Goal: Task Accomplishment & Management: Manage account settings

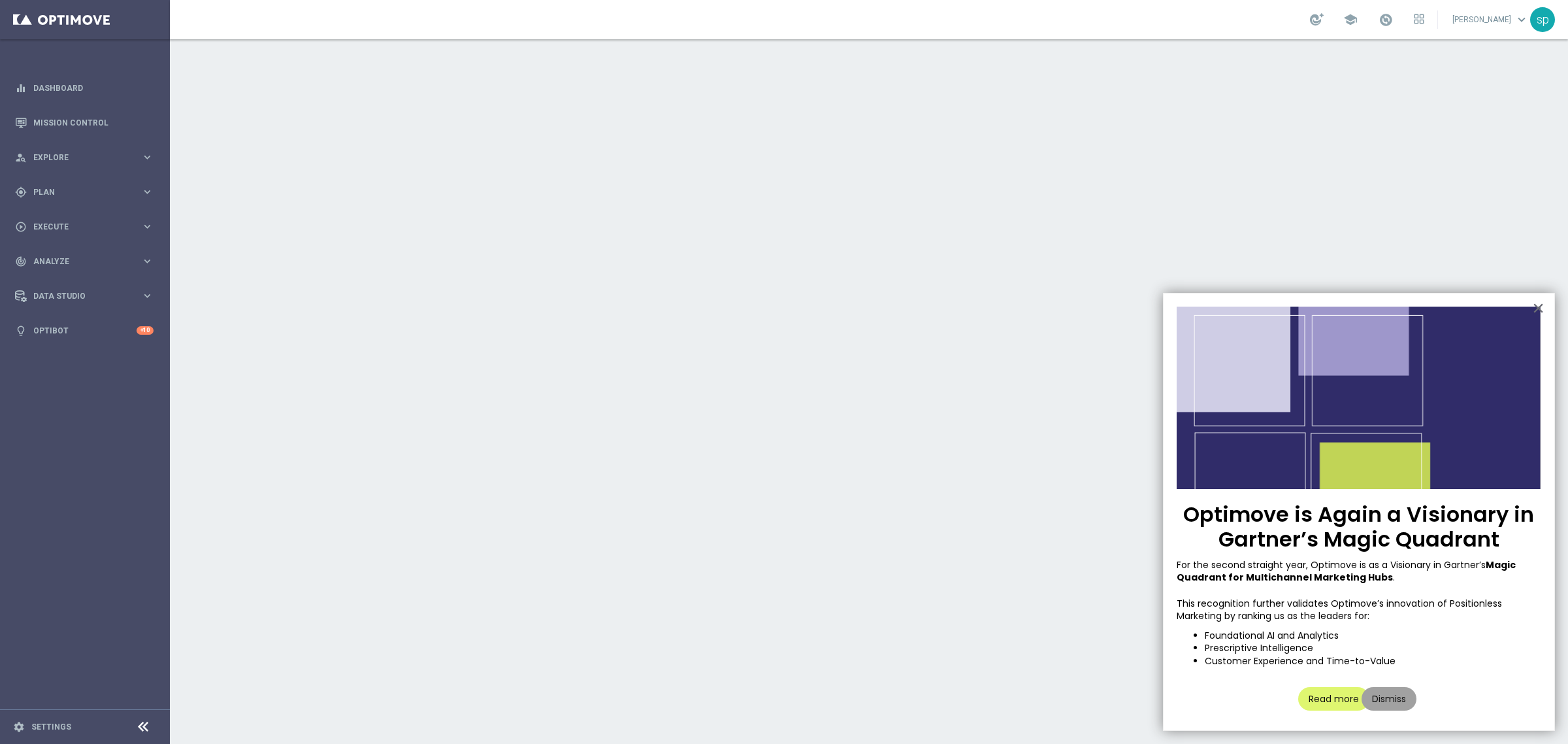
click at [1404, 696] on button "Dismiss" at bounding box center [1390, 699] width 55 height 23
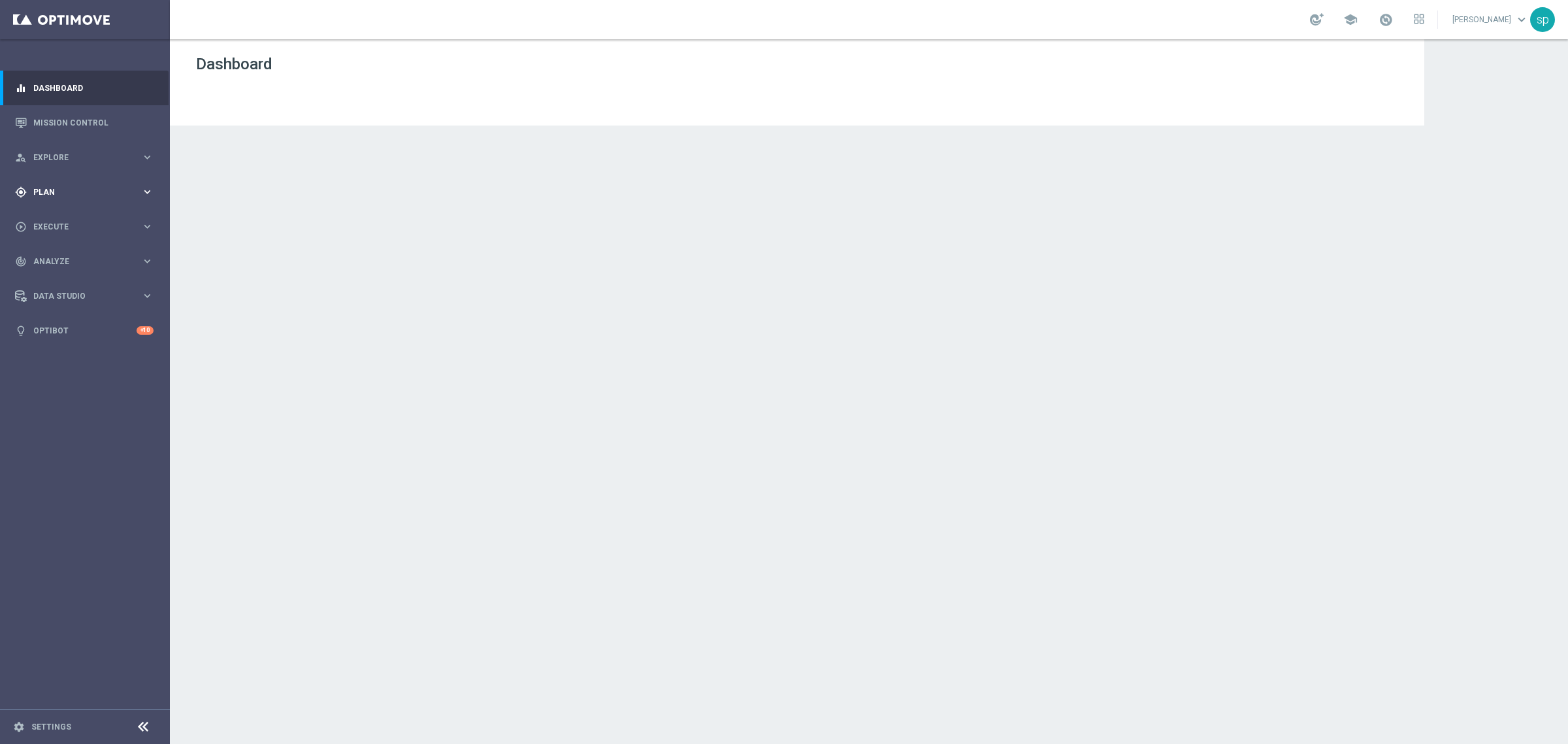
click at [46, 194] on span "Plan" at bounding box center [87, 192] width 108 height 8
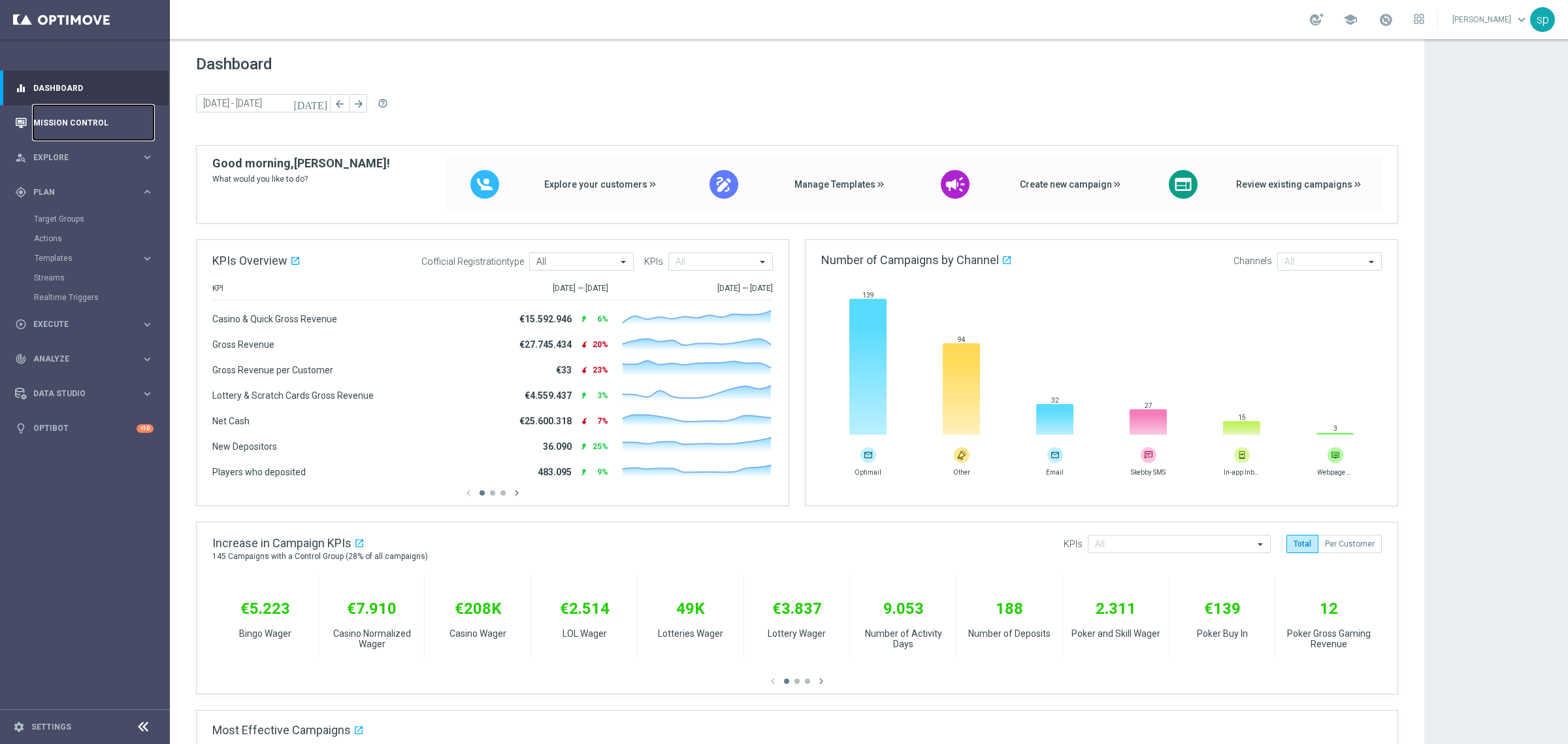
click at [75, 123] on link "Mission Control" at bounding box center [94, 122] width 121 height 34
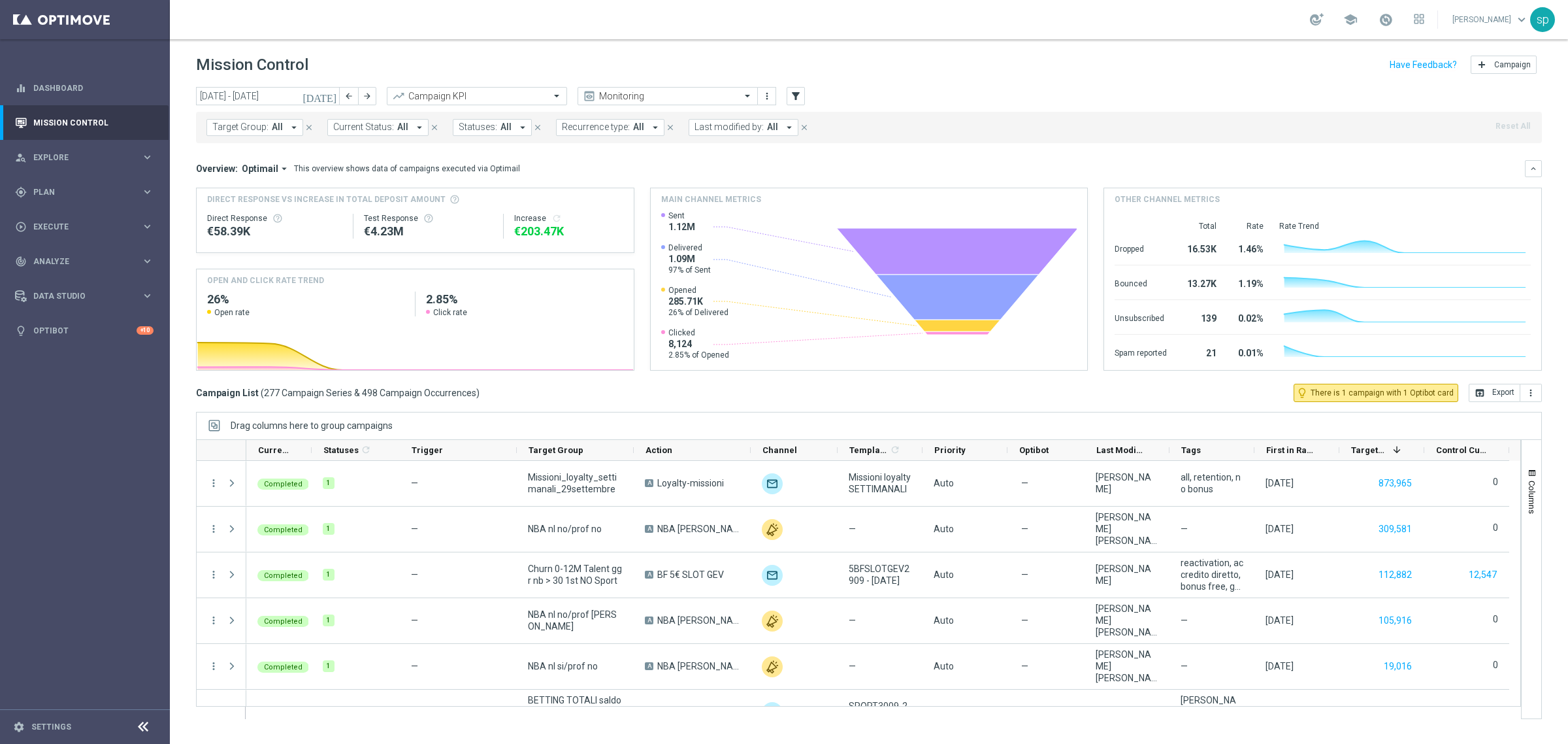
click at [475, 731] on ag-grid-angular "Drag columns here to group campaigns Drag here to set column labels" at bounding box center [869, 571] width 1346 height 320
click at [330, 90] on icon "[DATE]" at bounding box center [320, 96] width 35 height 12
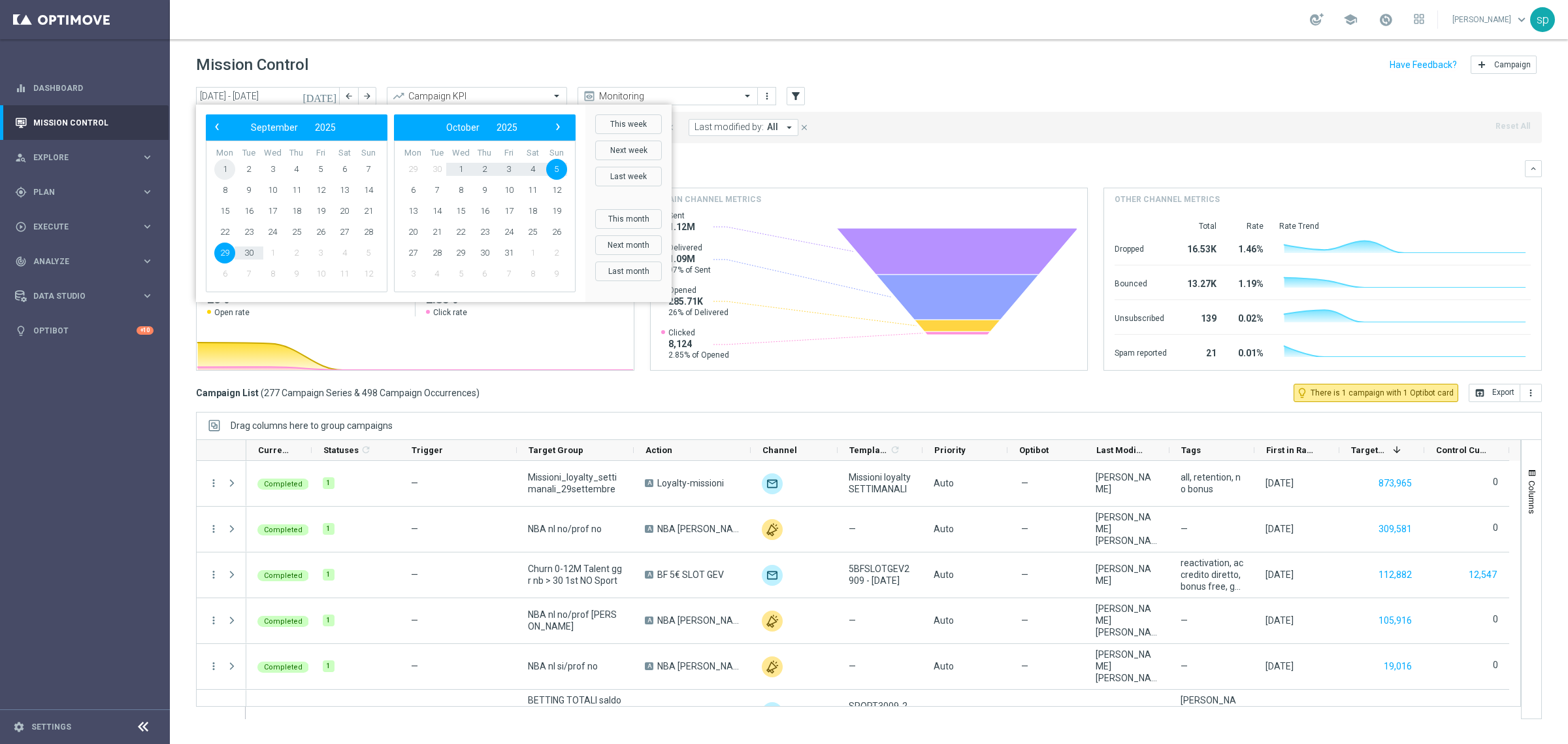
click at [227, 165] on span "1" at bounding box center [224, 169] width 21 height 21
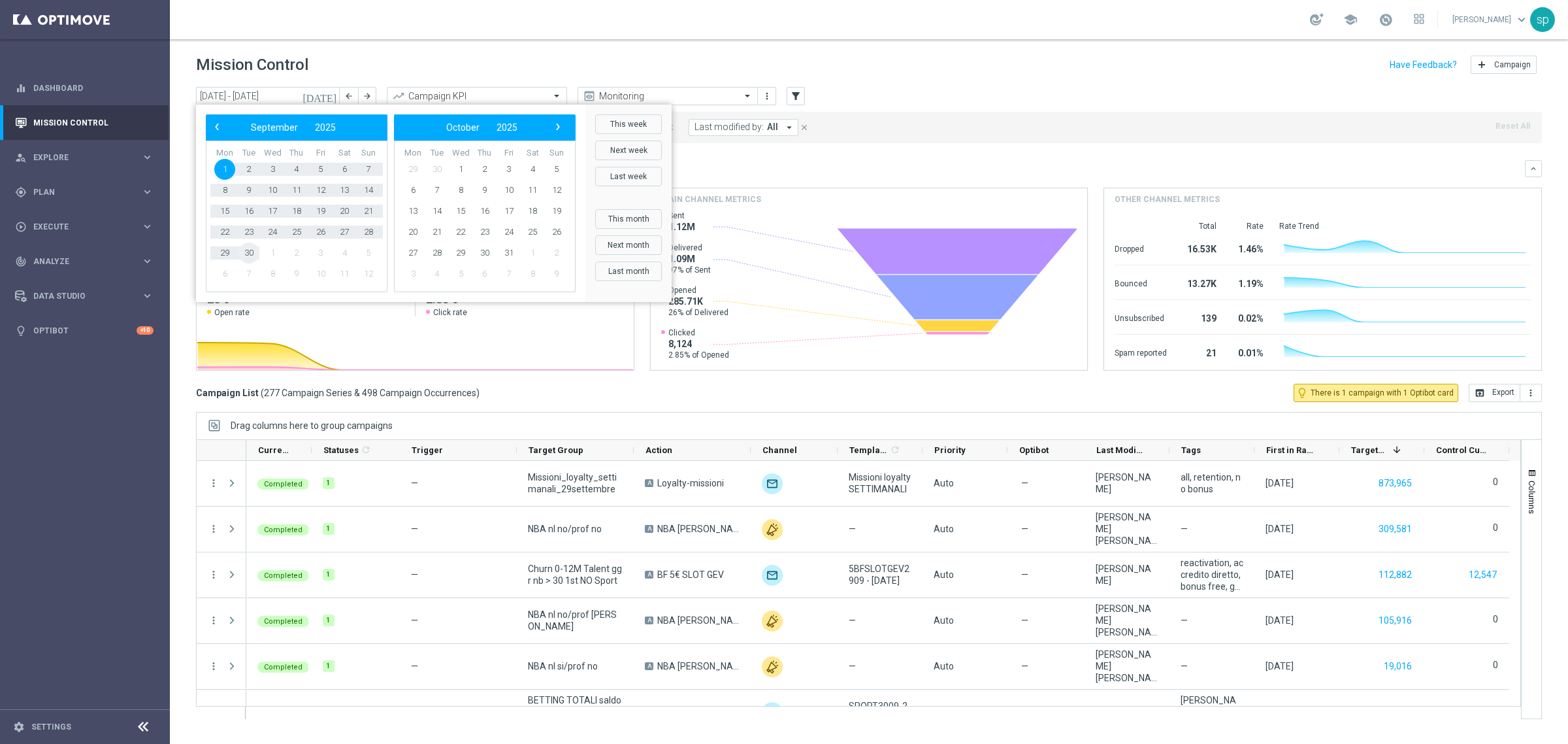
click at [248, 252] on span "30" at bounding box center [249, 252] width 21 height 21
type input "01 Sep 2025 - 30 Sep 2025"
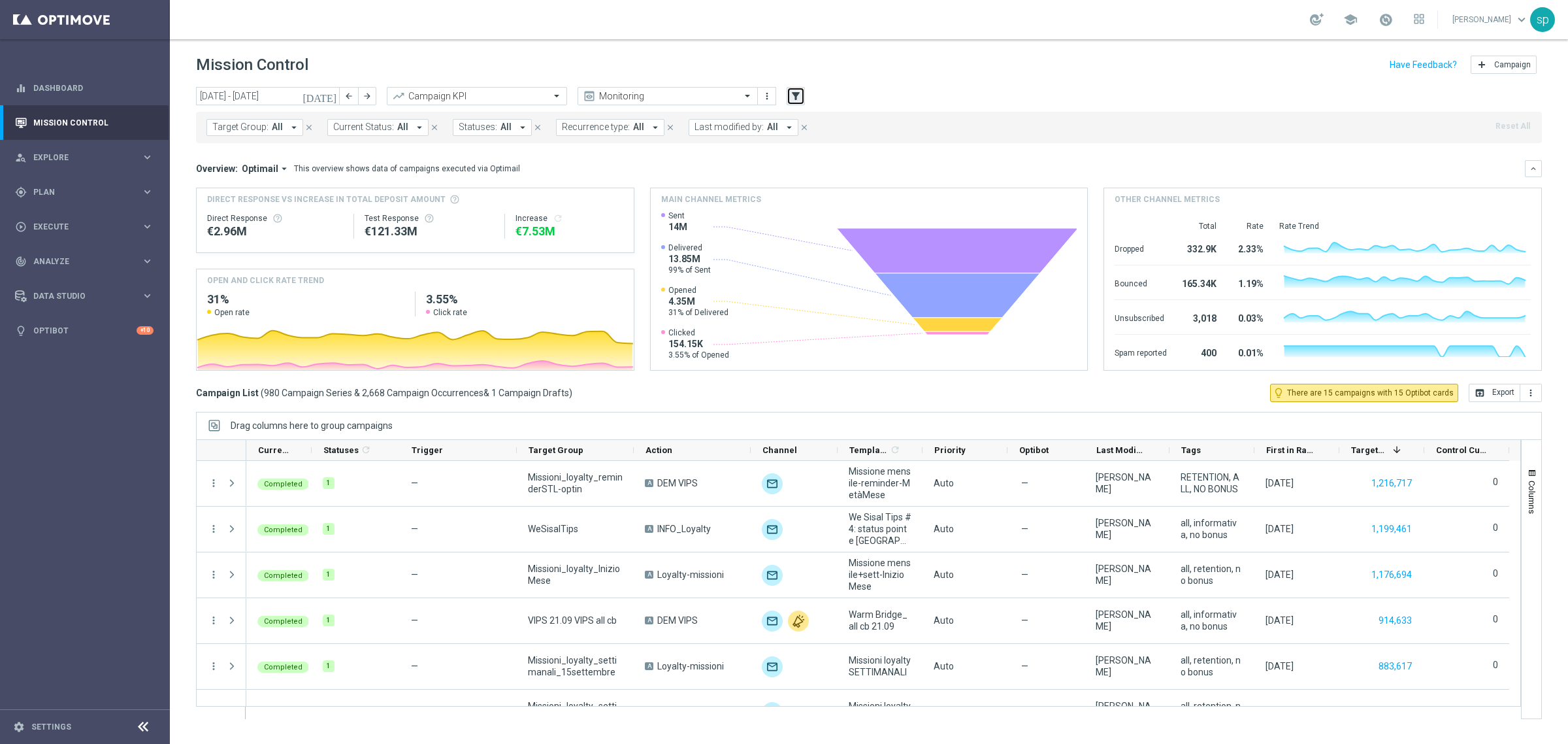
click at [802, 98] on button "filter_alt" at bounding box center [796, 96] width 18 height 18
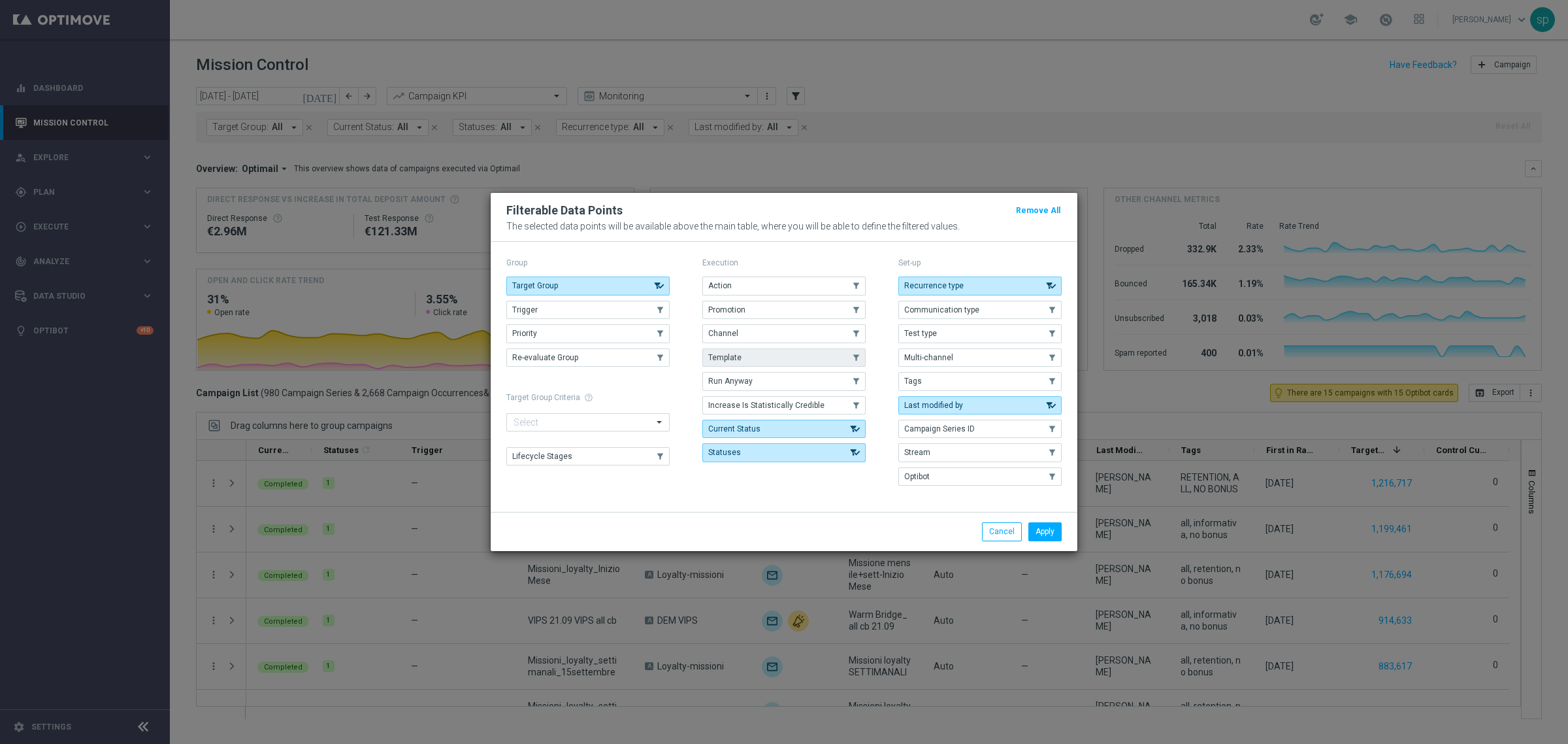
click at [755, 357] on button "Template" at bounding box center [784, 358] width 163 height 18
click at [1047, 533] on button "Apply" at bounding box center [1045, 531] width 34 height 18
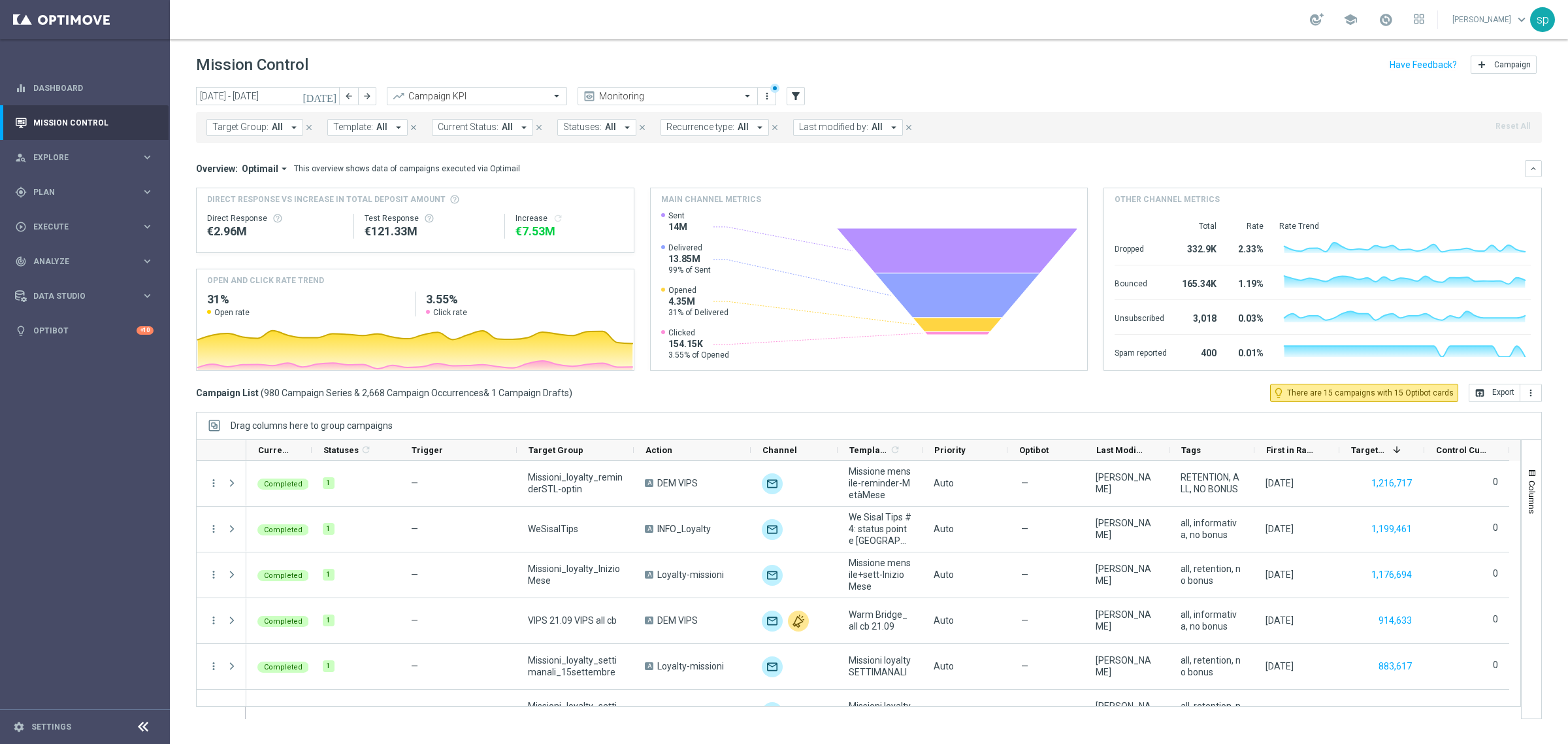
click at [355, 127] on span "Template:" at bounding box center [353, 127] width 40 height 11
click at [443, 216] on div "WEEK 5 deposito LOW_OK" at bounding box center [448, 215] width 203 height 8
click at [461, 147] on input "WEEK 5 deposito LOW_OK" at bounding box center [436, 152] width 192 height 11
click at [426, 151] on input "WEEK 5 deposito LOW_OK" at bounding box center [436, 152] width 192 height 11
click at [462, 154] on input "WEEK 5 deposito TOP_OK" at bounding box center [436, 152] width 192 height 11
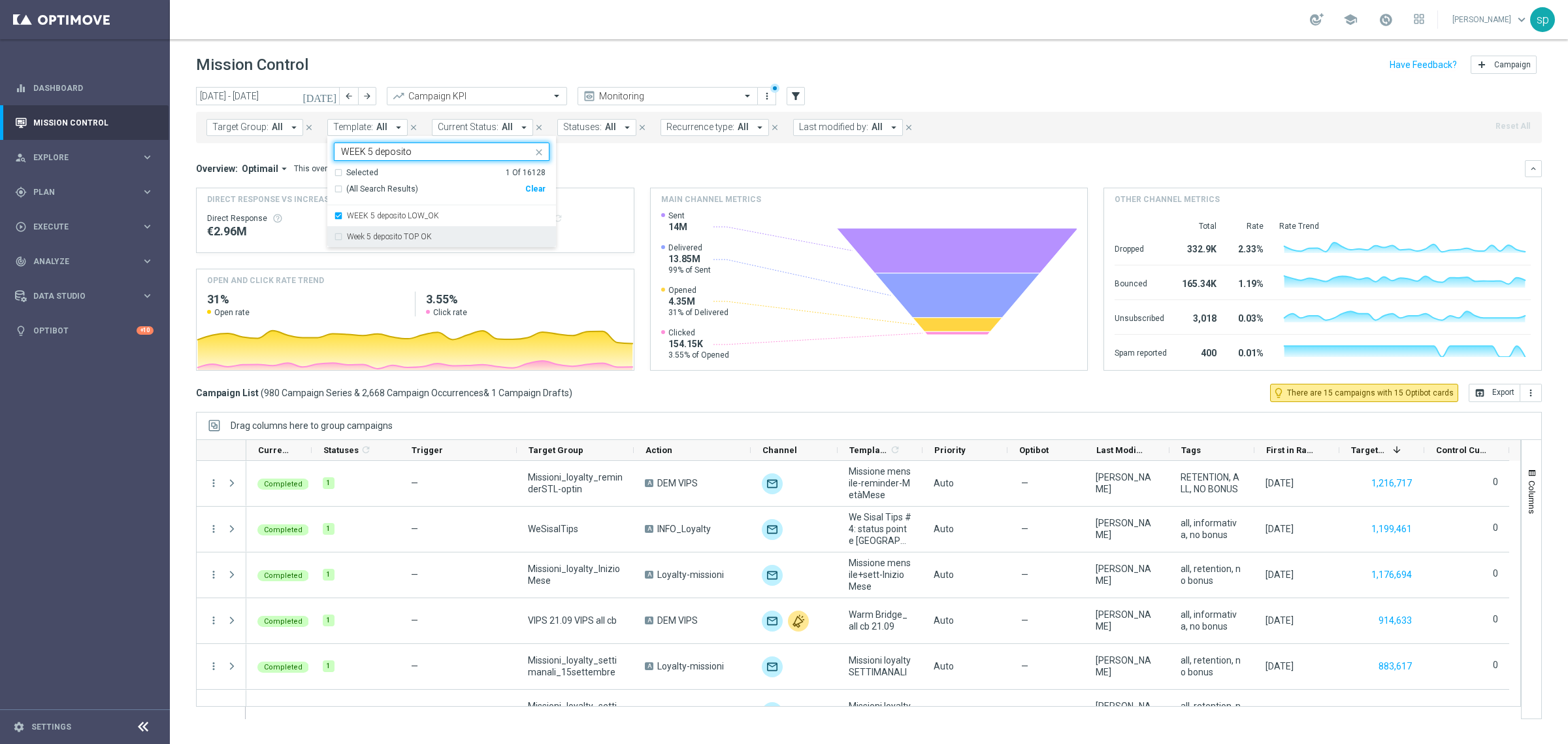
click at [447, 232] on div "Week 5 deposito TOP OK" at bounding box center [441, 236] width 215 height 21
type input "WEEK 5 deposito"
click at [626, 157] on mini-dashboard "Overview: Optimail arrow_drop_down This overview shows data of campaigns execut…" at bounding box center [869, 263] width 1346 height 240
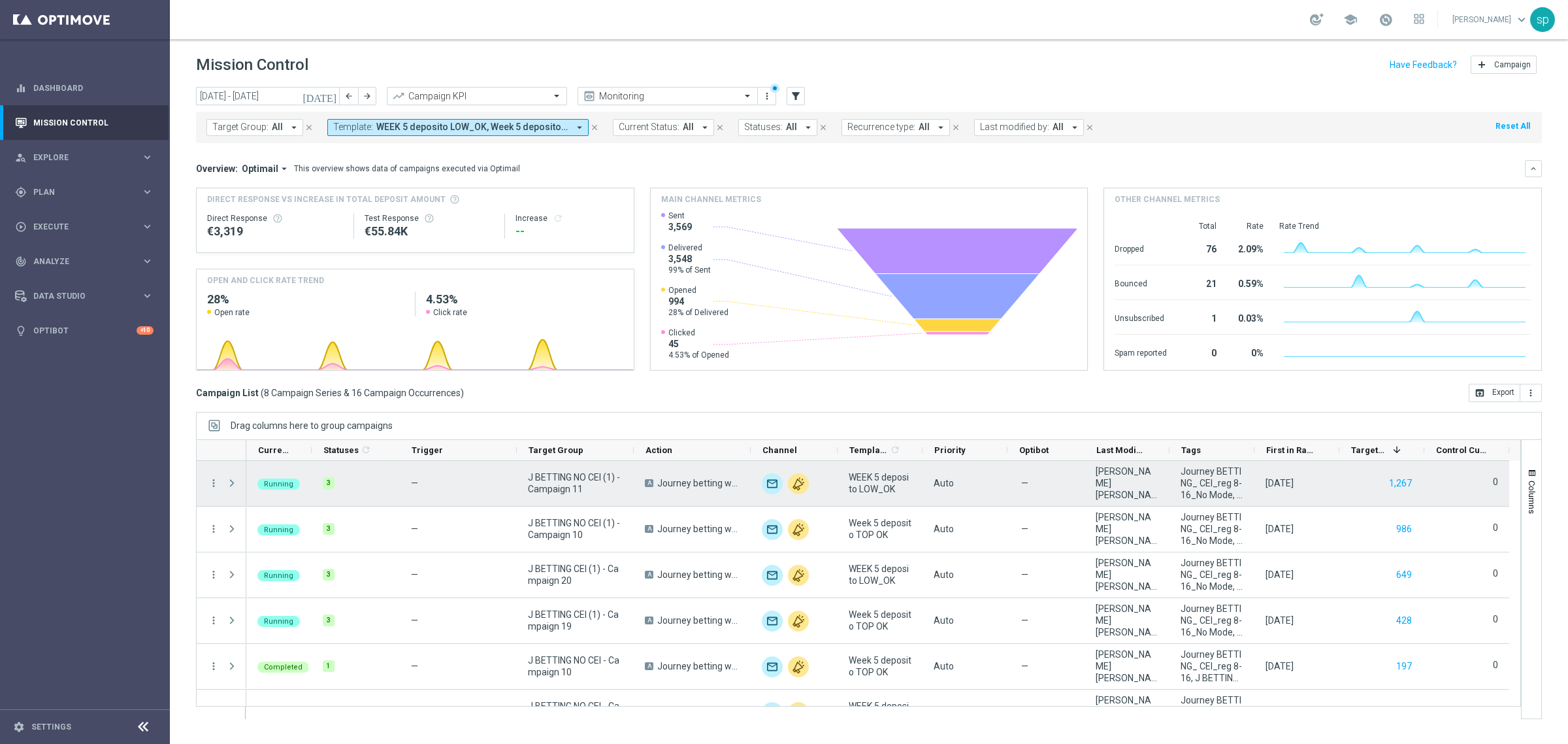
click at [232, 484] on span at bounding box center [232, 483] width 12 height 10
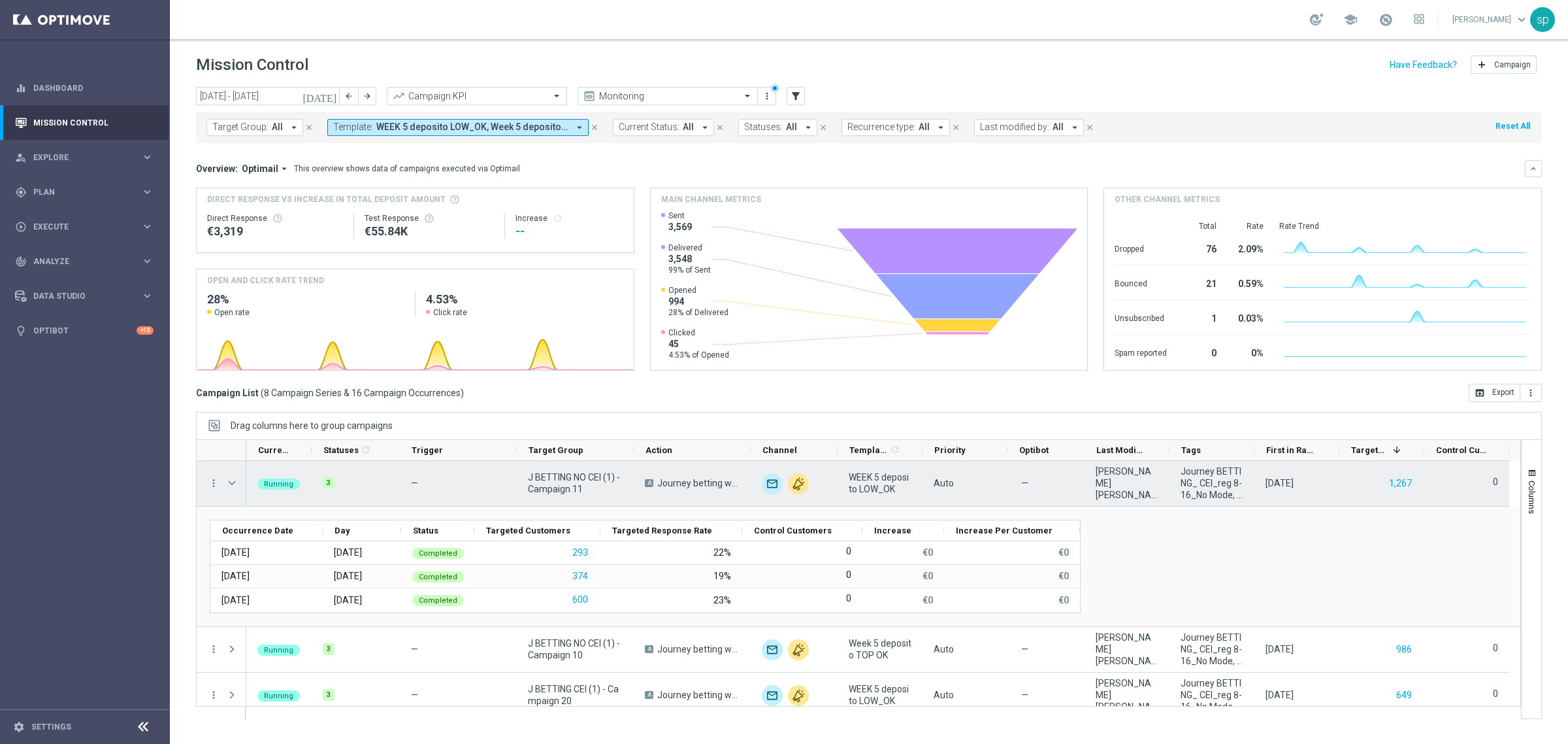
click at [232, 484] on span at bounding box center [232, 483] width 12 height 10
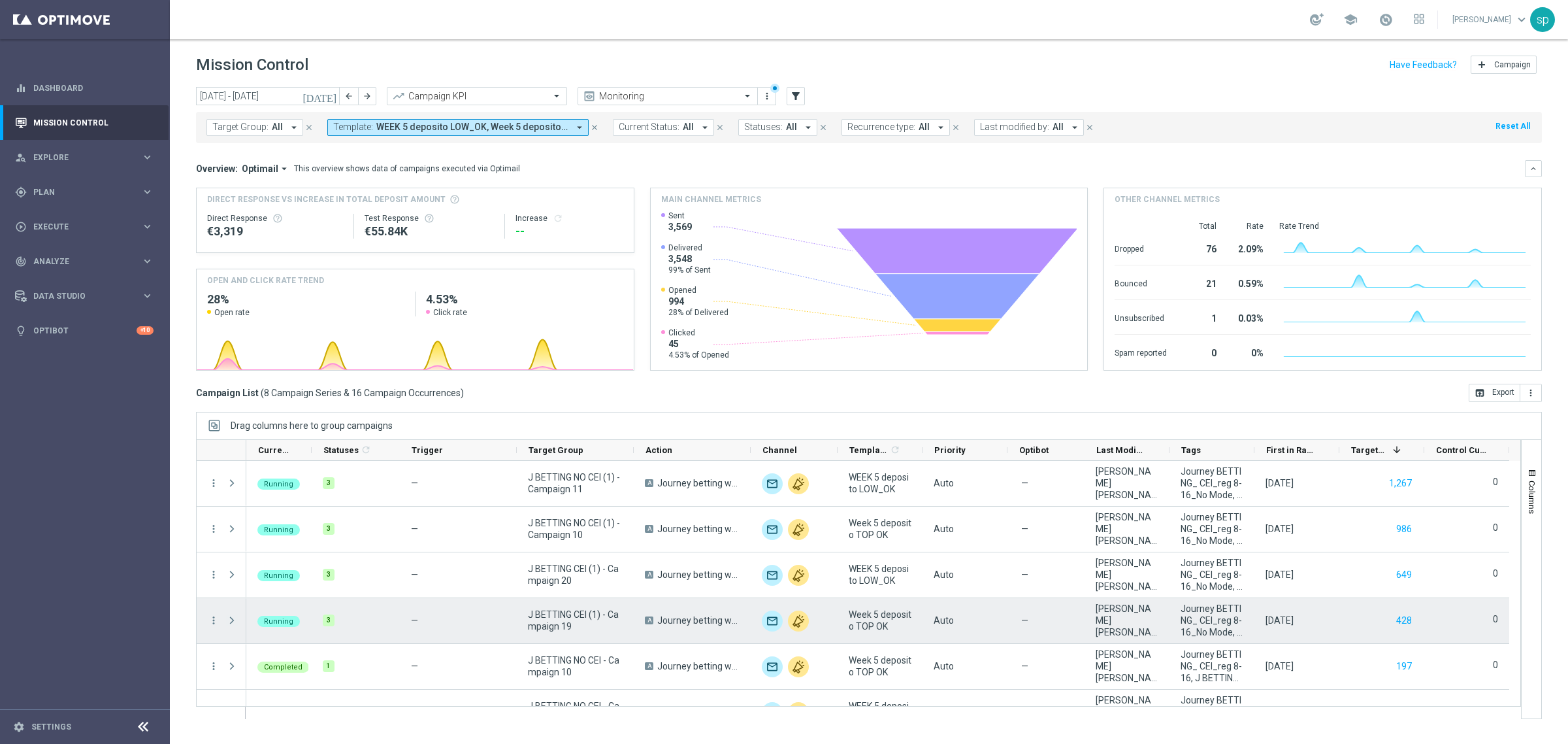
click at [230, 619] on span at bounding box center [232, 620] width 12 height 10
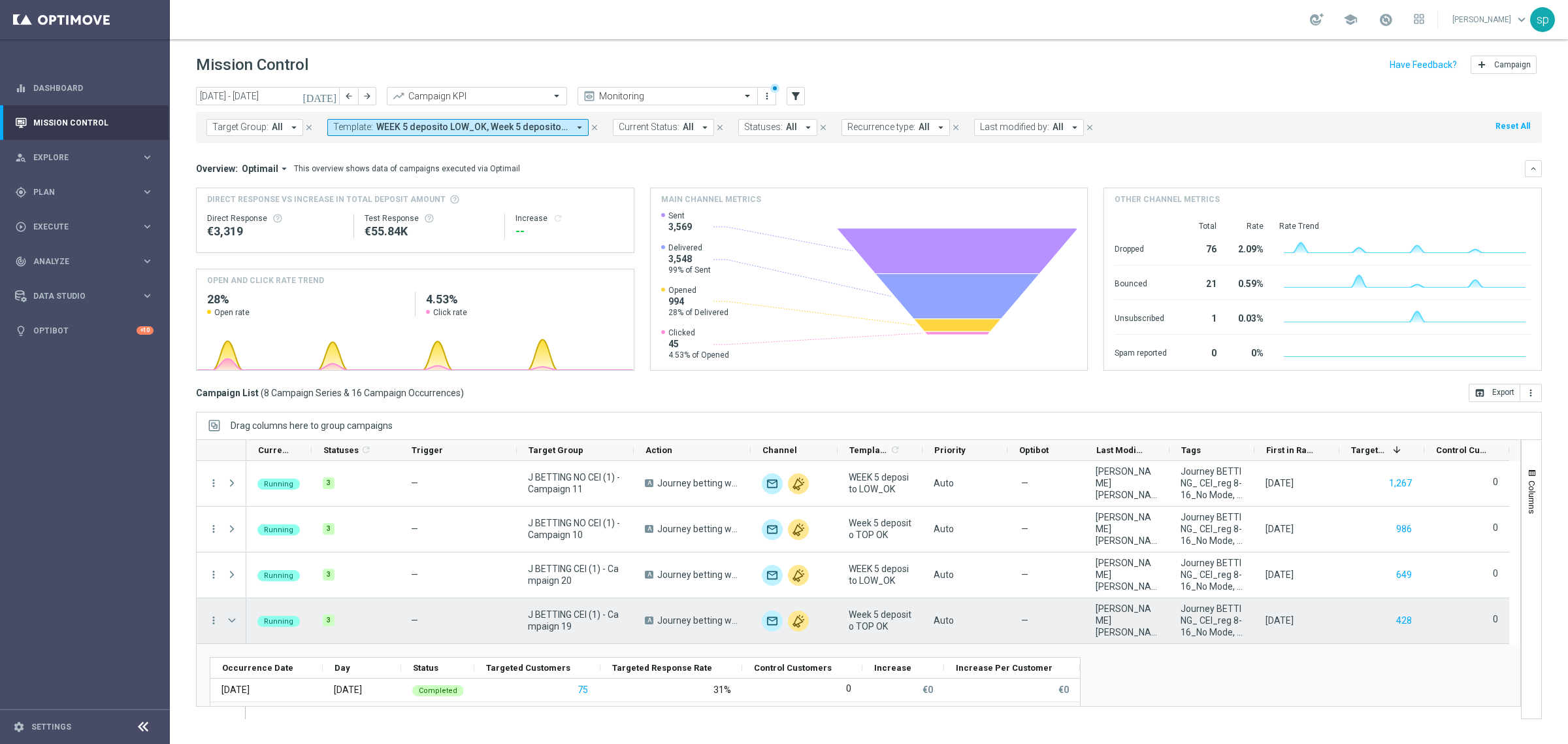
click at [227, 620] on span at bounding box center [232, 620] width 12 height 10
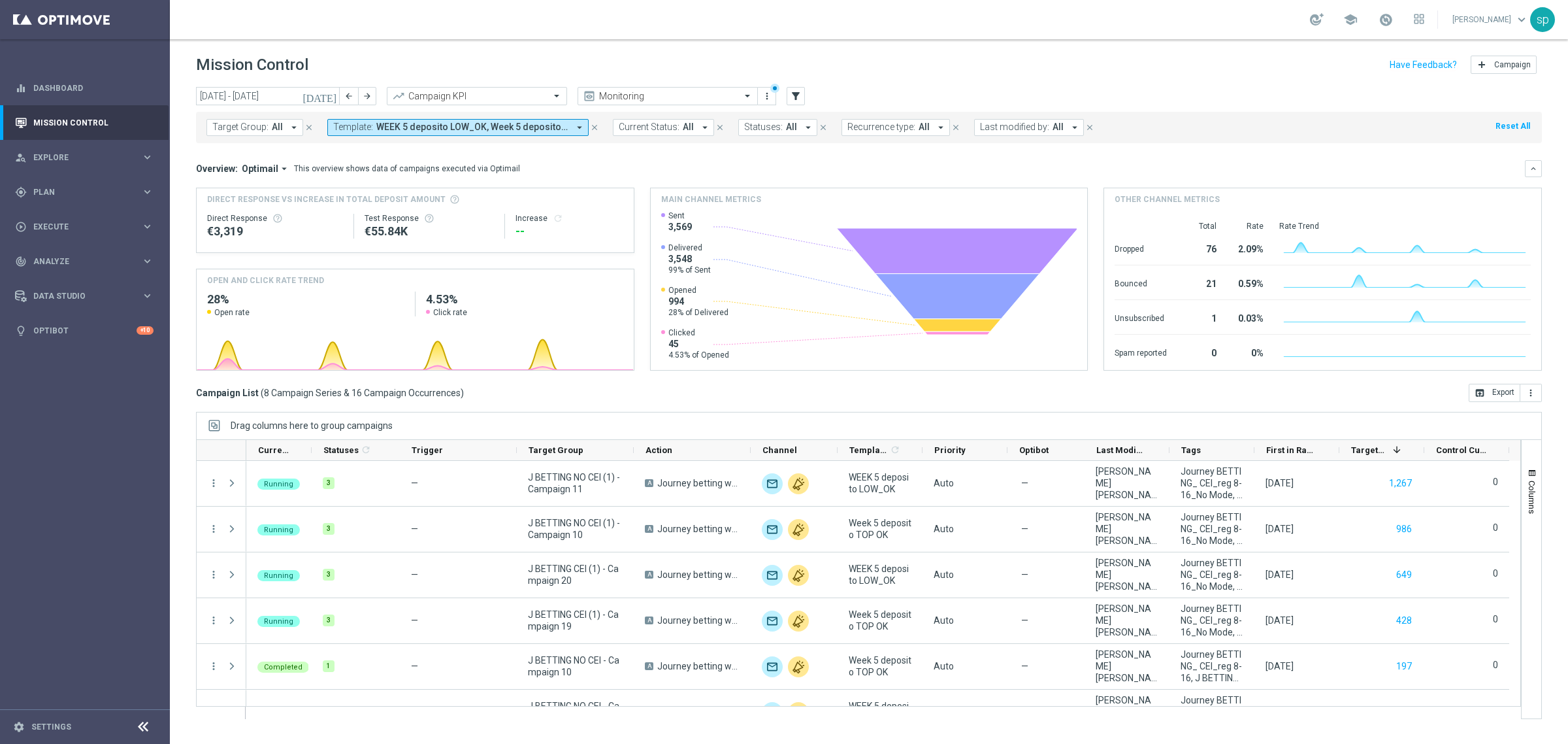
click at [442, 123] on span "WEEK 5 deposito LOW_OK, Week 5 deposito TOP OK" at bounding box center [472, 127] width 192 height 11
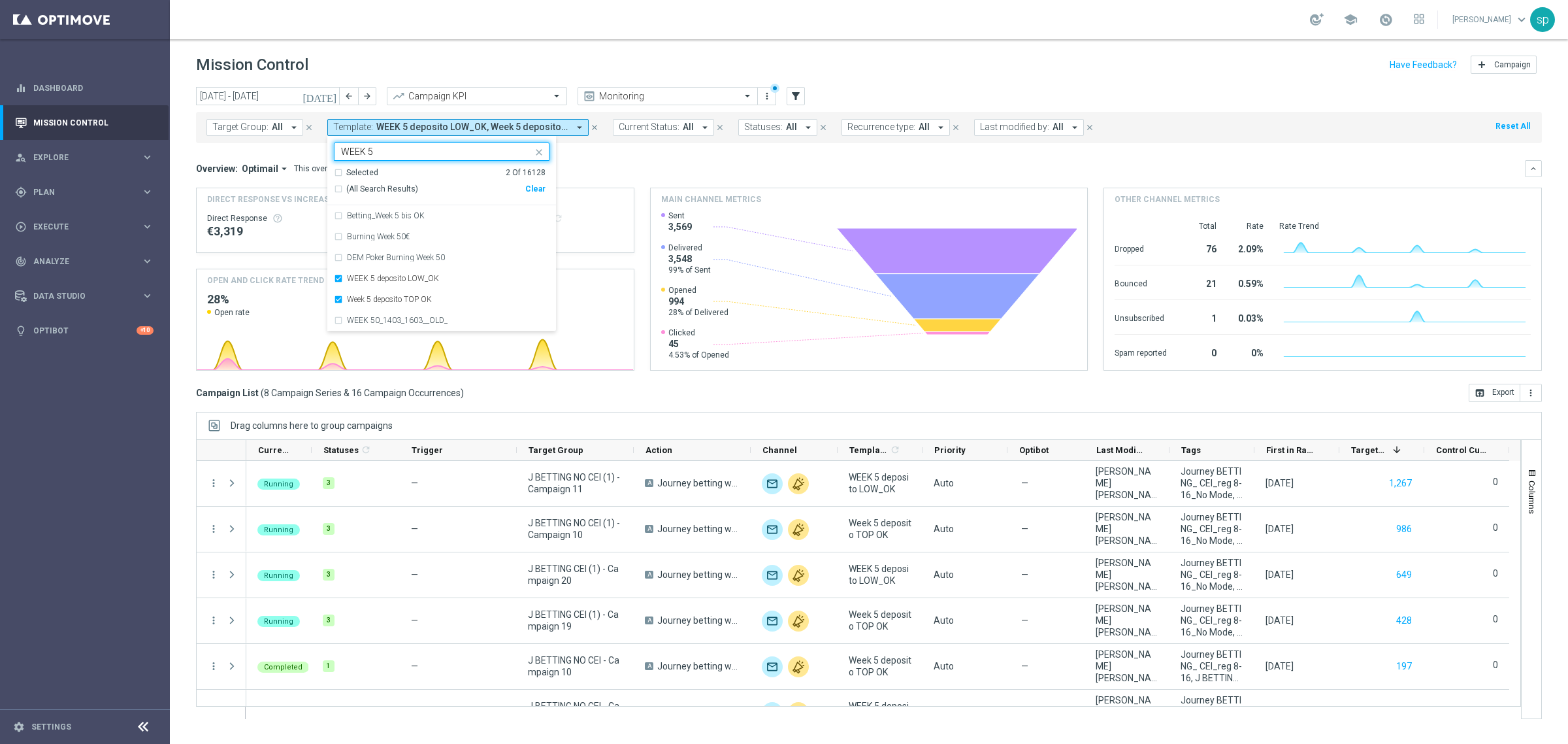
type input "WEEK 5"
click at [602, 147] on mini-dashboard "Overview: Optimail arrow_drop_down This overview shows data of campaigns execut…" at bounding box center [869, 263] width 1346 height 240
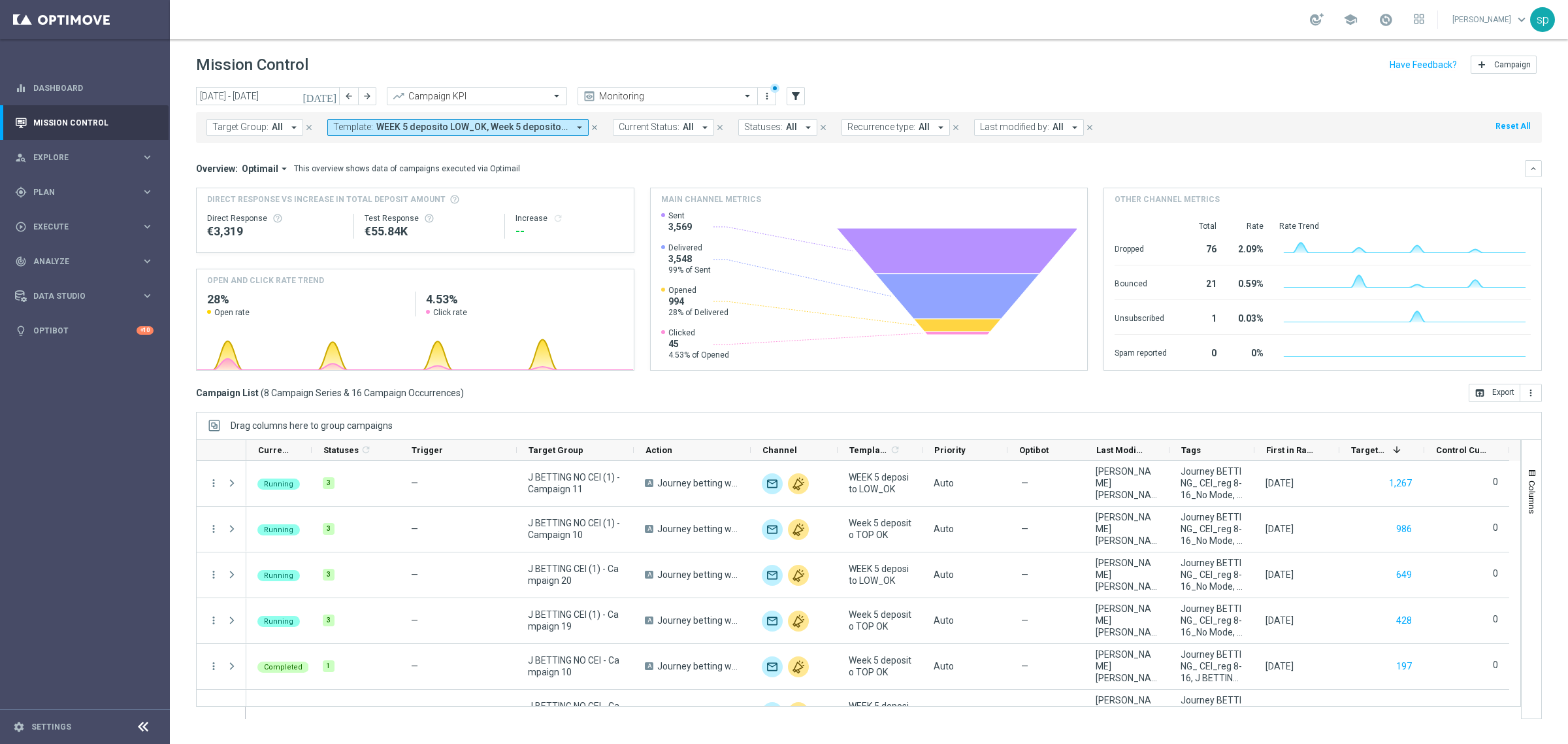
click at [530, 128] on span "WEEK 5 deposito LOW_OK, Week 5 deposito TOP OK" at bounding box center [472, 127] width 192 height 11
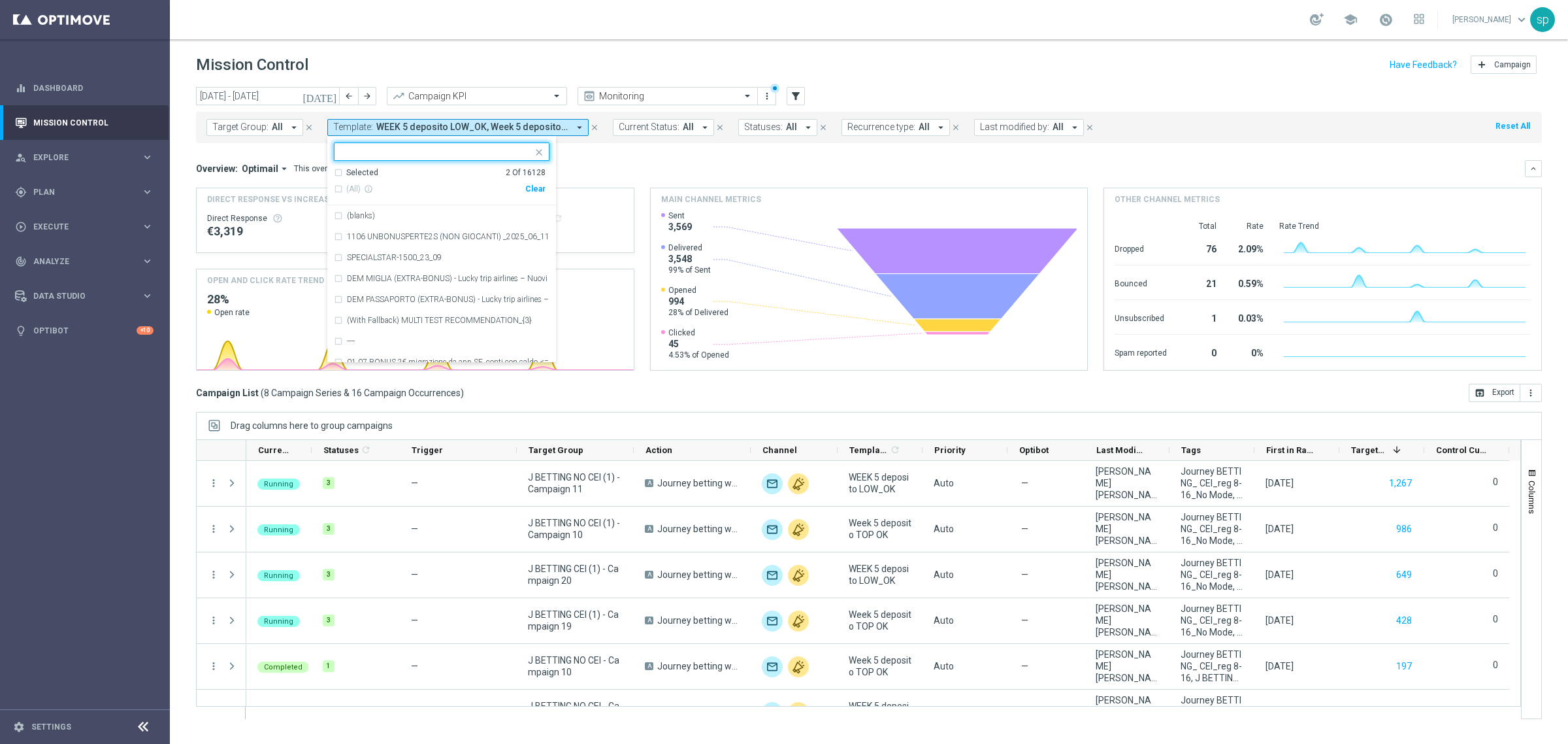
click at [539, 183] on div "(All) info_outline Clear" at bounding box center [440, 189] width 212 height 22
click at [0, 0] on div "Clear" at bounding box center [0, 0] width 0 height 0
drag, startPoint x: 1072, startPoint y: 127, endPoint x: 1014, endPoint y: 151, distance: 62.8
click at [1014, 151] on mini-dashboard "Overview: Optimail arrow_drop_down This overview shows data of campaigns execut…" at bounding box center [869, 263] width 1346 height 240
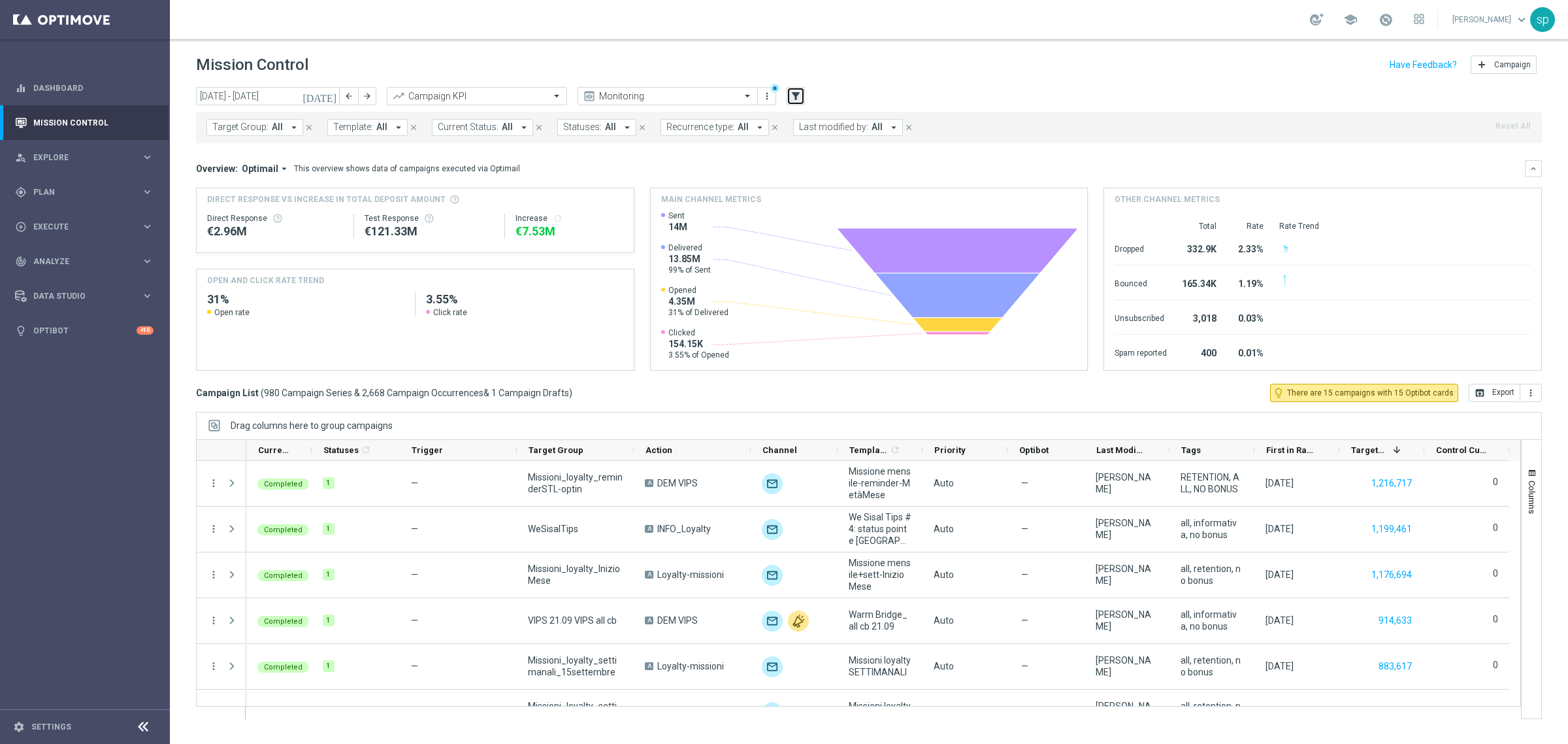
click at [795, 100] on icon "filter_alt" at bounding box center [796, 96] width 12 height 12
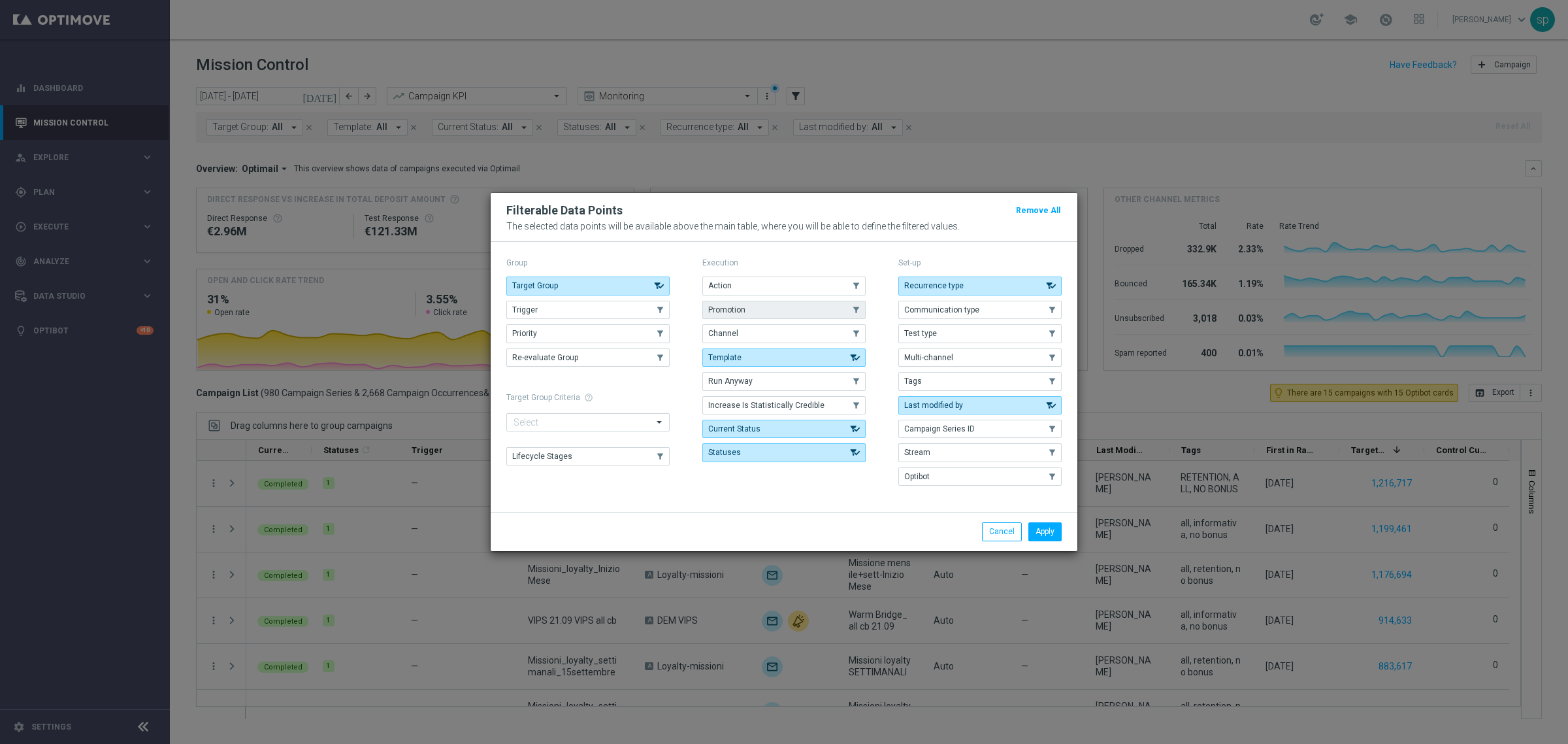
click at [745, 311] on button "Promotion" at bounding box center [784, 310] width 163 height 18
click at [1044, 535] on button "Apply" at bounding box center [1045, 531] width 34 height 18
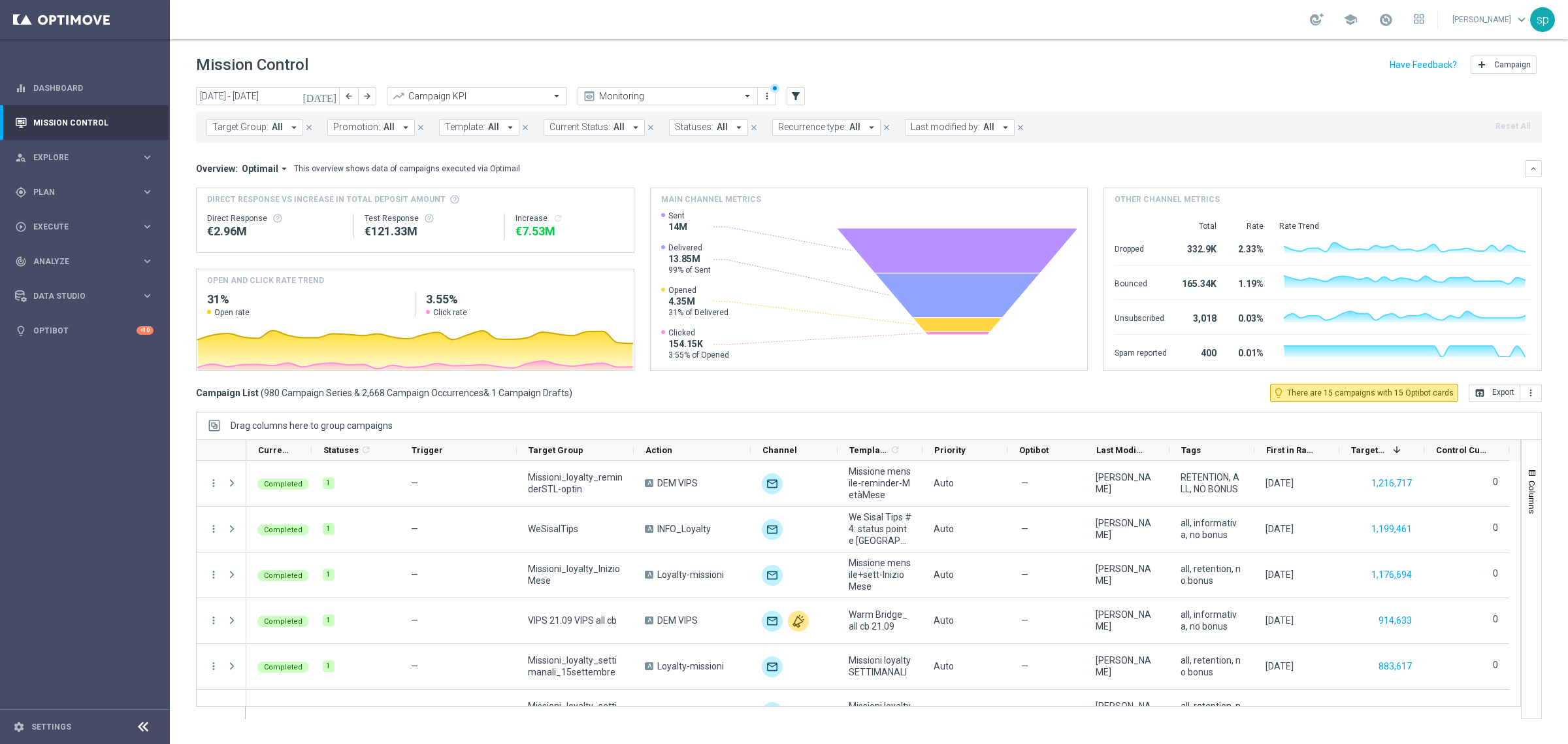
click at [400, 125] on icon "arrow_drop_down" at bounding box center [405, 127] width 12 height 12
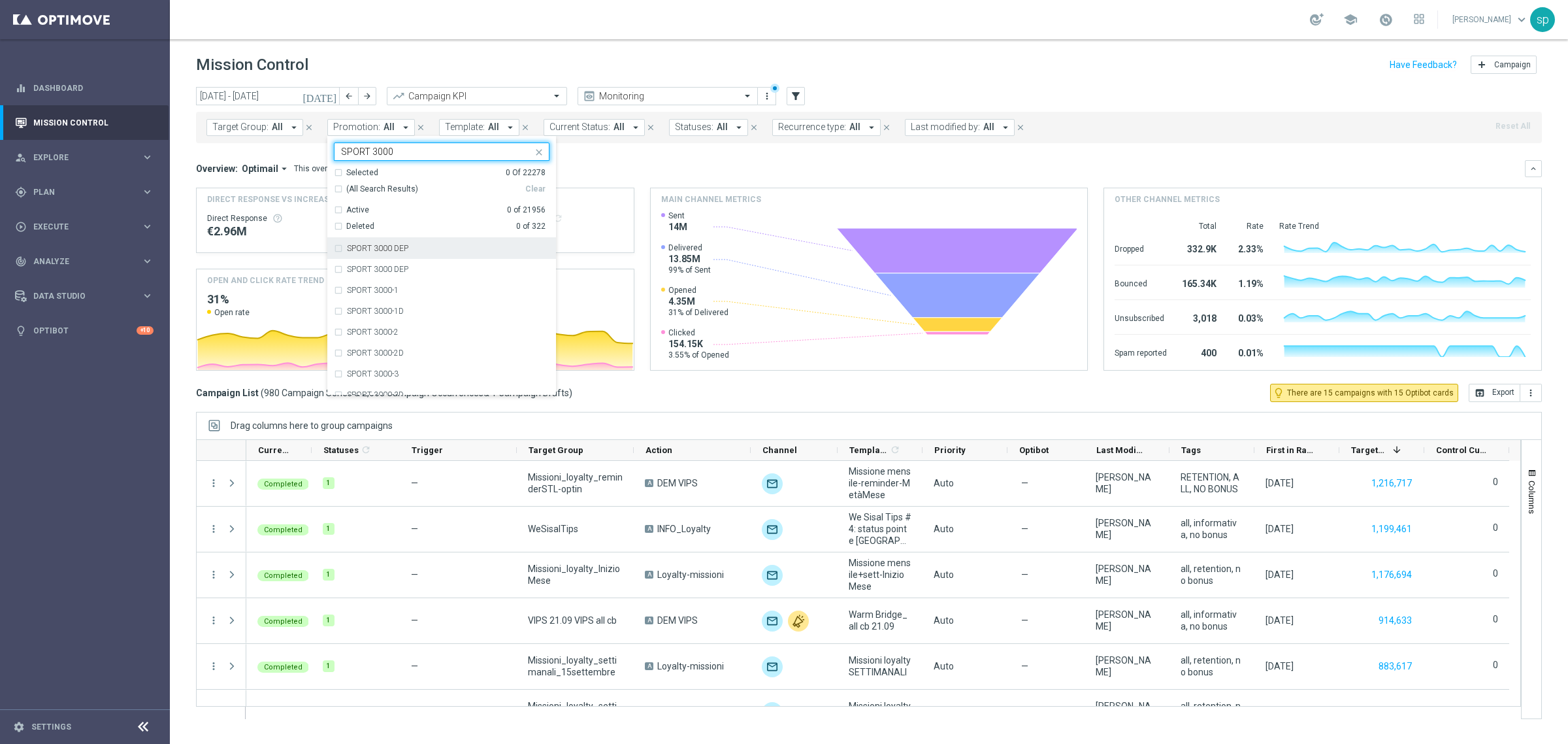
click at [444, 245] on div "SPORT 3000 DEP" at bounding box center [448, 248] width 203 height 8
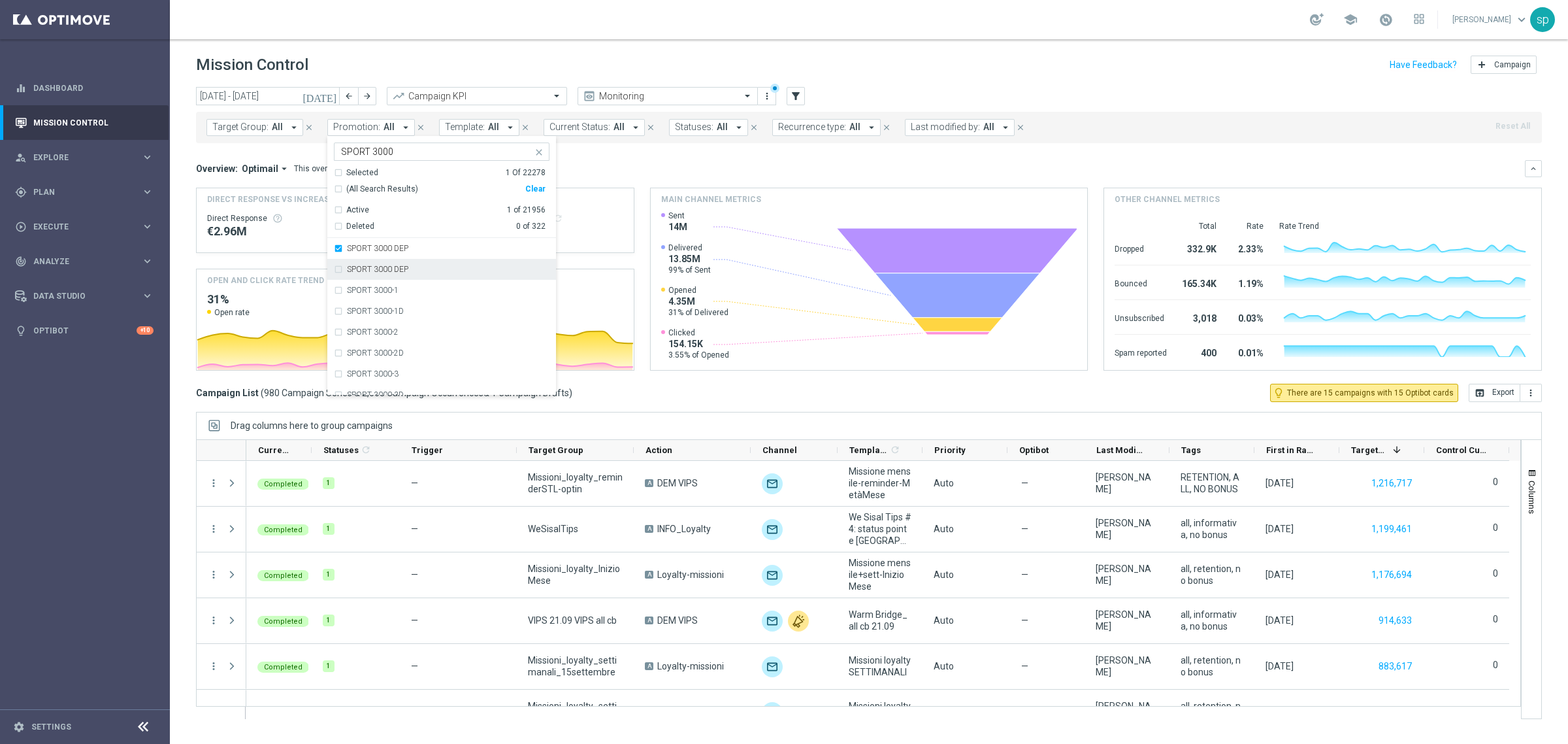
click at [439, 266] on div "SPORT 3000 DEP" at bounding box center [448, 269] width 203 height 8
click at [421, 156] on input "SPORT 3000" at bounding box center [436, 152] width 192 height 11
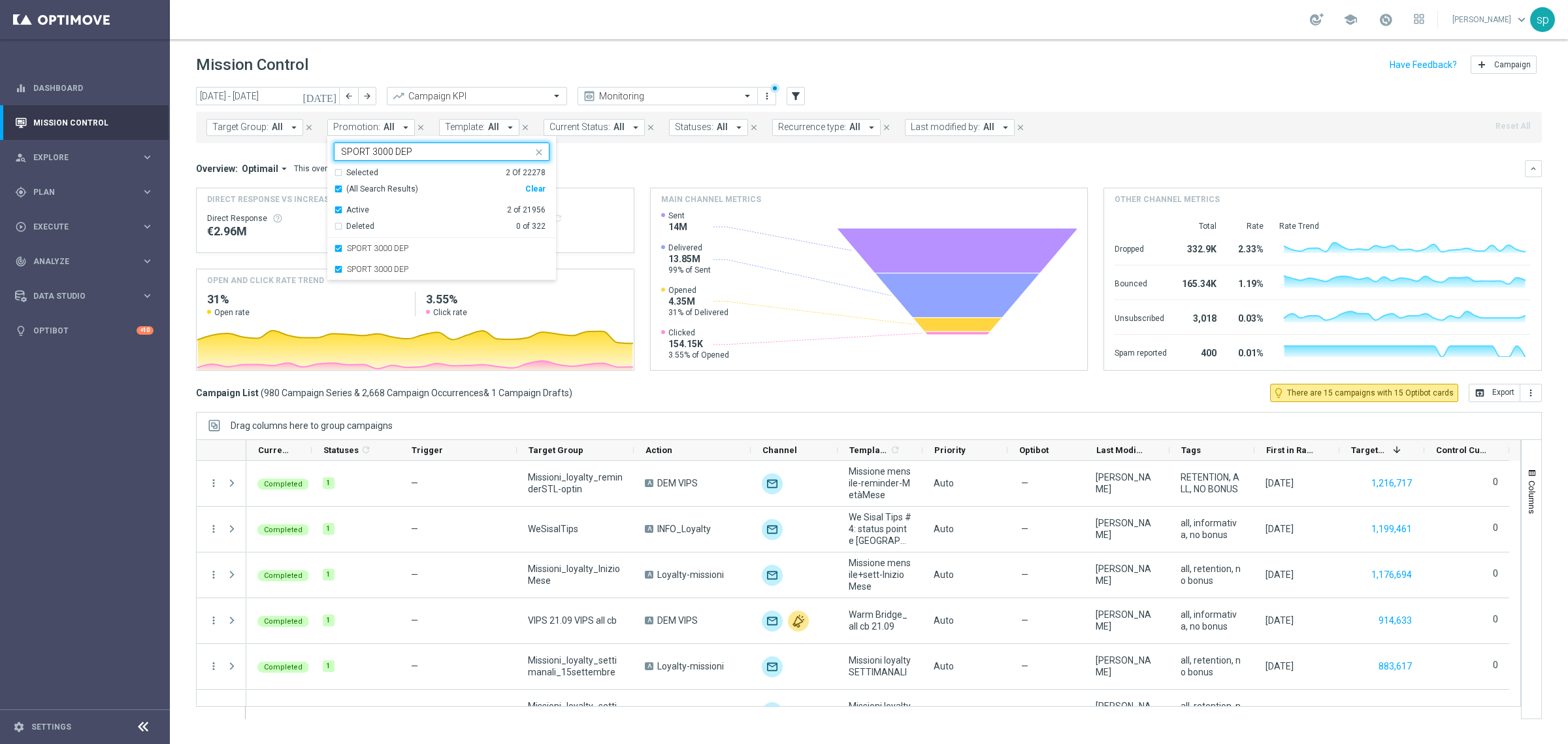
click at [377, 153] on input "SPORT 3000 DEP" at bounding box center [436, 152] width 192 height 11
click at [426, 269] on div "SPORT 3500 DEP" at bounding box center [448, 269] width 203 height 8
type input "SPORT 3500 DEP"
click at [416, 247] on div "SPORT 3500 DEP" at bounding box center [448, 248] width 203 height 8
click at [663, 165] on div "Overview: Optimail arrow_drop_down This overview shows data of campaigns execut…" at bounding box center [860, 168] width 1329 height 12
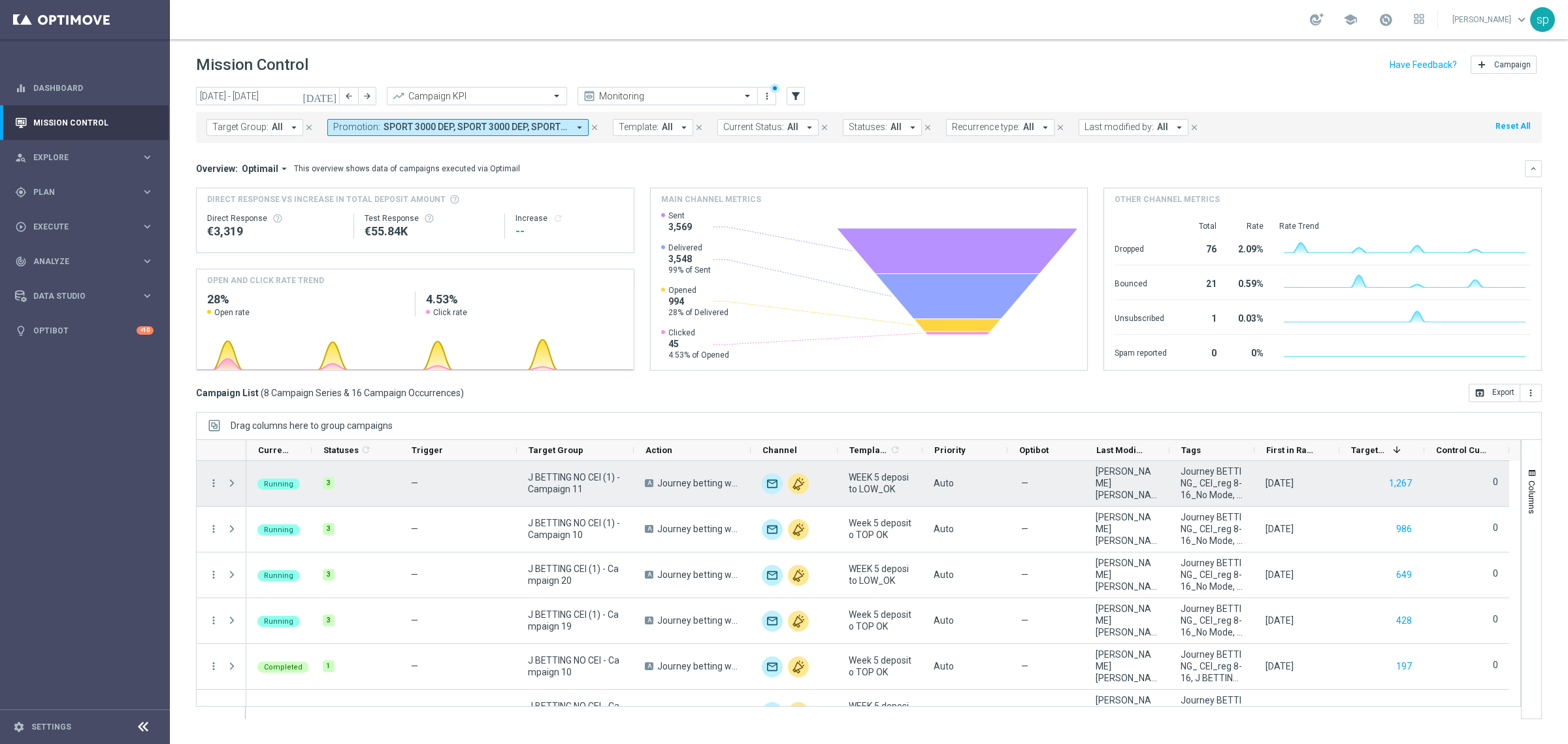
click at [233, 483] on span at bounding box center [232, 483] width 12 height 10
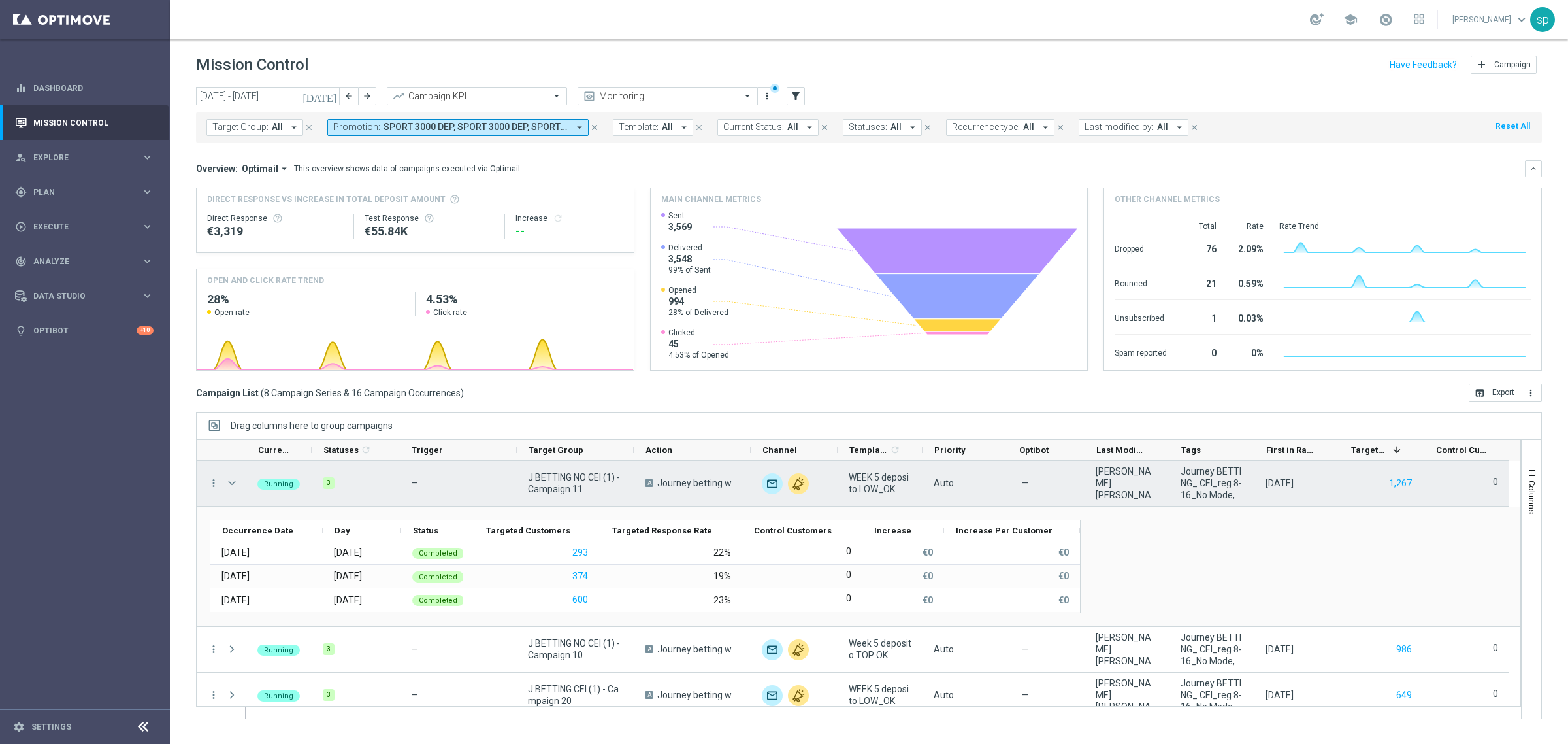
click at [230, 475] on span at bounding box center [233, 483] width 14 height 26
click at [230, 481] on span at bounding box center [232, 483] width 12 height 10
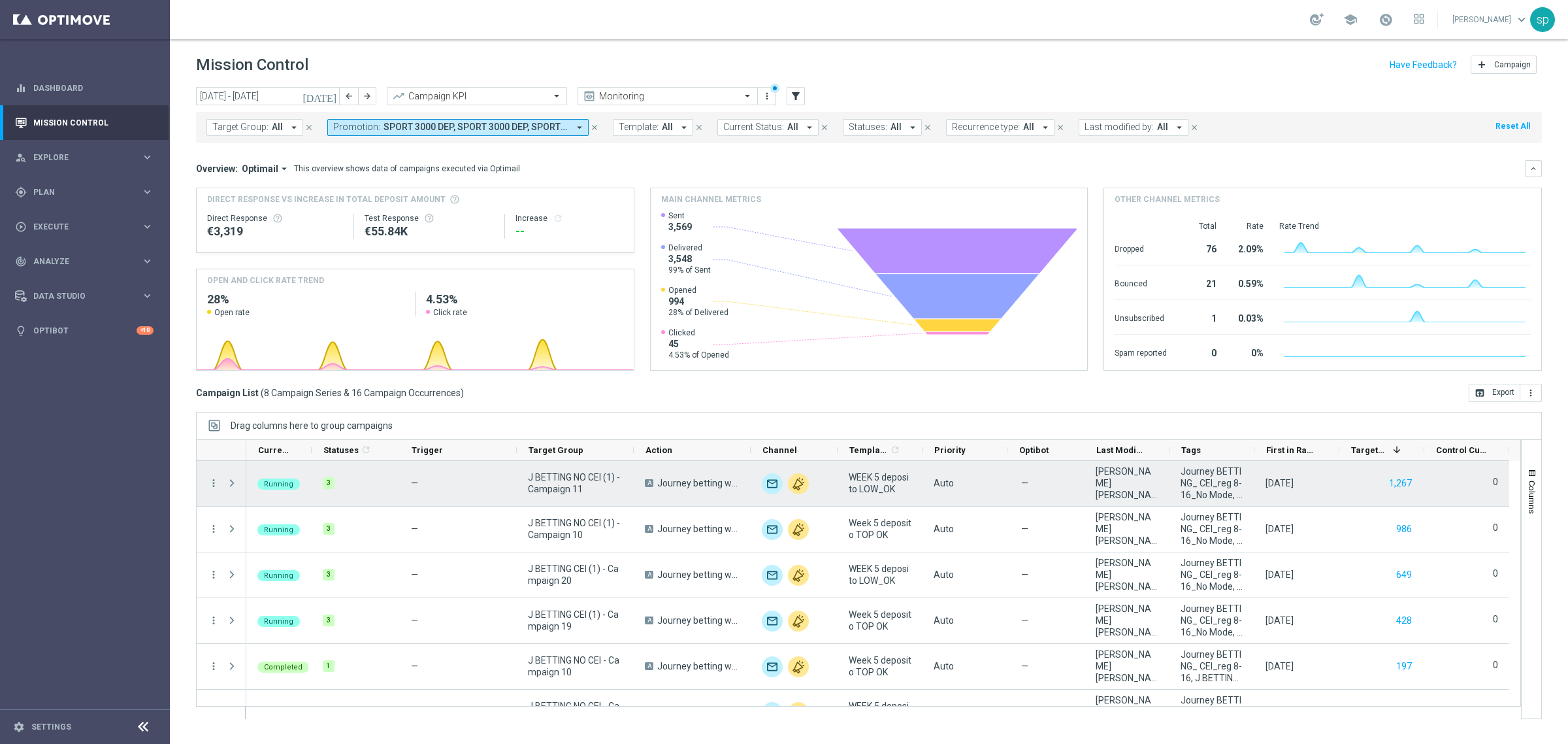
click at [230, 481] on span at bounding box center [232, 483] width 12 height 10
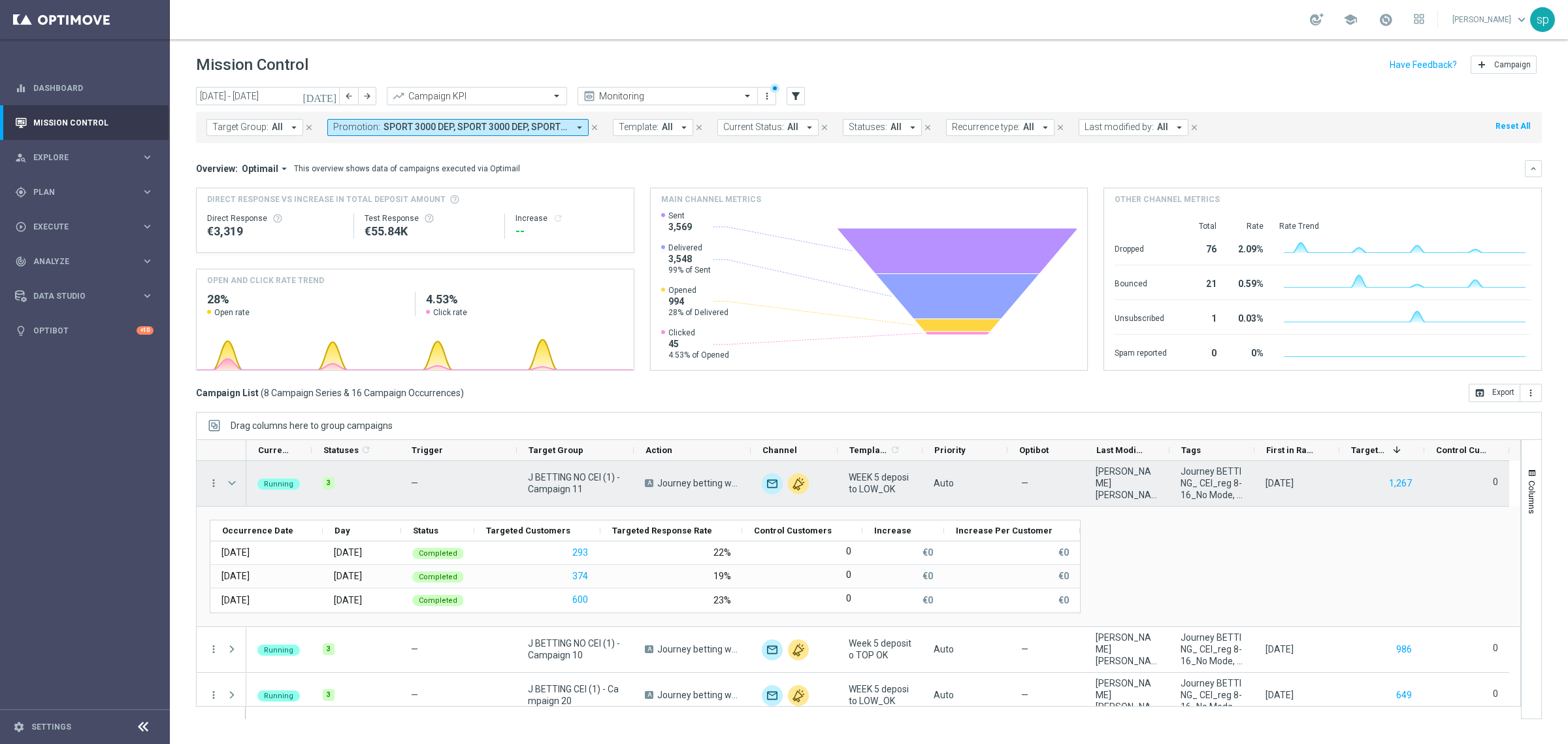
click at [230, 481] on span at bounding box center [232, 483] width 12 height 10
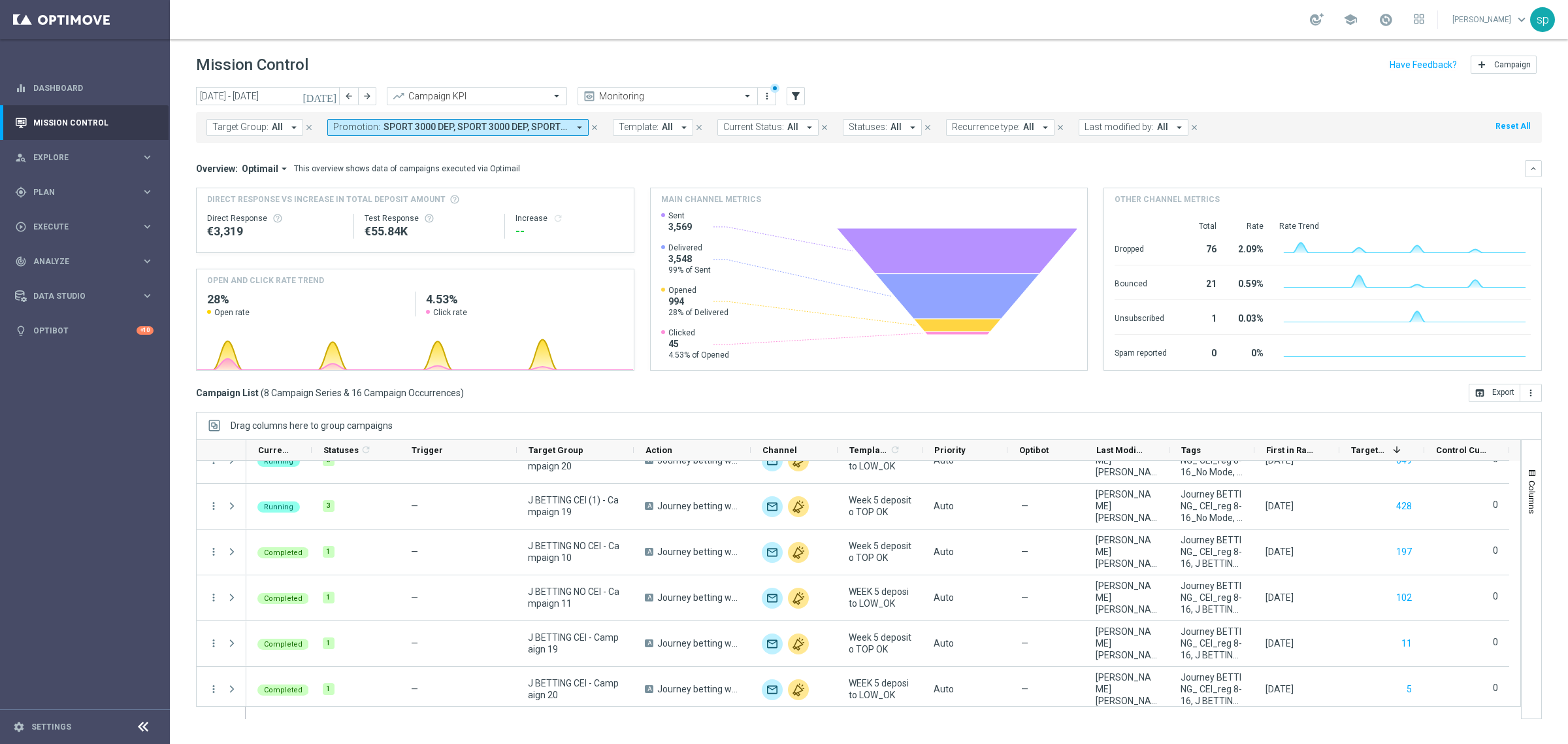
scroll to position [121, 0]
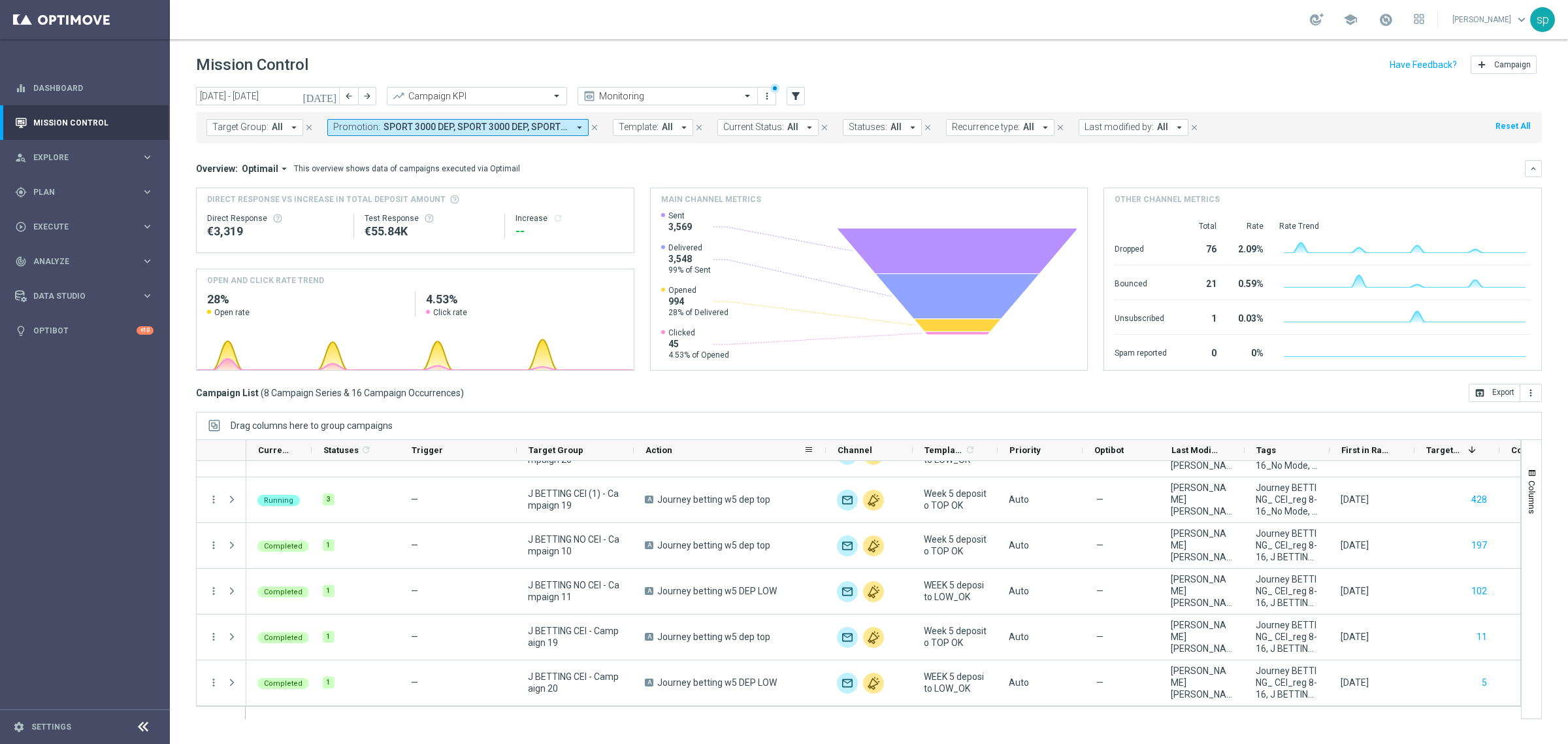
drag, startPoint x: 750, startPoint y: 454, endPoint x: 825, endPoint y: 453, distance: 75.0
click at [825, 453] on div at bounding box center [826, 450] width 5 height 20
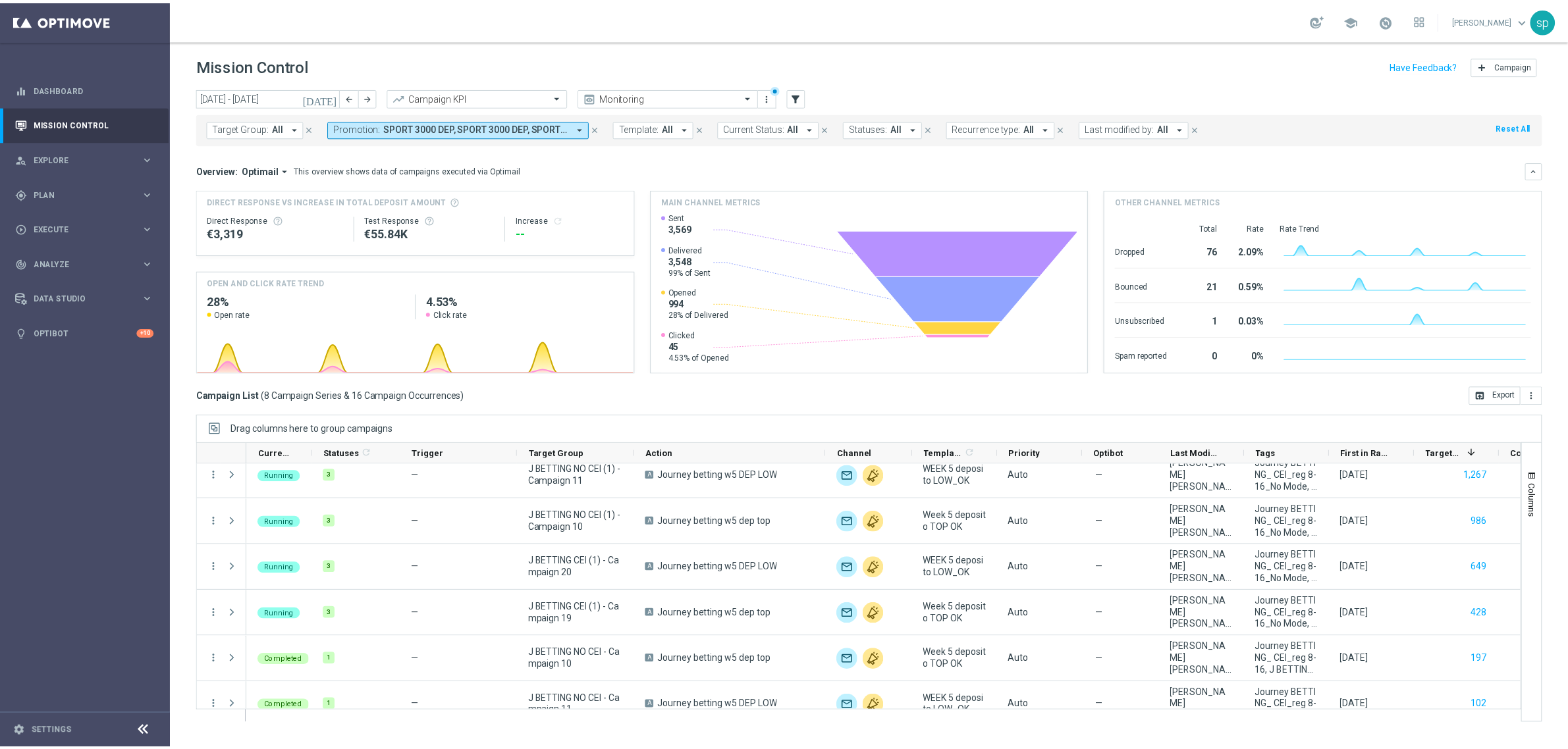
scroll to position [0, 0]
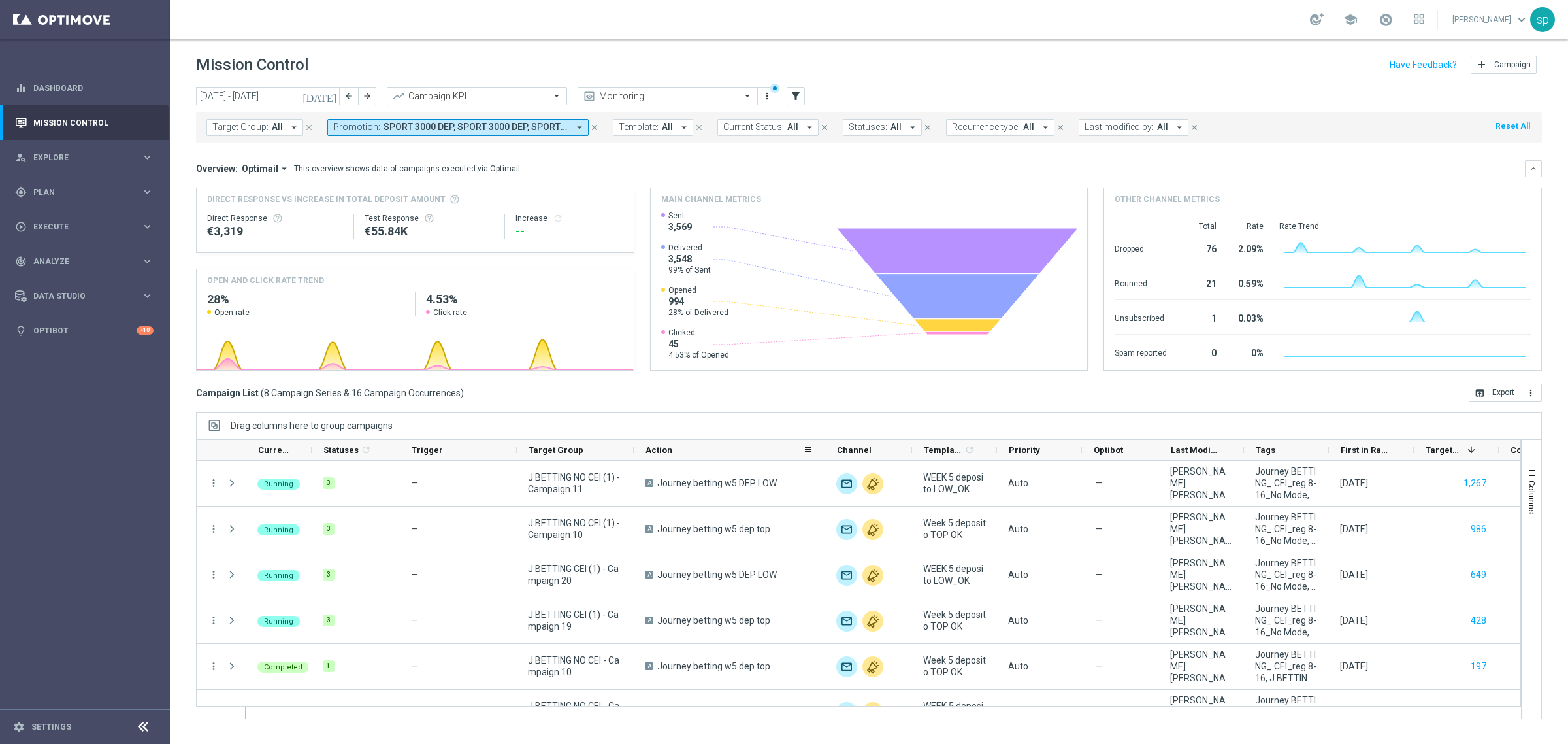
click at [545, 129] on span "SPORT 3000 DEP, SPORT 3000 DEP, SPORT 3500 DEP, SPORT 3500 DEP" at bounding box center [476, 127] width 185 height 11
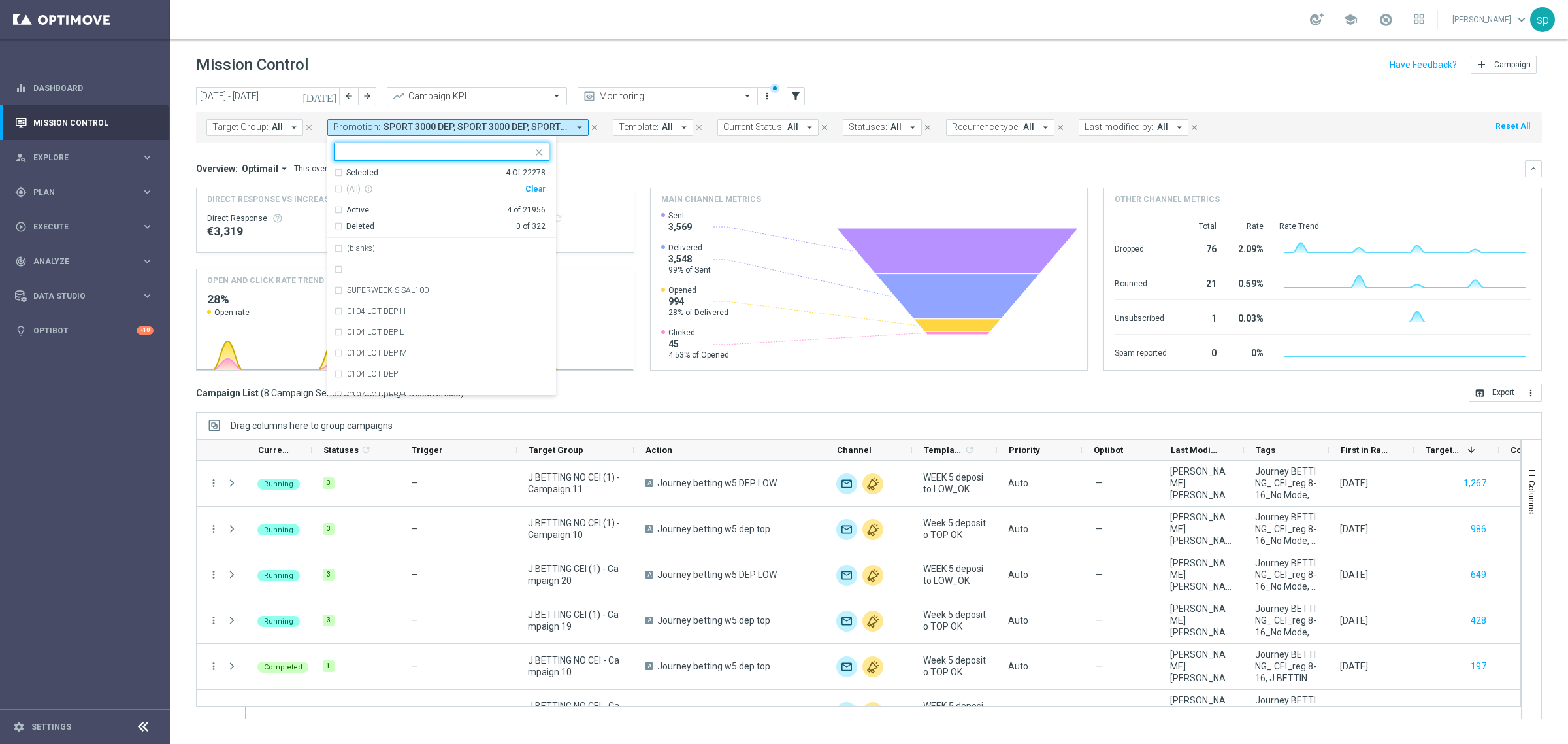
click at [334, 173] on div "Selected 4 Of 22278" at bounding box center [440, 173] width 212 height 11
click at [337, 248] on div "SPORT 3000 DEP" at bounding box center [441, 248] width 215 height 21
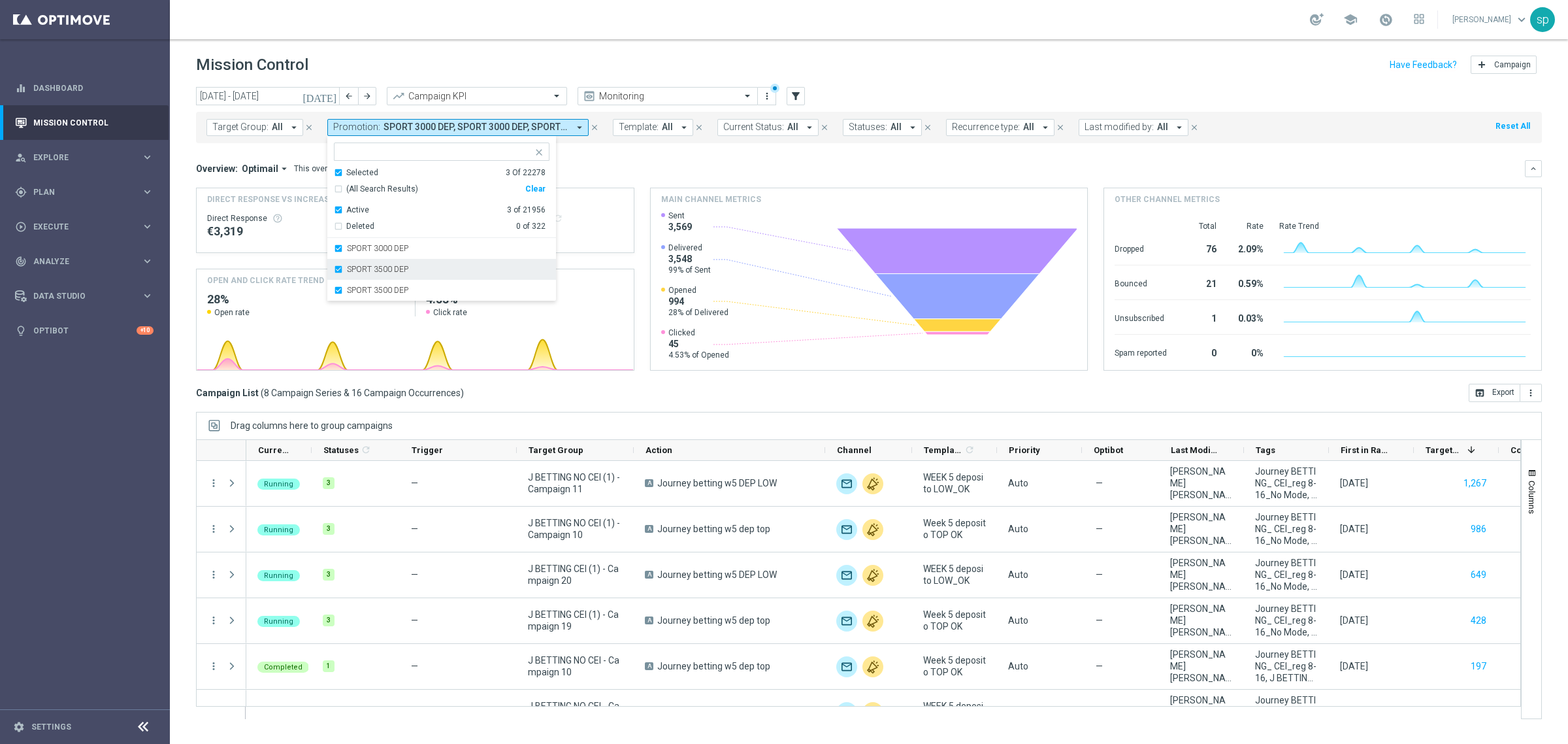
click at [337, 265] on div "SPORT 3500 DEP" at bounding box center [441, 269] width 215 height 21
click at [334, 247] on div "SPORT 3000 DEP" at bounding box center [441, 248] width 215 height 21
click at [675, 156] on mini-dashboard "Overview: Optimail arrow_drop_down This overview shows data of campaigns execut…" at bounding box center [869, 263] width 1346 height 240
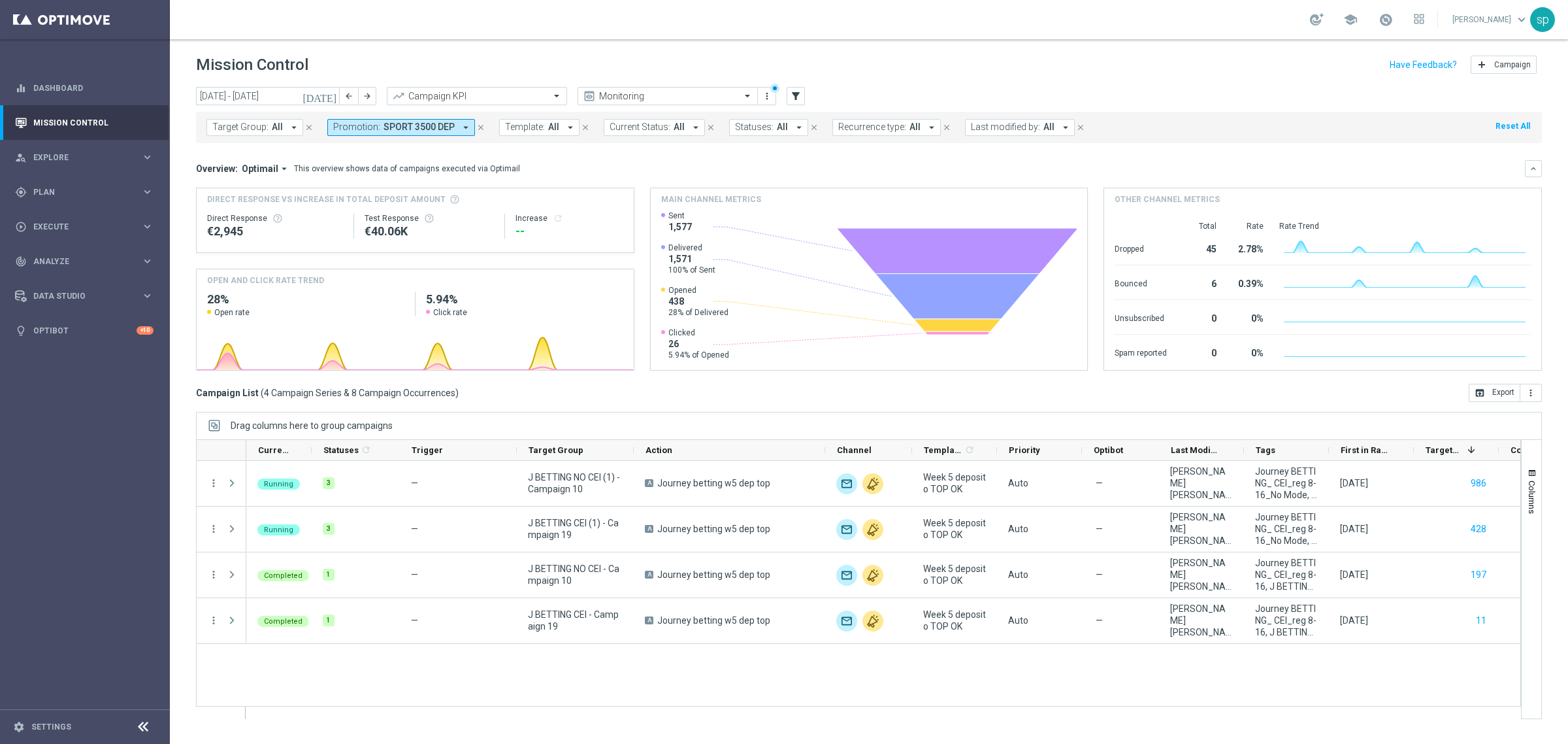
click at [433, 127] on span "SPORT 3500 DEP" at bounding box center [419, 127] width 71 height 11
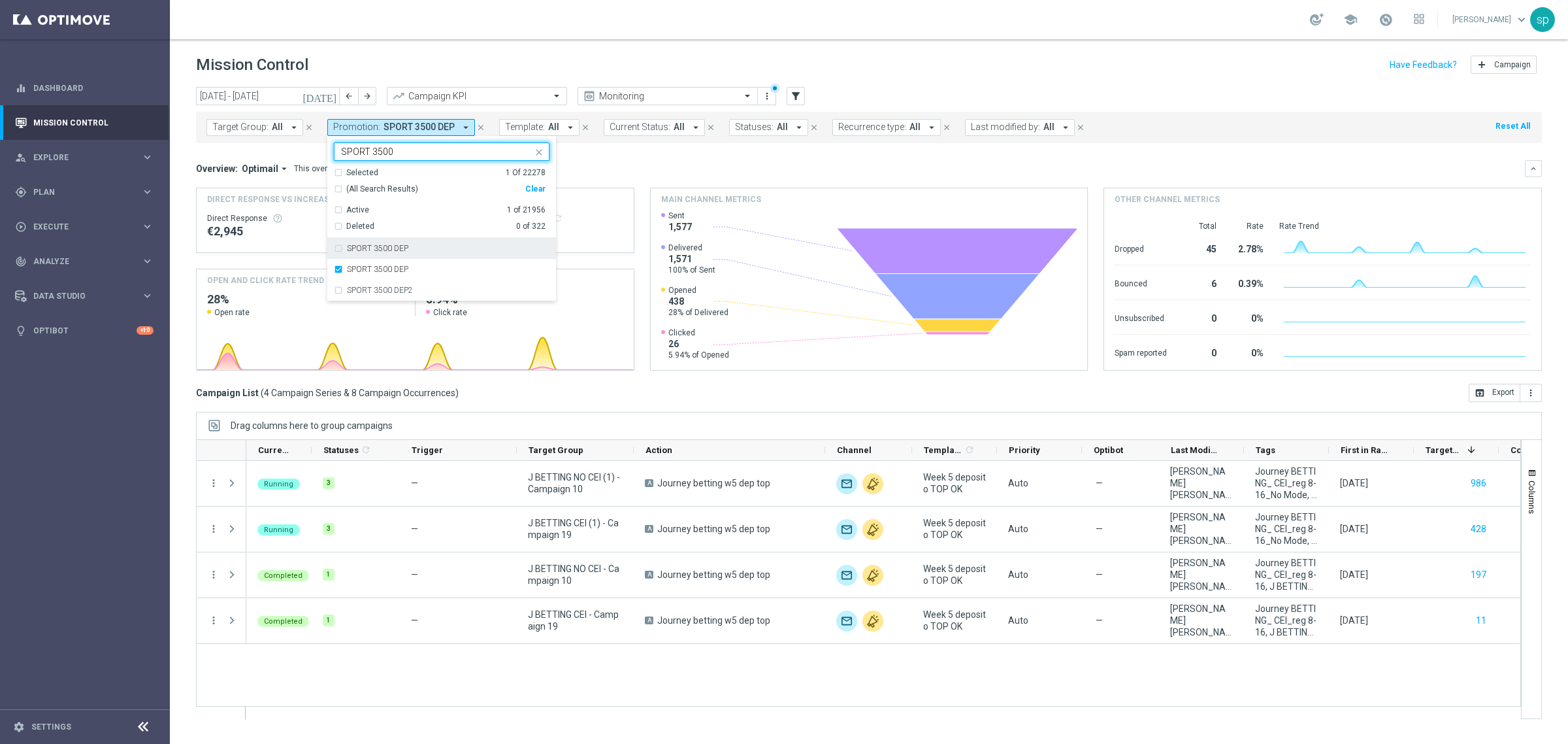
click at [412, 245] on div "SPORT 3500 DEP" at bounding box center [448, 248] width 203 height 8
type input "SPORT 3500"
click at [655, 158] on mini-dashboard "Overview: Optimail arrow_drop_down This overview shows data of campaigns execut…" at bounding box center [869, 263] width 1346 height 240
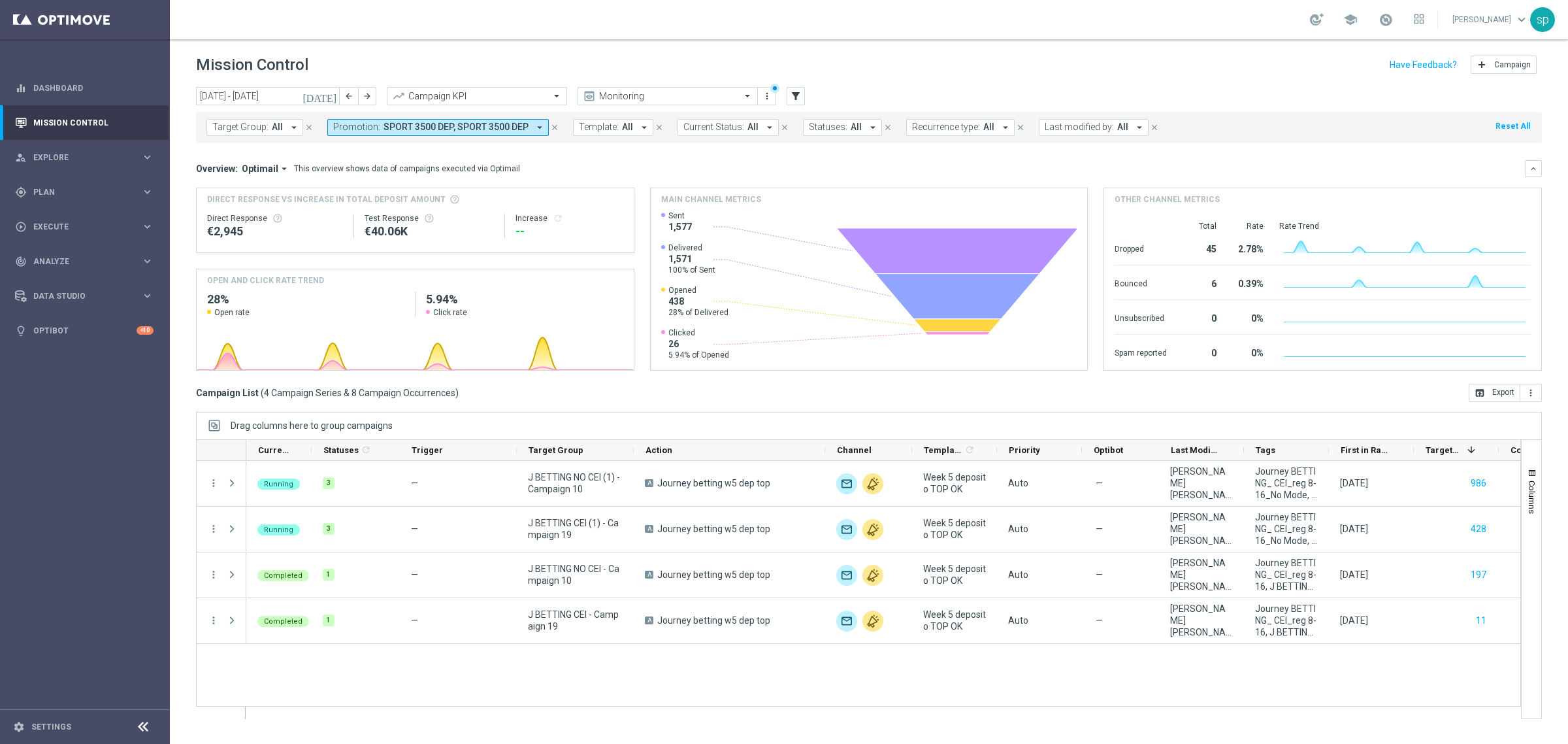
click at [708, 159] on mini-dashboard "Overview: Optimail arrow_drop_down This overview shows data of campaigns execut…" at bounding box center [869, 263] width 1346 height 240
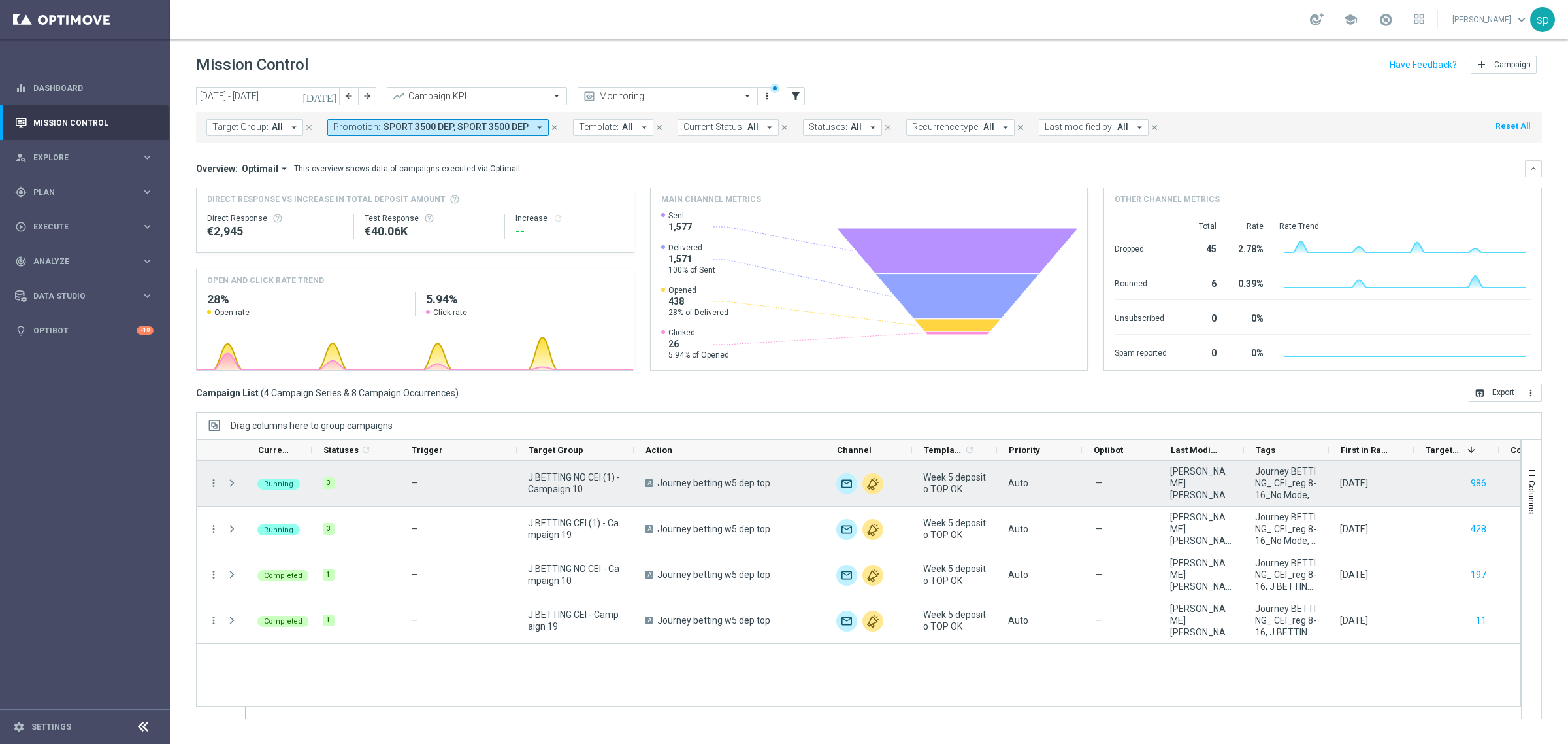
click at [236, 483] on span at bounding box center [232, 483] width 12 height 10
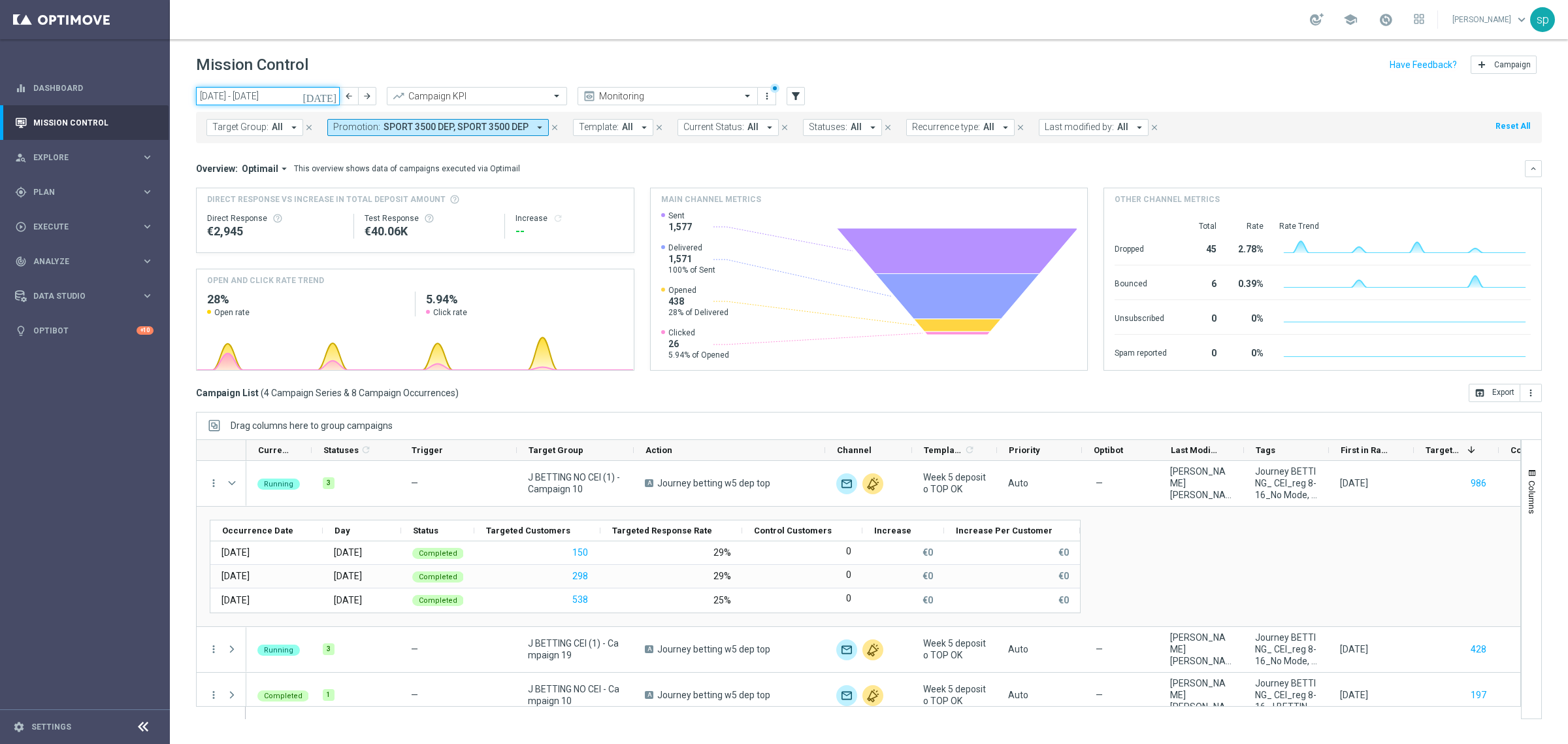
click at [213, 101] on input "01 Sep 2025 - 30 Sep 2025" at bounding box center [268, 96] width 144 height 18
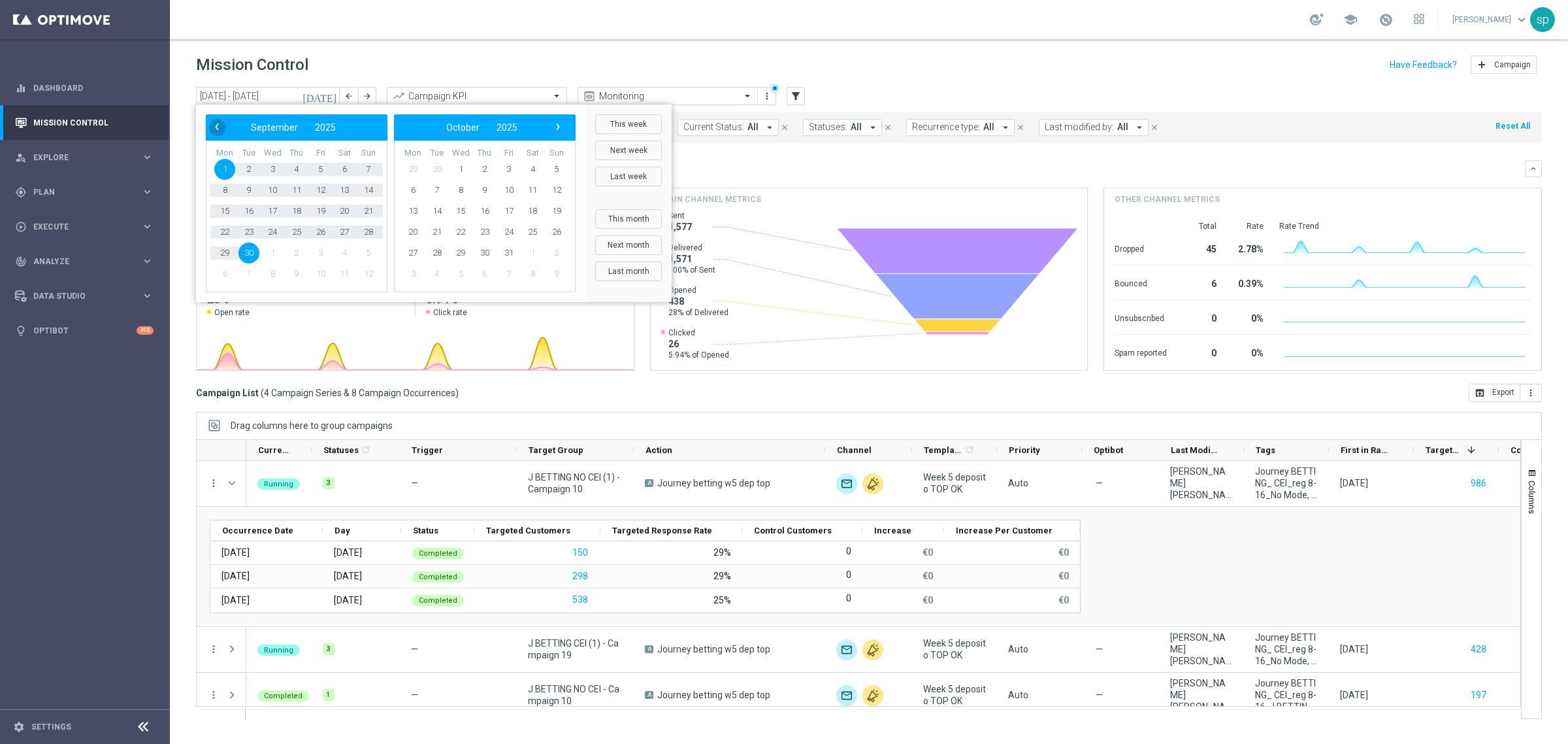
click at [218, 127] on span "‹" at bounding box center [217, 127] width 17 height 17
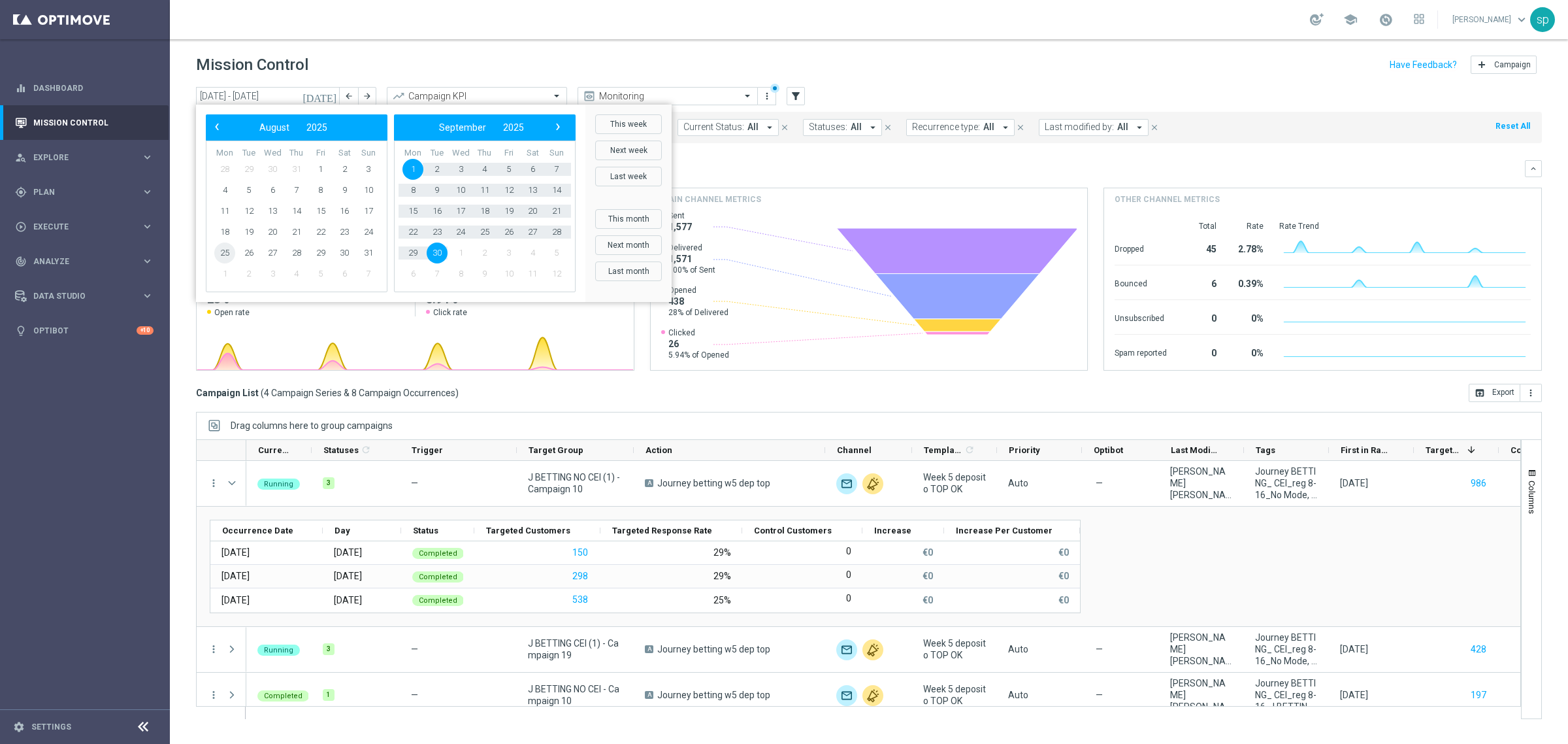
click at [221, 250] on span "25" at bounding box center [224, 252] width 21 height 21
click at [438, 250] on span "30" at bounding box center [436, 252] width 21 height 21
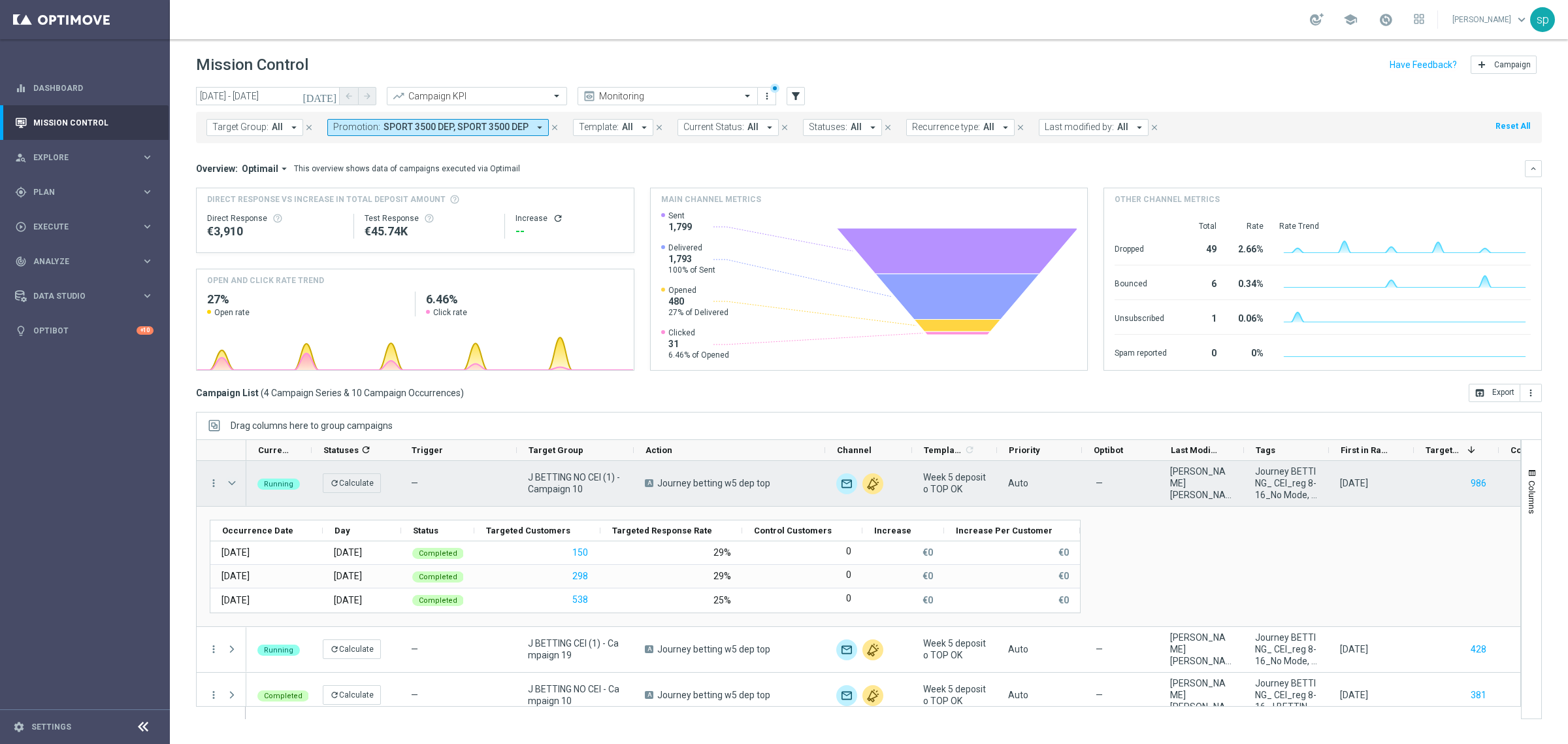
click at [232, 481] on span "Press SPACE to select this row." at bounding box center [232, 483] width 12 height 10
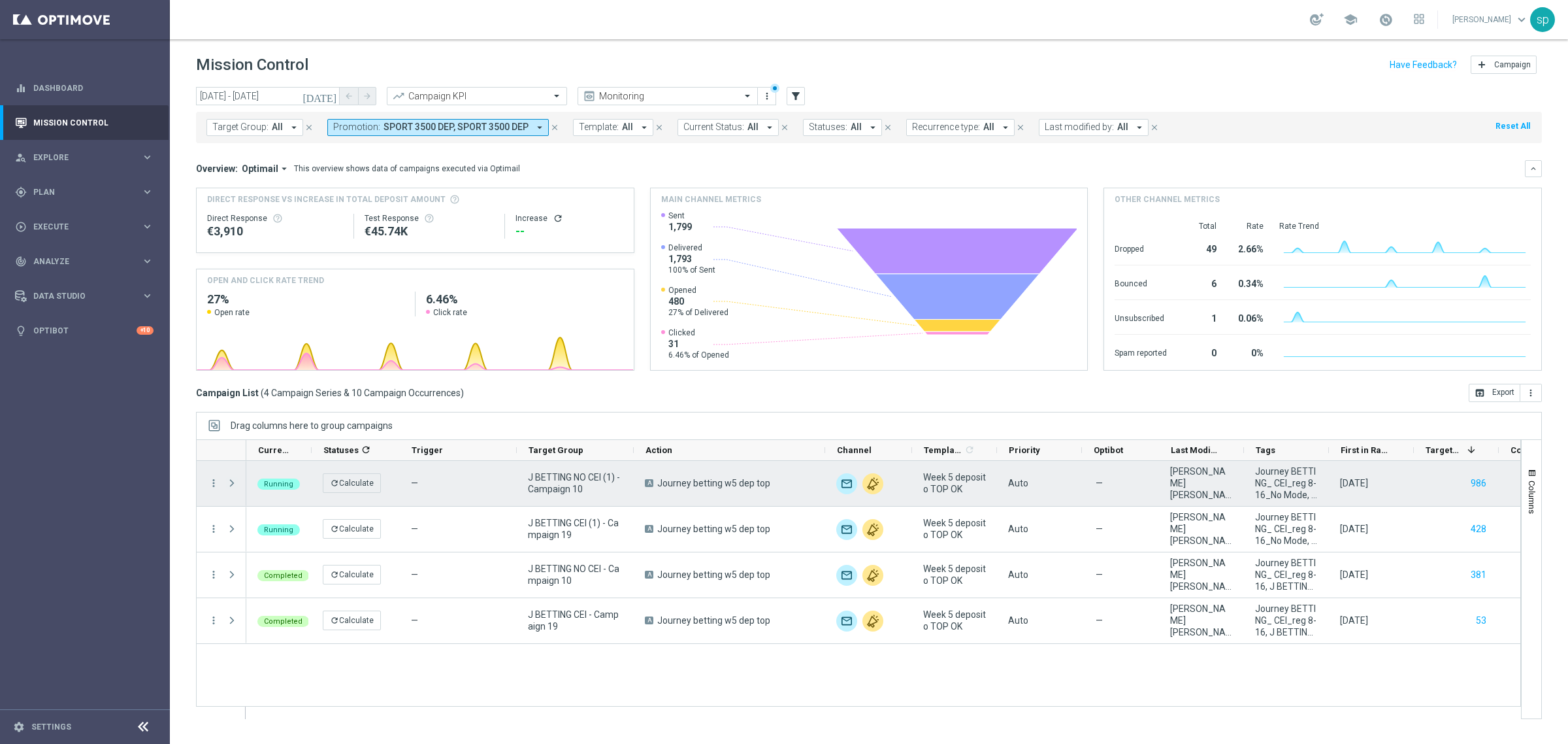
click at [233, 482] on span "Press SPACE to select this row." at bounding box center [232, 483] width 12 height 10
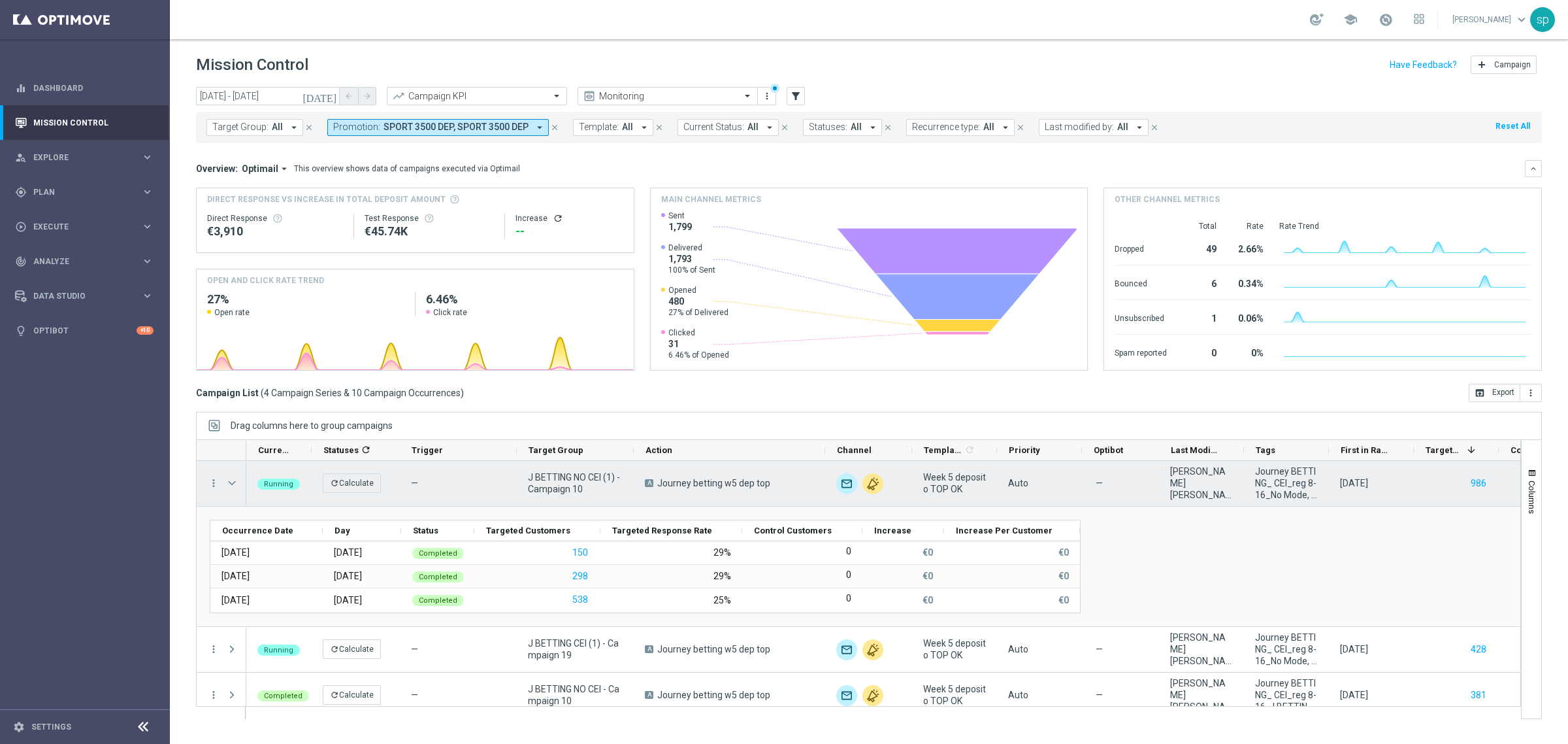
click at [233, 482] on span "Press SPACE to select this row." at bounding box center [232, 483] width 12 height 10
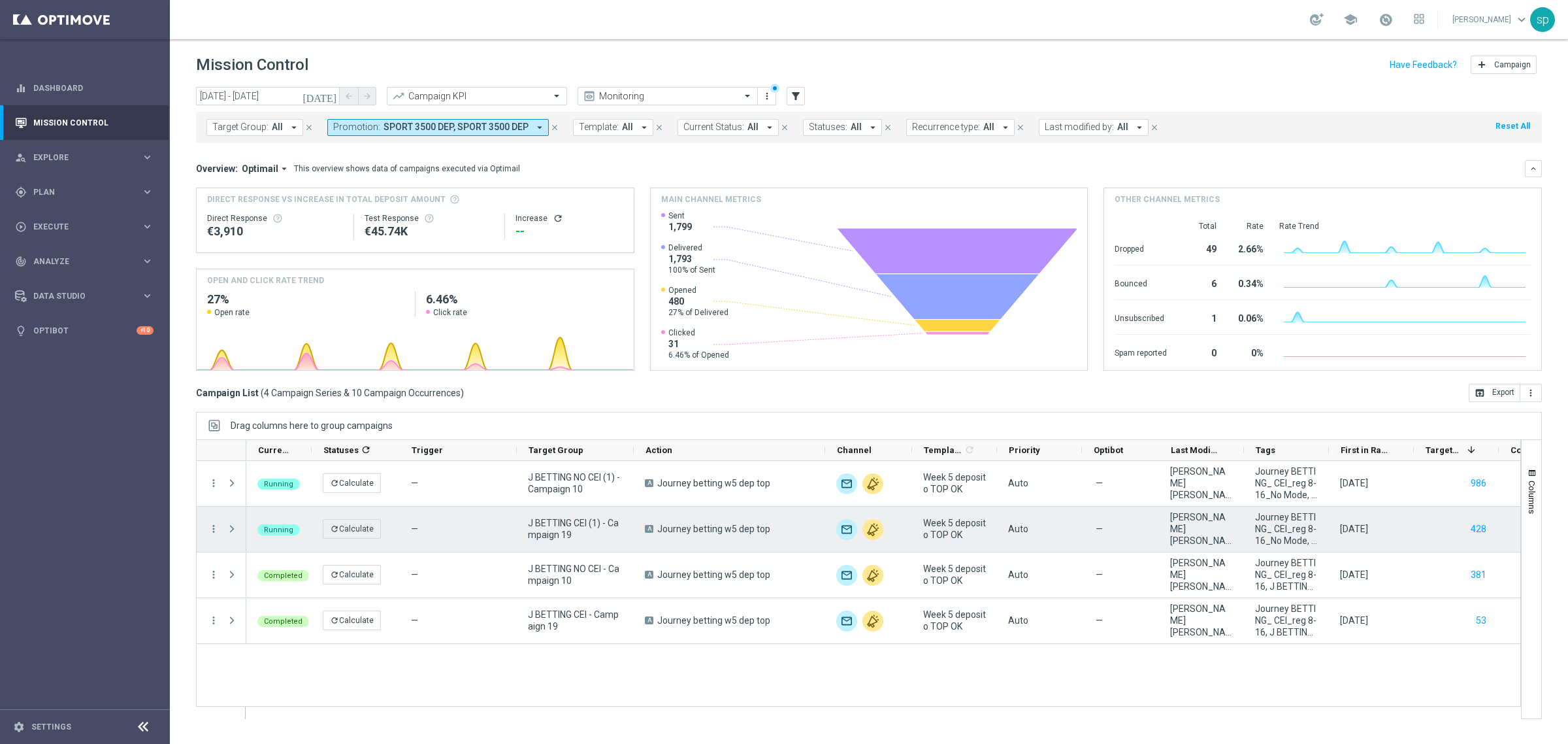
click at [234, 528] on span "Press SPACE to select this row." at bounding box center [232, 529] width 12 height 10
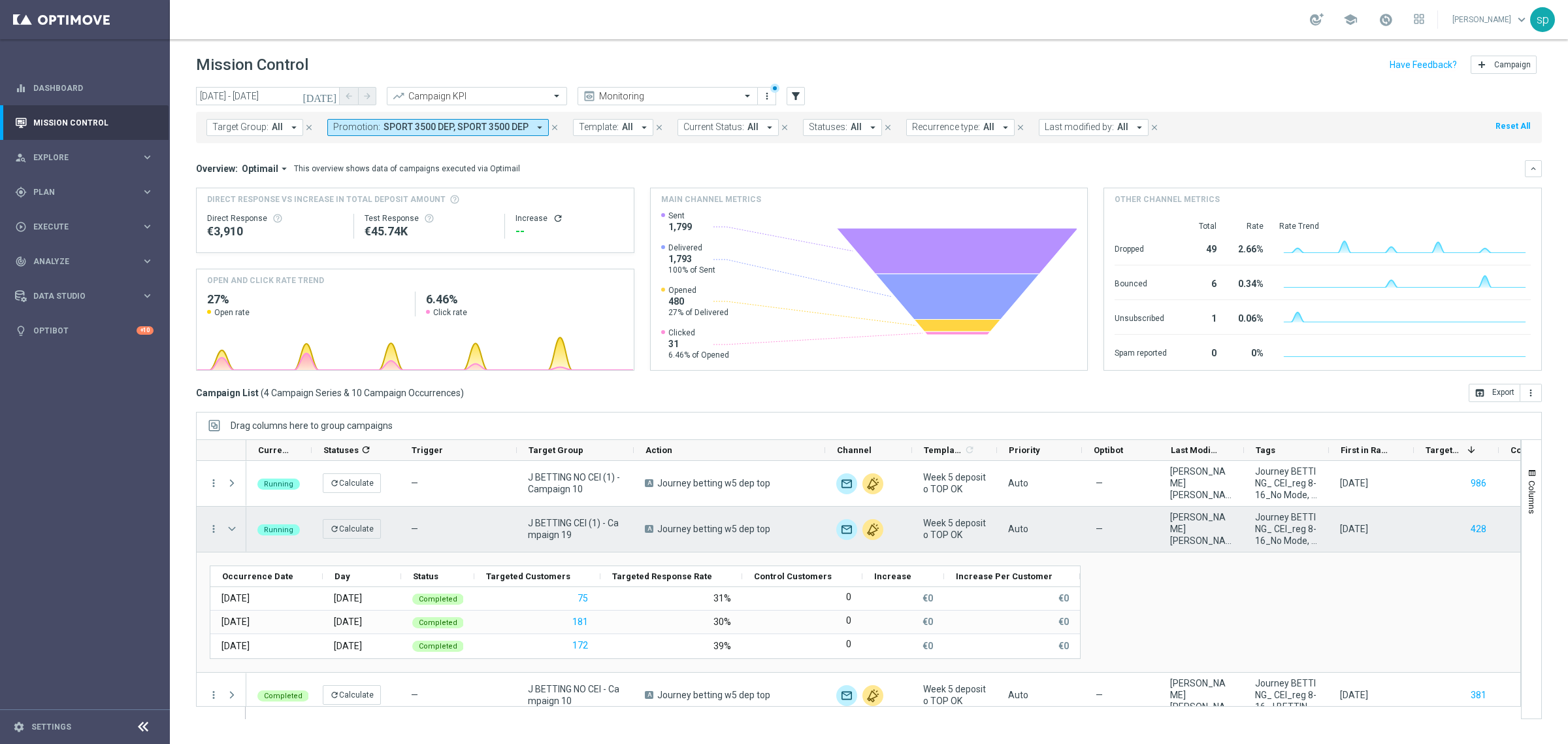
click at [234, 528] on span "Press SPACE to select this row." at bounding box center [232, 529] width 12 height 10
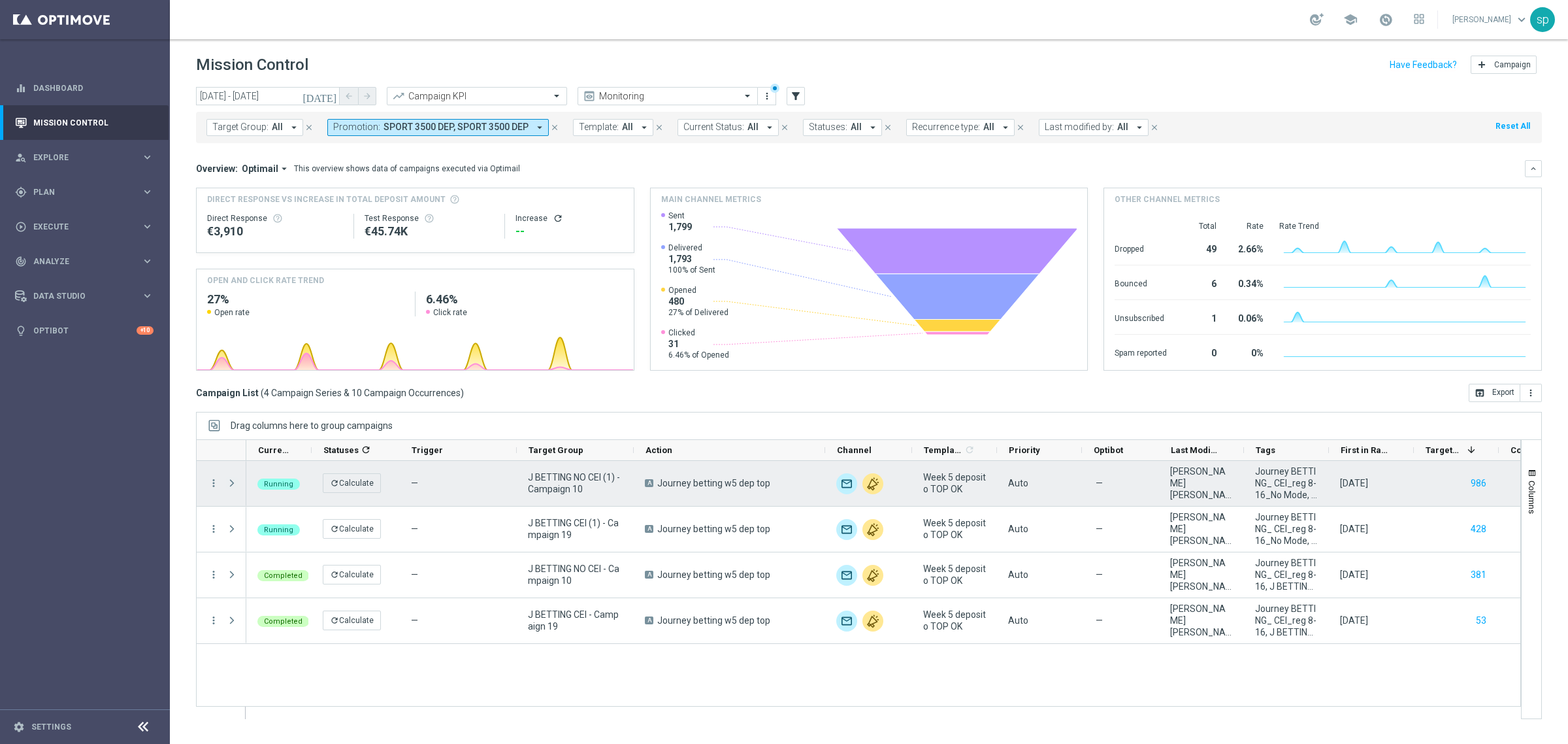
click at [229, 478] on span "Press SPACE to select this row." at bounding box center [232, 483] width 12 height 10
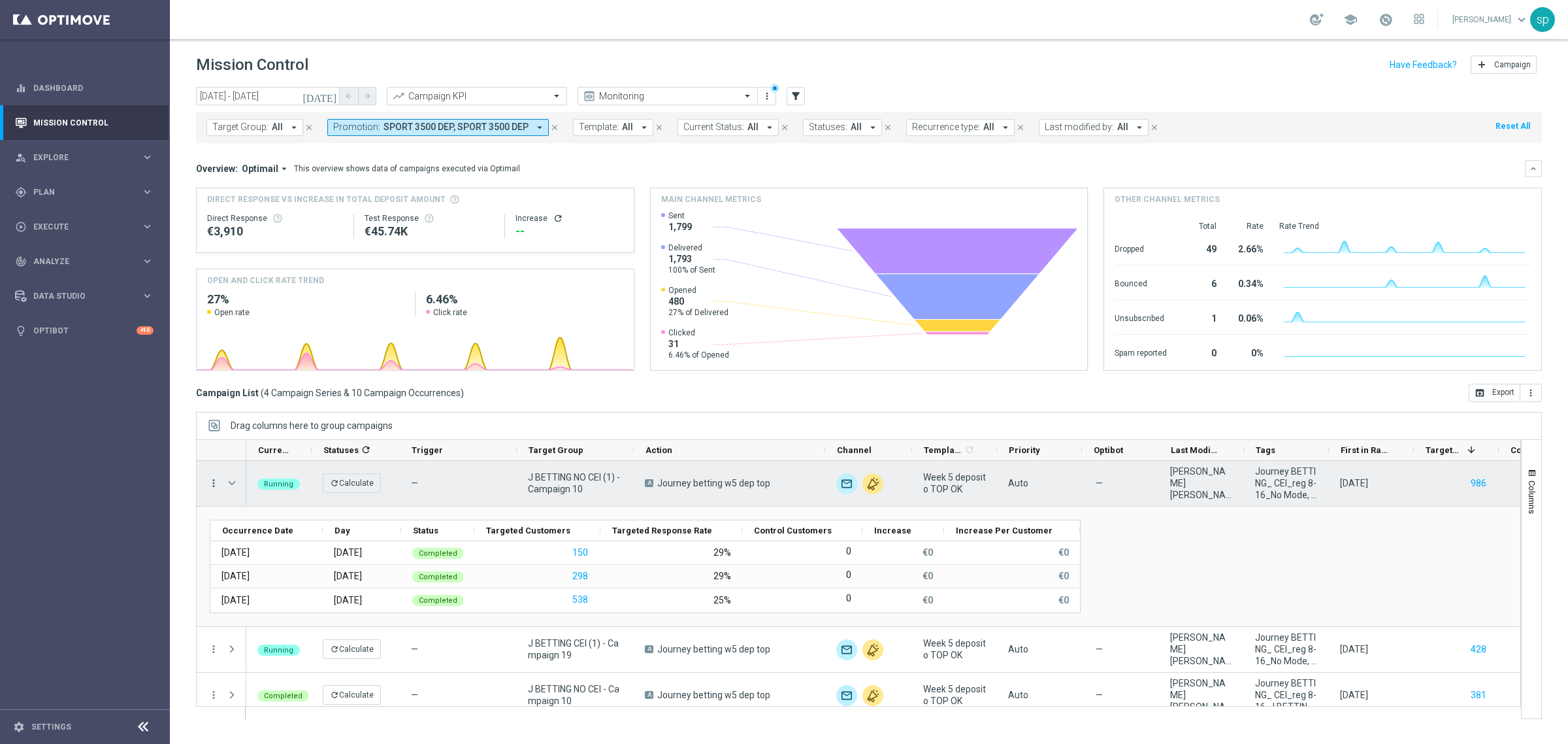
click at [214, 479] on icon "more_vert" at bounding box center [214, 483] width 12 height 12
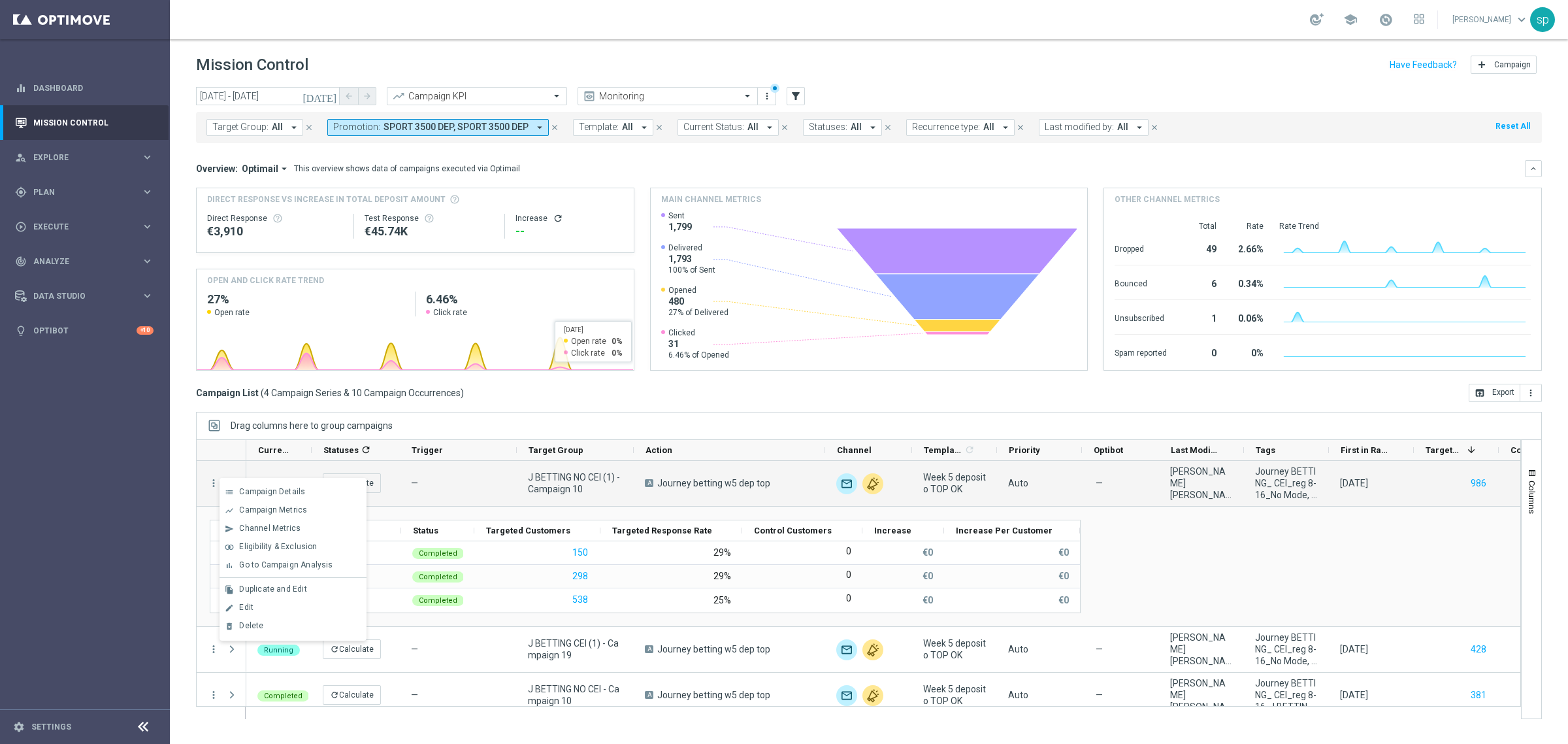
click at [647, 395] on div "Campaign List ( 4 Campaign Series & 10 Campaign Occurrences ) open_in_browser E…" at bounding box center [869, 393] width 1346 height 18
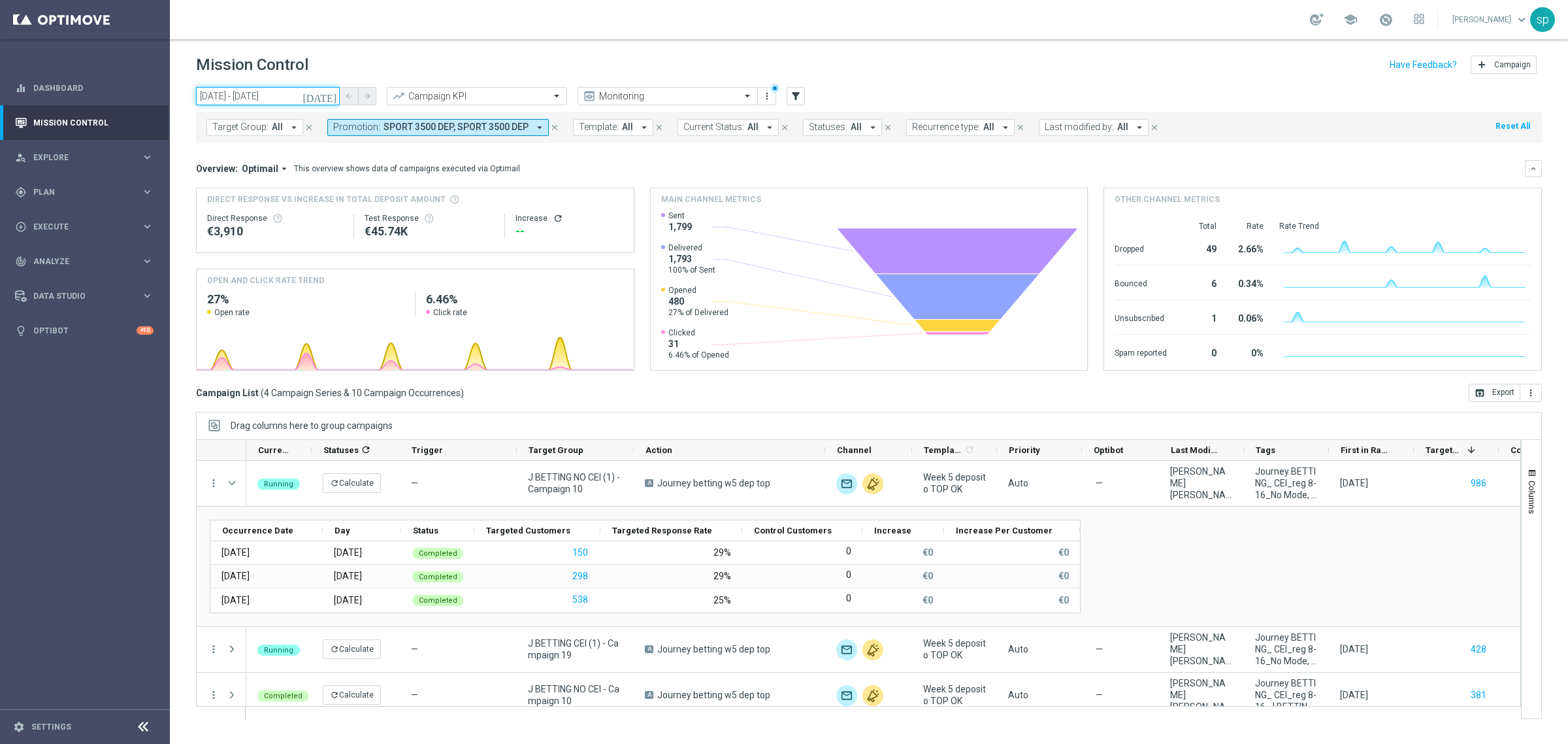
click at [255, 92] on input "25 Aug 2025 - 30 Sep 2025" at bounding box center [268, 96] width 144 height 18
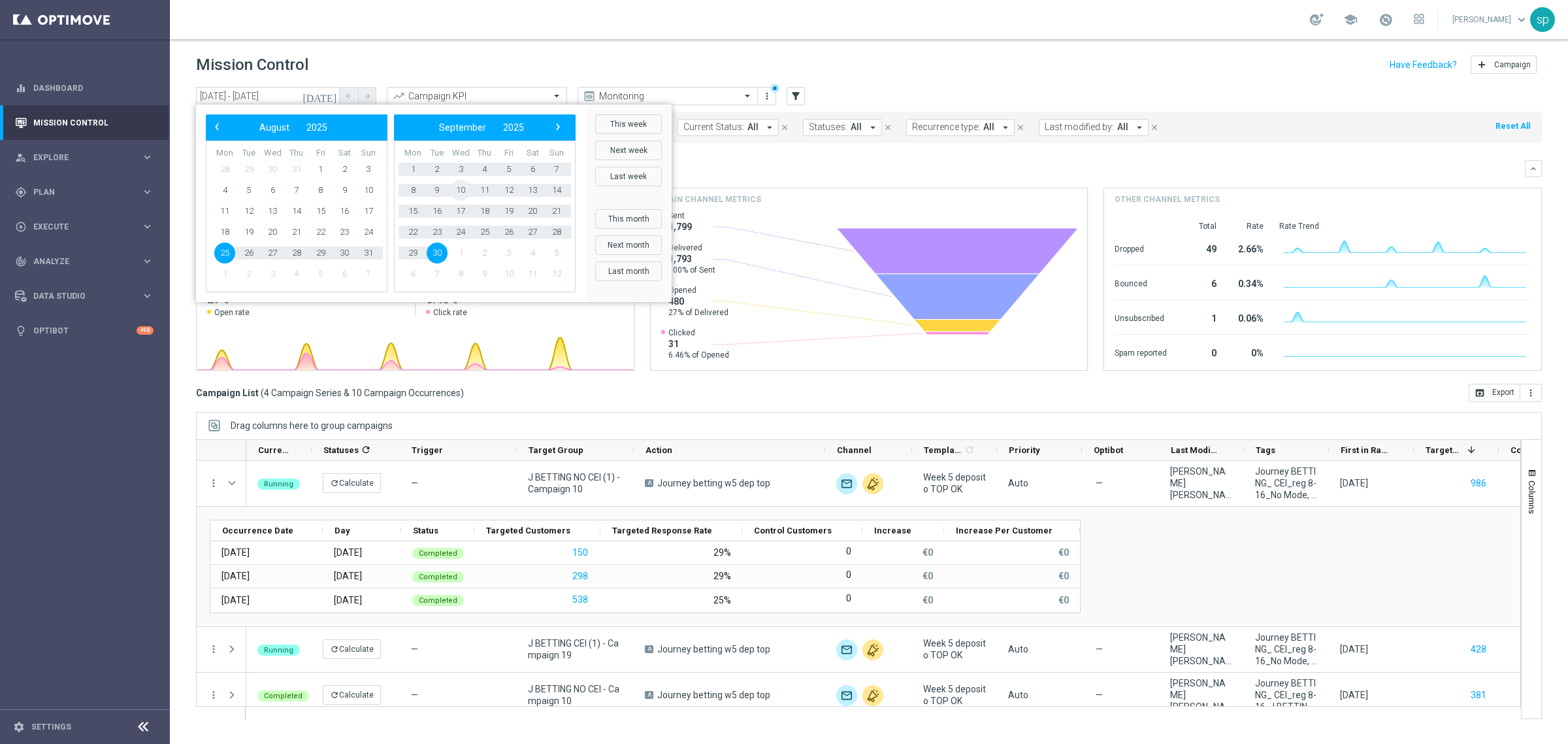
click at [459, 194] on span "10" at bounding box center [461, 190] width 21 height 21
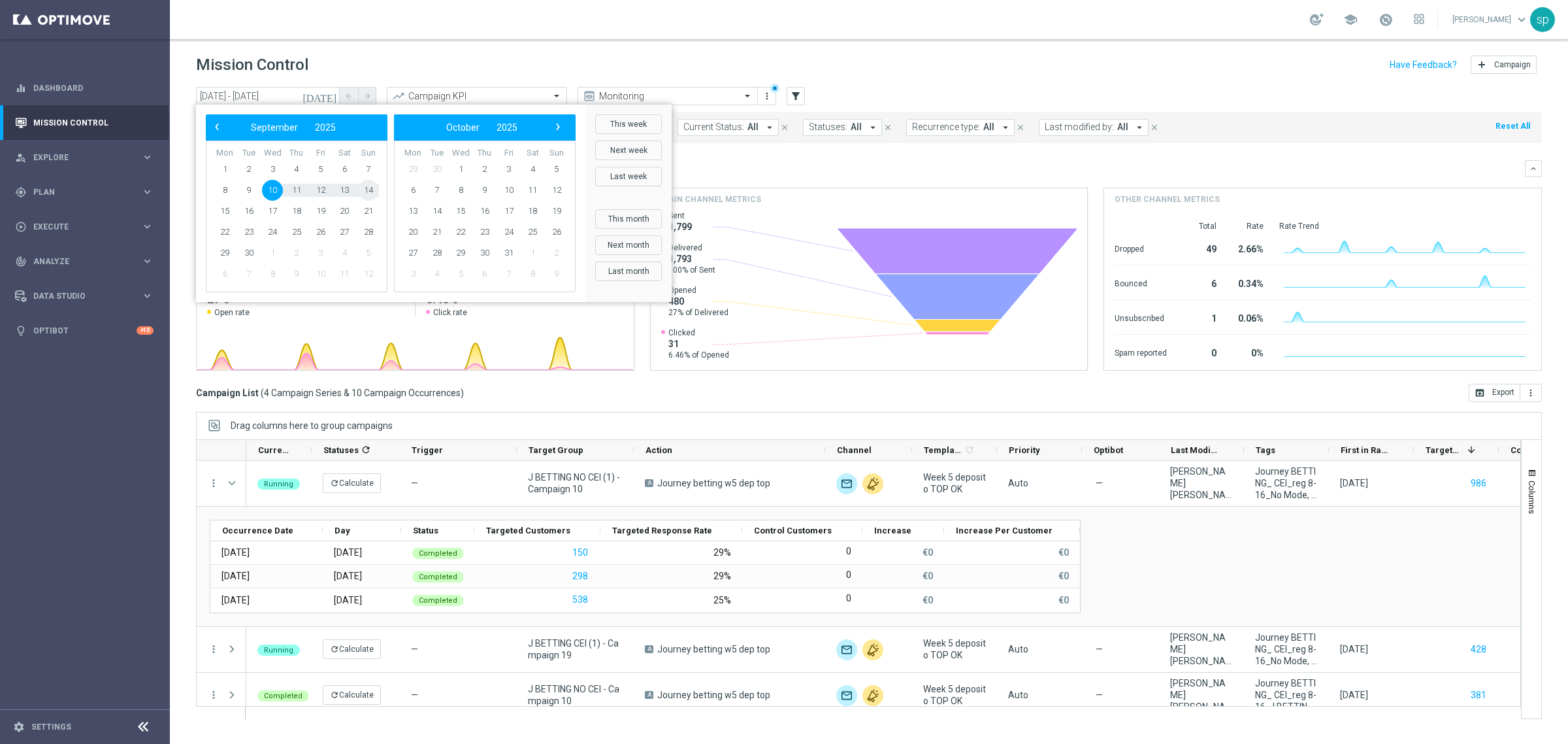
click at [367, 189] on span "14" at bounding box center [369, 190] width 21 height 21
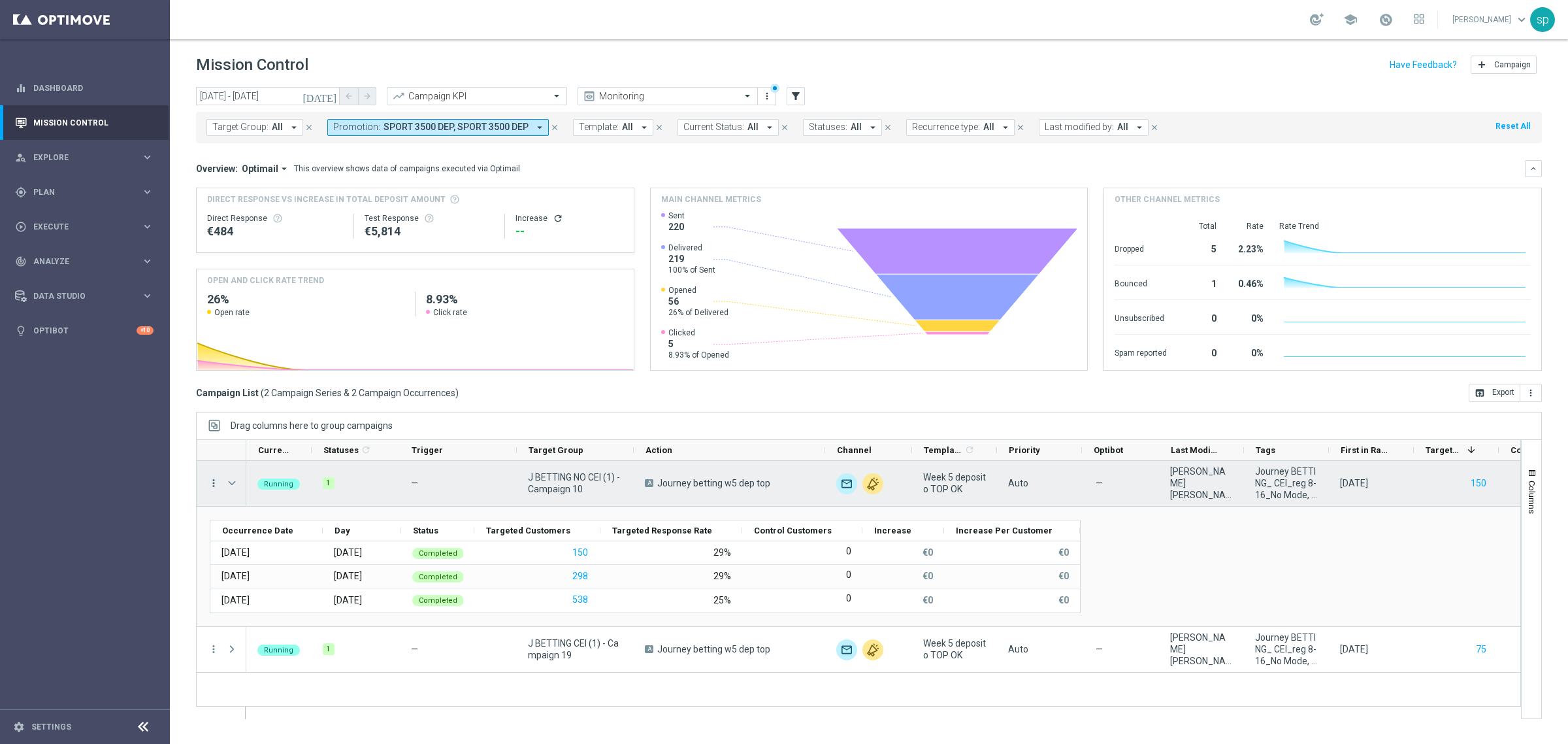
click at [209, 483] on icon "more_vert" at bounding box center [214, 483] width 12 height 12
click at [314, 530] on div "Channel Metrics" at bounding box center [300, 528] width 121 height 9
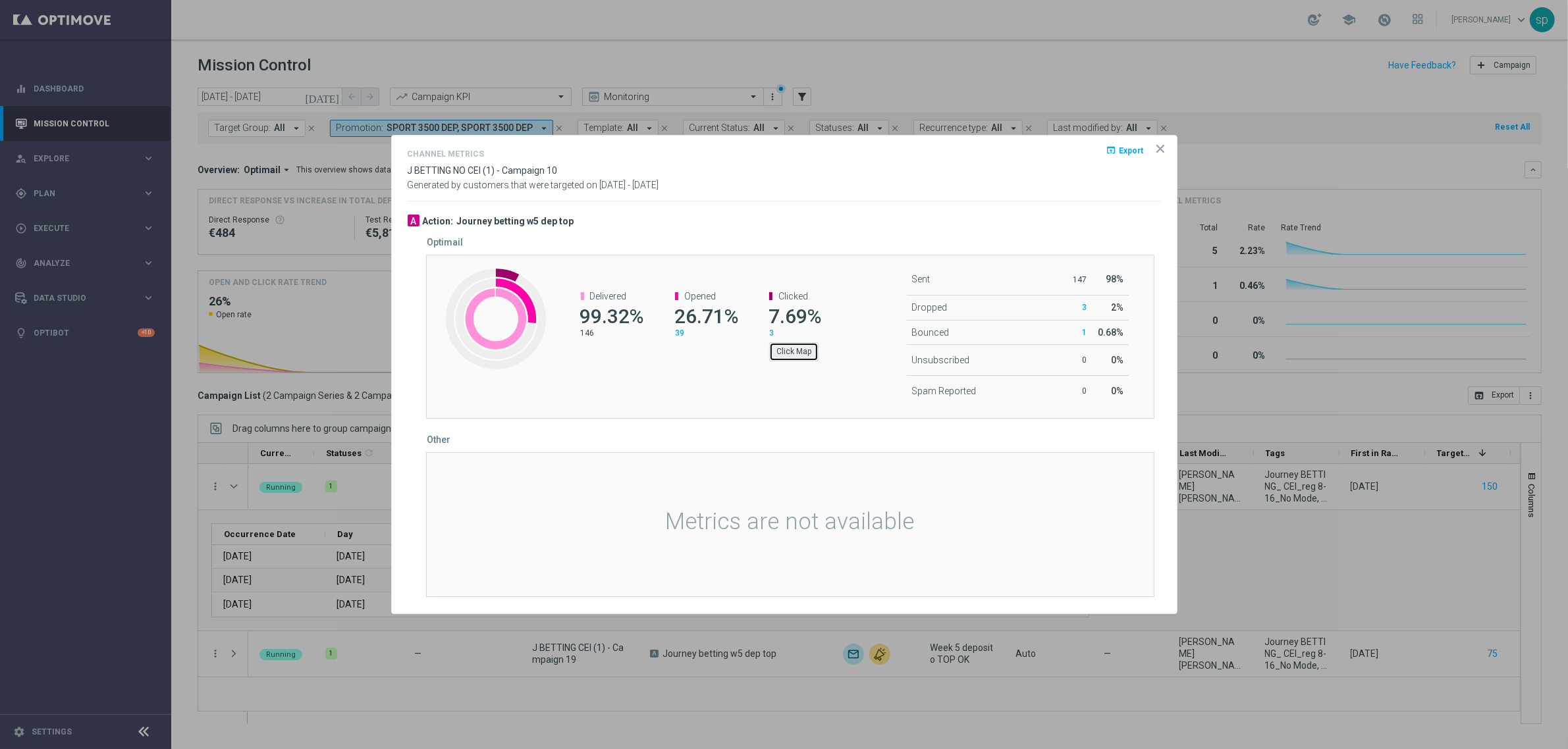
click at [795, 354] on button "Click Map" at bounding box center [793, 352] width 50 height 19
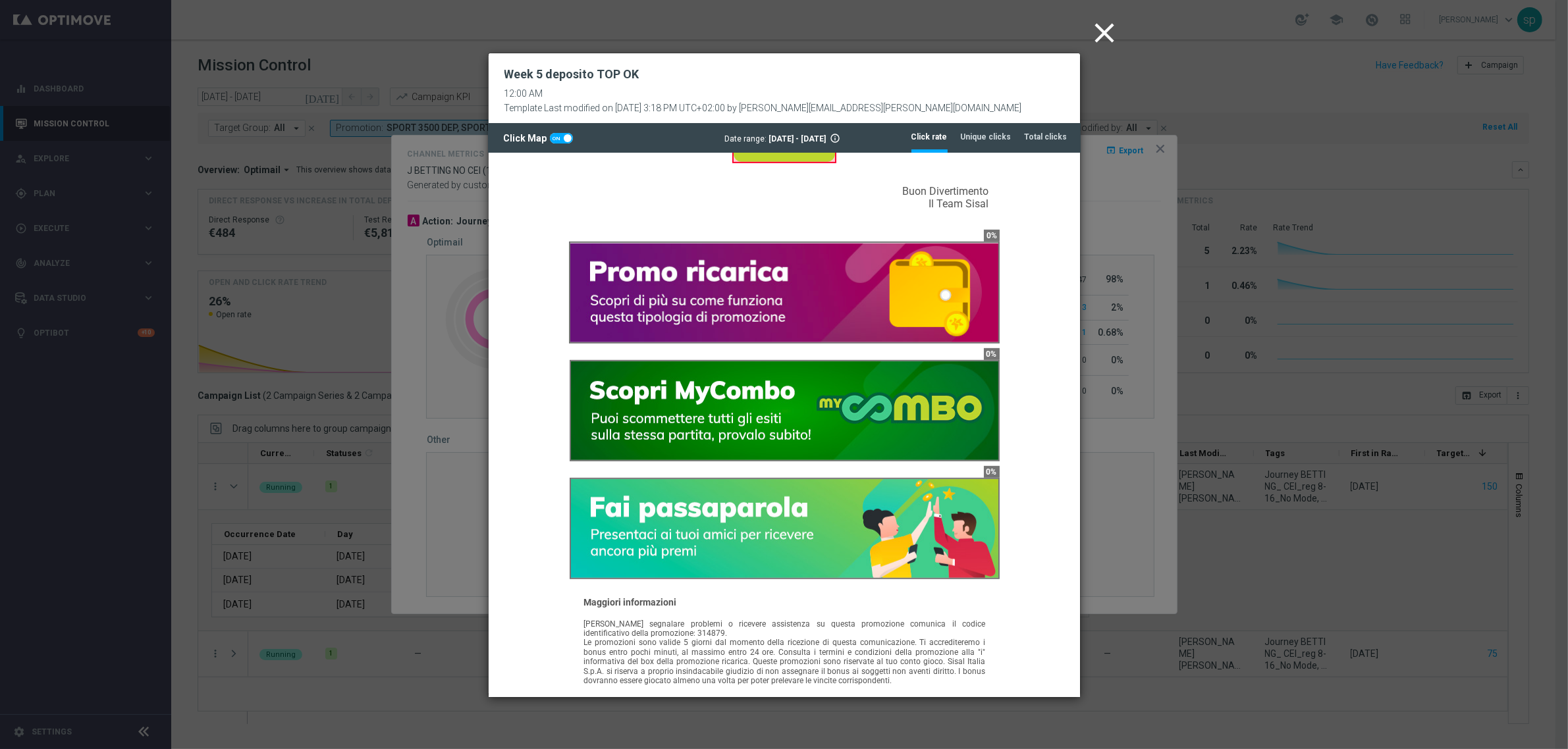
scroll to position [930, 0]
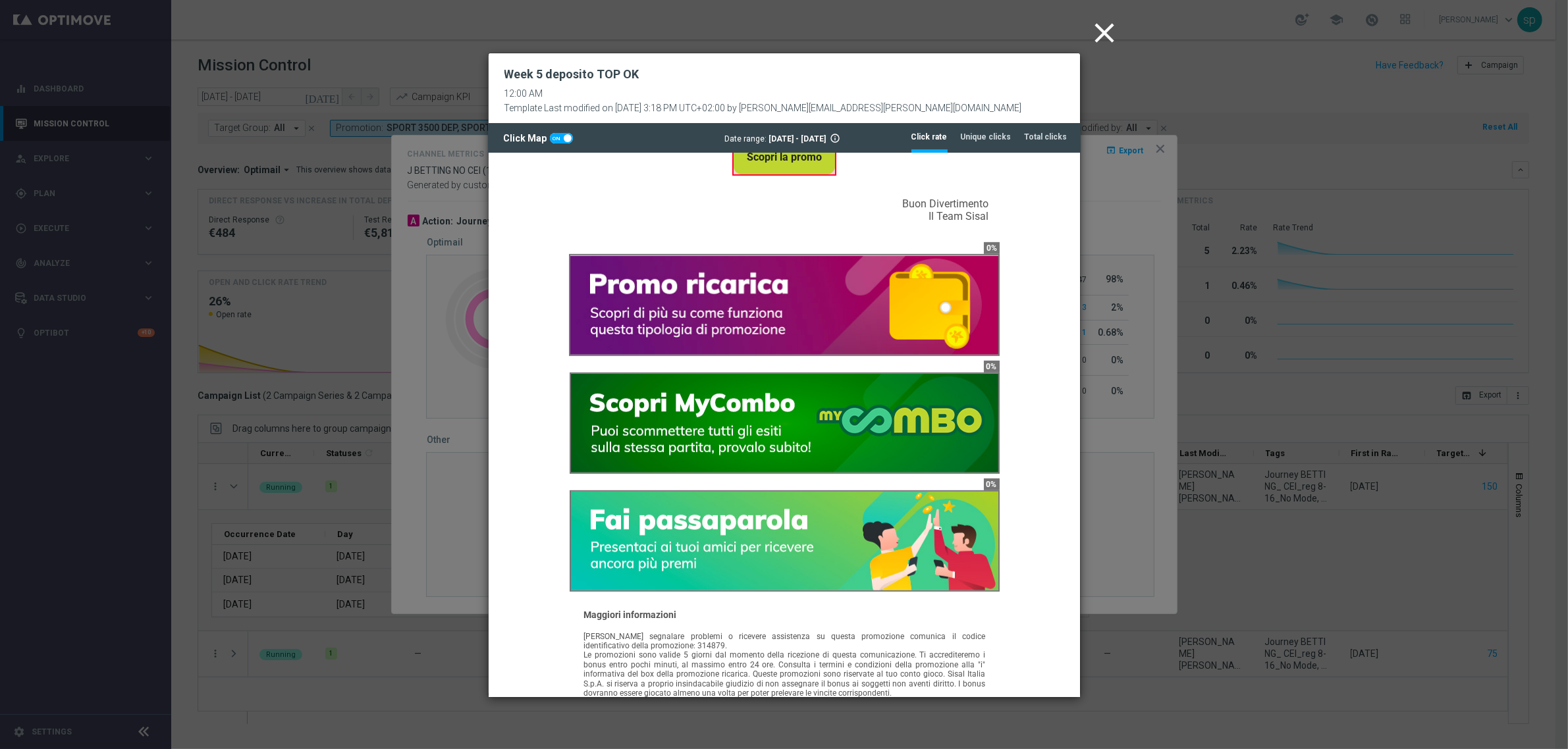
click at [1098, 30] on icon "close" at bounding box center [1105, 33] width 33 height 33
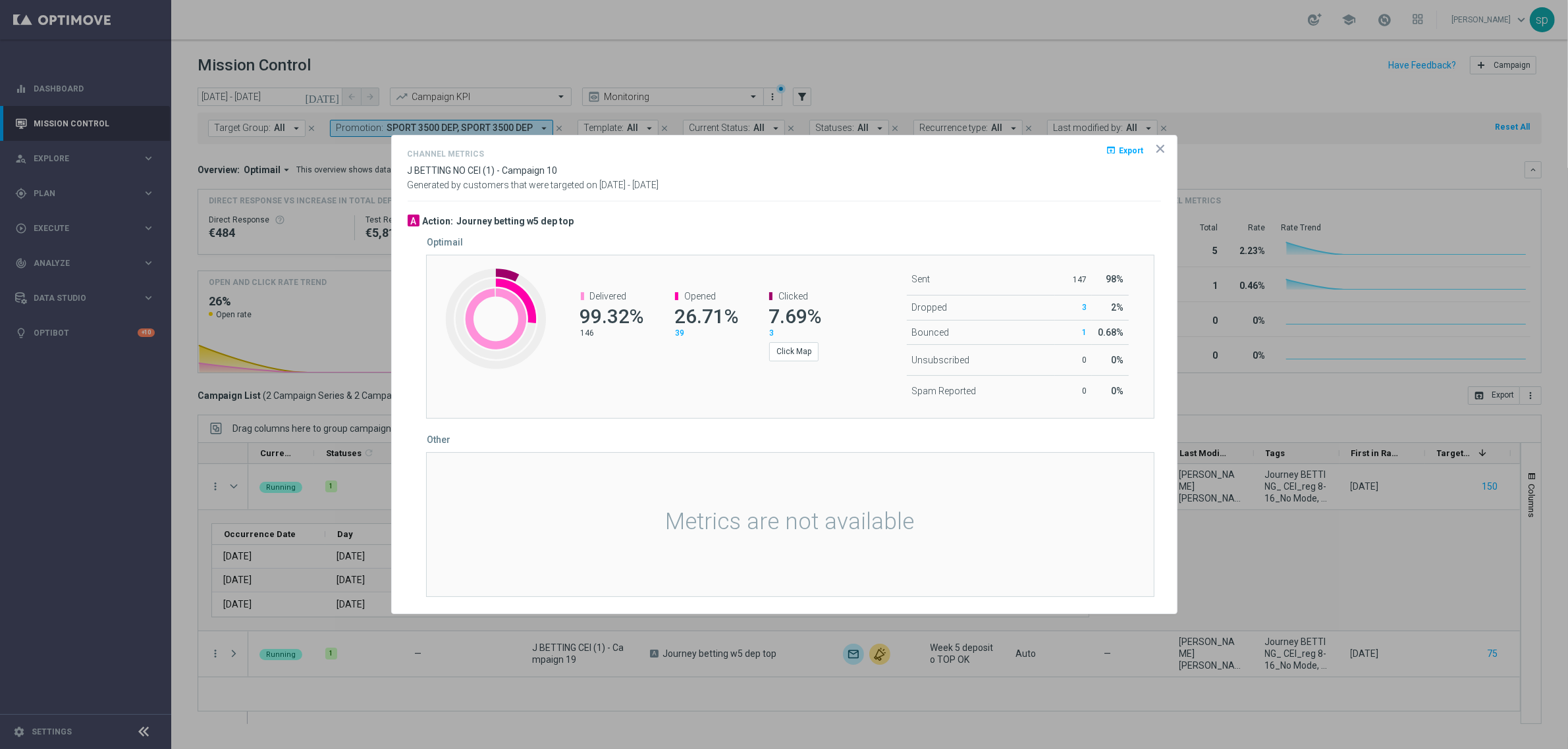
click at [1157, 143] on icon "icon" at bounding box center [1160, 149] width 14 height 13
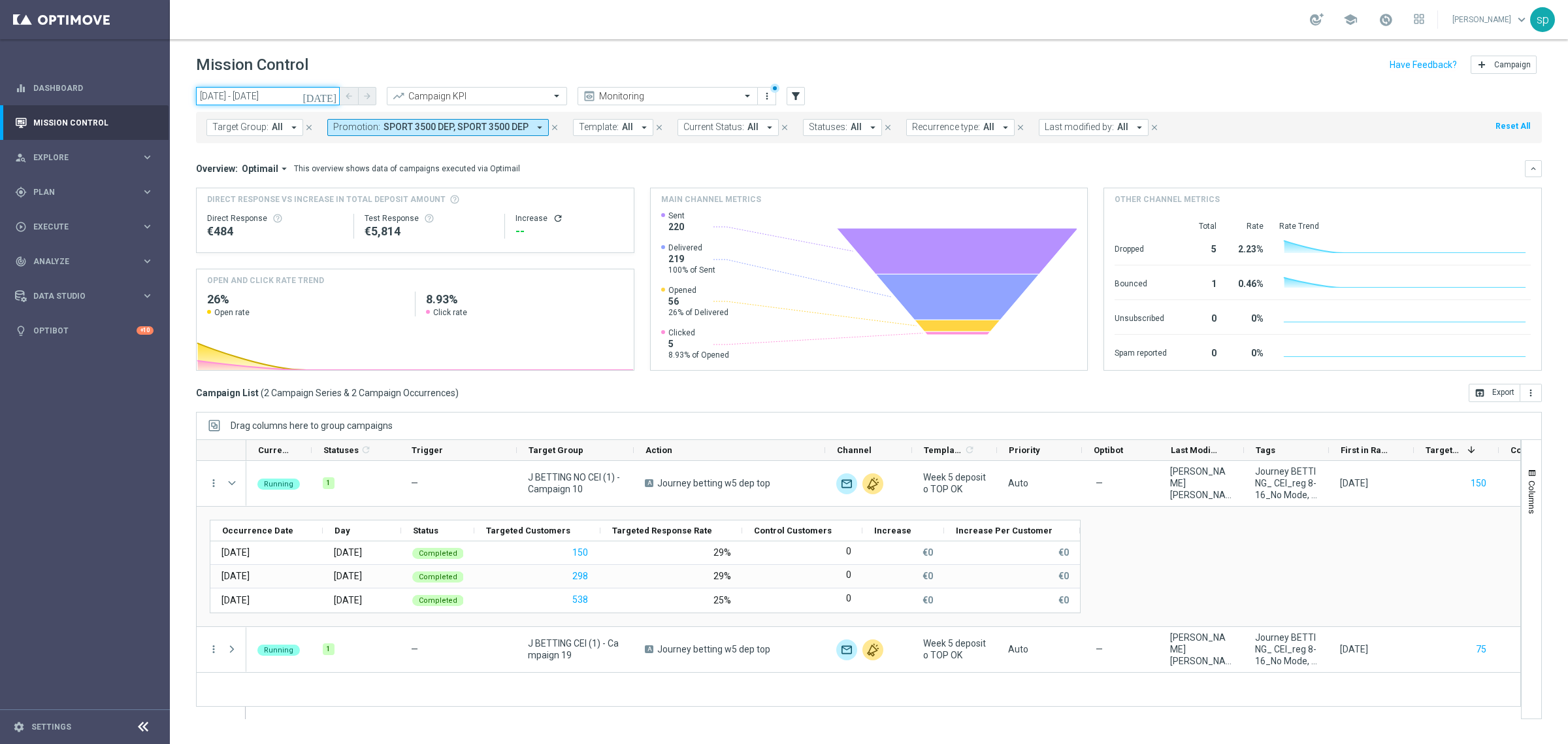
click at [256, 89] on input "10 Sep 2025 - 14 Sep 2025" at bounding box center [268, 96] width 144 height 18
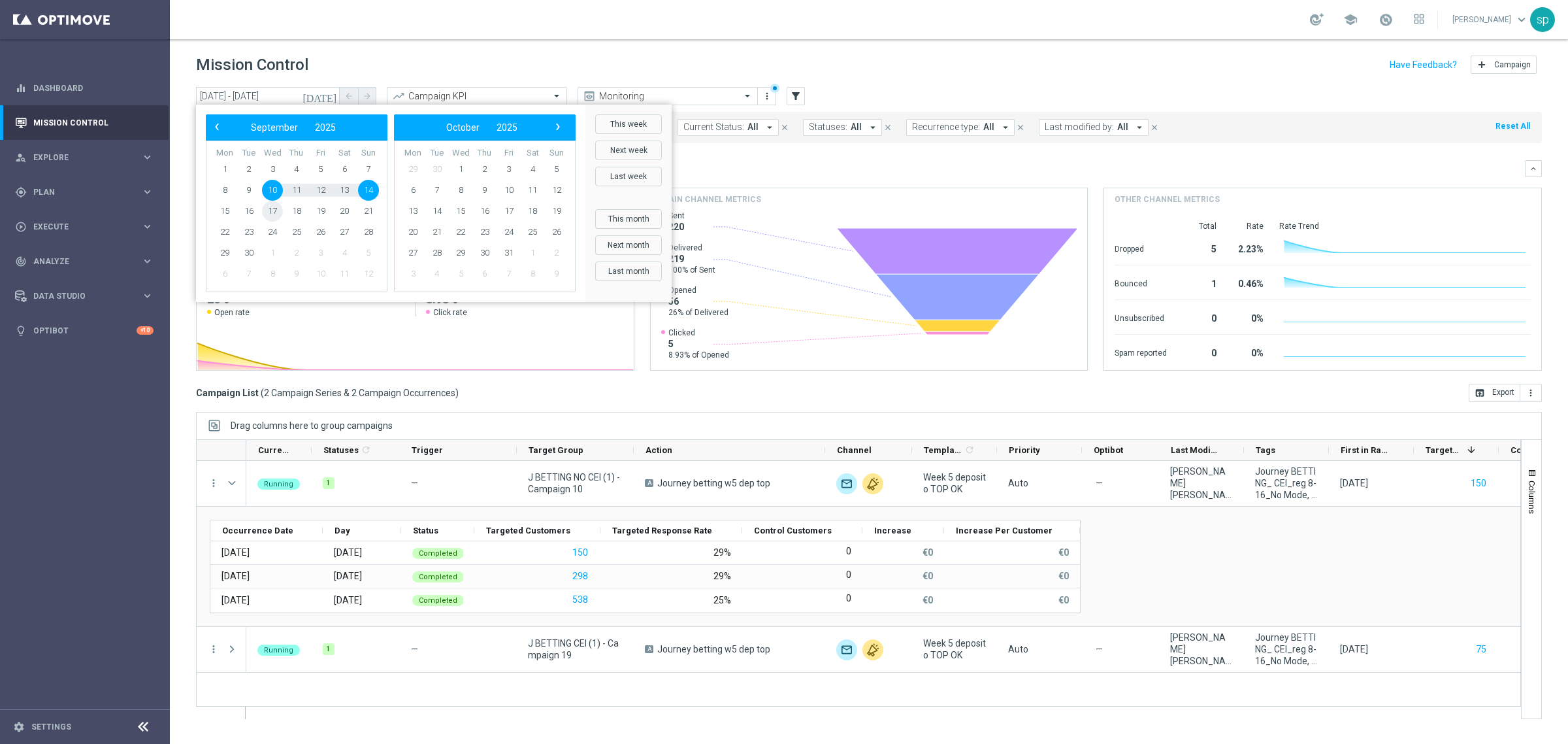
click at [271, 214] on span "17" at bounding box center [272, 211] width 21 height 21
click at [373, 215] on span "21" at bounding box center [369, 211] width 21 height 21
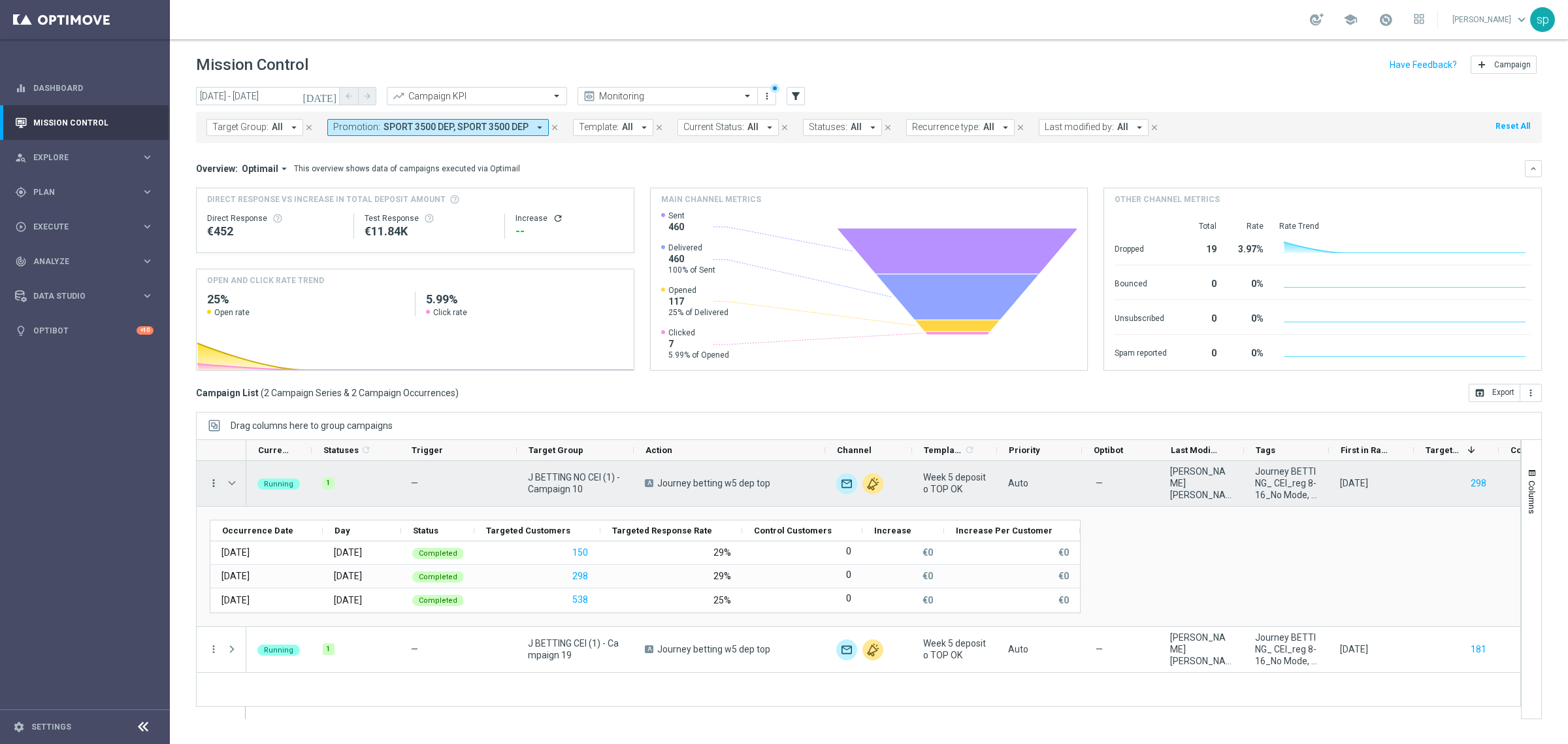
click at [215, 483] on icon "more_vert" at bounding box center [214, 483] width 12 height 12
click at [296, 524] on span "Channel Metrics" at bounding box center [270, 528] width 61 height 9
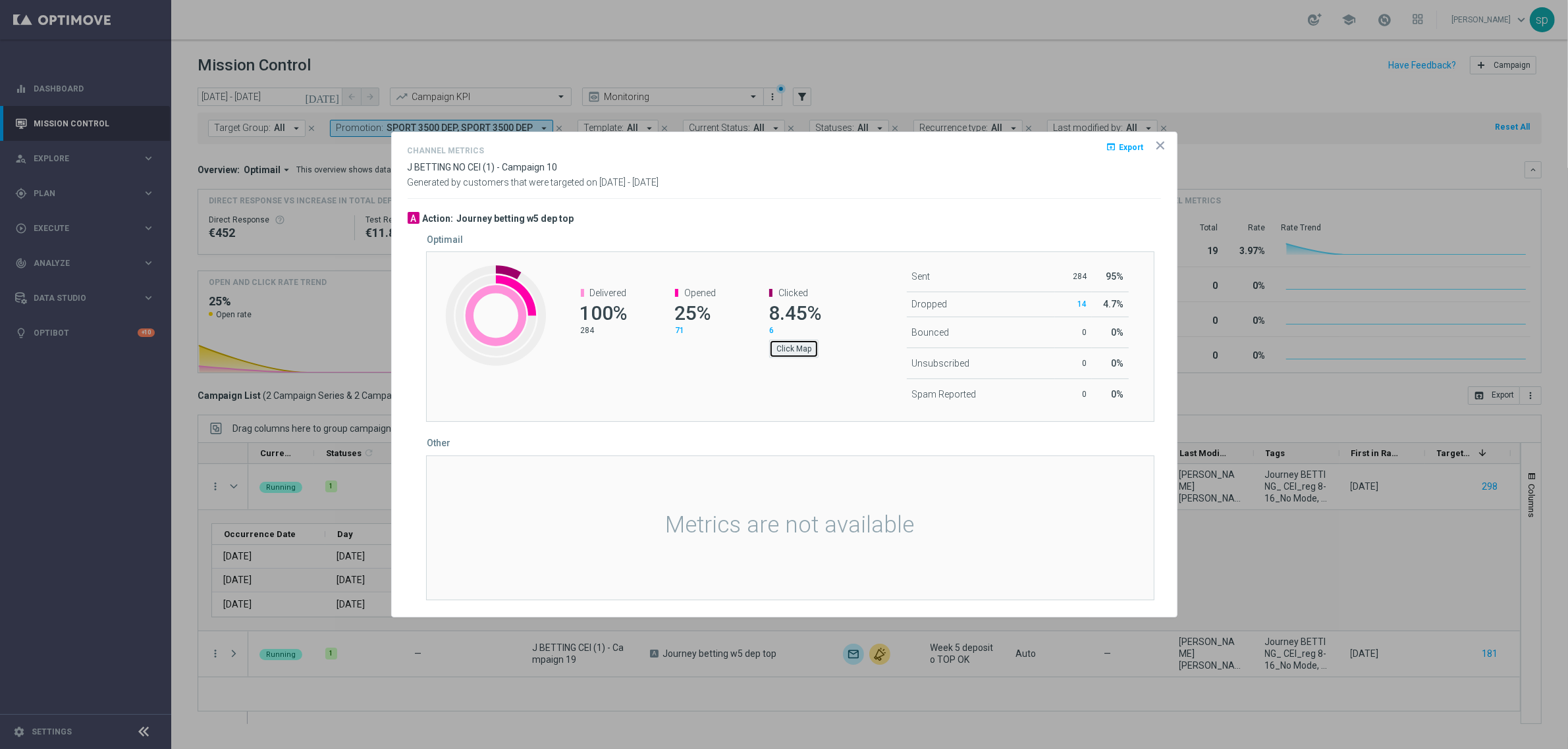
click at [783, 352] on button "Click Map" at bounding box center [793, 349] width 50 height 19
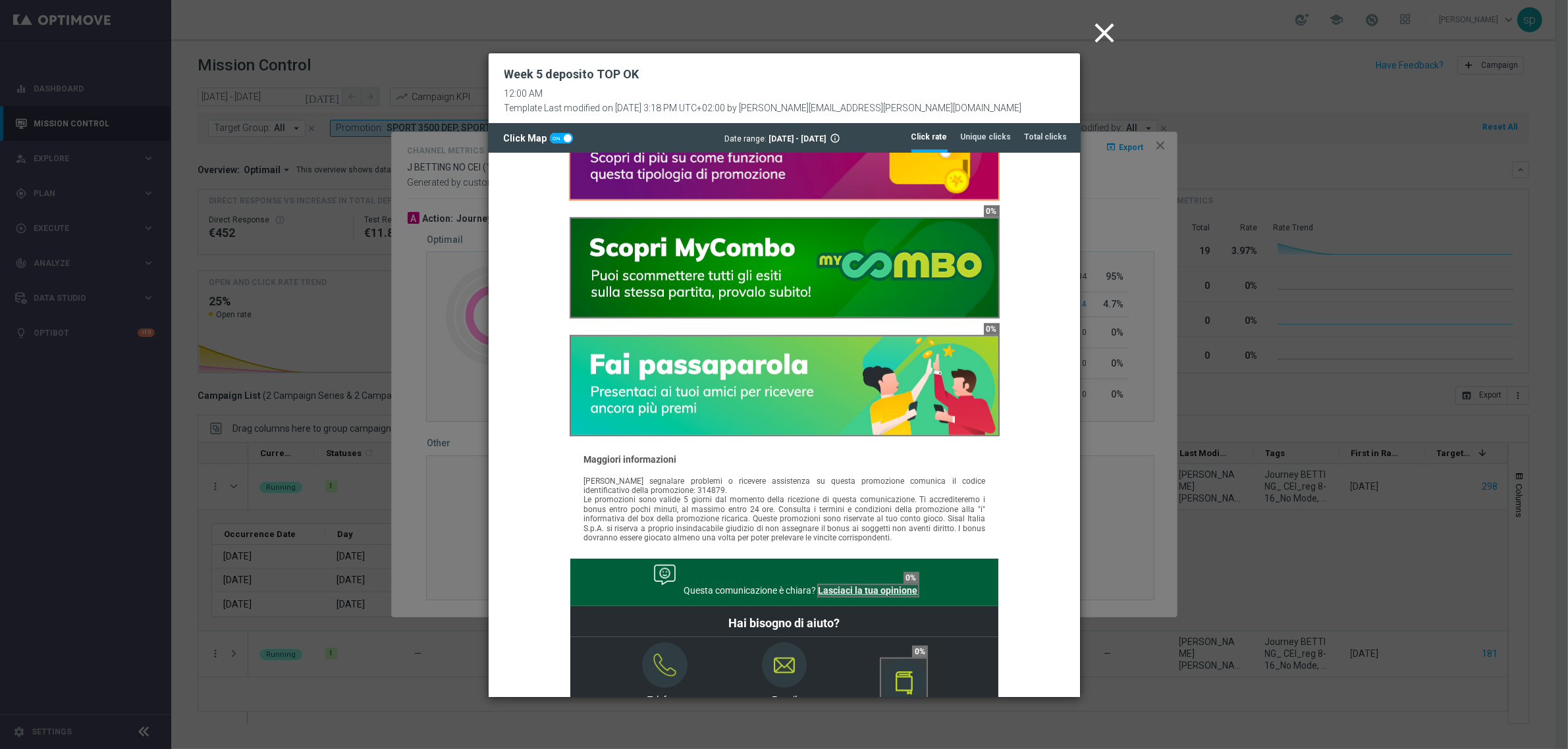
scroll to position [1054, 0]
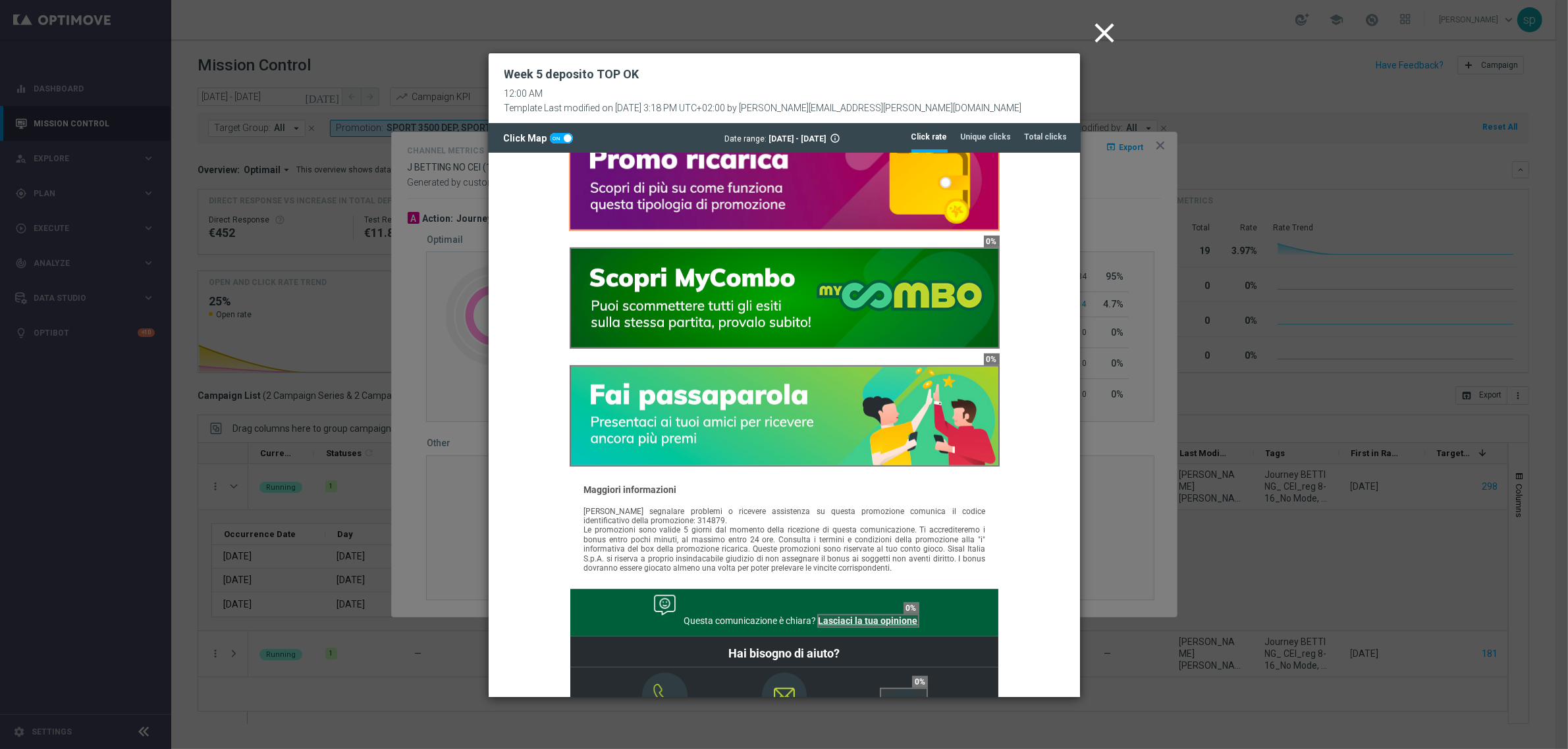
click at [1103, 26] on icon "close" at bounding box center [1105, 33] width 33 height 33
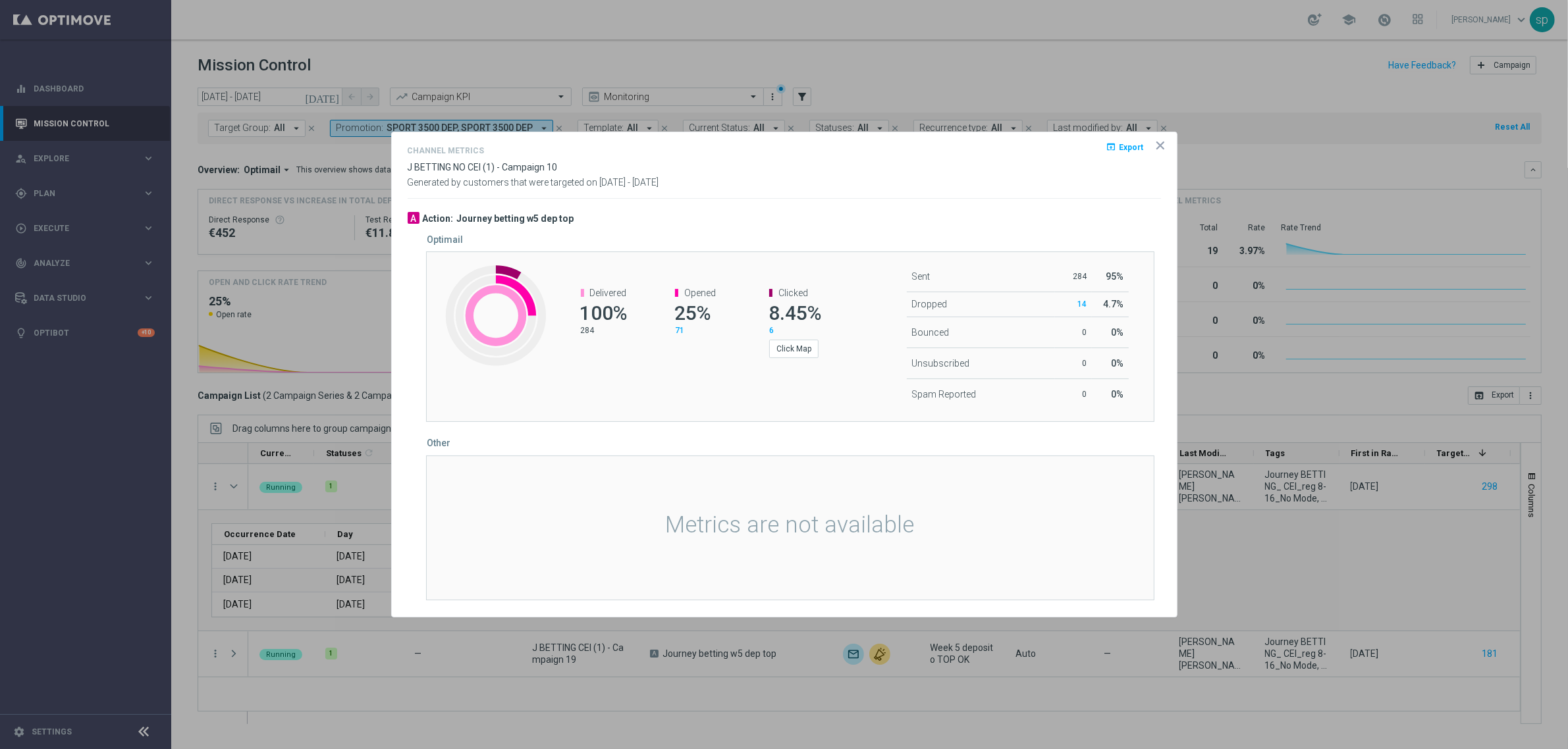
click at [1156, 146] on icon "icon" at bounding box center [1160, 146] width 14 height 13
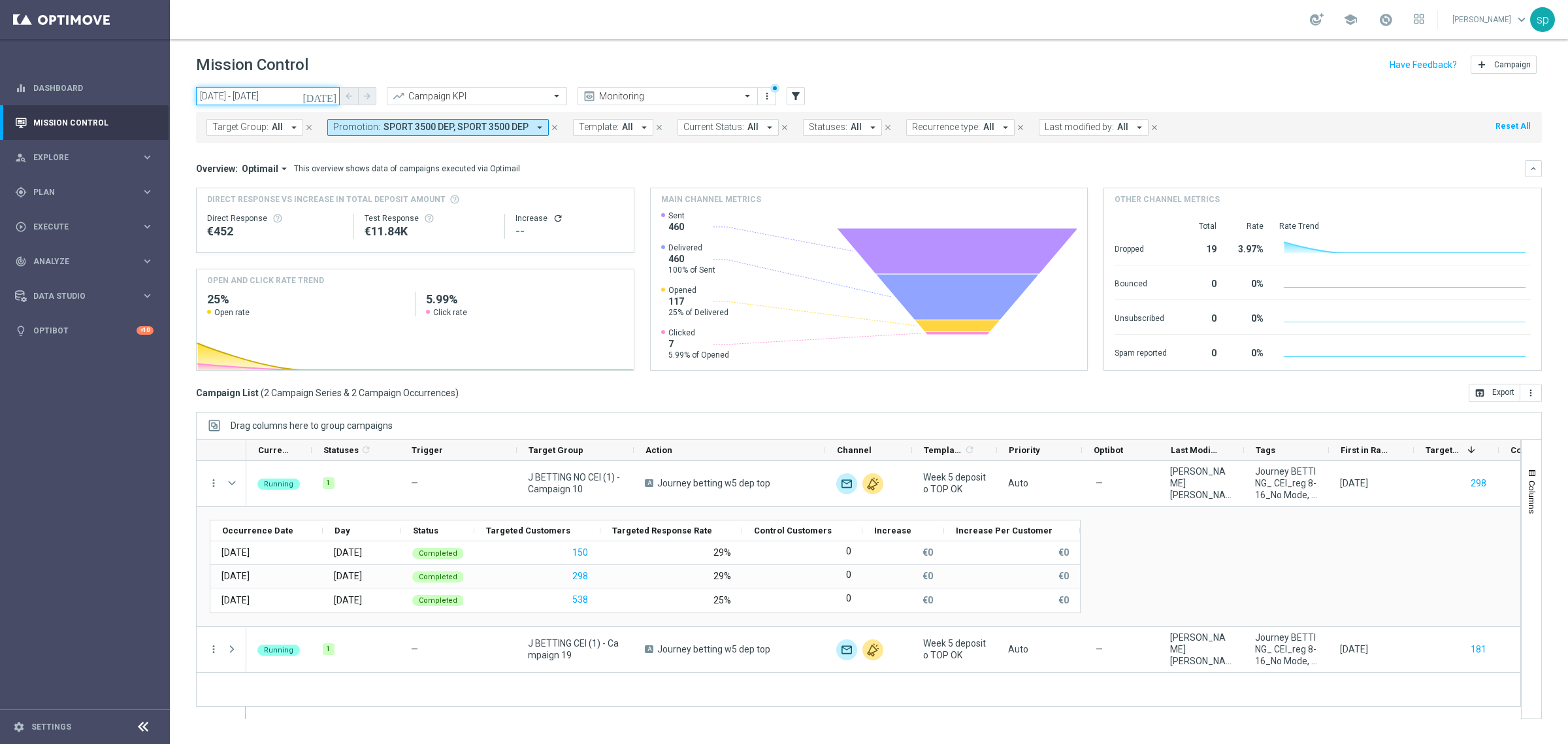
click at [286, 94] on input "17 Sep 2025 - 21 Sep 2025" at bounding box center [268, 96] width 144 height 18
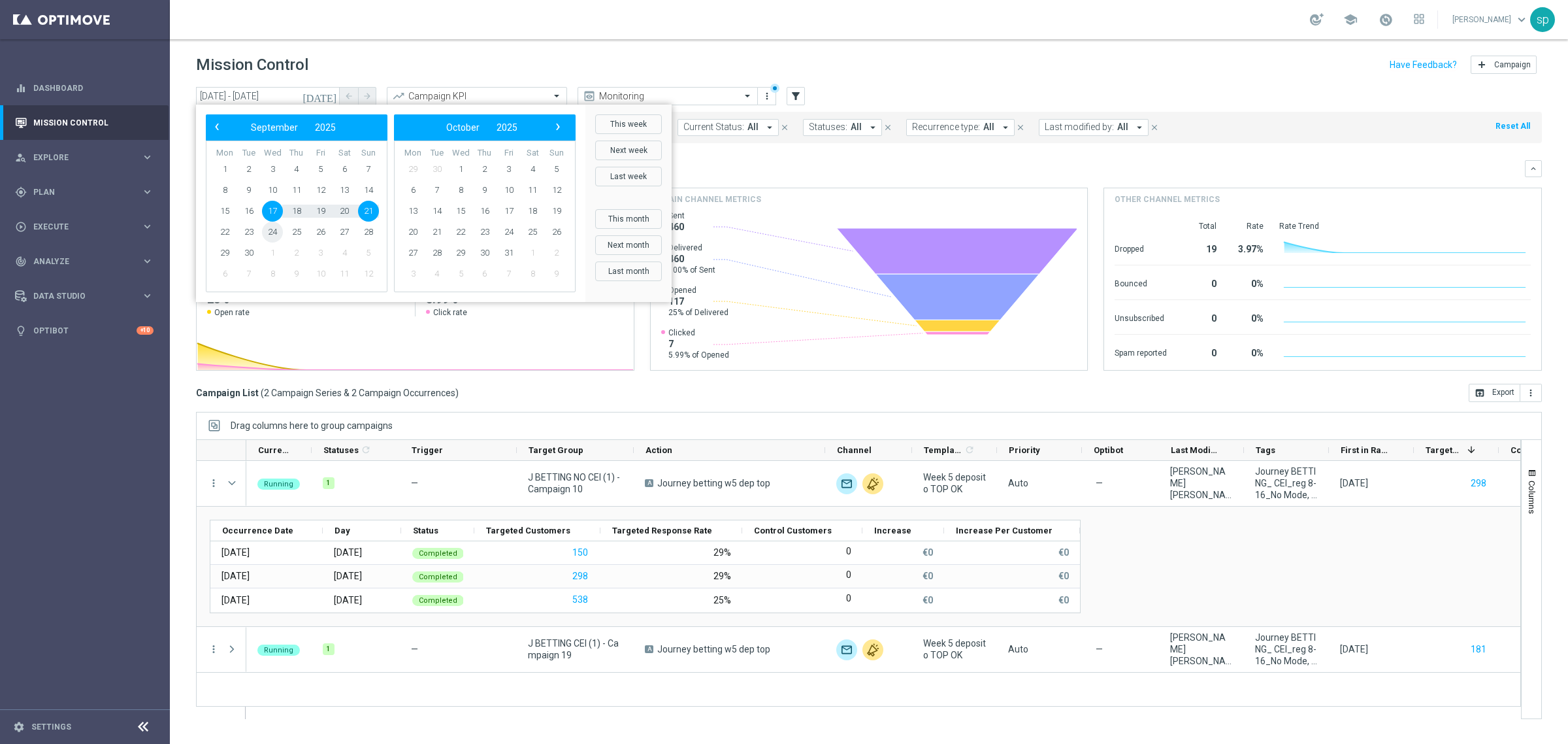
click at [266, 227] on span "24" at bounding box center [272, 231] width 21 height 21
click at [367, 229] on span "28" at bounding box center [369, 231] width 21 height 21
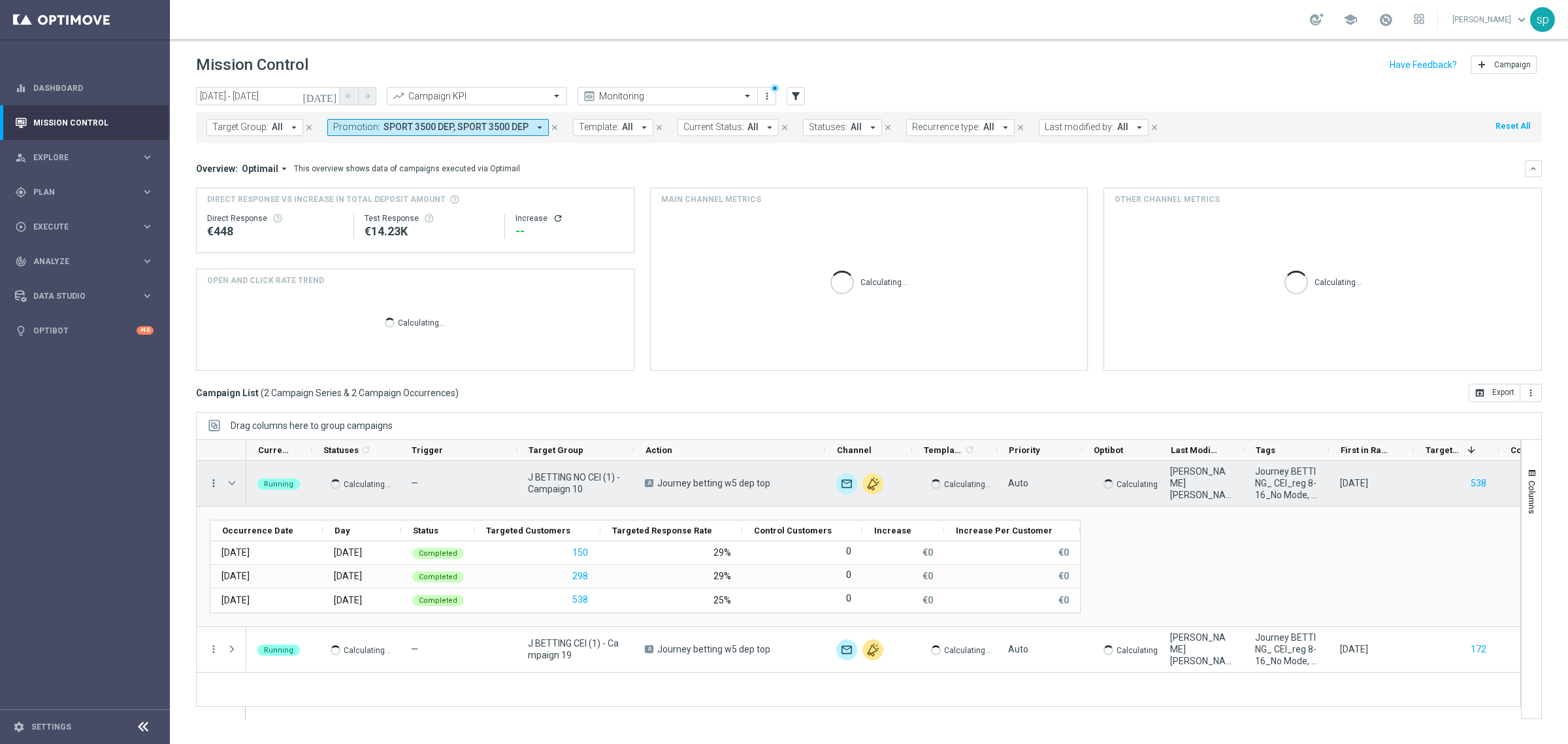
click at [215, 478] on icon "more_vert" at bounding box center [214, 483] width 12 height 12
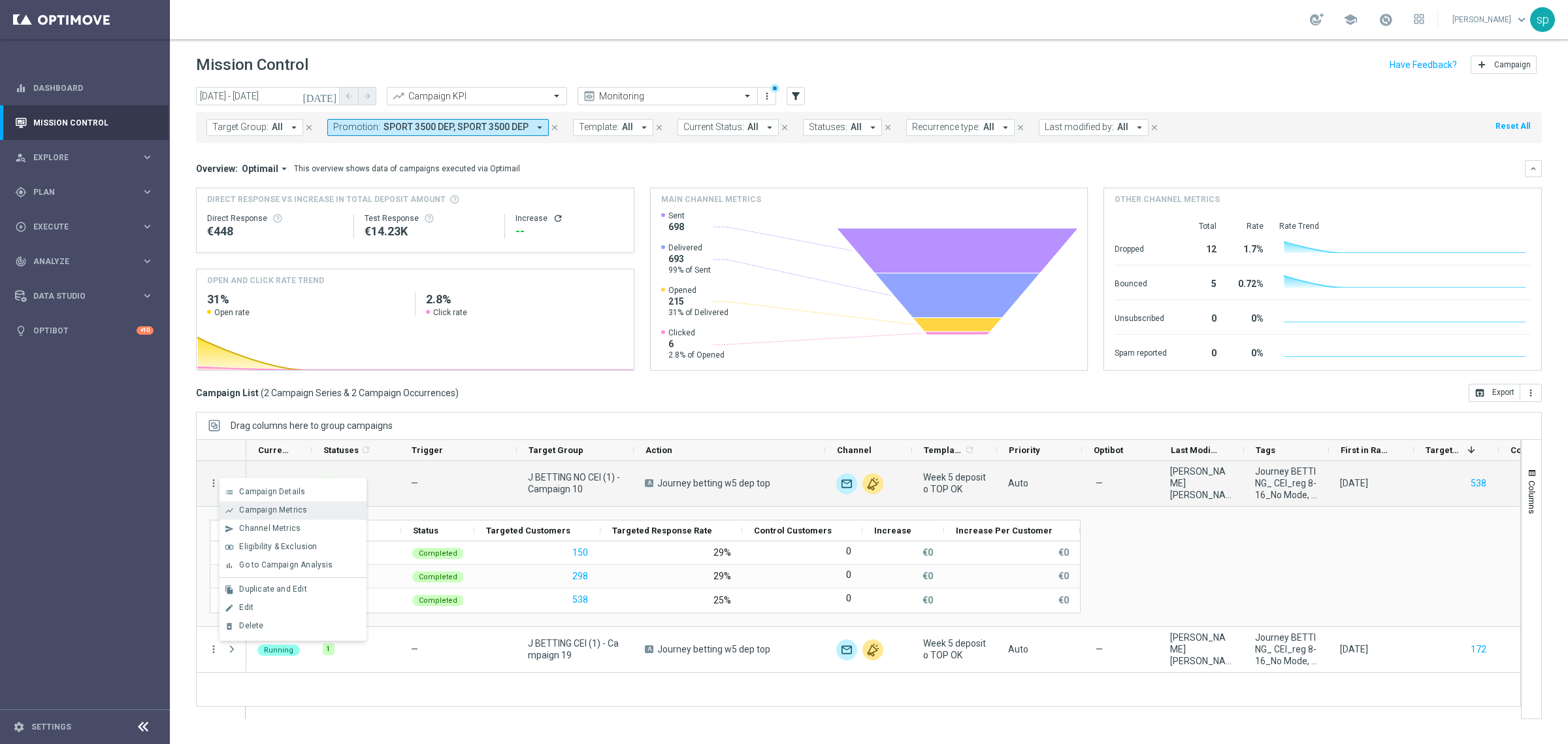
click at [309, 513] on div "Campaign Metrics" at bounding box center [300, 509] width 121 height 9
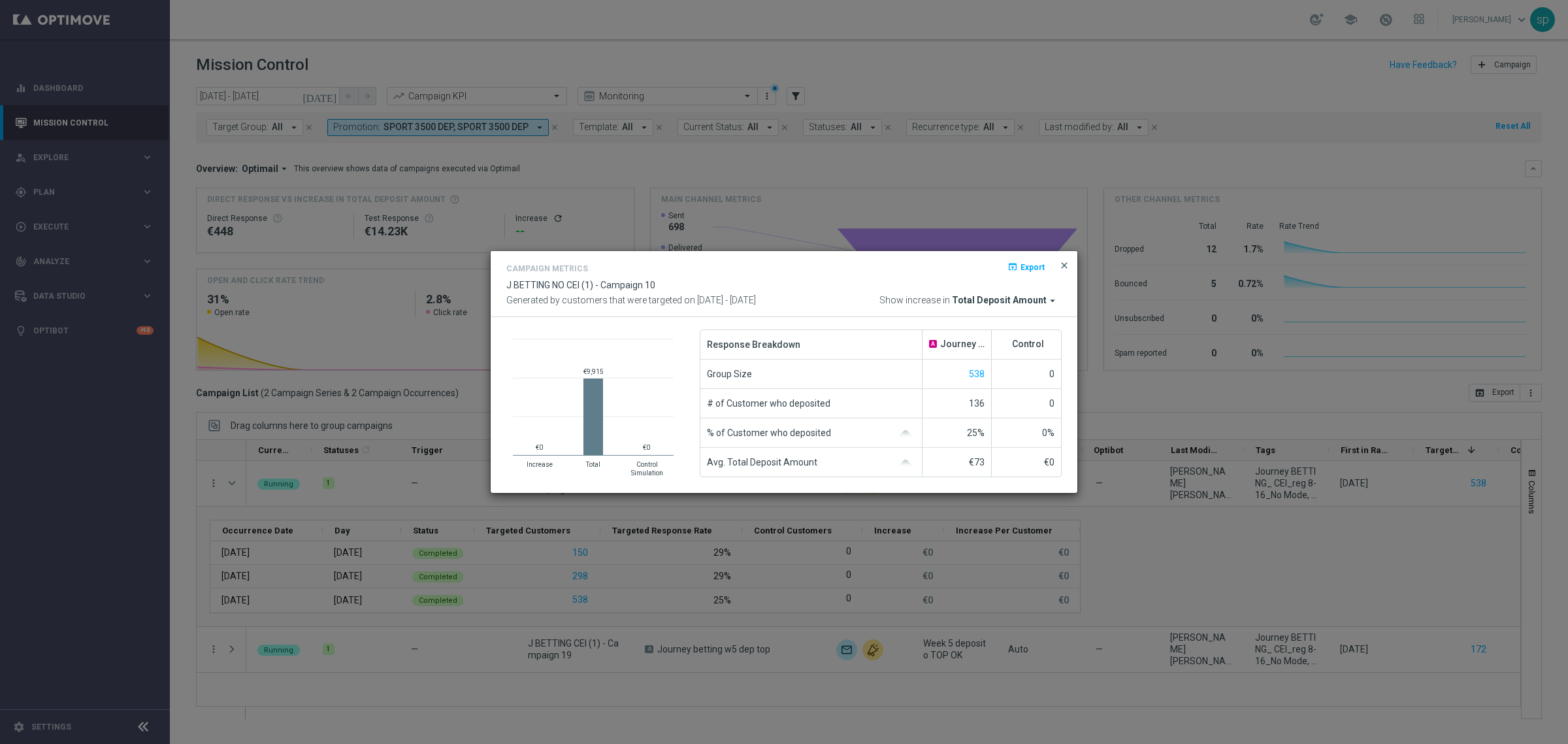
click at [1065, 261] on span "close" at bounding box center [1065, 265] width 10 height 10
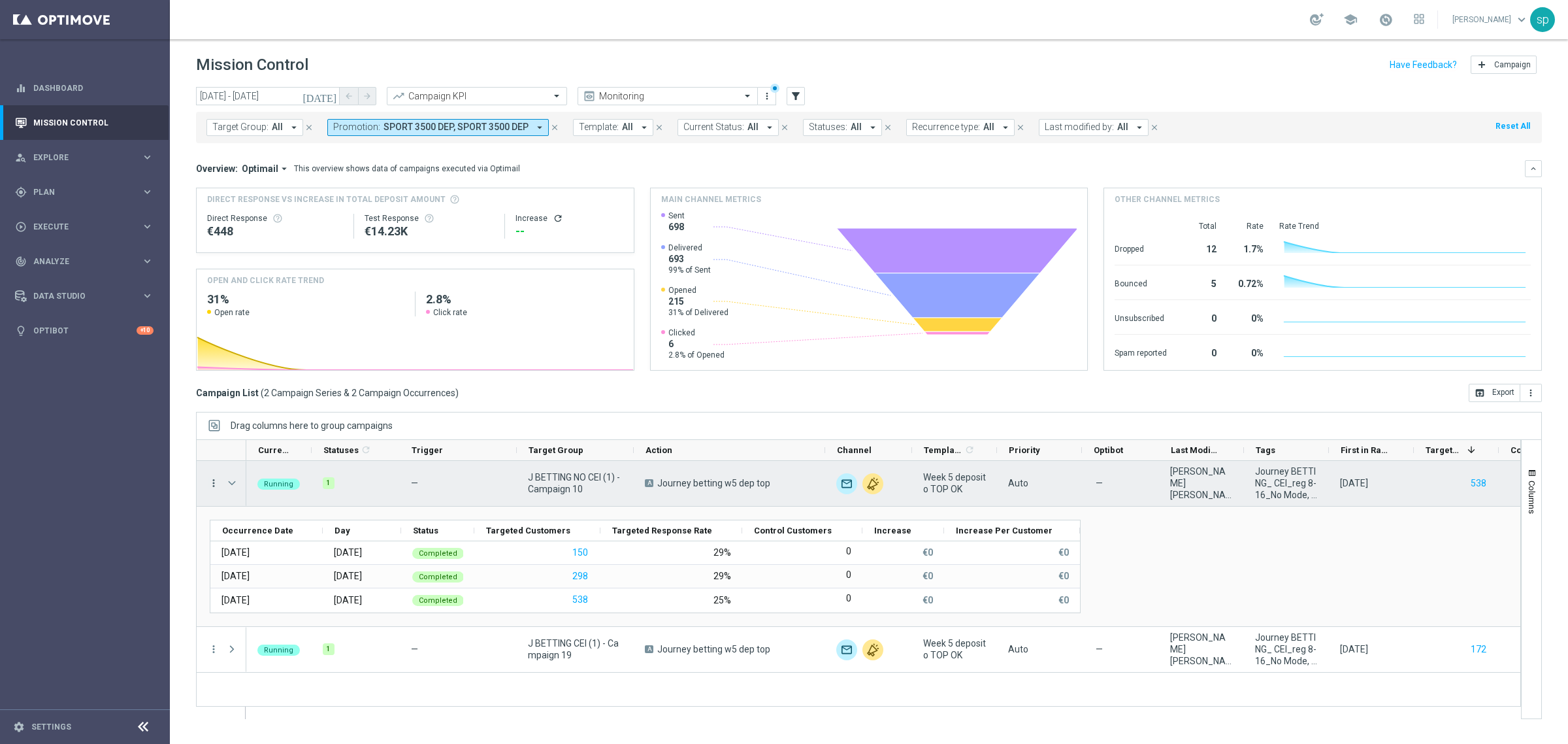
click at [209, 483] on icon "more_vert" at bounding box center [214, 483] width 12 height 12
click at [295, 528] on span "Channel Metrics" at bounding box center [270, 528] width 61 height 9
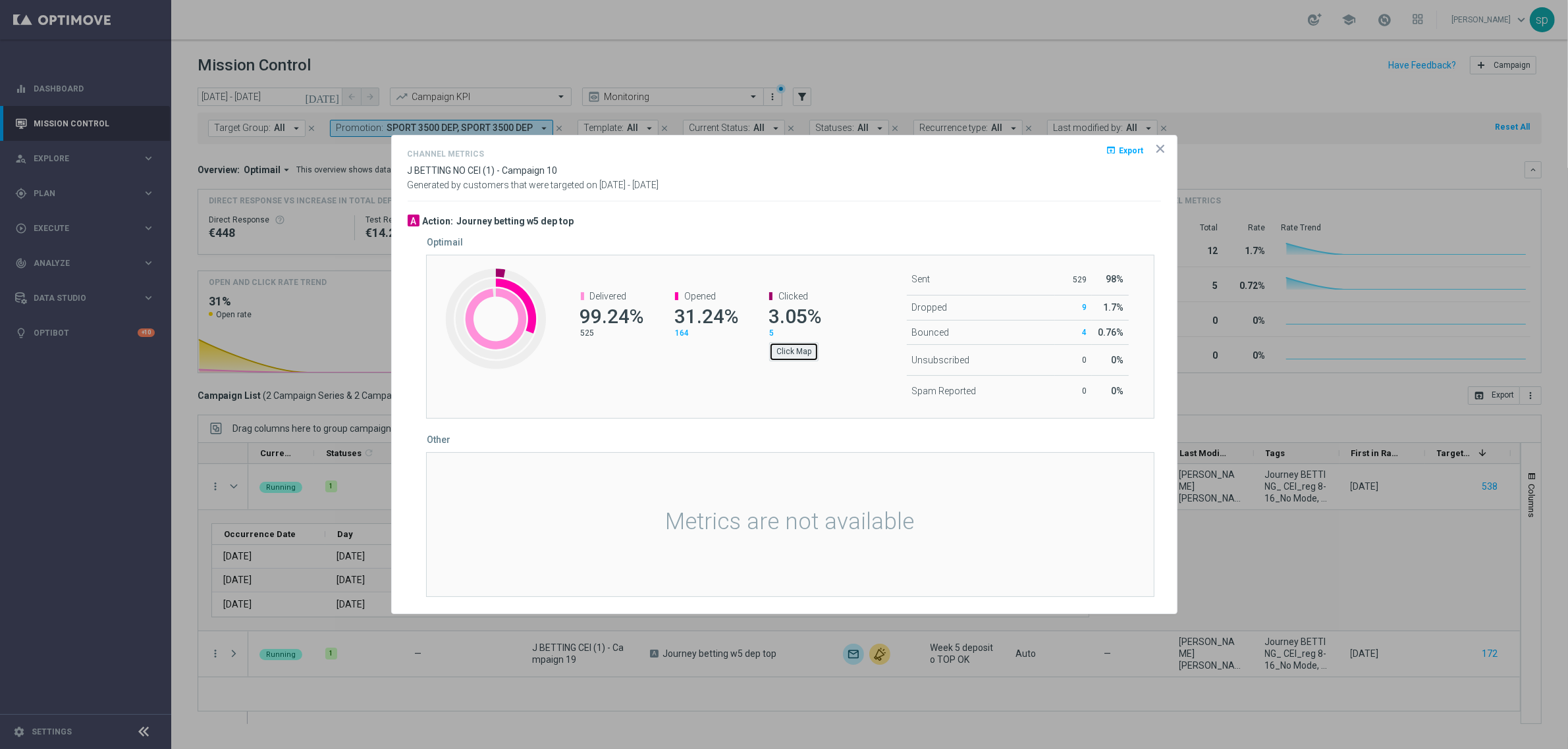
click at [811, 342] on button "Click Map" at bounding box center [793, 352] width 50 height 19
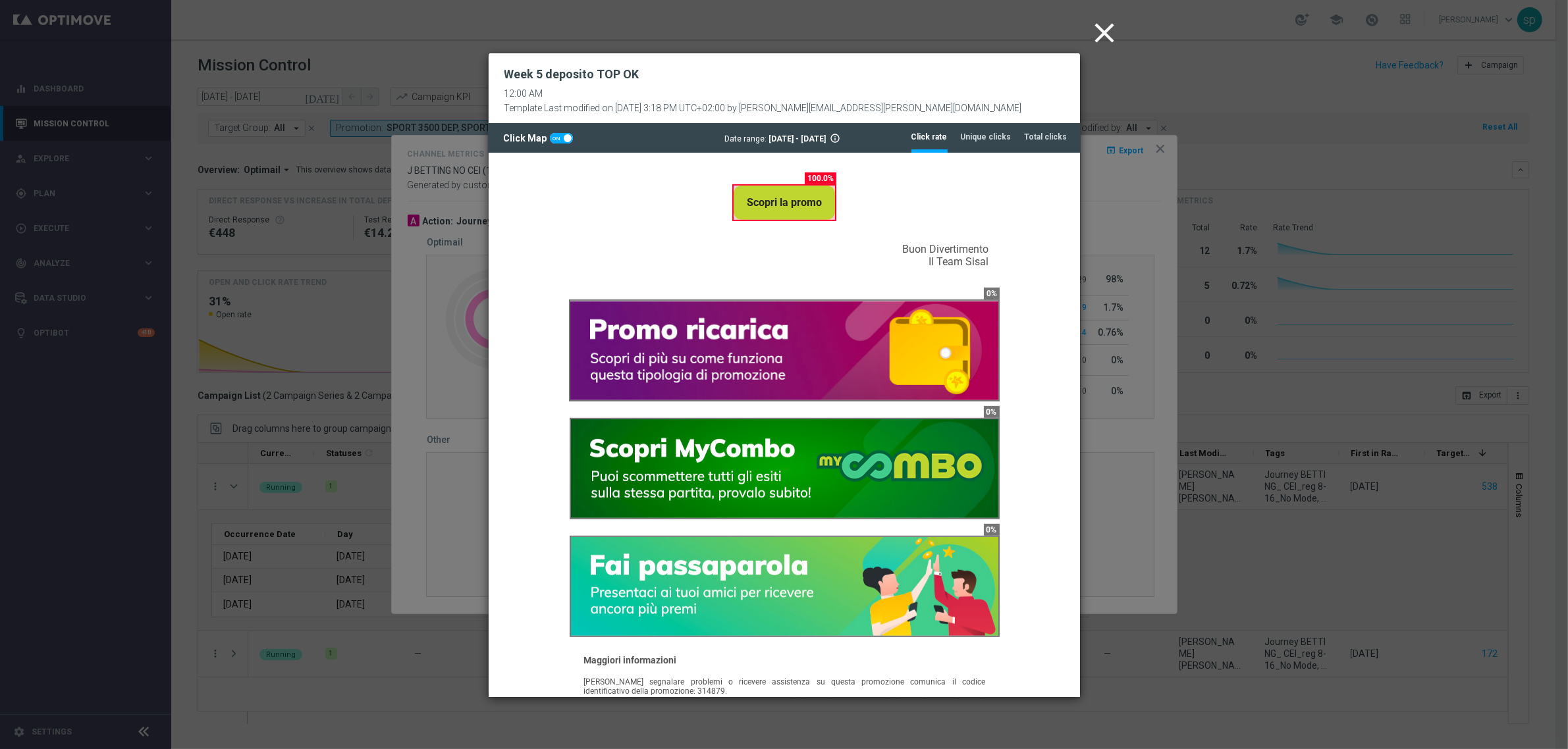
scroll to position [886, 0]
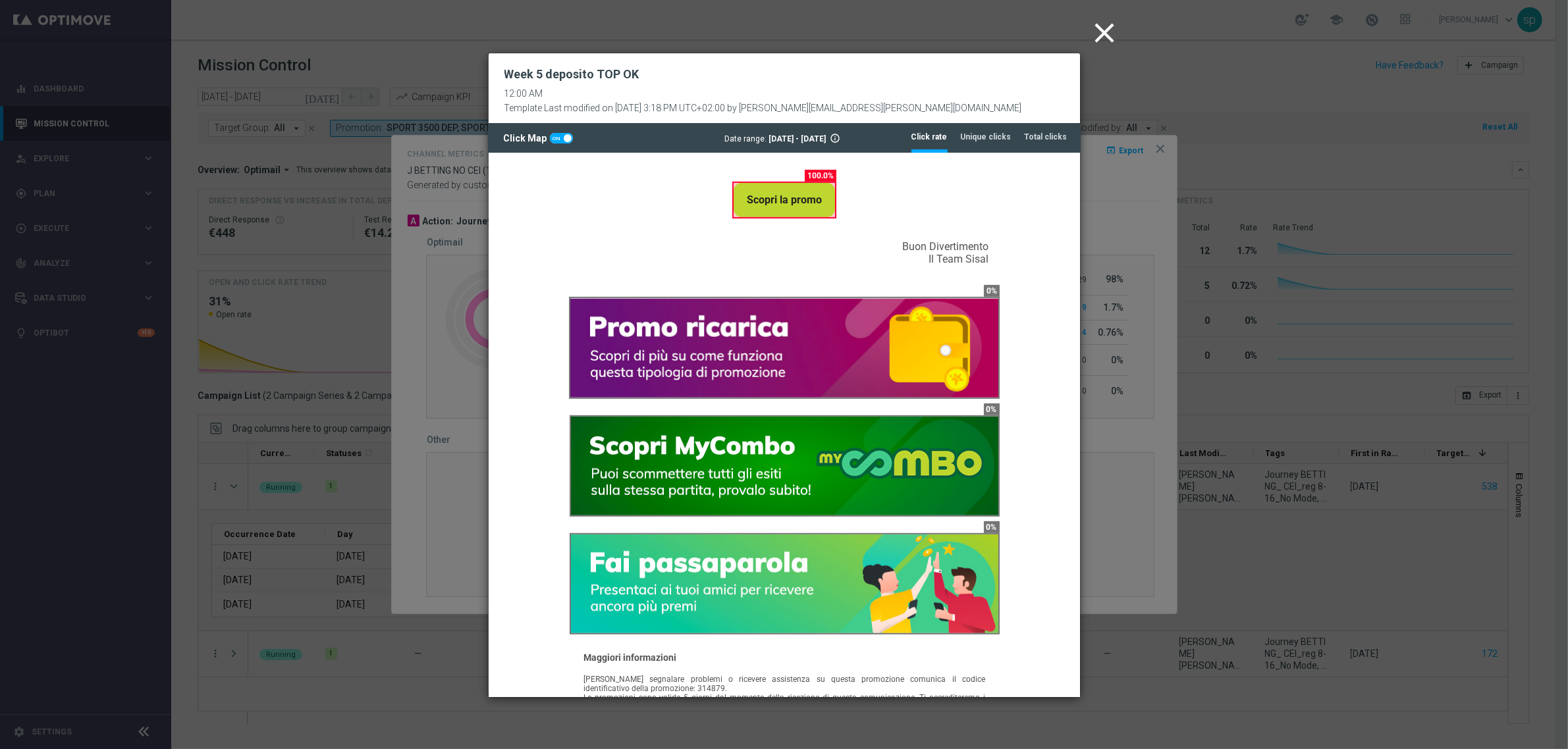
drag, startPoint x: 1068, startPoint y: 261, endPoint x: 1576, endPoint y: 598, distance: 609.6
click at [1108, 35] on icon "close" at bounding box center [1105, 33] width 33 height 33
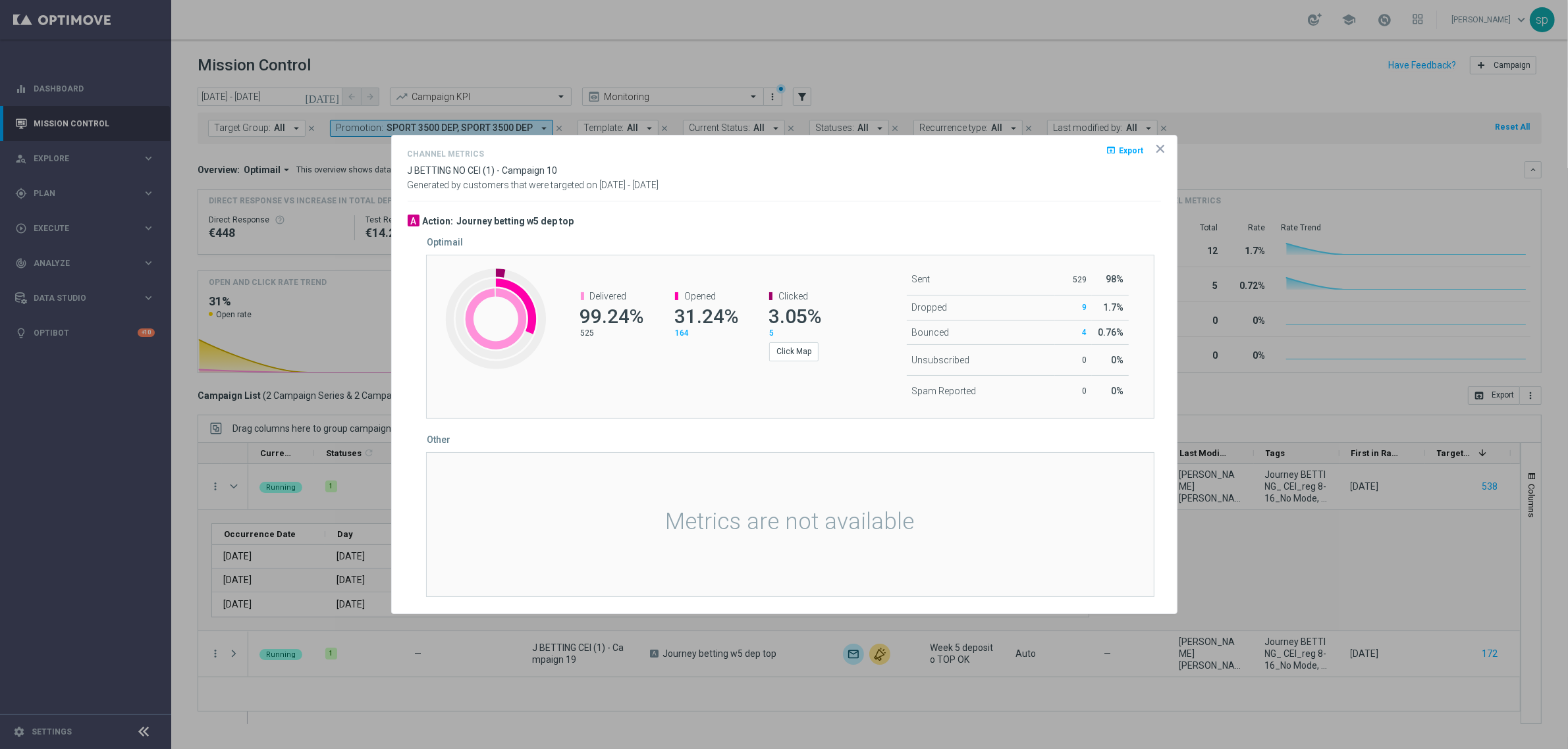
click at [1156, 147] on icon "icon" at bounding box center [1160, 149] width 14 height 13
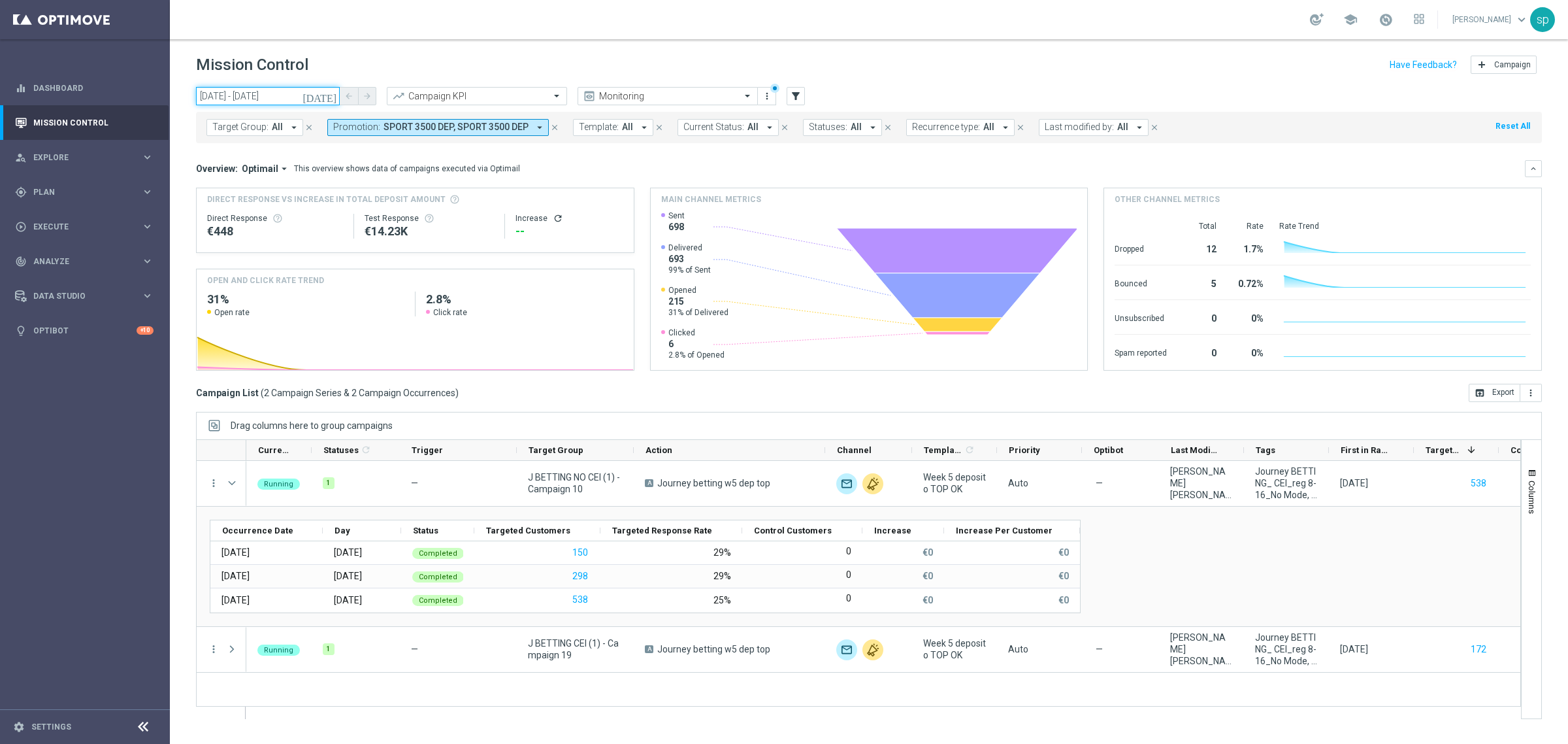
click at [245, 94] on input "24 Sep 2025 - 28 Sep 2025" at bounding box center [268, 96] width 144 height 18
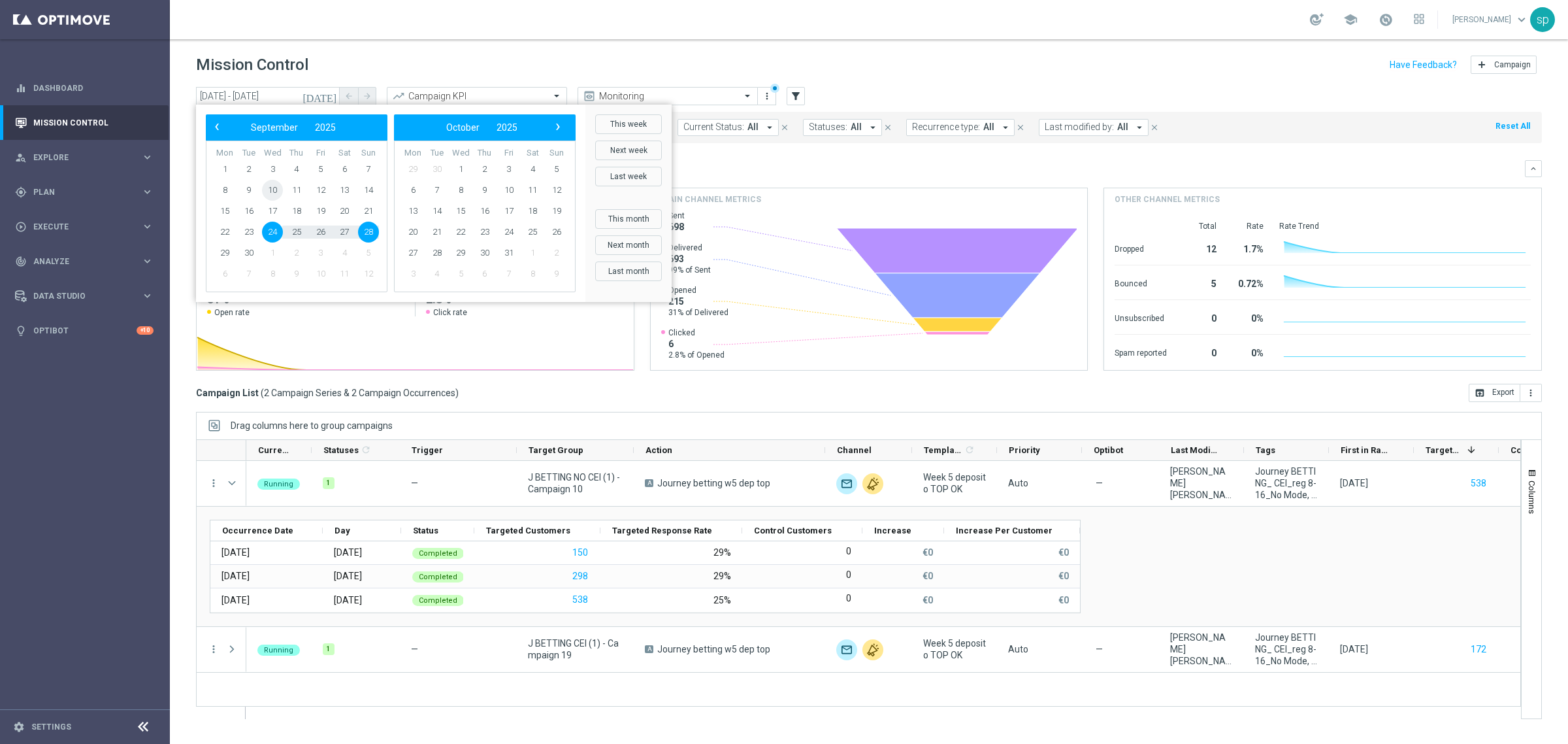
click at [269, 191] on span "10" at bounding box center [272, 190] width 21 height 21
click at [374, 230] on span "28" at bounding box center [369, 231] width 21 height 21
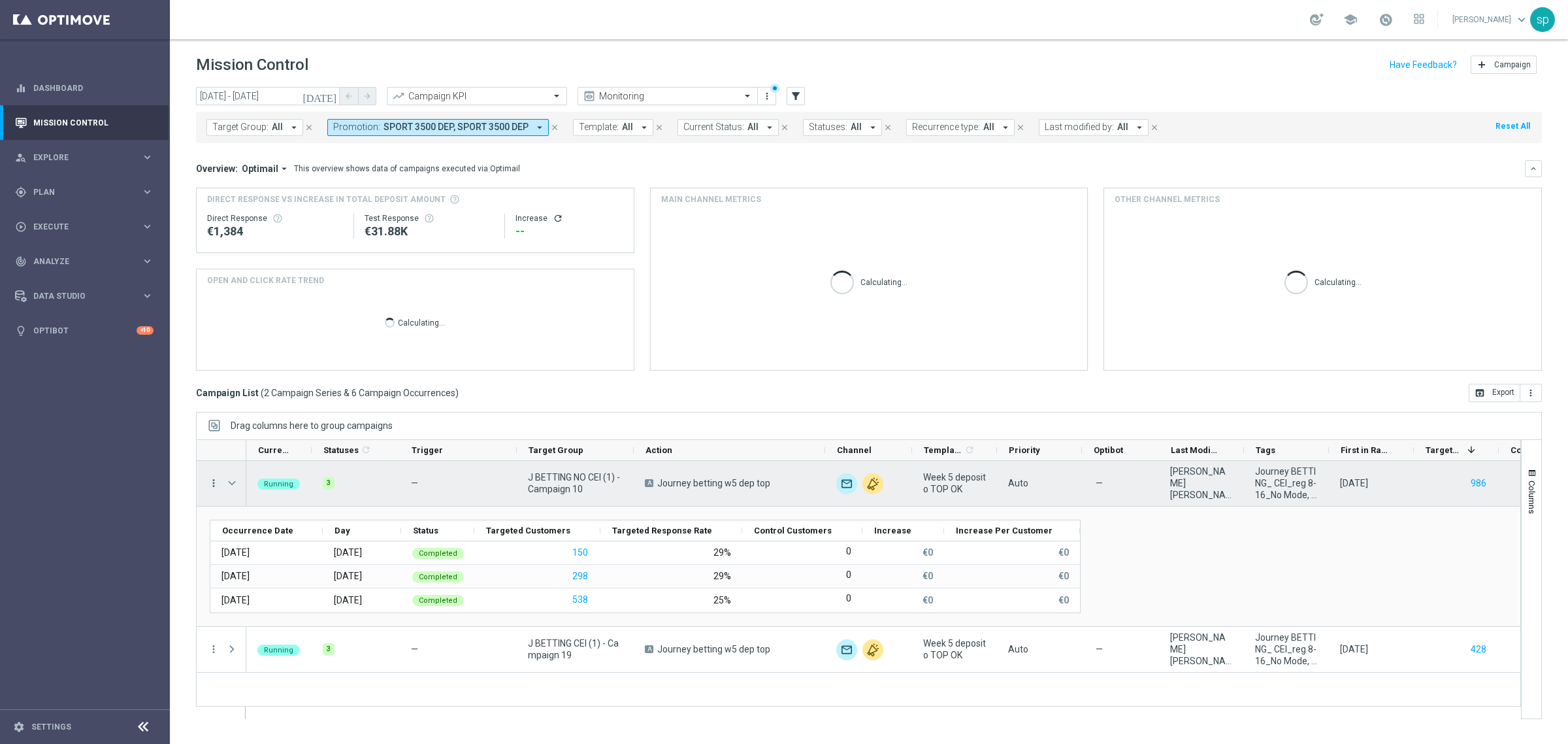
click at [214, 481] on icon "more_vert" at bounding box center [214, 483] width 12 height 12
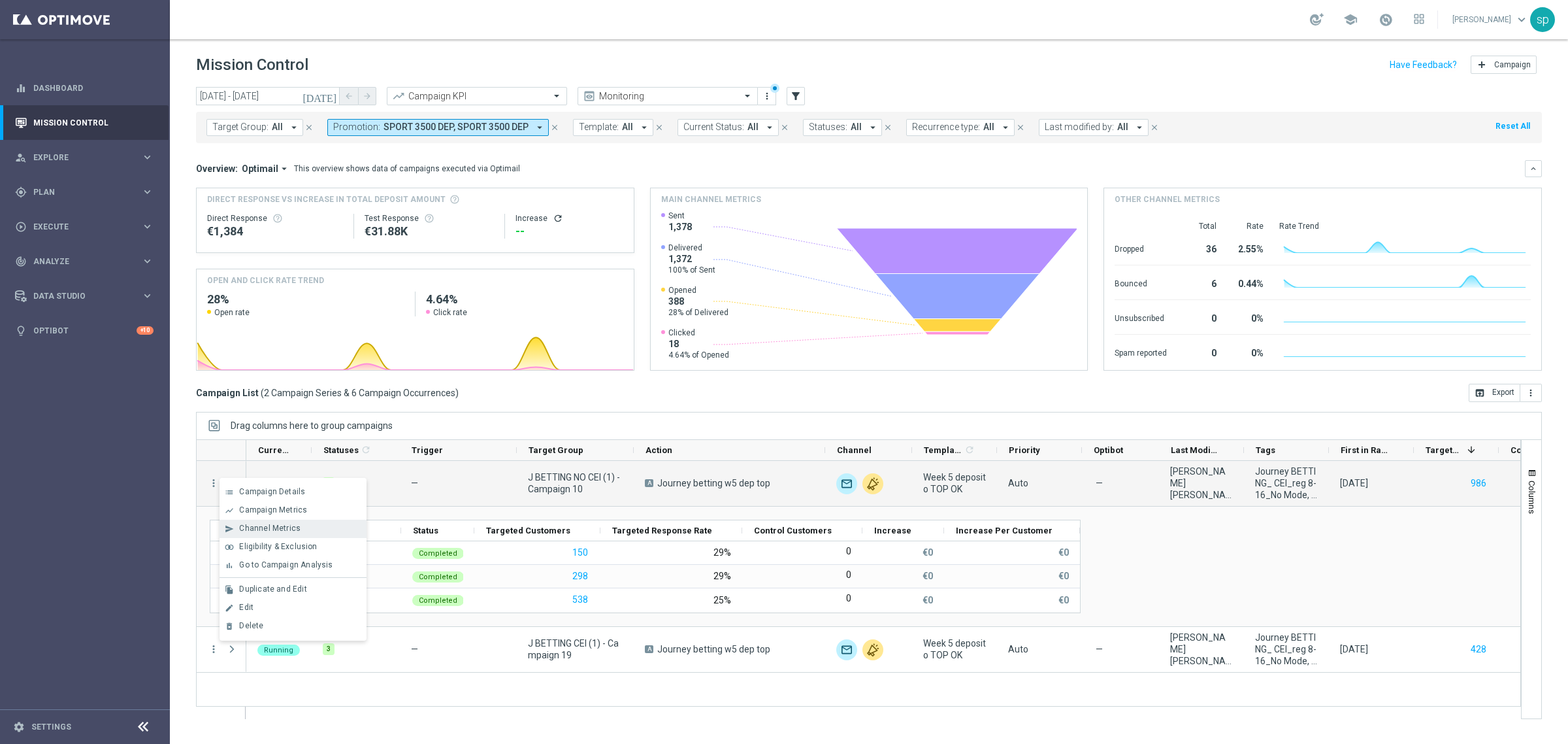
click at [301, 524] on div "Channel Metrics" at bounding box center [300, 528] width 121 height 9
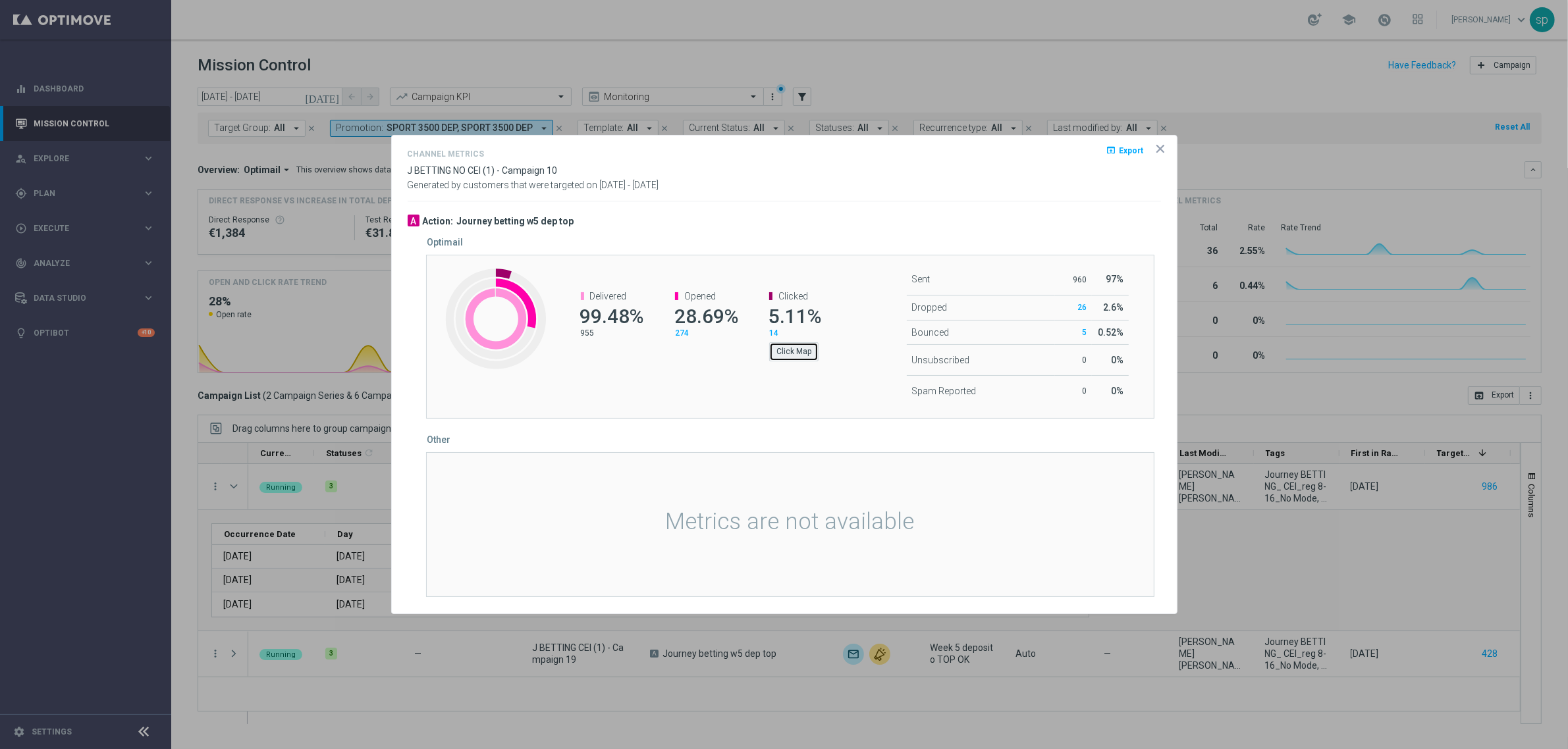
click at [787, 348] on button "Click Map" at bounding box center [793, 352] width 50 height 19
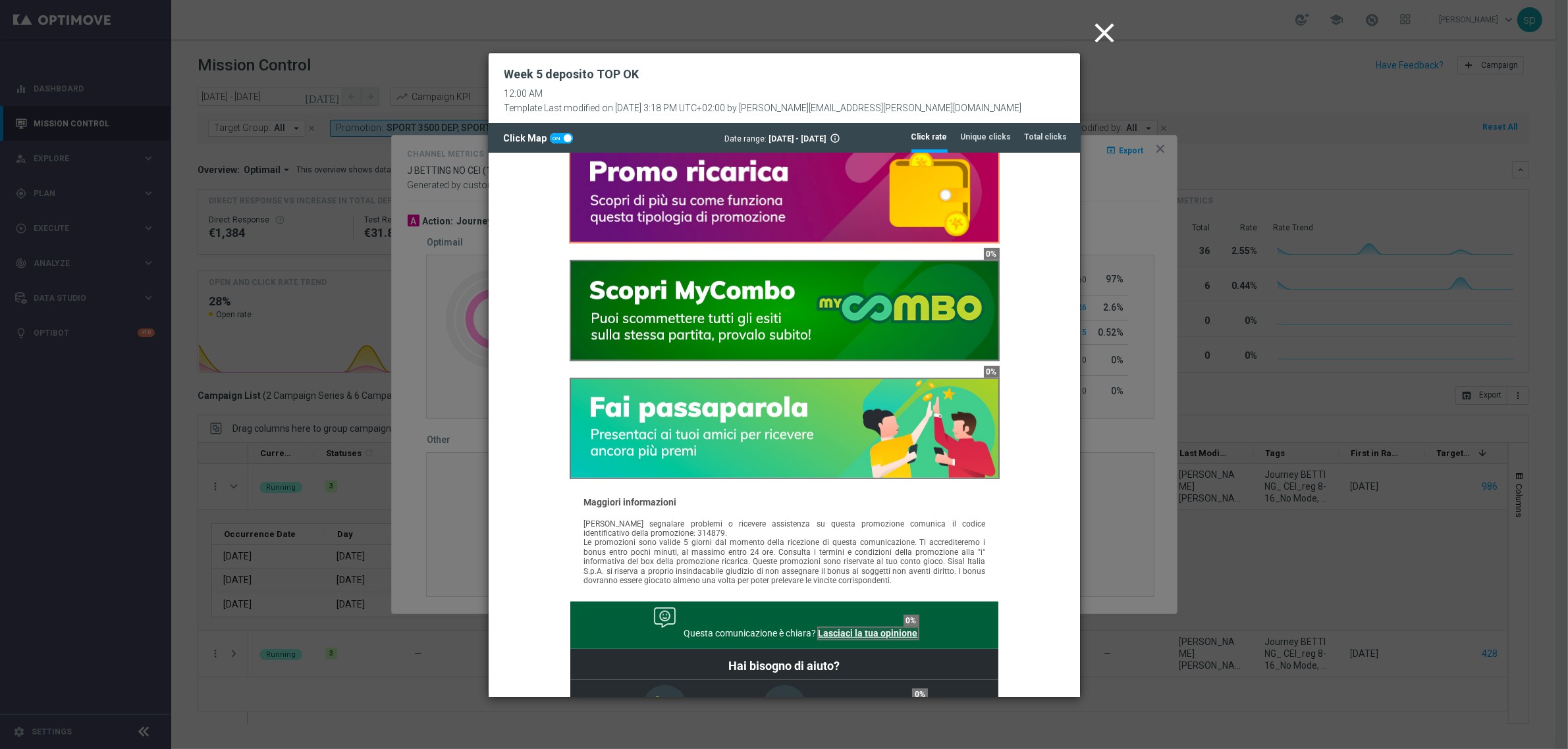
scroll to position [1037, 0]
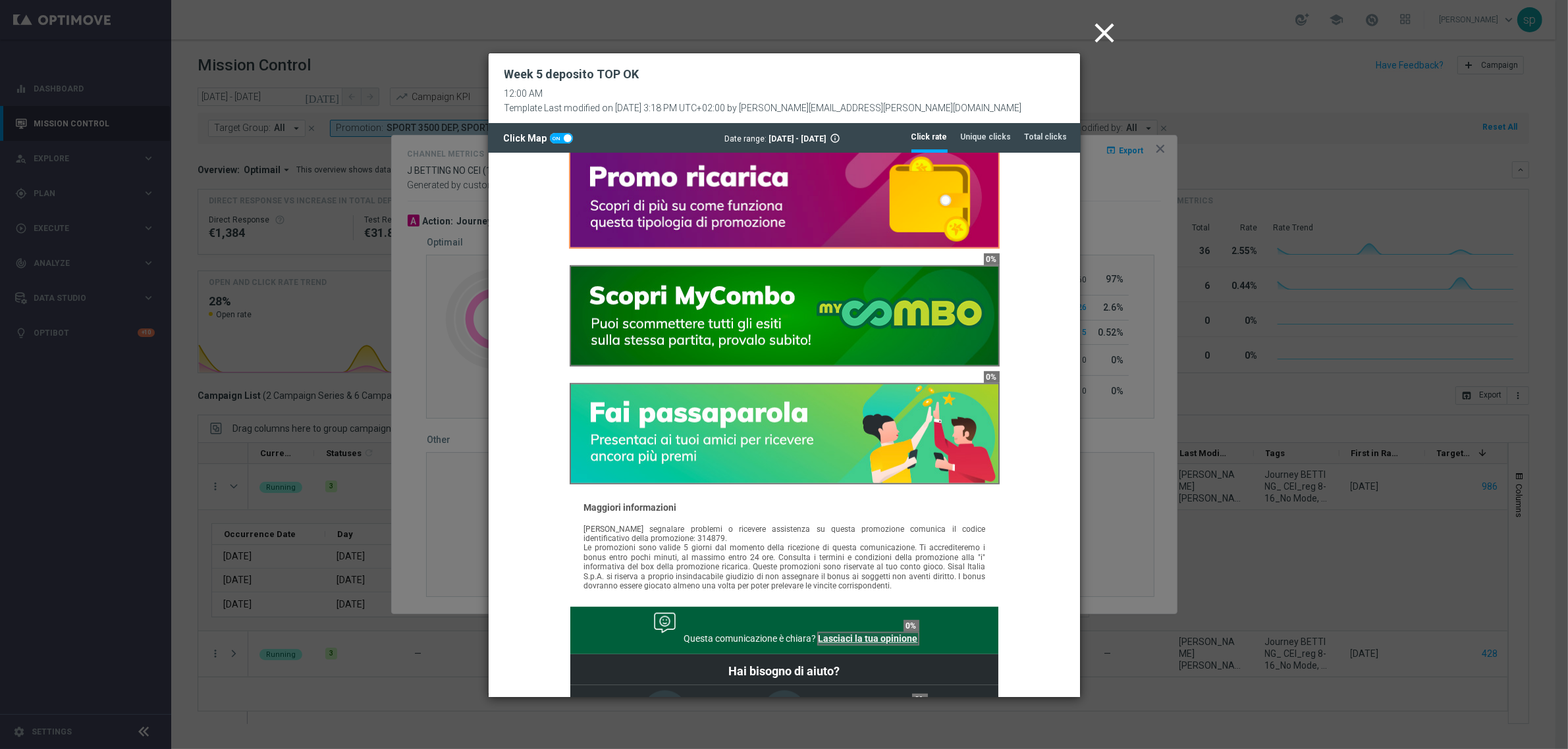
drag, startPoint x: 1071, startPoint y: 264, endPoint x: 1578, endPoint y: 696, distance: 666.1
click at [1103, 30] on icon "close" at bounding box center [1105, 33] width 33 height 33
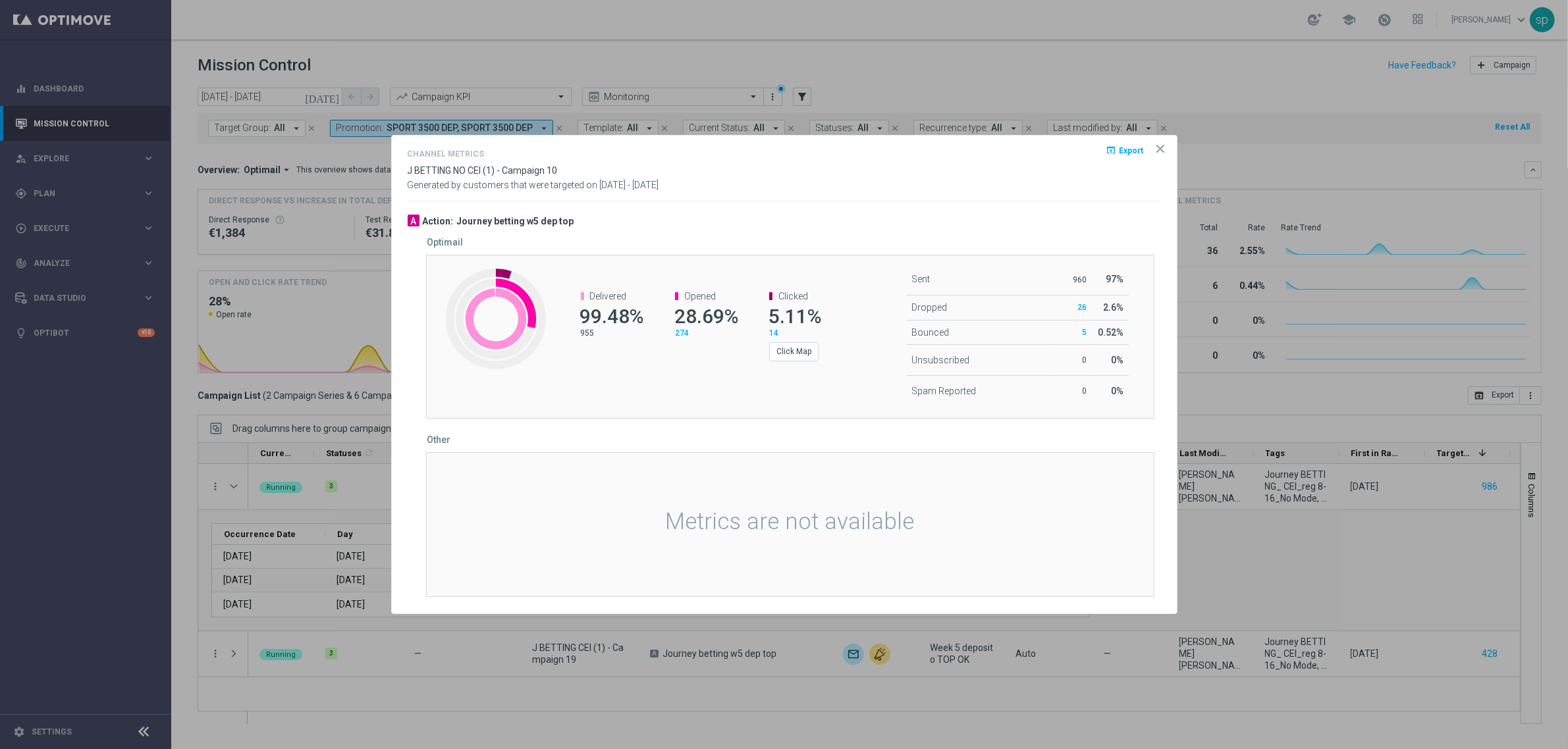
click at [1162, 148] on icon "icon" at bounding box center [1160, 149] width 14 height 13
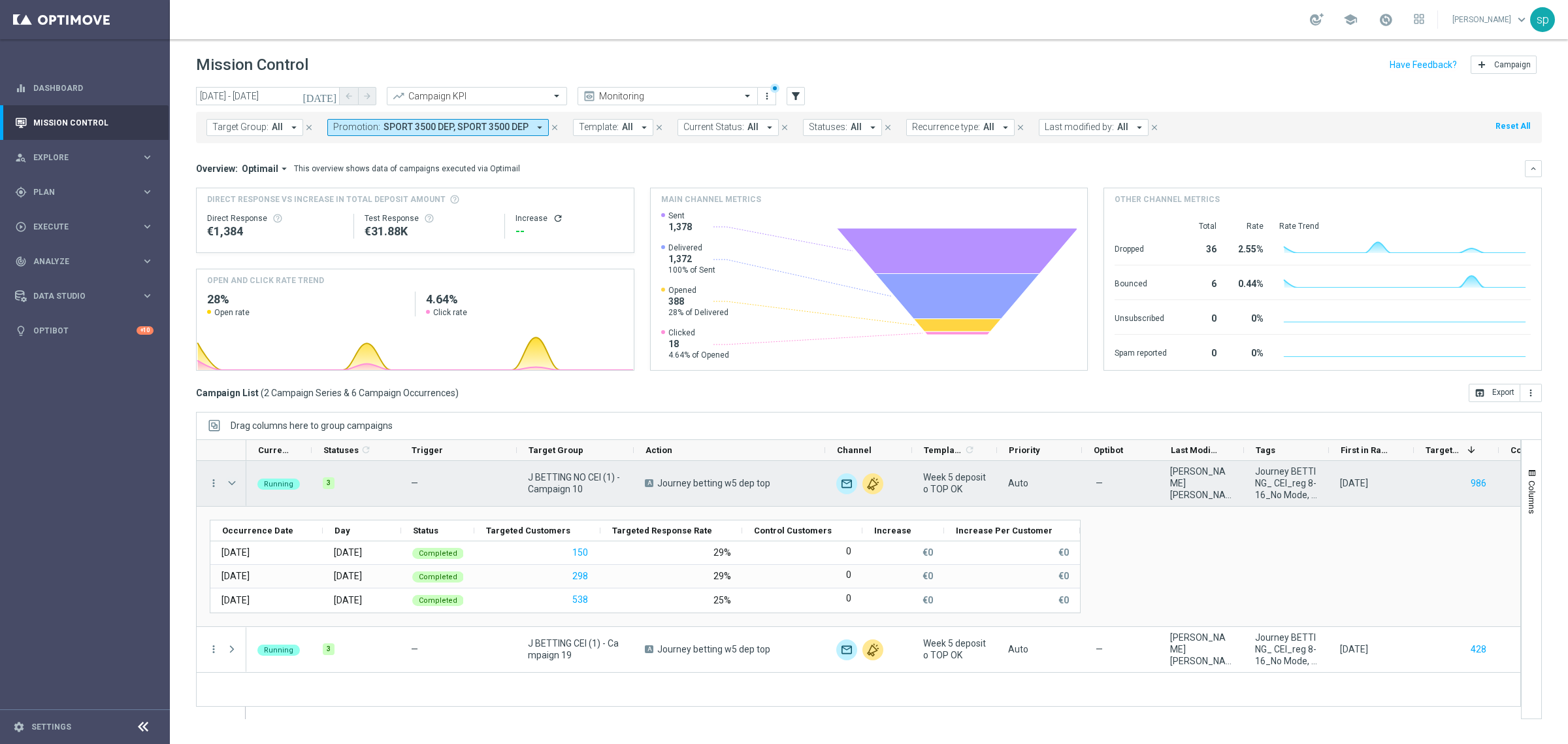
click at [230, 483] on span "Press SPACE to select this row." at bounding box center [232, 483] width 12 height 10
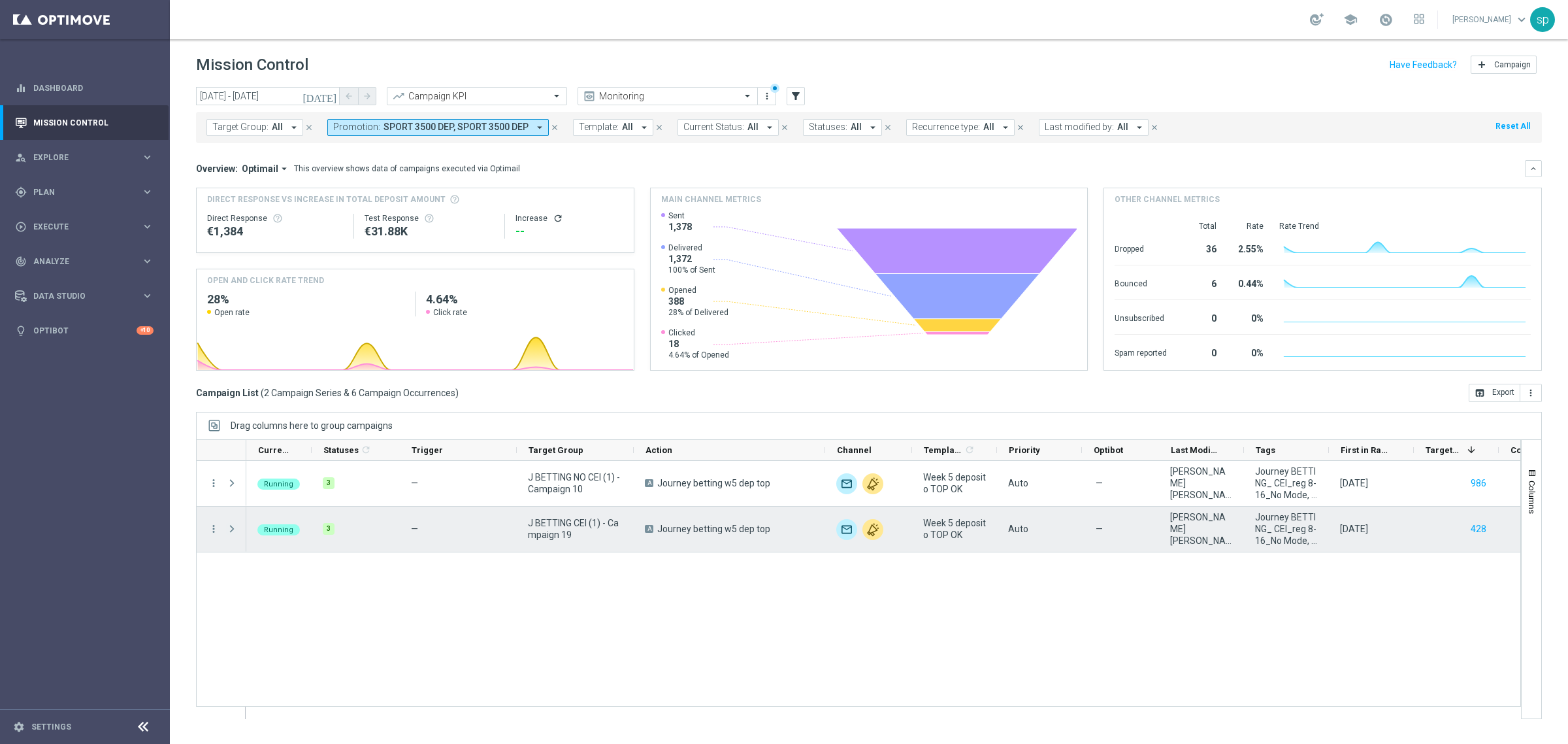
click at [232, 530] on span "Press SPACE to select this row." at bounding box center [232, 529] width 12 height 10
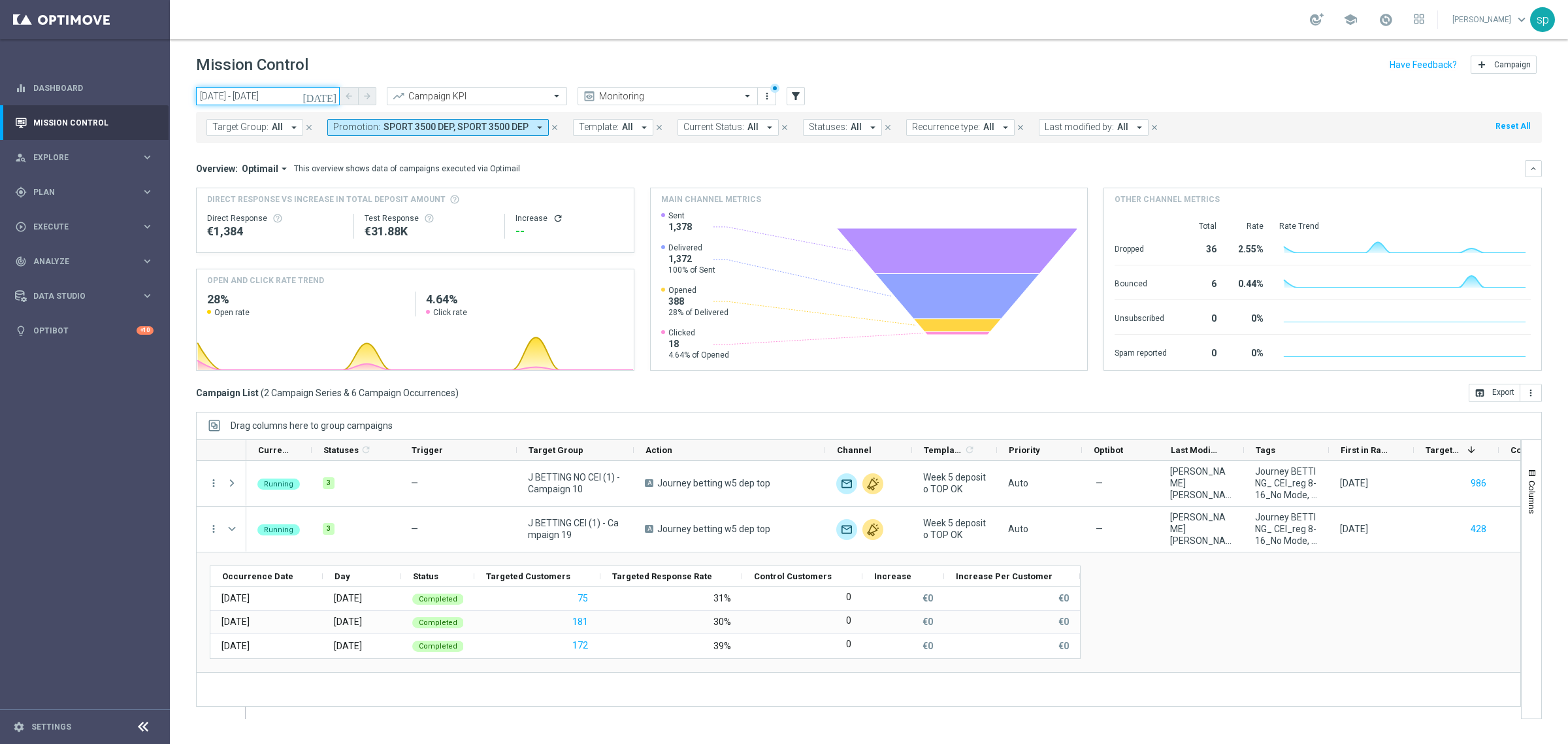
click at [261, 94] on input "10 Sep 2025 - 28 Sep 2025" at bounding box center [268, 96] width 144 height 18
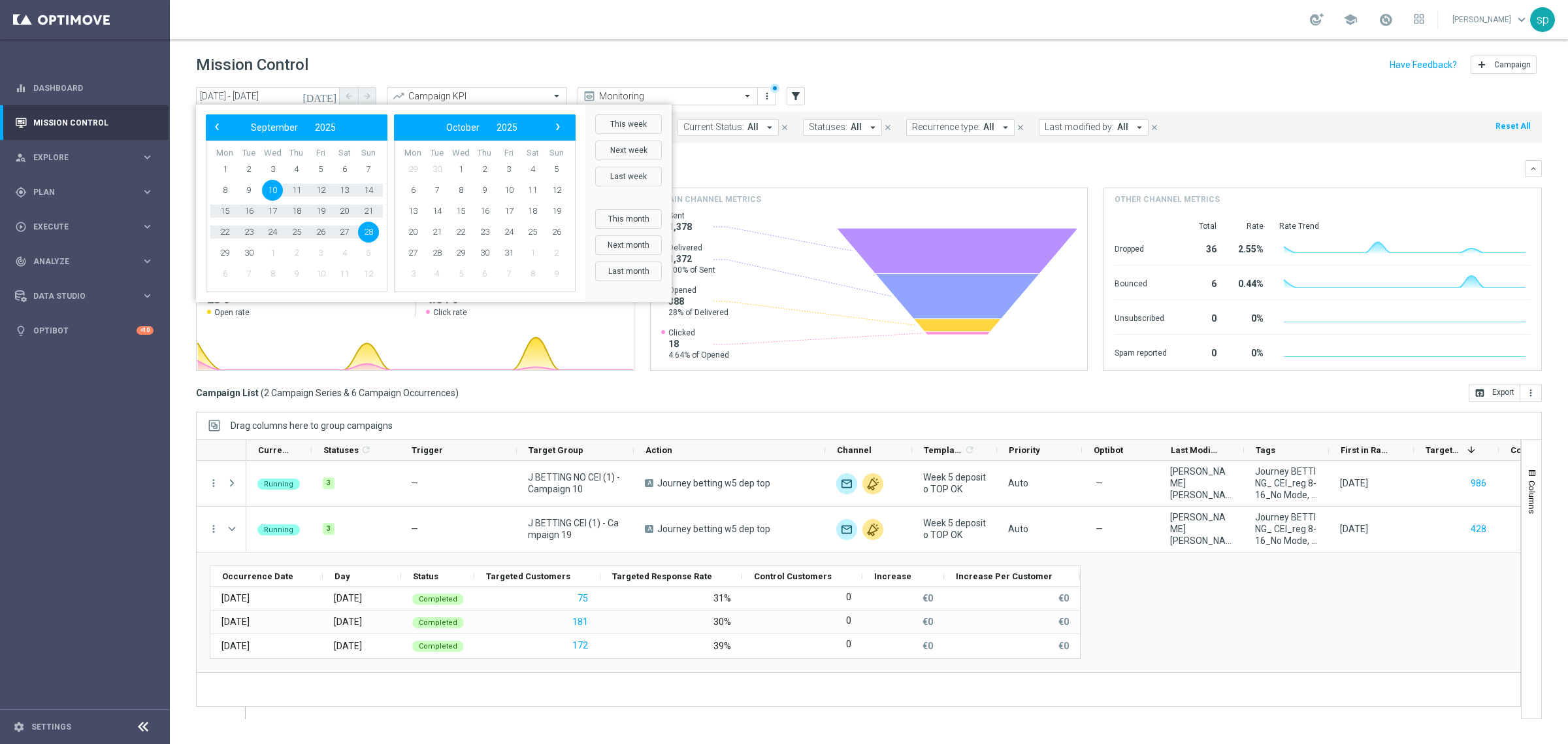
click at [272, 189] on span "10" at bounding box center [272, 190] width 21 height 21
click at [367, 189] on span "14" at bounding box center [369, 190] width 21 height 21
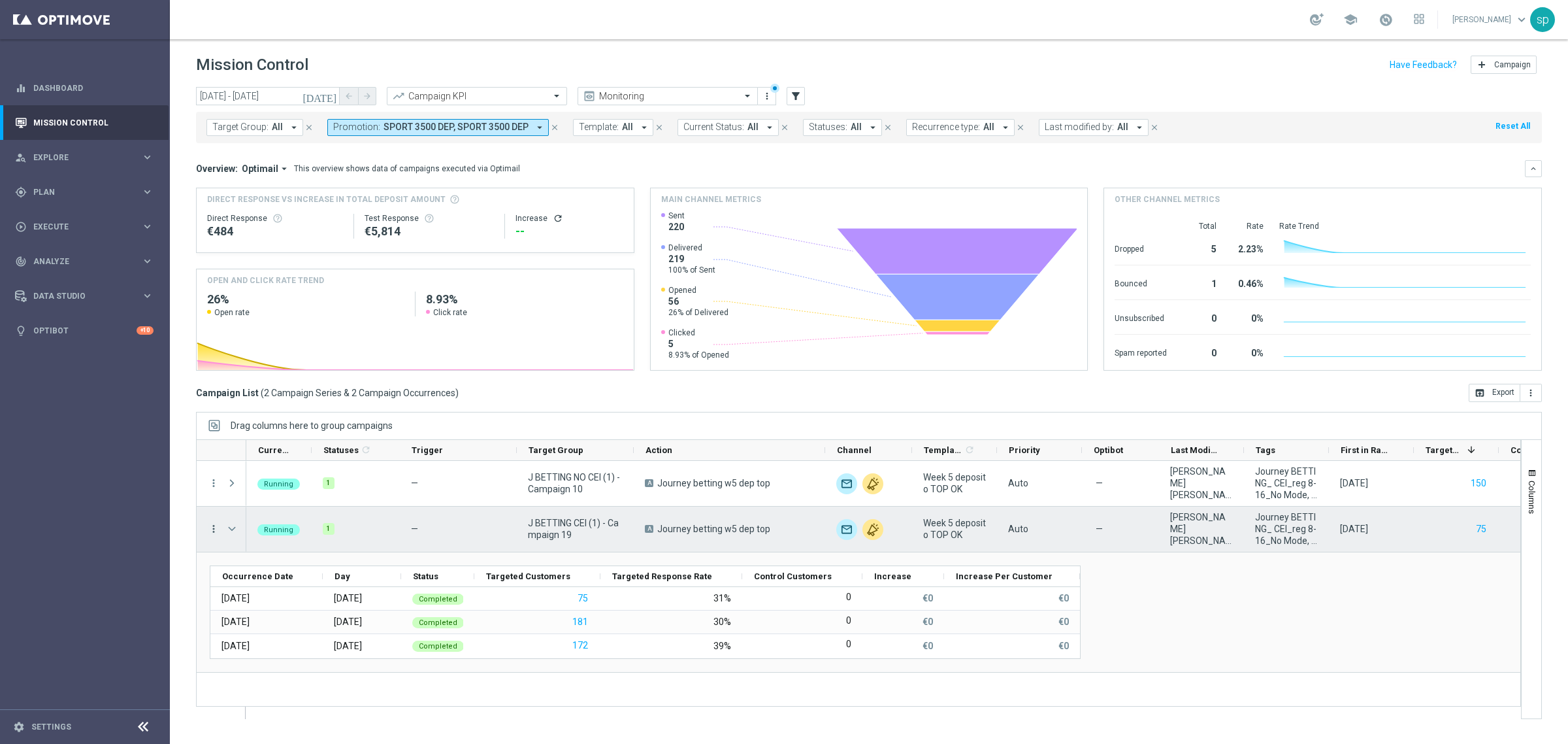
click at [211, 524] on icon "more_vert" at bounding box center [214, 529] width 12 height 12
click at [296, 566] on div "send Channel Metrics" at bounding box center [293, 575] width 147 height 18
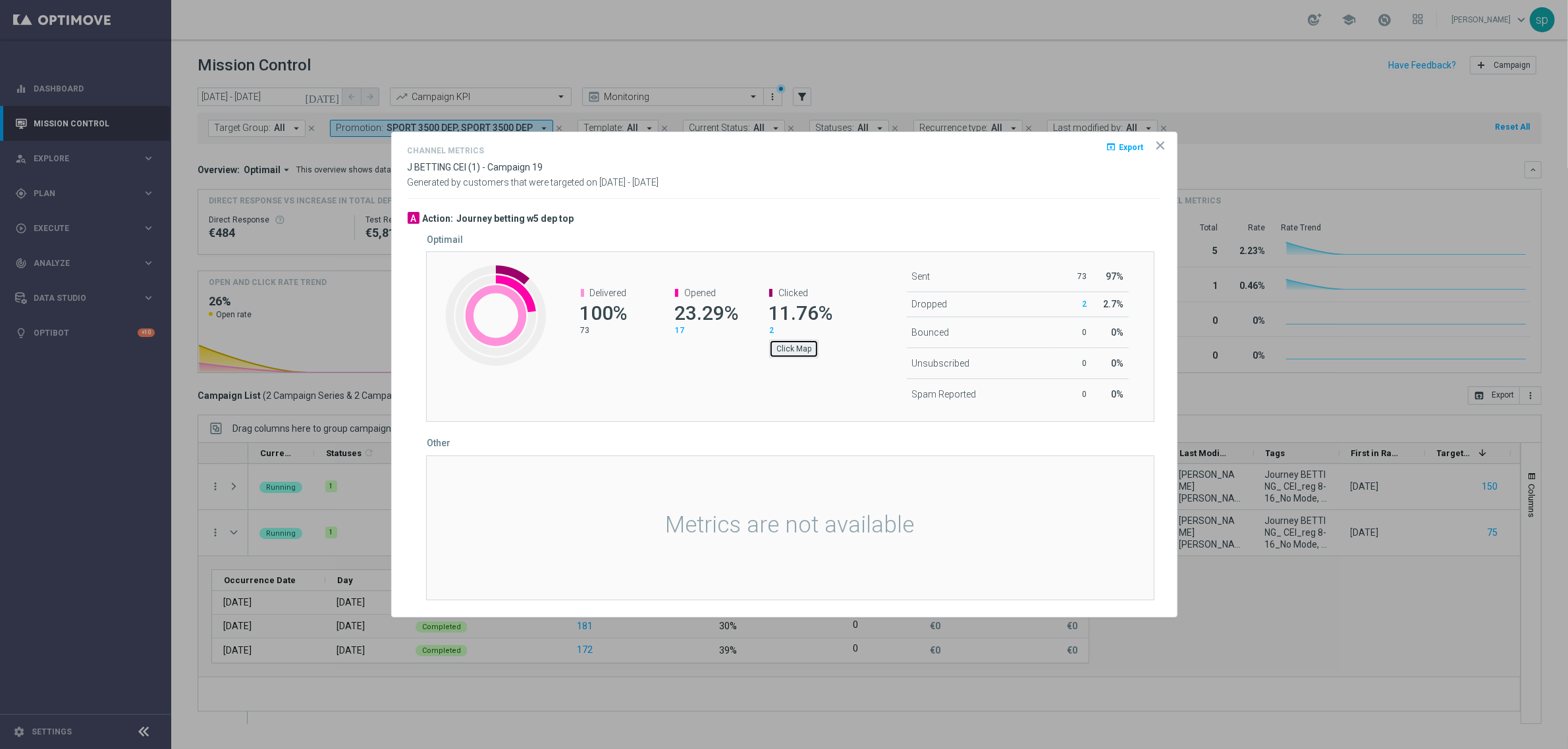
click at [808, 342] on button "Click Map" at bounding box center [793, 349] width 50 height 19
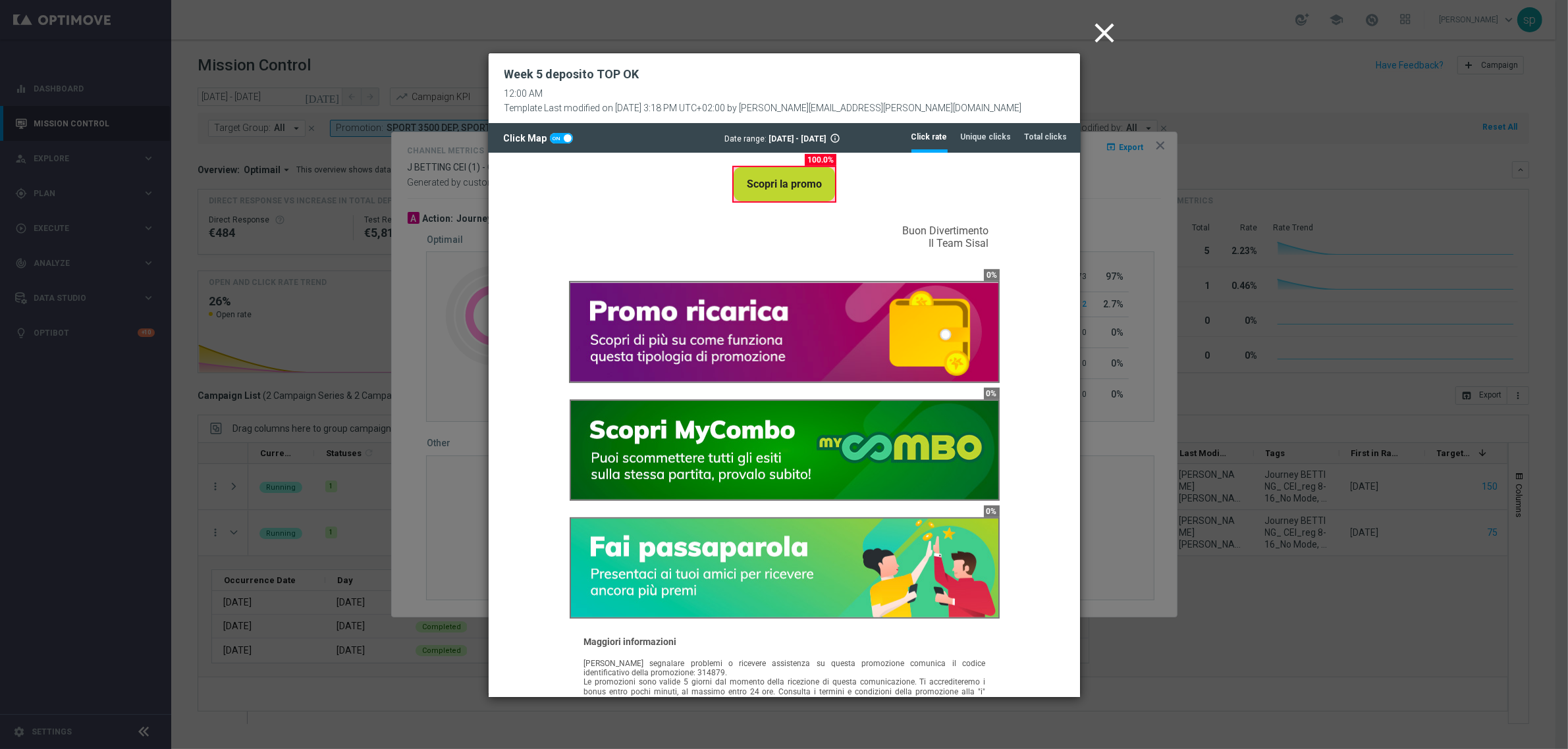
scroll to position [1042, 0]
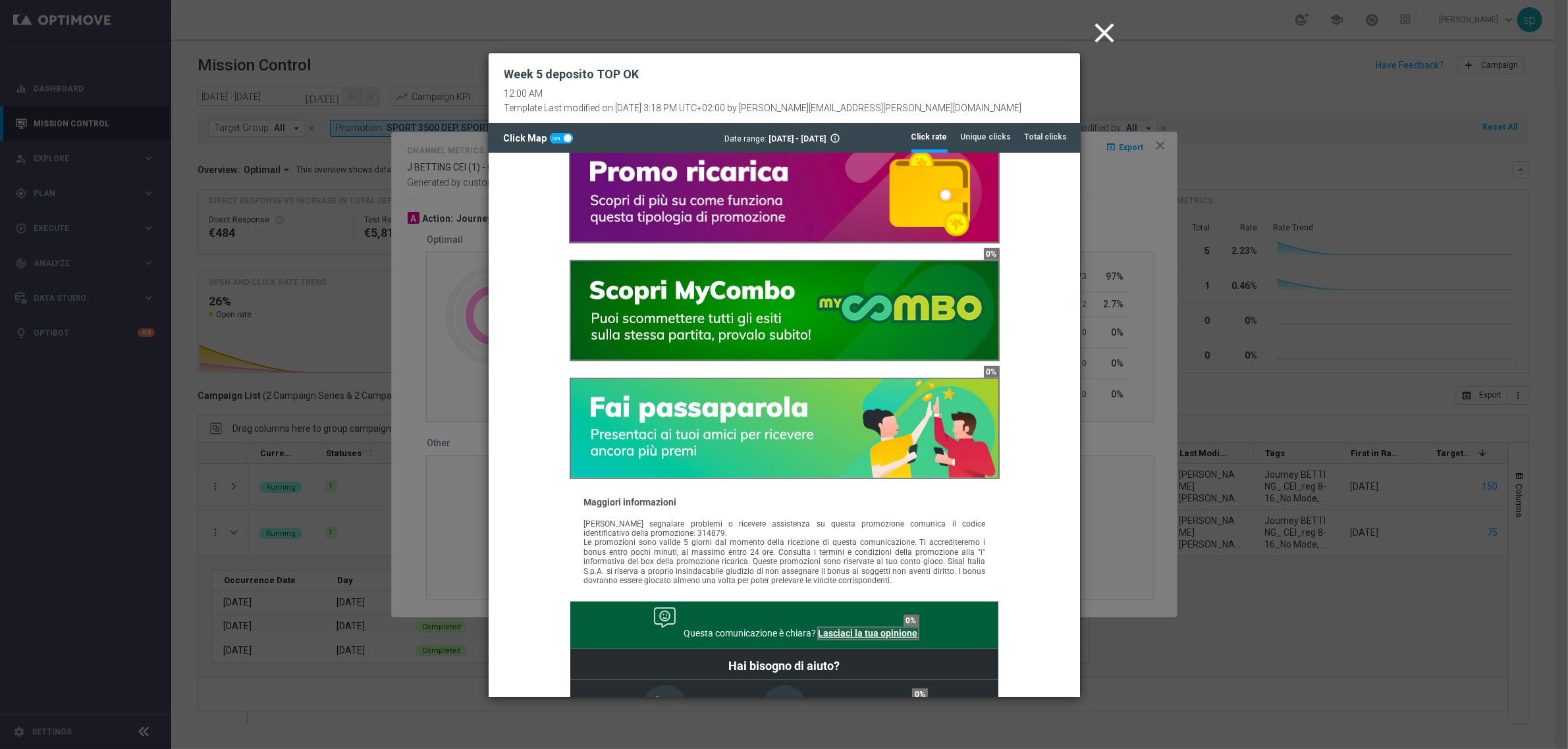
click at [1101, 30] on icon "close" at bounding box center [1105, 33] width 33 height 33
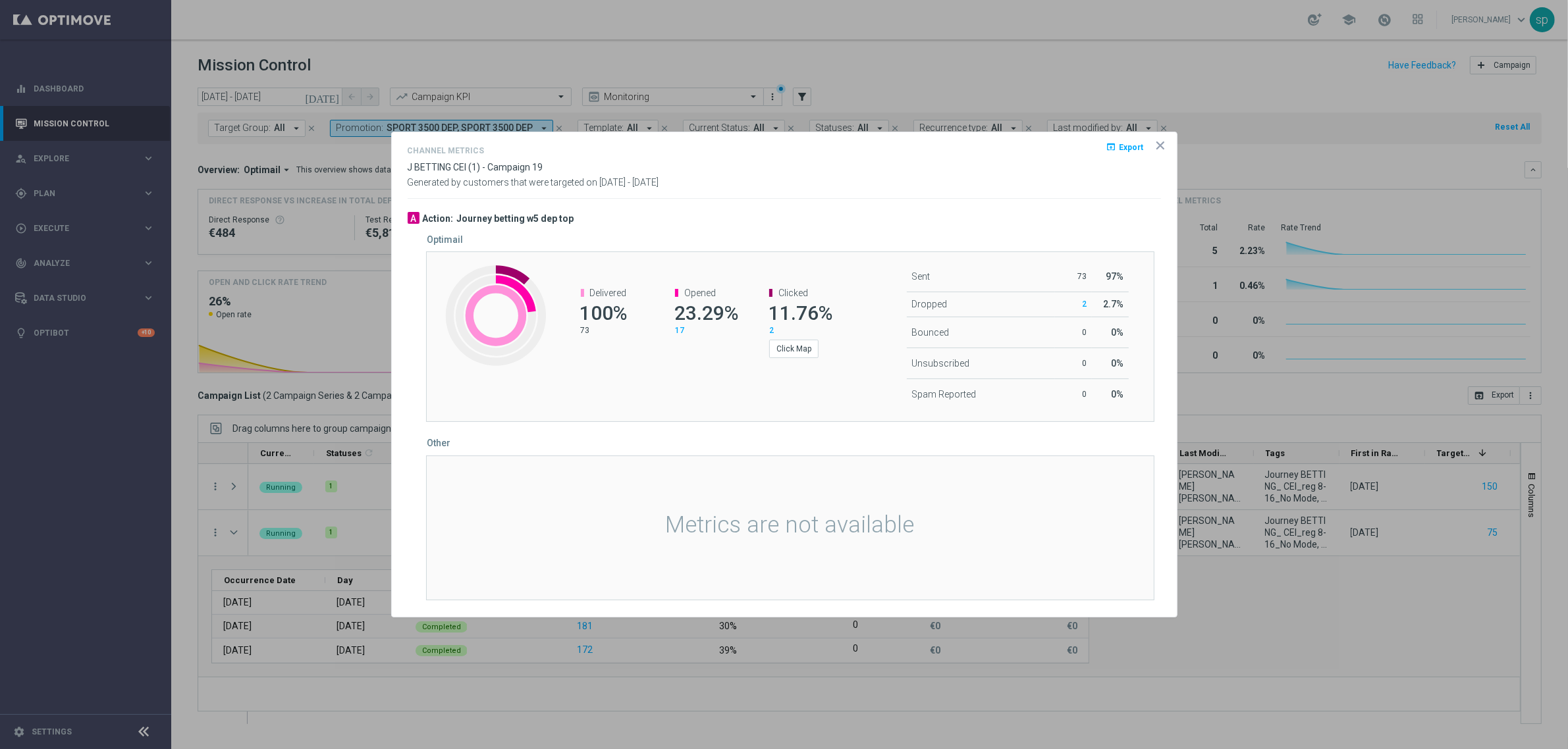
click at [1163, 143] on icon "icon" at bounding box center [1160, 146] width 7 height 7
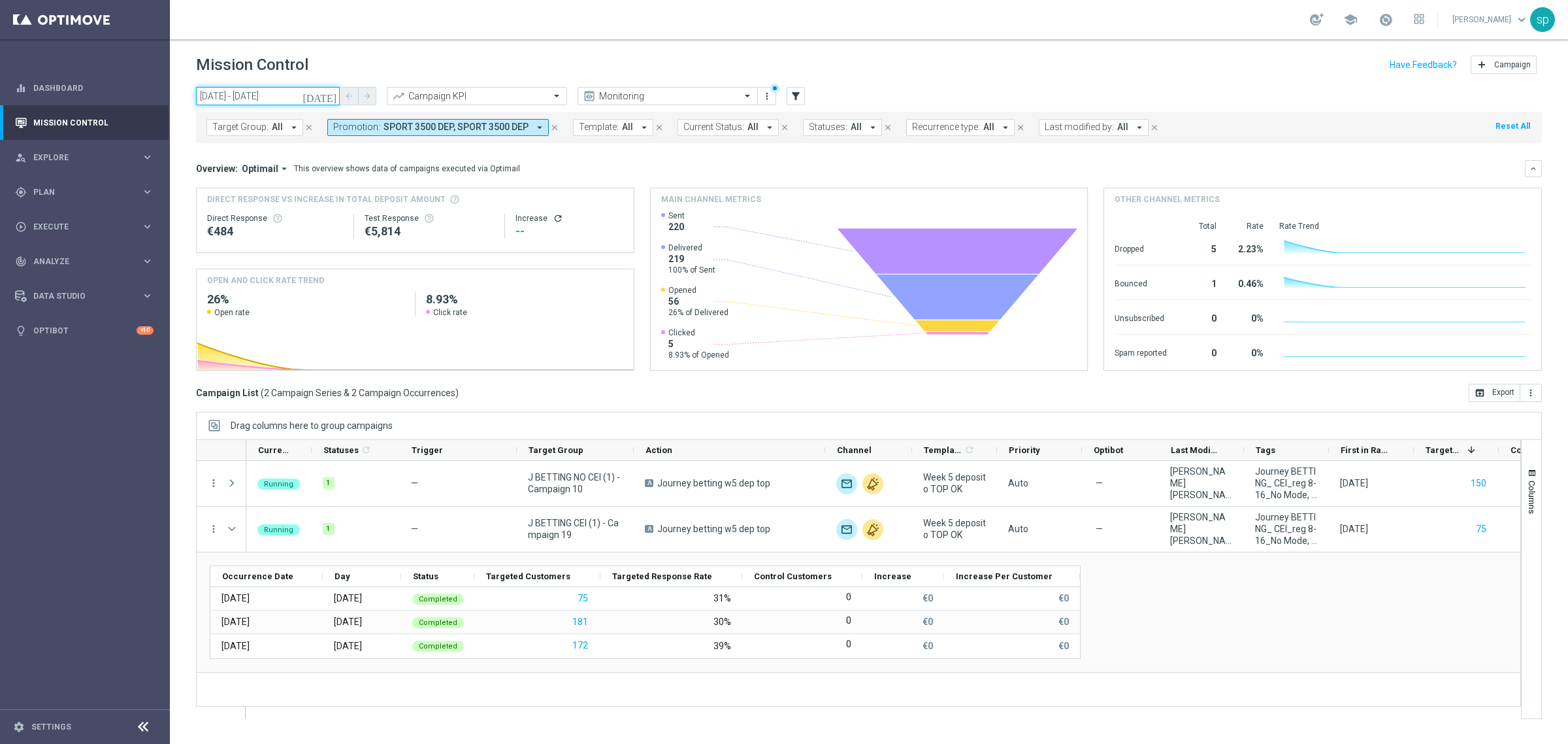
click at [272, 101] on input "10 Sep 2025 - 14 Sep 2025" at bounding box center [268, 96] width 144 height 18
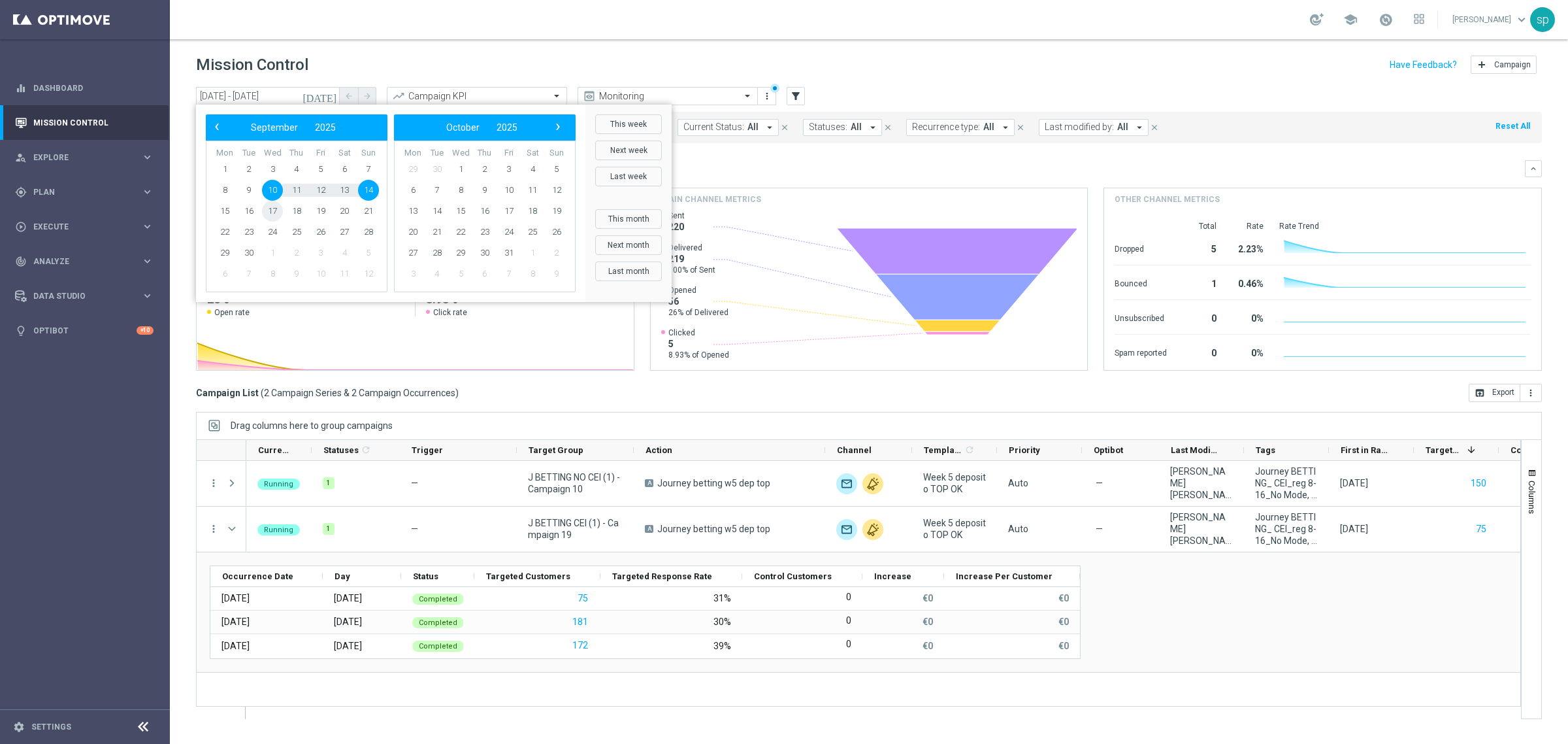
click at [266, 207] on span "17" at bounding box center [272, 211] width 21 height 21
click at [373, 210] on span "21" at bounding box center [369, 211] width 21 height 21
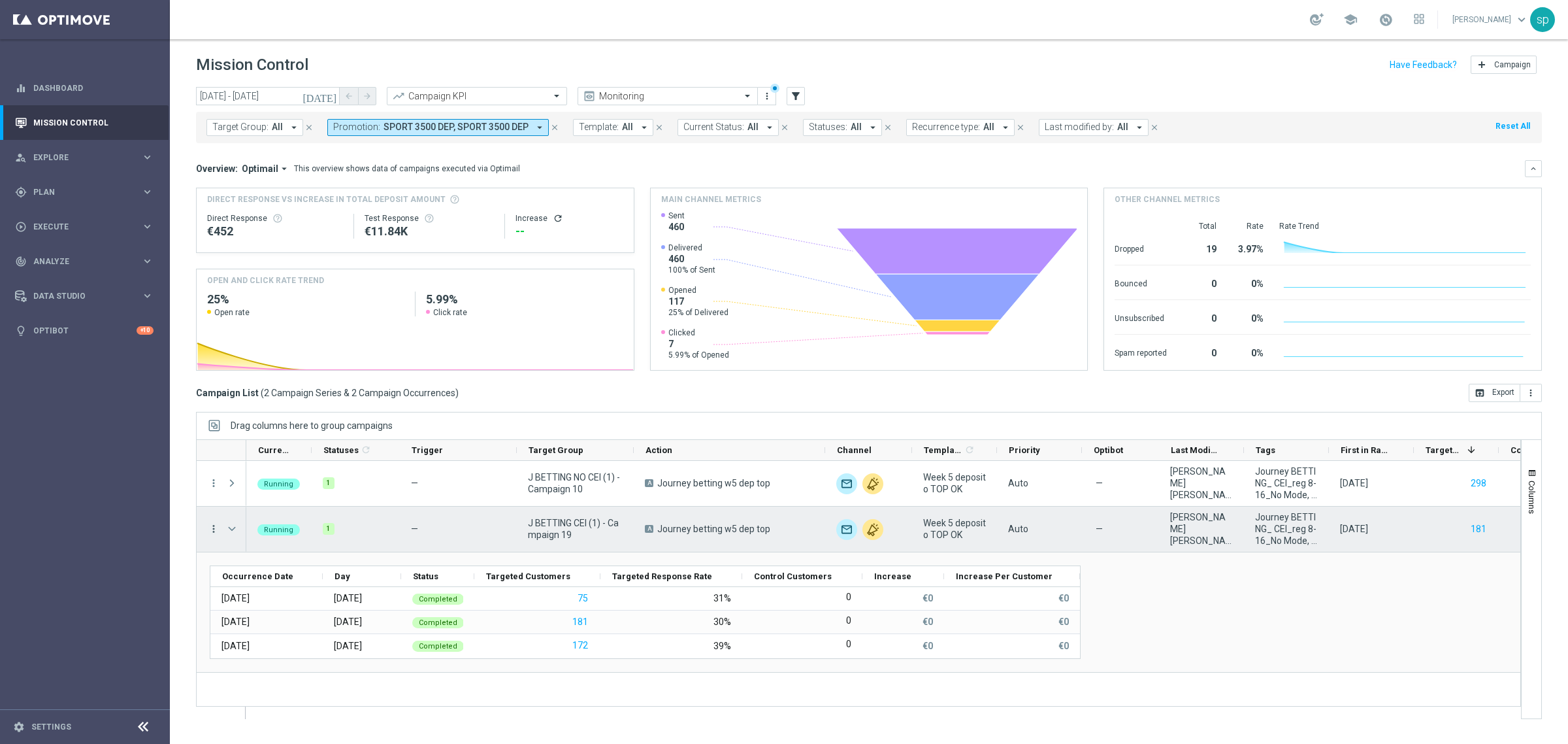
click at [214, 524] on icon "more_vert" at bounding box center [214, 529] width 12 height 12
click at [285, 570] on span "Channel Metrics" at bounding box center [270, 574] width 61 height 9
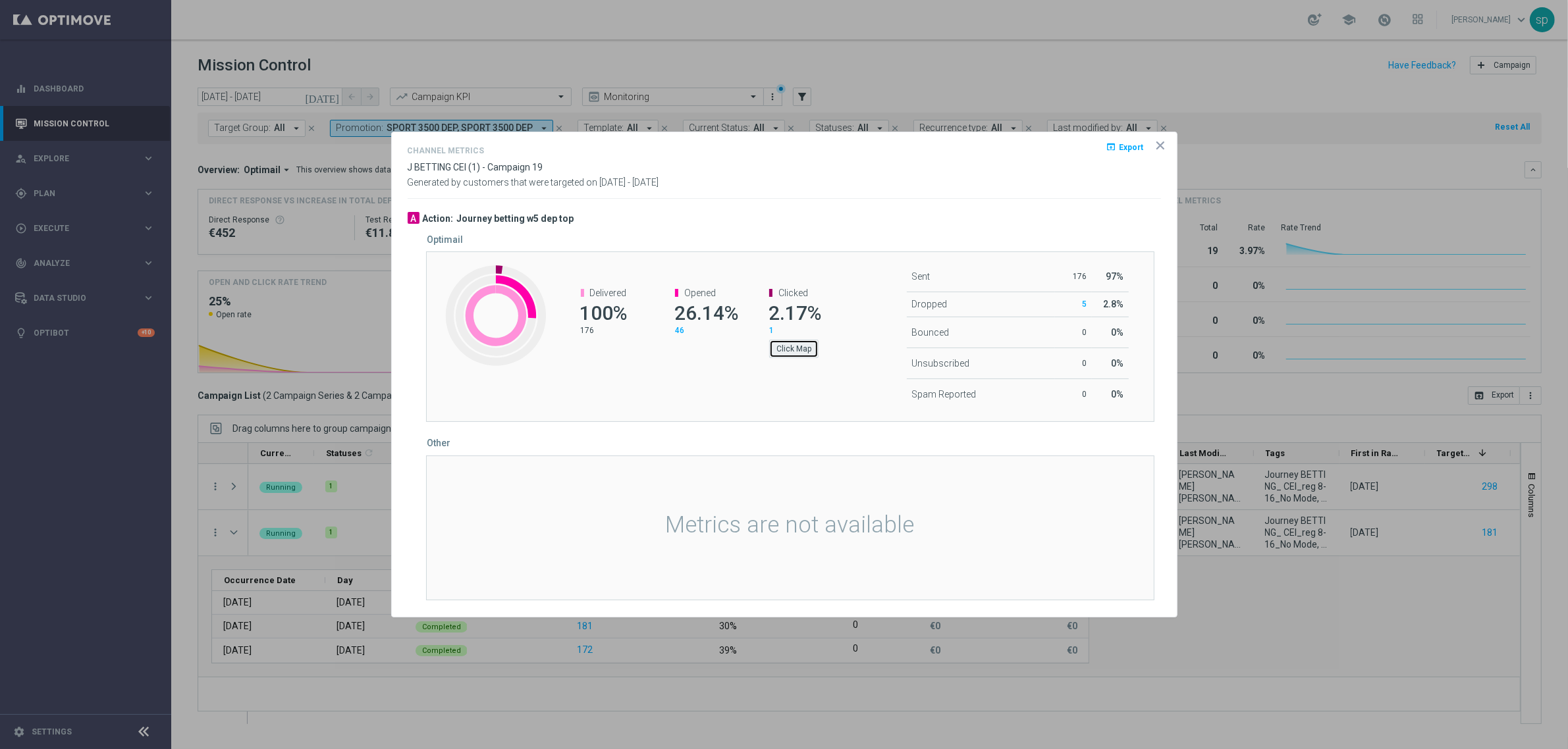
click at [800, 350] on button "Click Map" at bounding box center [793, 349] width 50 height 19
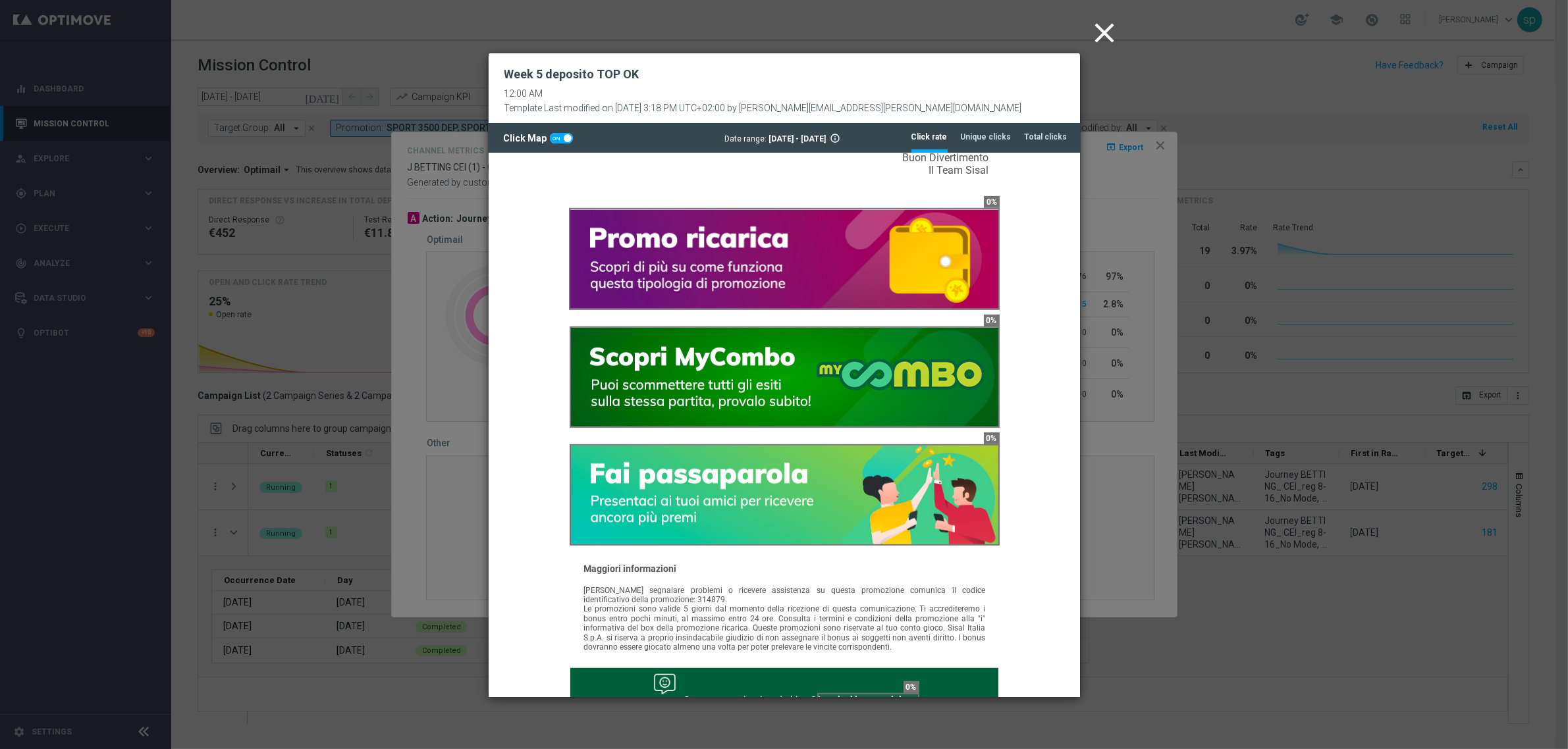
scroll to position [954, 0]
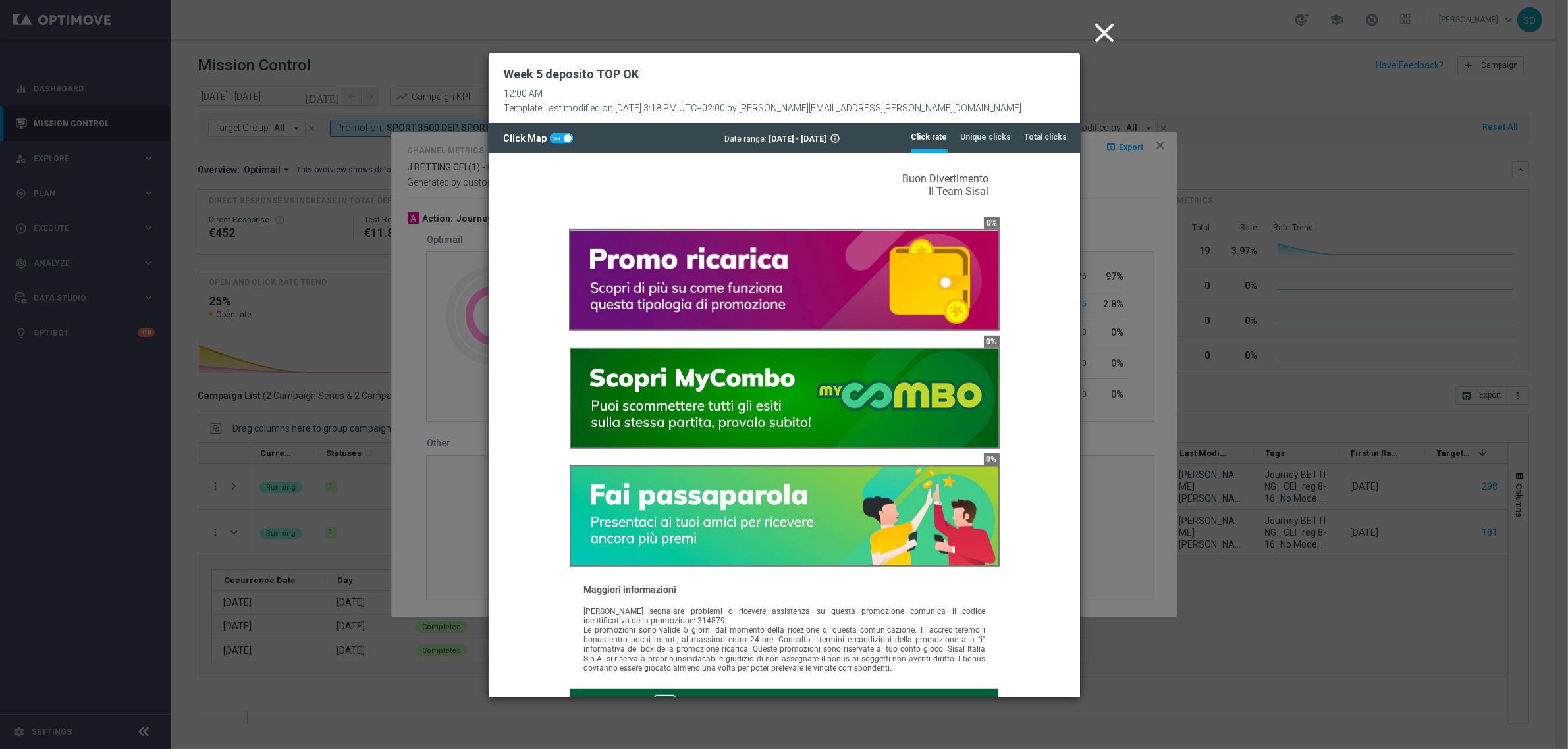
click at [1106, 30] on icon "close" at bounding box center [1105, 33] width 33 height 33
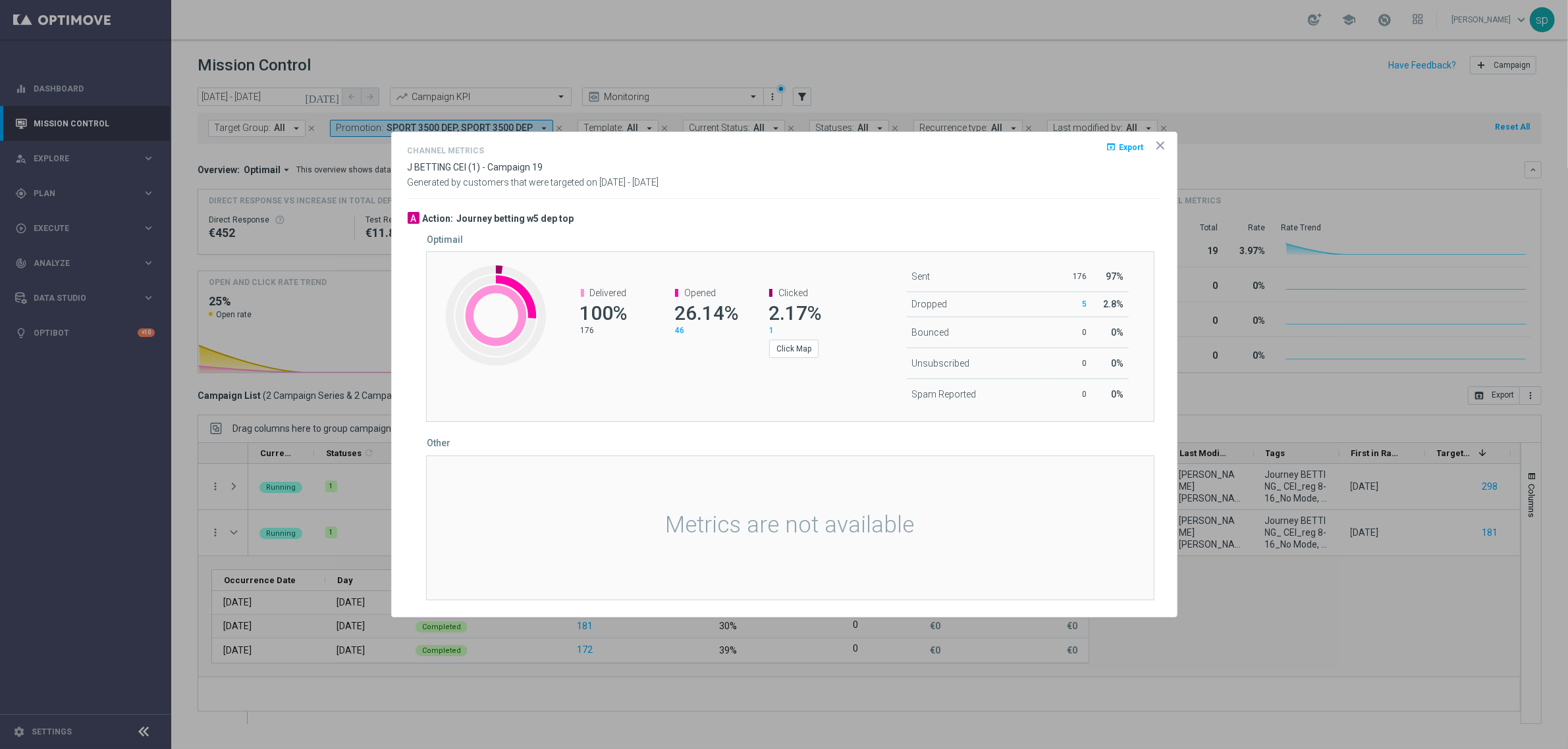
click at [1156, 139] on icon "icon" at bounding box center [1160, 146] width 14 height 13
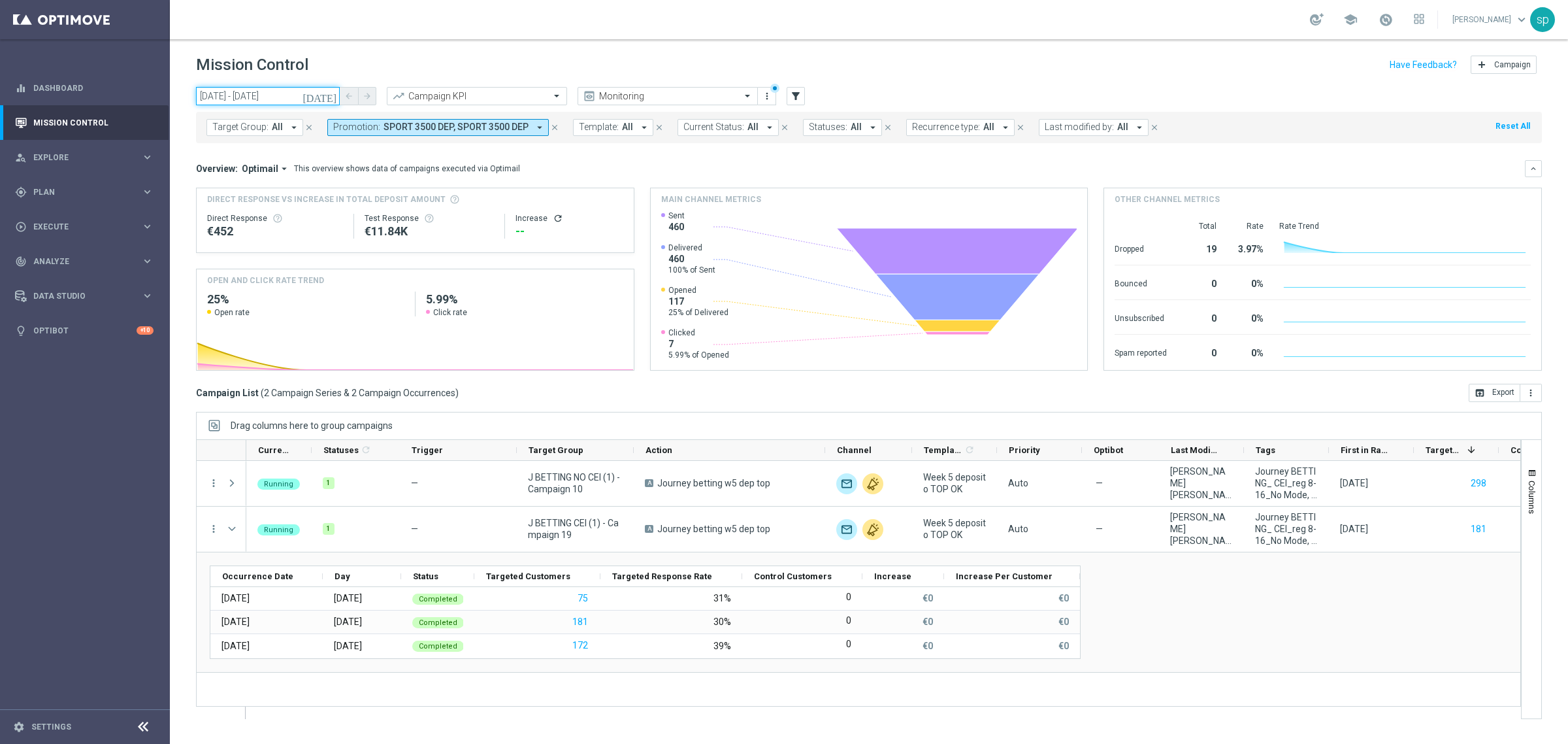
click at [288, 100] on input "17 Sep 2025 - 21 Sep 2025" at bounding box center [268, 96] width 144 height 18
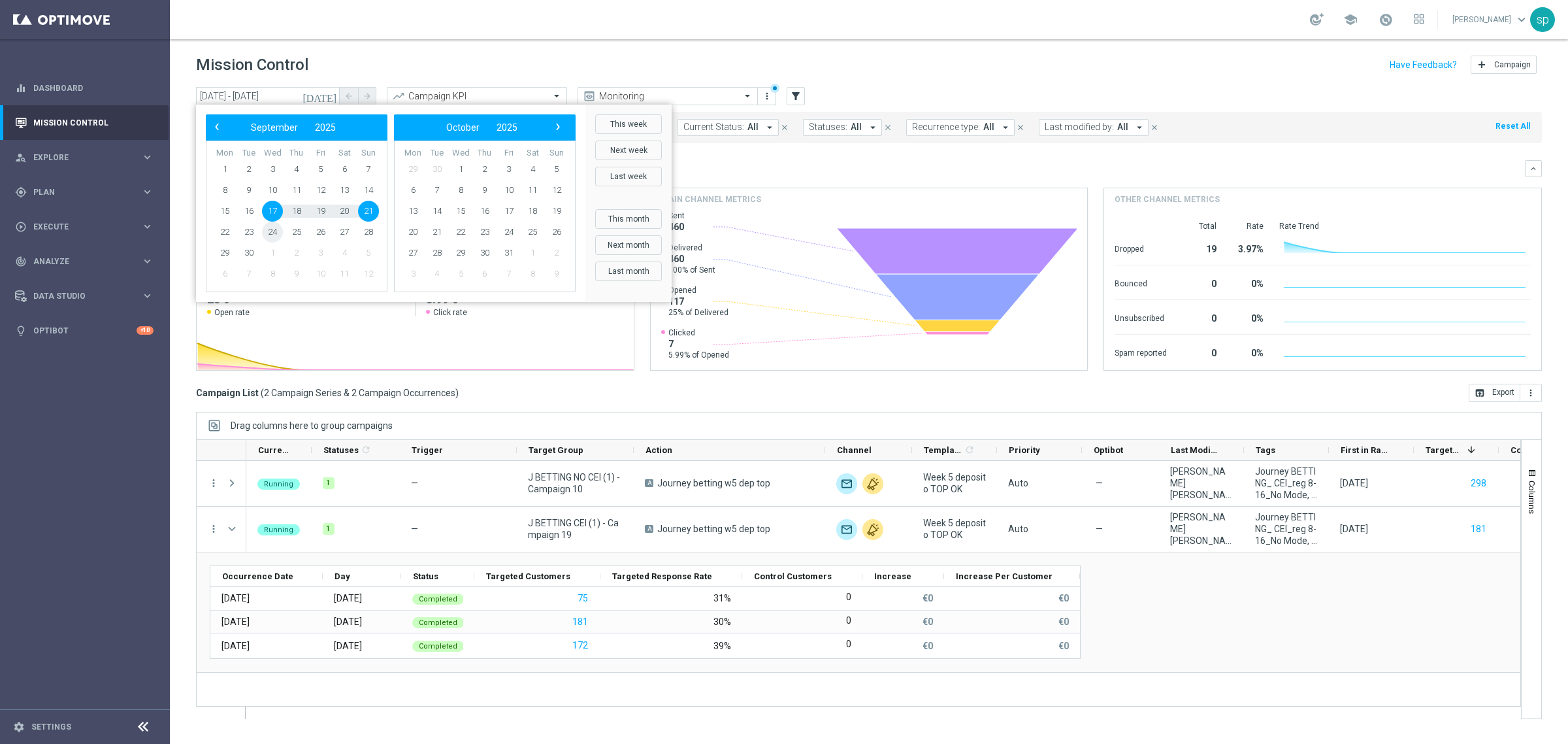
click at [272, 230] on span "24" at bounding box center [272, 231] width 21 height 21
click at [367, 230] on span "28" at bounding box center [369, 231] width 21 height 21
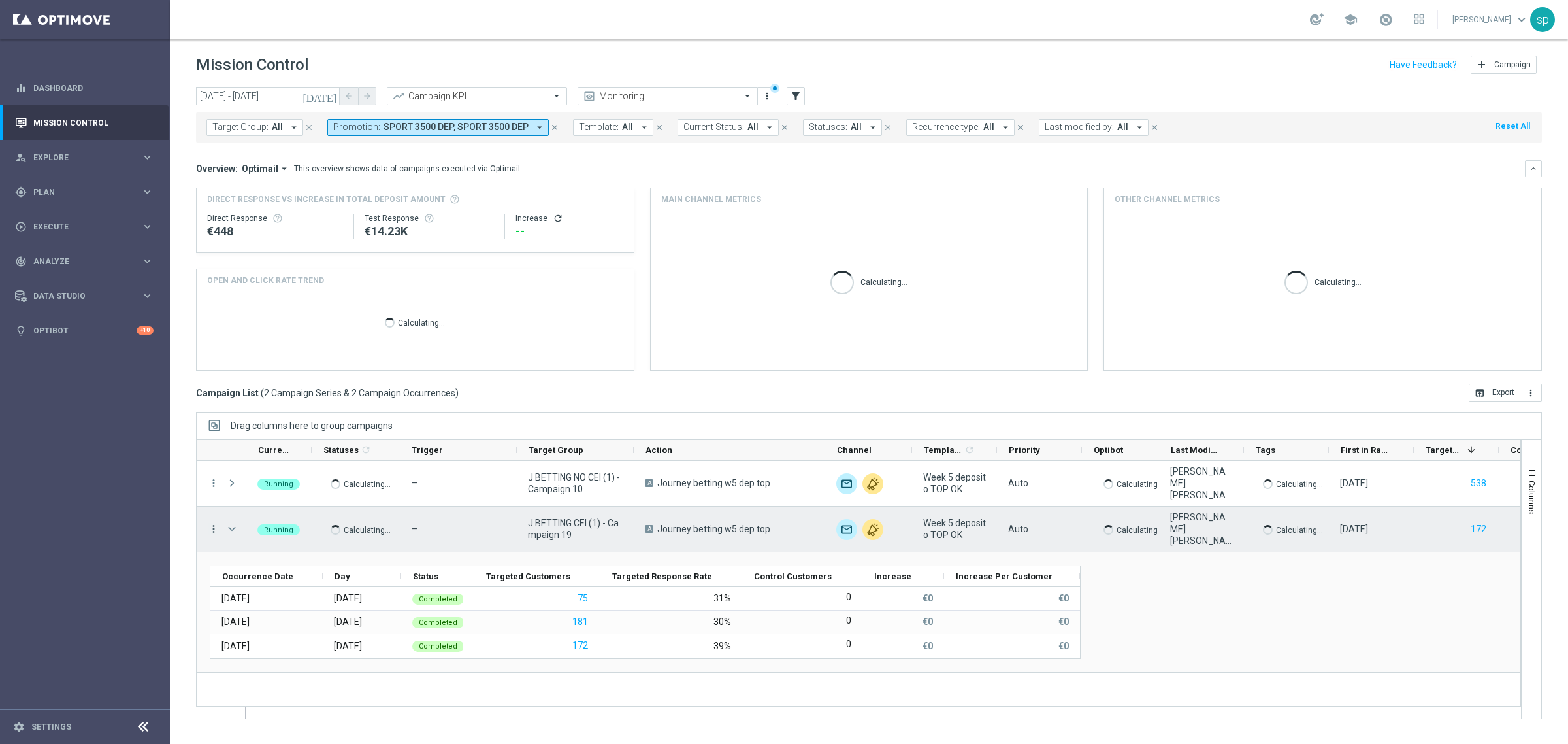
click at [210, 534] on icon "more_vert" at bounding box center [214, 529] width 12 height 12
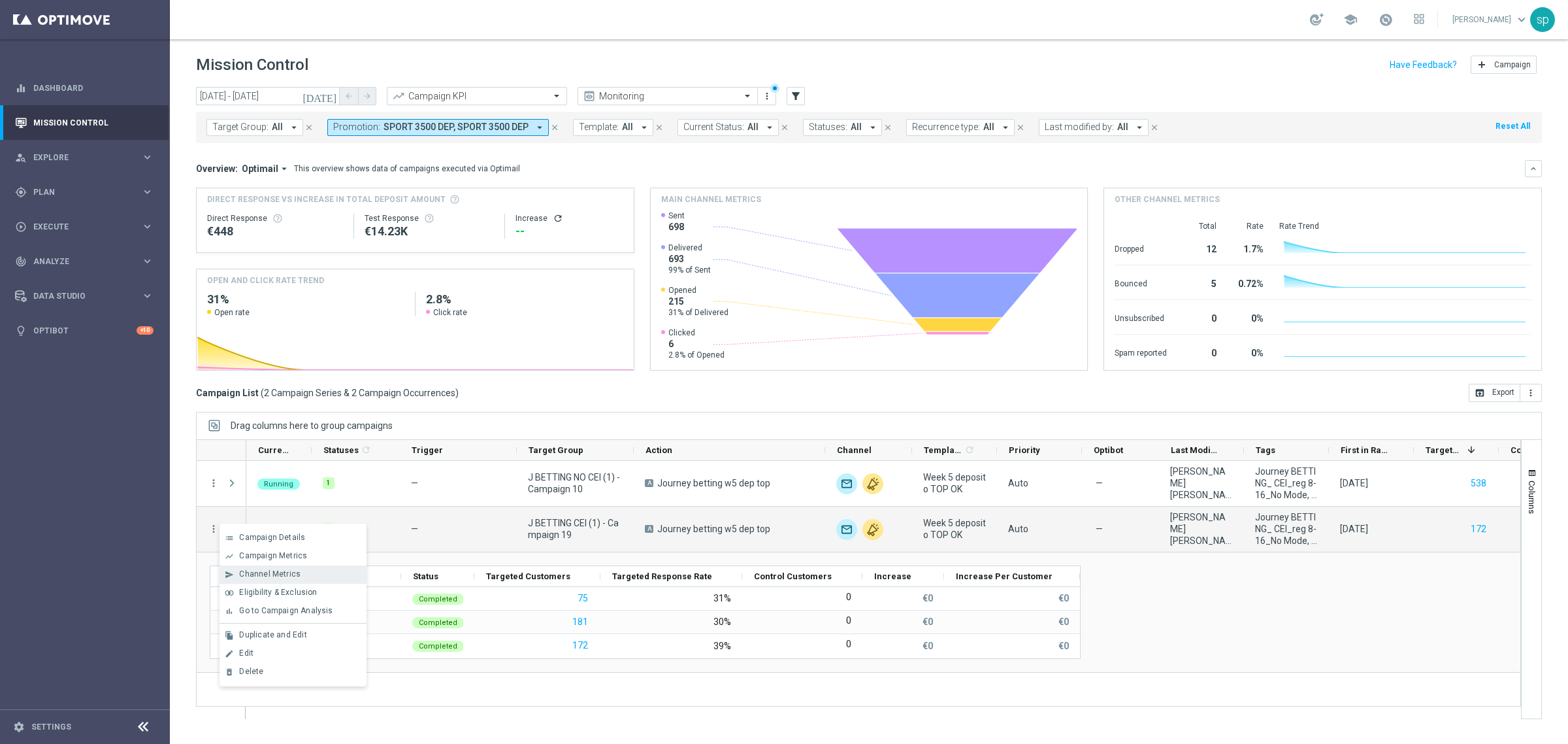
click at [314, 571] on div "Channel Metrics" at bounding box center [300, 574] width 121 height 9
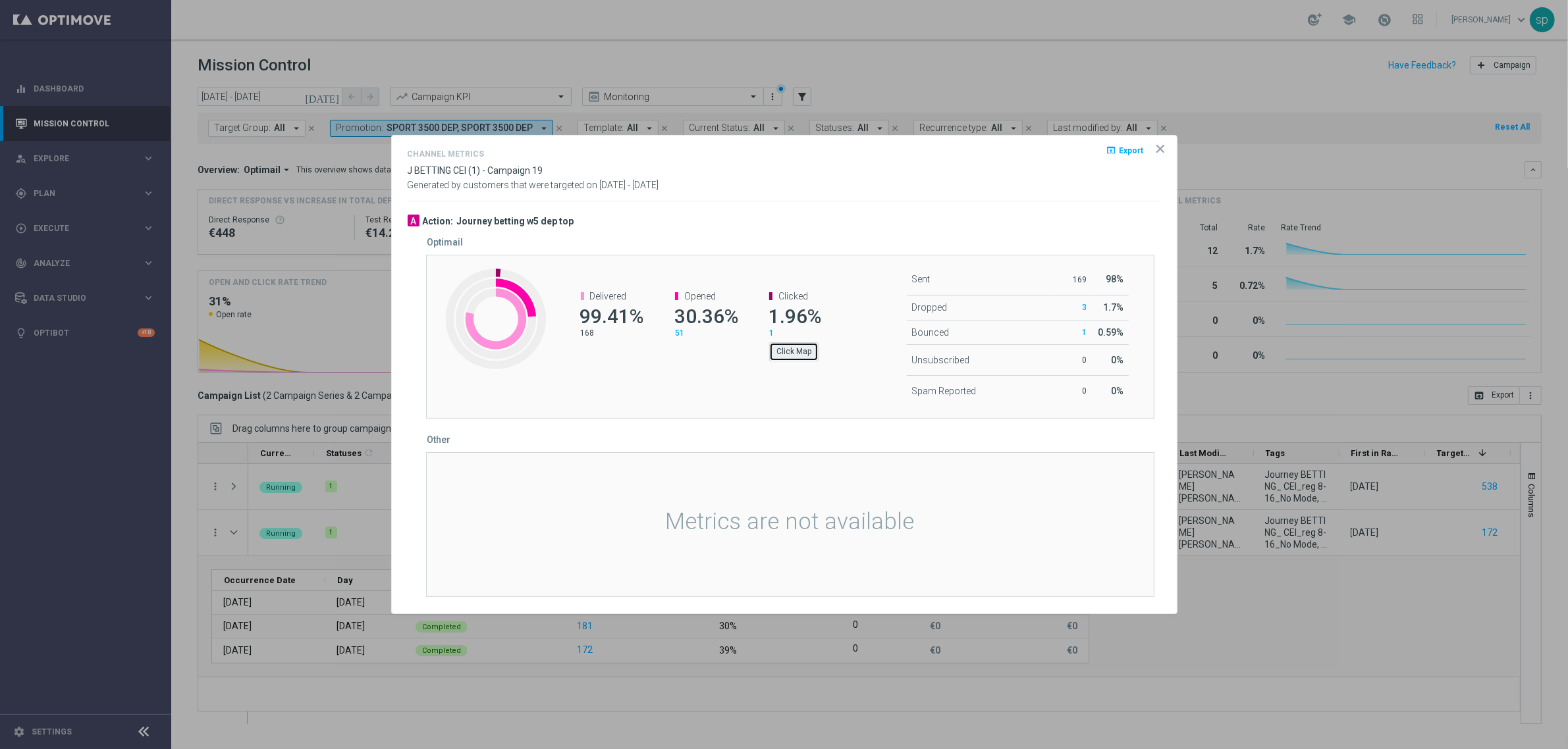
click at [808, 351] on button "Click Map" at bounding box center [793, 352] width 50 height 19
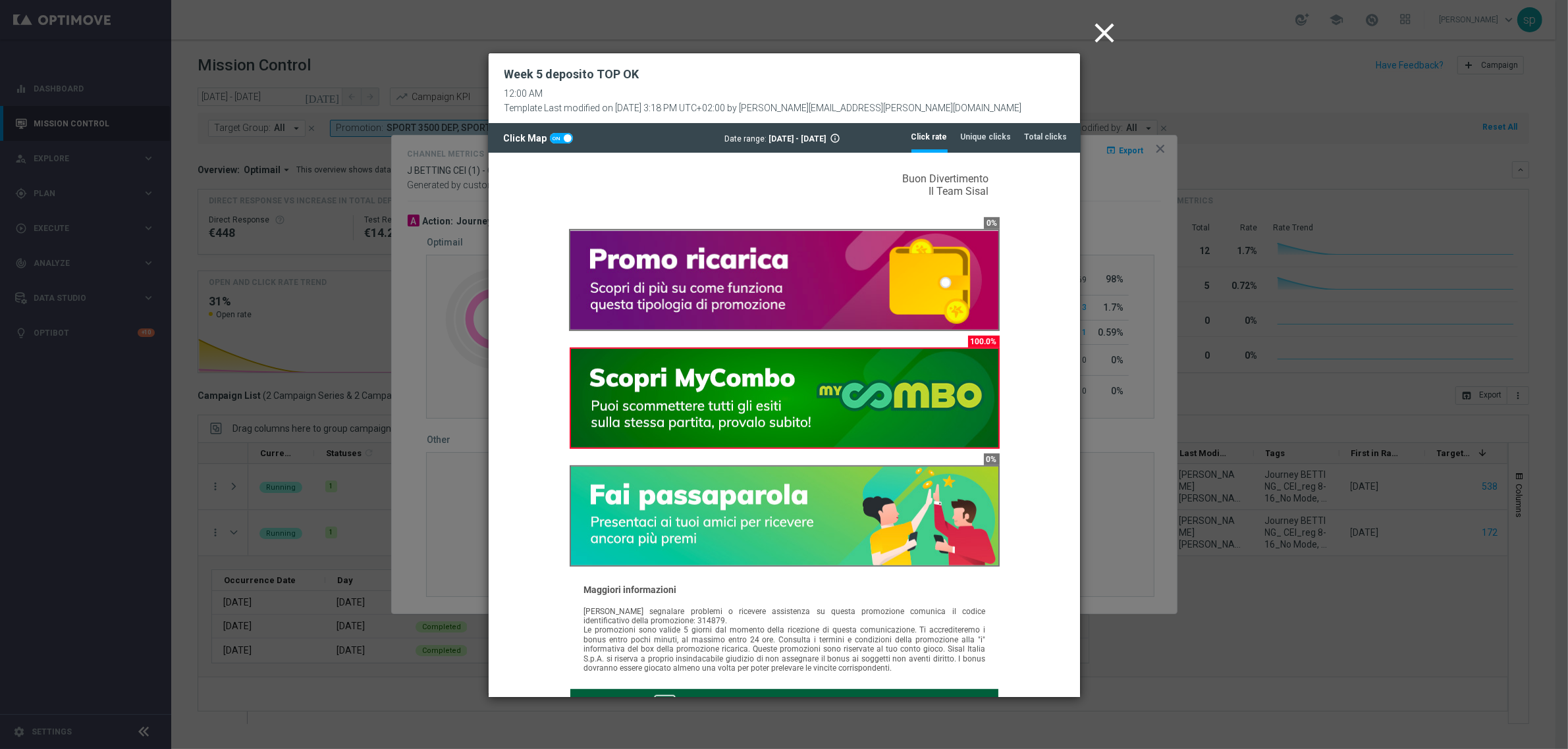
drag, startPoint x: 1073, startPoint y: 292, endPoint x: 1575, endPoint y: 702, distance: 648.2
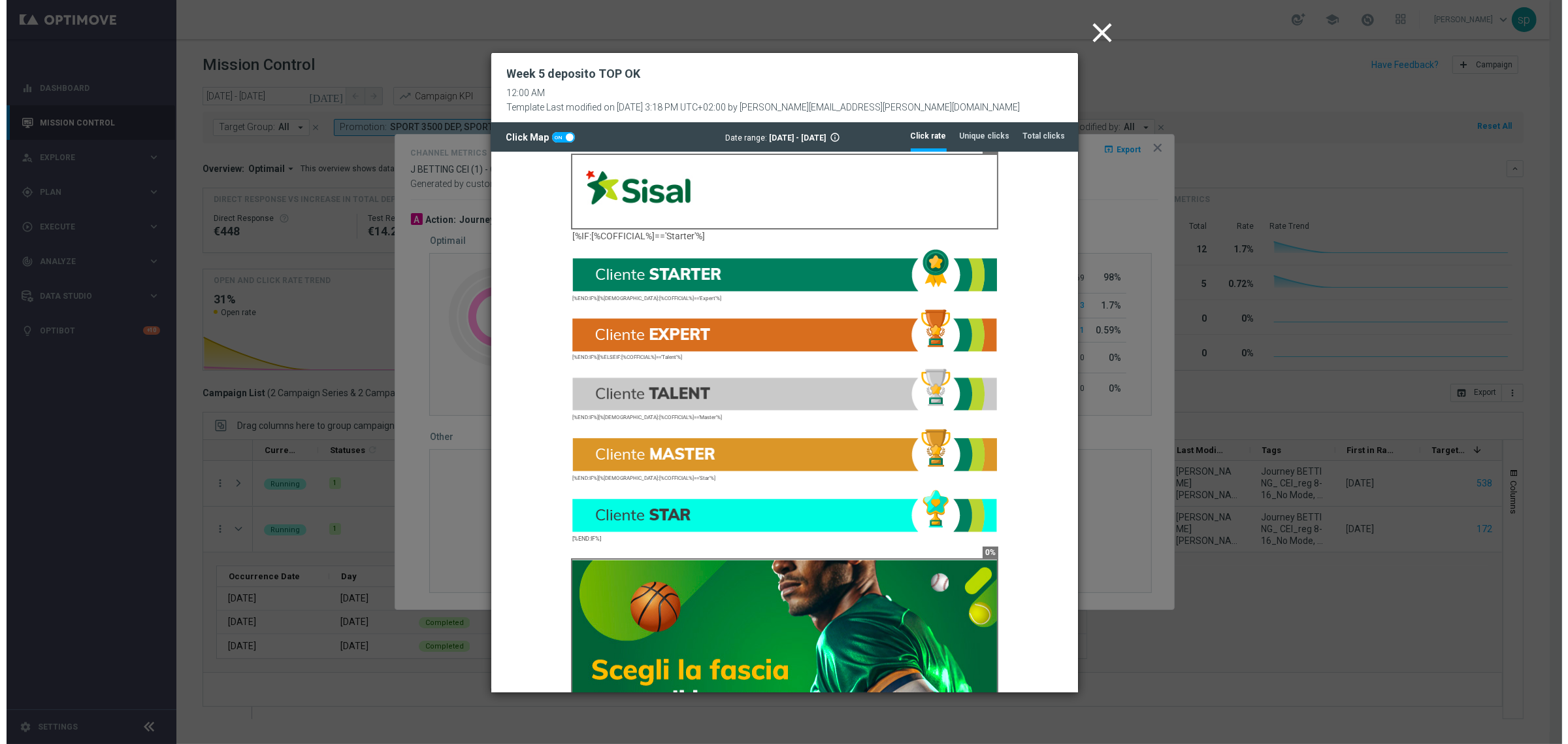
scroll to position [0, 0]
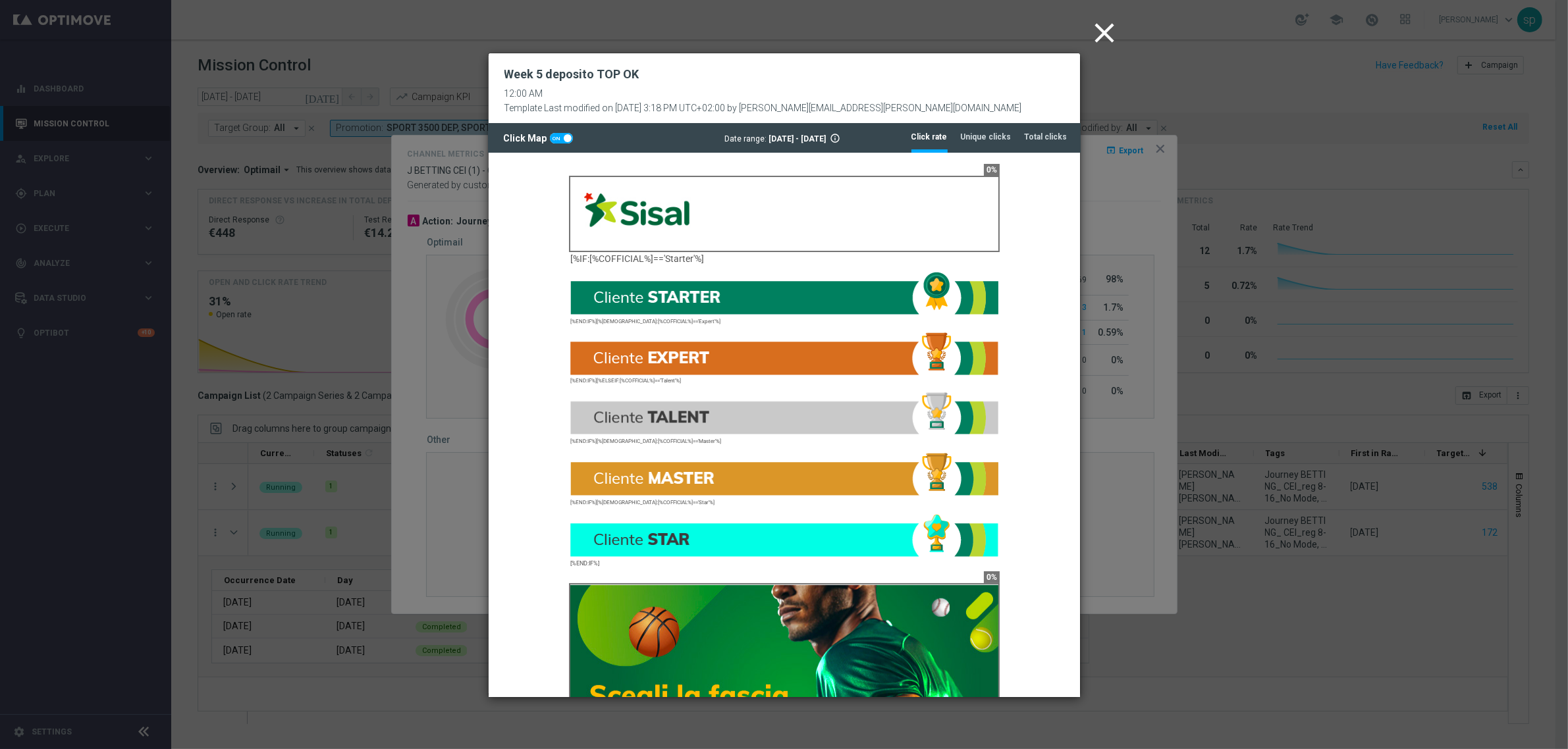
drag, startPoint x: 1073, startPoint y: 447, endPoint x: 1582, endPoint y: 280, distance: 535.7
click at [1108, 35] on icon "close" at bounding box center [1105, 33] width 33 height 33
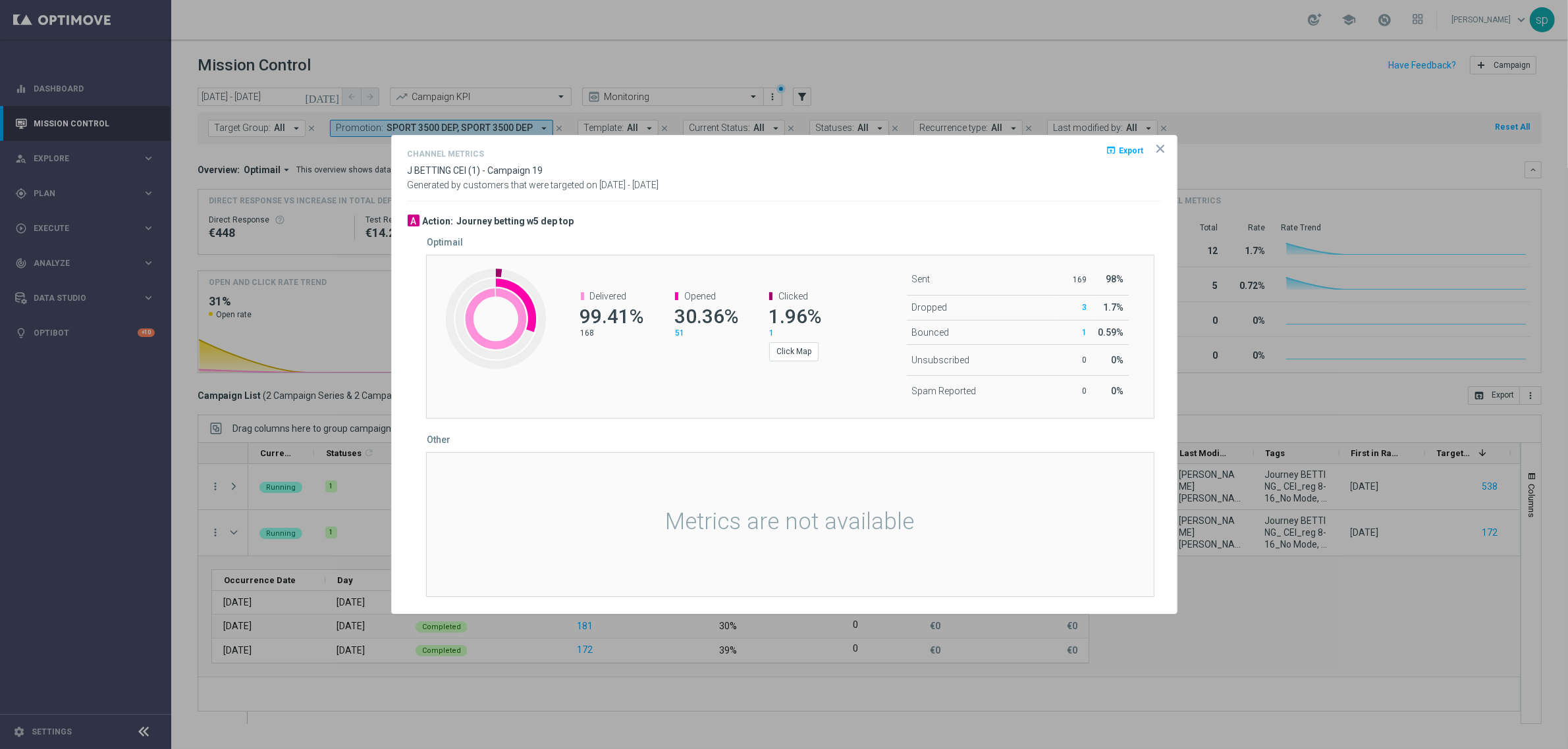
click at [1159, 147] on icon "icon" at bounding box center [1160, 148] width 7 height 7
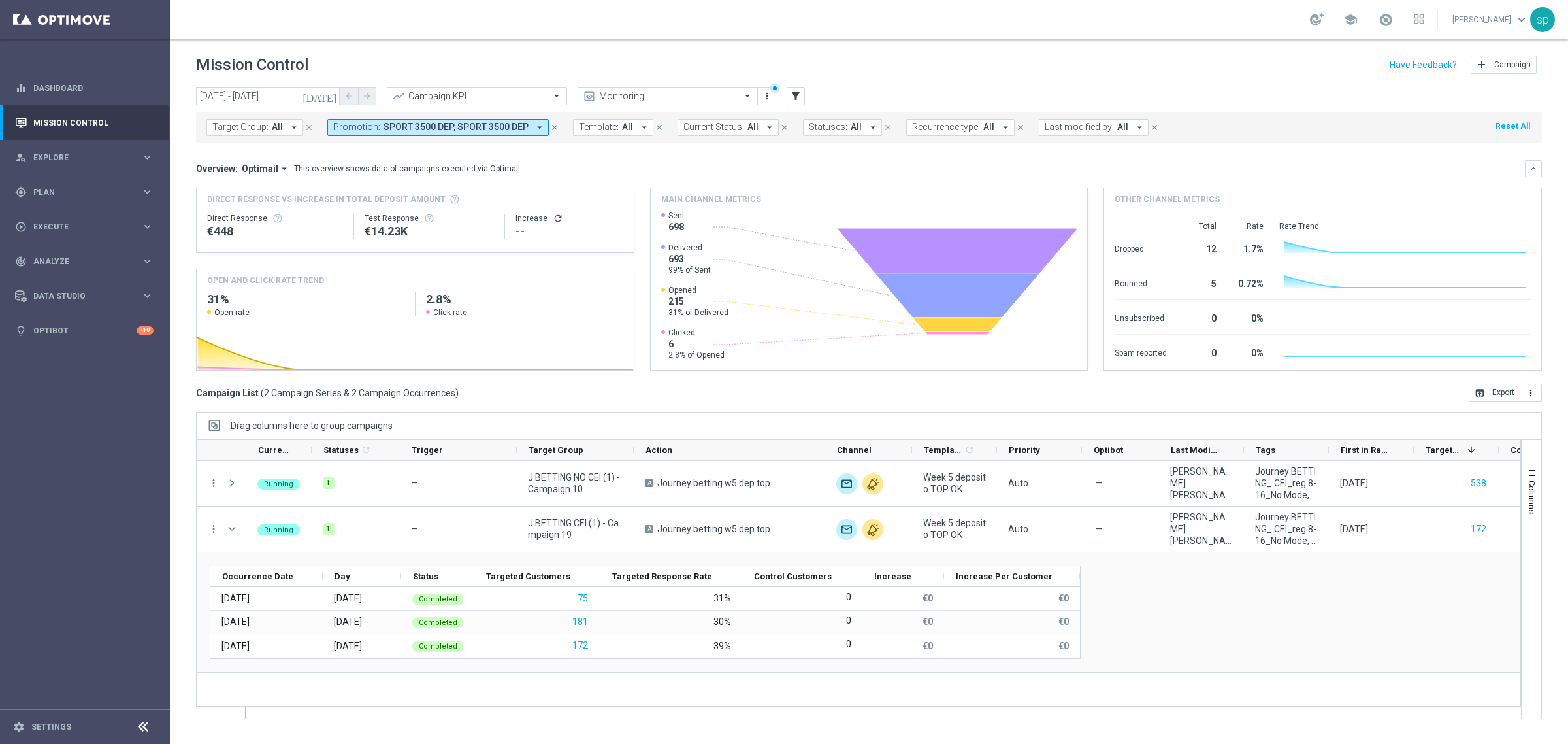
click at [524, 127] on button "Promotion: SPORT 3500 DEP, SPORT 3500 DEP arrow_drop_down" at bounding box center [438, 127] width 221 height 17
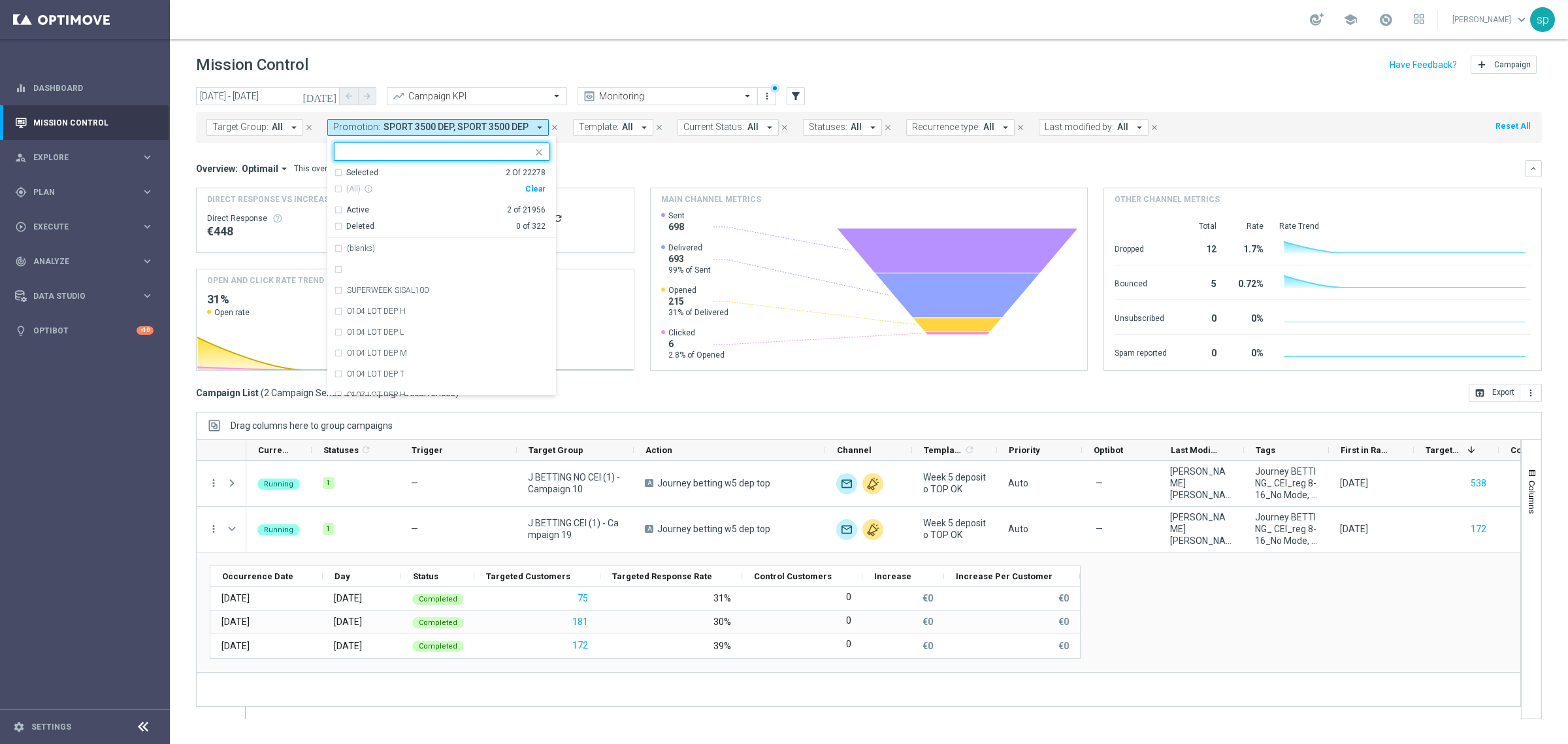
click at [0, 0] on div "Clear" at bounding box center [0, 0] width 0 height 0
click at [245, 92] on input "24 Sep 2025 - 28 Sep 2025" at bounding box center [268, 96] width 144 height 18
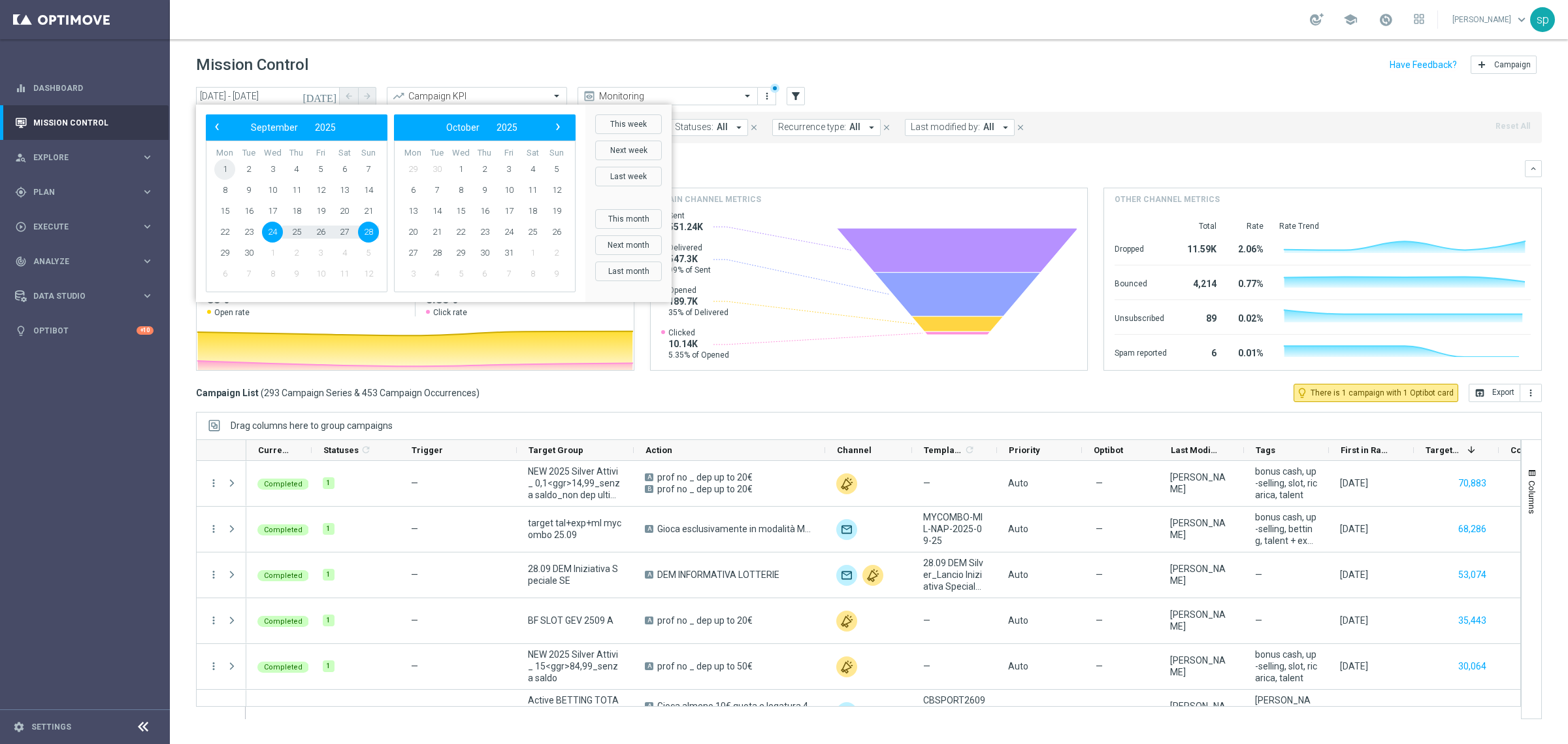
click at [223, 170] on span "1" at bounding box center [224, 169] width 21 height 21
click at [370, 167] on span "7" at bounding box center [369, 169] width 21 height 21
type input "01 Sep 2025 - 07 Sep 2025"
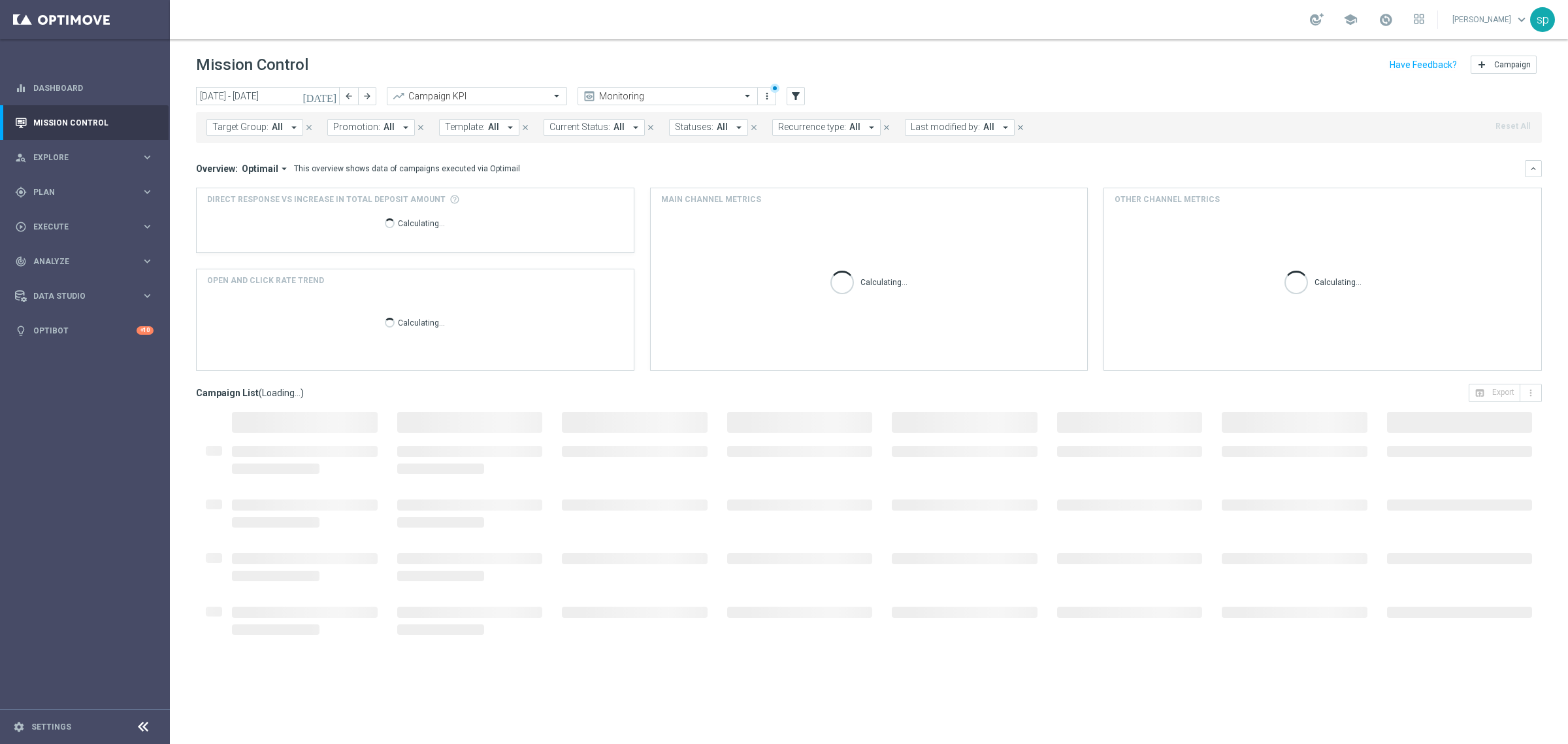
click at [954, 124] on span "Last modified by:" at bounding box center [946, 127] width 70 height 11
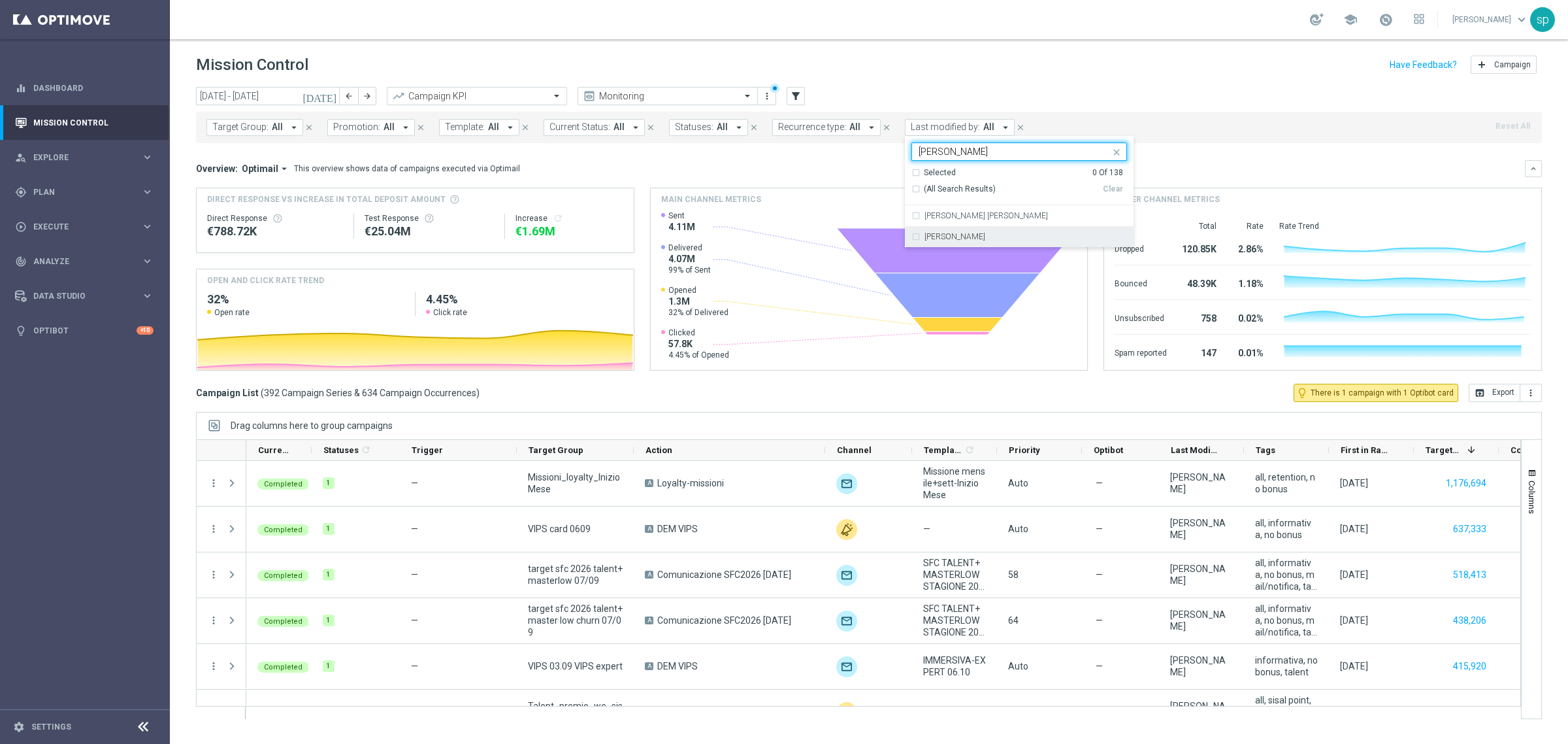
click at [971, 234] on label "mariafrancesca visciano" at bounding box center [955, 236] width 61 height 8
type input "MARIA"
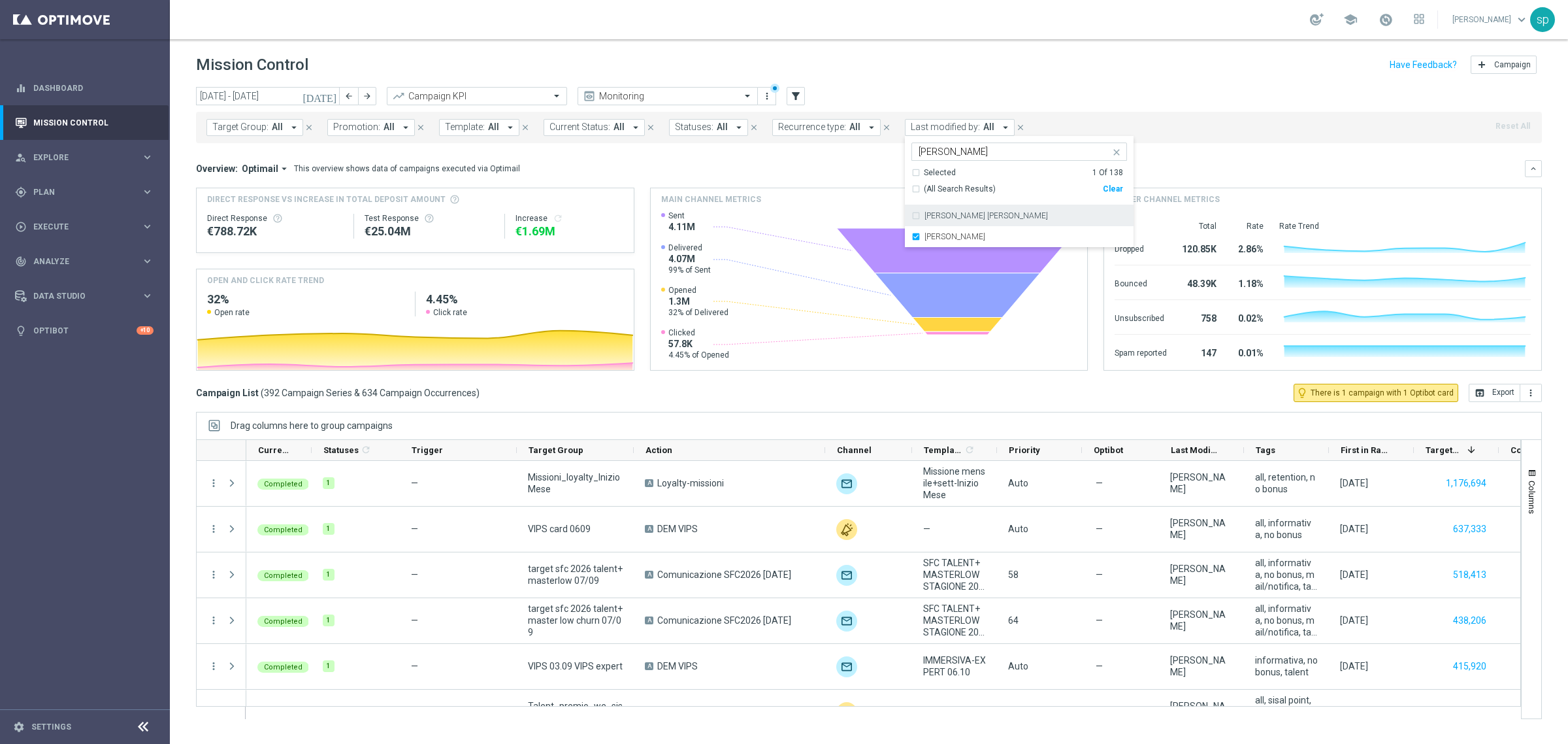
click at [971, 223] on div "Maria Grazia Garofalo" at bounding box center [1019, 215] width 215 height 21
click at [973, 245] on div "mariafrancesca visciano" at bounding box center [1019, 236] width 215 height 21
click at [887, 183] on div "Overview: Optimail arrow_drop_down This overview shows data of campaigns execut…" at bounding box center [869, 265] width 1346 height 210
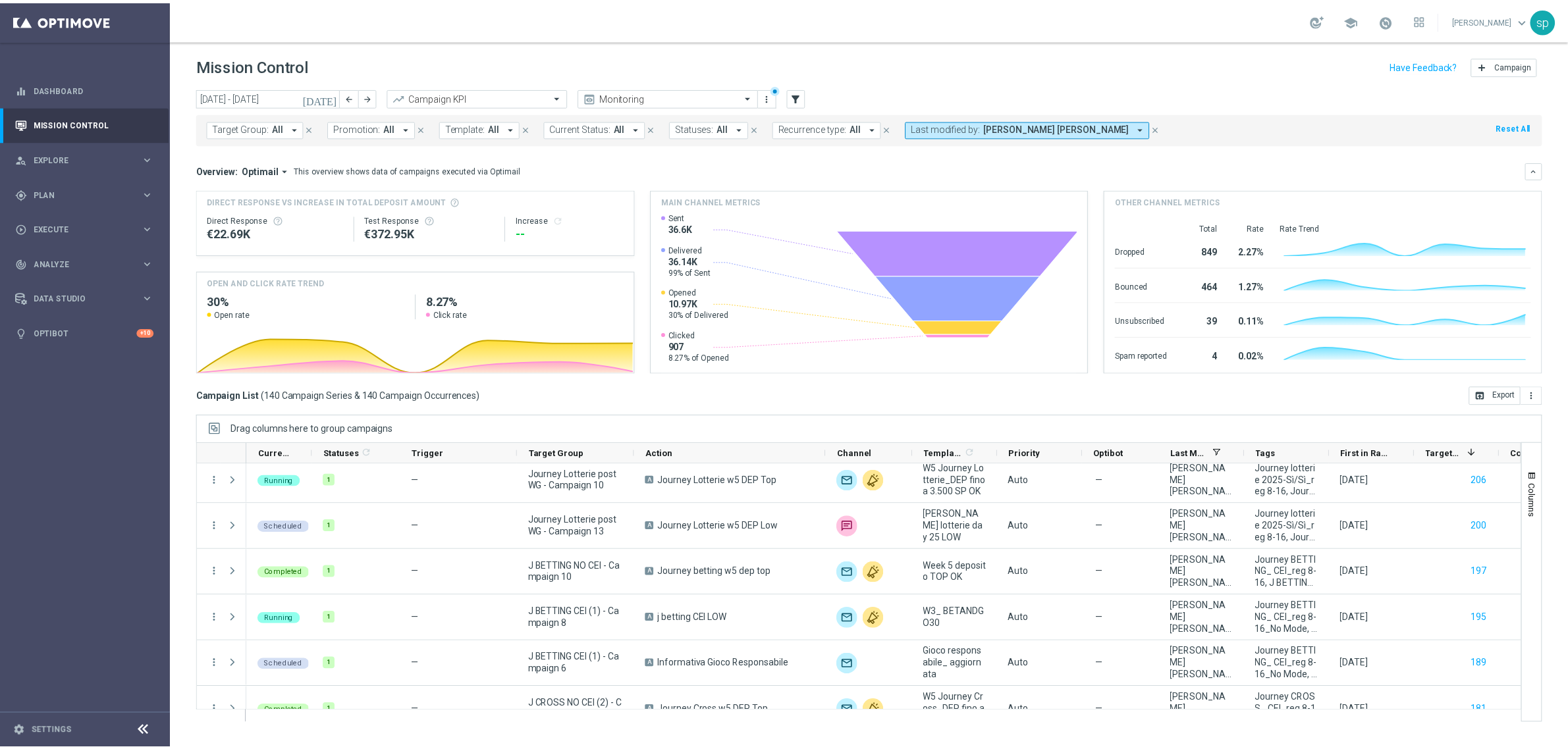
scroll to position [3159, 0]
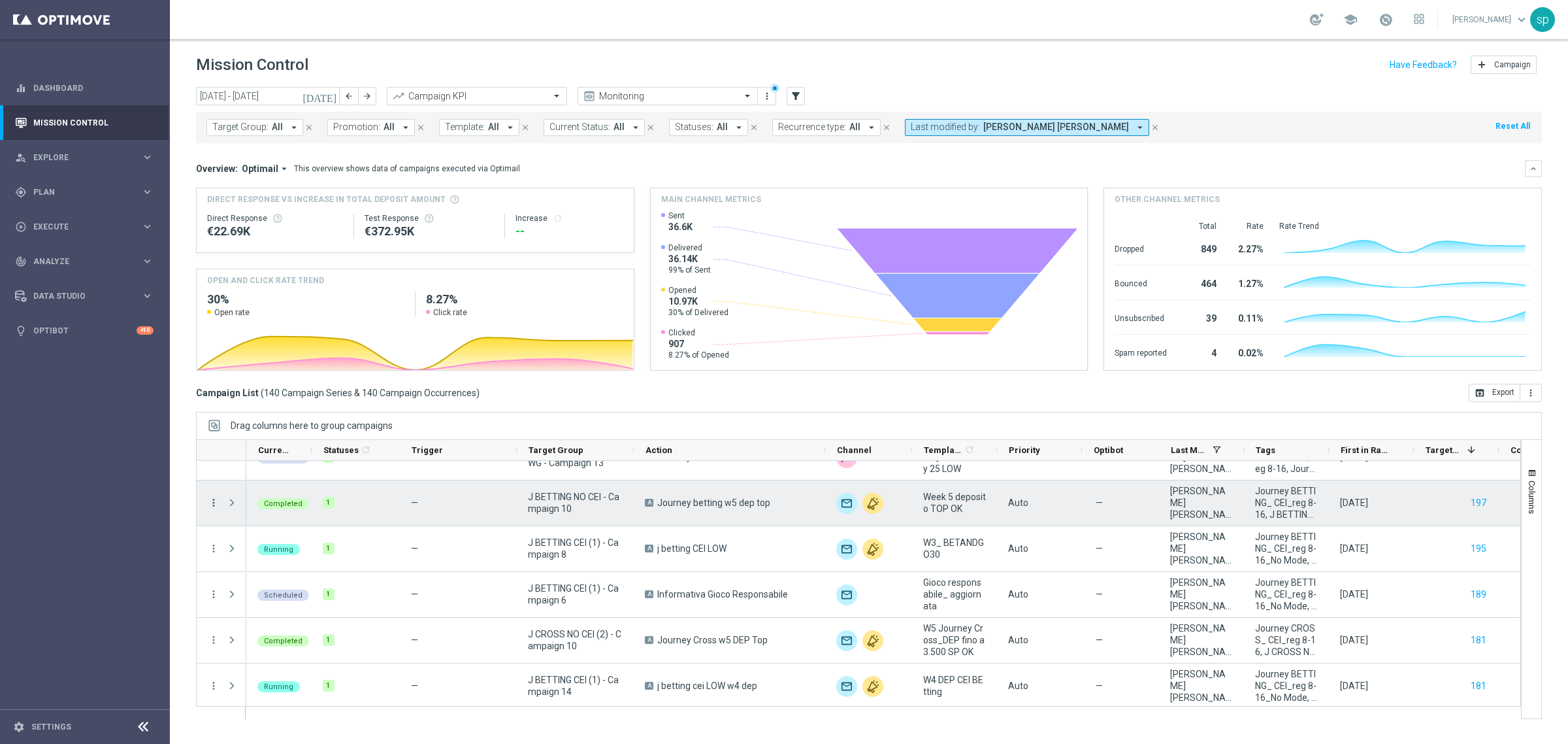
click at [208, 507] on icon "more_vert" at bounding box center [214, 503] width 12 height 12
click at [298, 541] on div "send Channel Metrics" at bounding box center [293, 549] width 147 height 18
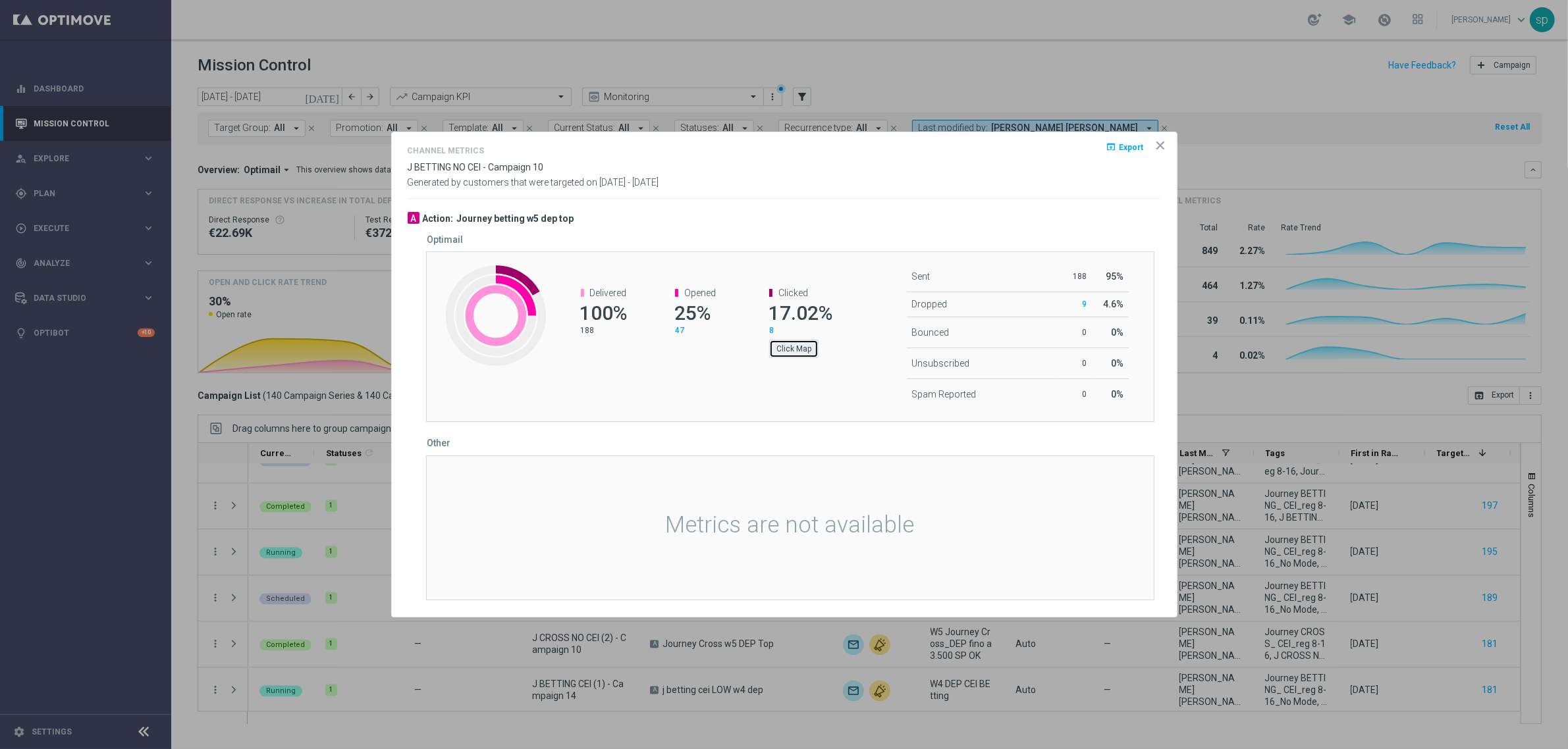
click at [803, 348] on button "Click Map" at bounding box center [793, 349] width 50 height 19
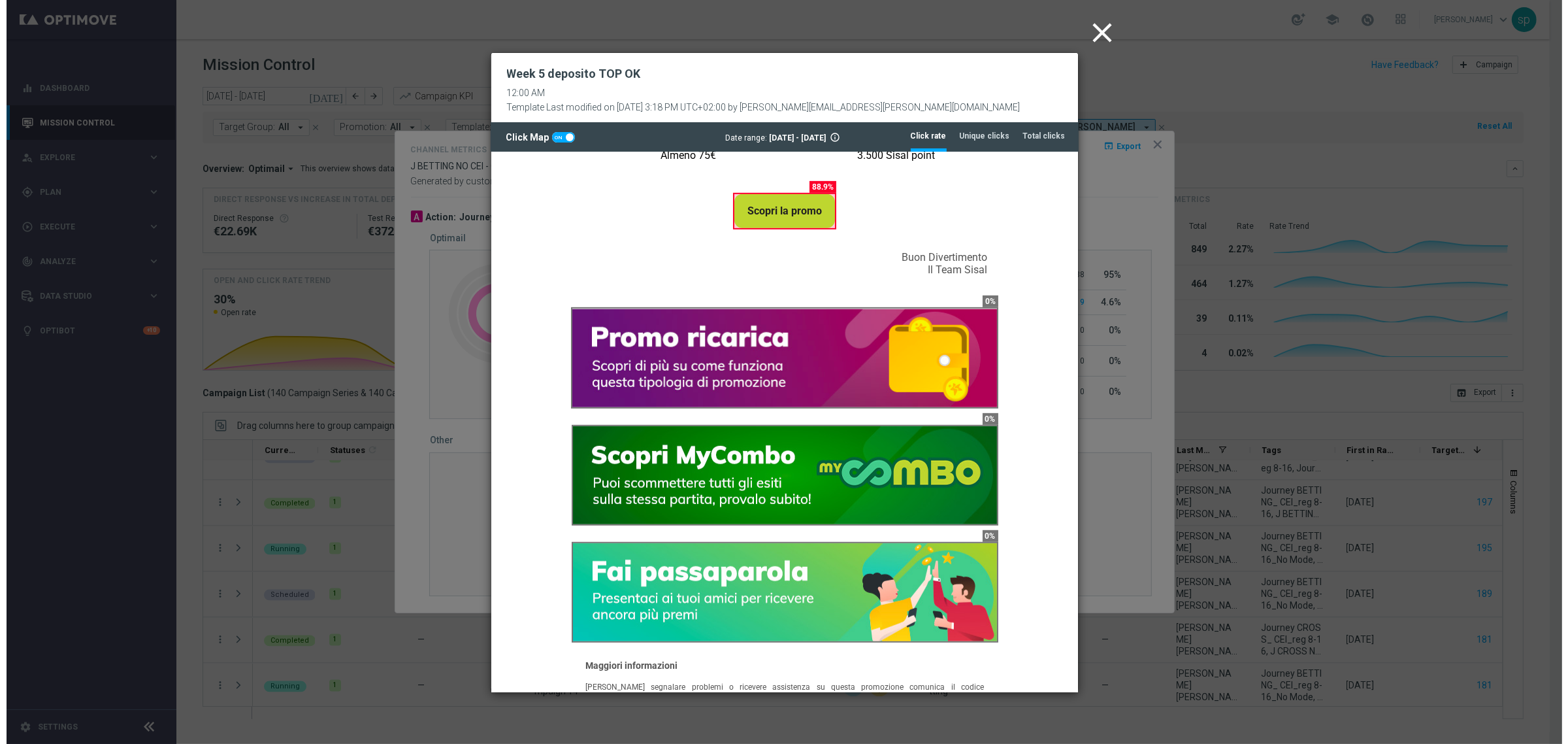
scroll to position [893, 0]
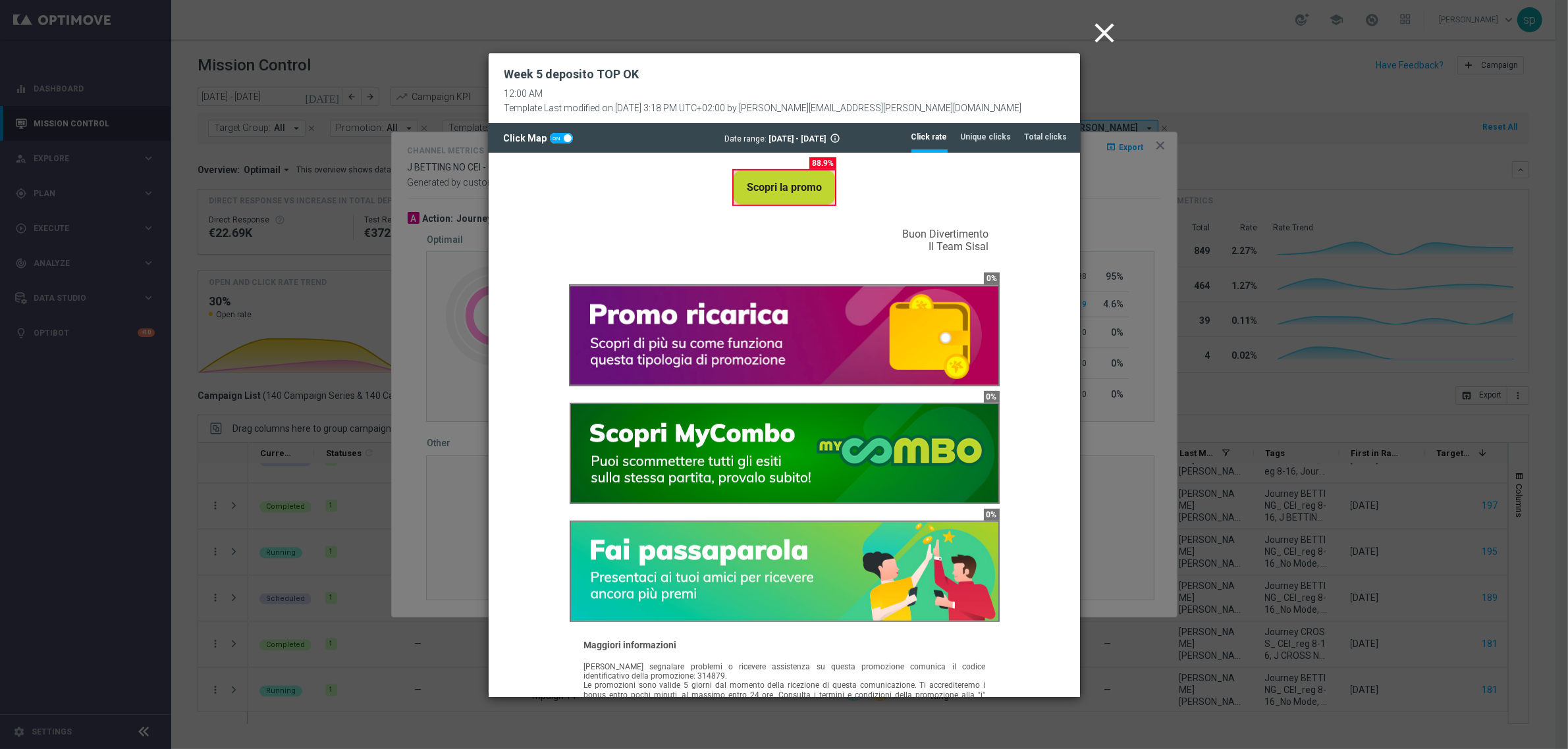
drag, startPoint x: 1071, startPoint y: 230, endPoint x: 1575, endPoint y: 447, distance: 548.7
click at [1108, 30] on icon "close" at bounding box center [1105, 33] width 33 height 33
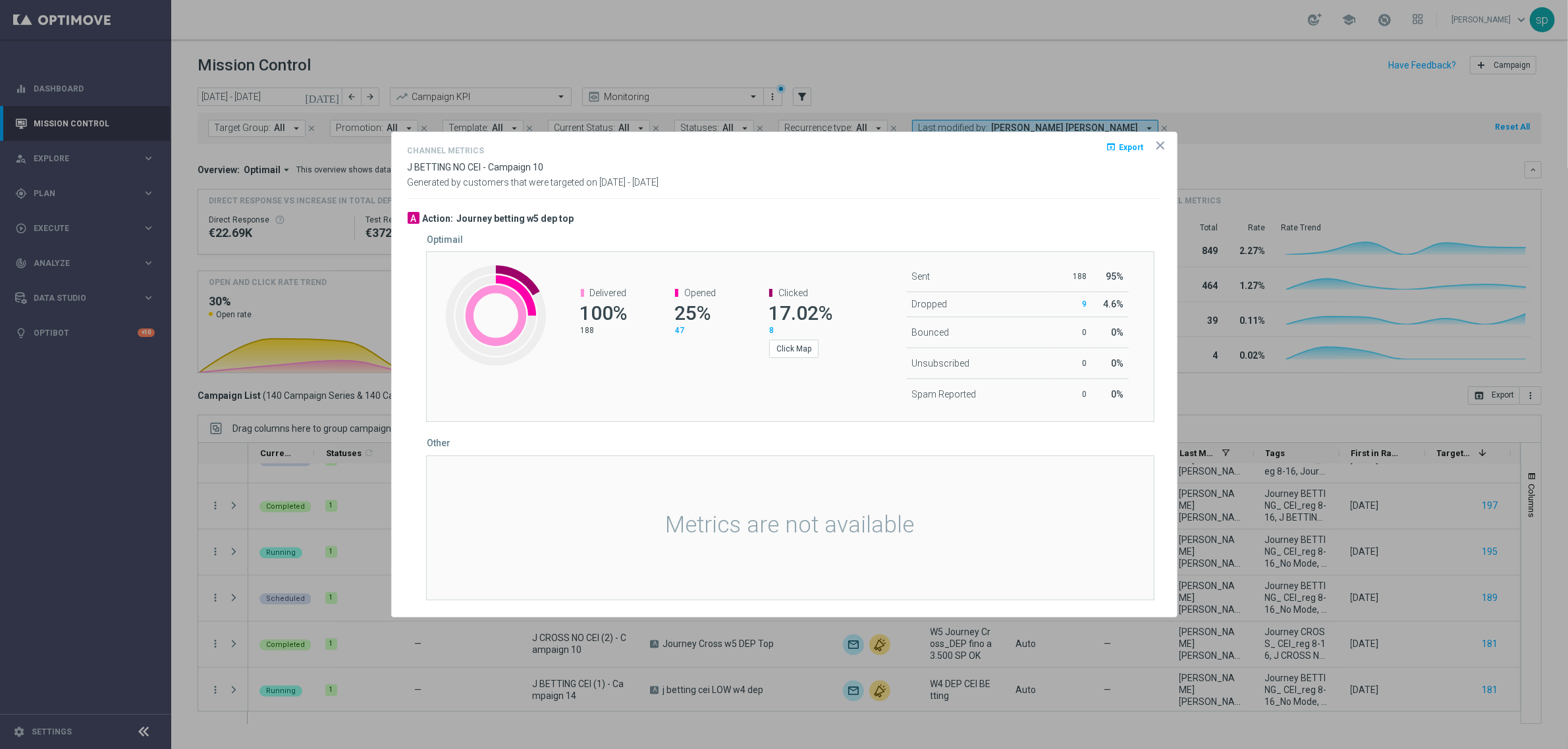
click at [1159, 143] on icon "icon" at bounding box center [1160, 146] width 7 height 7
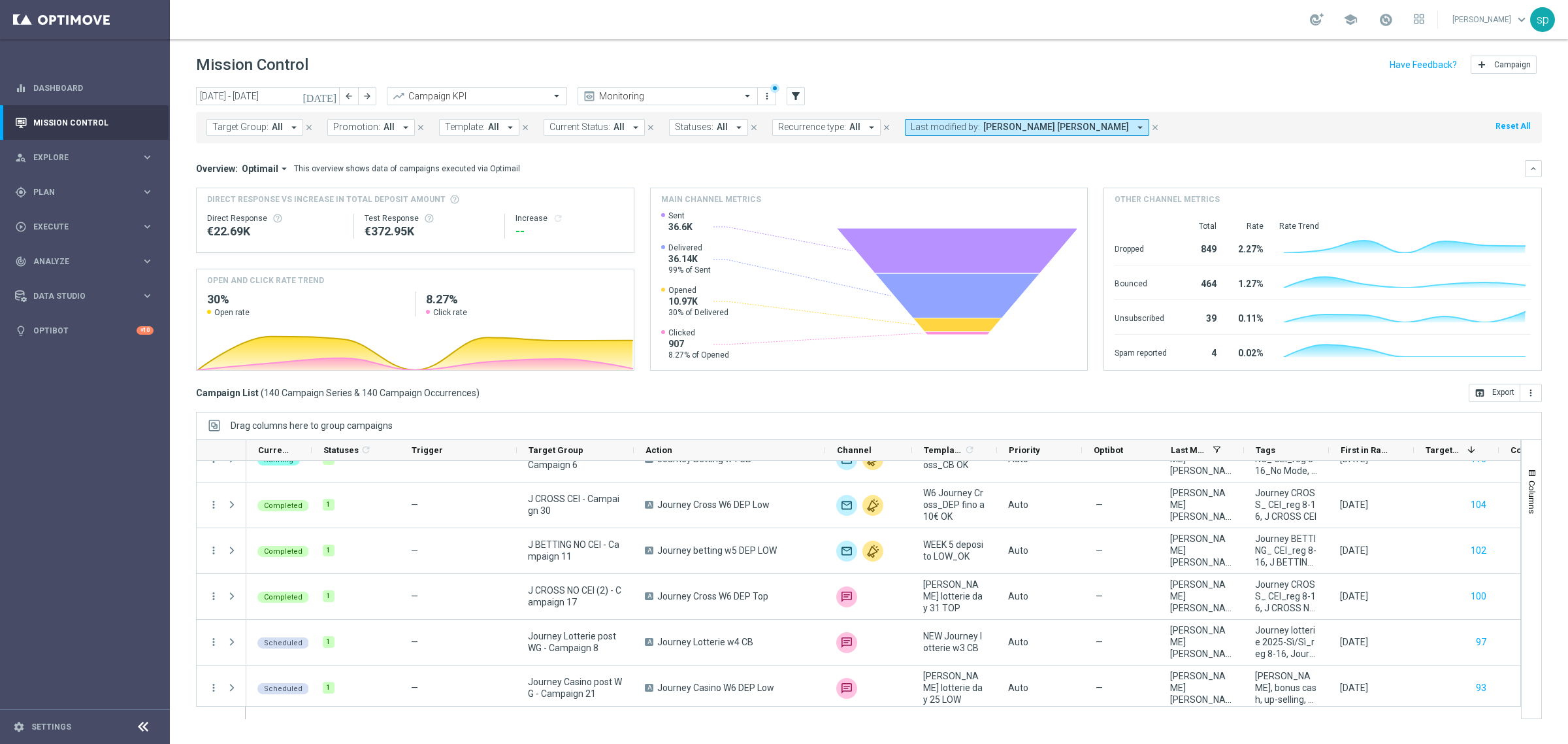
scroll to position [4281, 0]
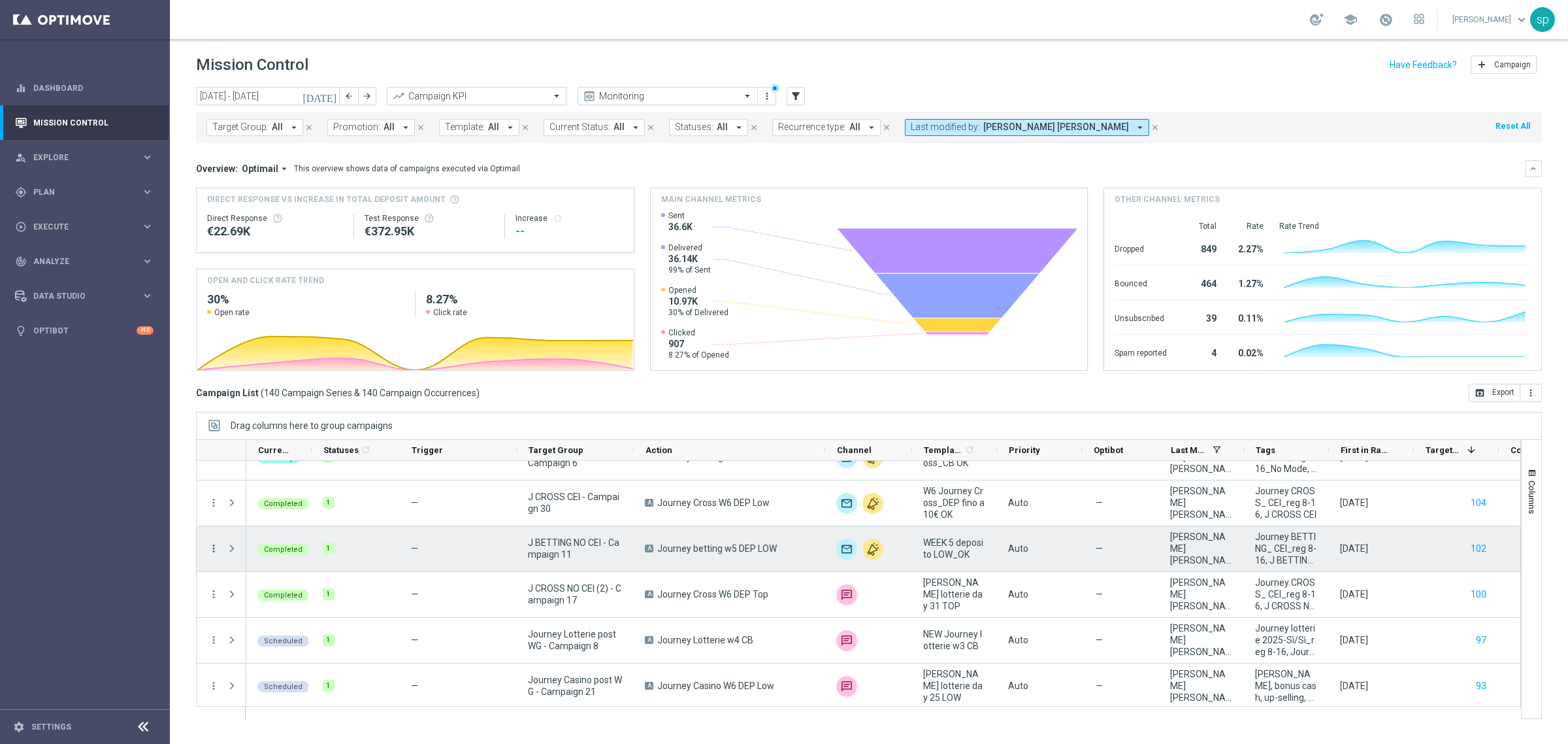
click at [216, 545] on icon "more_vert" at bounding box center [214, 549] width 12 height 12
click at [313, 632] on span "Go to Campaign Analysis" at bounding box center [286, 630] width 94 height 9
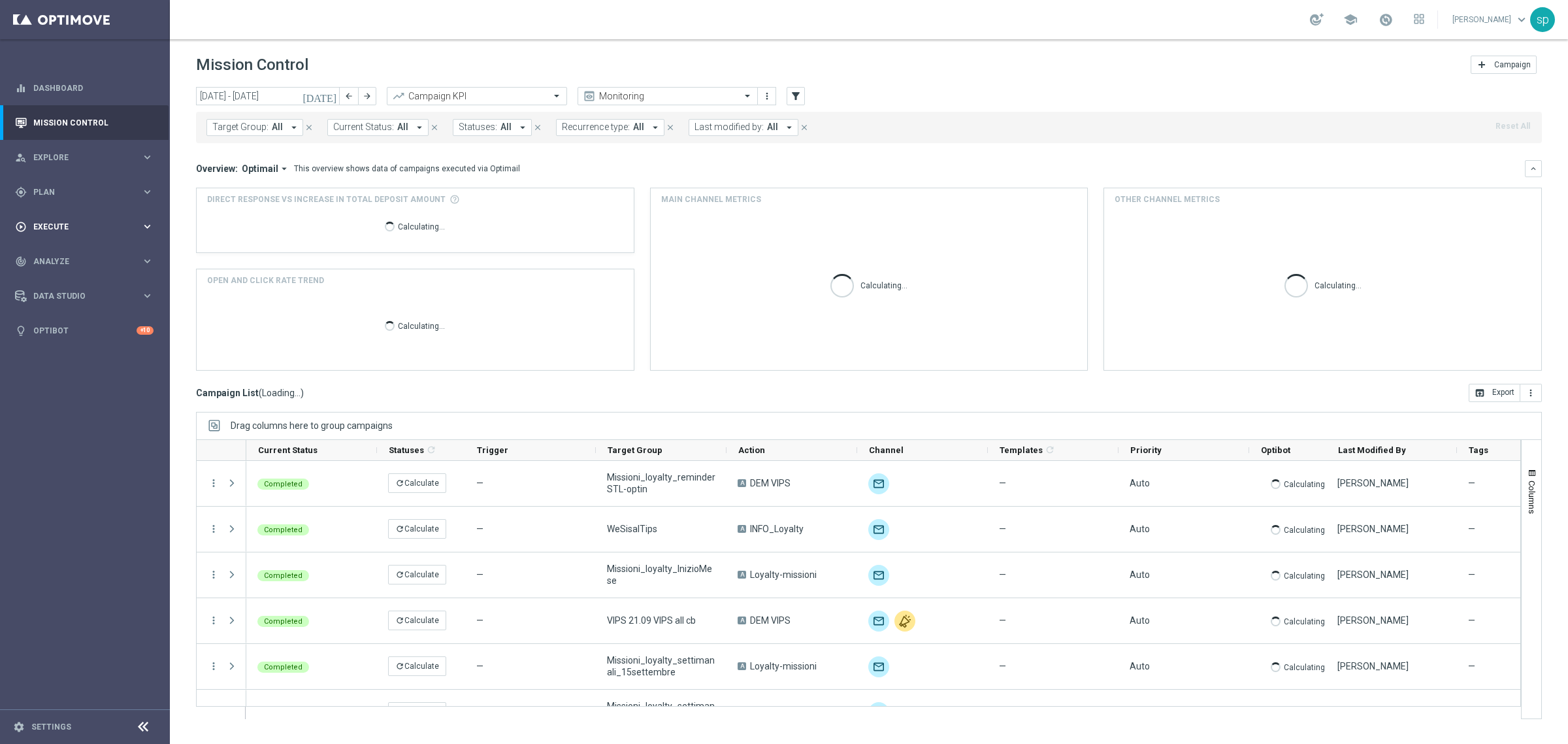
click at [47, 230] on span "Execute" at bounding box center [87, 226] width 108 height 8
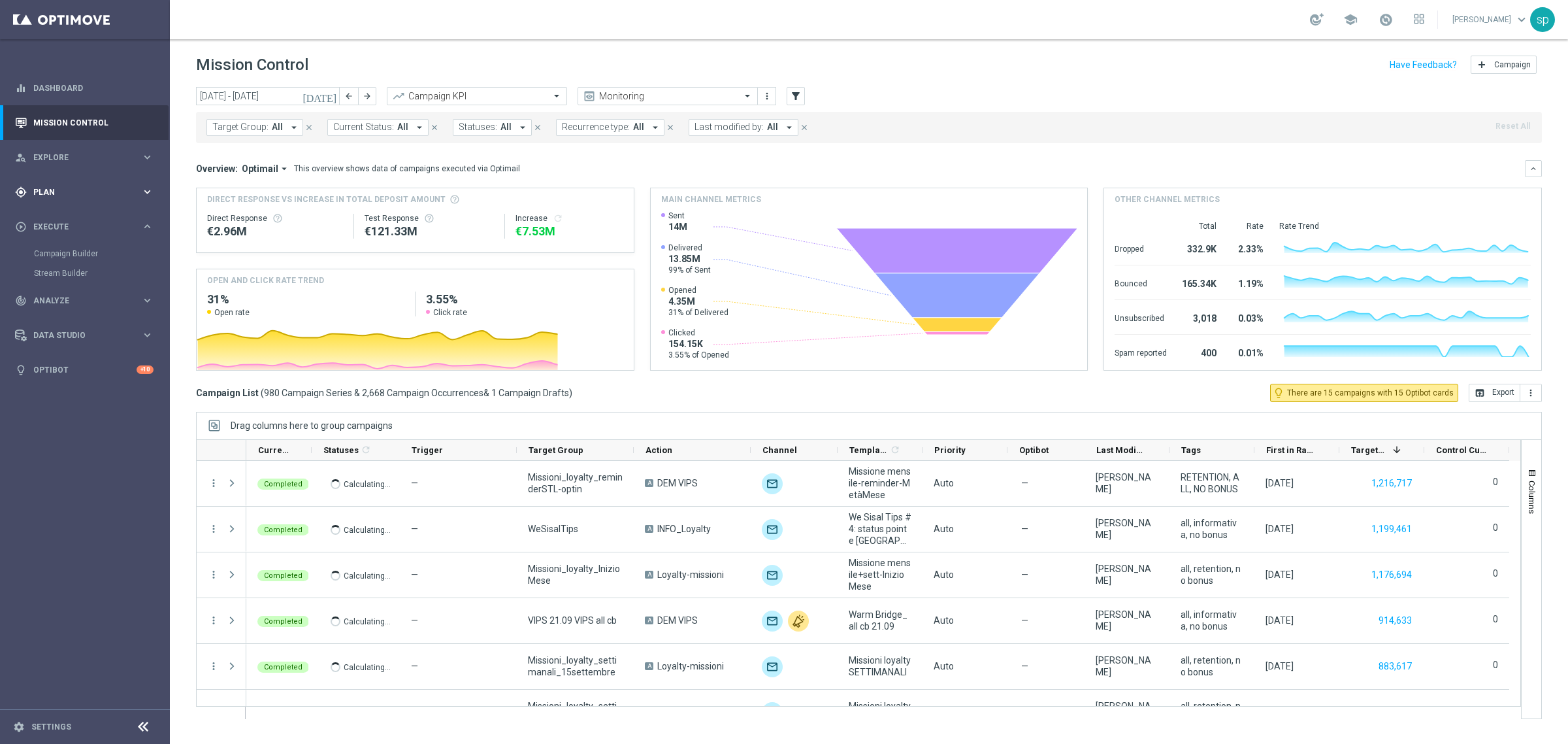
click at [54, 181] on div "gps_fixed Plan keyboard_arrow_right" at bounding box center [84, 191] width 168 height 34
click at [63, 257] on span "Templates" at bounding box center [81, 257] width 94 height 8
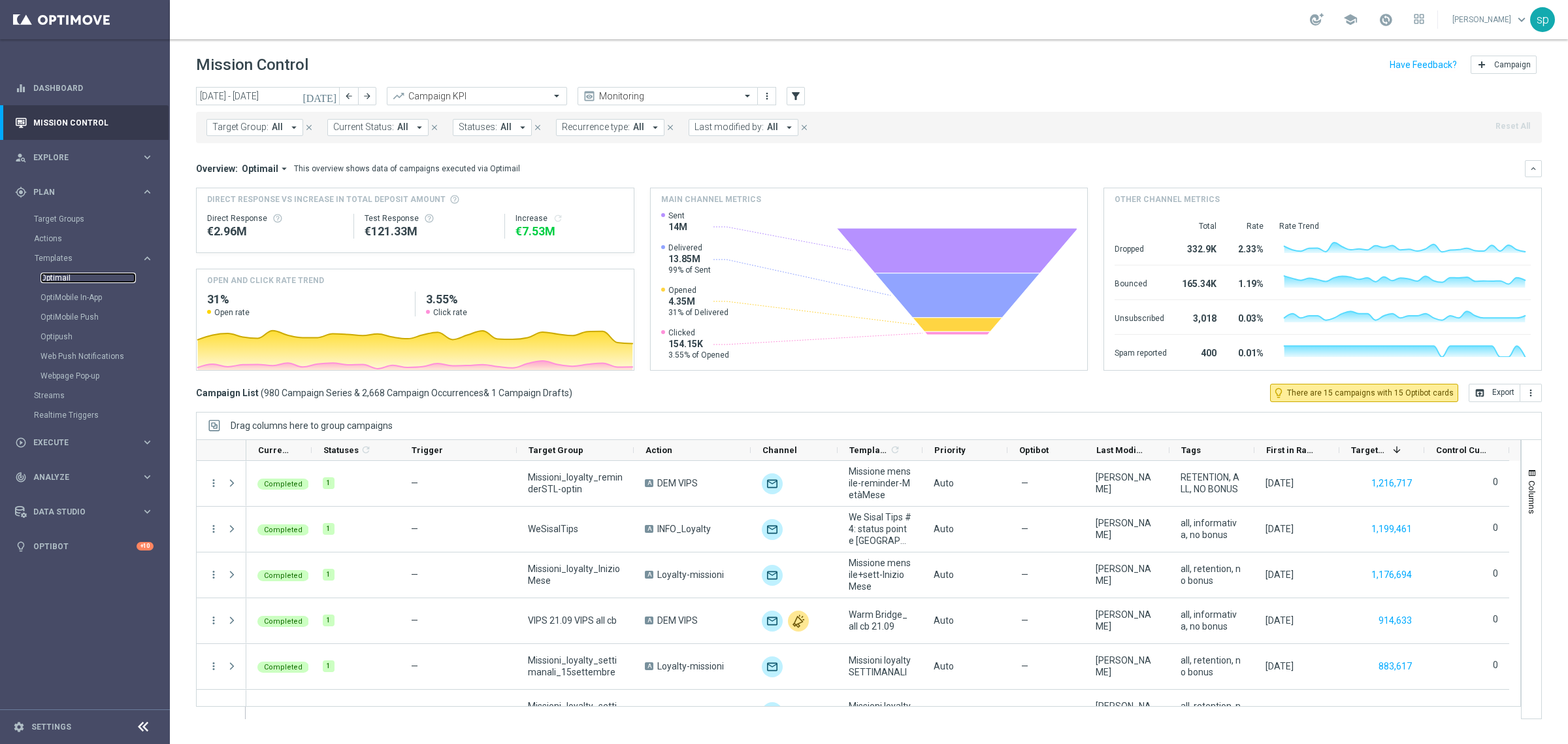
click at [64, 275] on link "Optimail" at bounding box center [88, 277] width 95 height 10
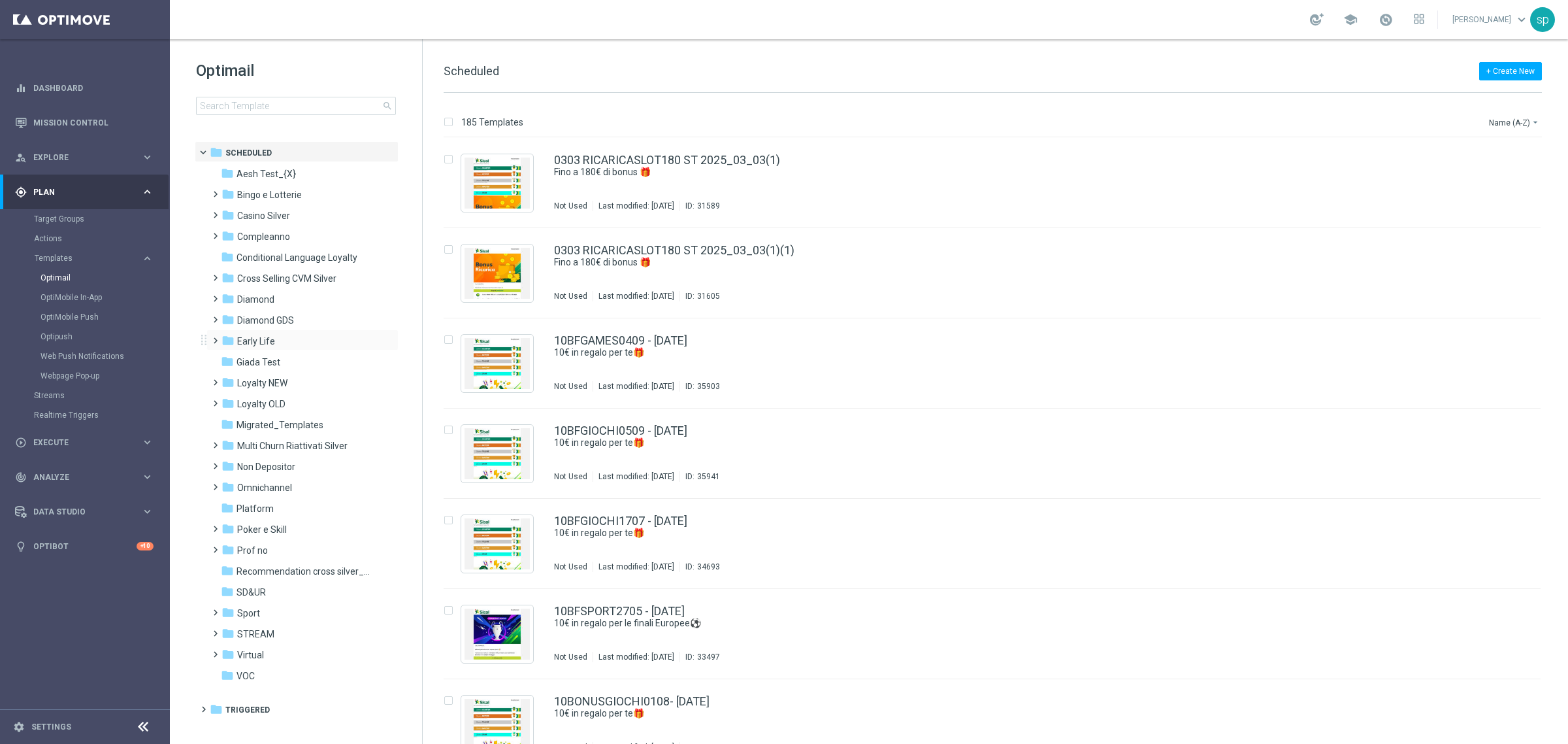
click at [215, 338] on span at bounding box center [212, 334] width 6 height 5
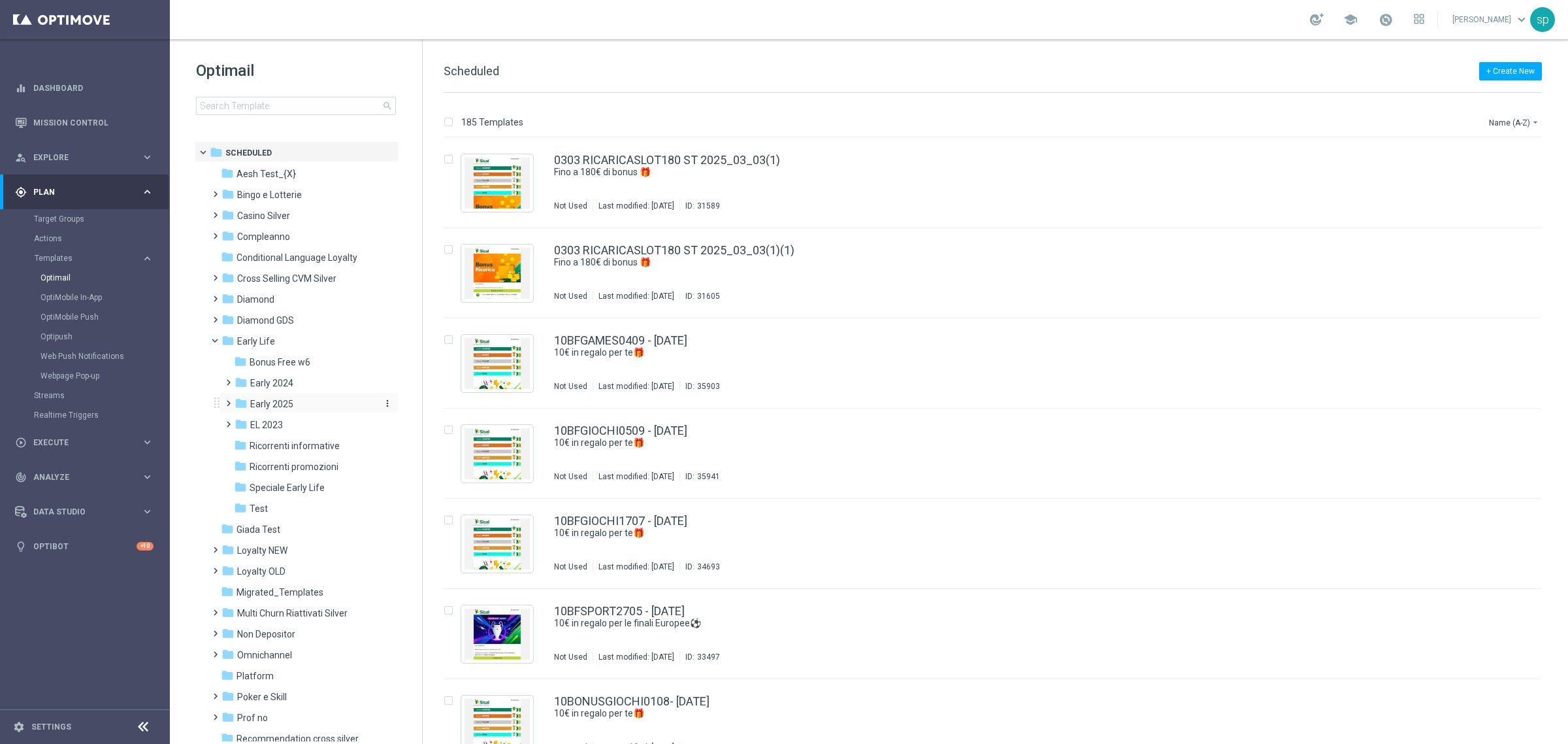
click at [269, 406] on span "Early 2025" at bounding box center [271, 404] width 43 height 12
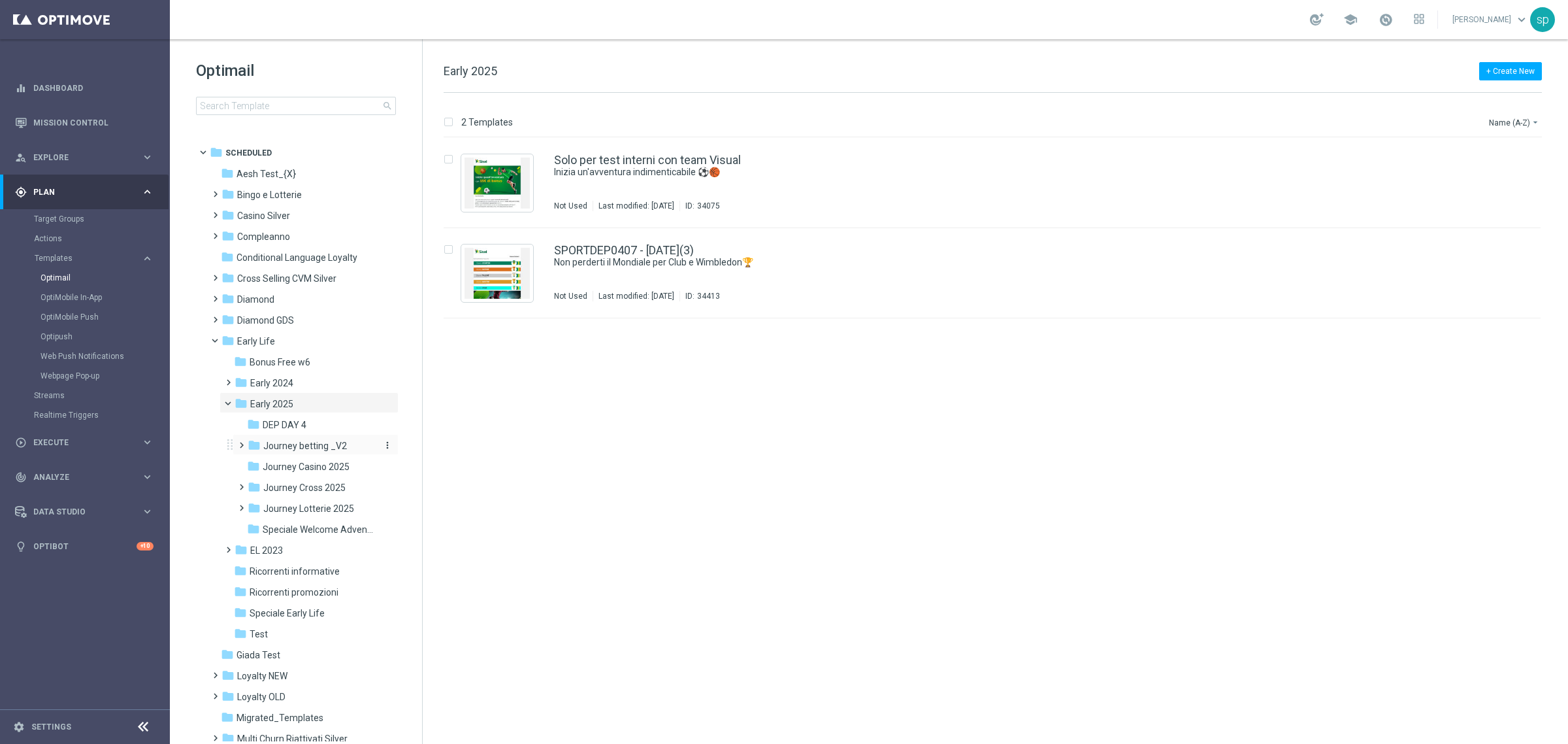
click at [317, 446] on span "Journey betting _V2" at bounding box center [305, 446] width 84 height 12
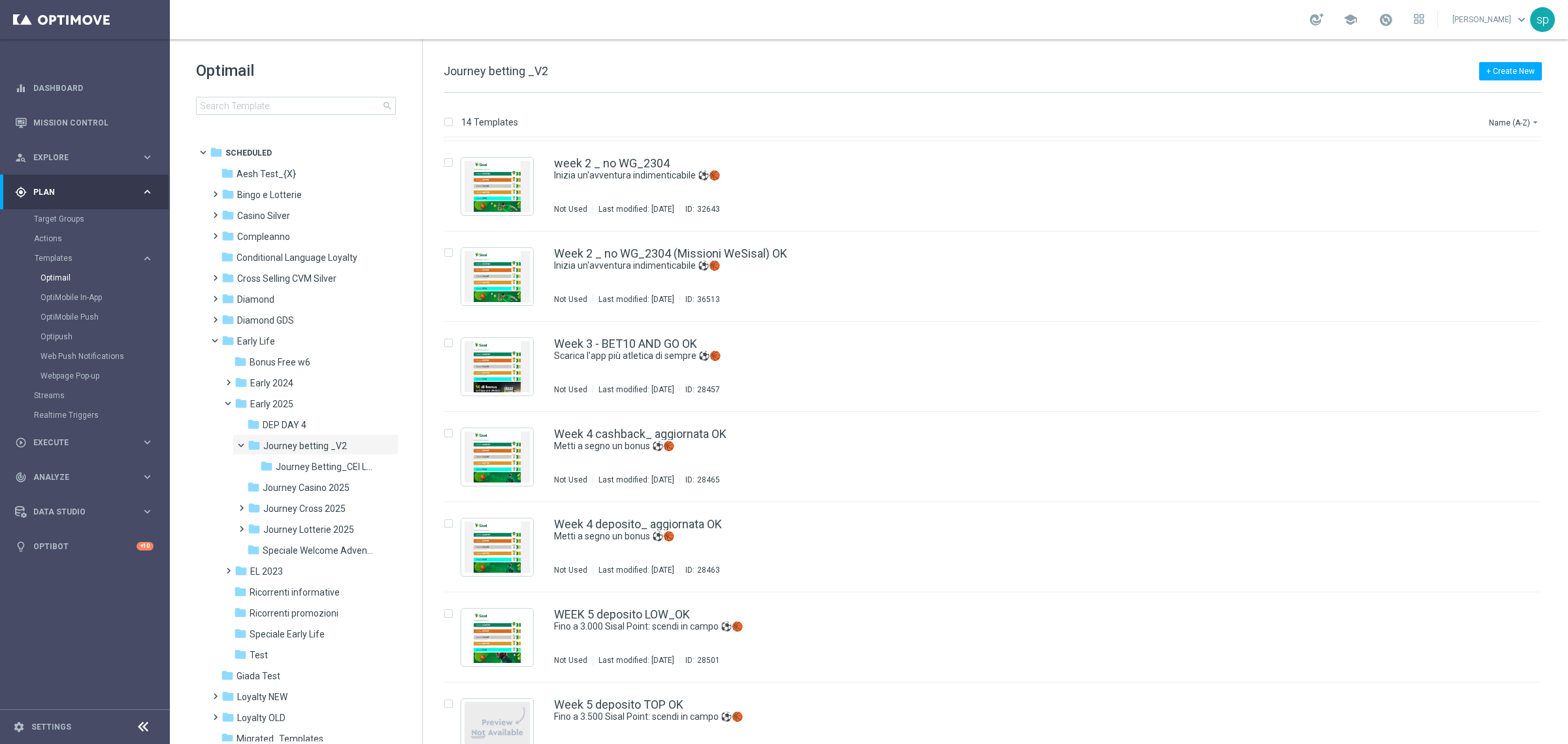
scroll to position [657, 0]
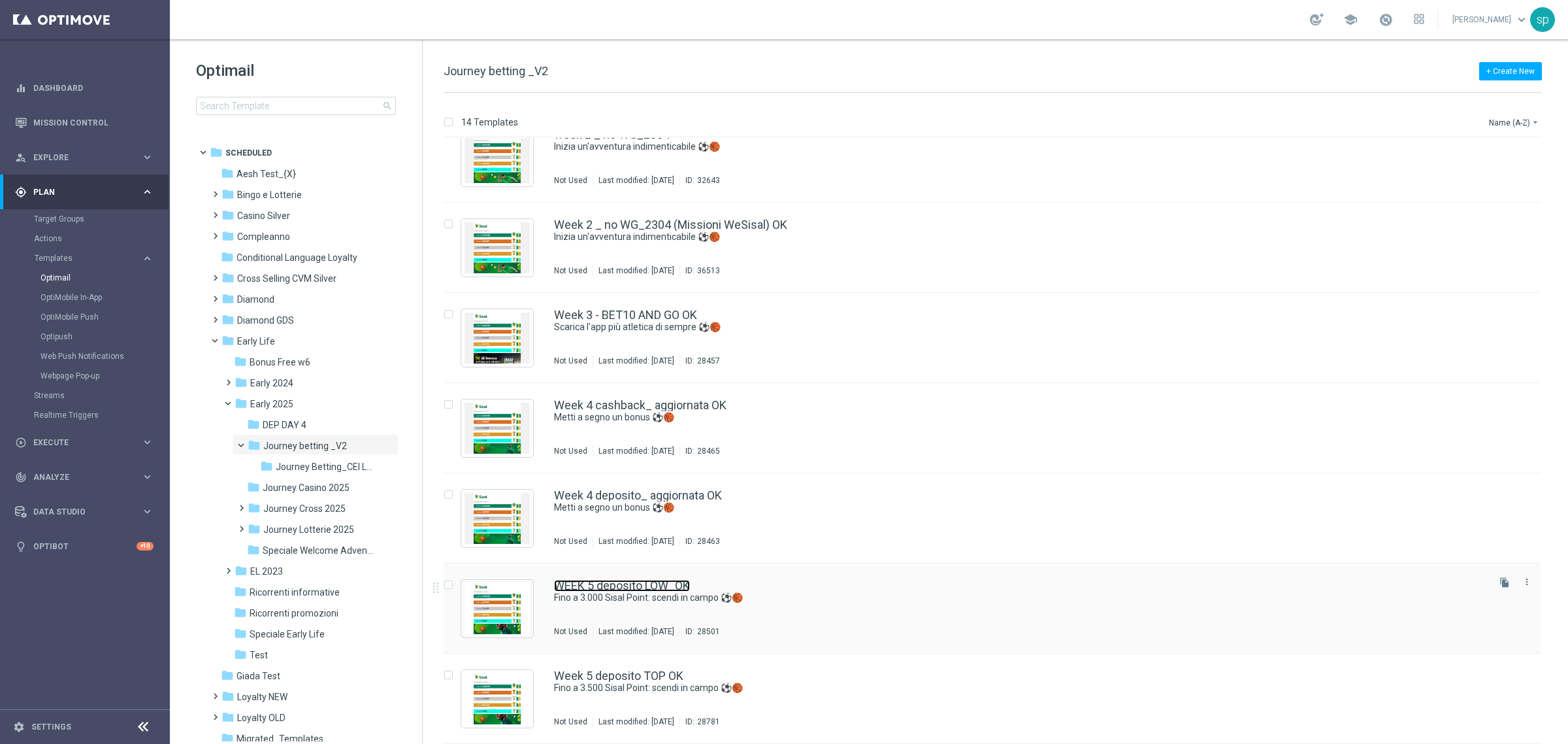
click at [652, 585] on link "WEEK 5 deposito LOW_OK" at bounding box center [622, 586] width 136 height 12
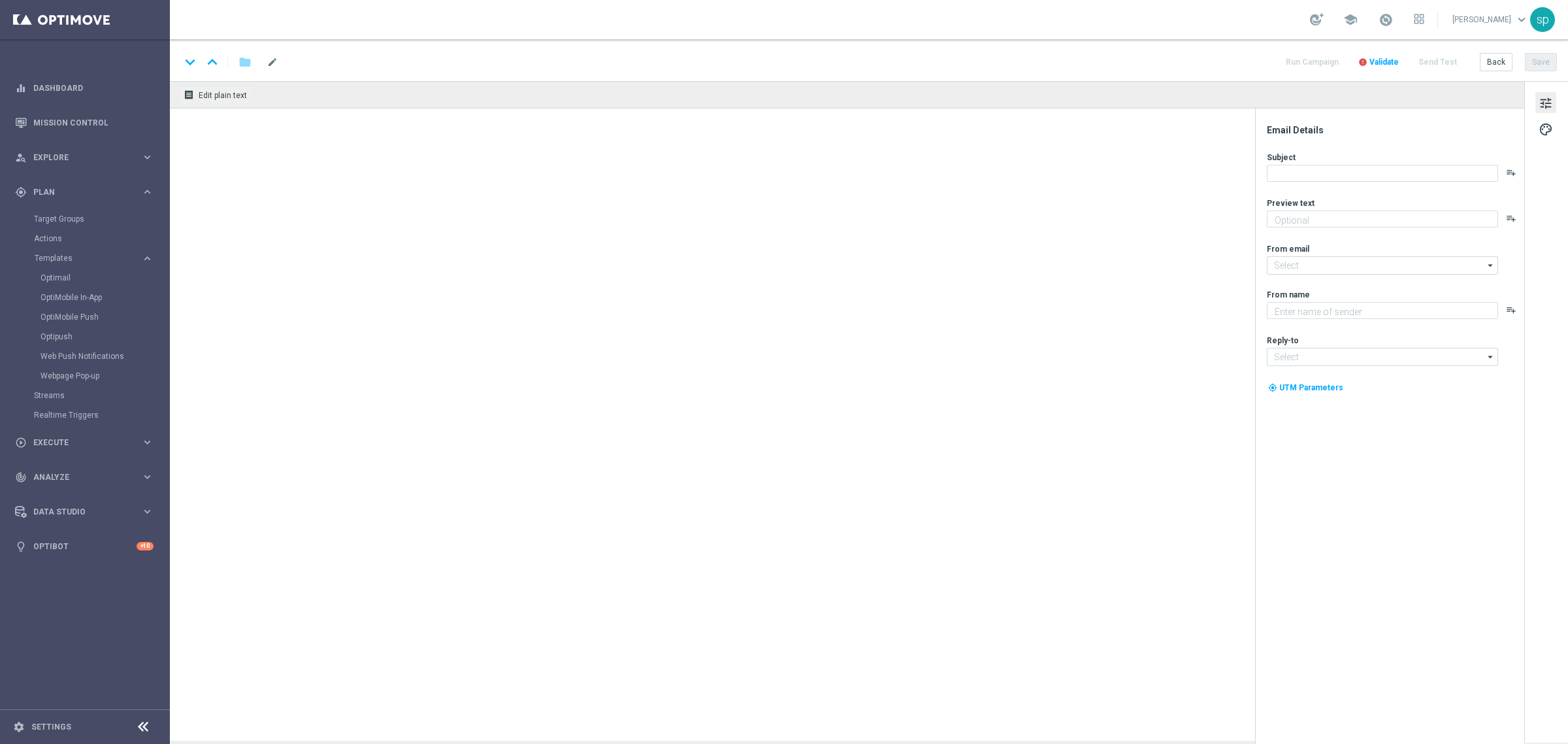
type textarea "Ricarica ed ottieni un bonus esclusivo"
type input "newsletter@comunicazioni.sisal.it"
type textarea "Sisal"
type input "info@sisal.it"
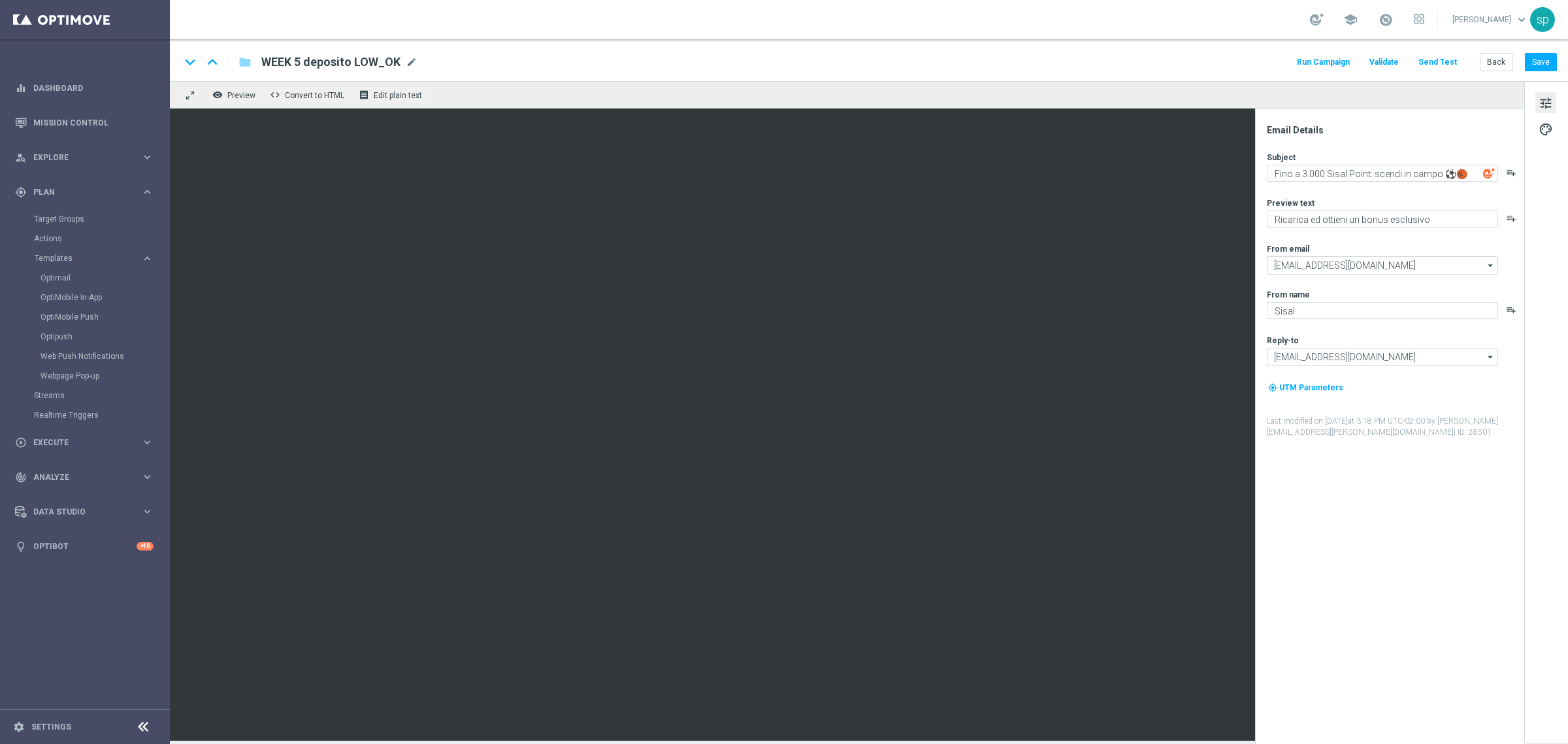
click at [1256, 373] on div "Email Details Subject Fino a 3.000 Sisal Point: scendi in campo ⚽️🏀 playlist_ad…" at bounding box center [1390, 426] width 269 height 635
click at [409, 59] on span "mode_edit" at bounding box center [411, 62] width 12 height 12
drag, startPoint x: 378, startPoint y: 59, endPoint x: 325, endPoint y: 54, distance: 53.2
click at [236, 54] on div "keyboard_arrow_down keyboard_arrow_up folder WEEK 5 deposito LOW_OK" at bounding box center [383, 62] width 405 height 17
click at [188, 65] on icon "keyboard_arrow_down" at bounding box center [189, 61] width 19 height 19
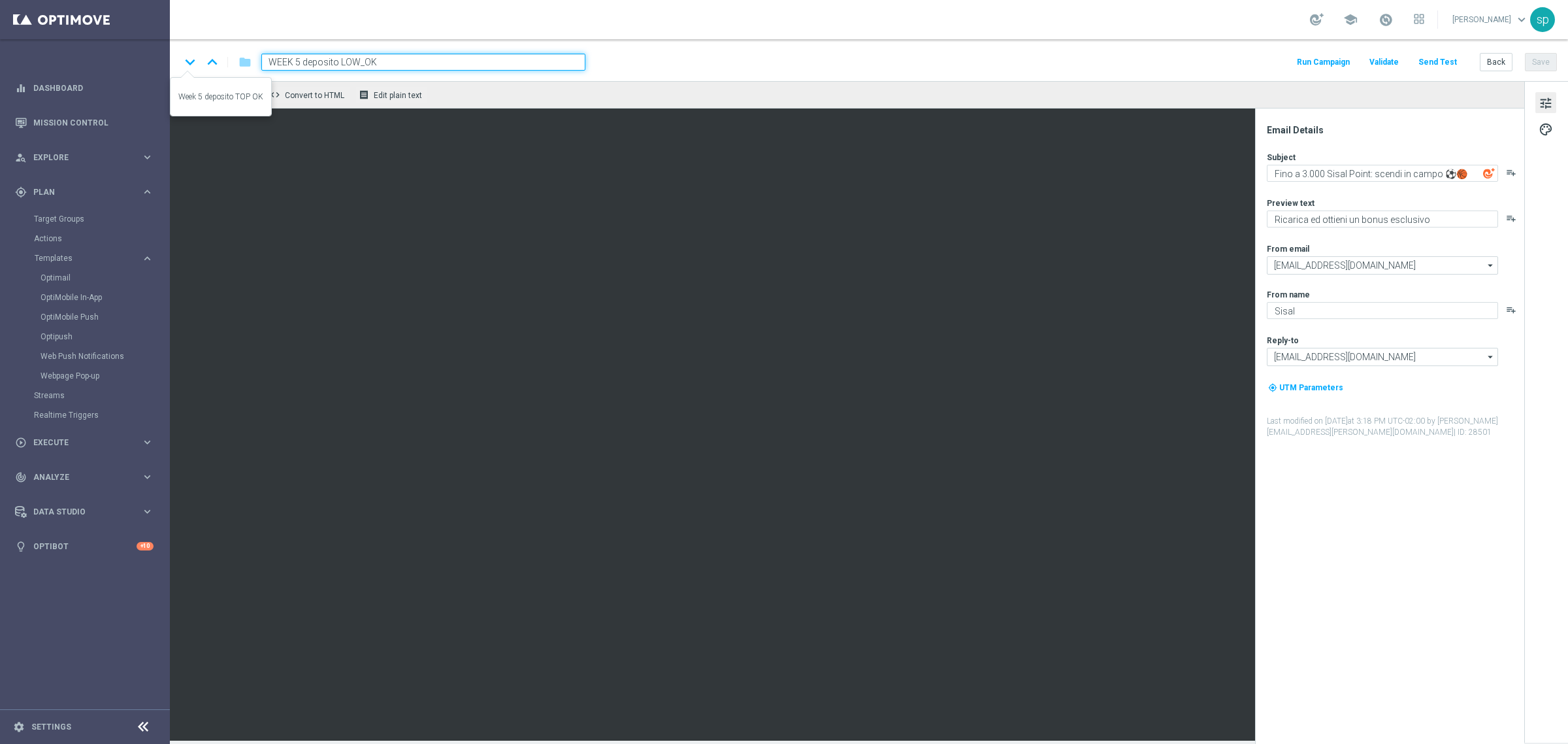
type input "Week 5 deposito TOP OK"
type textarea "Fino a 3.500 Sisal Point: scendi in campo ⚽️🏀"
click at [1498, 67] on button "Back" at bounding box center [1496, 62] width 33 height 18
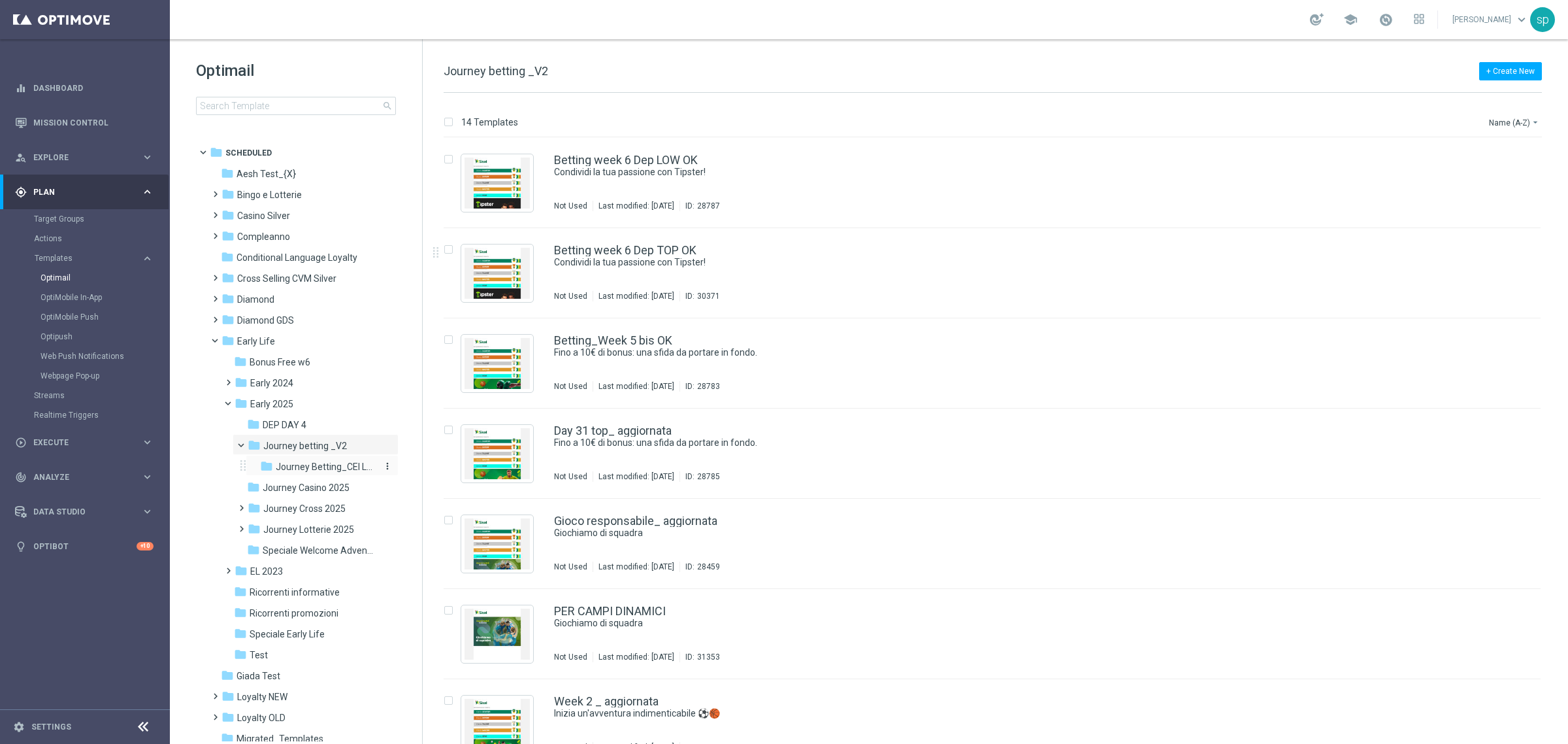
click at [330, 459] on div "folder Journey Betting_CEI LOW" at bounding box center [318, 467] width 117 height 15
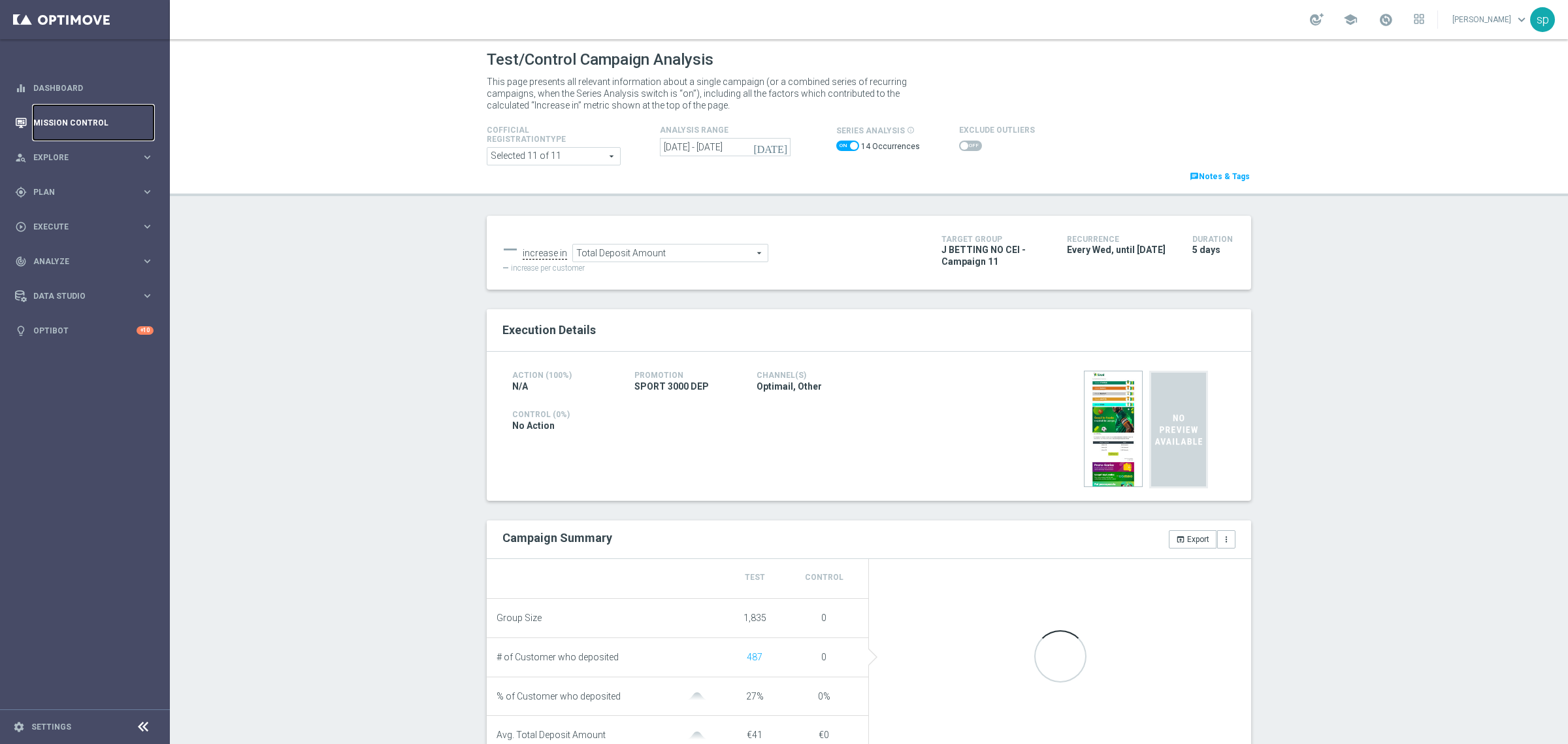
click at [89, 117] on link "Mission Control" at bounding box center [94, 122] width 121 height 34
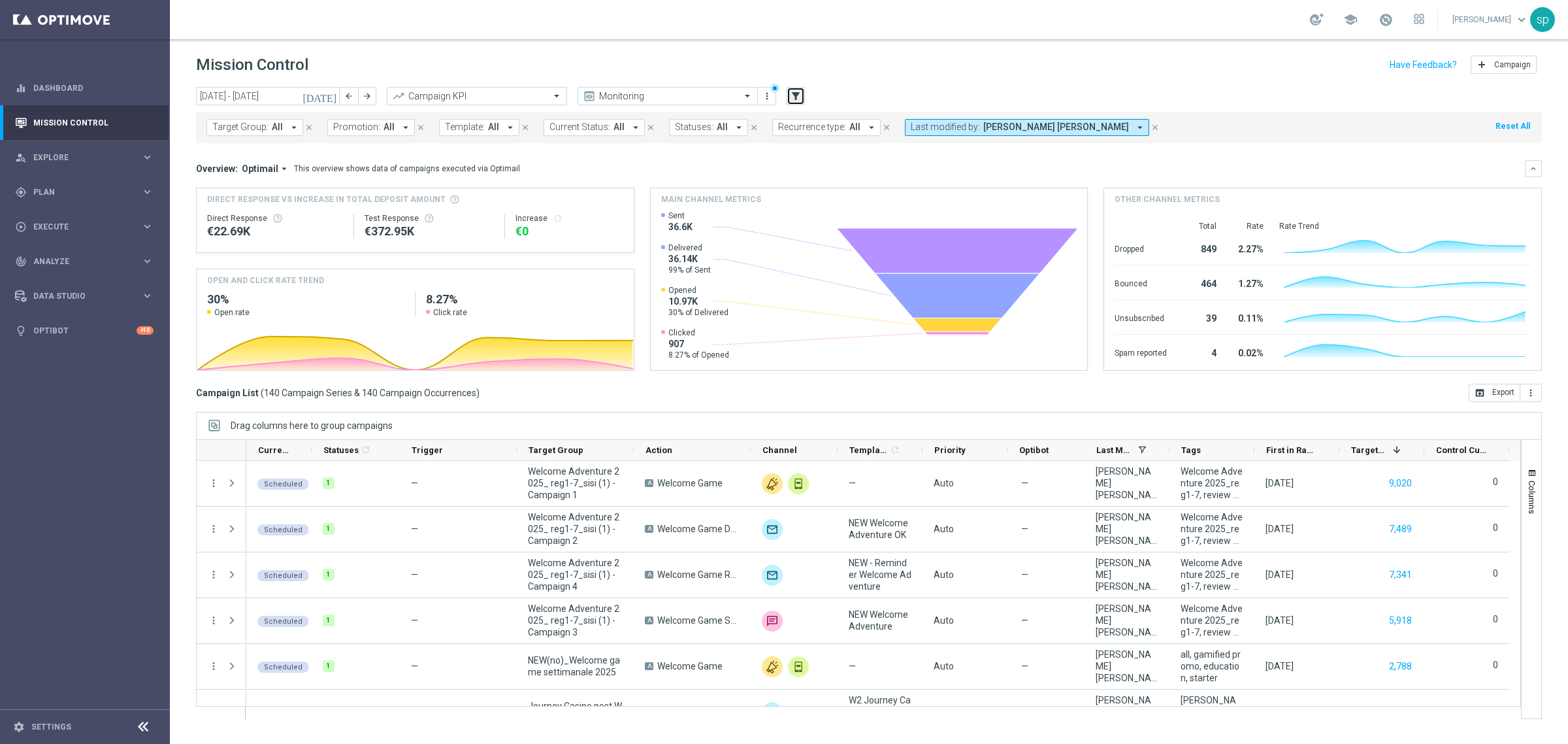
click at [797, 98] on icon "filter_alt" at bounding box center [796, 96] width 12 height 12
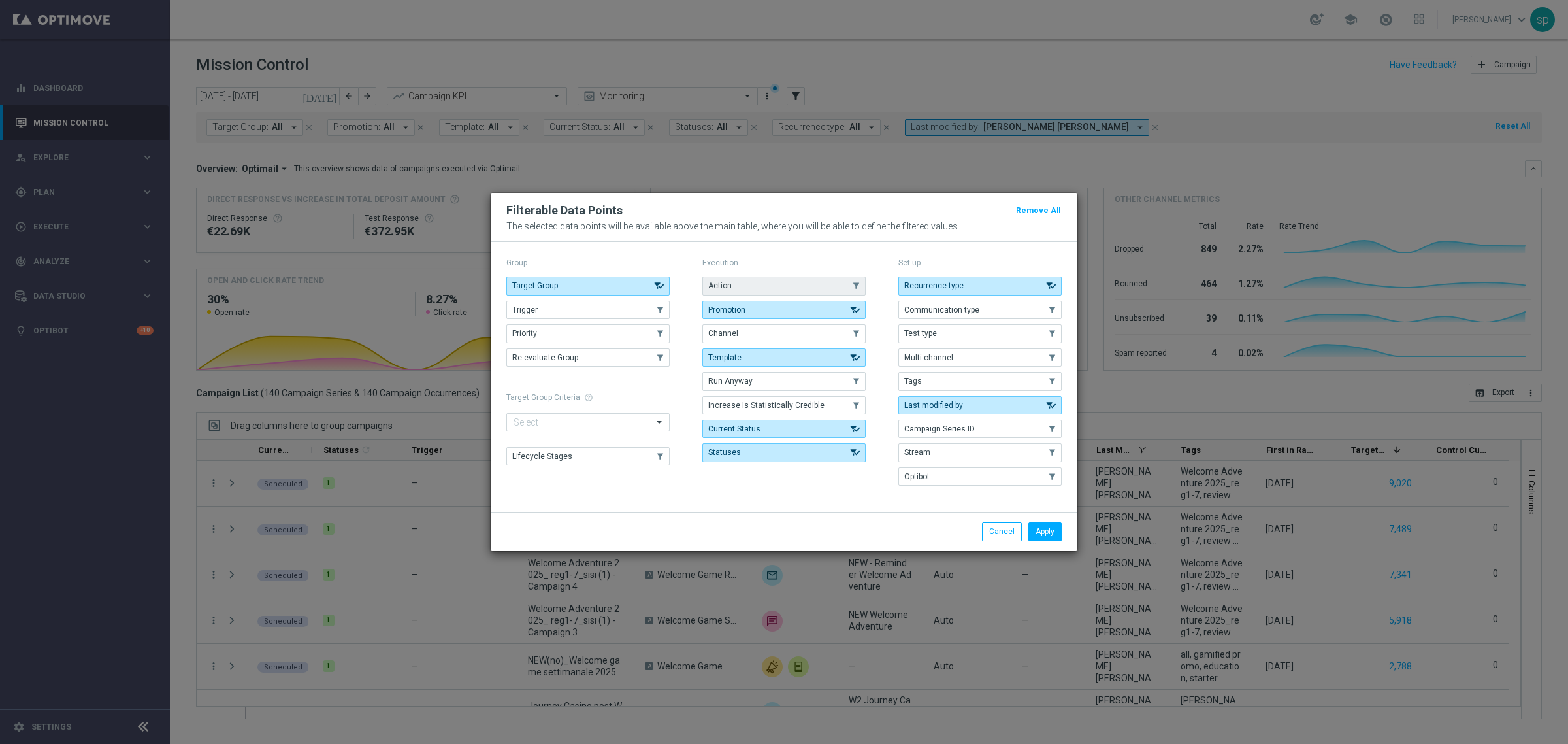
click at [768, 293] on button "Action" at bounding box center [784, 286] width 163 height 18
click at [1043, 536] on button "Apply" at bounding box center [1045, 531] width 34 height 18
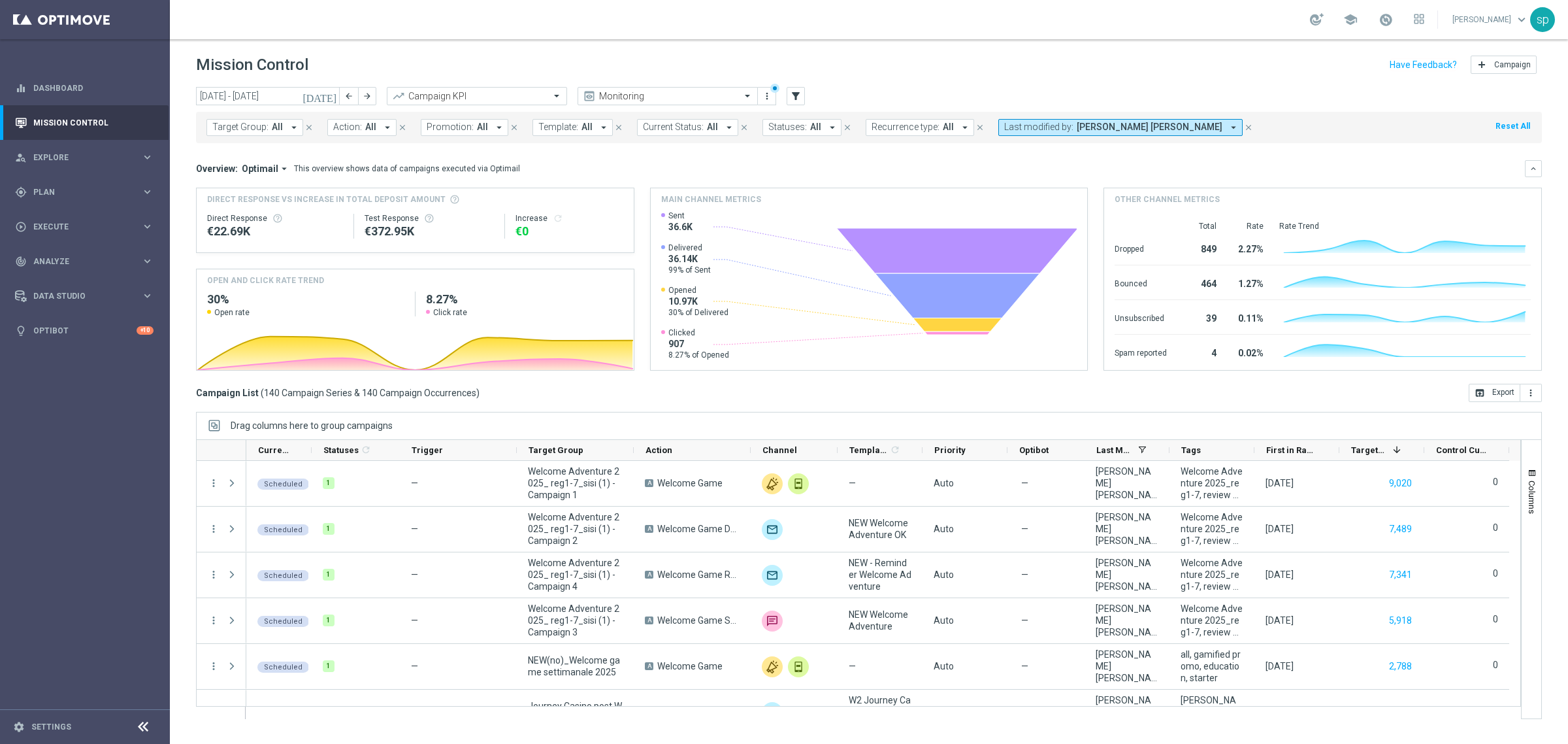
click at [365, 127] on span "All" at bounding box center [370, 127] width 11 height 11
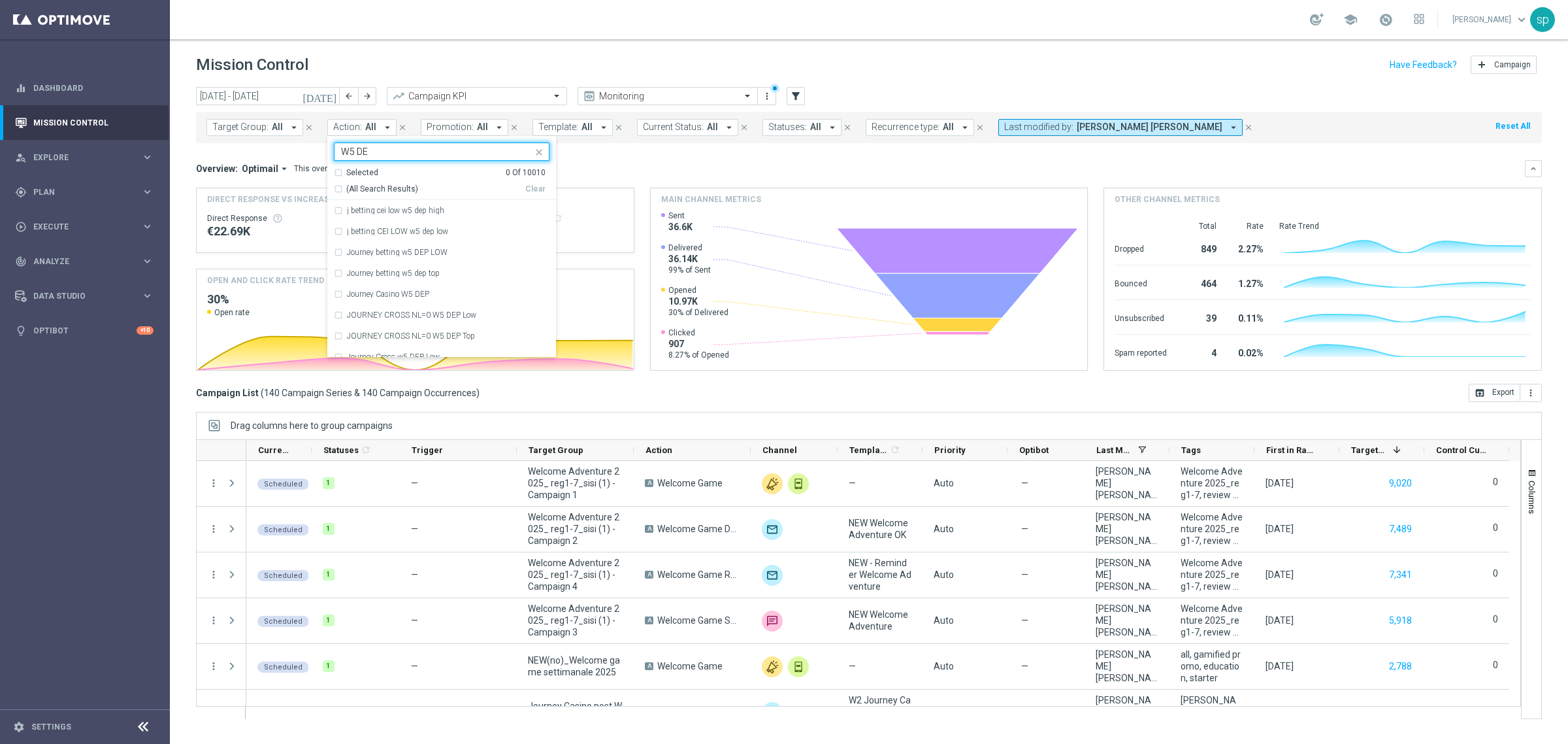
type input "W5 DEP"
drag, startPoint x: 383, startPoint y: 152, endPoint x: 250, endPoint y: 139, distance: 133.6
click at [250, 139] on div "Target Group: All arrow_drop_down close Action: All arrow_drop_down W5 DEP Sele…" at bounding box center [869, 127] width 1346 height 31
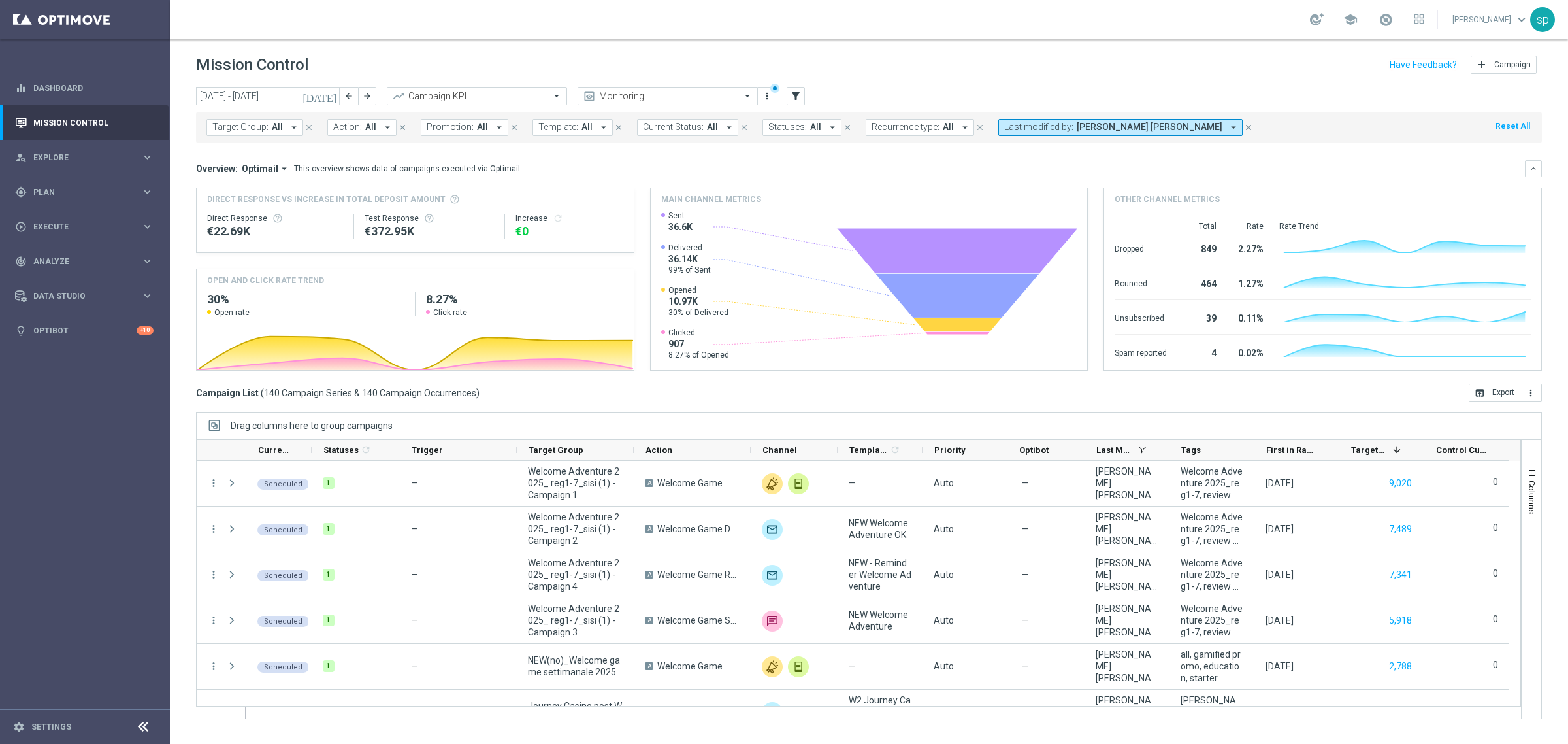
click at [348, 129] on span "Action:" at bounding box center [348, 127] width 28 height 11
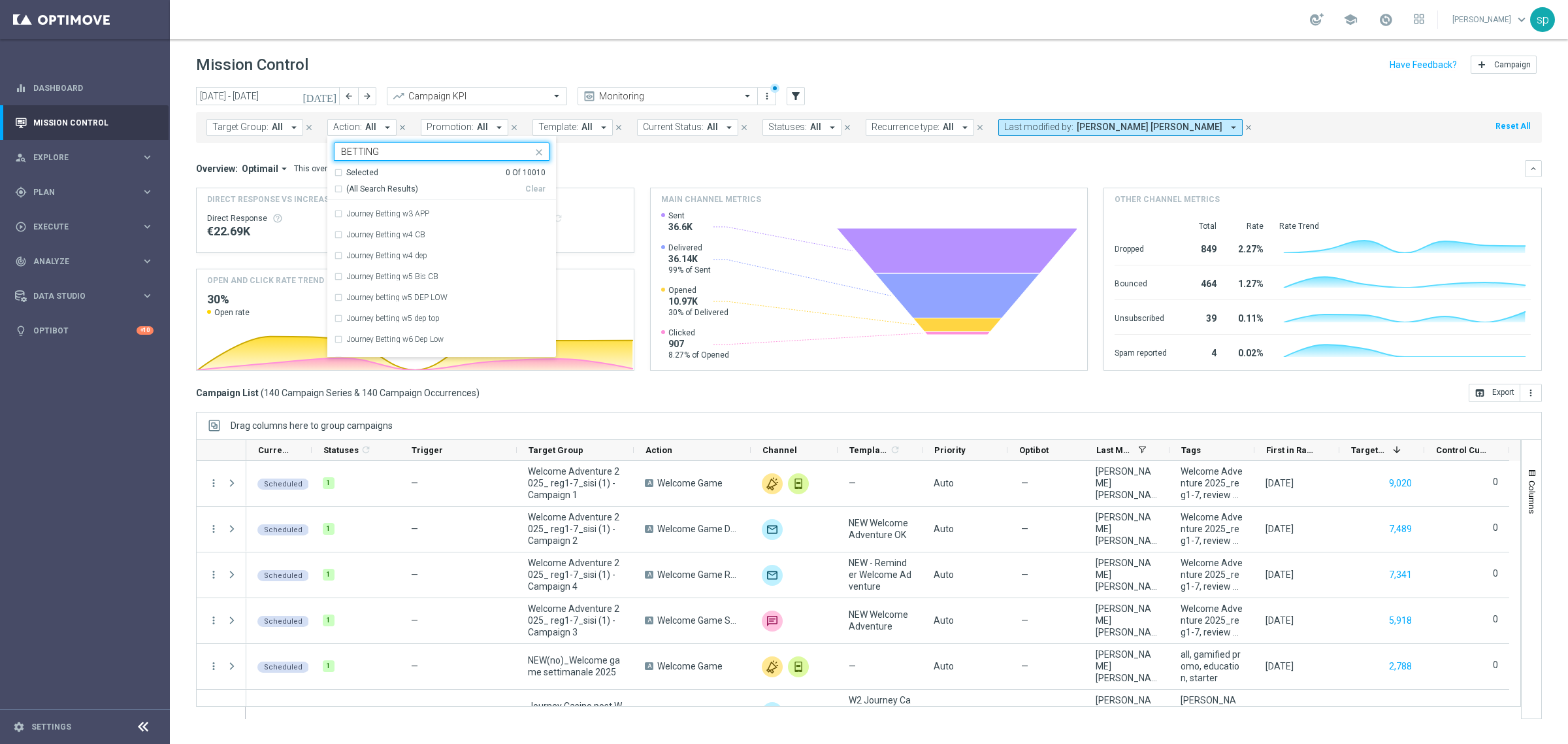
scroll to position [2861, 0]
click at [406, 258] on label "Journey betting w5 dep top" at bounding box center [393, 256] width 93 height 8
type input "BETTING"
click at [403, 233] on label "Journey betting w5 DEP LOW" at bounding box center [397, 235] width 101 height 8
click at [694, 171] on div "Overview: Optimail arrow_drop_down This overview shows data of campaigns execut…" at bounding box center [860, 168] width 1329 height 12
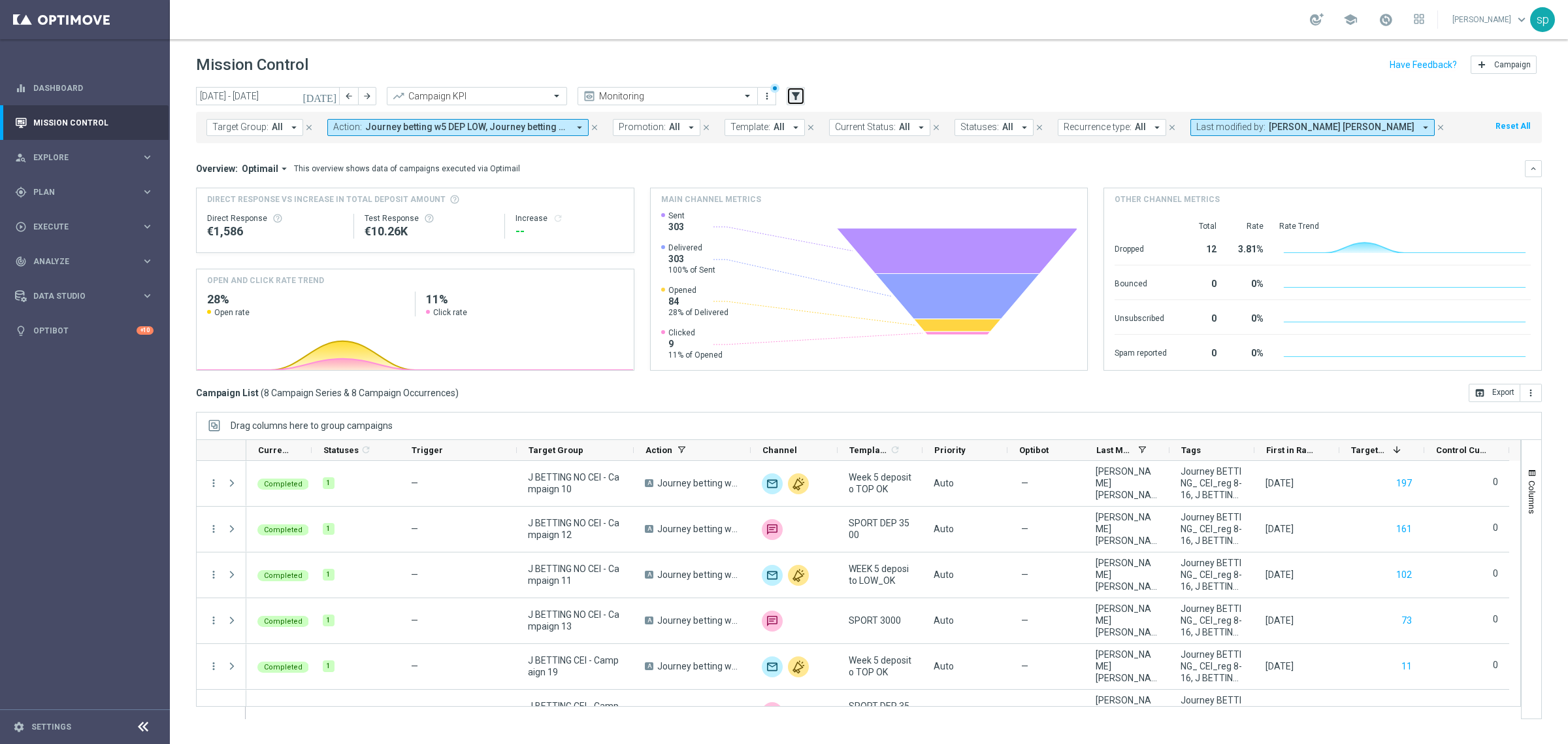
click at [790, 94] on icon "filter_alt" at bounding box center [796, 96] width 12 height 12
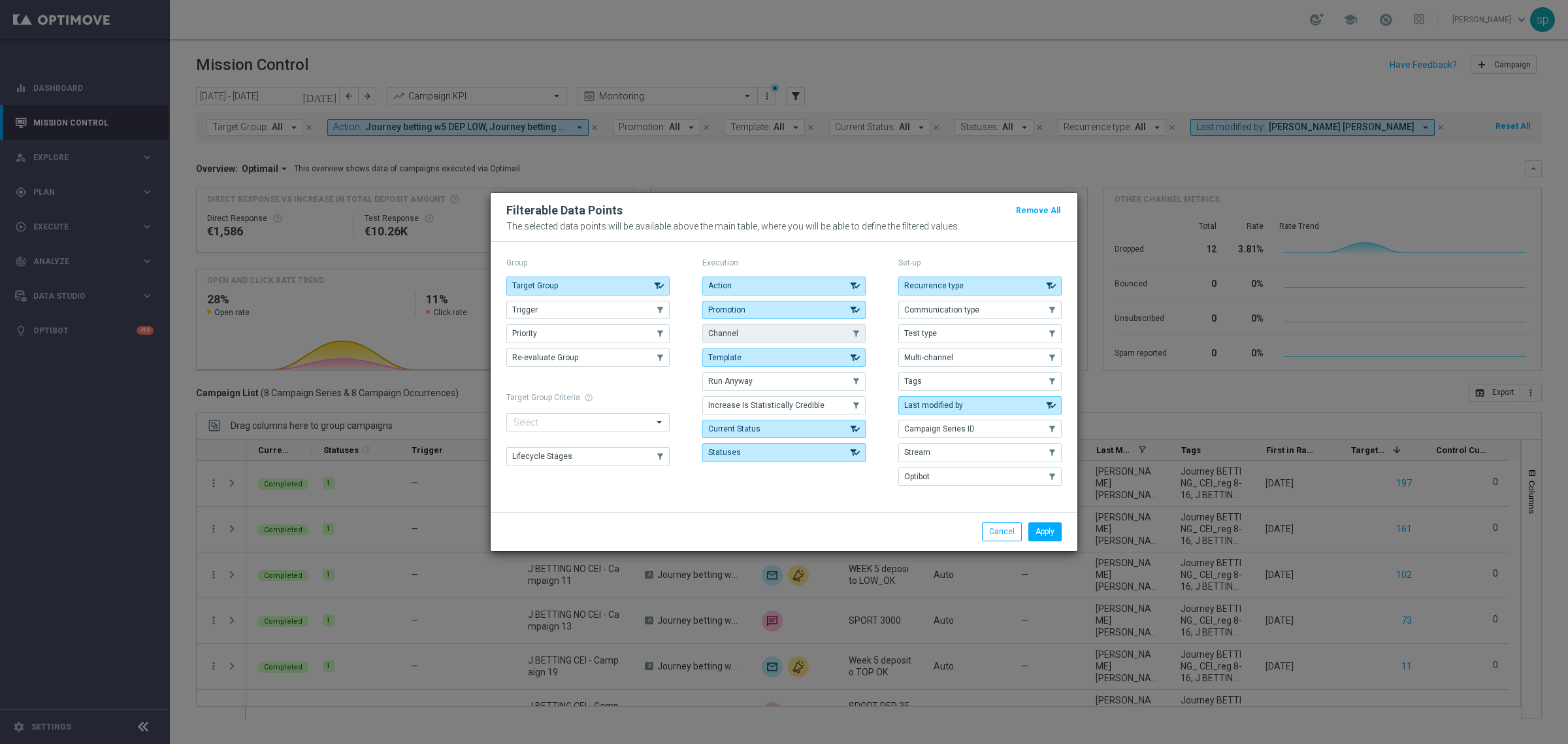
click at [801, 340] on button "Channel" at bounding box center [784, 333] width 163 height 18
click at [1056, 537] on button "Apply" at bounding box center [1045, 531] width 34 height 18
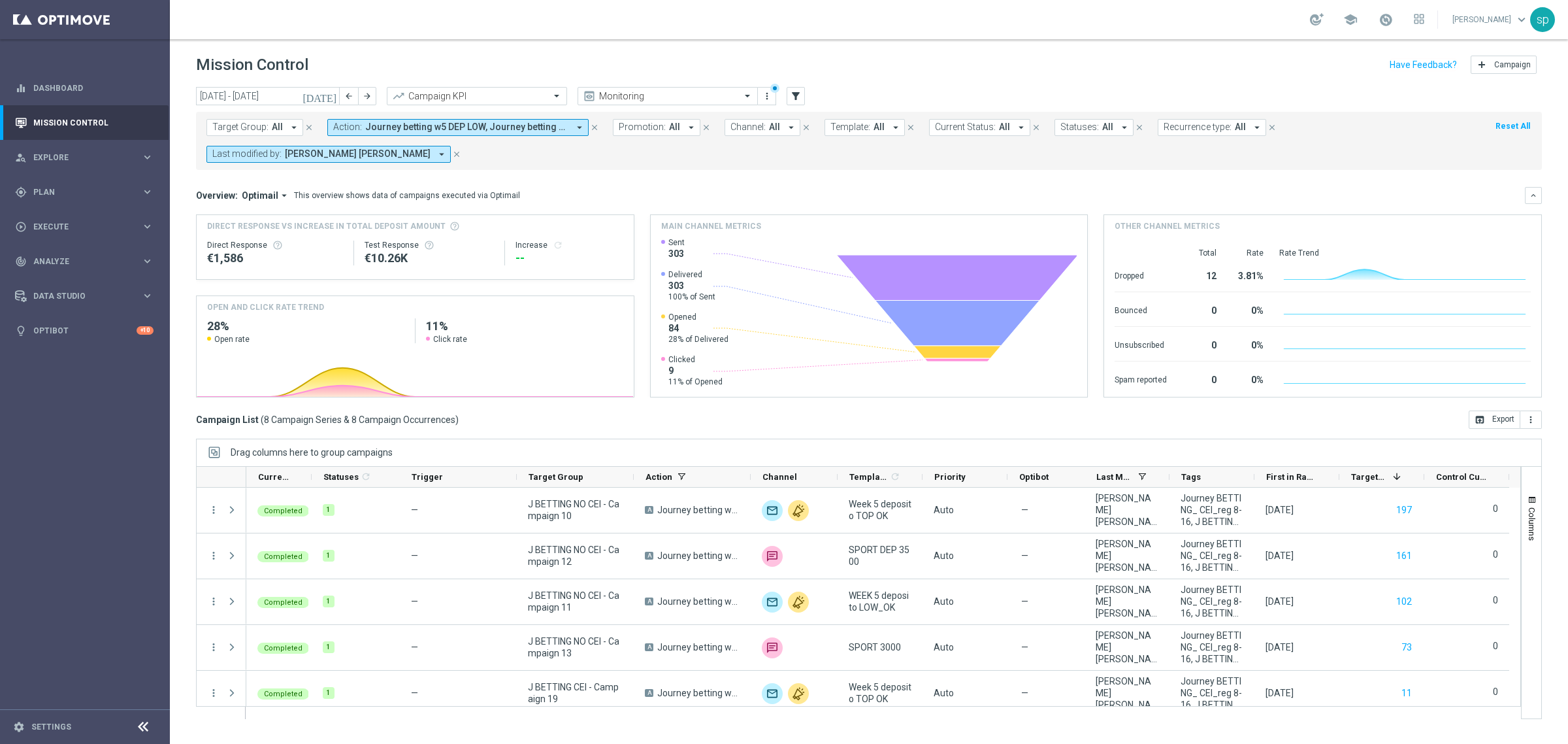
click at [752, 127] on span "Channel:" at bounding box center [748, 127] width 35 height 11
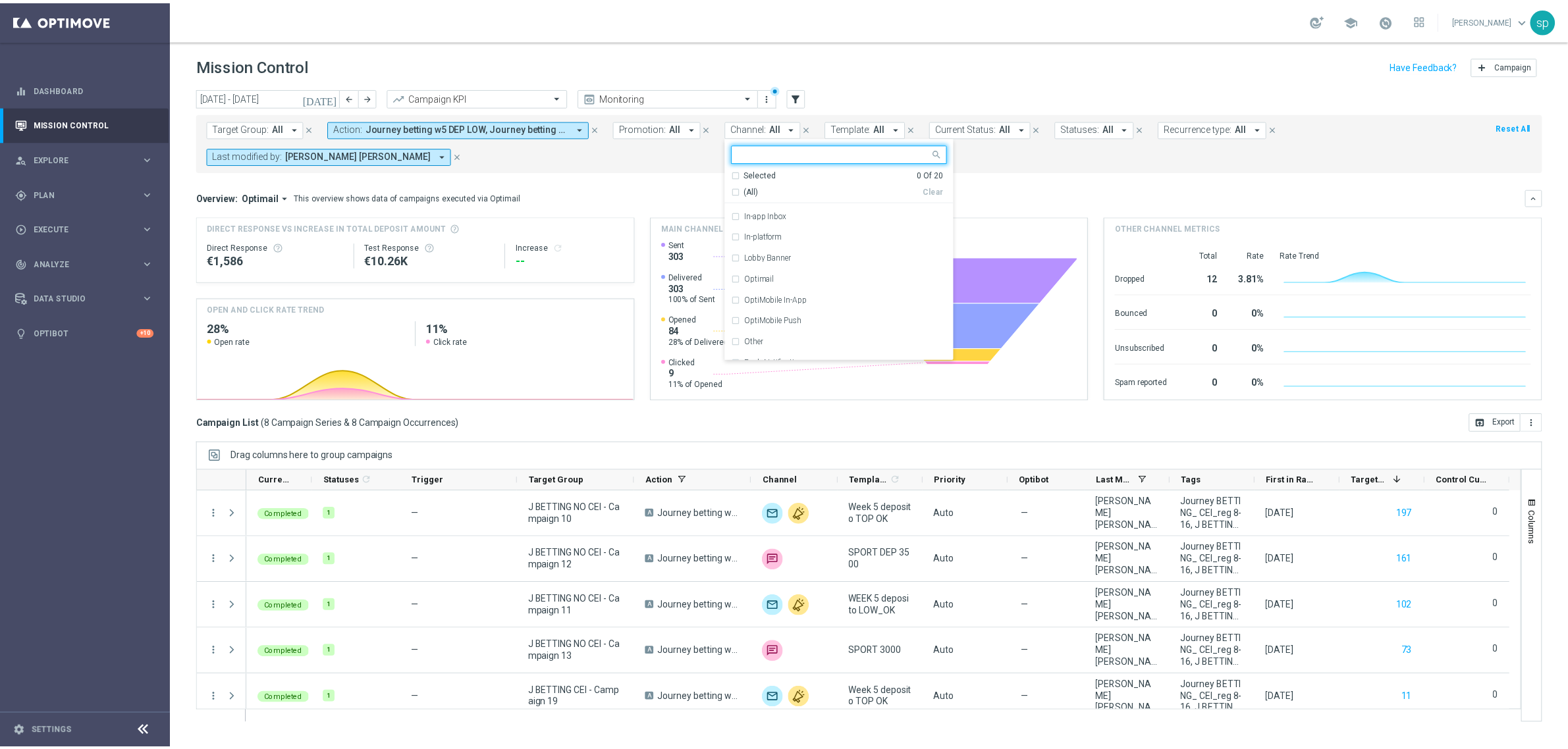
scroll to position [110, 0]
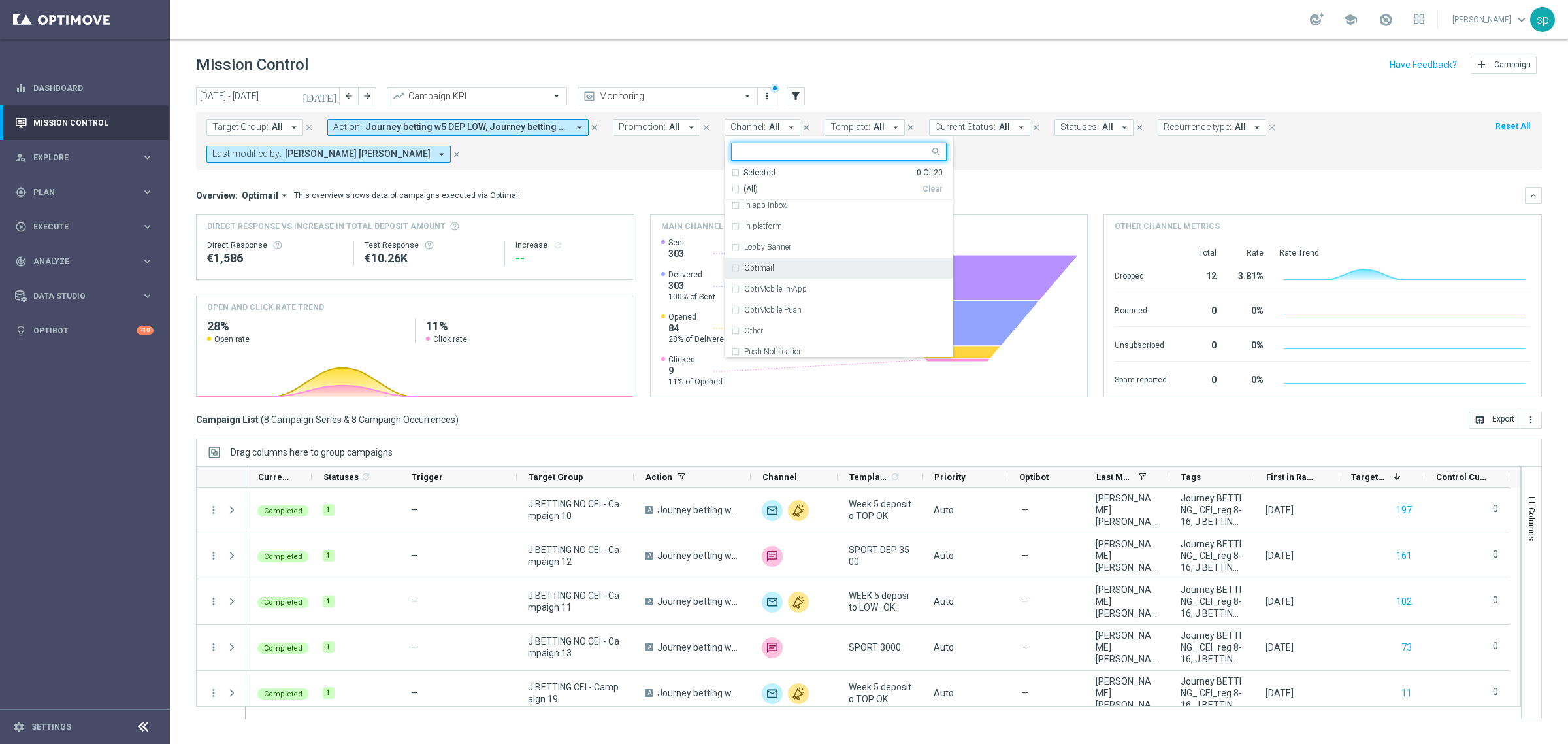
click at [841, 260] on div "Optimail" at bounding box center [838, 267] width 215 height 21
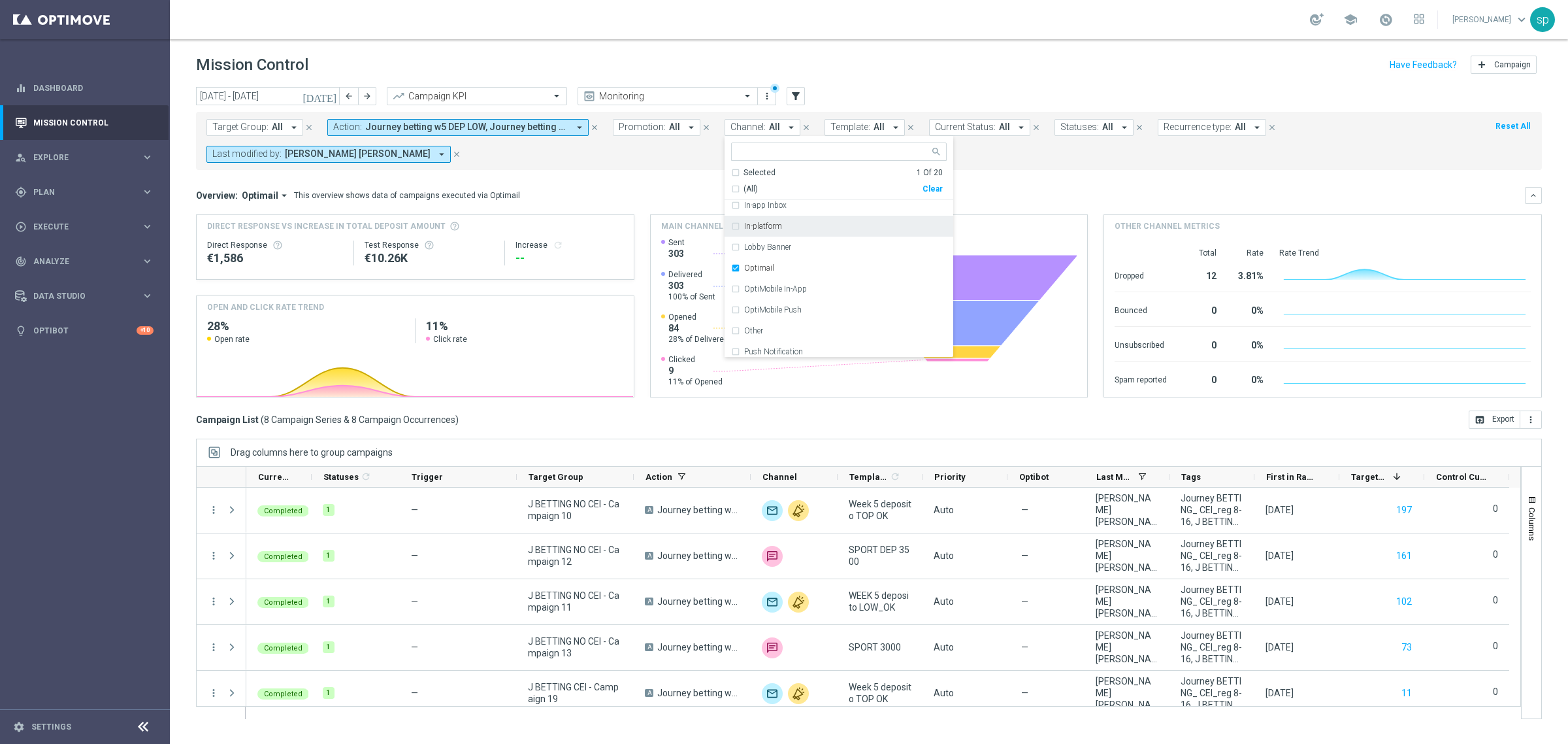
click at [998, 186] on mini-dashboard "Overview: Optimail arrow_drop_down This overview shows data of campaigns execut…" at bounding box center [869, 290] width 1346 height 240
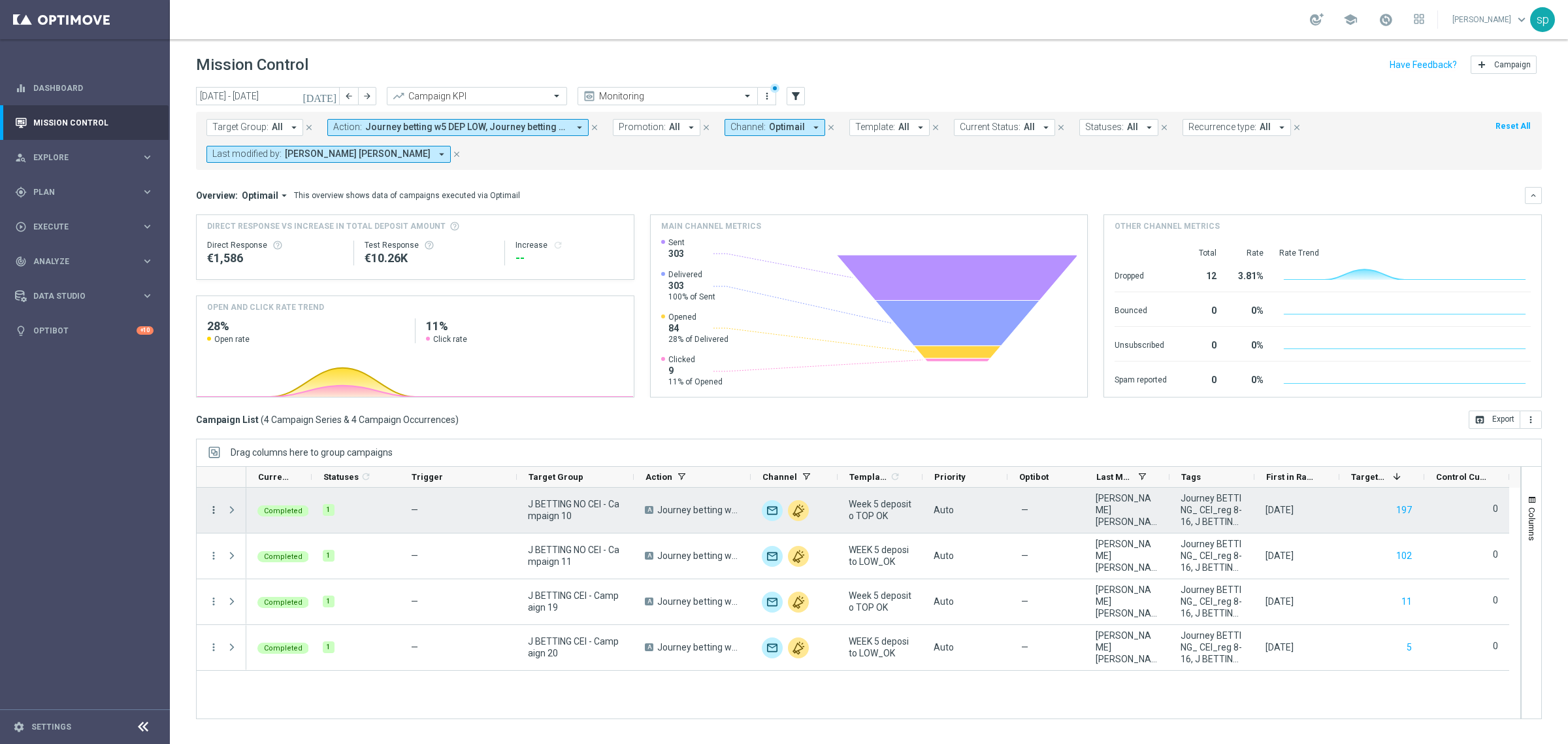
click at [211, 510] on icon "more_vert" at bounding box center [214, 509] width 12 height 12
click at [299, 521] on span "Campaign Details" at bounding box center [272, 519] width 66 height 9
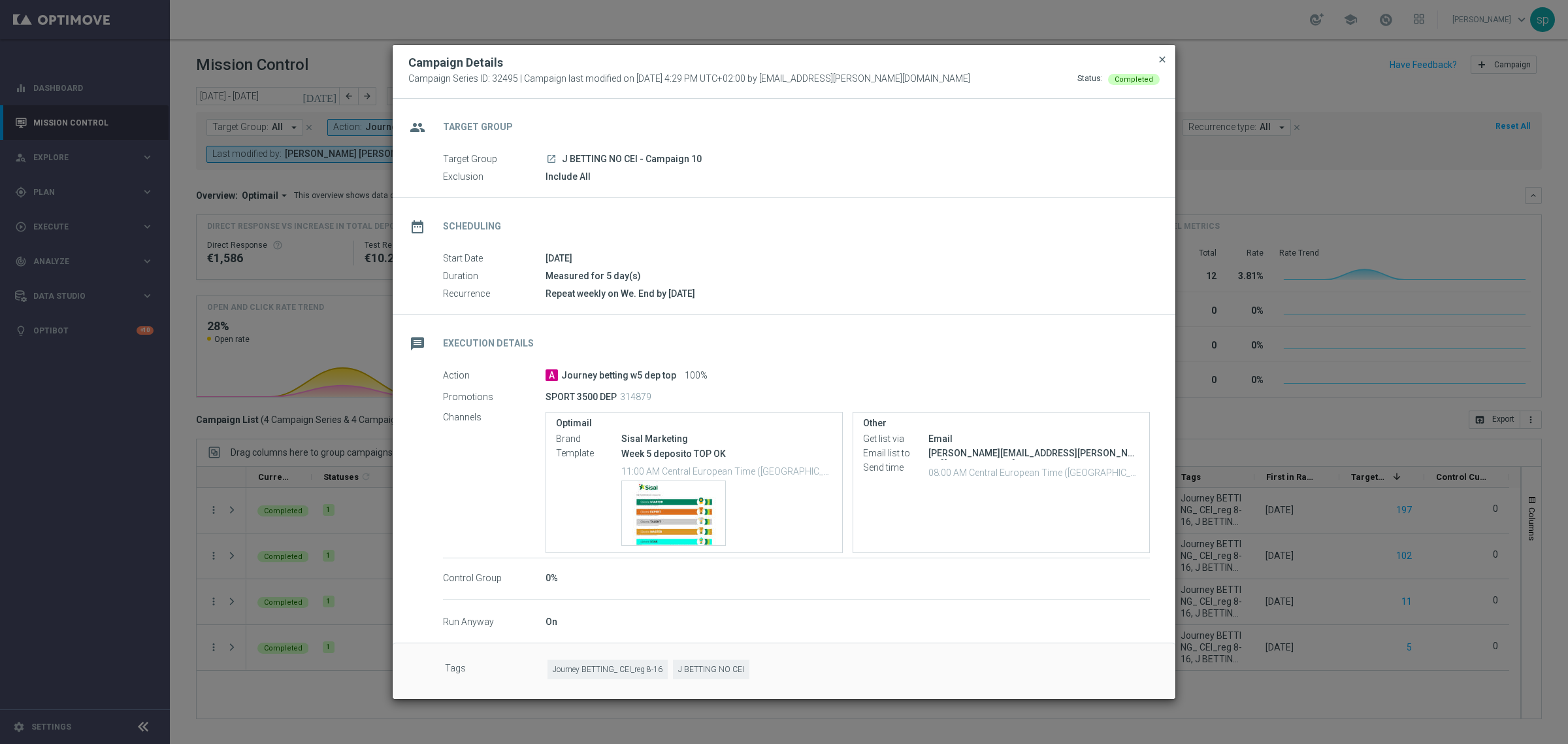
click at [1161, 54] on span "close" at bounding box center [1163, 59] width 10 height 10
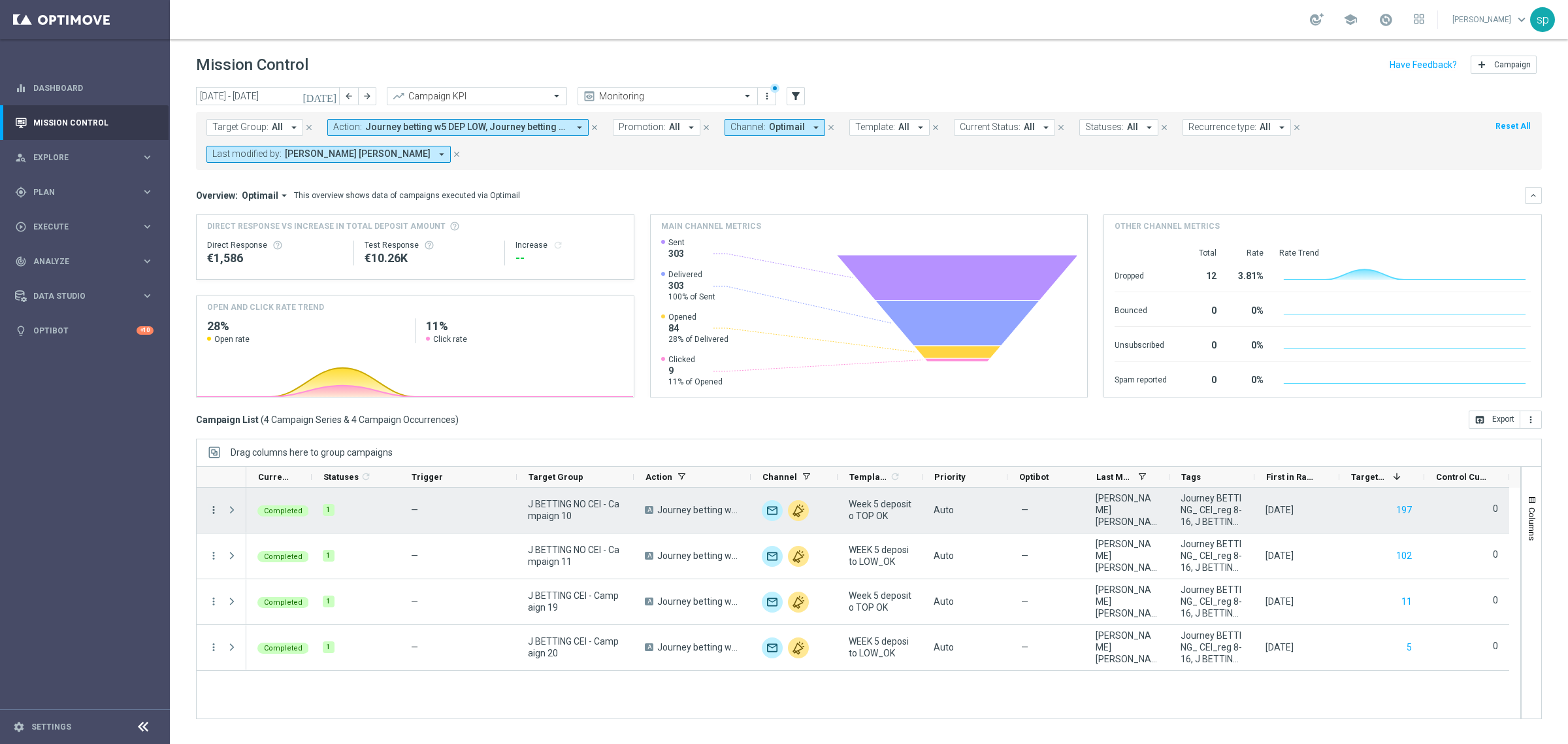
click at [218, 513] on icon "more_vert" at bounding box center [214, 509] width 12 height 12
click at [307, 554] on div "Channel Metrics" at bounding box center [300, 555] width 121 height 9
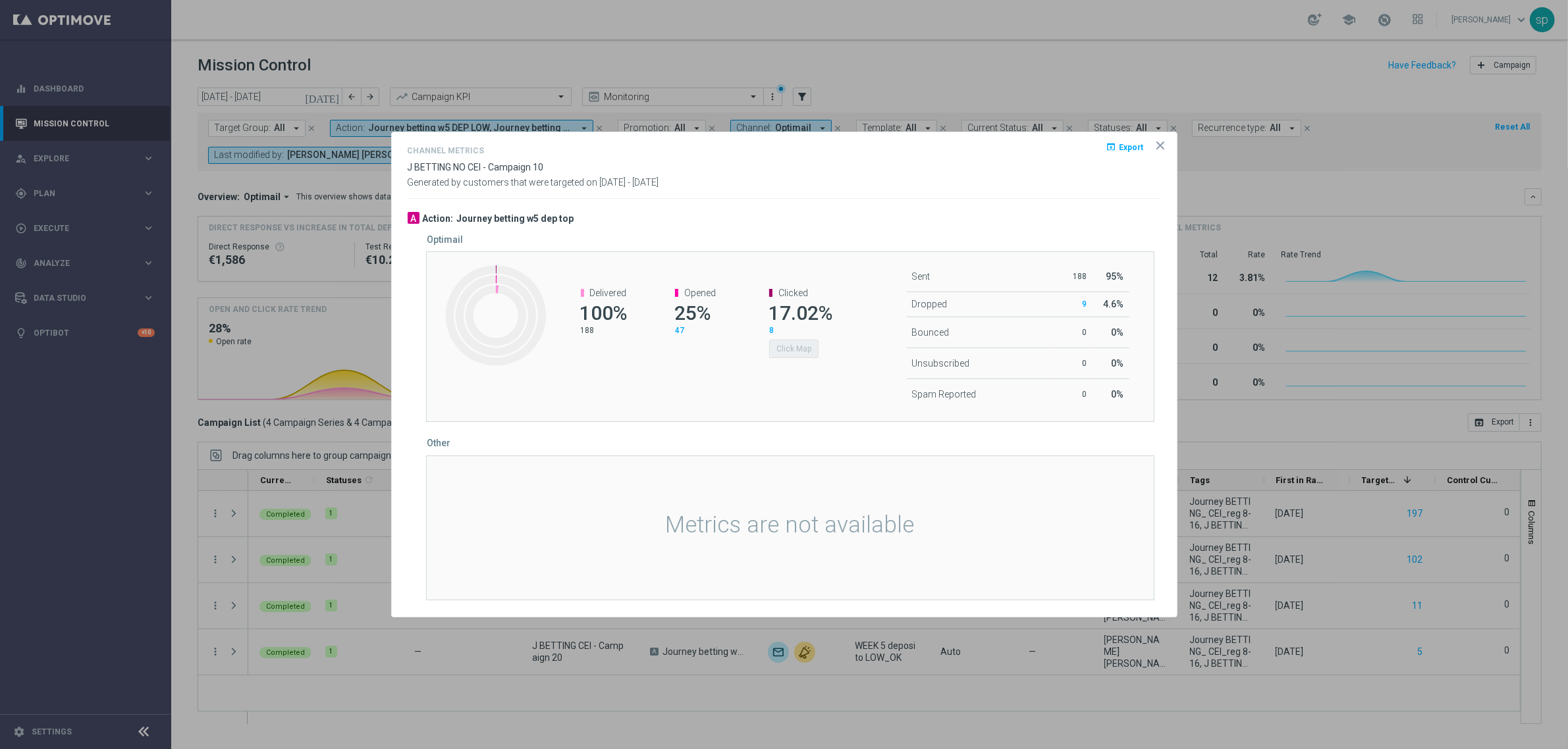
click at [1074, 181] on div "Generated by customers that were targeted on 01 Sep 2025 - 07 Sep 2025" at bounding box center [784, 182] width 773 height 11
click at [801, 349] on button "Click Map" at bounding box center [793, 349] width 50 height 19
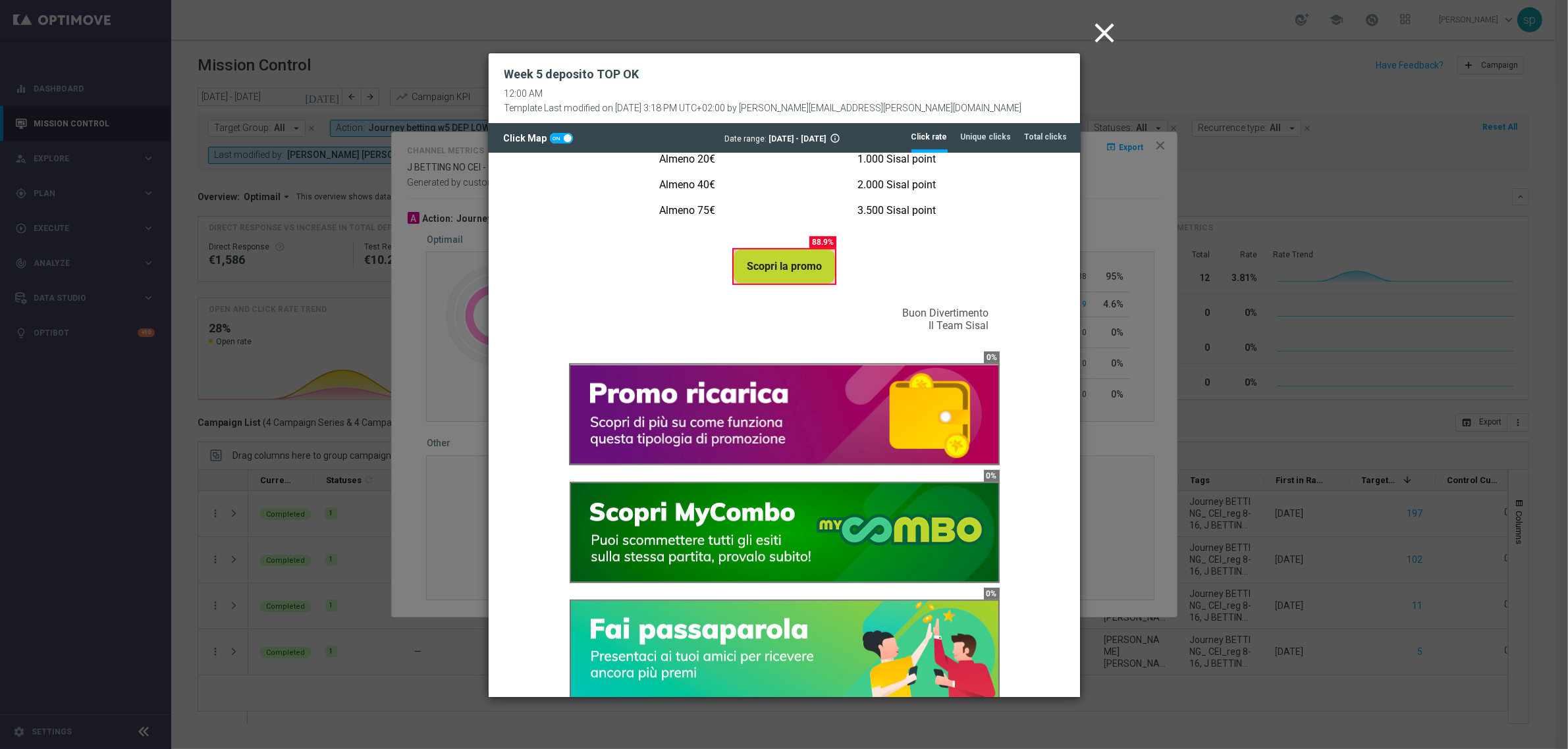
scroll to position [994, 0]
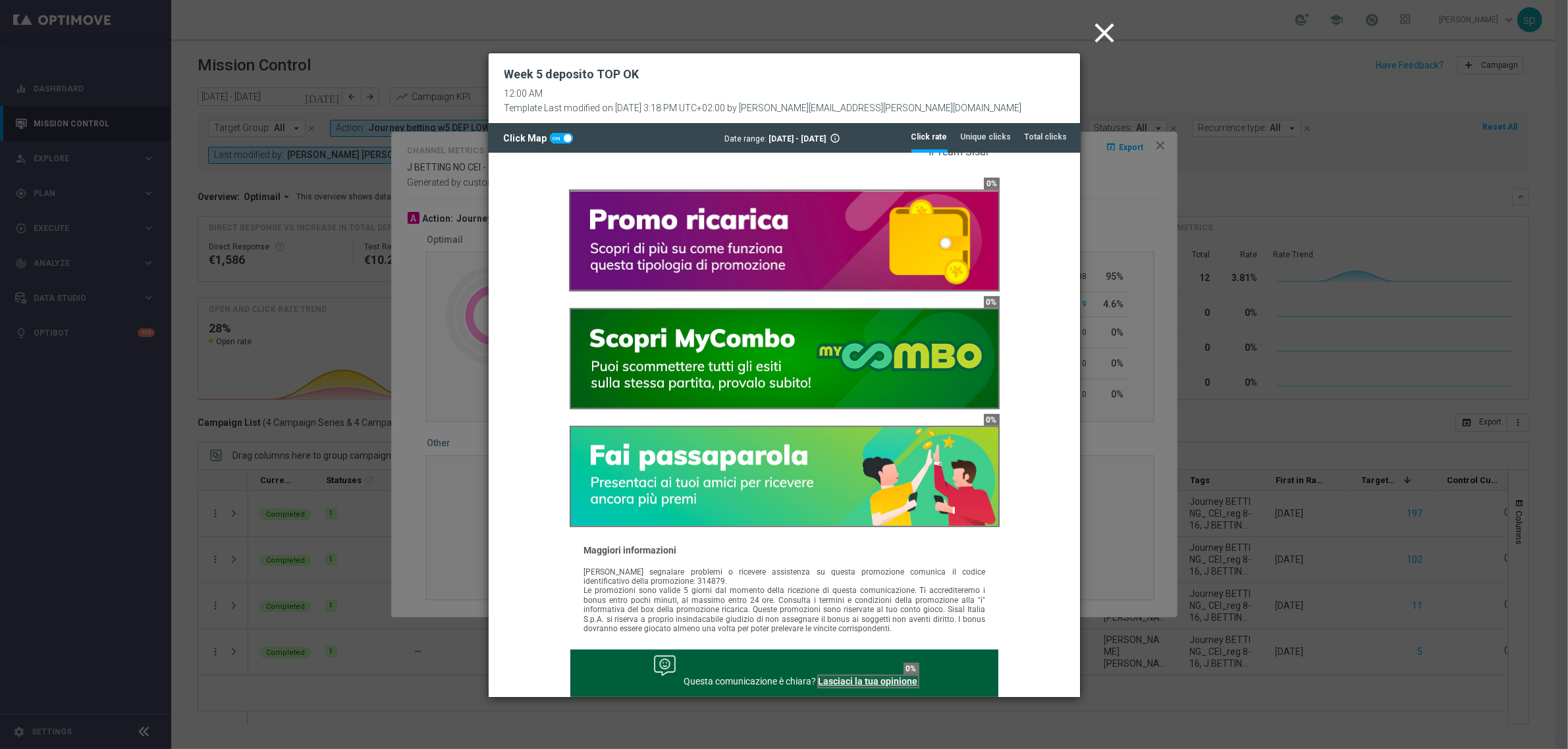
click at [1106, 26] on icon "close" at bounding box center [1105, 33] width 33 height 33
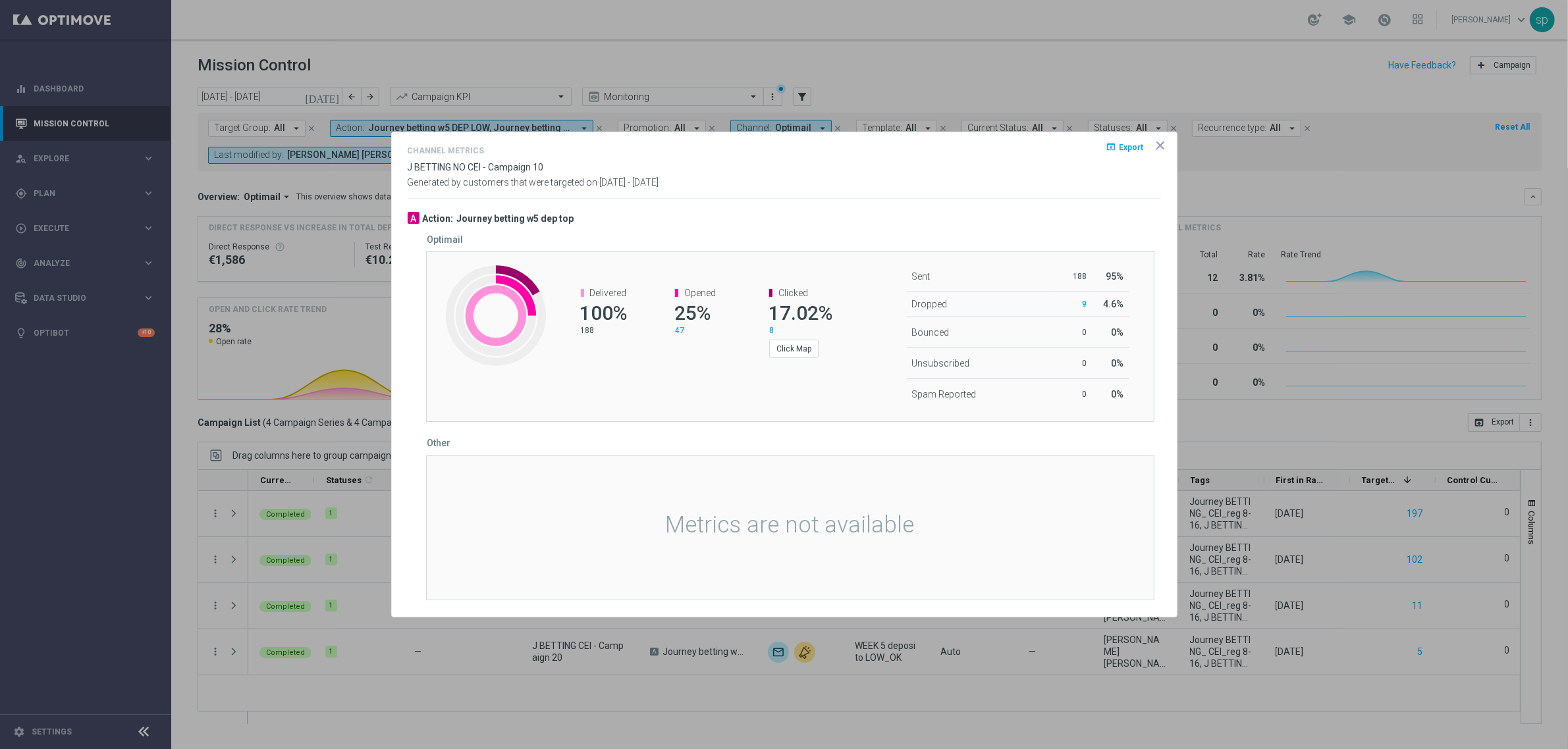
click at [1164, 145] on icon "icon" at bounding box center [1160, 146] width 14 height 13
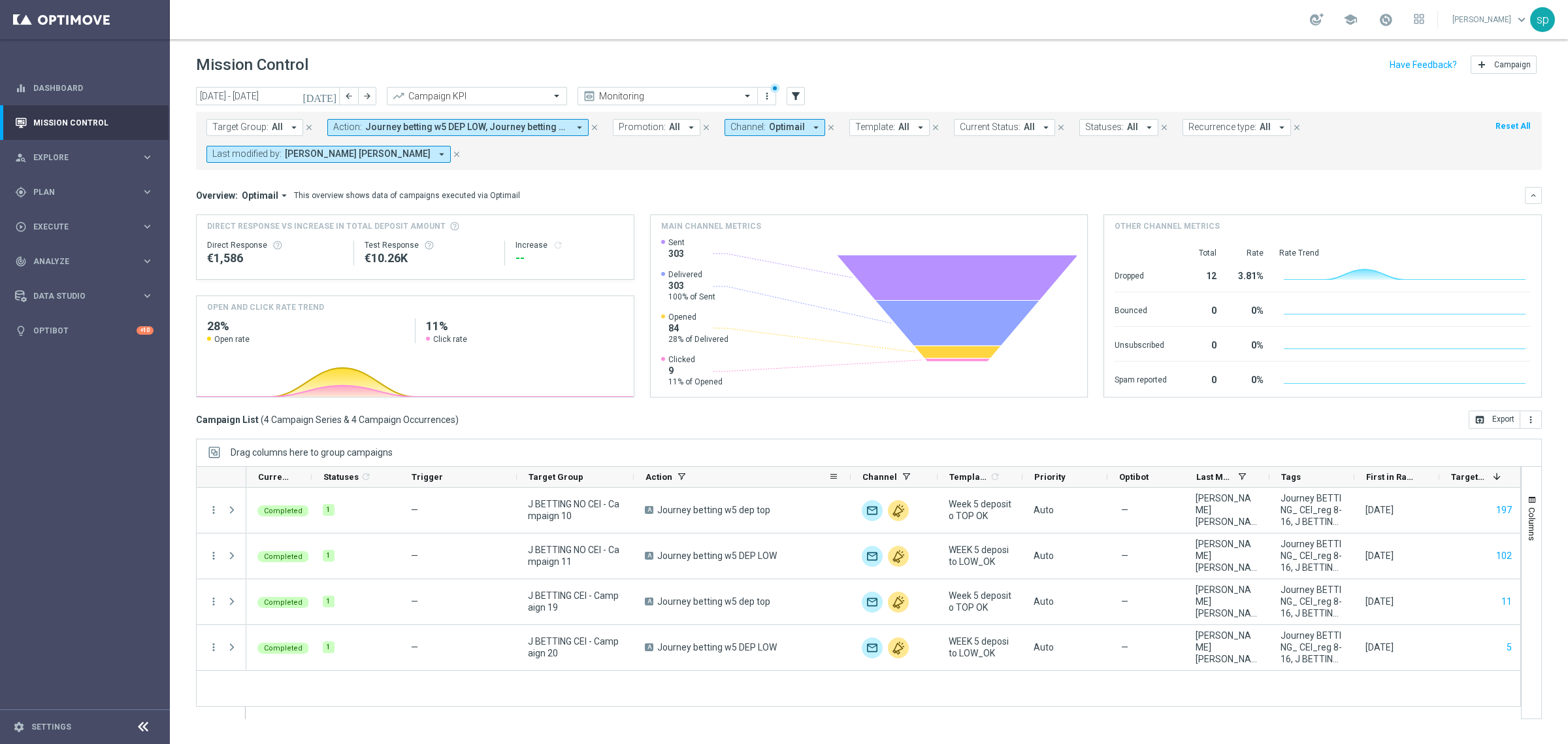
drag, startPoint x: 748, startPoint y: 483, endPoint x: 848, endPoint y: 474, distance: 100.4
click at [848, 474] on div at bounding box center [851, 477] width 5 height 20
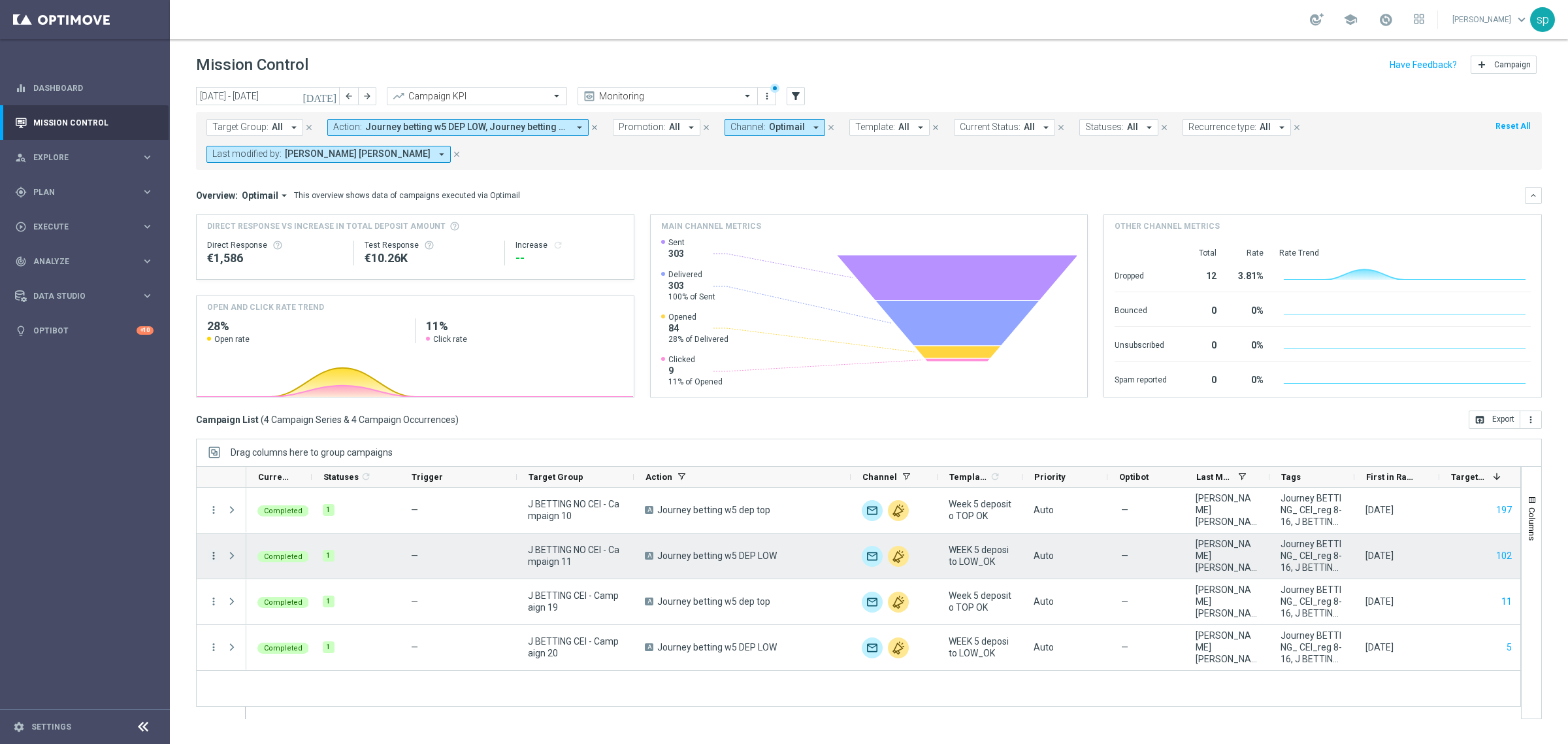
click at [215, 560] on icon "more_vert" at bounding box center [214, 555] width 12 height 12
click at [290, 592] on div "send Channel Metrics" at bounding box center [293, 602] width 147 height 18
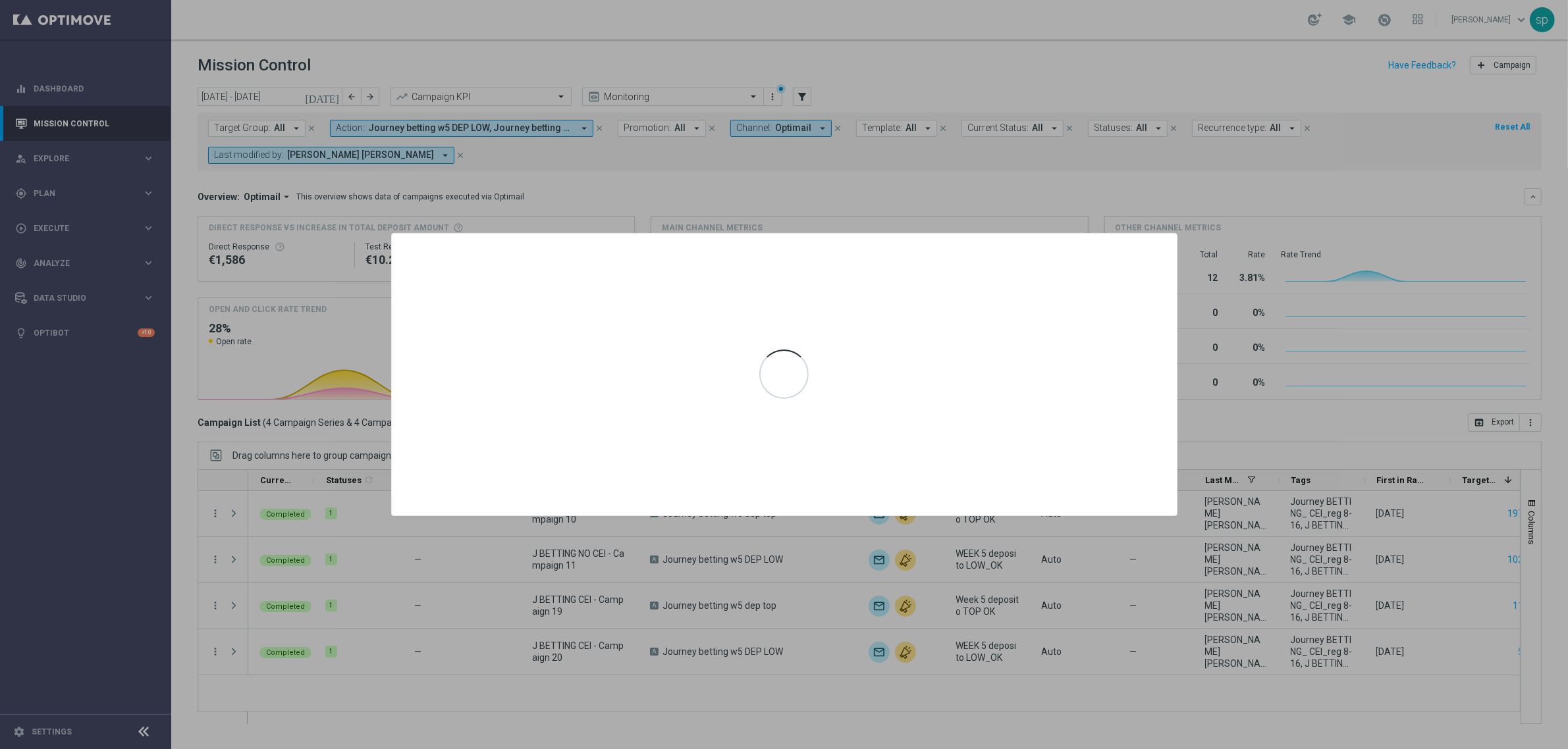
click at [1057, 224] on div at bounding box center [784, 374] width 1568 height 749
click at [932, 194] on div at bounding box center [784, 374] width 1568 height 749
click at [1047, 256] on div at bounding box center [784, 374] width 785 height 281
click at [1041, 207] on div at bounding box center [784, 374] width 1568 height 749
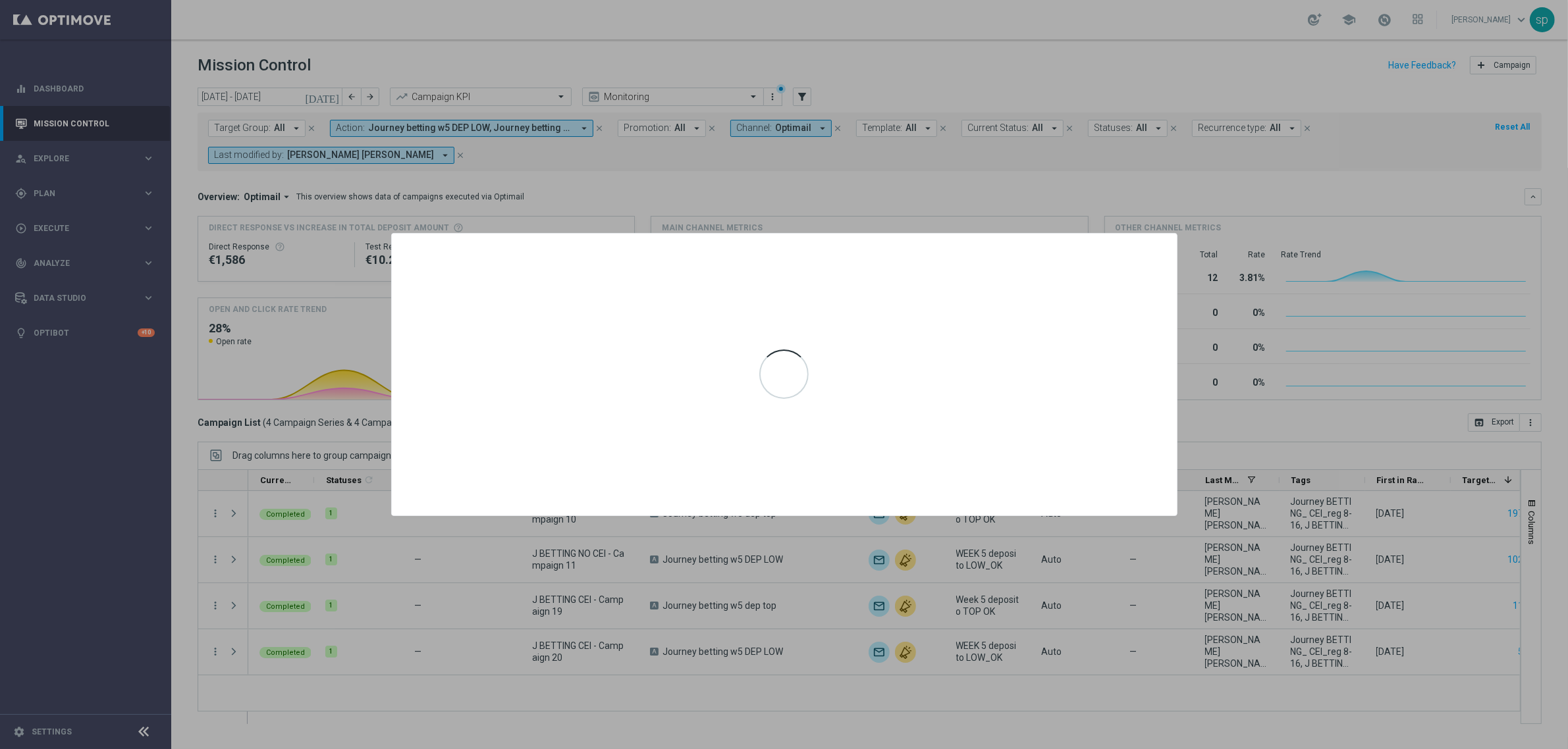
click at [1041, 207] on div at bounding box center [784, 374] width 1568 height 749
click at [1229, 179] on div at bounding box center [784, 374] width 1568 height 749
click at [1133, 284] on div at bounding box center [784, 374] width 785 height 281
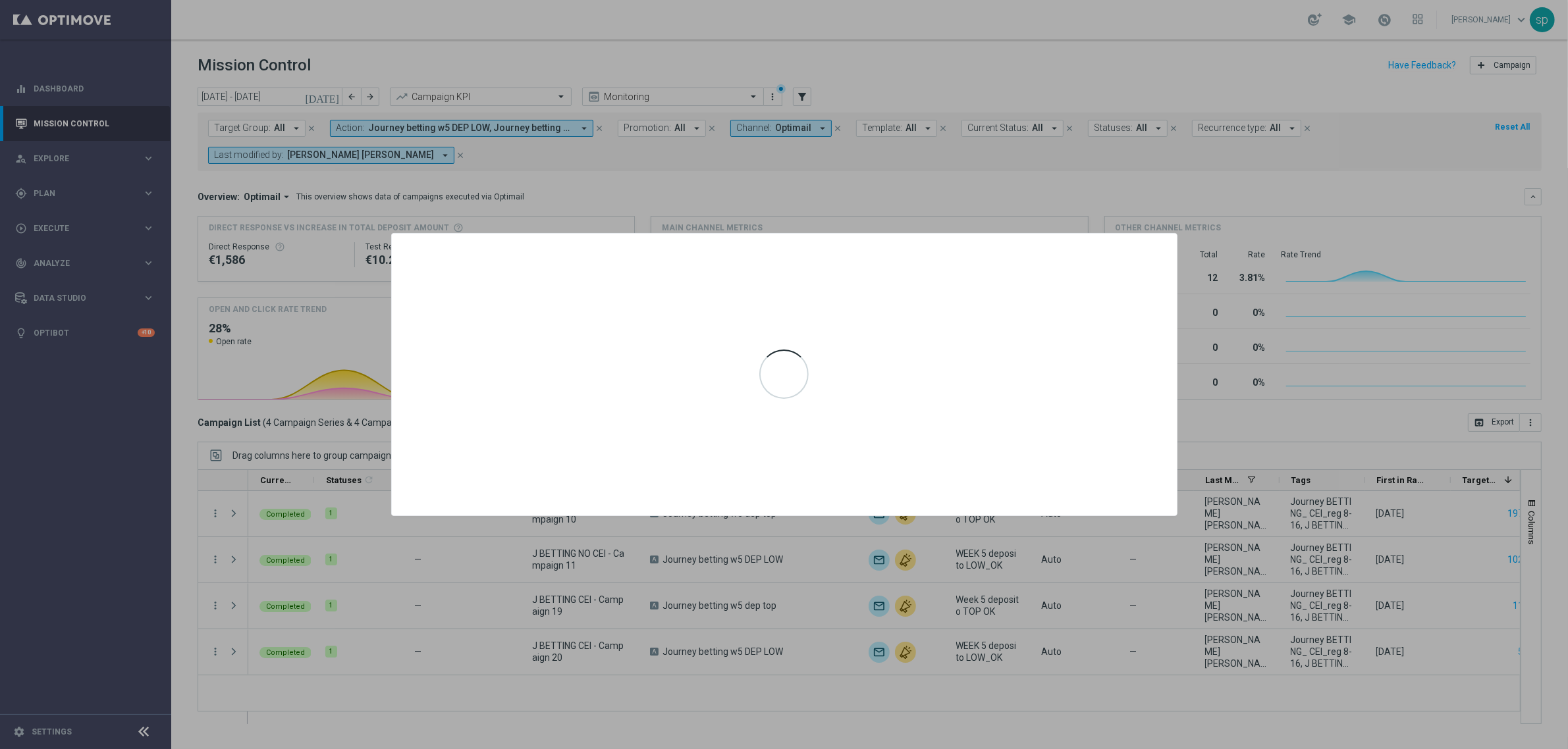
click at [749, 204] on div at bounding box center [784, 374] width 1568 height 749
click at [778, 298] on div at bounding box center [784, 374] width 785 height 281
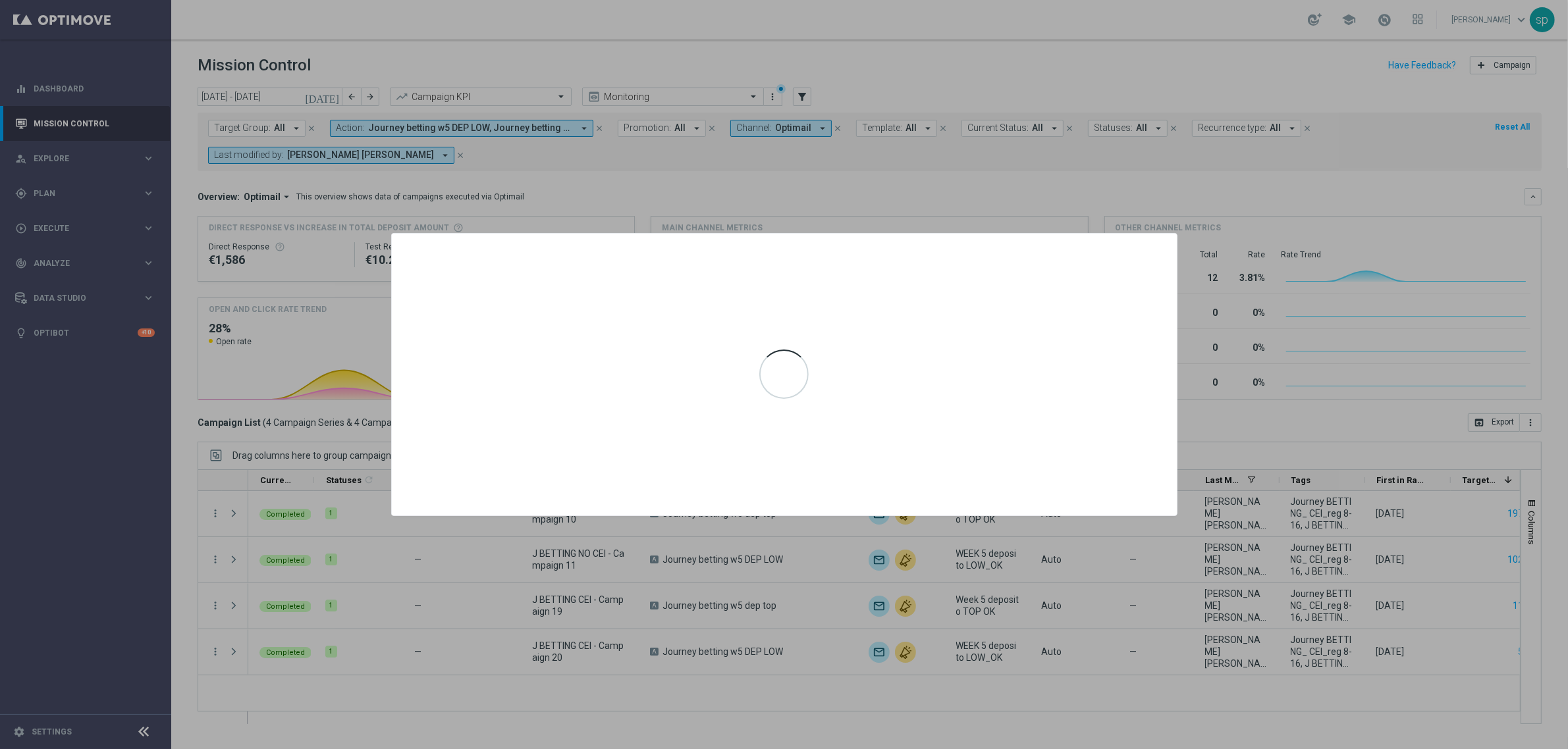
click at [936, 195] on div at bounding box center [784, 374] width 1568 height 749
click at [1140, 216] on div at bounding box center [784, 374] width 1568 height 749
click at [1141, 278] on div at bounding box center [784, 374] width 785 height 281
click at [1004, 192] on div at bounding box center [784, 374] width 1568 height 749
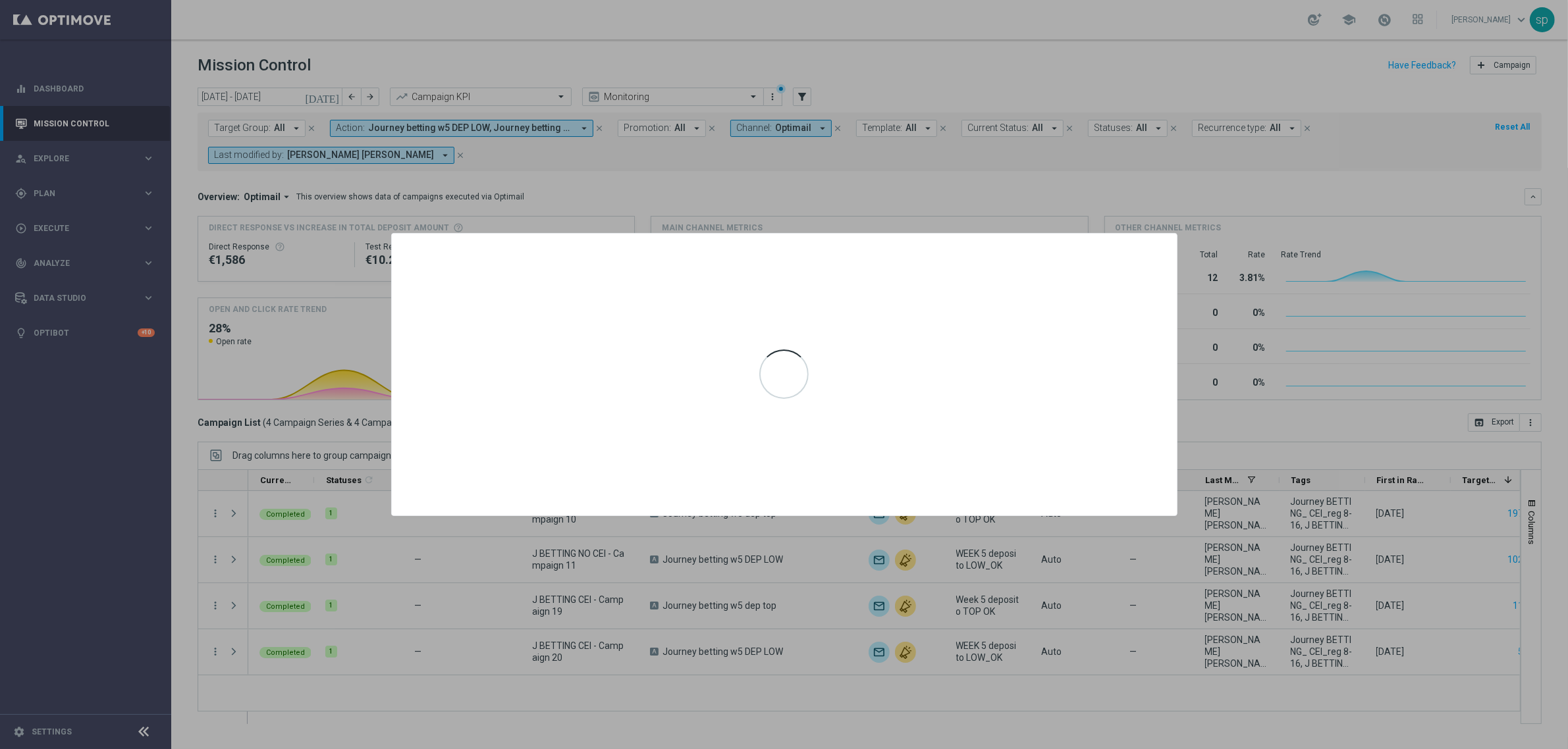
click at [1004, 192] on div at bounding box center [784, 374] width 1568 height 749
click at [927, 294] on div at bounding box center [784, 374] width 785 height 281
click at [1051, 474] on div at bounding box center [784, 374] width 785 height 281
click at [1221, 232] on div at bounding box center [784, 374] width 1568 height 749
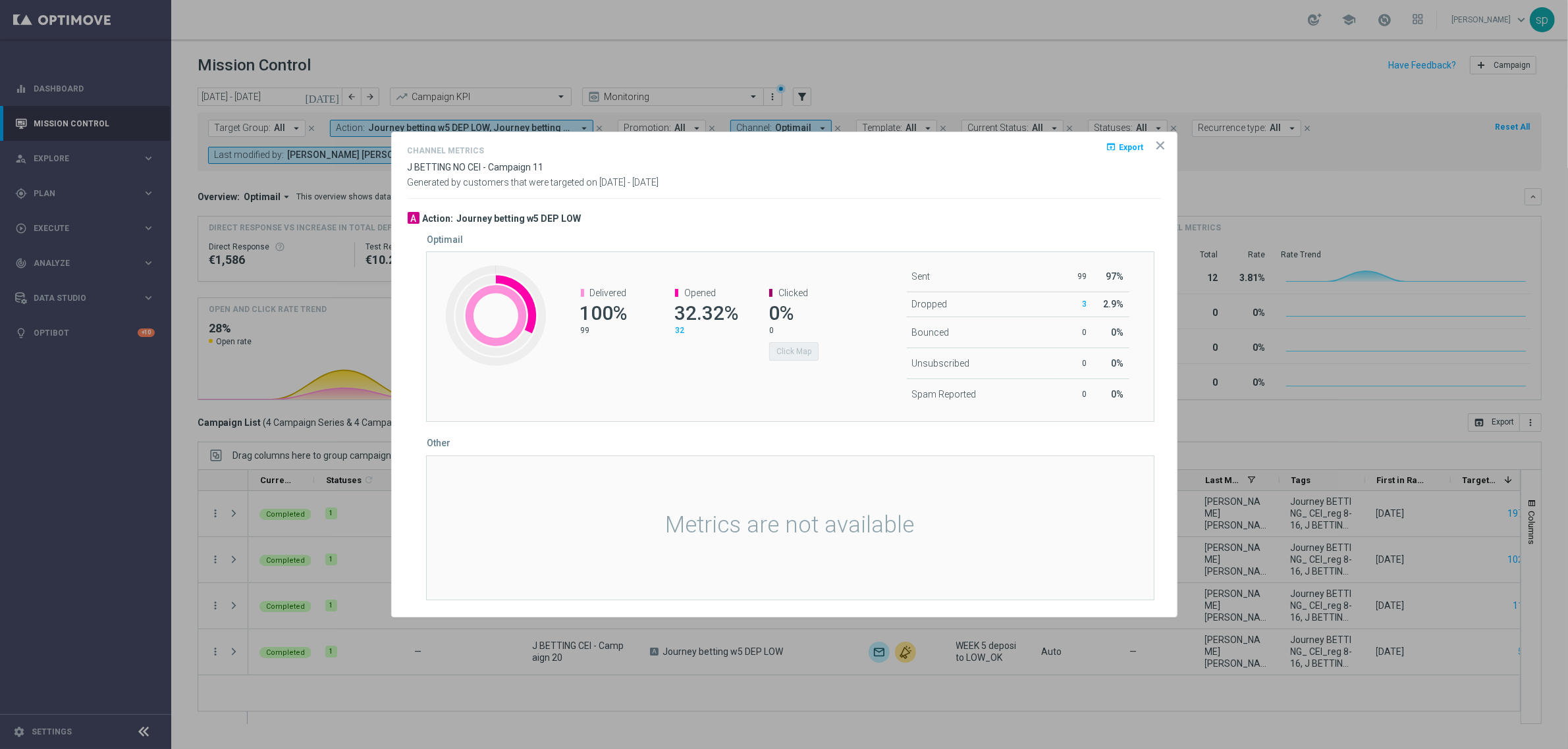
click at [1160, 140] on icon "icon" at bounding box center [1160, 146] width 14 height 13
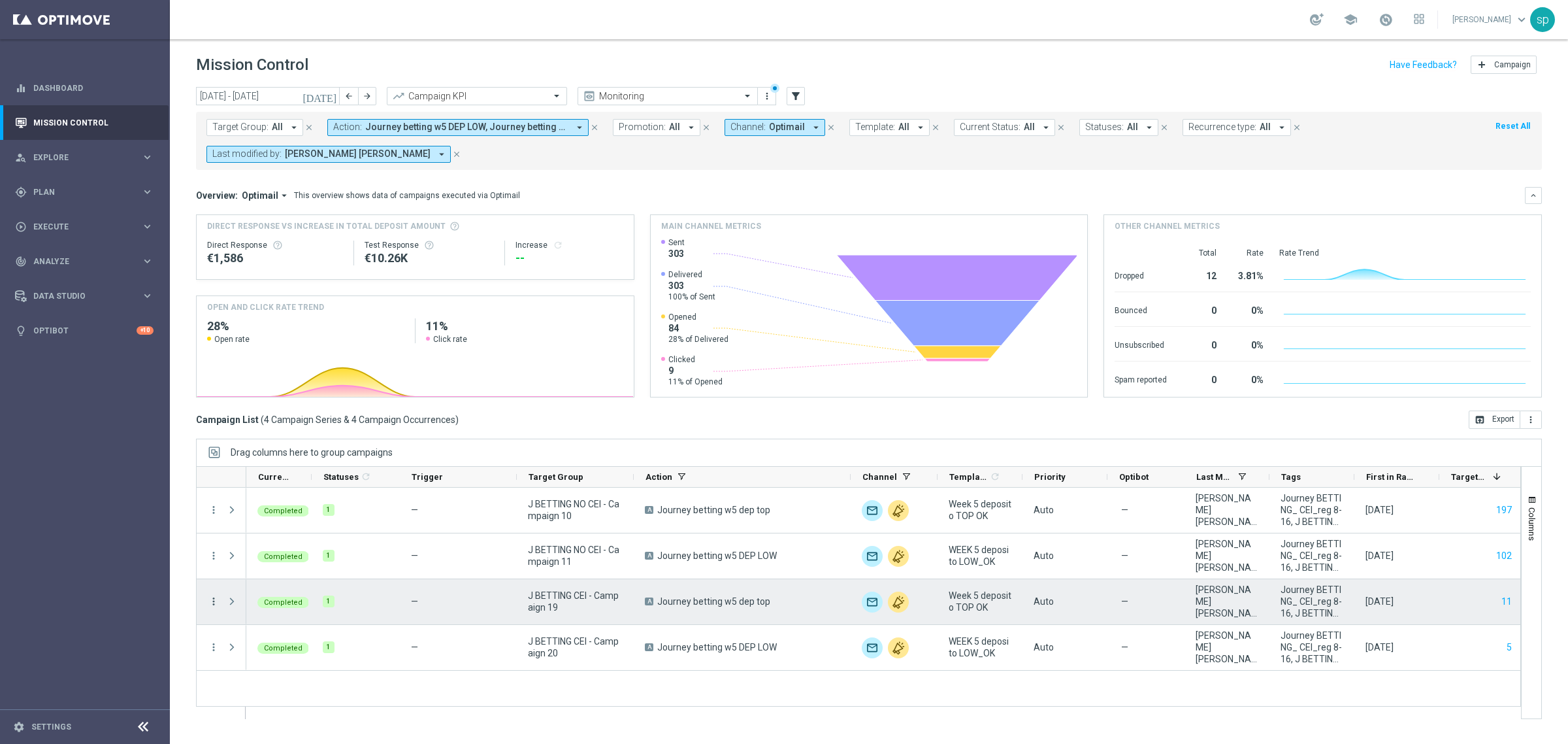
click at [214, 599] on icon "more_vert" at bounding box center [214, 602] width 12 height 12
click at [297, 484] on span "Channel Metrics" at bounding box center [270, 484] width 61 height 9
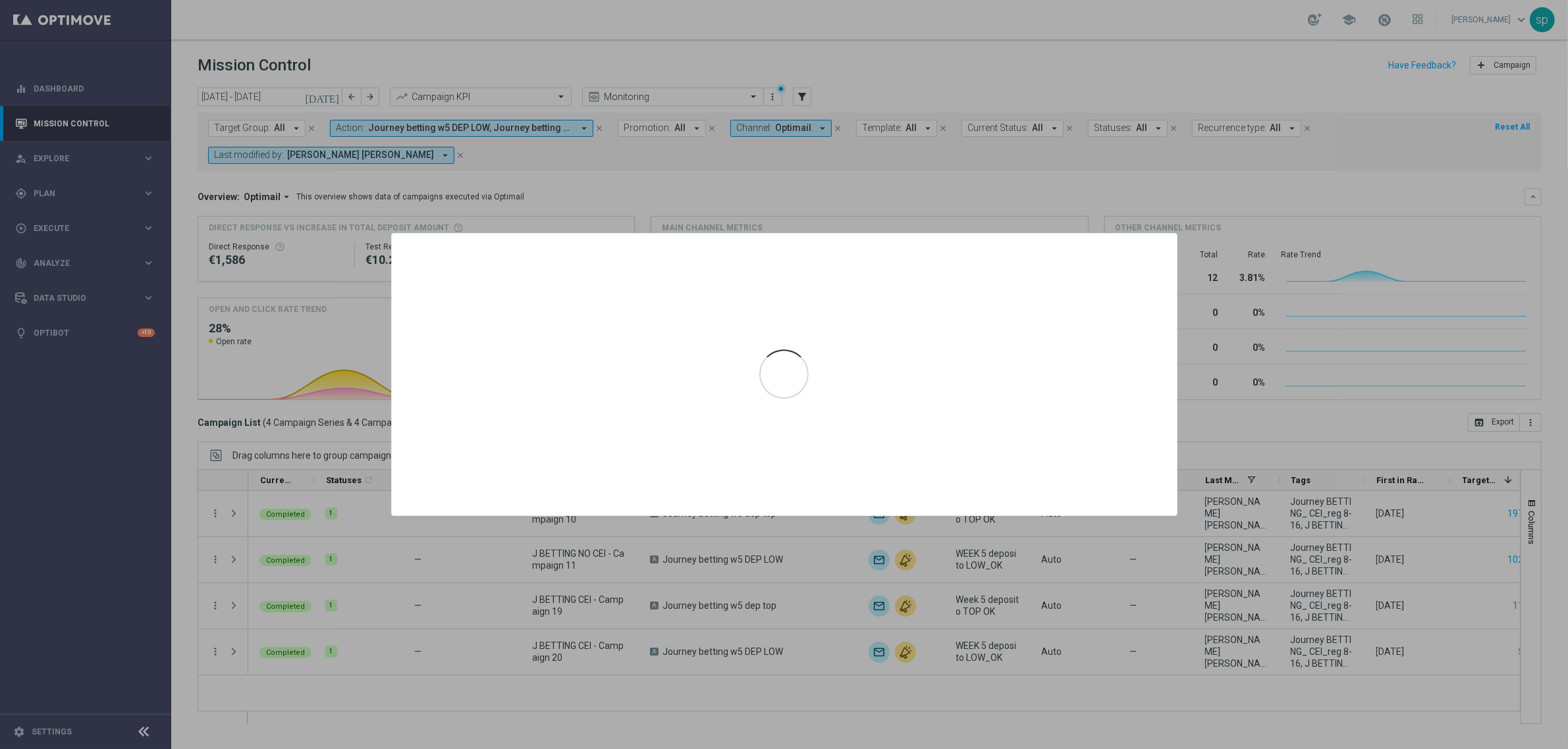
click at [965, 211] on div at bounding box center [784, 374] width 1568 height 749
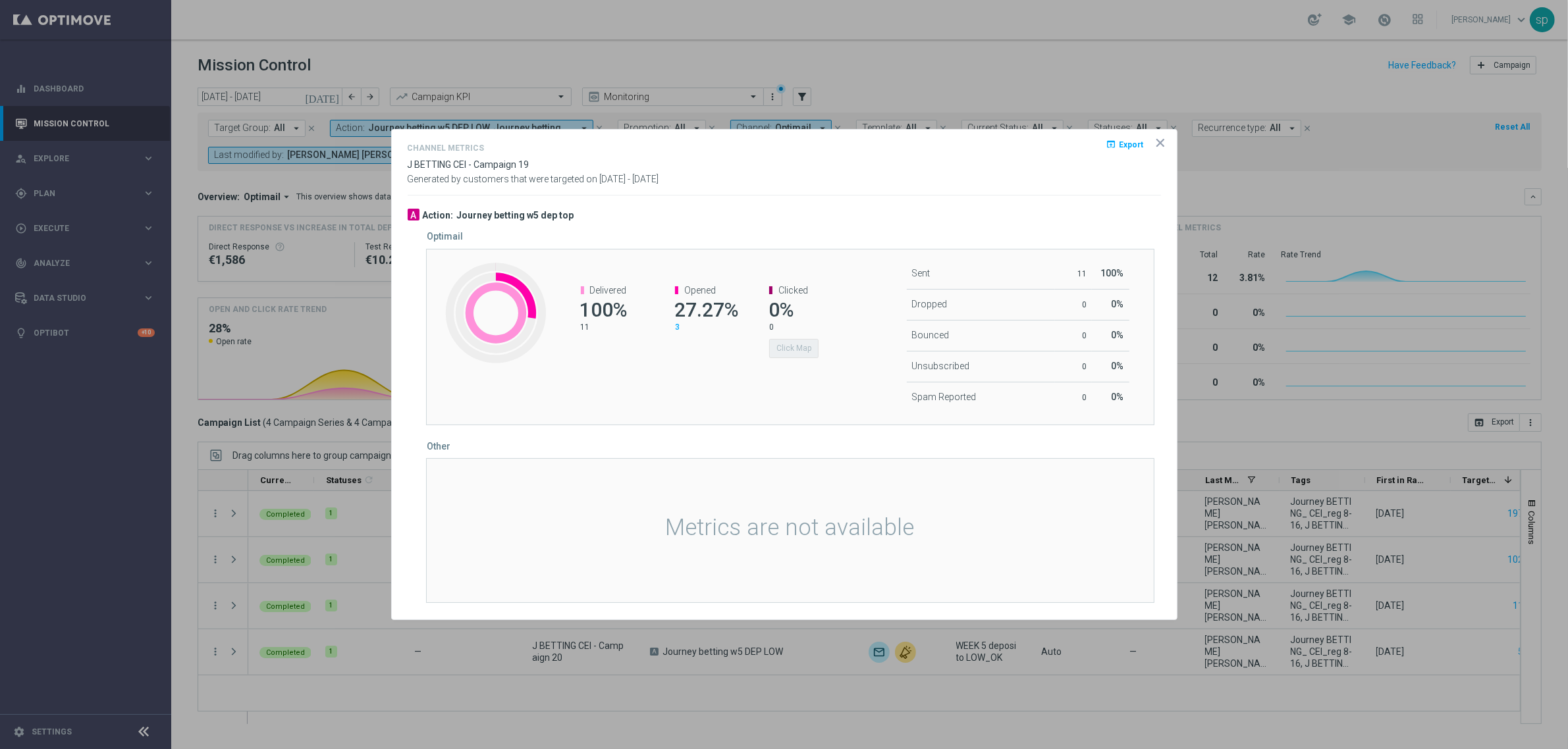
click at [1159, 146] on icon "icon" at bounding box center [1160, 143] width 14 height 13
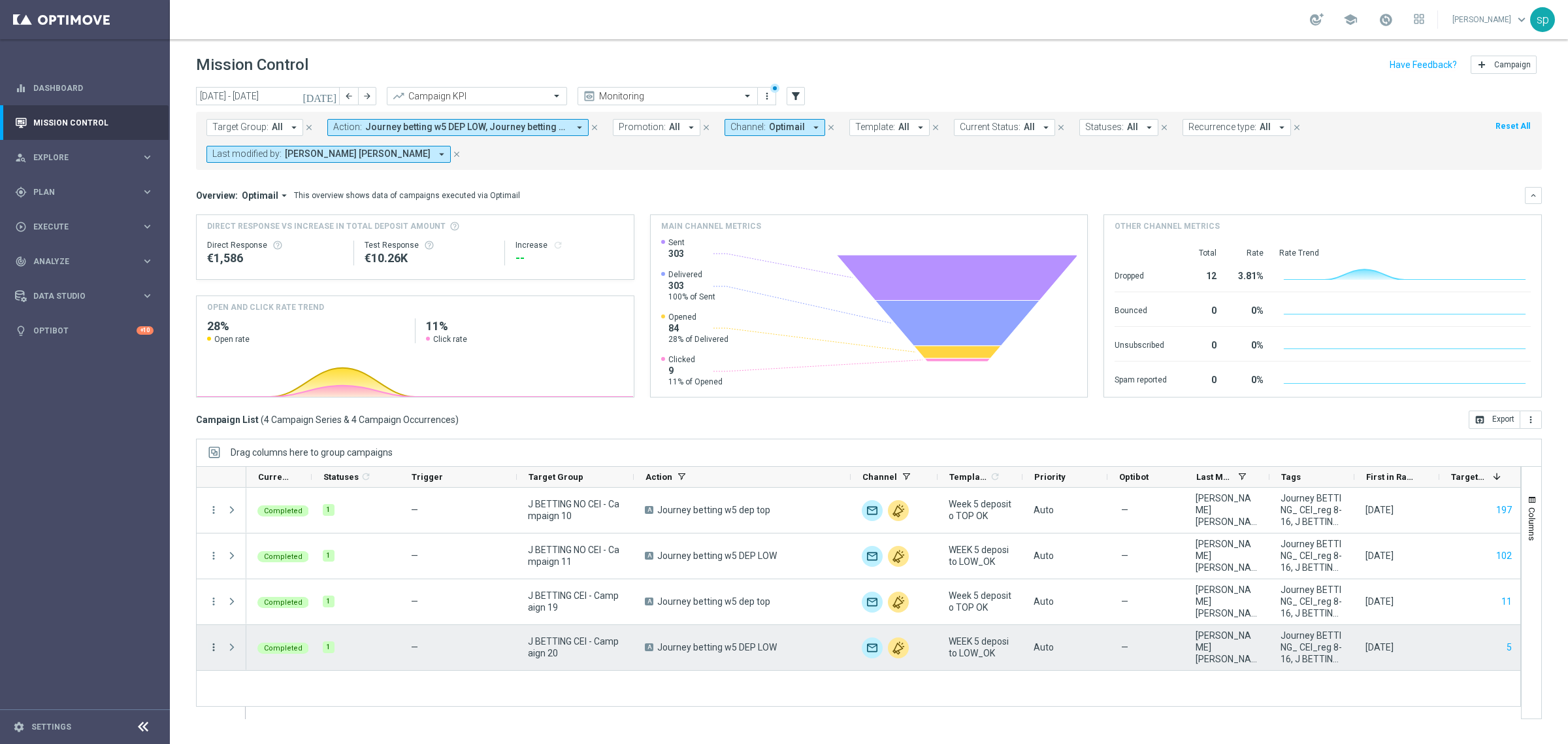
click at [214, 653] on icon "more_vert" at bounding box center [214, 647] width 12 height 12
click at [280, 528] on span "Channel Metrics" at bounding box center [270, 530] width 61 height 9
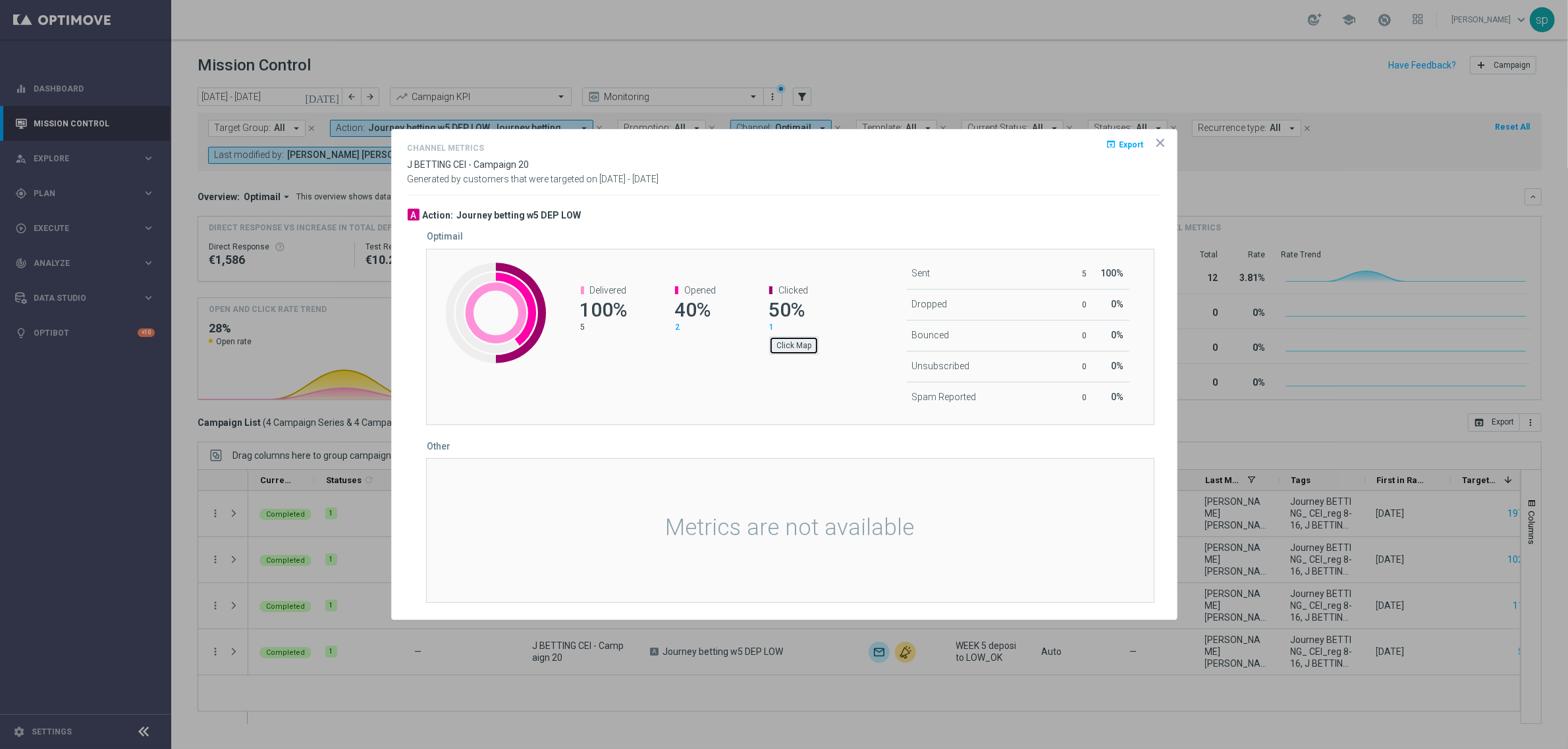
click at [800, 348] on button "Click Map" at bounding box center [793, 346] width 50 height 19
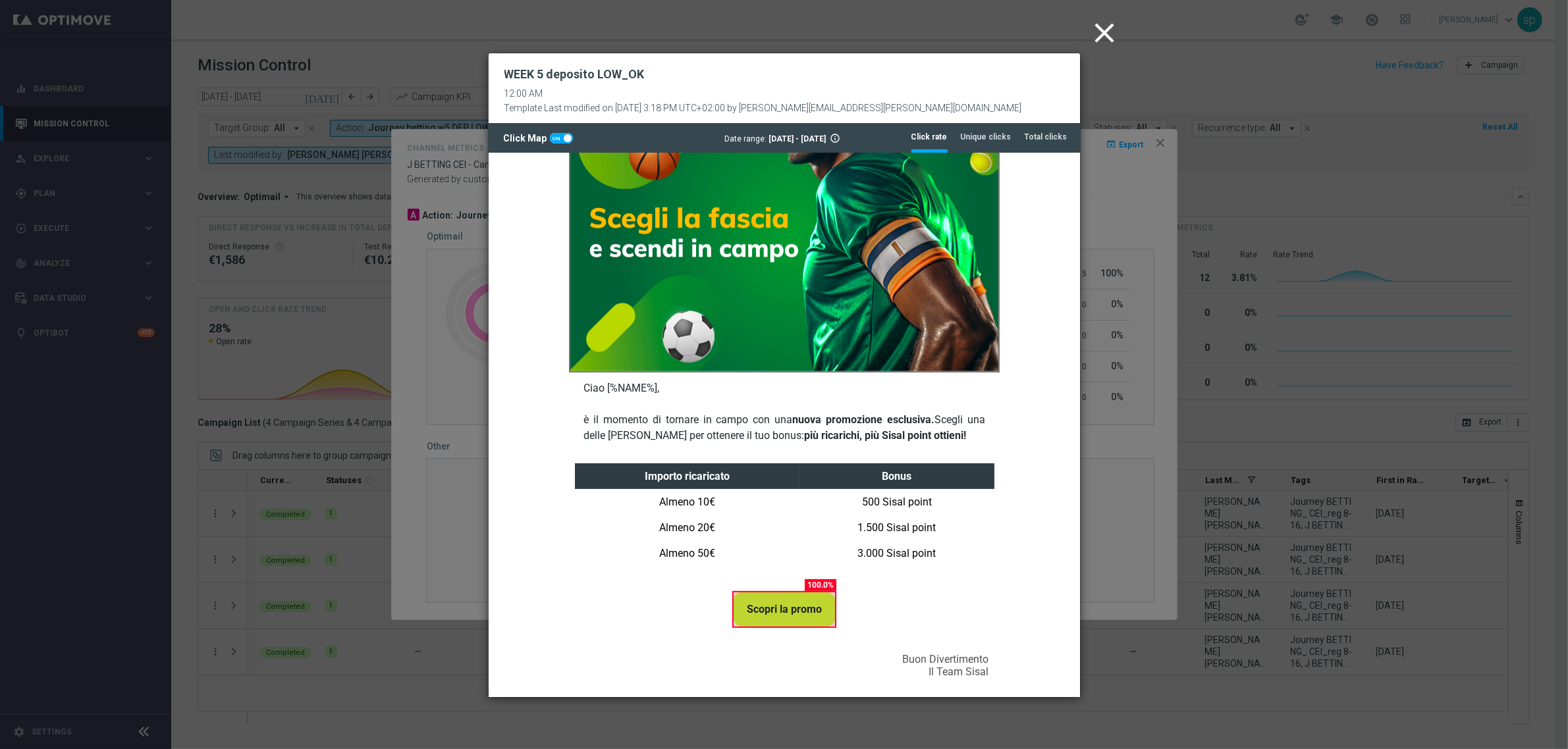
scroll to position [954, 0]
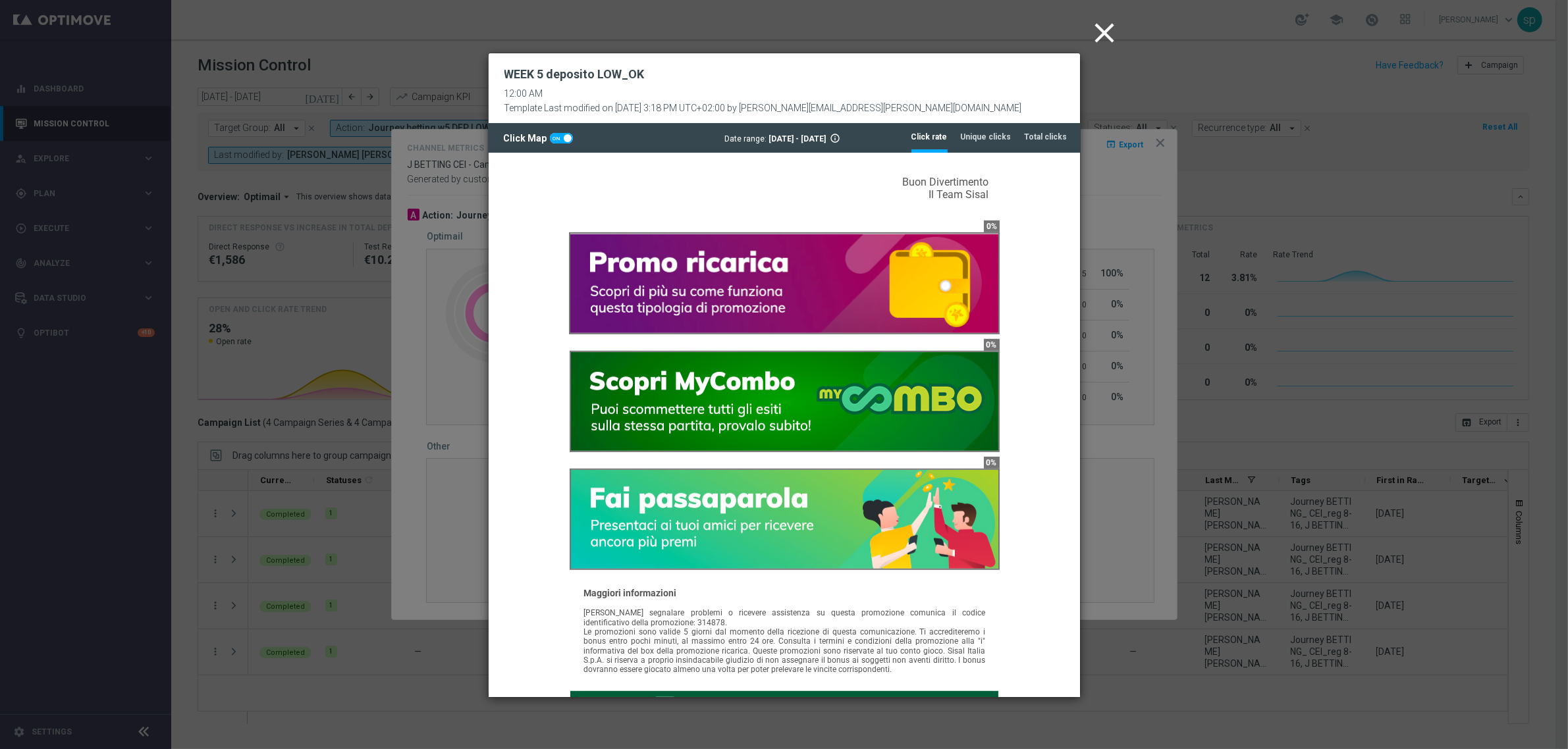
click at [1110, 31] on icon "close" at bounding box center [1105, 33] width 33 height 33
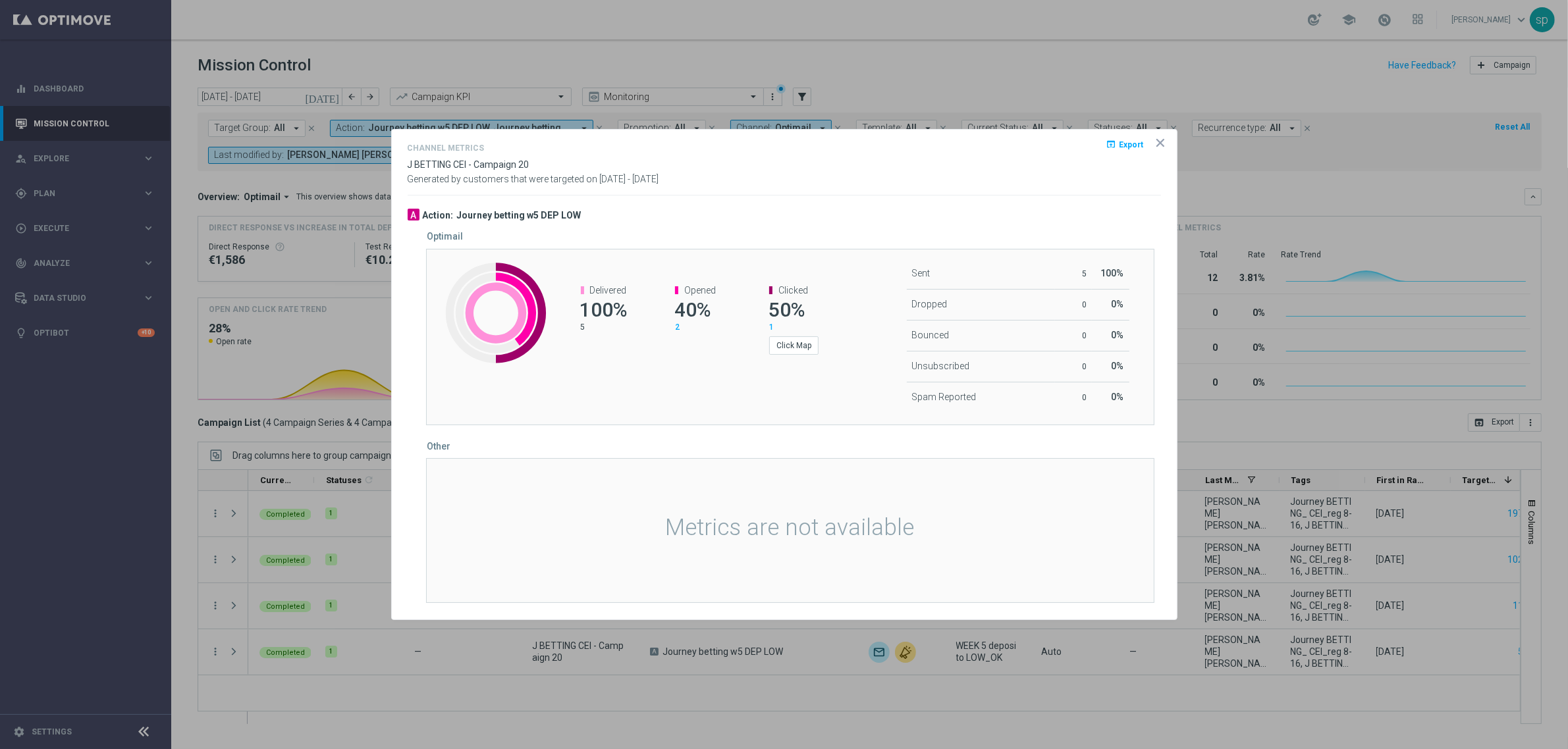
click at [1160, 145] on icon "icon" at bounding box center [1160, 143] width 14 height 13
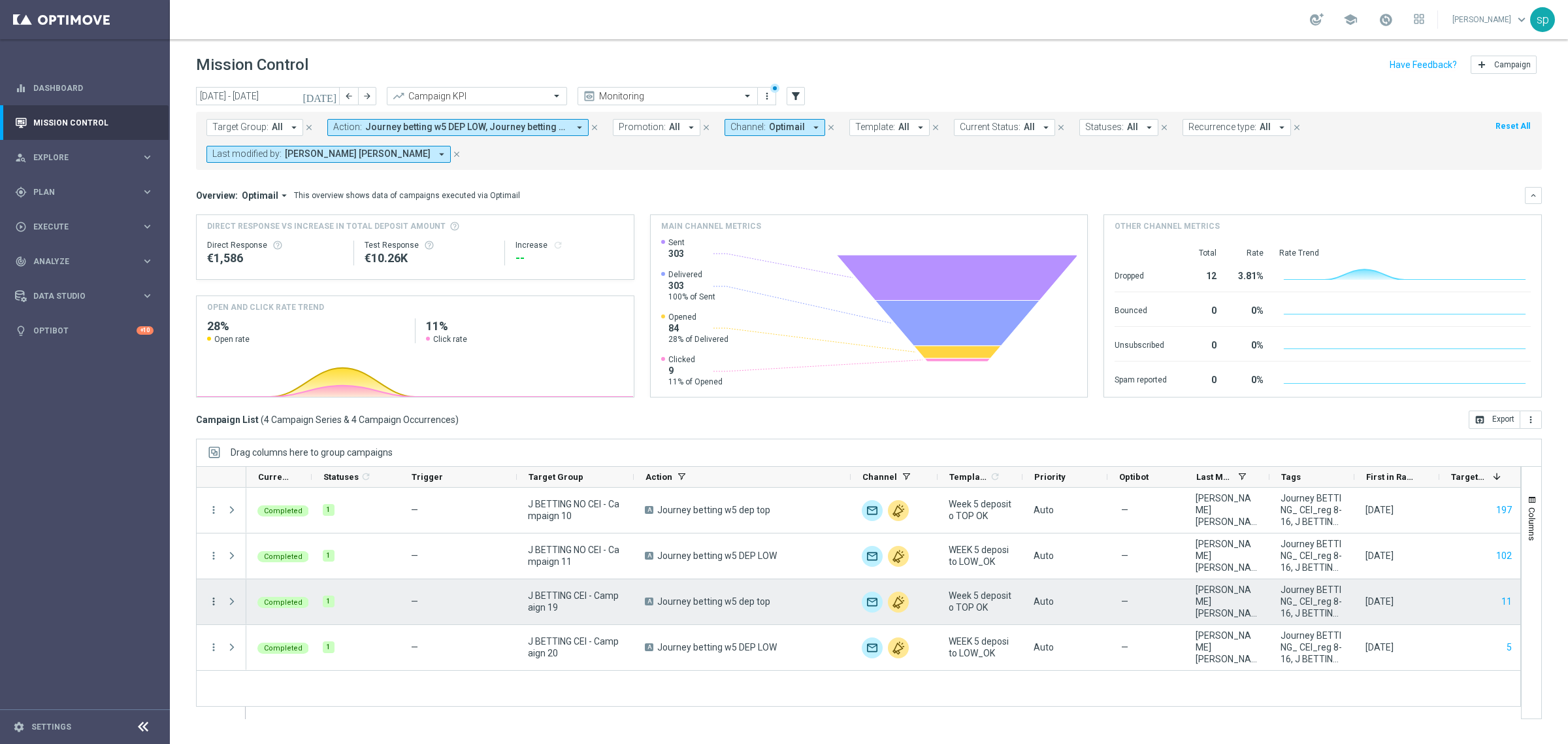
click at [211, 600] on icon "more_vert" at bounding box center [214, 602] width 12 height 12
click at [271, 482] on span "Channel Metrics" at bounding box center [270, 484] width 61 height 9
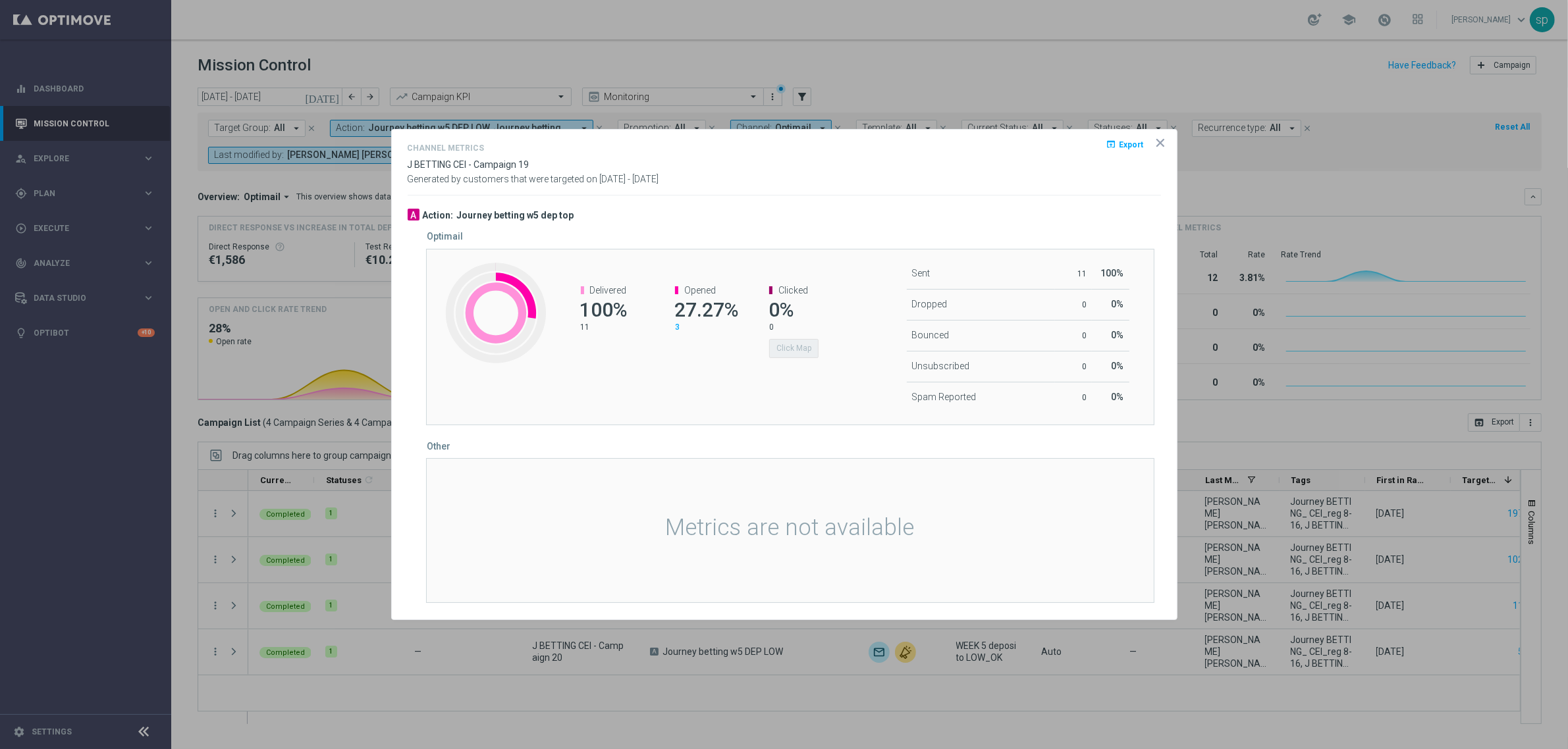
click at [1154, 136] on icon "icon" at bounding box center [1160, 143] width 14 height 13
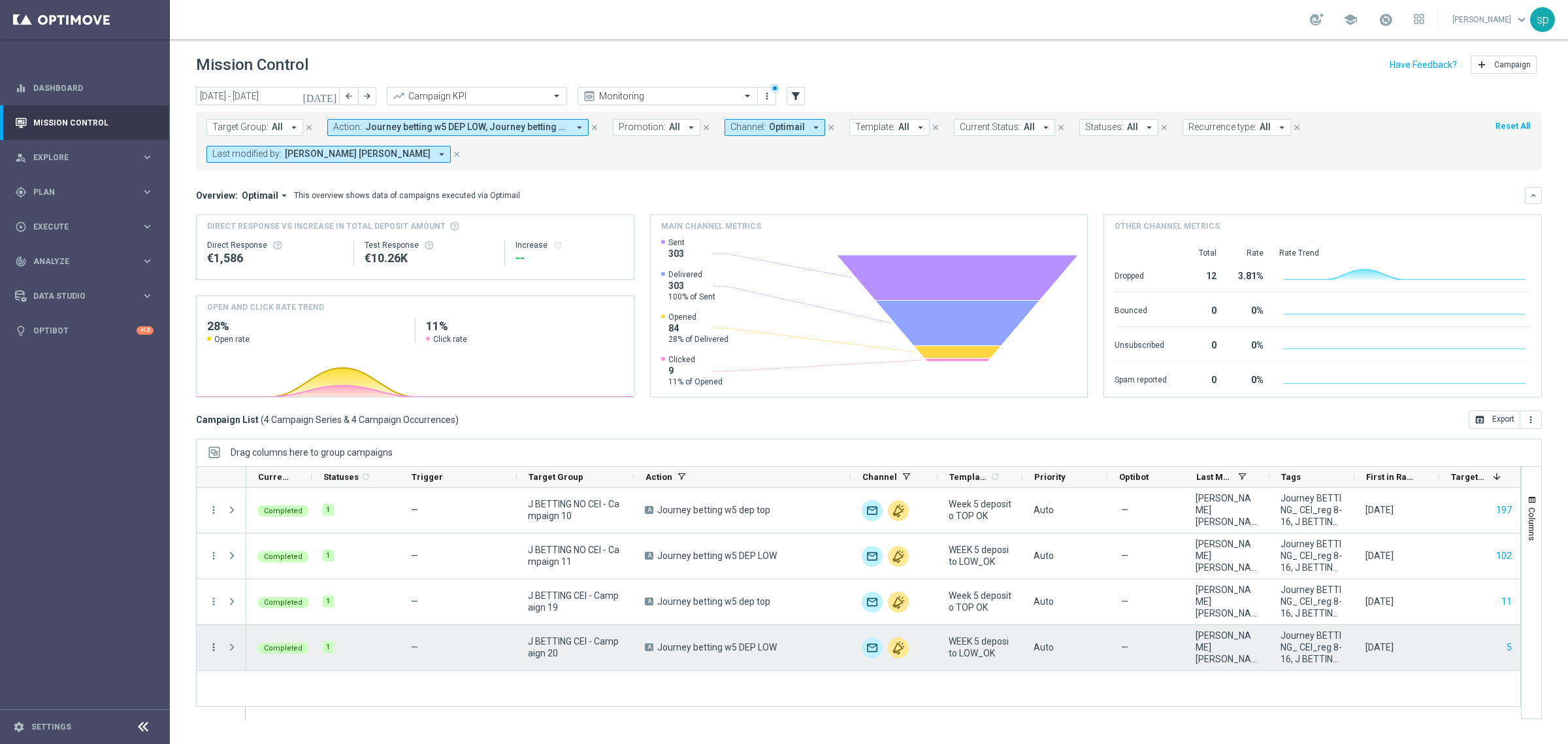
click at [218, 644] on icon "more_vert" at bounding box center [214, 647] width 12 height 12
click at [288, 530] on span "Channel Metrics" at bounding box center [270, 530] width 61 height 9
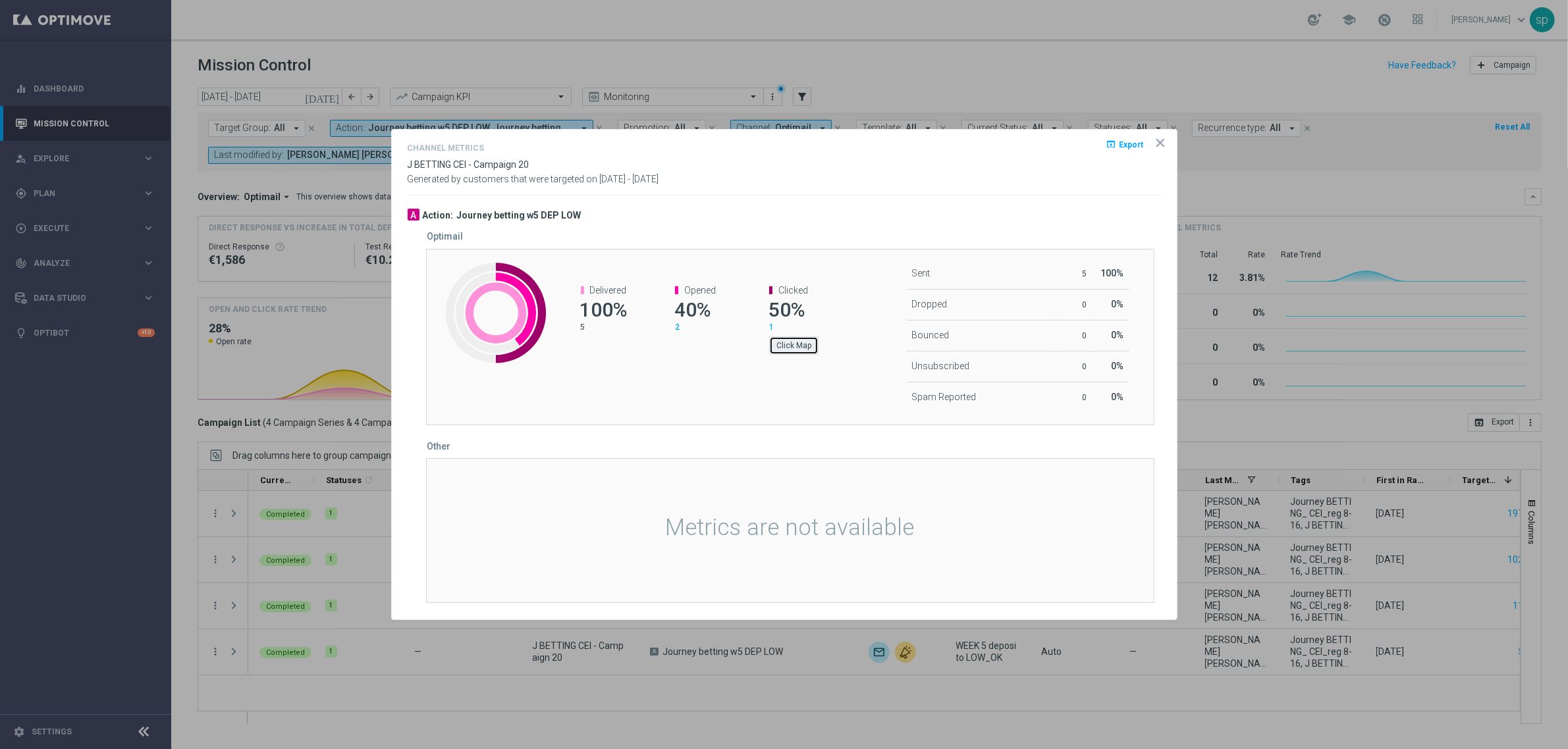
click at [792, 349] on button "Click Map" at bounding box center [793, 346] width 50 height 19
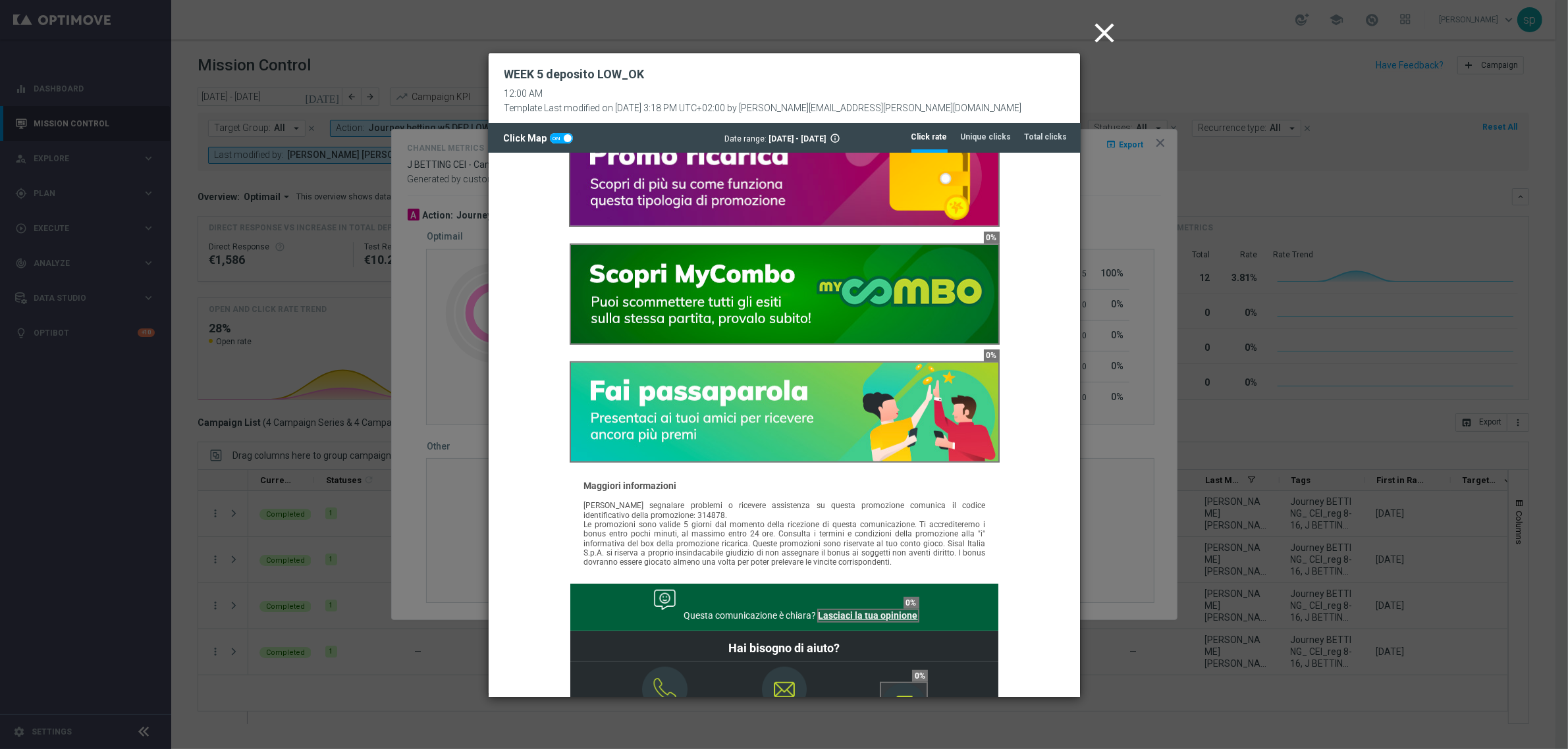
scroll to position [962, 0]
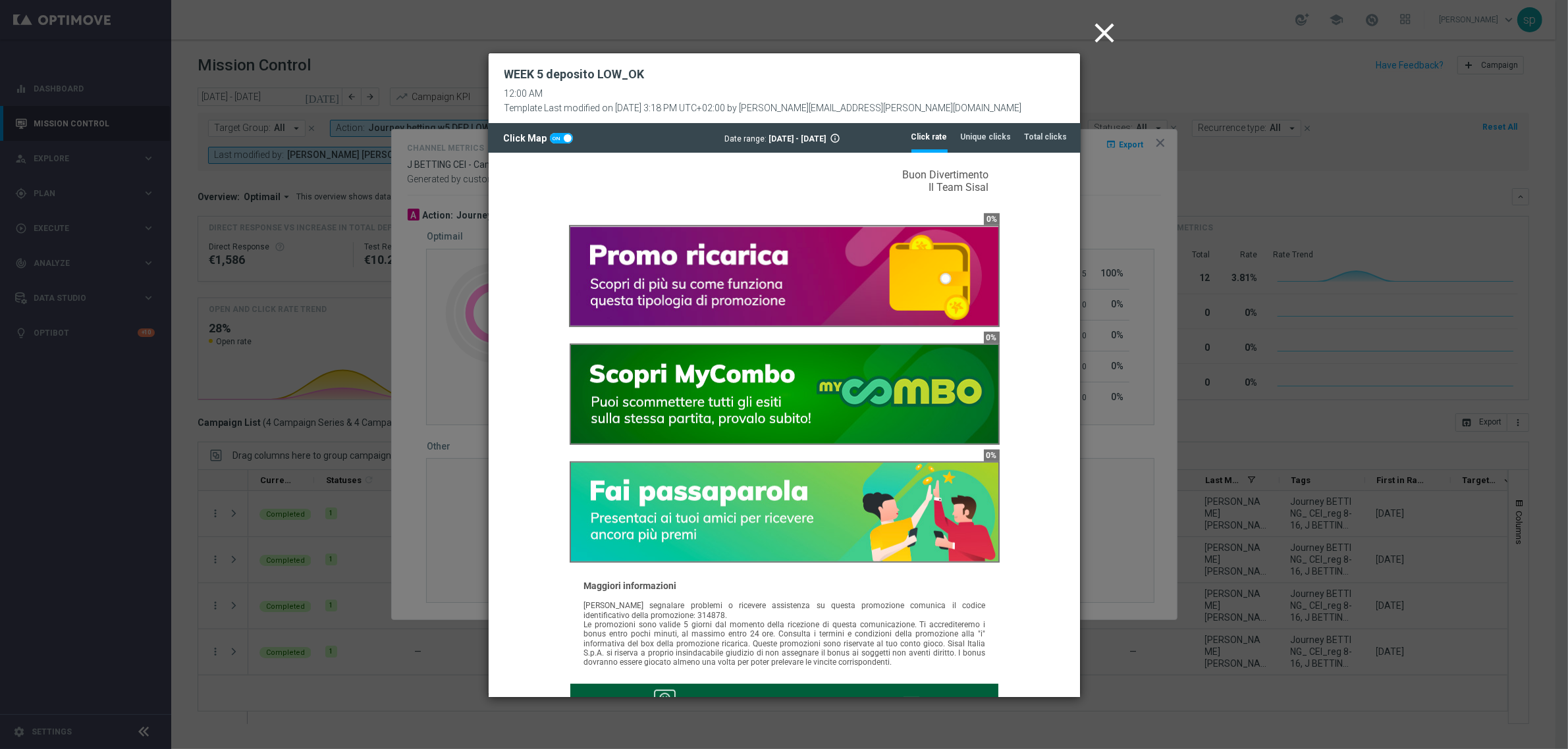
drag, startPoint x: 1073, startPoint y: 292, endPoint x: 1576, endPoint y: 703, distance: 649.6
click at [1104, 28] on icon "close" at bounding box center [1105, 33] width 33 height 33
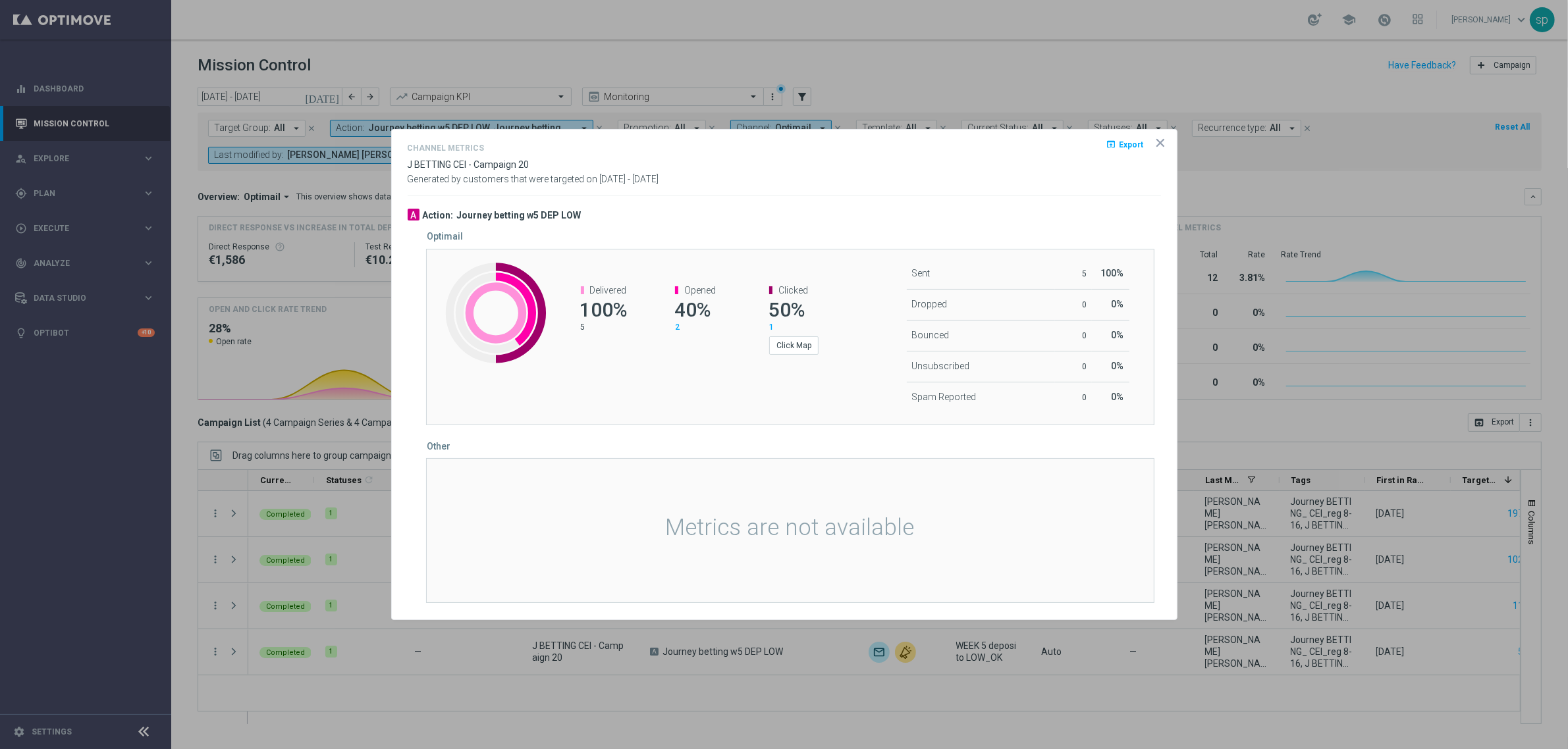
click at [1159, 143] on icon "icon" at bounding box center [1160, 143] width 7 height 7
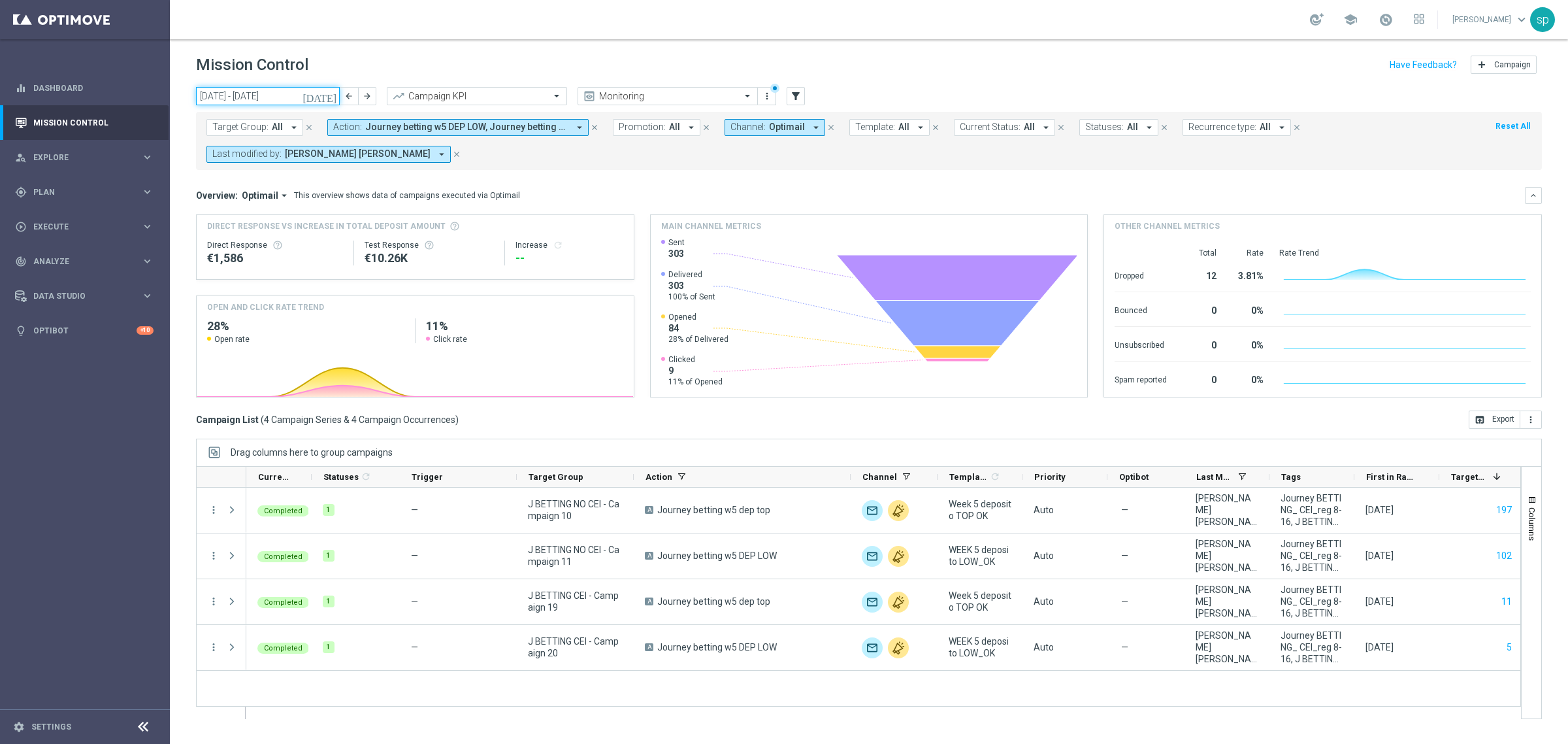
click at [272, 96] on input "01 Sep 2025 - 07 Sep 2025" at bounding box center [268, 96] width 144 height 18
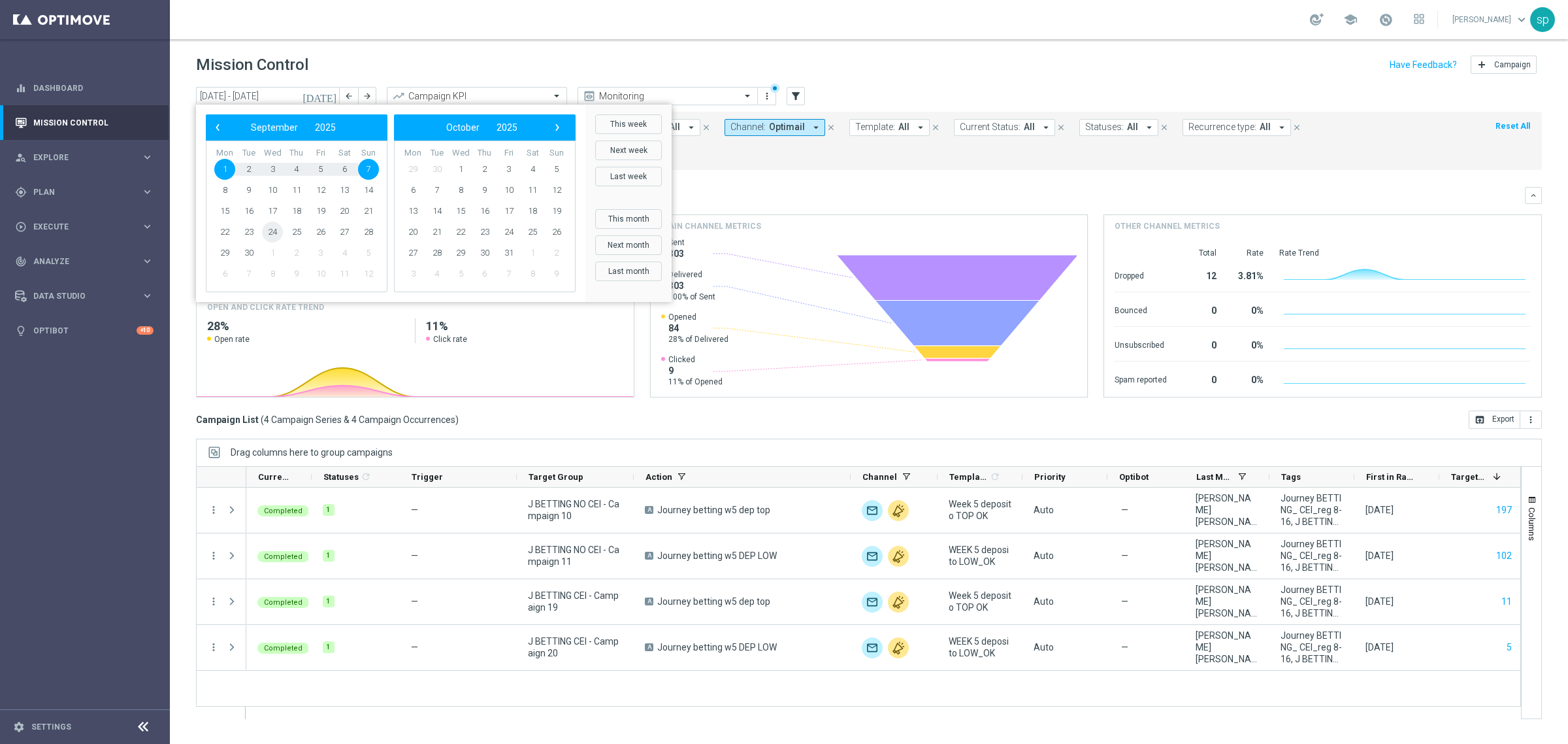
click at [269, 230] on span "24" at bounding box center [272, 231] width 21 height 21
click at [364, 230] on span "28" at bounding box center [369, 231] width 21 height 21
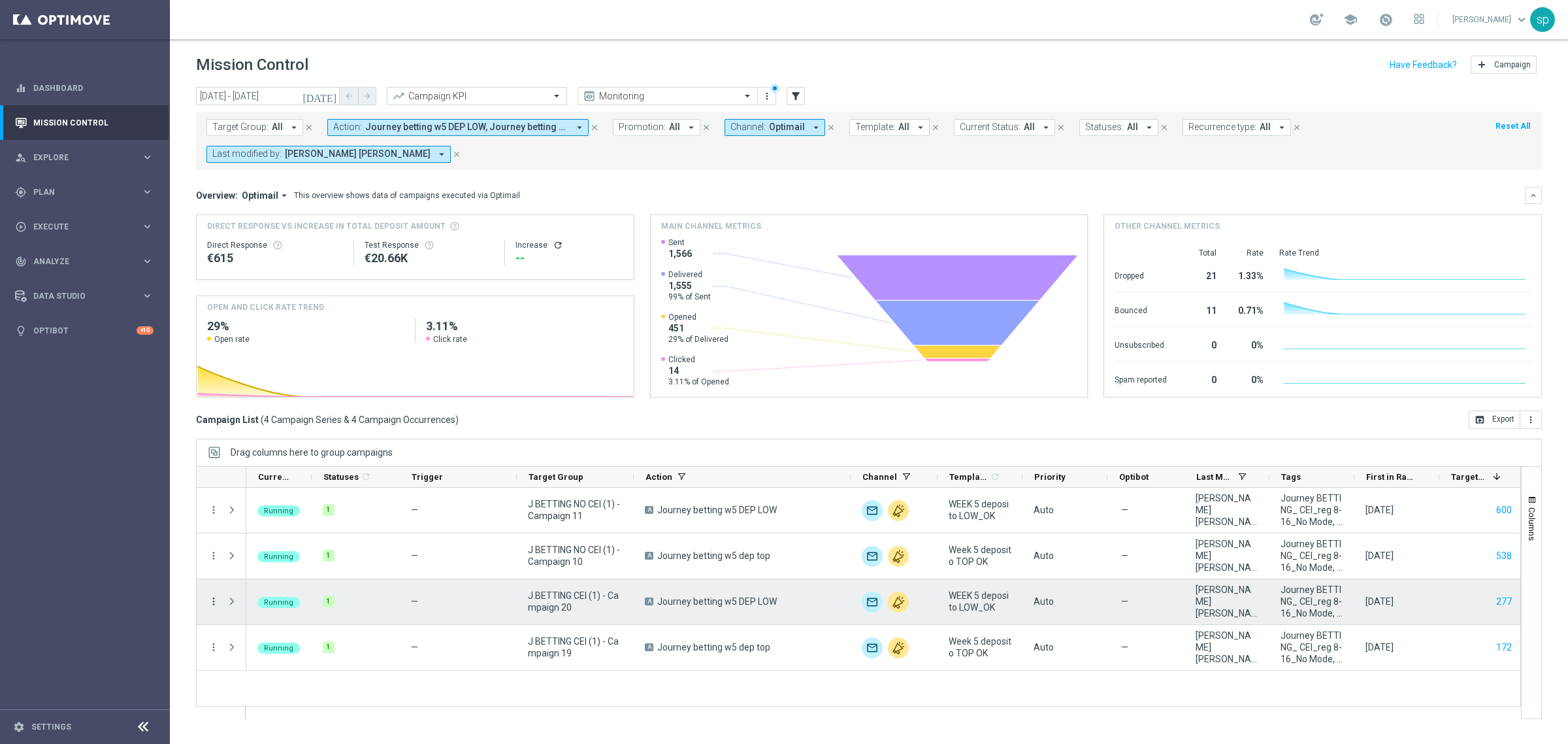
click at [215, 599] on icon "more_vert" at bounding box center [214, 602] width 12 height 12
click at [296, 524] on span "Go to Campaign Analysis" at bounding box center [286, 520] width 94 height 9
click at [210, 602] on icon "more_vert" at bounding box center [214, 602] width 12 height 12
click at [296, 482] on span "Channel Metrics" at bounding box center [270, 484] width 61 height 9
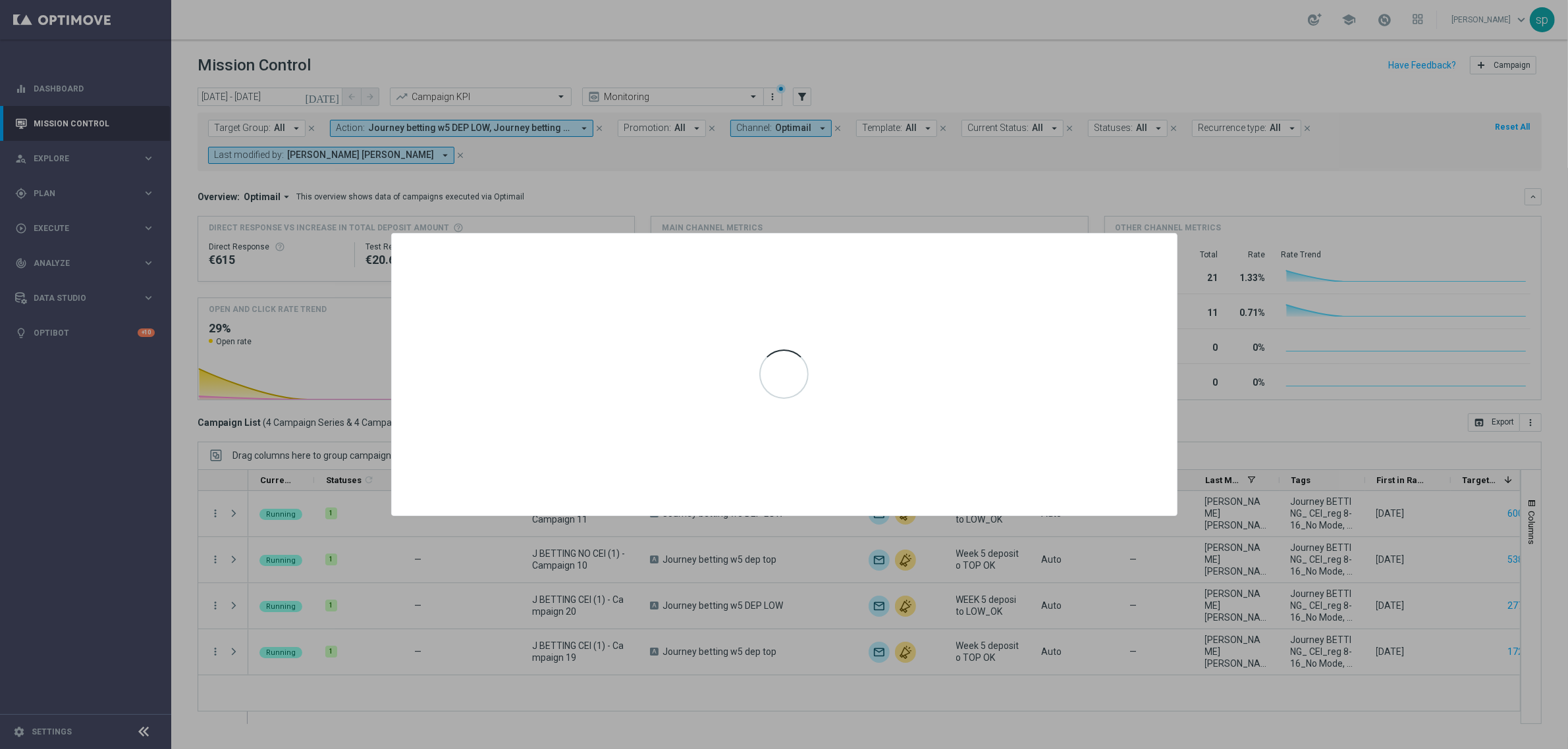
click at [893, 201] on div at bounding box center [784, 374] width 1568 height 749
drag, startPoint x: 897, startPoint y: 288, endPoint x: 922, endPoint y: 163, distance: 127.5
click at [922, 163] on div "Channel Metrics open_in_browser Export J BETTING CEI (1) - Campaign 20 Generate…" at bounding box center [784, 374] width 1568 height 749
click at [922, 163] on div at bounding box center [784, 374] width 1568 height 749
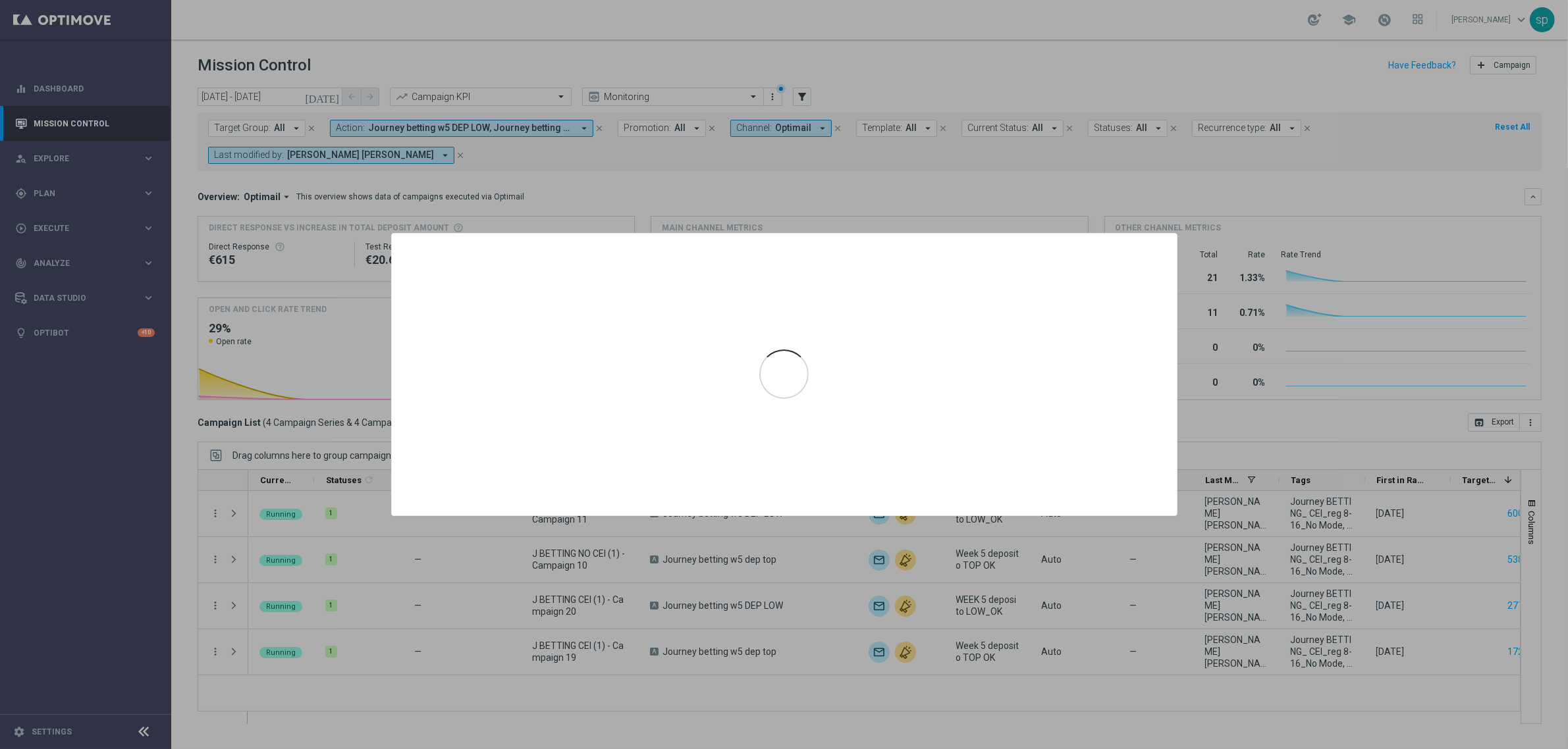
click at [922, 163] on div at bounding box center [784, 374] width 1568 height 749
click at [963, 193] on div at bounding box center [784, 374] width 1568 height 749
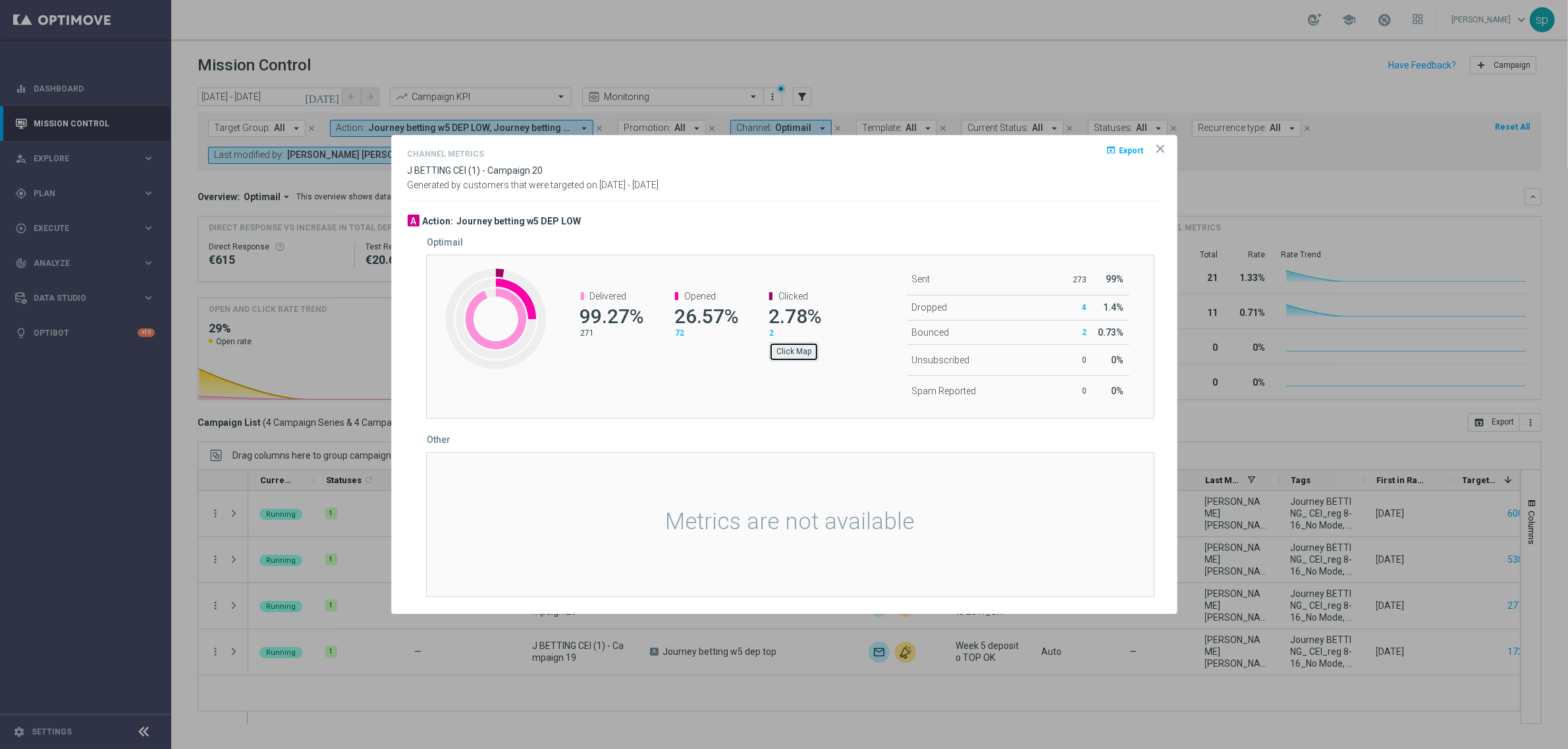
click at [777, 346] on button "Click Map" at bounding box center [793, 352] width 50 height 19
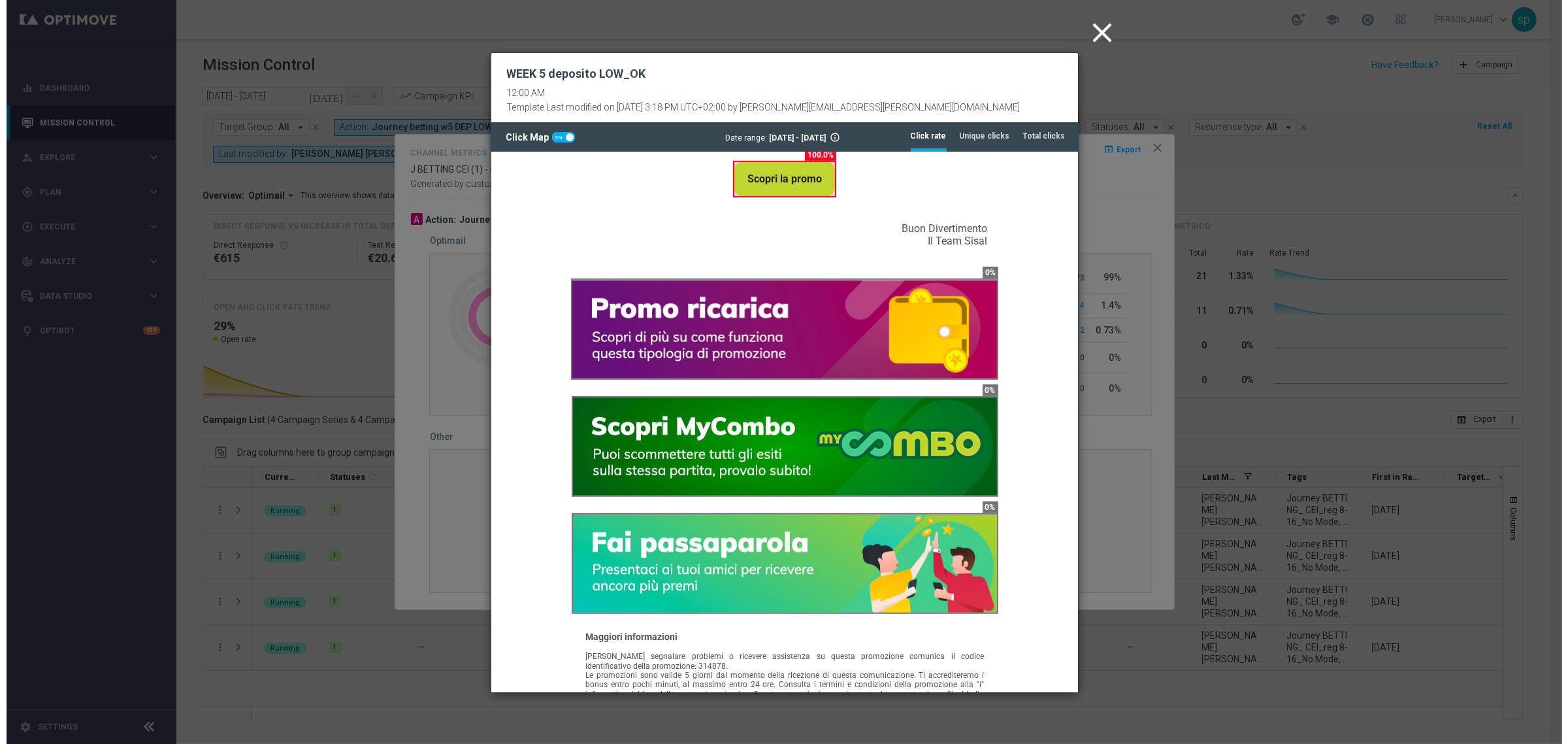
scroll to position [1021, 0]
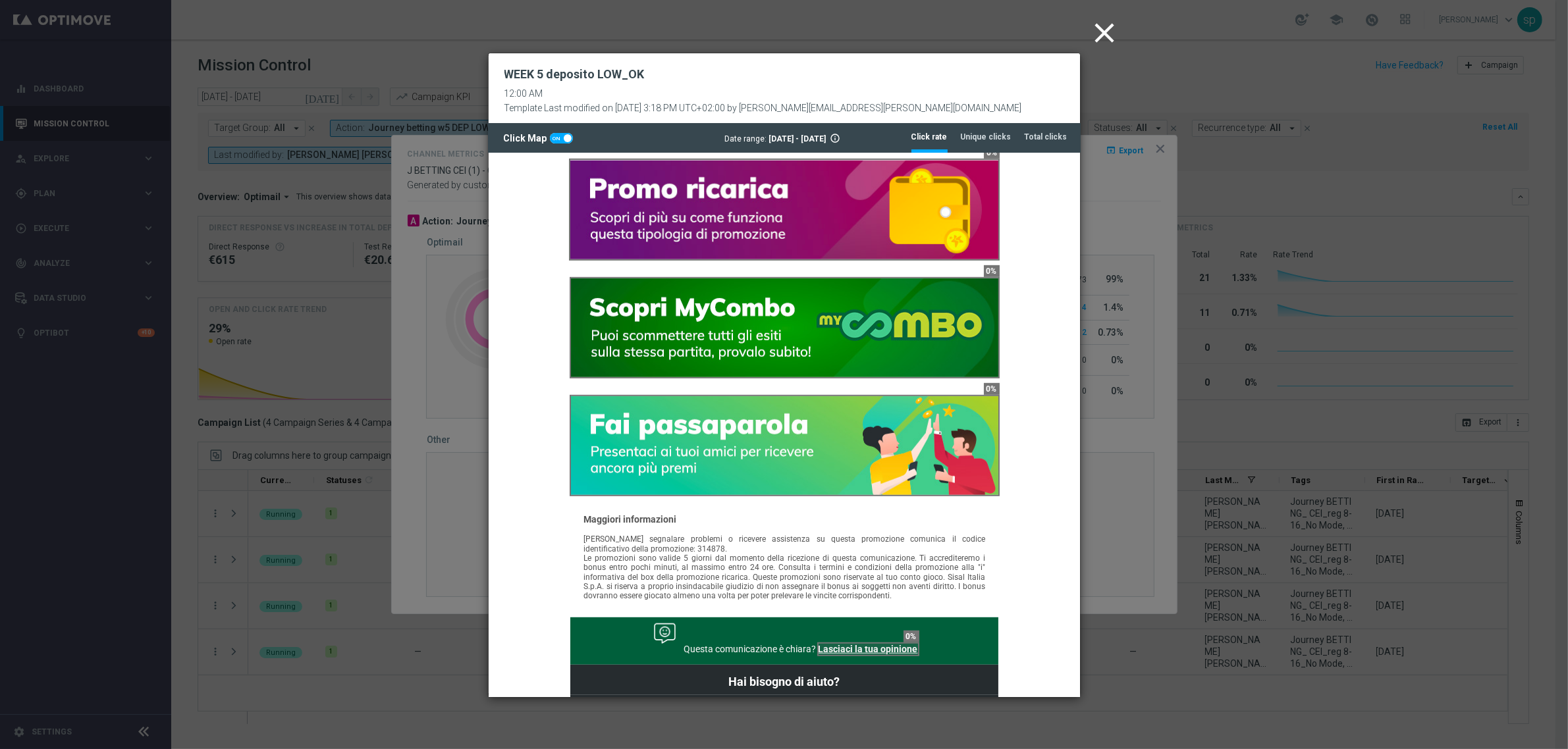
drag, startPoint x: 1073, startPoint y: 293, endPoint x: 1570, endPoint y: 590, distance: 579.0
click at [1106, 28] on icon "close" at bounding box center [1105, 33] width 33 height 33
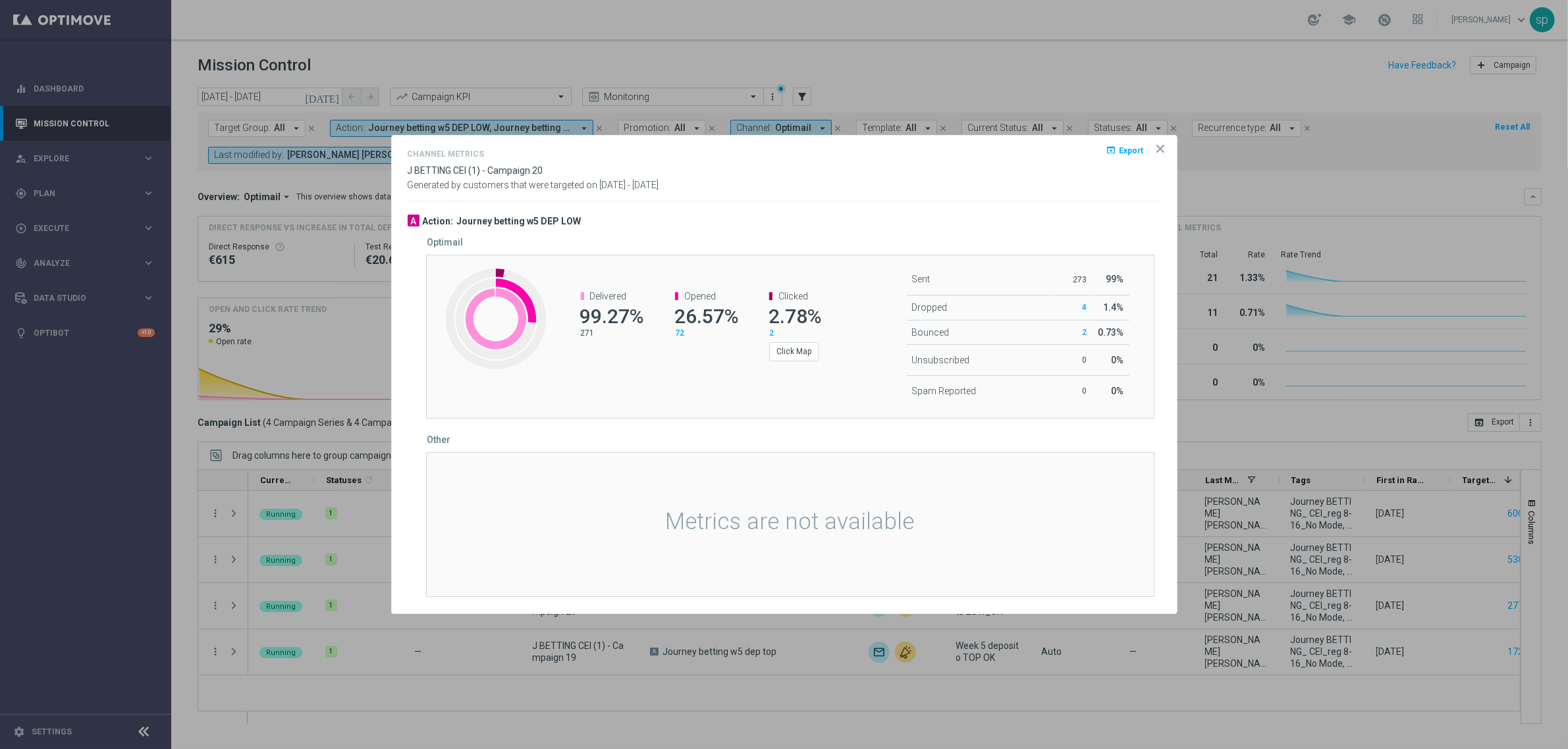
click at [1160, 147] on icon "icon" at bounding box center [1160, 148] width 7 height 7
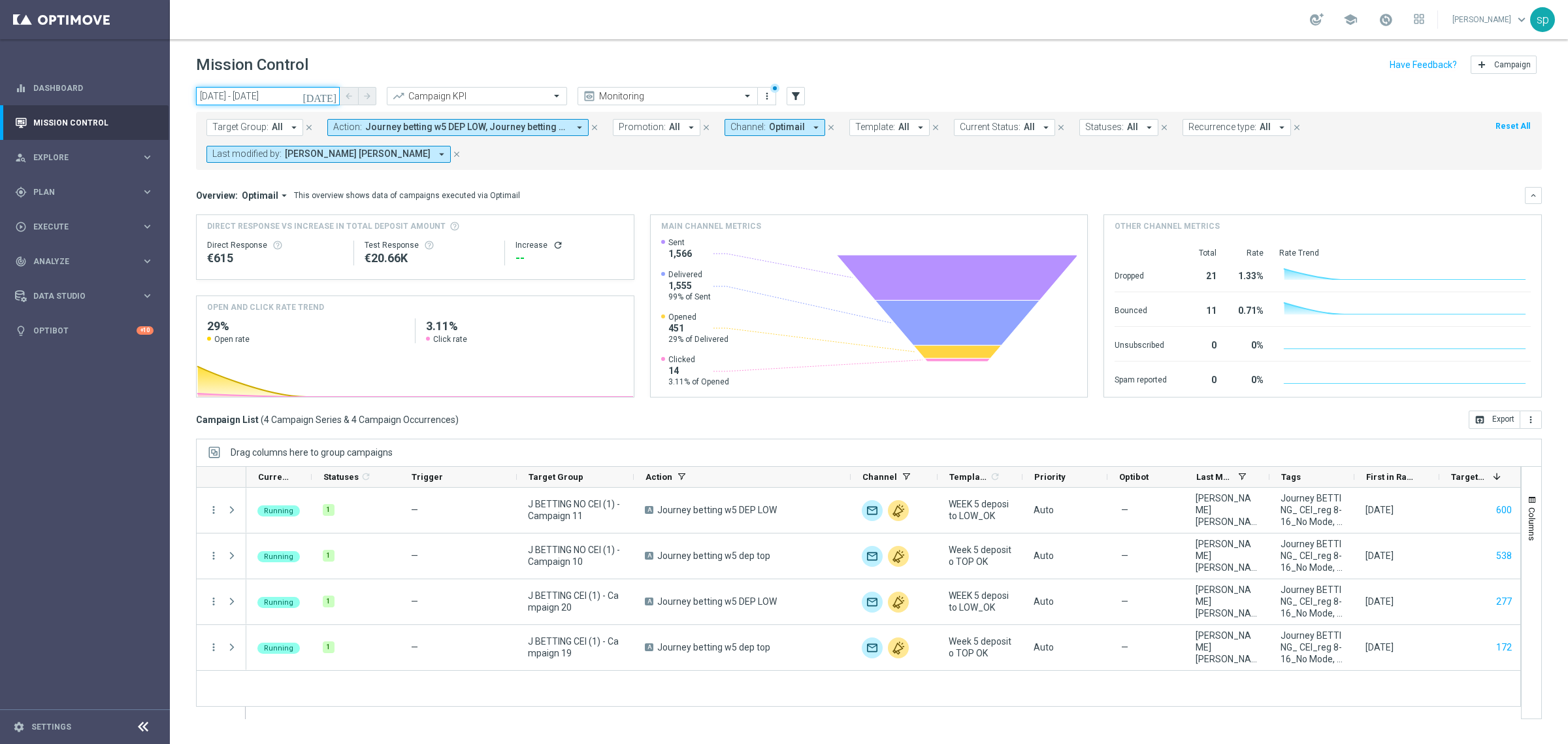
click at [235, 94] on input "24 Sep 2025 - 28 Sep 2025" at bounding box center [268, 96] width 144 height 18
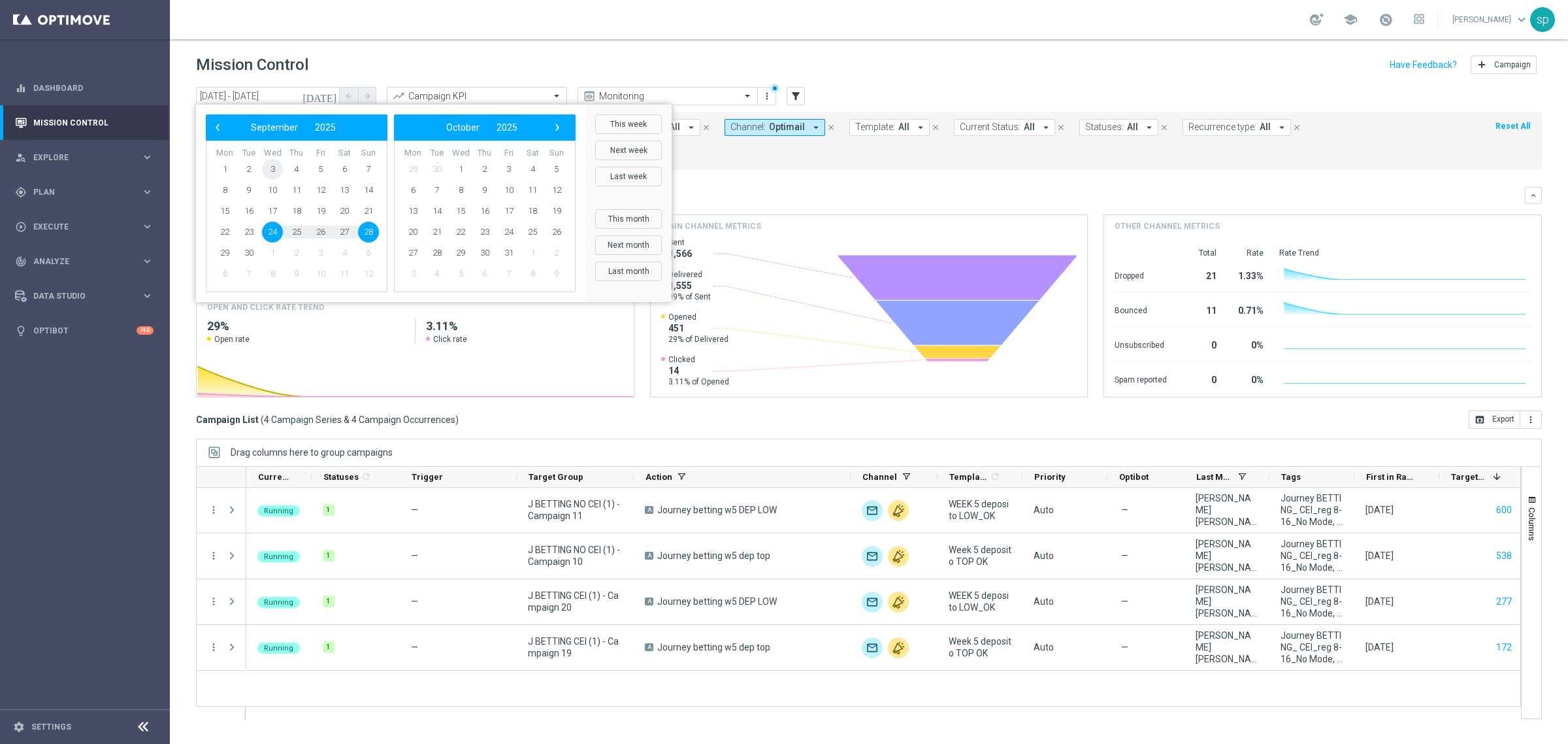
click at [275, 165] on span "3" at bounding box center [272, 169] width 21 height 21
click at [367, 170] on span "7" at bounding box center [369, 169] width 21 height 21
type input "03 Sep 2025 - 07 Sep 2025"
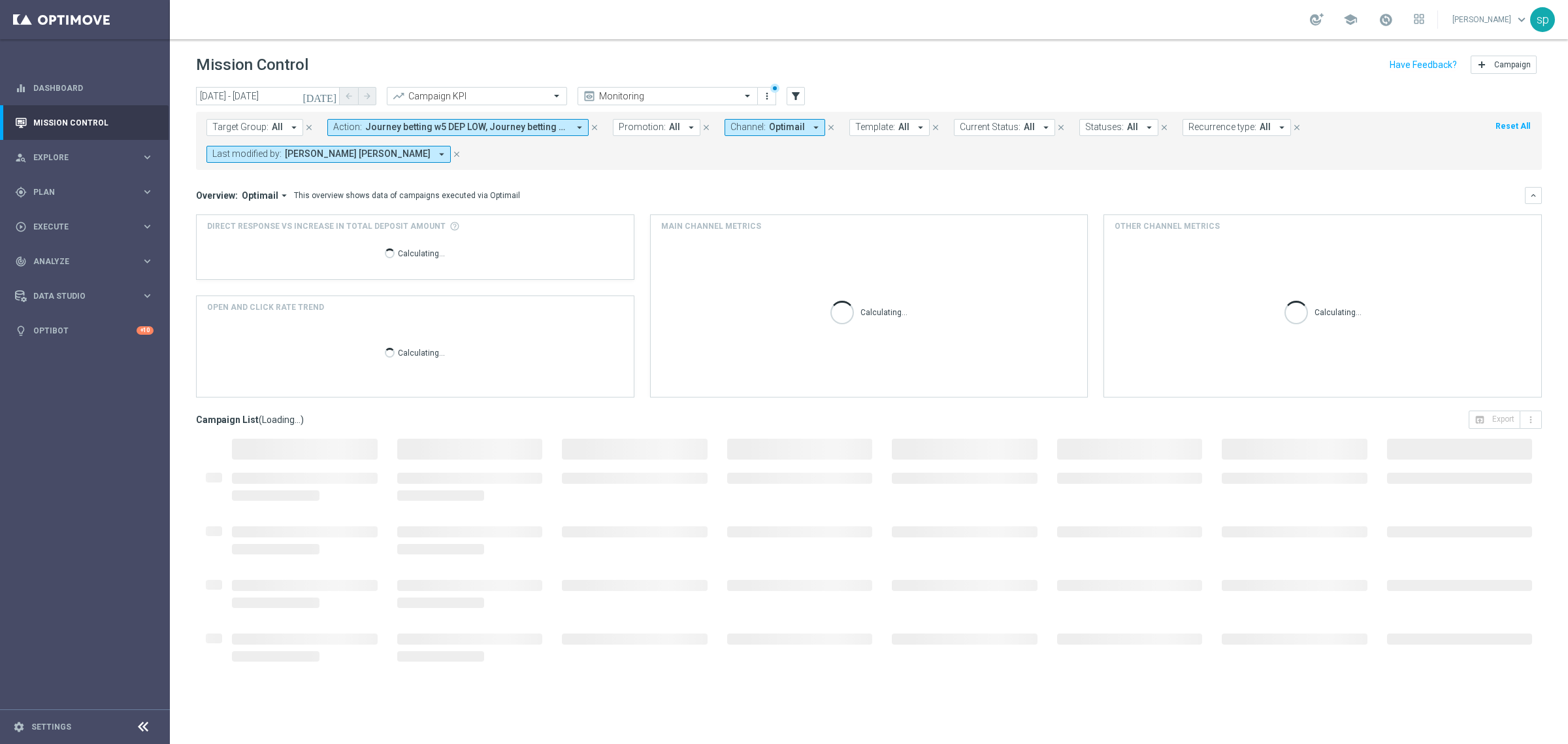
click at [431, 132] on button "Action: Journey betting w5 DEP LOW, Journey betting w5 dep top arrow_drop_down" at bounding box center [458, 127] width 261 height 17
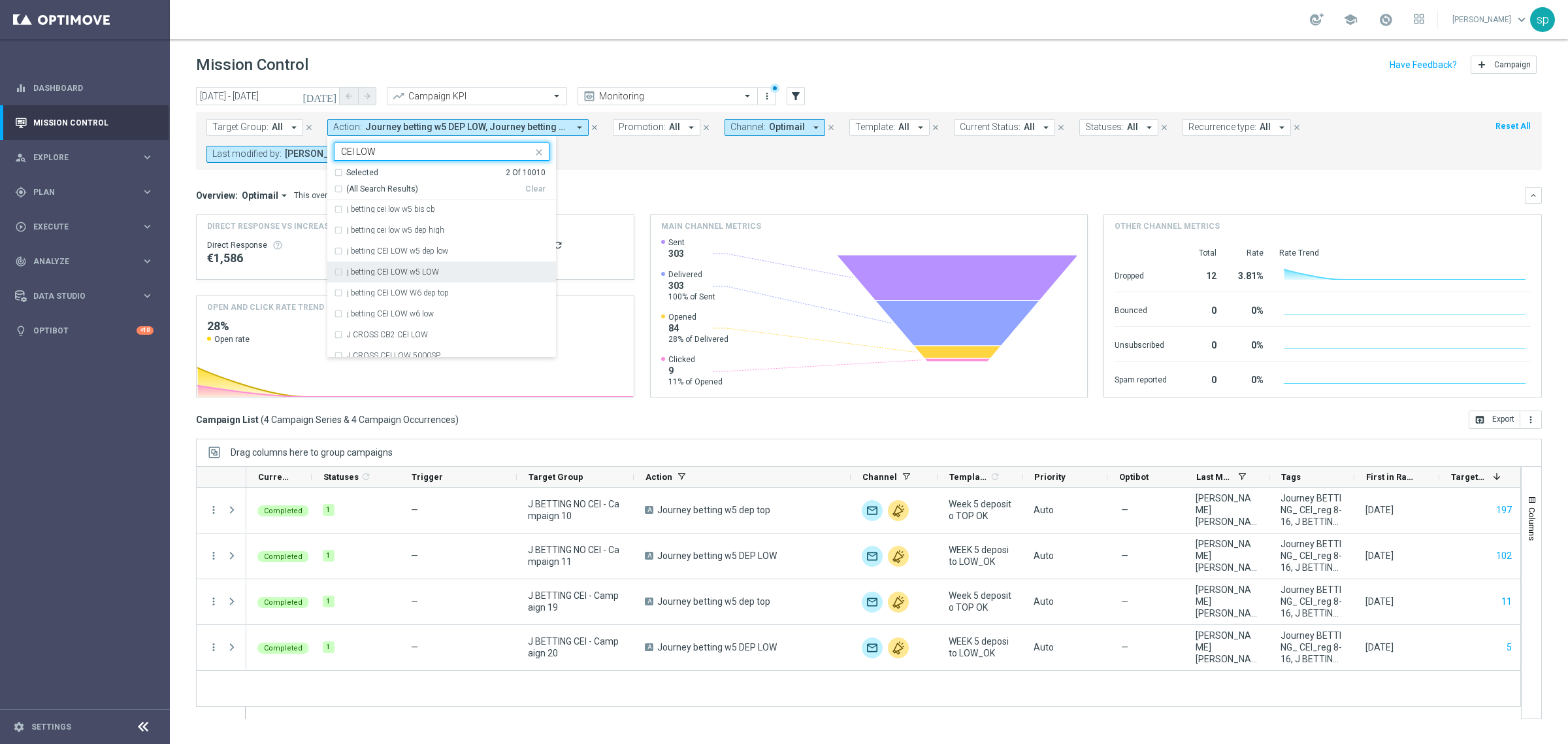
scroll to position [98, 0]
click at [441, 242] on div "j betting CEI LOW w5 dep low" at bounding box center [441, 237] width 215 height 21
type input "CEI LOW"
click at [478, 256] on div "j betting CEI LOW w5 LOW" at bounding box center [448, 258] width 203 height 8
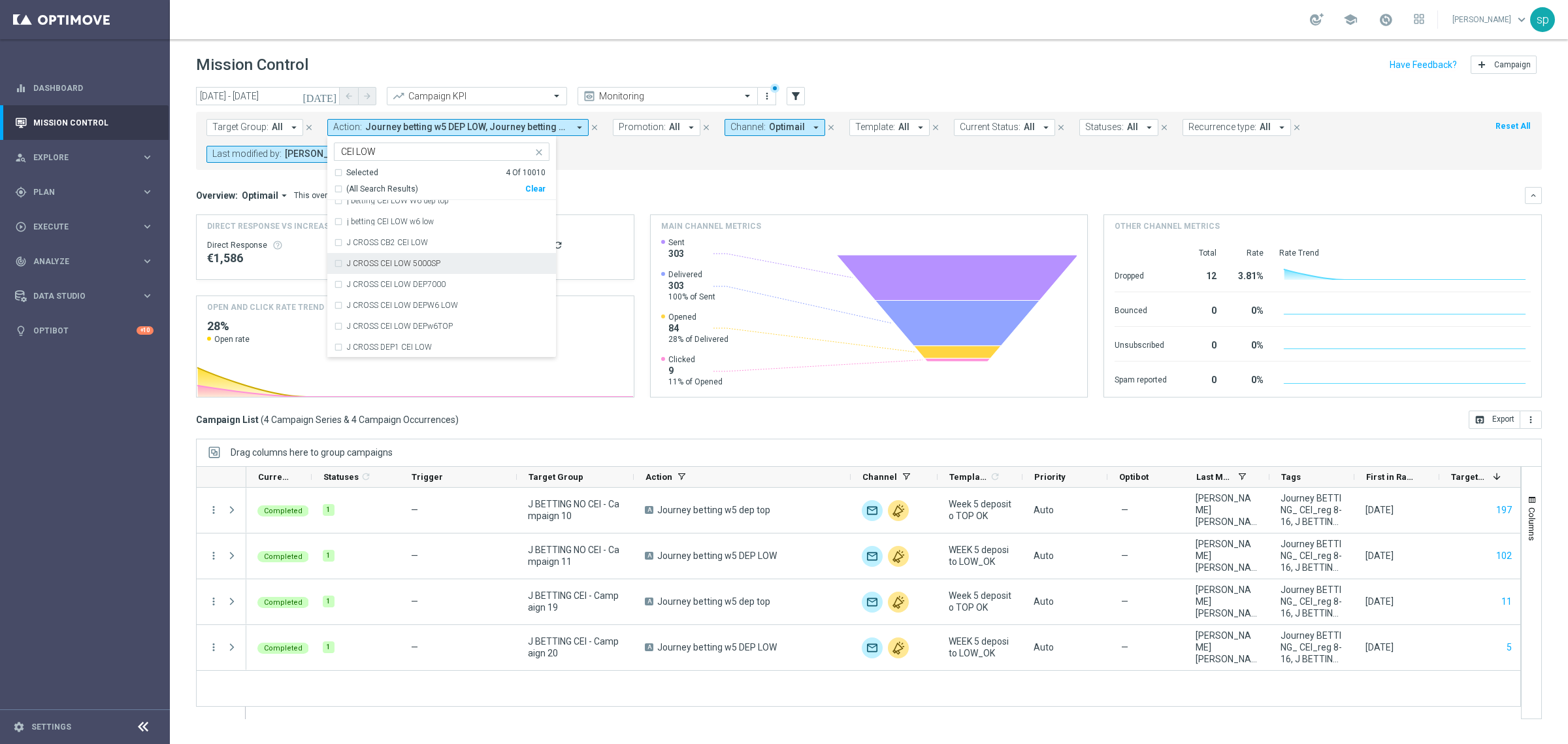
click at [610, 206] on div "Overview: Optimail arrow_drop_down This overview shows data of campaigns execut…" at bounding box center [869, 292] width 1346 height 210
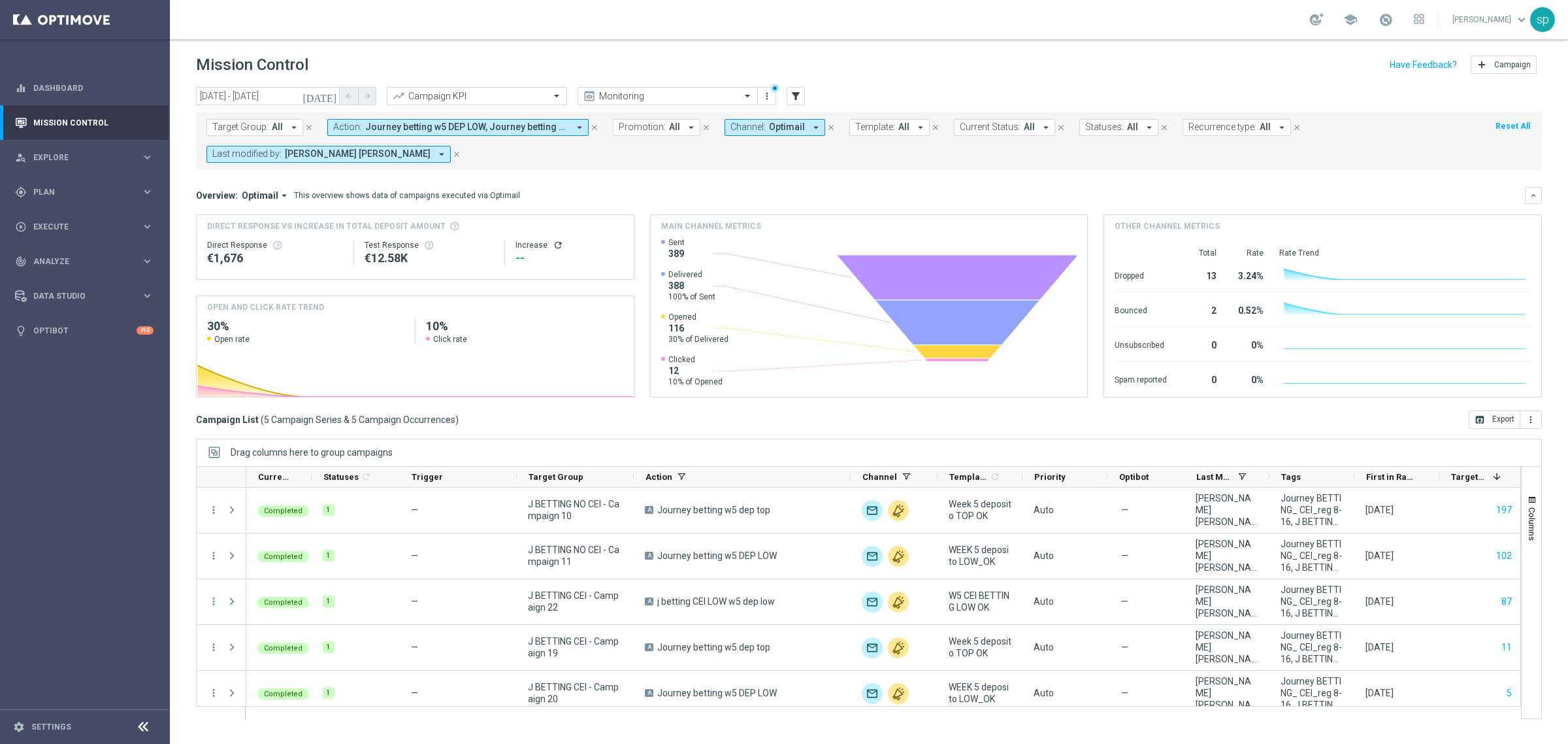
click at [458, 126] on span "Journey betting w5 DEP LOW, Journey betting w5 dep top, j betting CEI LOW w5 LO…" at bounding box center [467, 127] width 204 height 11
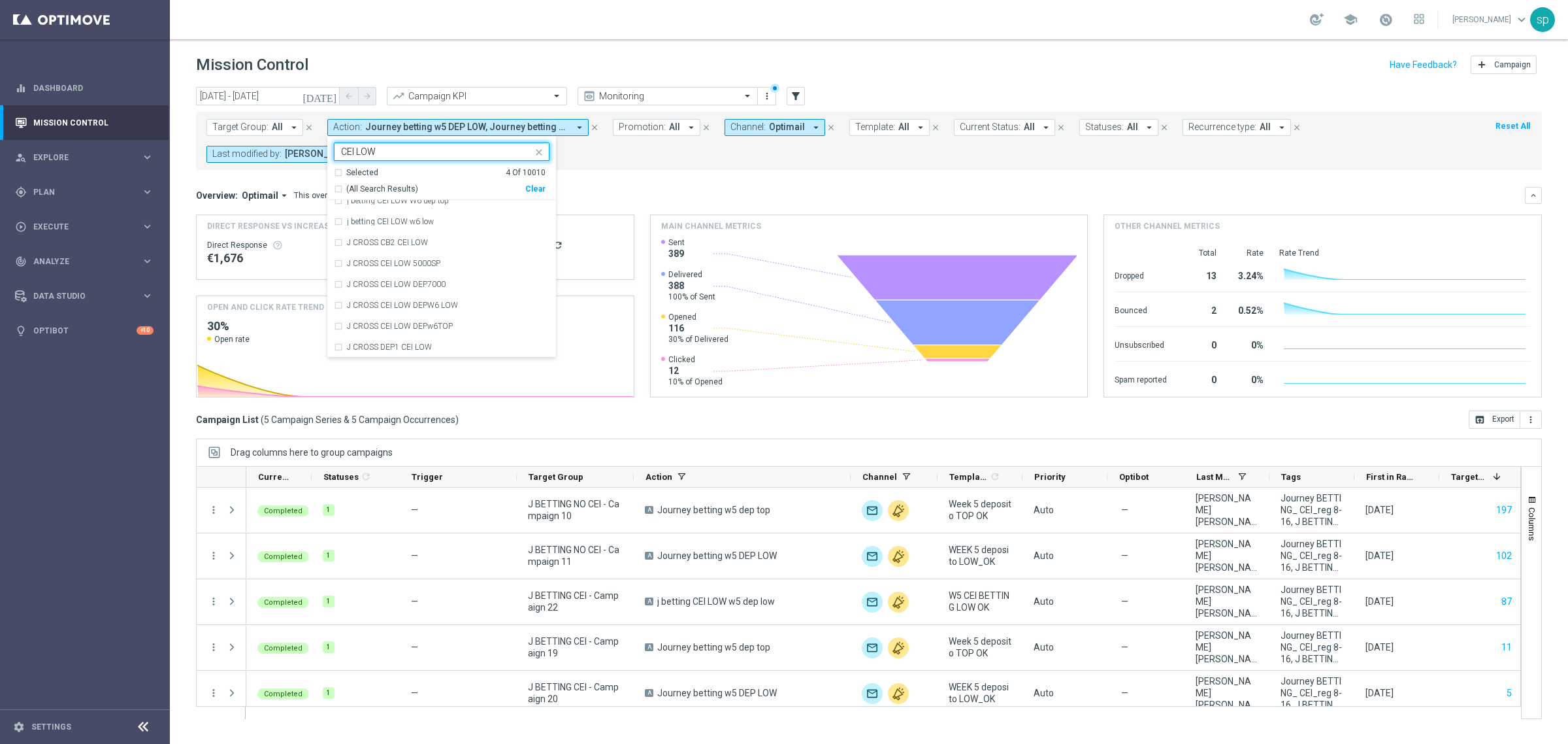
type input "CEI LOW"
click at [648, 164] on div "Target Group: All arrow_drop_down close Action: Journey betting w5 DEP LOW, Jou…" at bounding box center [869, 140] width 1346 height 58
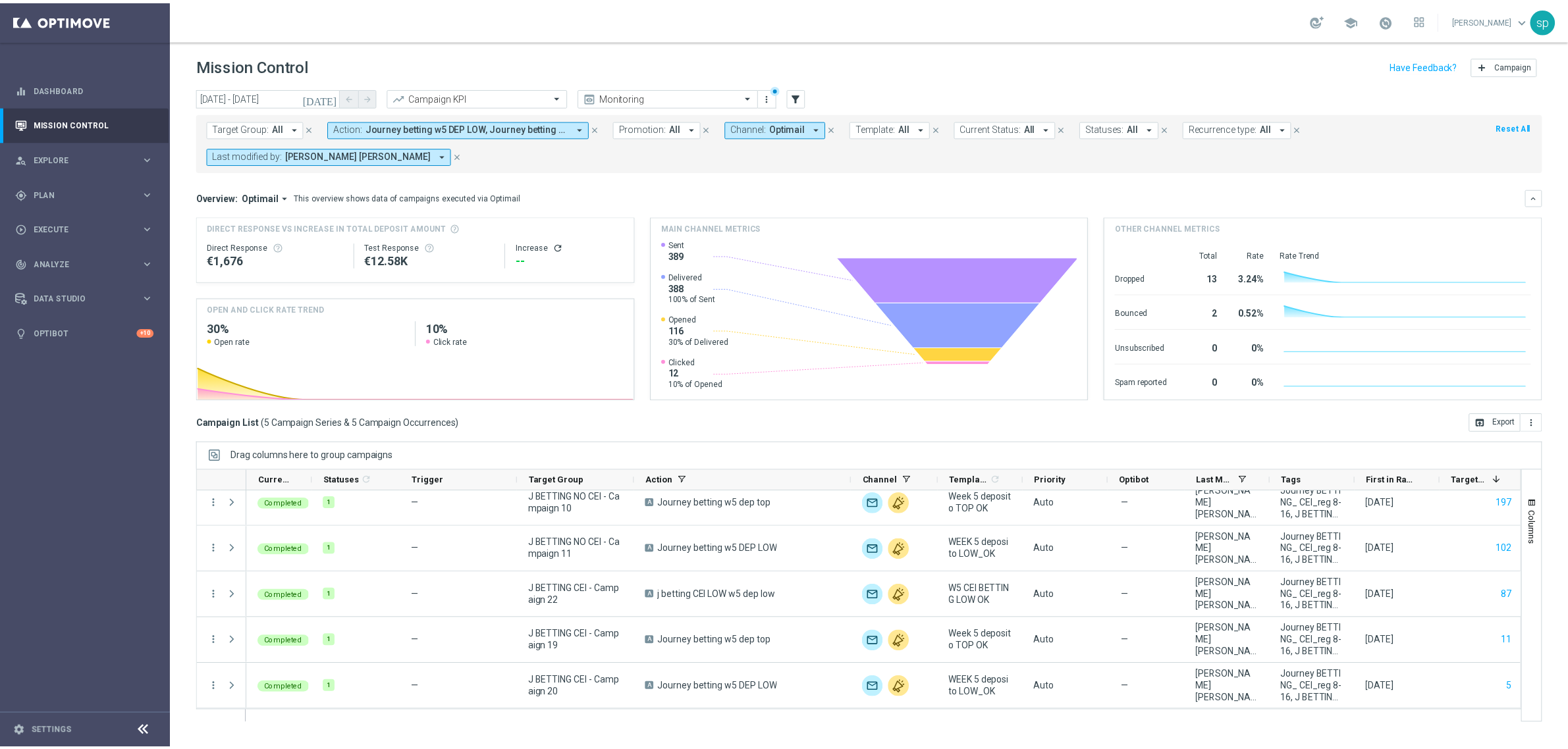
scroll to position [0, 0]
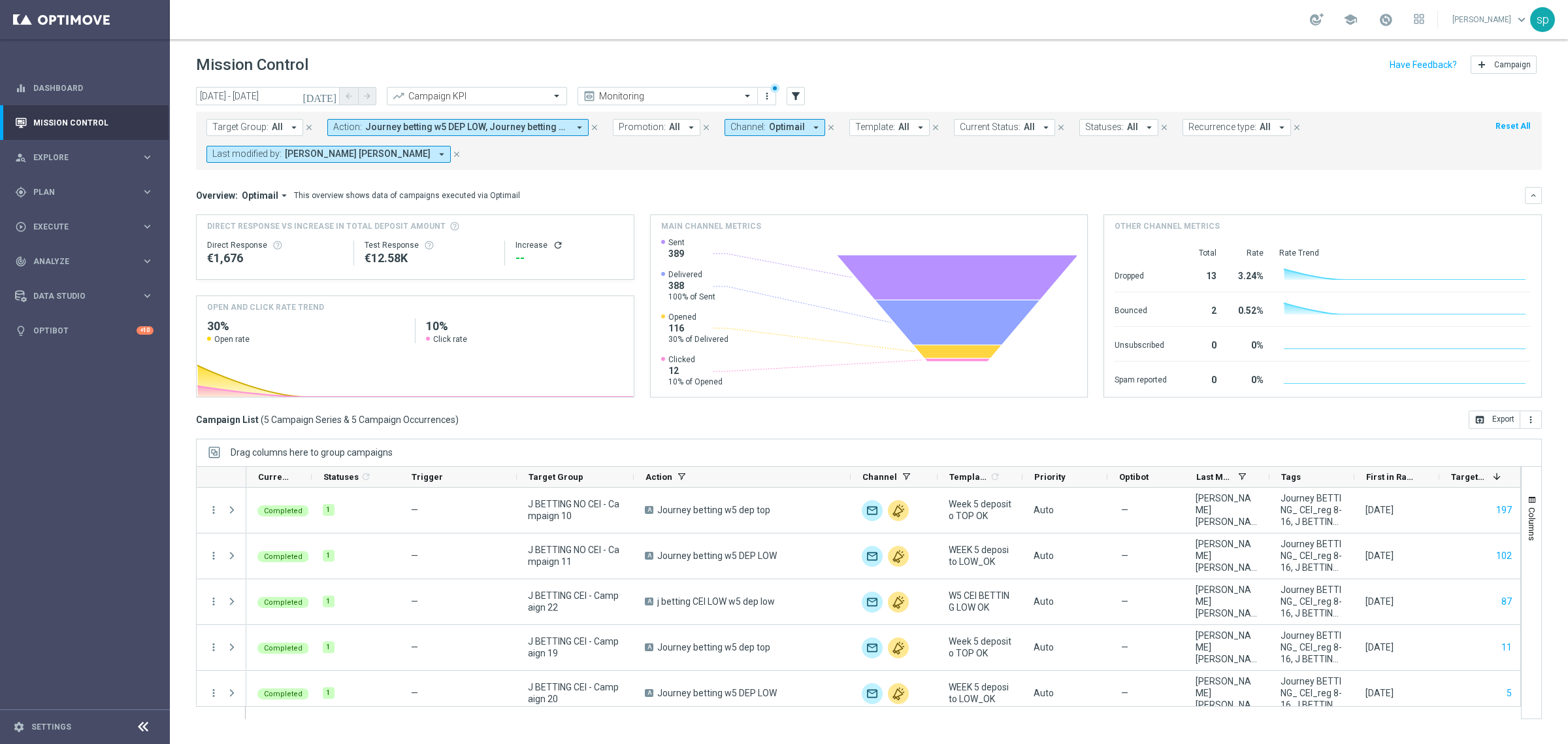
click at [421, 132] on span "Journey betting w5 DEP LOW, Journey betting w5 dep top, j betting CEI LOW w5 LO…" at bounding box center [467, 127] width 204 height 11
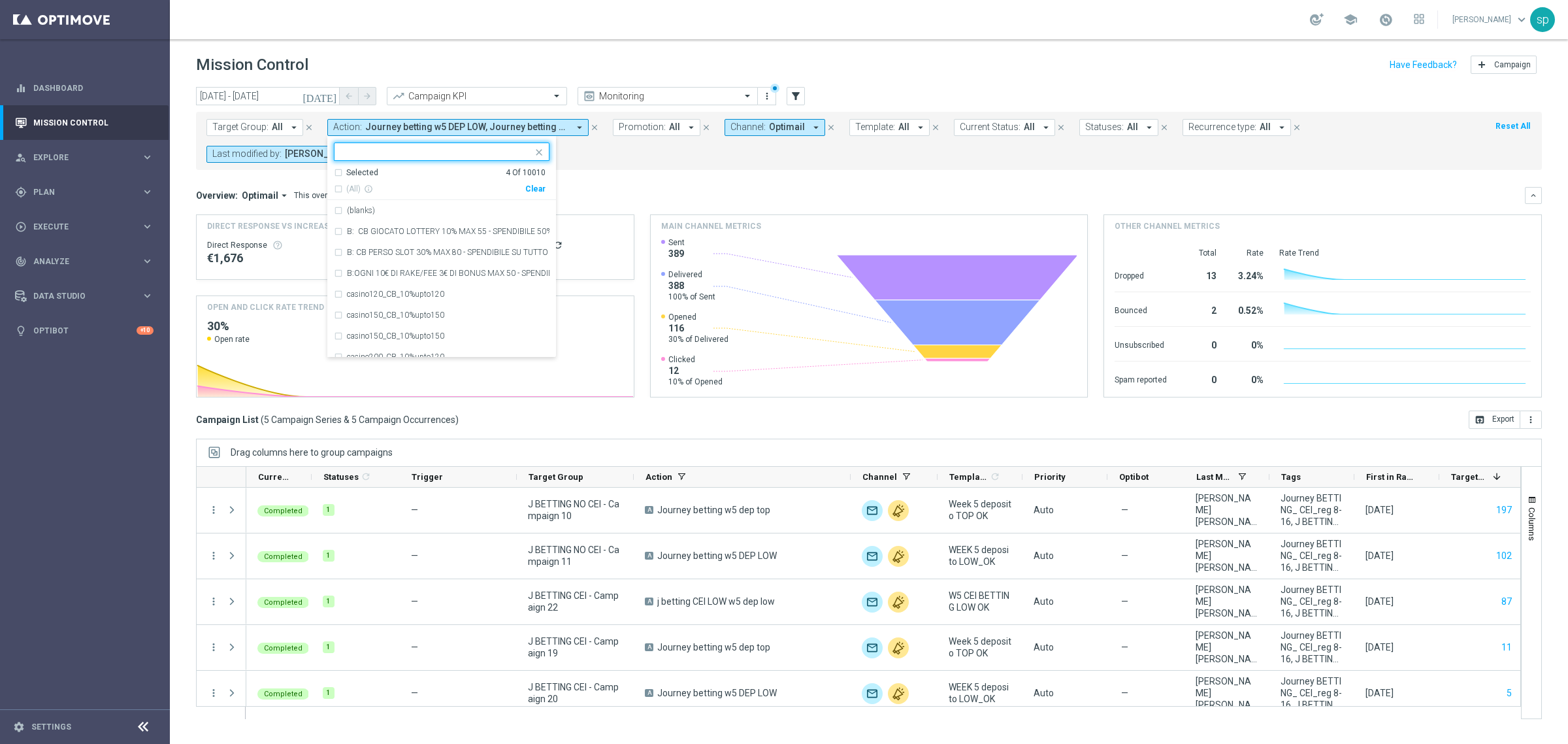
click at [338, 172] on div "Selected 4 Of 10010" at bounding box center [440, 173] width 212 height 11
click at [337, 251] on div "Journey betting w5 DEP LOW" at bounding box center [441, 252] width 215 height 21
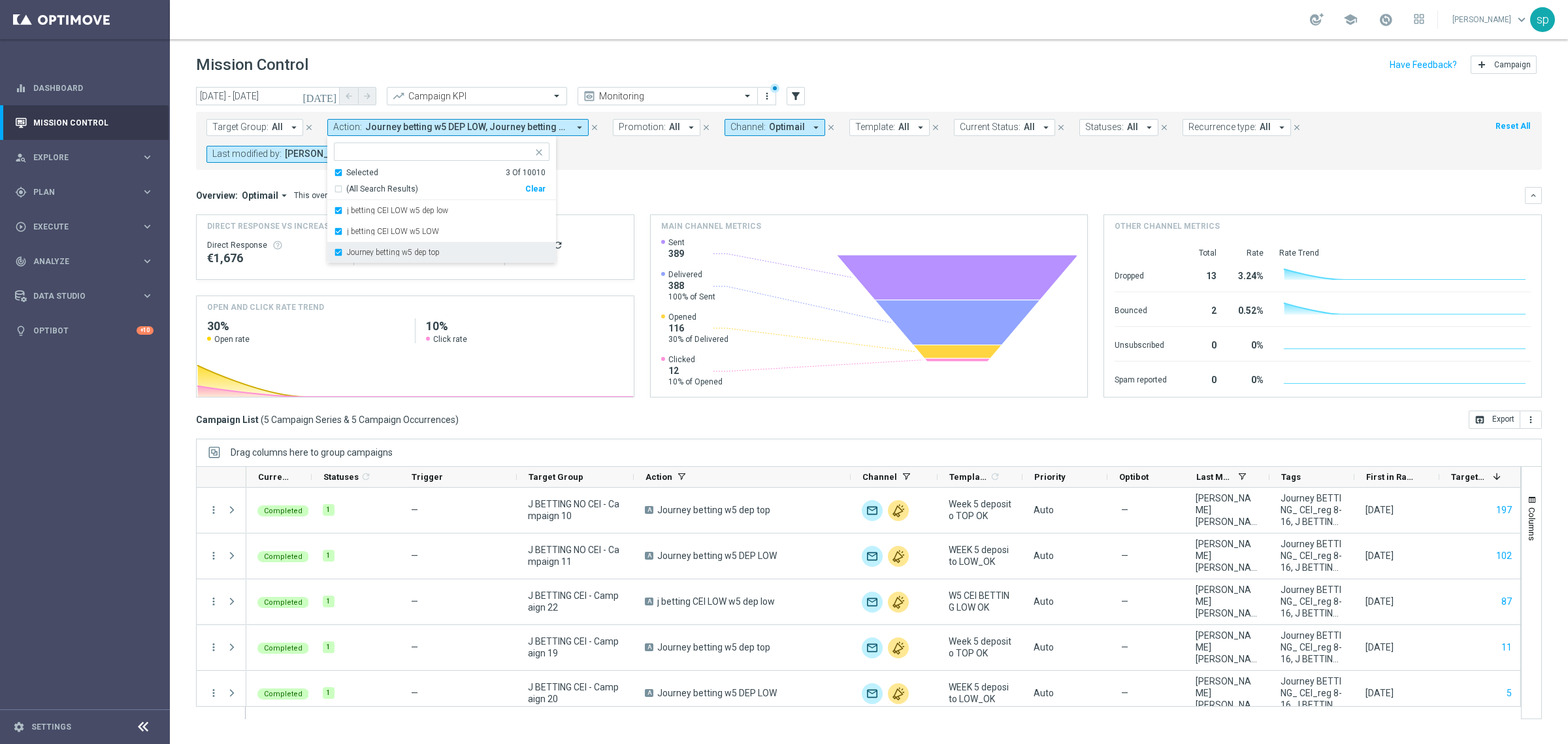
click at [335, 255] on div "Journey betting w5 dep top" at bounding box center [441, 252] width 215 height 21
click at [622, 200] on div "Overview: Optimail arrow_drop_down This overview shows data of campaigns execut…" at bounding box center [860, 195] width 1329 height 12
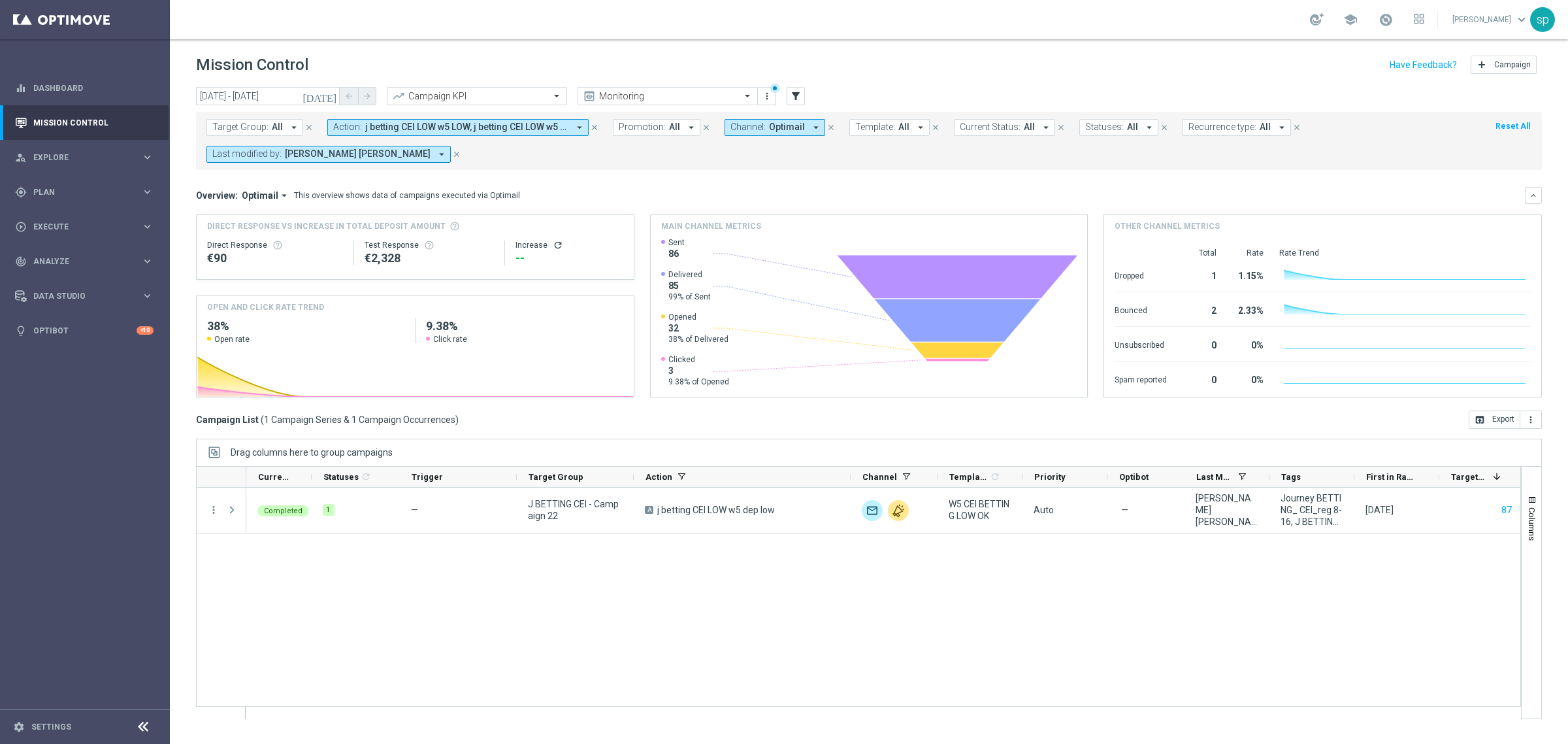
click at [471, 124] on span "j betting CEI LOW w5 LOW, j betting CEI LOW w5 dep low" at bounding box center [467, 127] width 204 height 11
type input "W5 CEI BE"
click at [647, 149] on form "Target Group: All arrow_drop_down close Action: j betting CEI LOW w5 LOW, j bet…" at bounding box center [840, 141] width 1267 height 44
click at [457, 124] on span "j betting CEI LOW w5 LOW, j betting CEI LOW w5 dep low" at bounding box center [467, 127] width 204 height 11
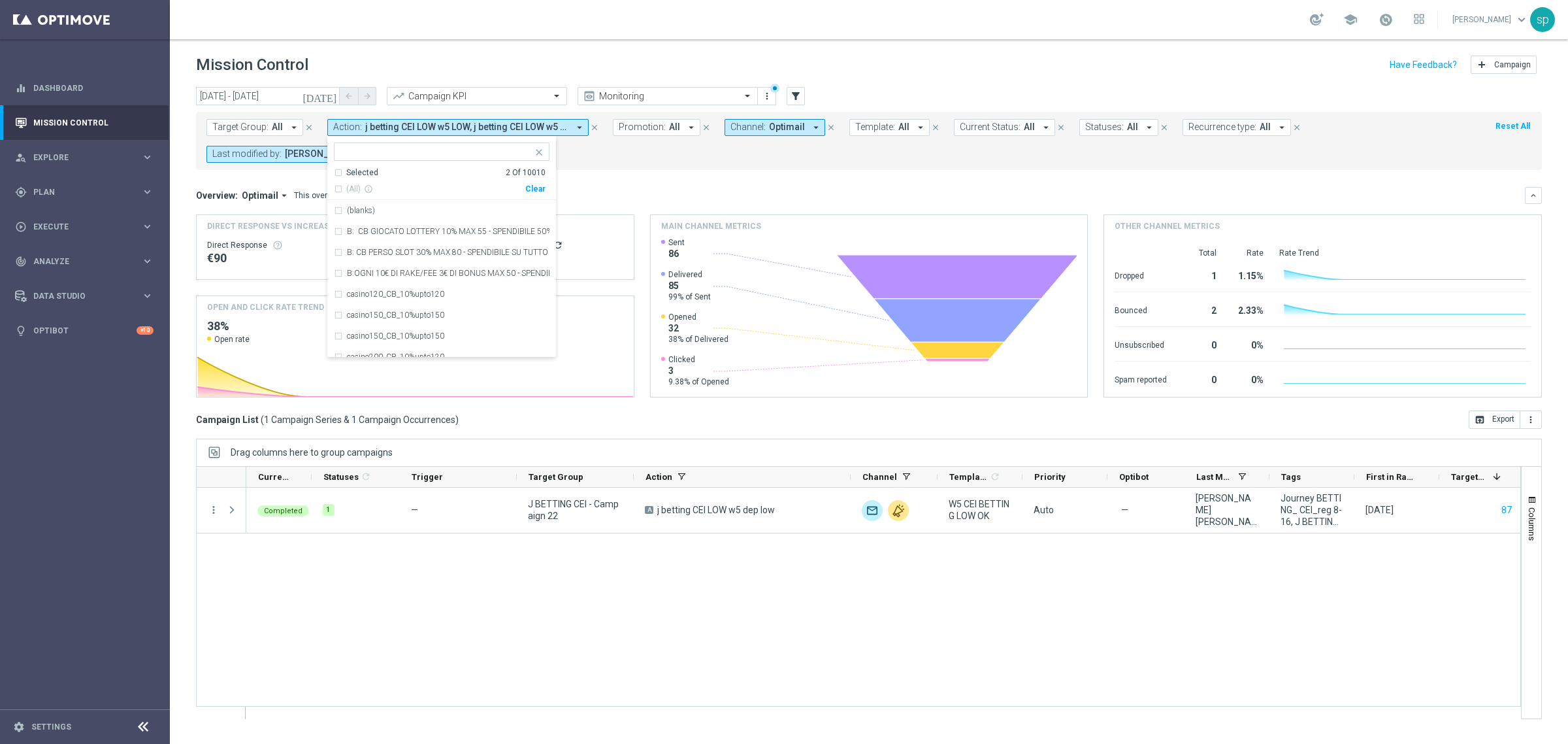
click at [696, 178] on mini-dashboard "Overview: Optimail arrow_drop_down This overview shows data of campaigns execut…" at bounding box center [869, 290] width 1346 height 240
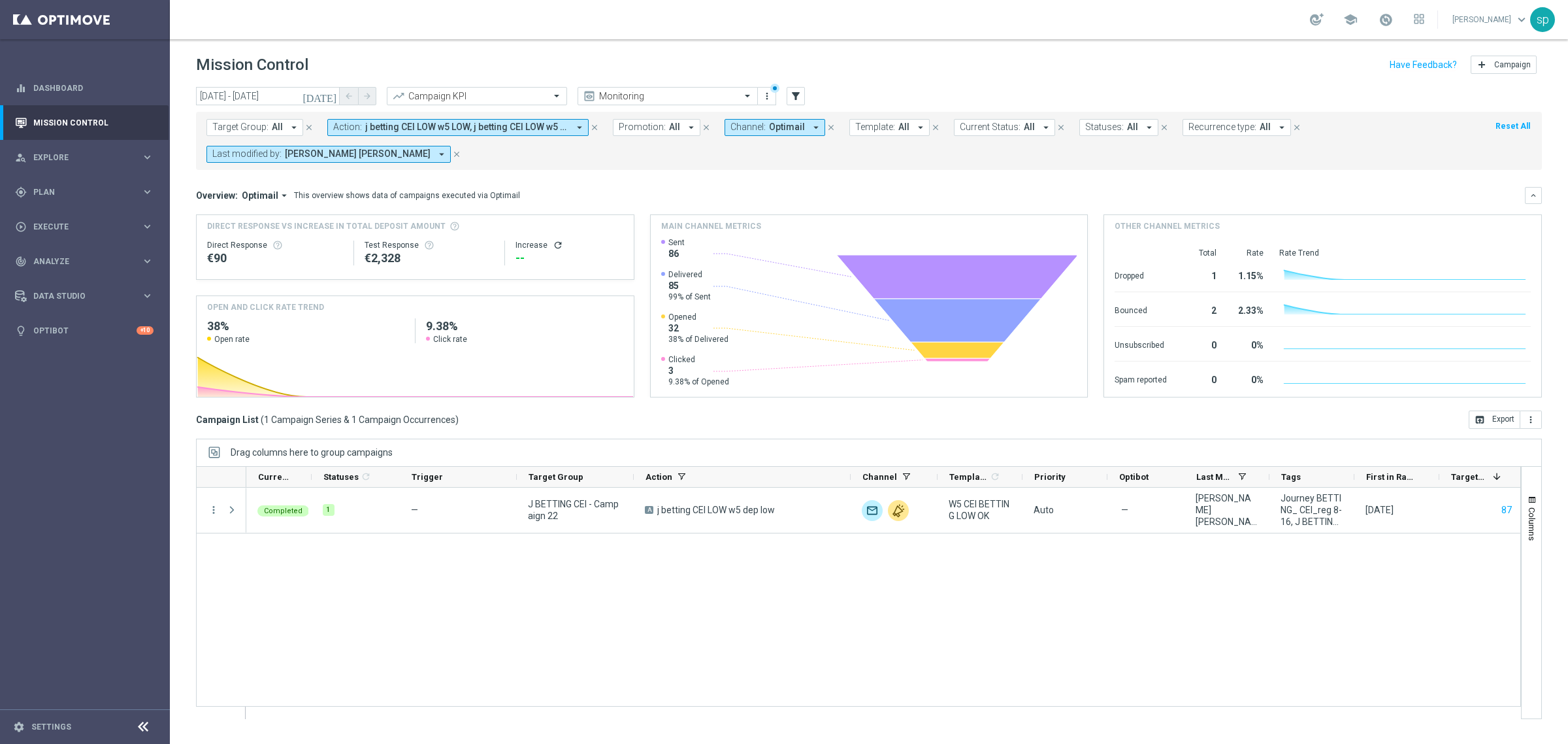
click at [396, 134] on button "Action: j betting CEI LOW w5 LOW, j betting CEI LOW w5 dep low arrow_drop_down" at bounding box center [458, 127] width 261 height 17
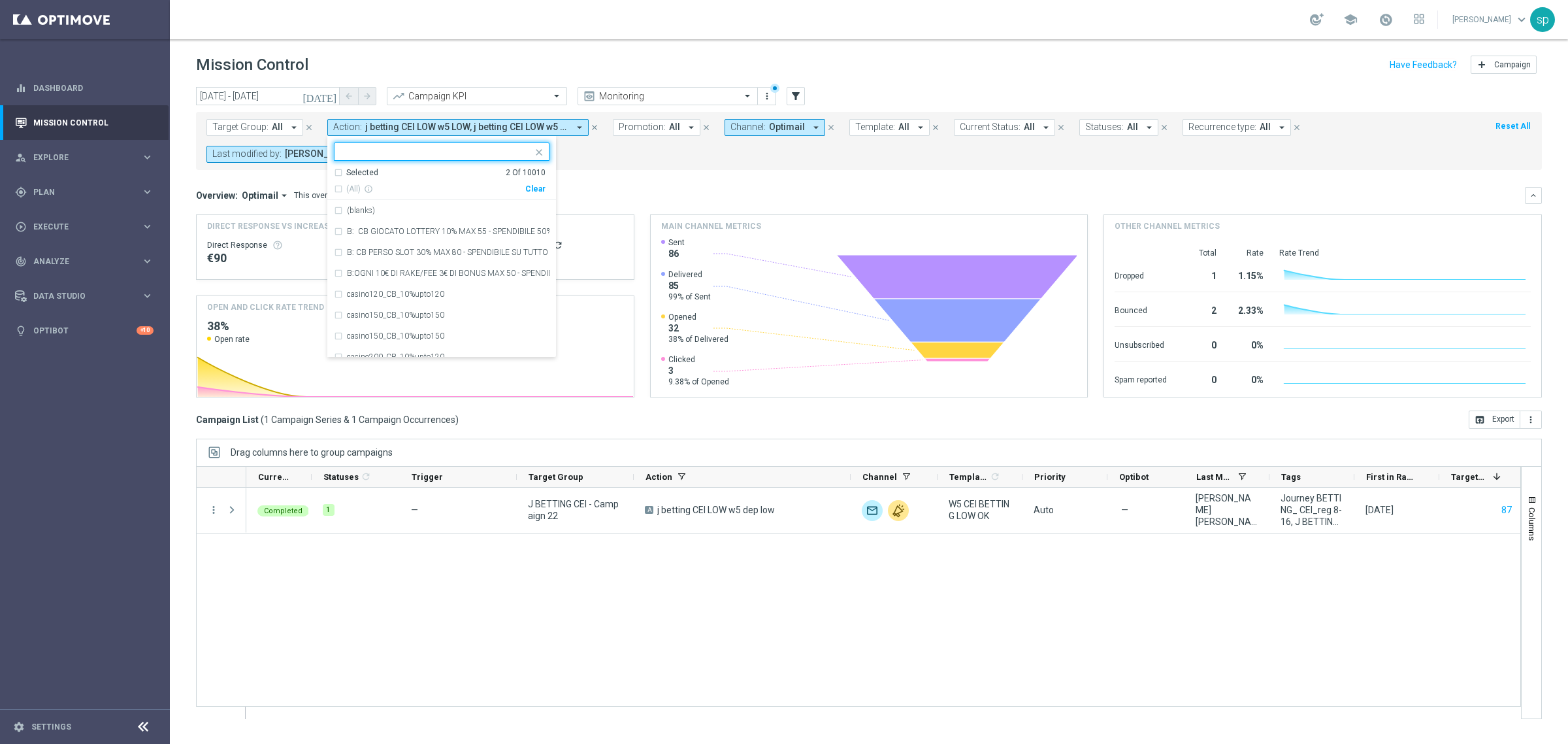
click at [337, 170] on div "Selected 2 Of 10010" at bounding box center [440, 173] width 212 height 11
click at [338, 171] on div "Selected 2 Of 10010" at bounding box center [440, 173] width 212 height 11
click at [354, 161] on ng-select "Selected 2 of 10010 Selected 2 Of 10010 (All) info_outline Clear (blanks) B: CB…" at bounding box center [441, 250] width 229 height 215
click at [374, 153] on input "text" at bounding box center [436, 152] width 192 height 11
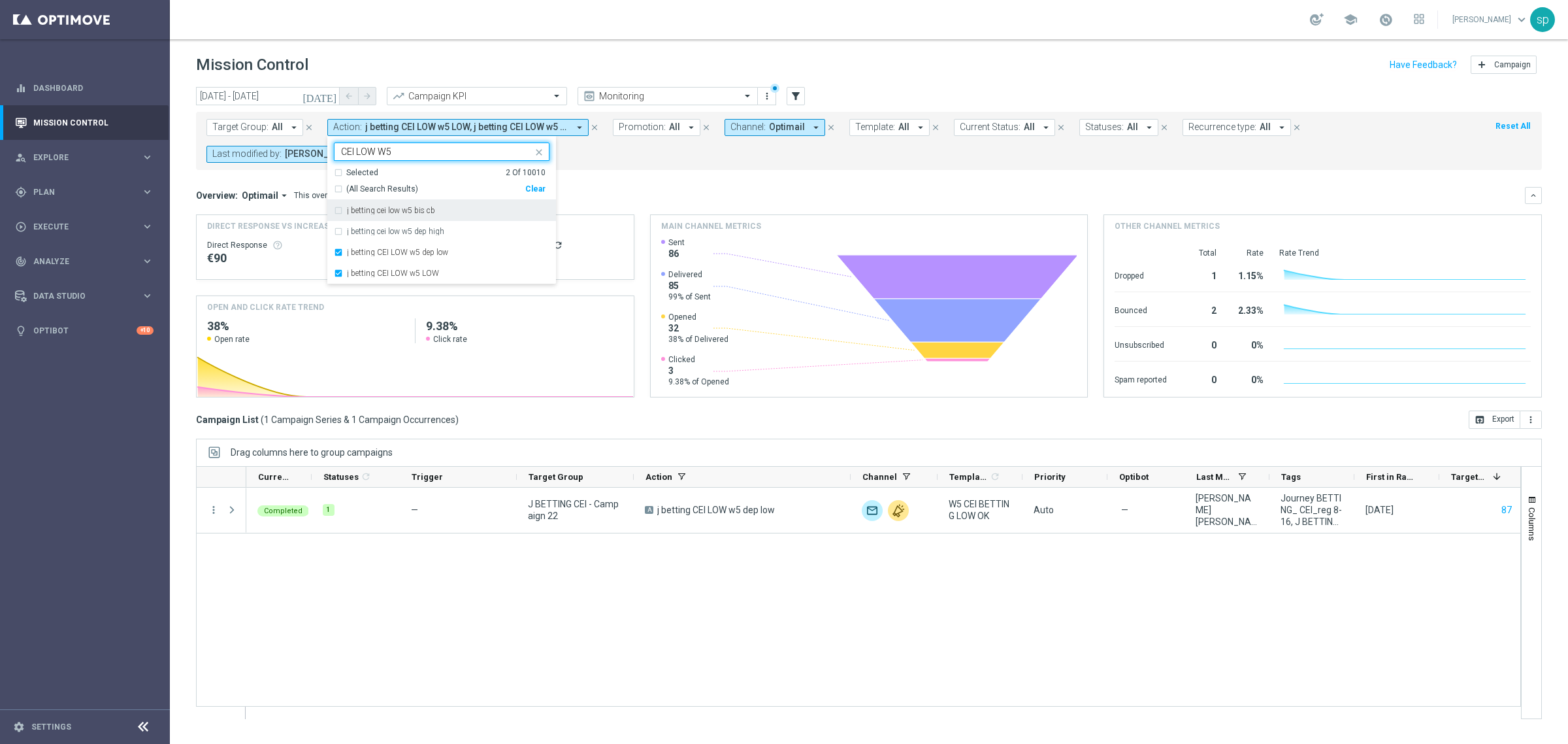
type input "CEI LOW W5"
click at [450, 234] on div "j betting cei low w5 dep high" at bounding box center [448, 230] width 203 height 8
click at [658, 162] on form "Target Group: All arrow_drop_down close Action: j betting CEI LOW w5 LOW, j bet…" at bounding box center [840, 141] width 1267 height 44
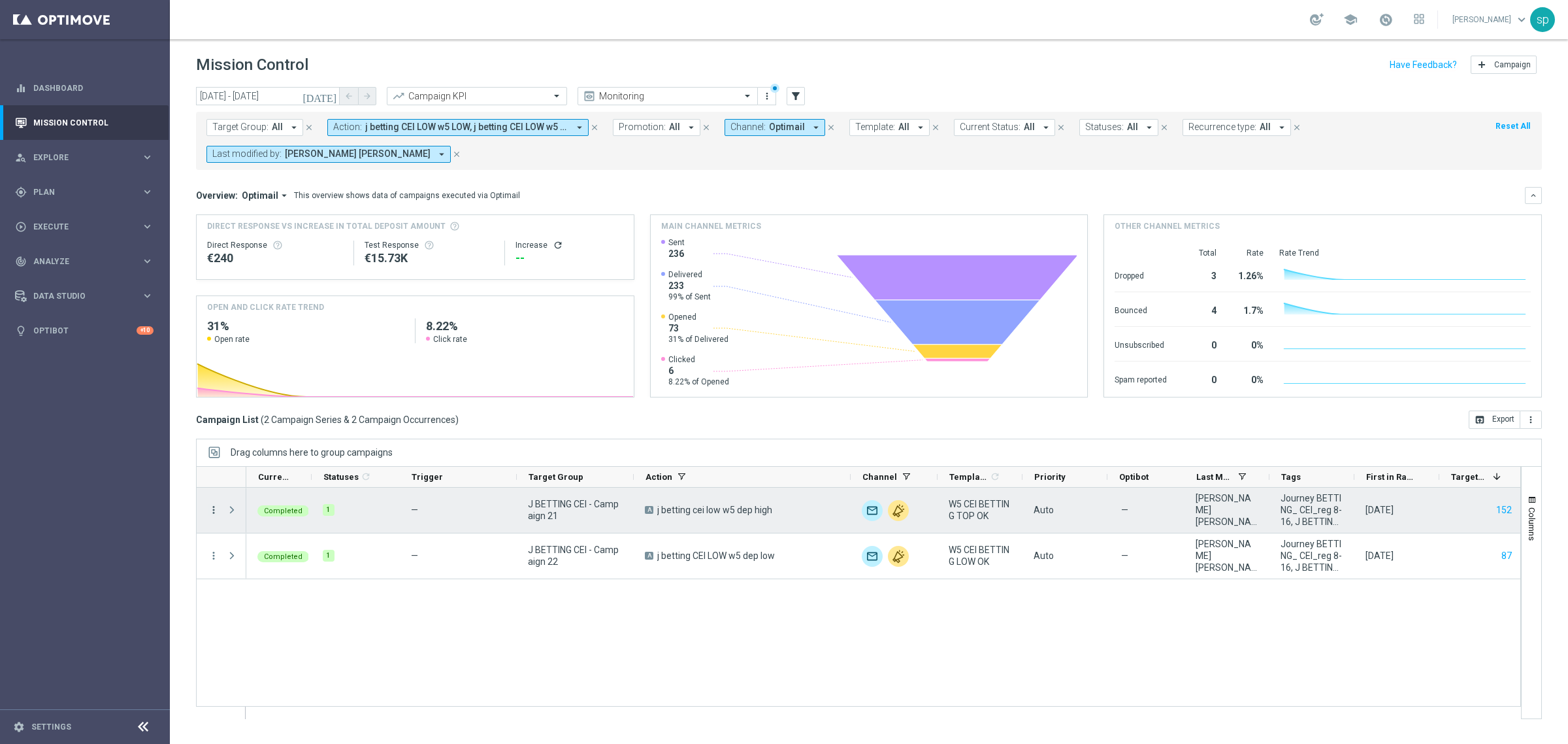
click at [211, 516] on icon "more_vert" at bounding box center [214, 509] width 12 height 12
click at [275, 554] on span "Channel Metrics" at bounding box center [270, 555] width 61 height 9
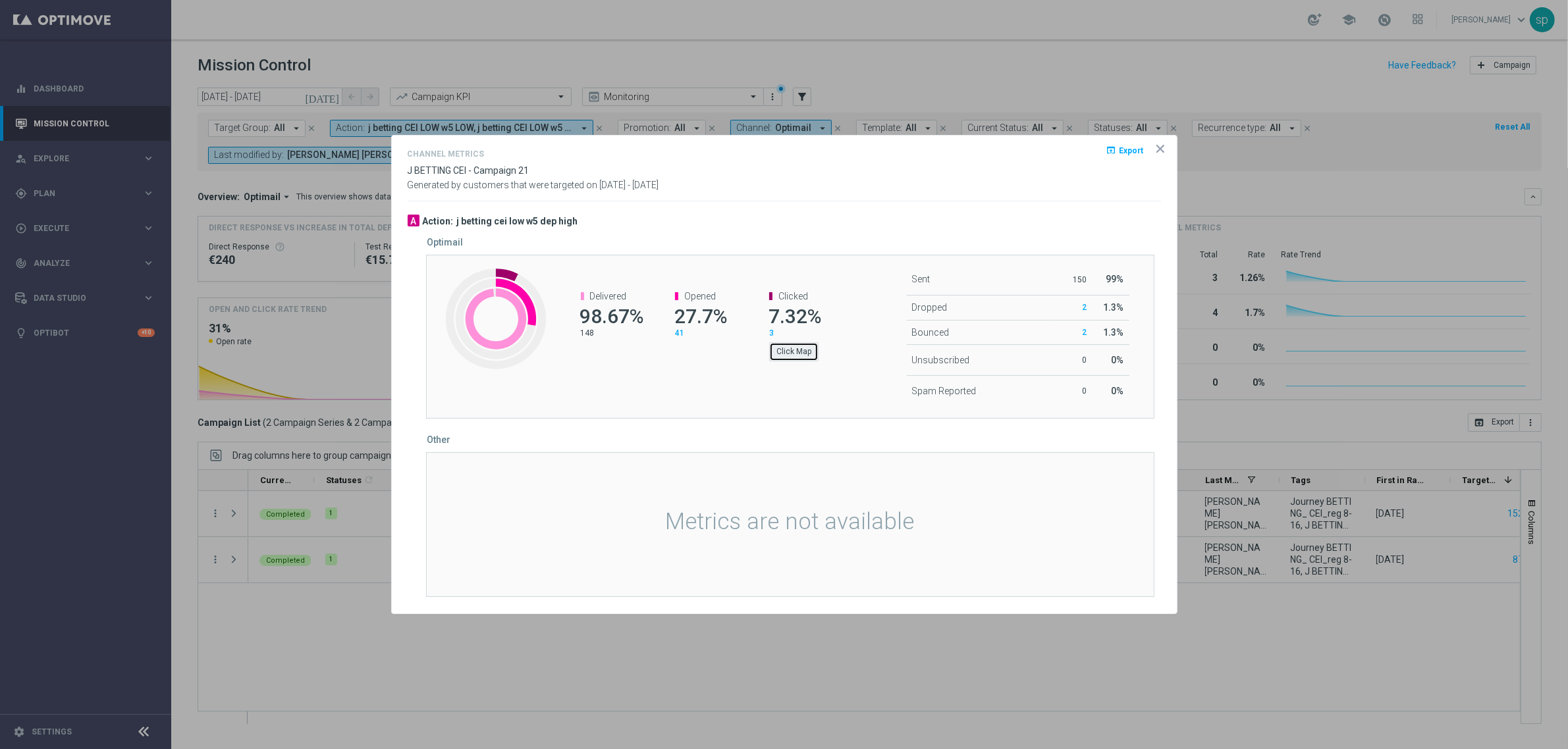
click at [786, 359] on button "Click Map" at bounding box center [793, 352] width 50 height 19
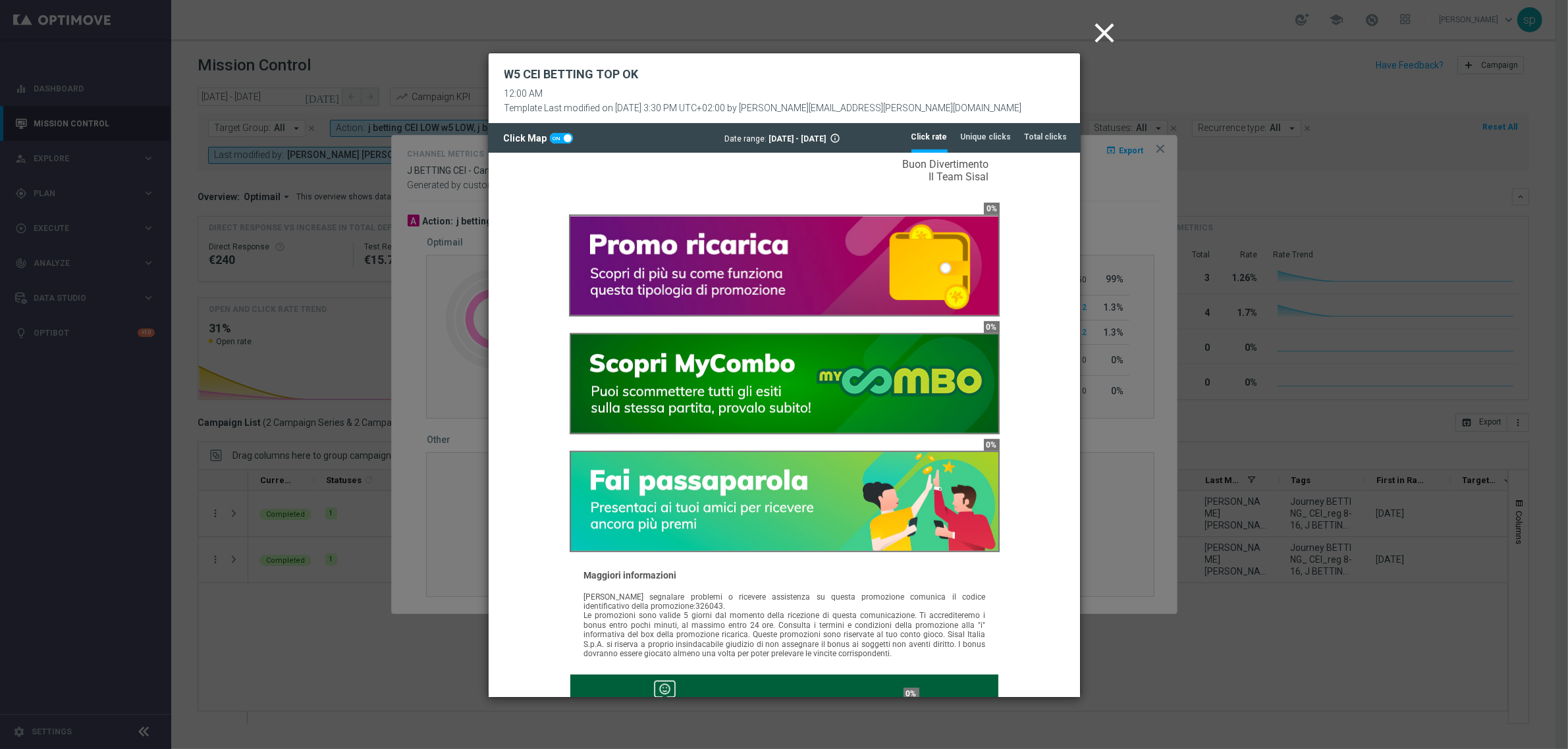
scroll to position [932, 0]
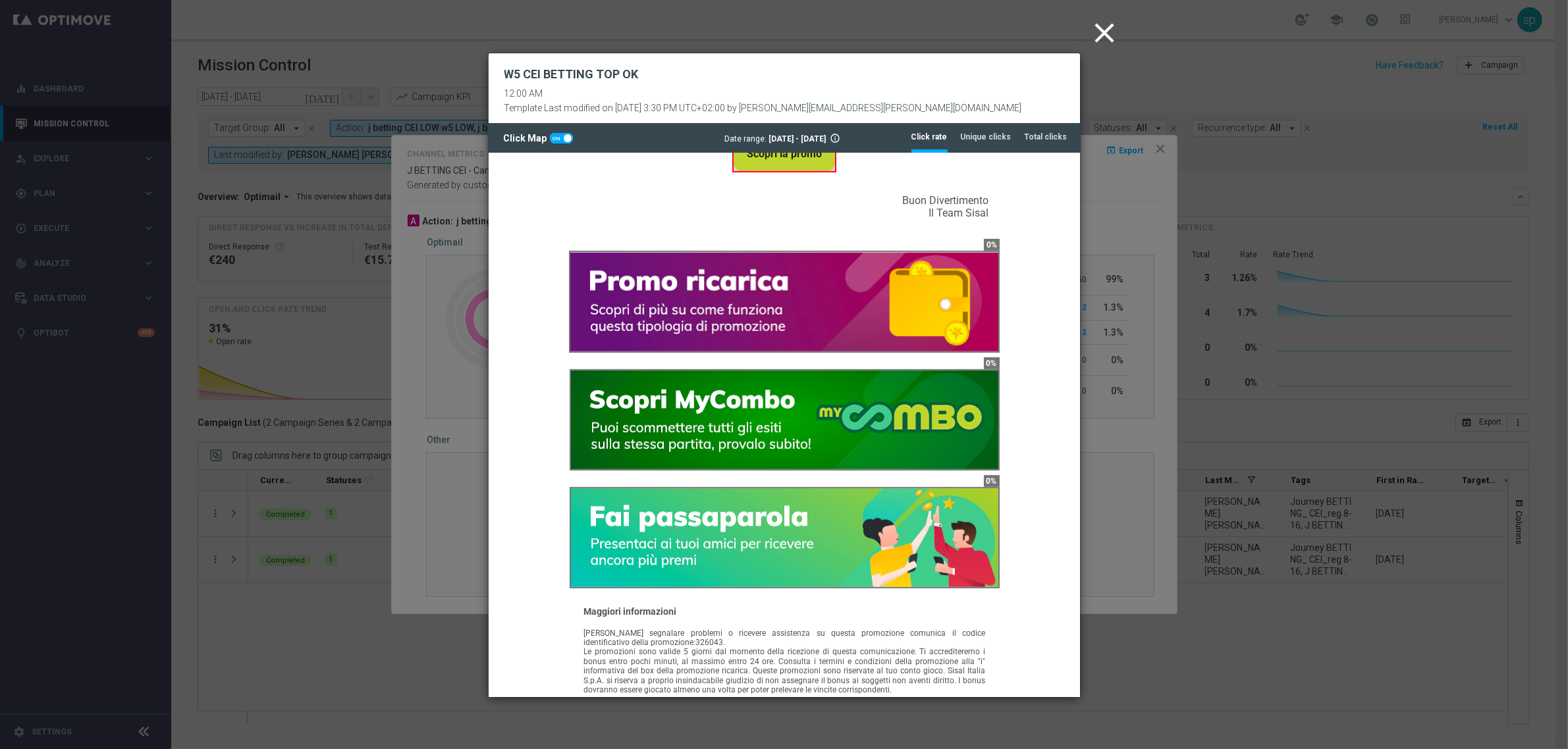
click at [1110, 28] on icon "close" at bounding box center [1105, 33] width 33 height 33
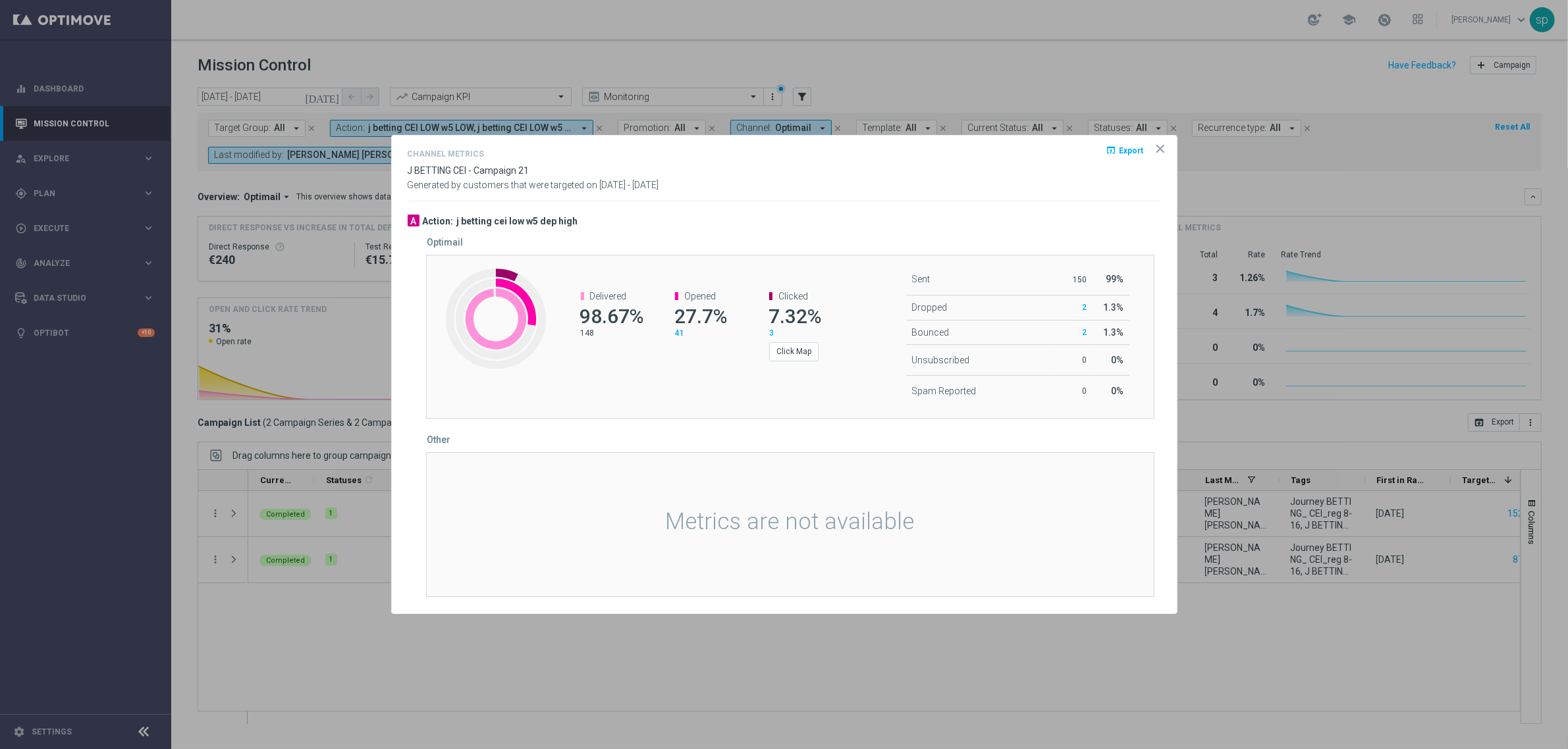
click at [1162, 143] on icon "icon" at bounding box center [1160, 149] width 14 height 13
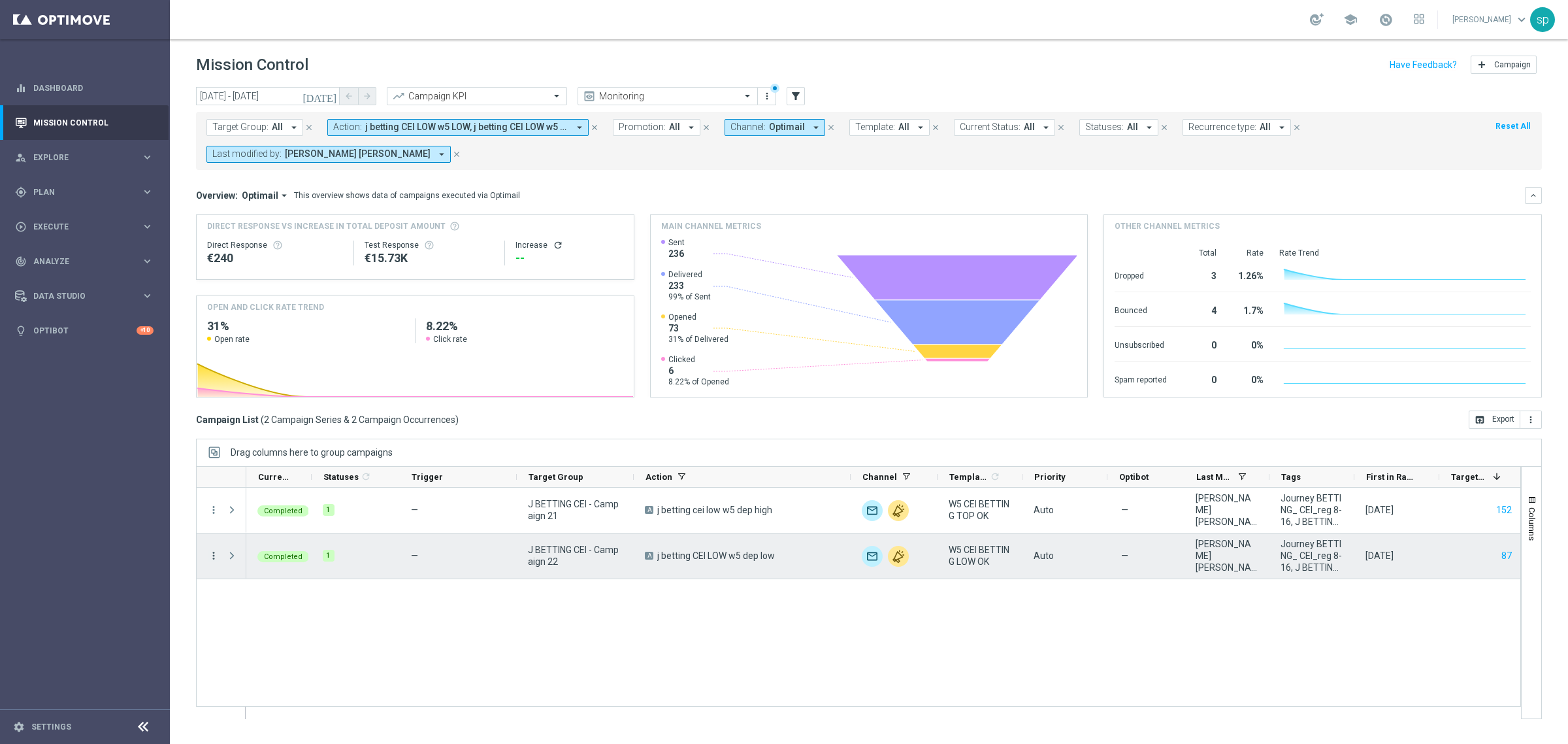
click at [211, 554] on icon "more_vert" at bounding box center [214, 555] width 12 height 12
click at [299, 599] on div "Channel Metrics" at bounding box center [300, 601] width 121 height 9
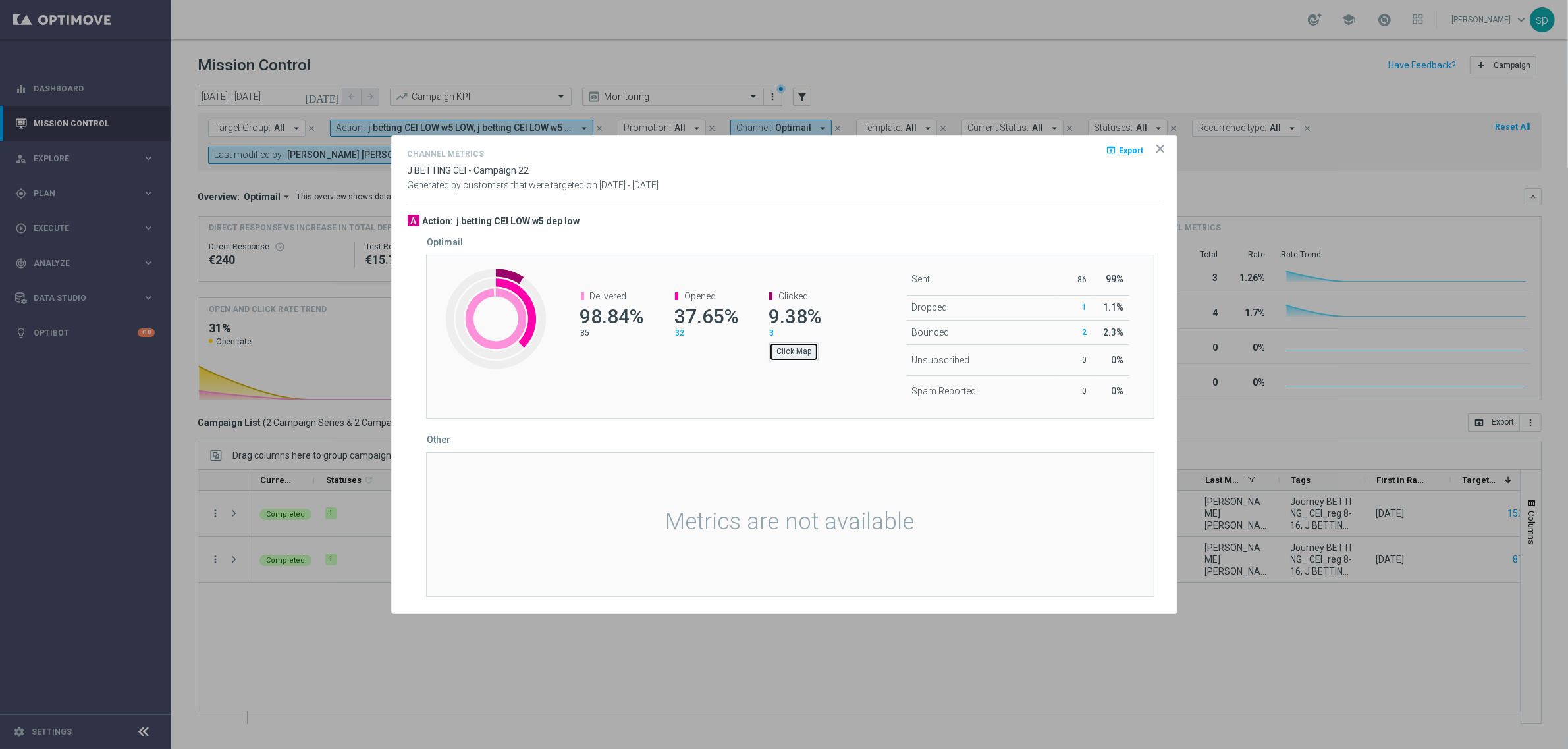
click at [804, 349] on button "Click Map" at bounding box center [793, 352] width 50 height 19
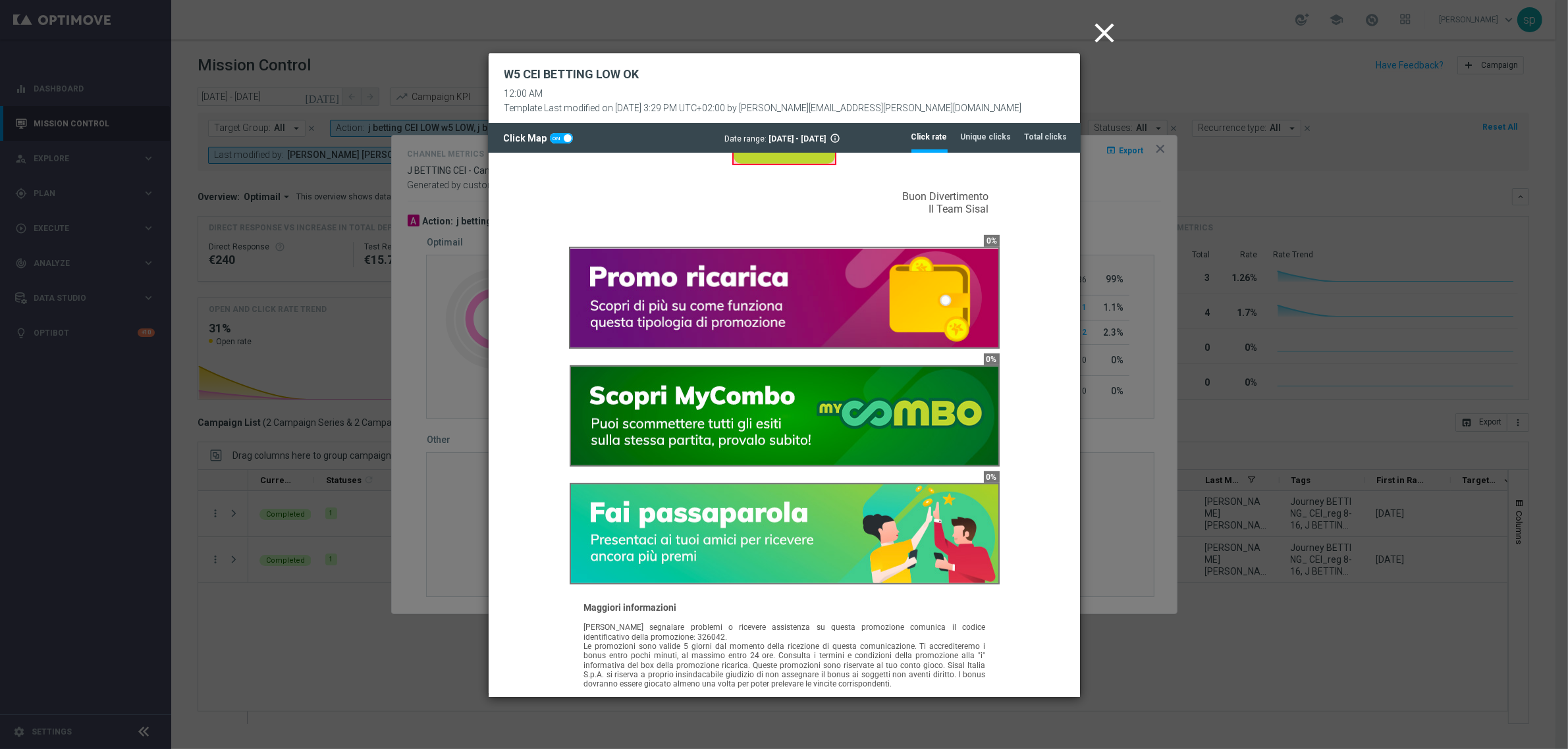
scroll to position [964, 0]
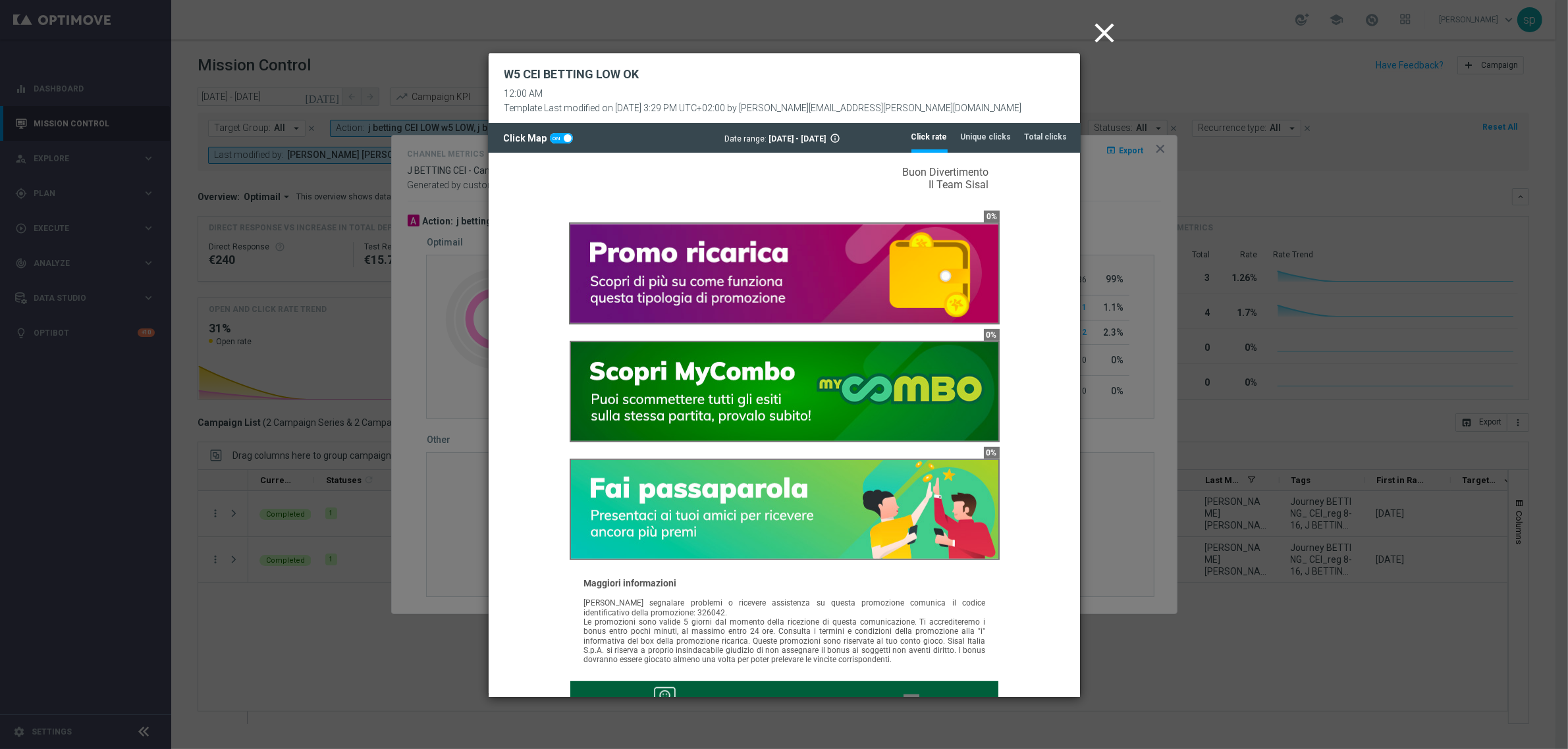
drag, startPoint x: 1071, startPoint y: 288, endPoint x: 1565, endPoint y: 292, distance: 494.0
click at [1106, 30] on icon "close" at bounding box center [1105, 33] width 33 height 33
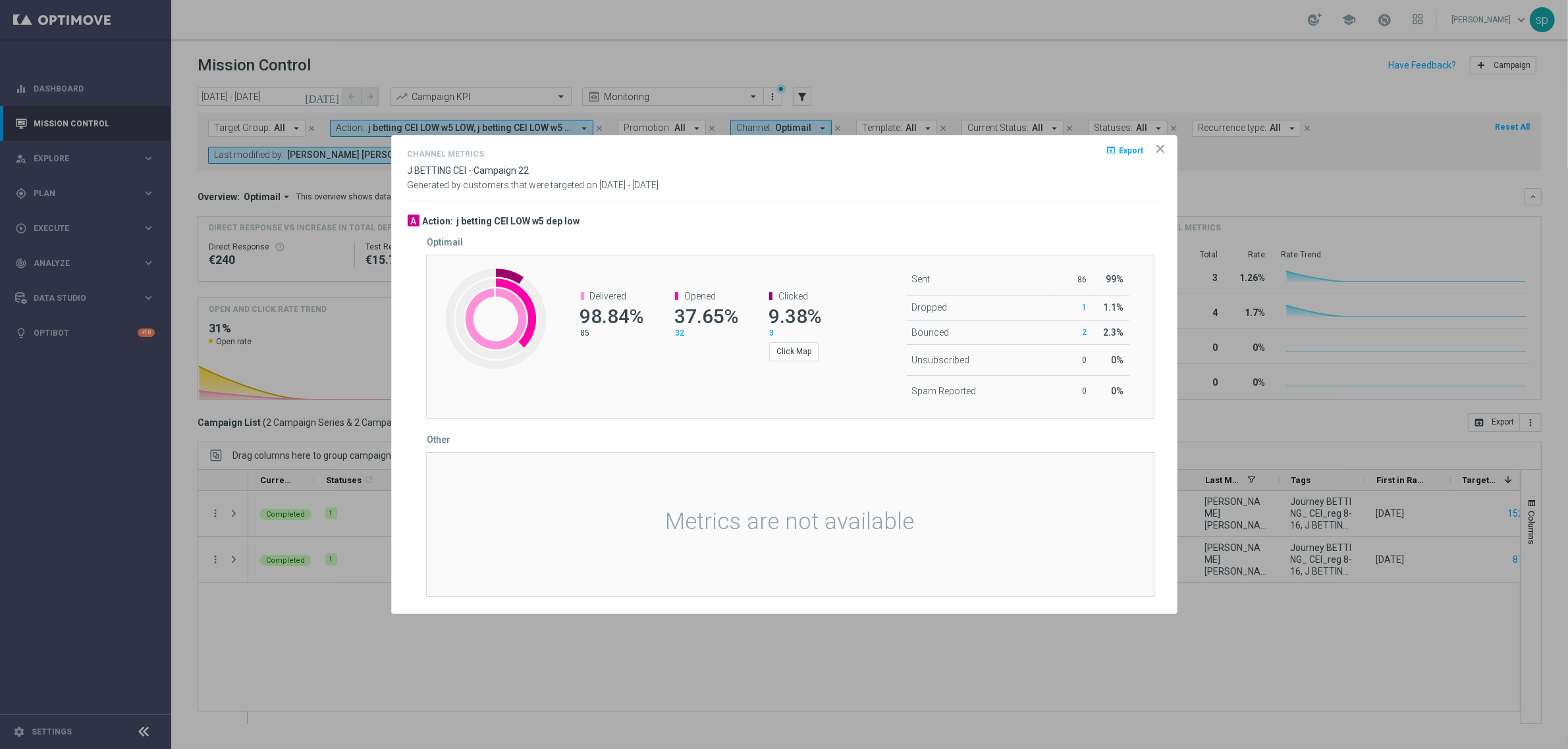
click at [1162, 149] on icon "icon" at bounding box center [1160, 148] width 7 height 7
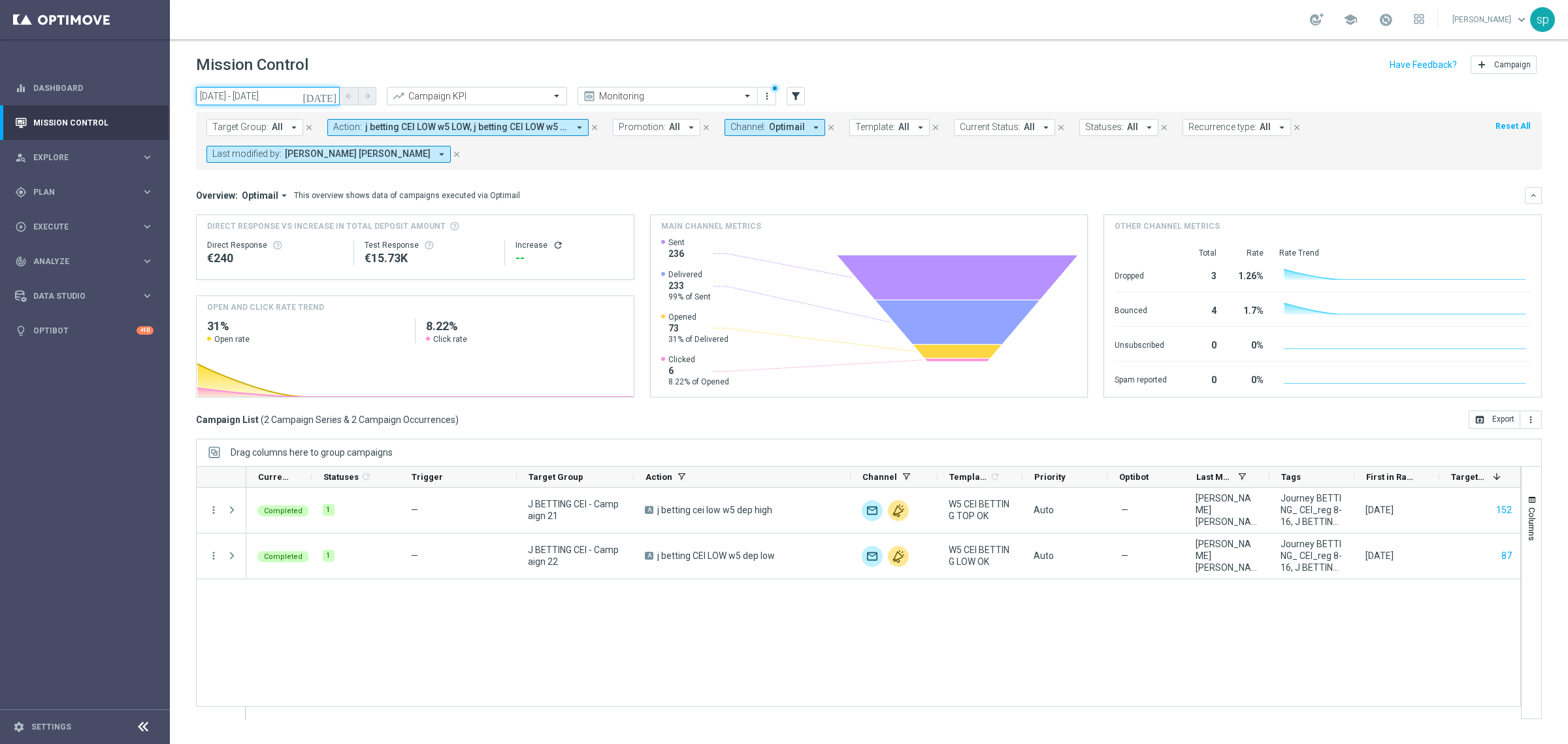
click at [254, 90] on input "03 Sep 2025 - 07 Sep 2025" at bounding box center [268, 96] width 144 height 18
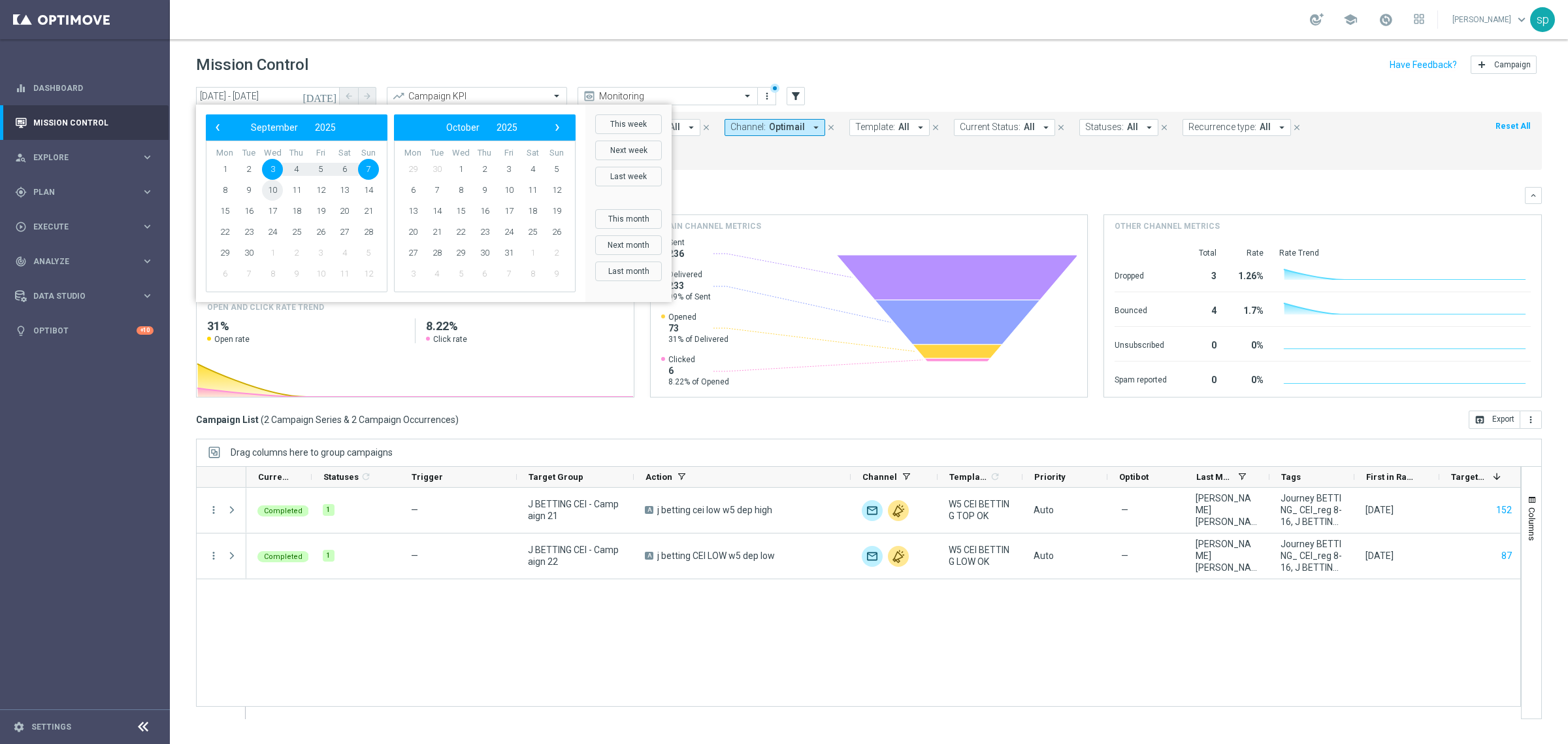
click at [275, 197] on span "10" at bounding box center [272, 190] width 21 height 21
click at [367, 190] on span "14" at bounding box center [369, 190] width 21 height 21
type input "10 Sep 2025 - 14 Sep 2025"
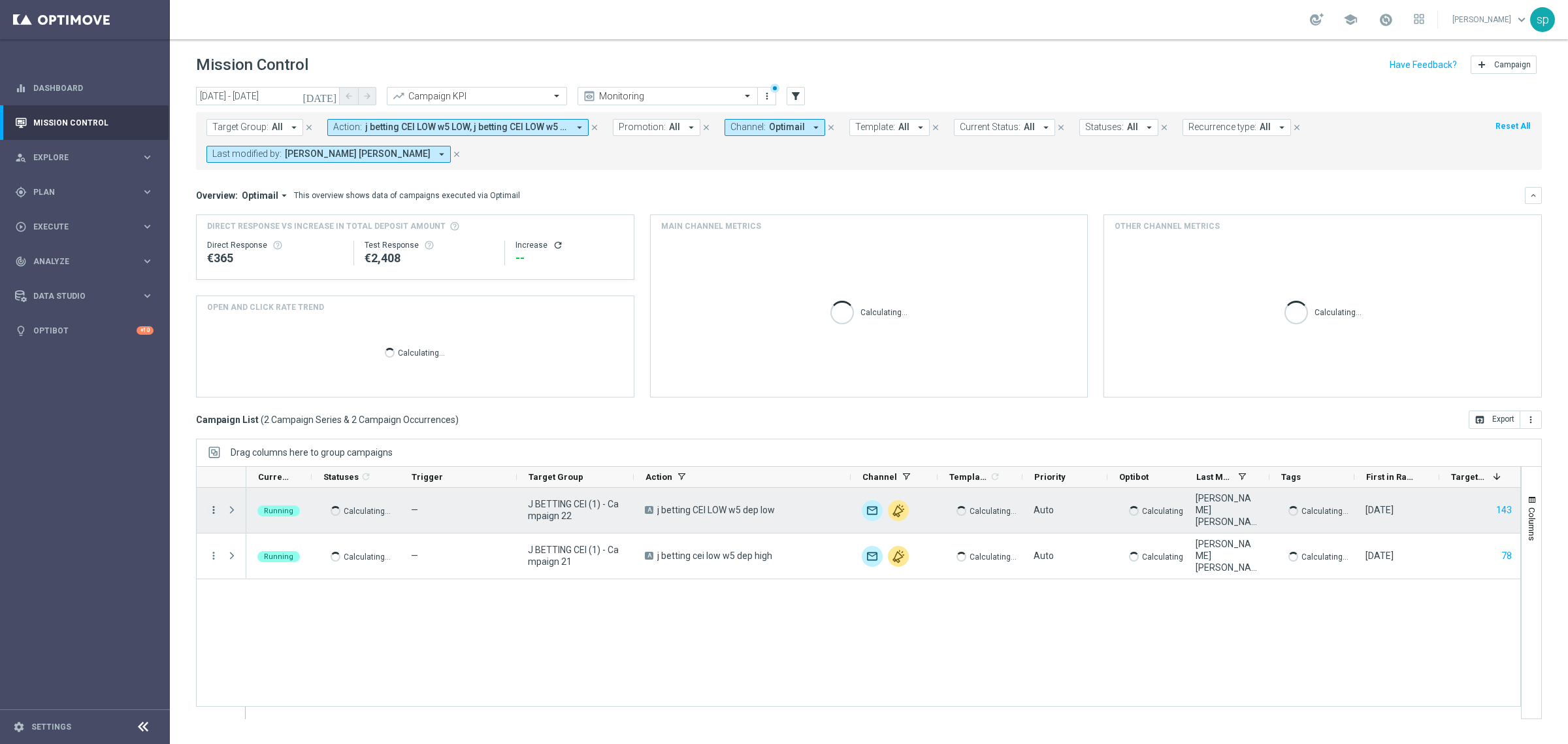
click at [210, 507] on icon "more_vert" at bounding box center [214, 509] width 12 height 12
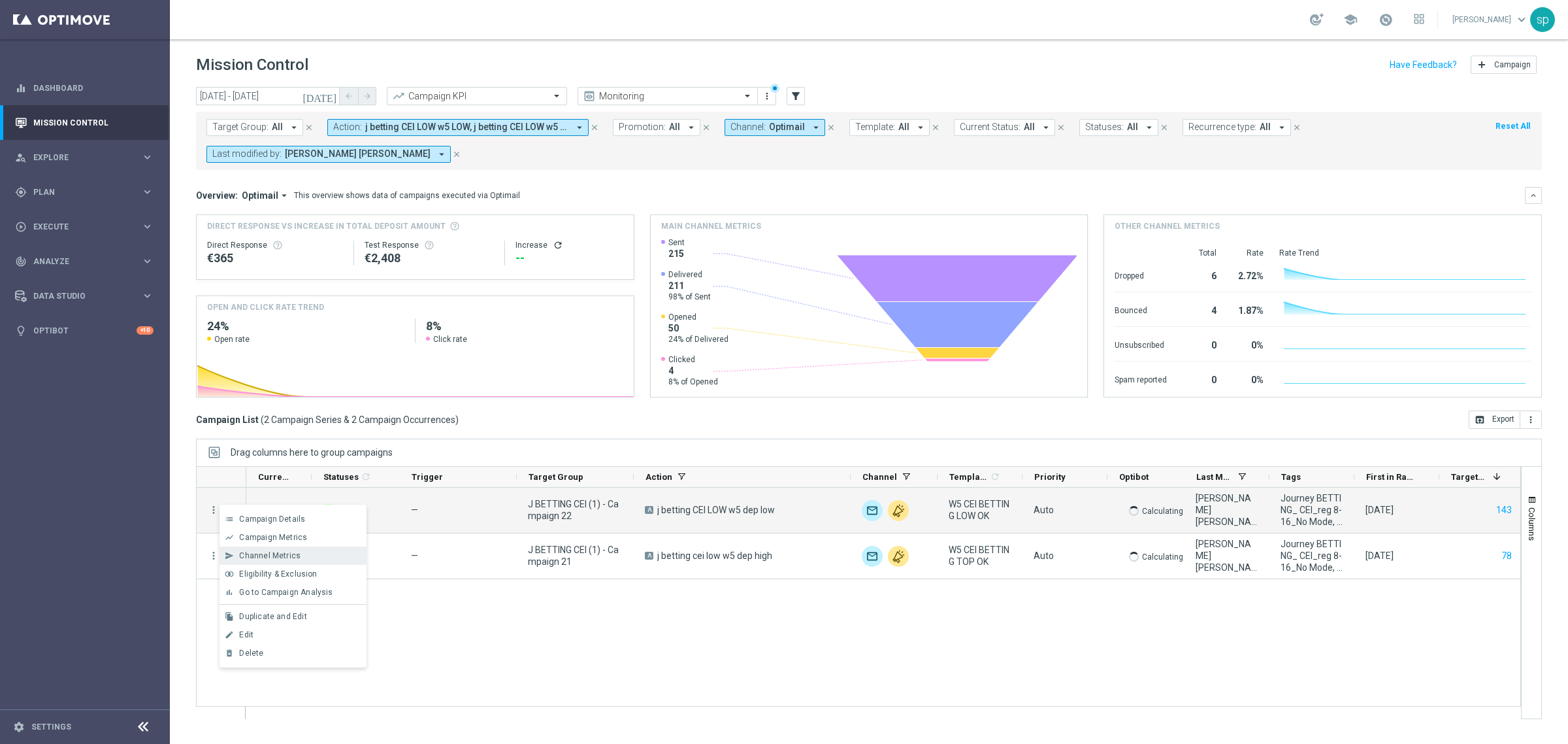
click at [296, 555] on span "Channel Metrics" at bounding box center [270, 555] width 61 height 9
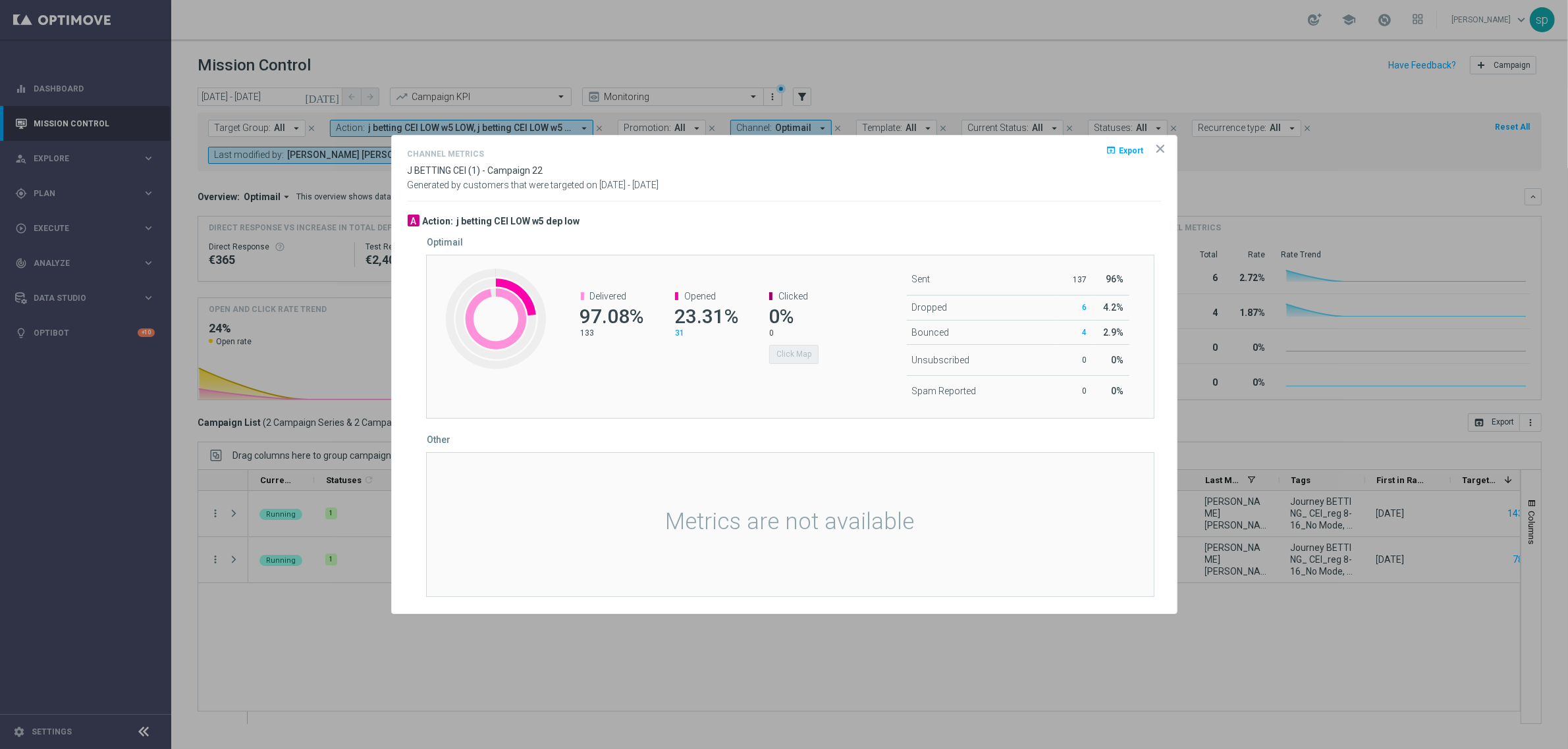
click at [1160, 146] on icon "icon" at bounding box center [1160, 149] width 14 height 13
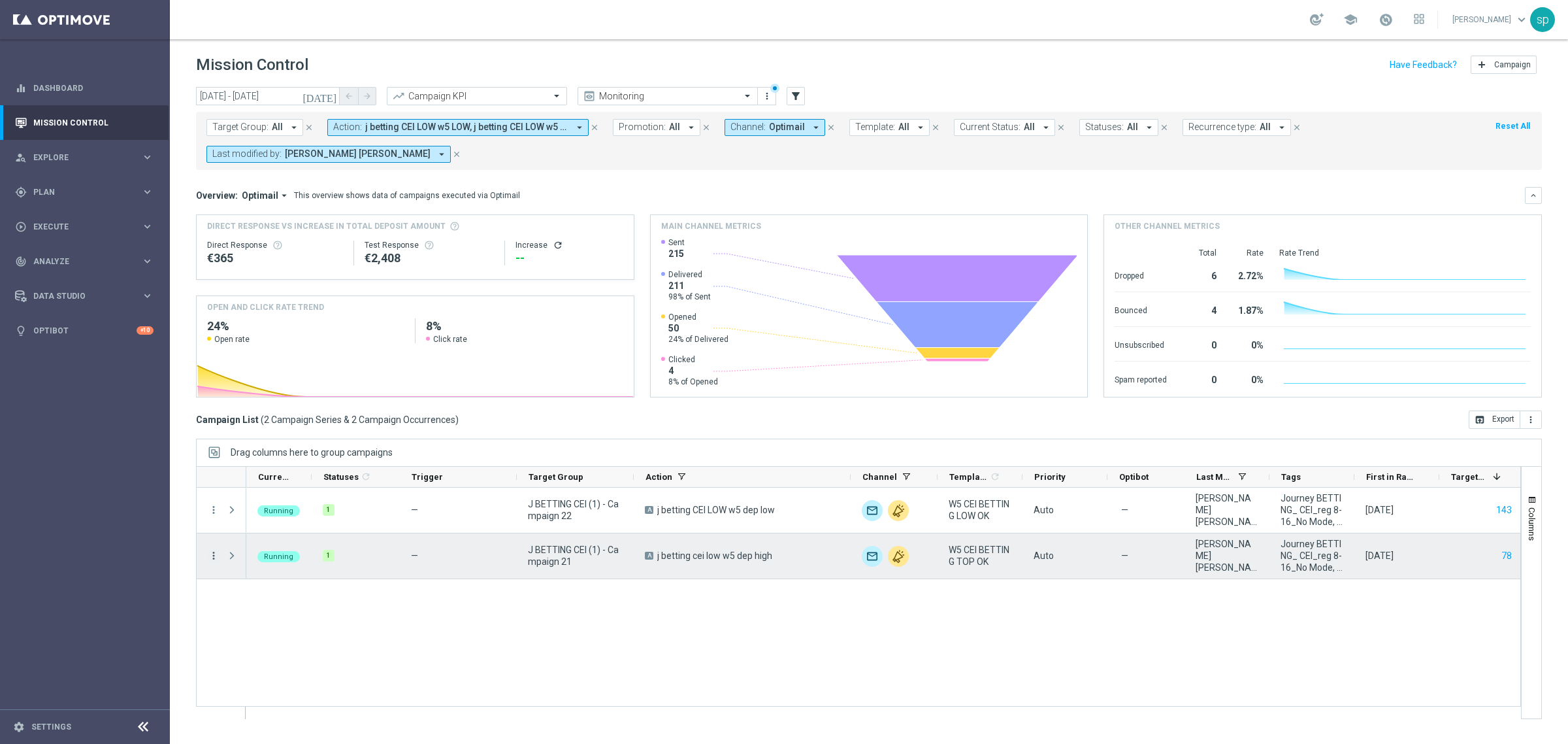
click at [213, 561] on icon "more_vert" at bounding box center [214, 555] width 12 height 12
click at [286, 598] on span "Channel Metrics" at bounding box center [270, 601] width 61 height 9
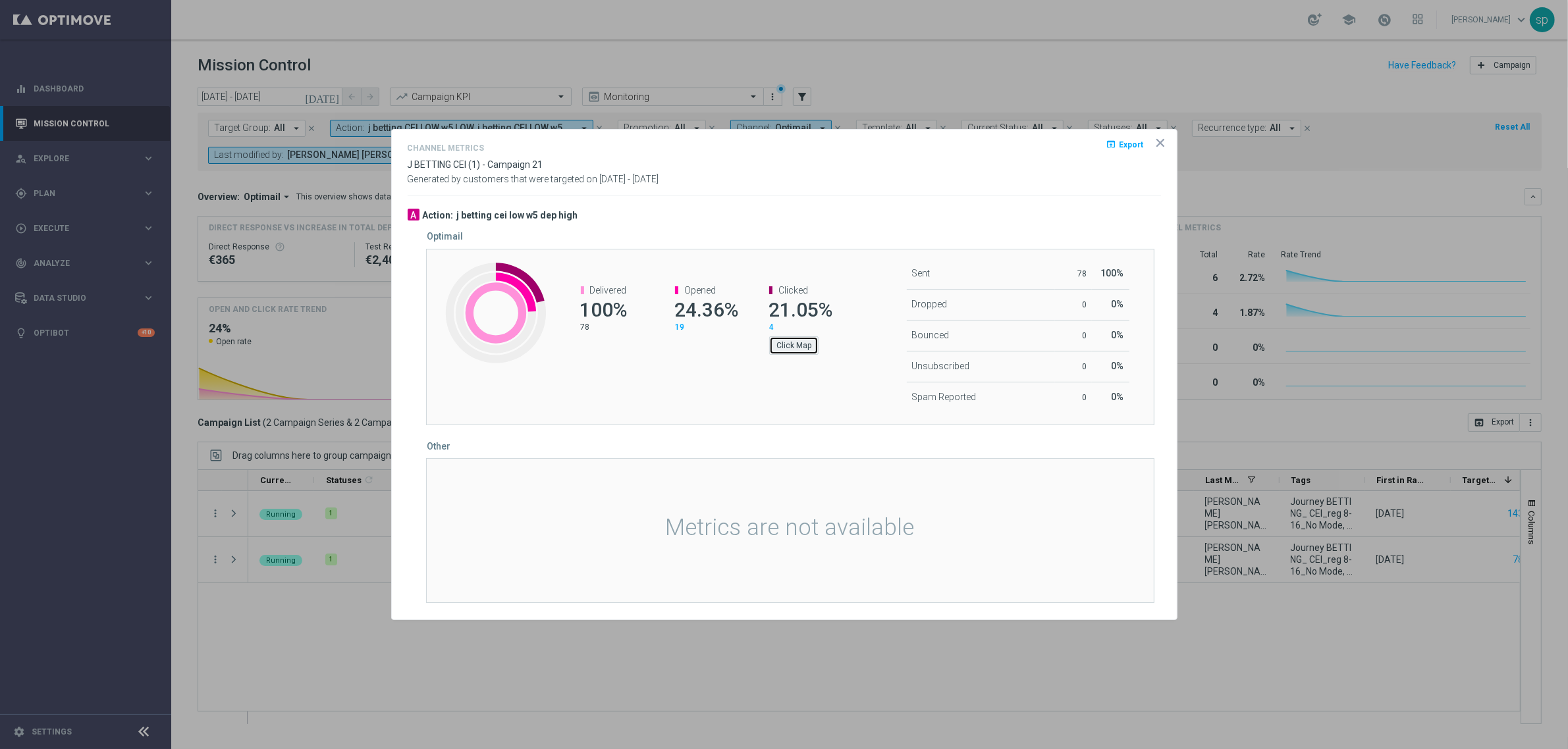
click at [791, 346] on button "Click Map" at bounding box center [793, 346] width 50 height 19
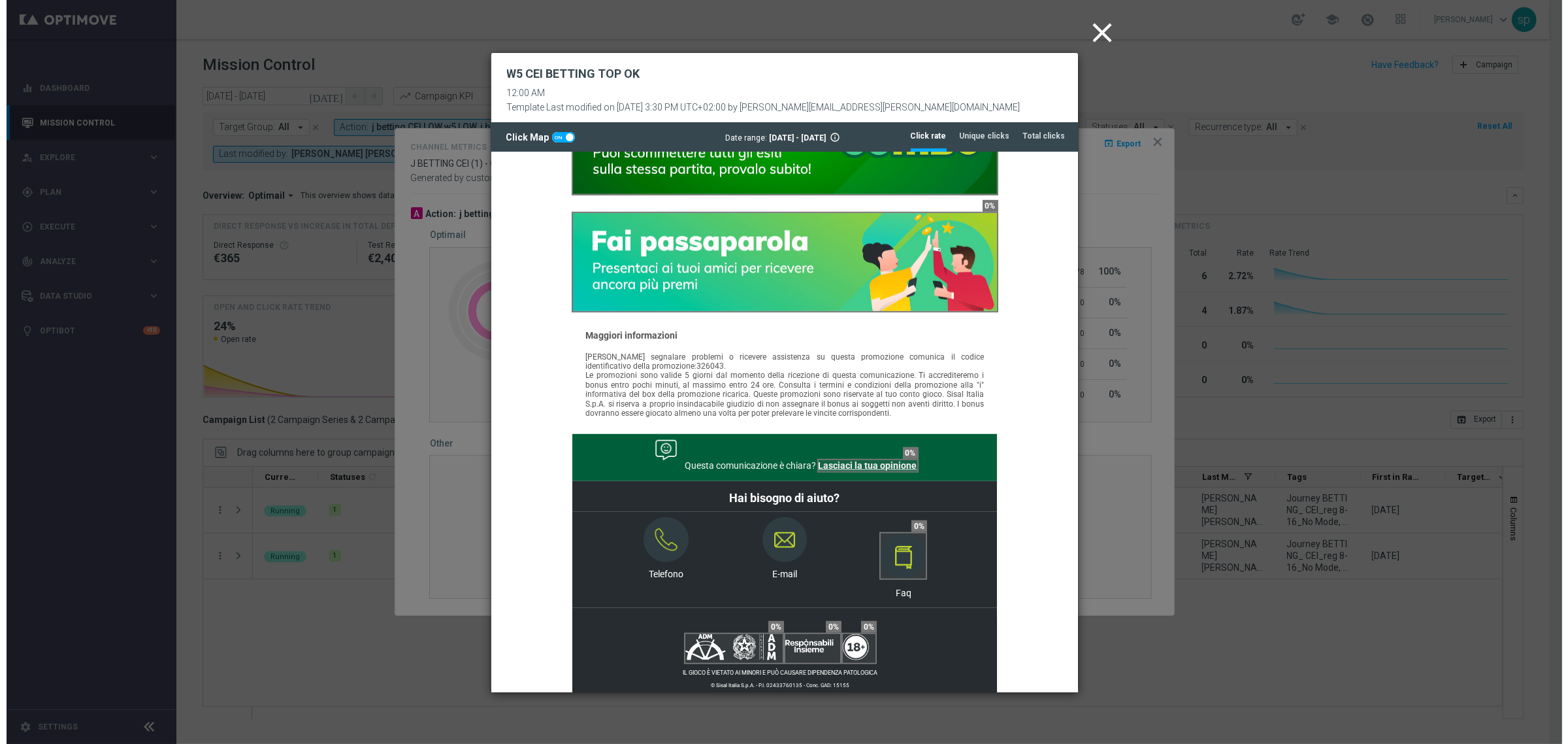
scroll to position [884, 0]
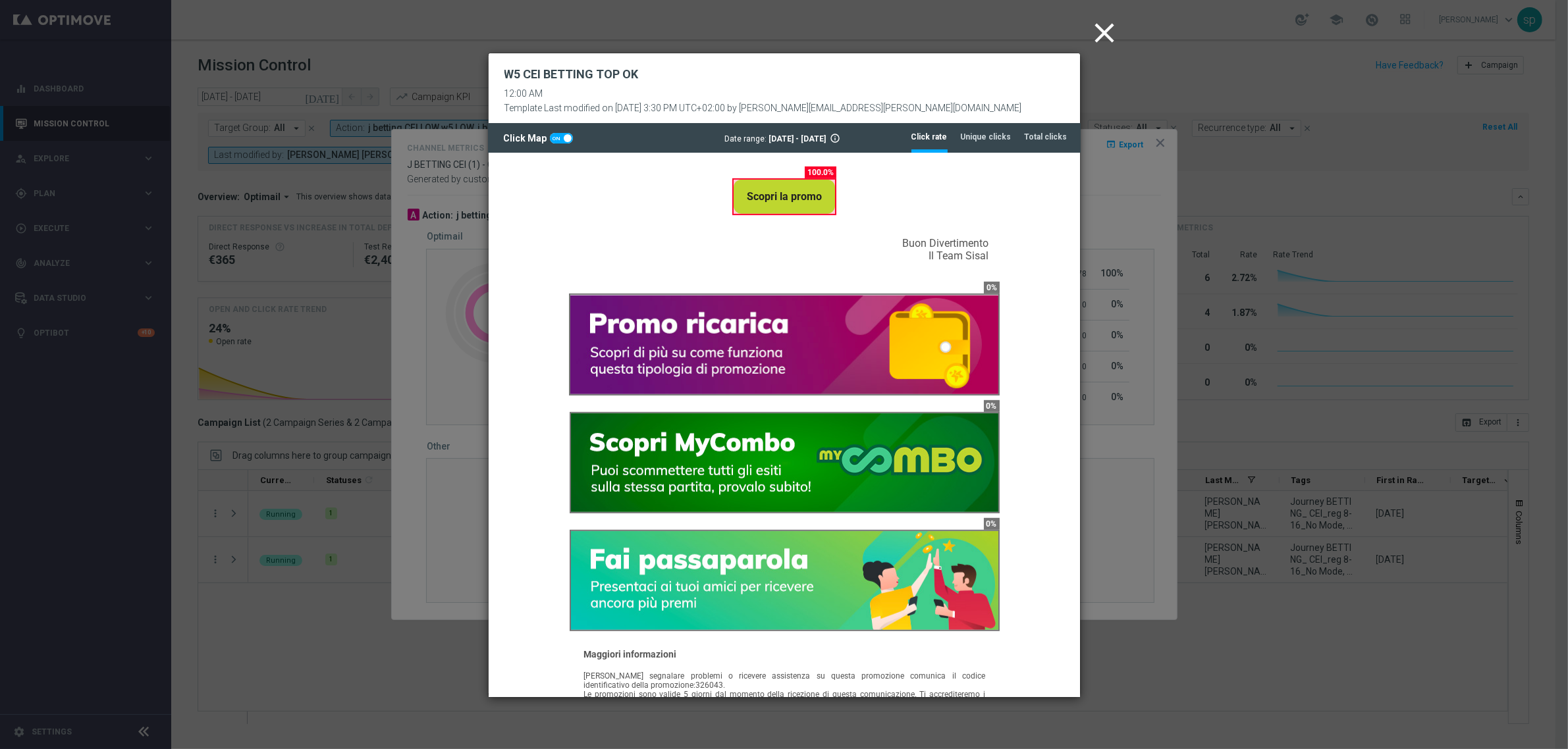
click at [1101, 26] on icon "close" at bounding box center [1105, 33] width 33 height 33
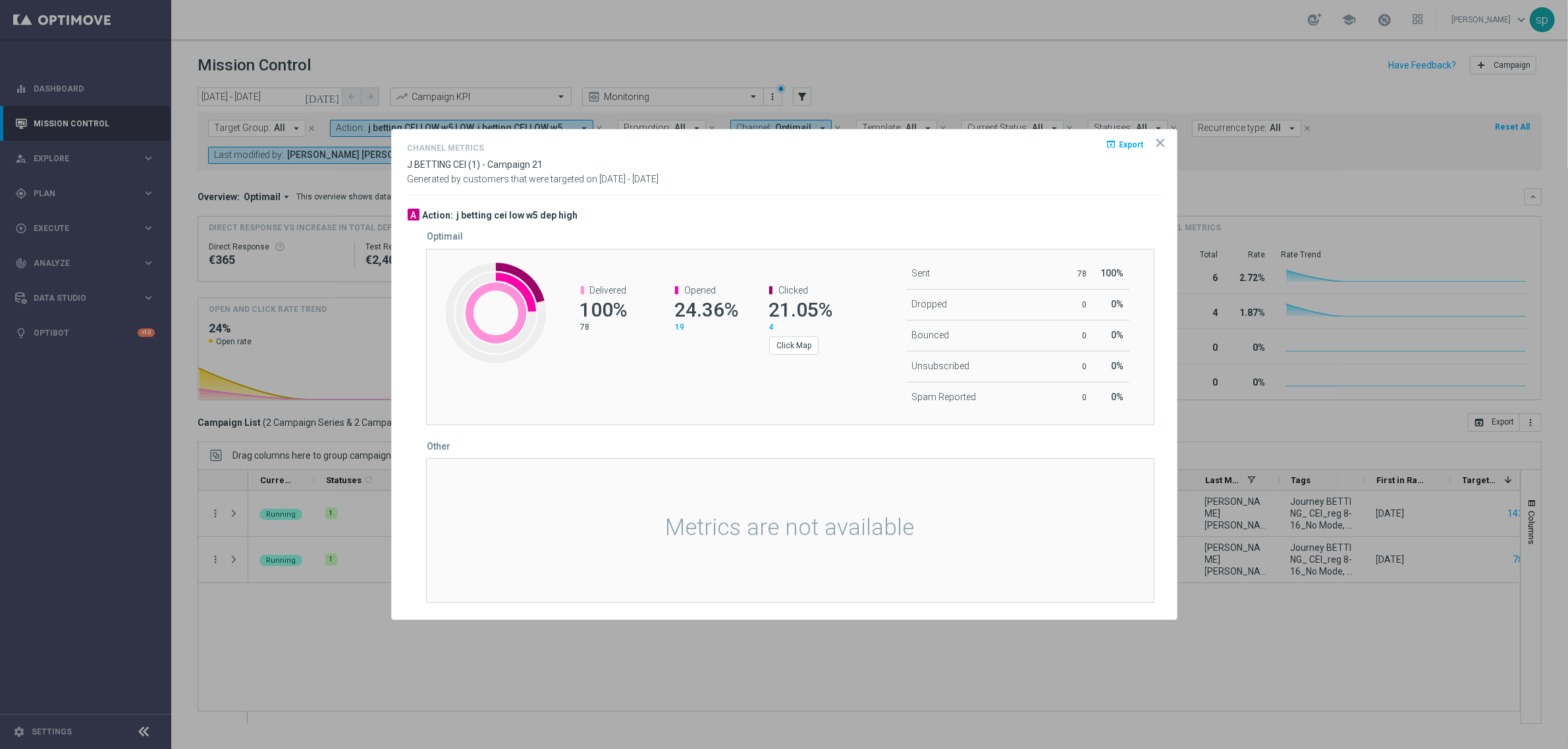
click at [1159, 138] on icon "icon" at bounding box center [1160, 143] width 14 height 13
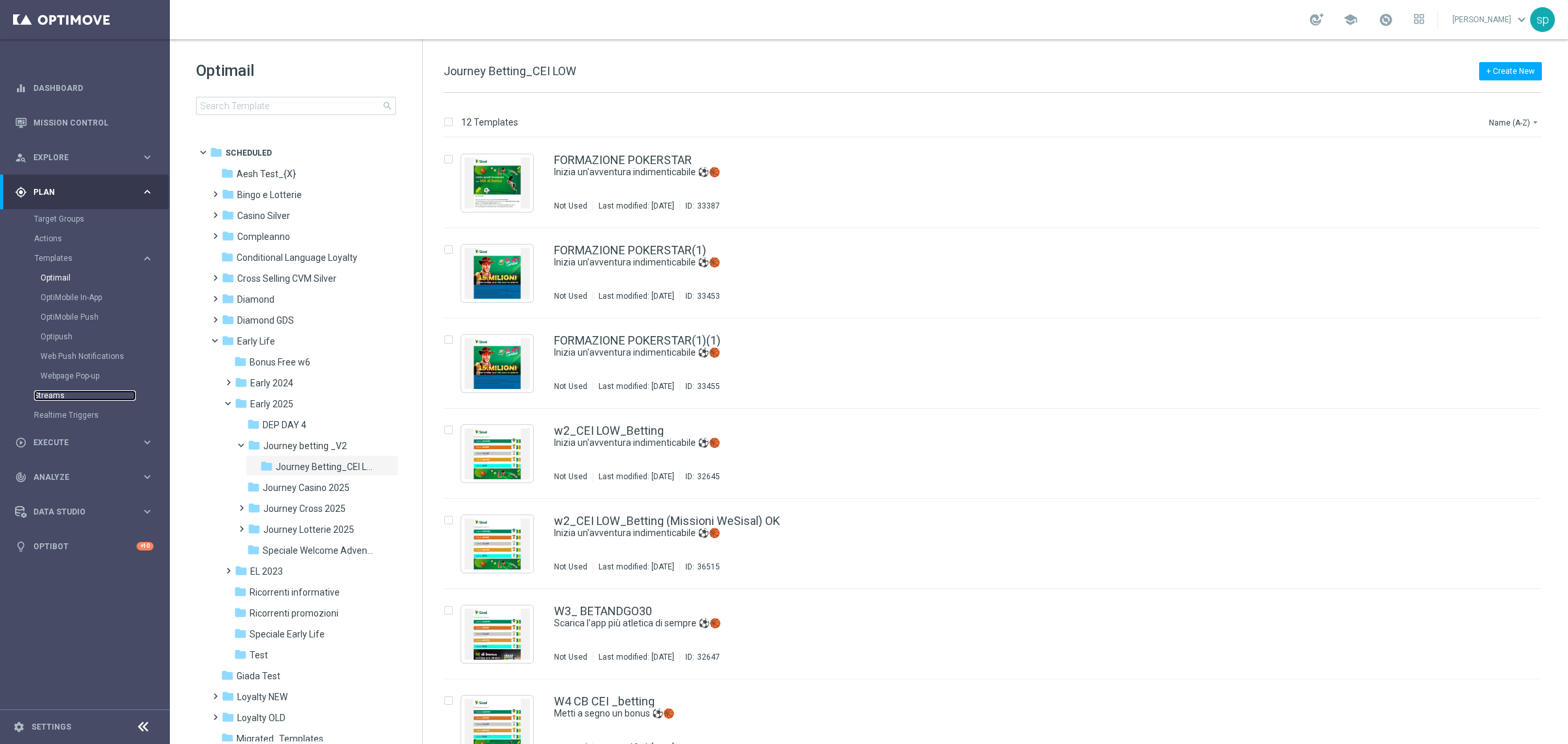
click at [57, 397] on link "Streams" at bounding box center [85, 395] width 102 height 10
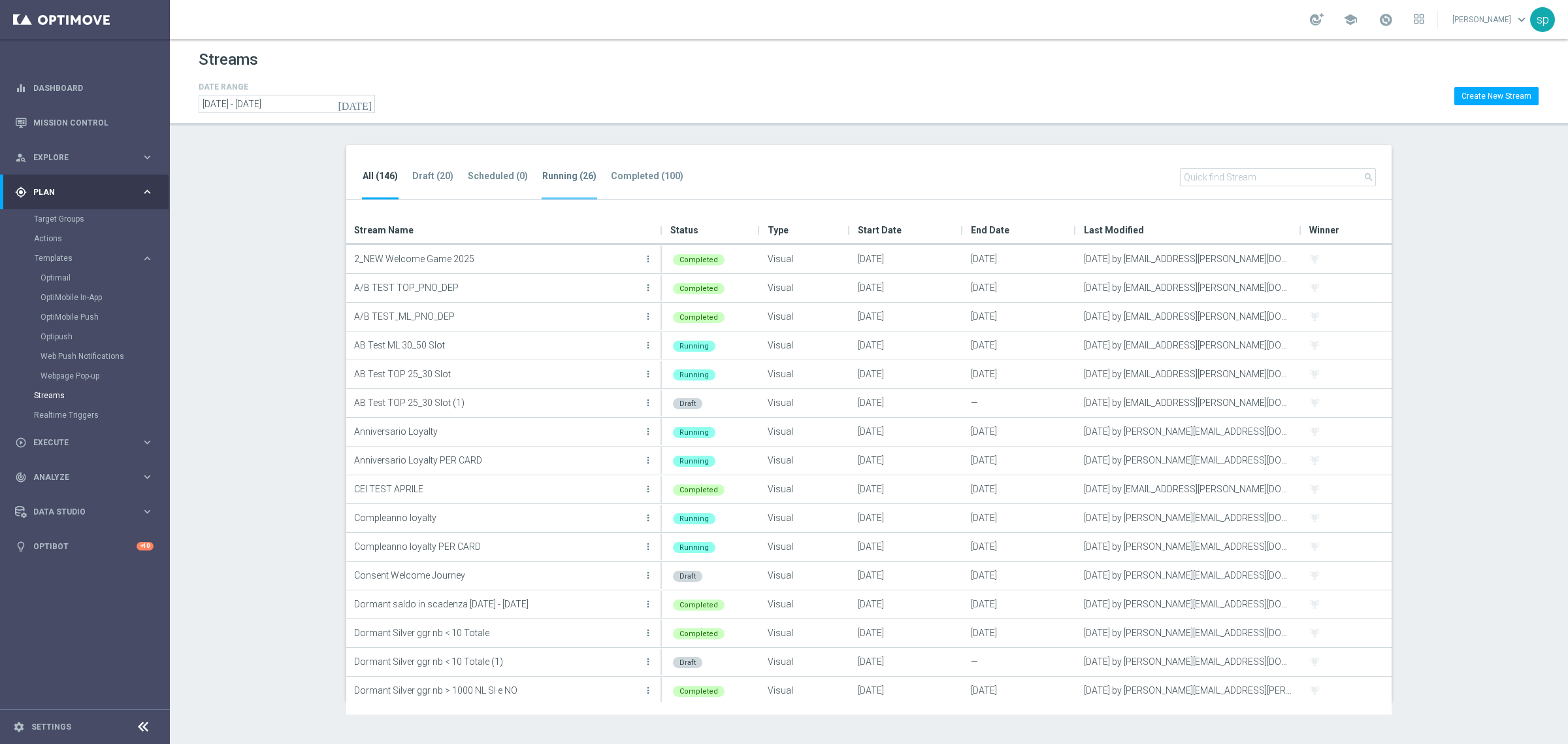
click at [566, 171] on tab-header "Running (26)" at bounding box center [570, 176] width 54 height 11
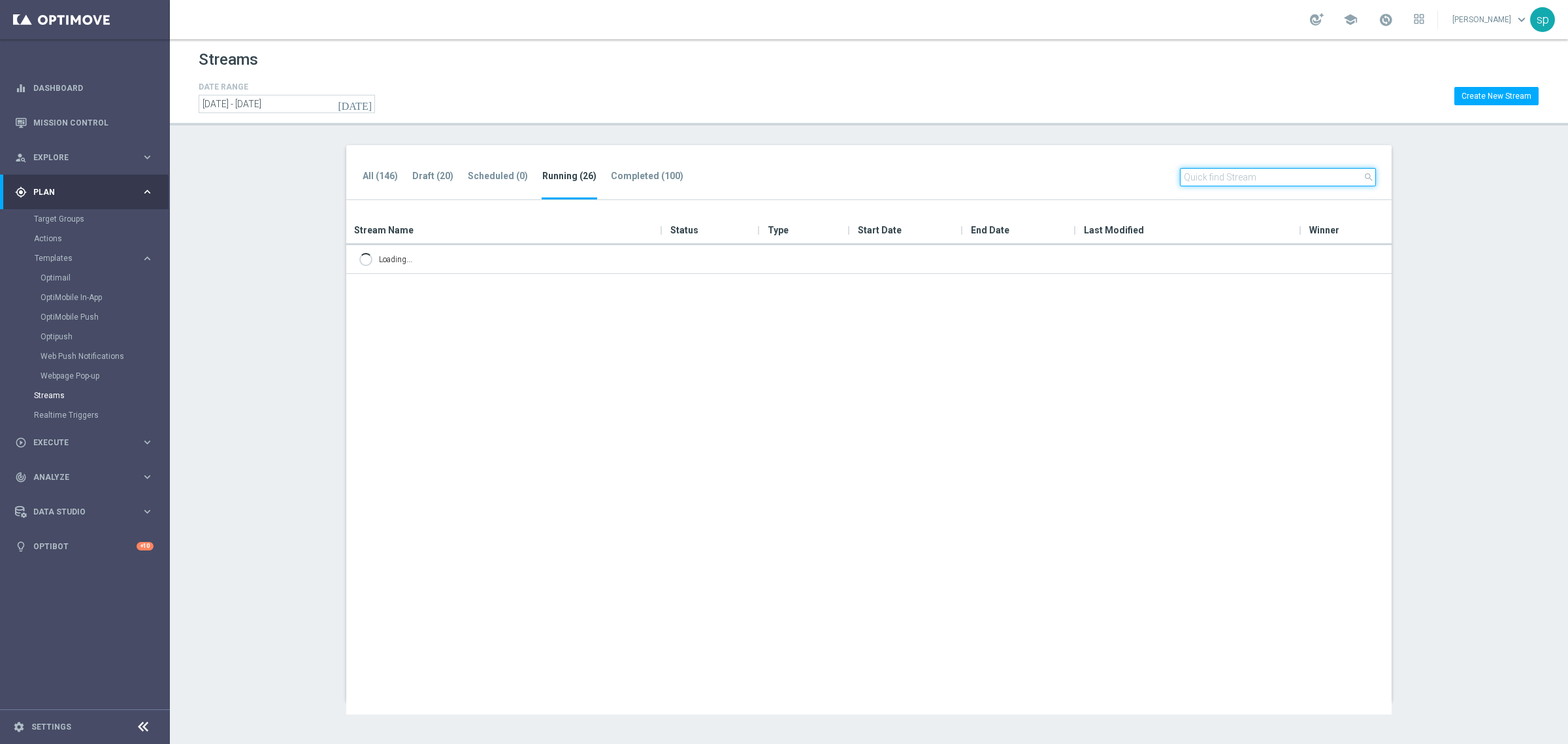
click at [1271, 171] on input "text" at bounding box center [1278, 177] width 196 height 18
type input "BETTING"
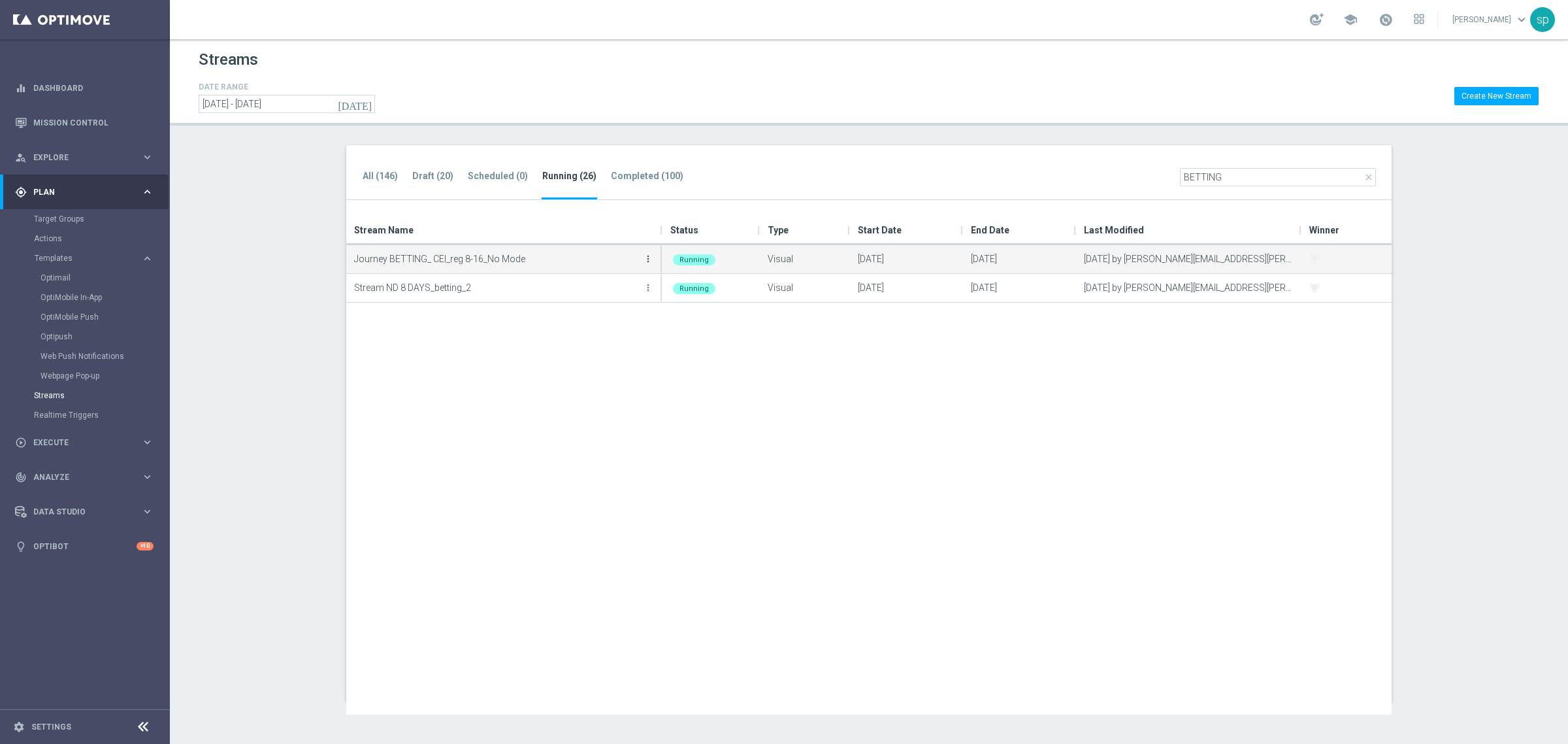
click at [647, 256] on icon "more_vert" at bounding box center [648, 259] width 10 height 10
click at [580, 312] on div "Edit" at bounding box center [596, 315] width 79 height 9
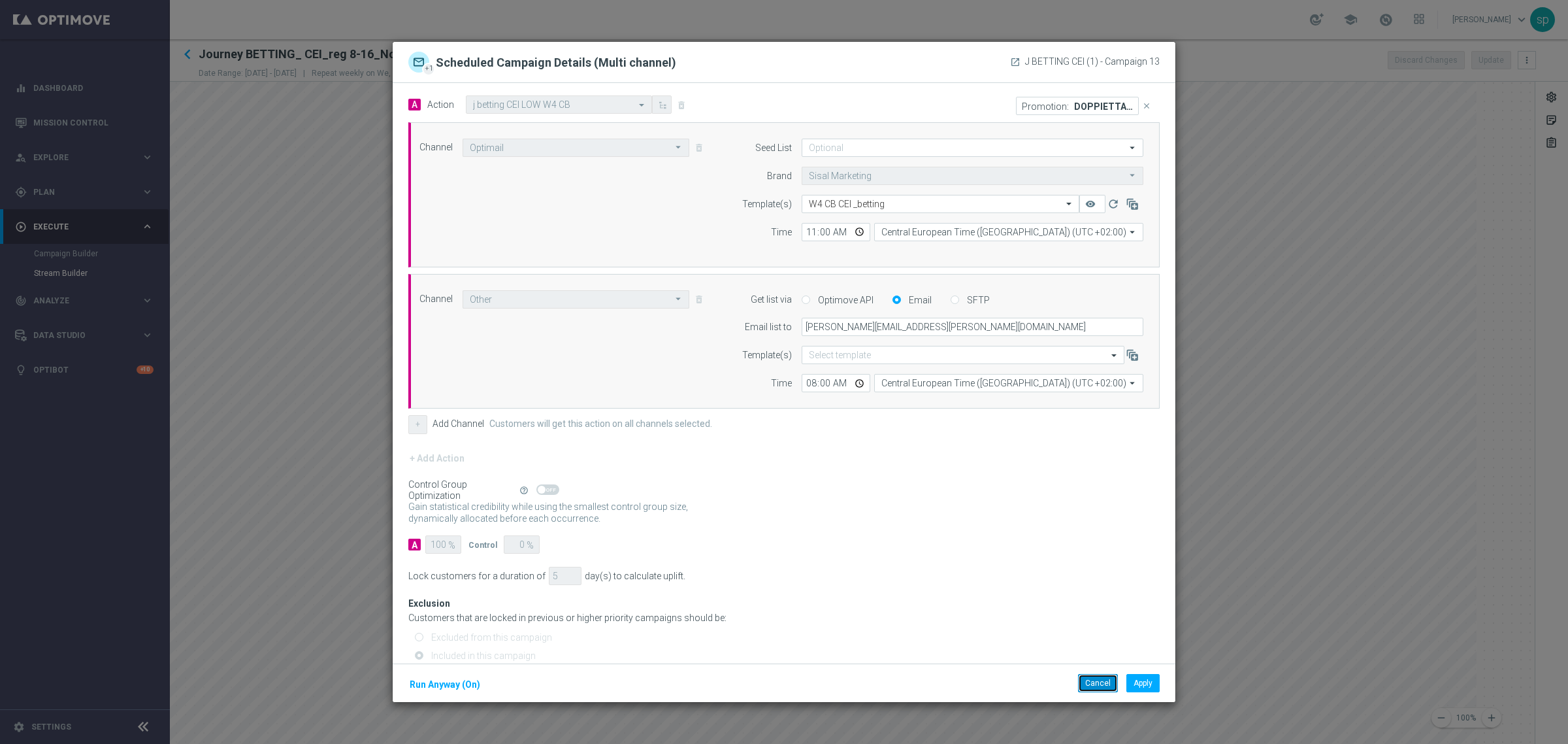
click at [1093, 683] on button "Cancel" at bounding box center [1098, 683] width 40 height 18
click at [1103, 682] on button "Cancel" at bounding box center [1098, 683] width 40 height 18
click at [1204, 73] on modal-container "+1 Scheduled Campaign Details (Multi channel) launch J BETTING CEI (1) - Campai…" at bounding box center [784, 372] width 1568 height 744
click at [1096, 679] on button "Cancel" at bounding box center [1098, 683] width 40 height 18
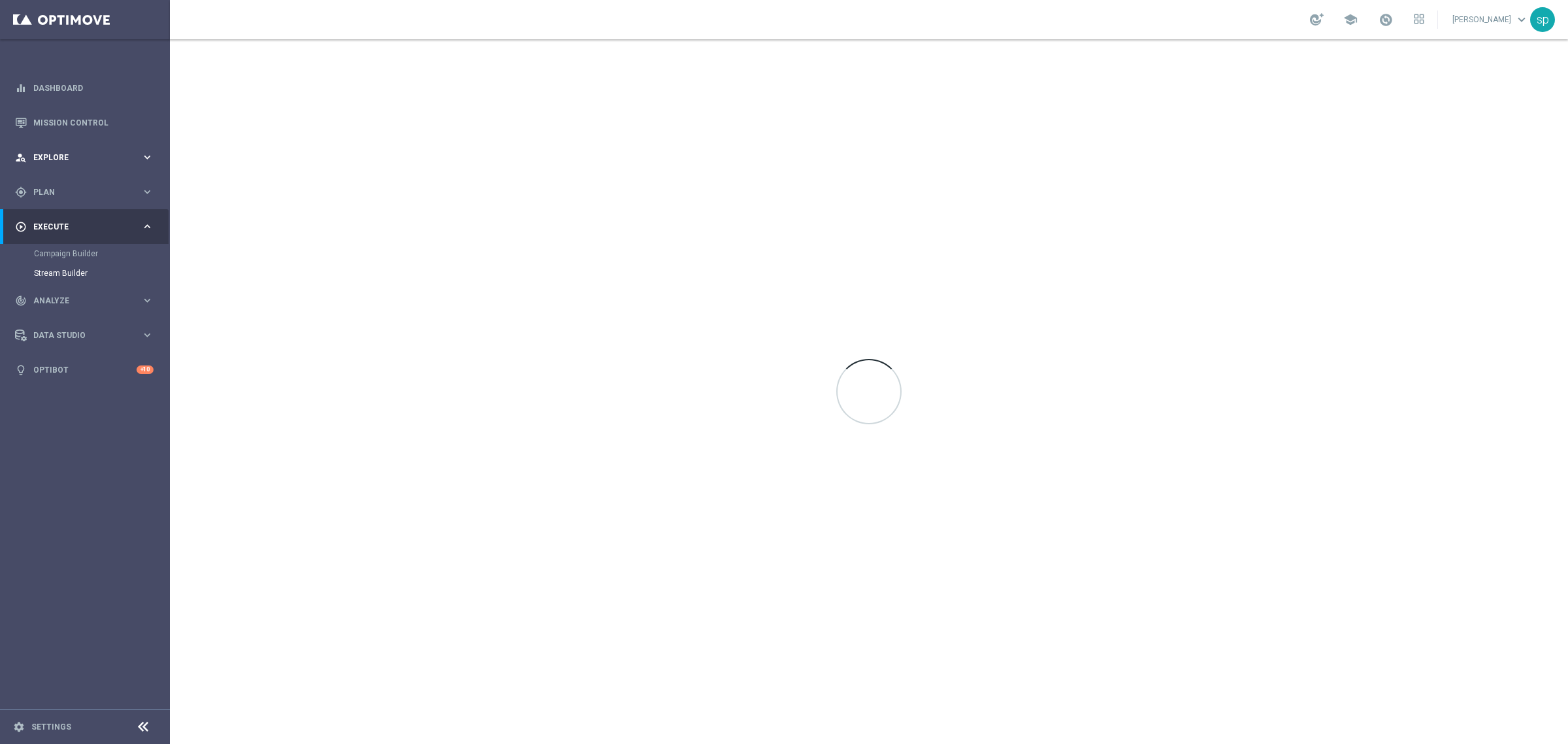
click at [56, 153] on span "Explore" at bounding box center [87, 157] width 108 height 8
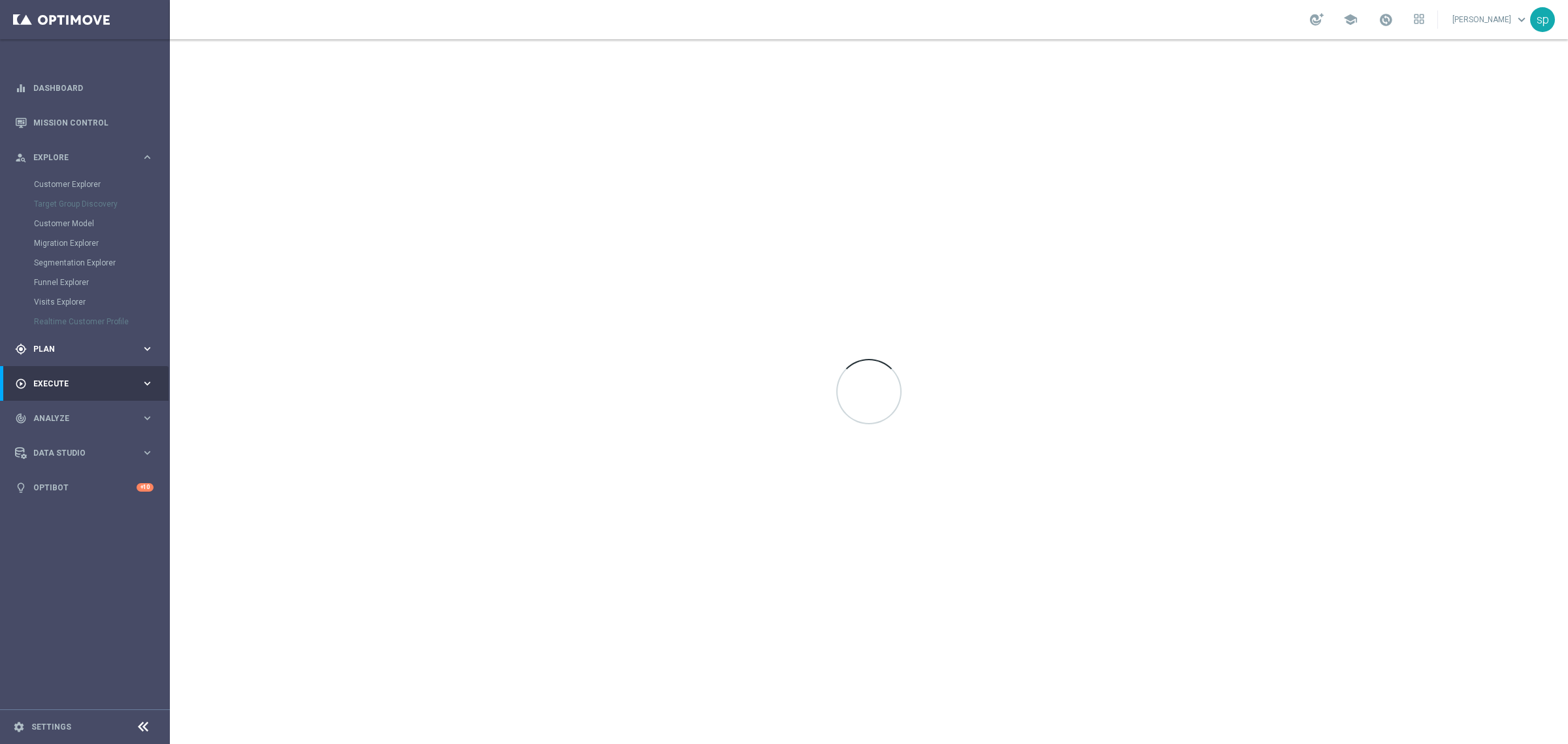
click at [36, 345] on span "Plan" at bounding box center [87, 349] width 108 height 8
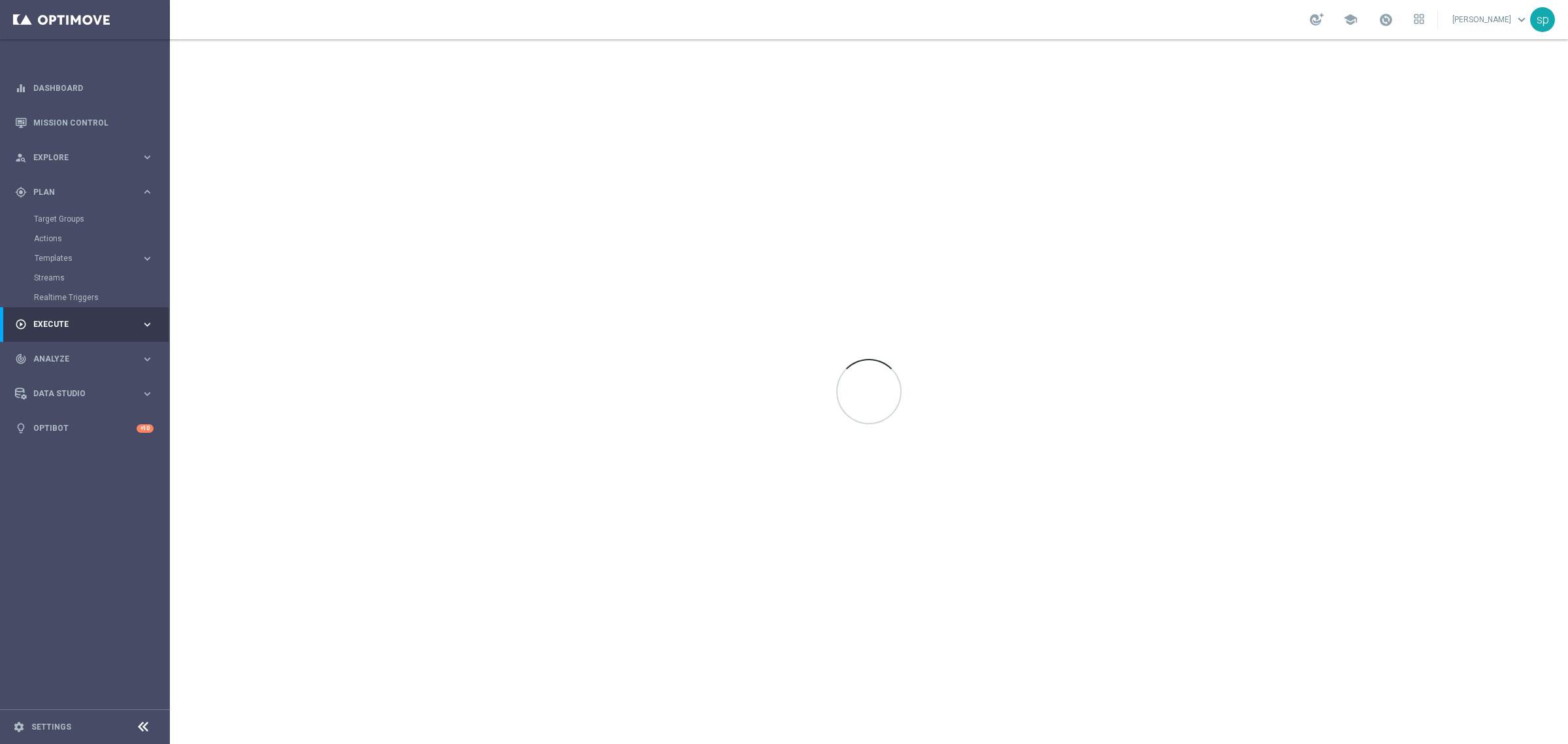
click at [58, 253] on button "Templates keyboard_arrow_right" at bounding box center [95, 258] width 121 height 10
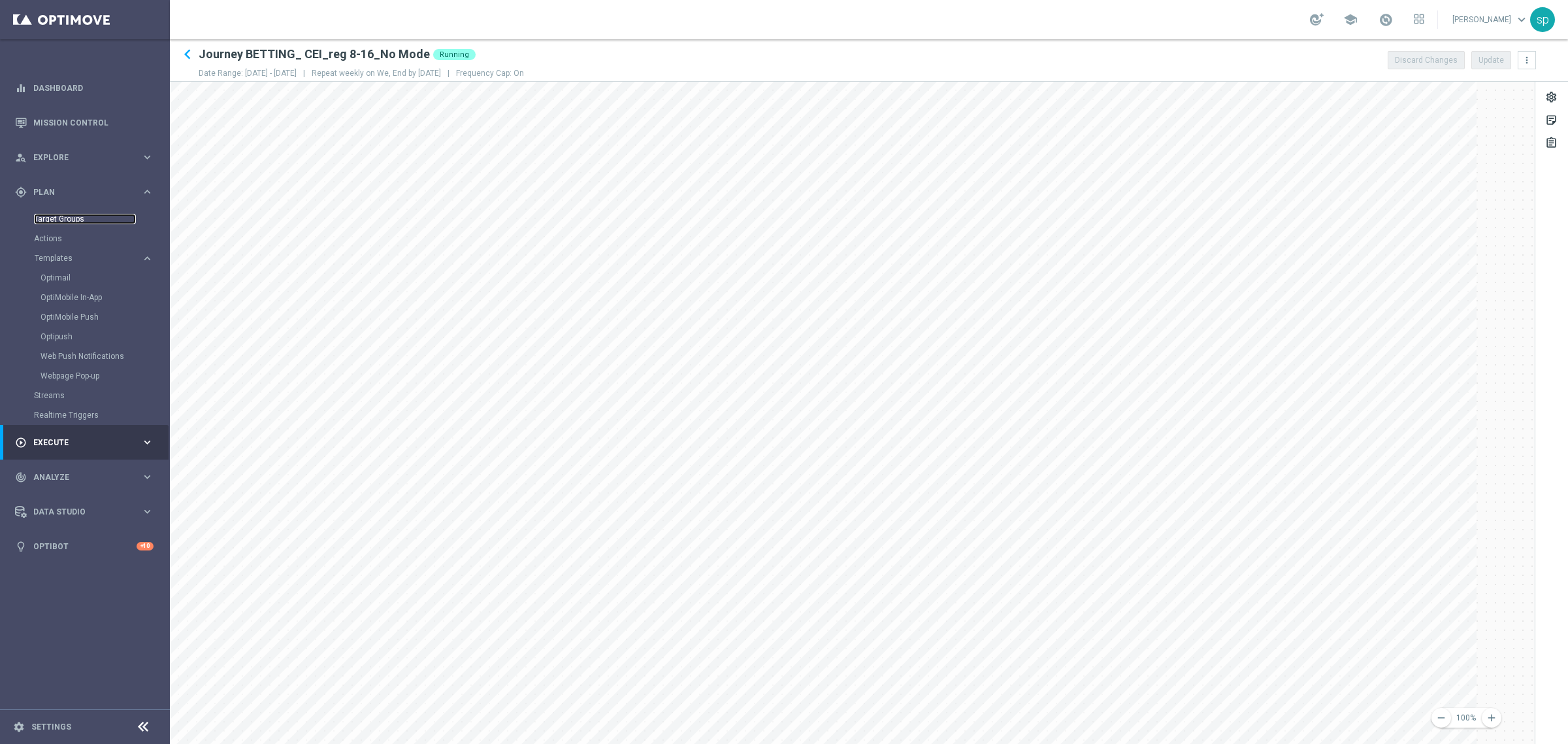
click at [61, 219] on link "Target Groups" at bounding box center [85, 219] width 102 height 10
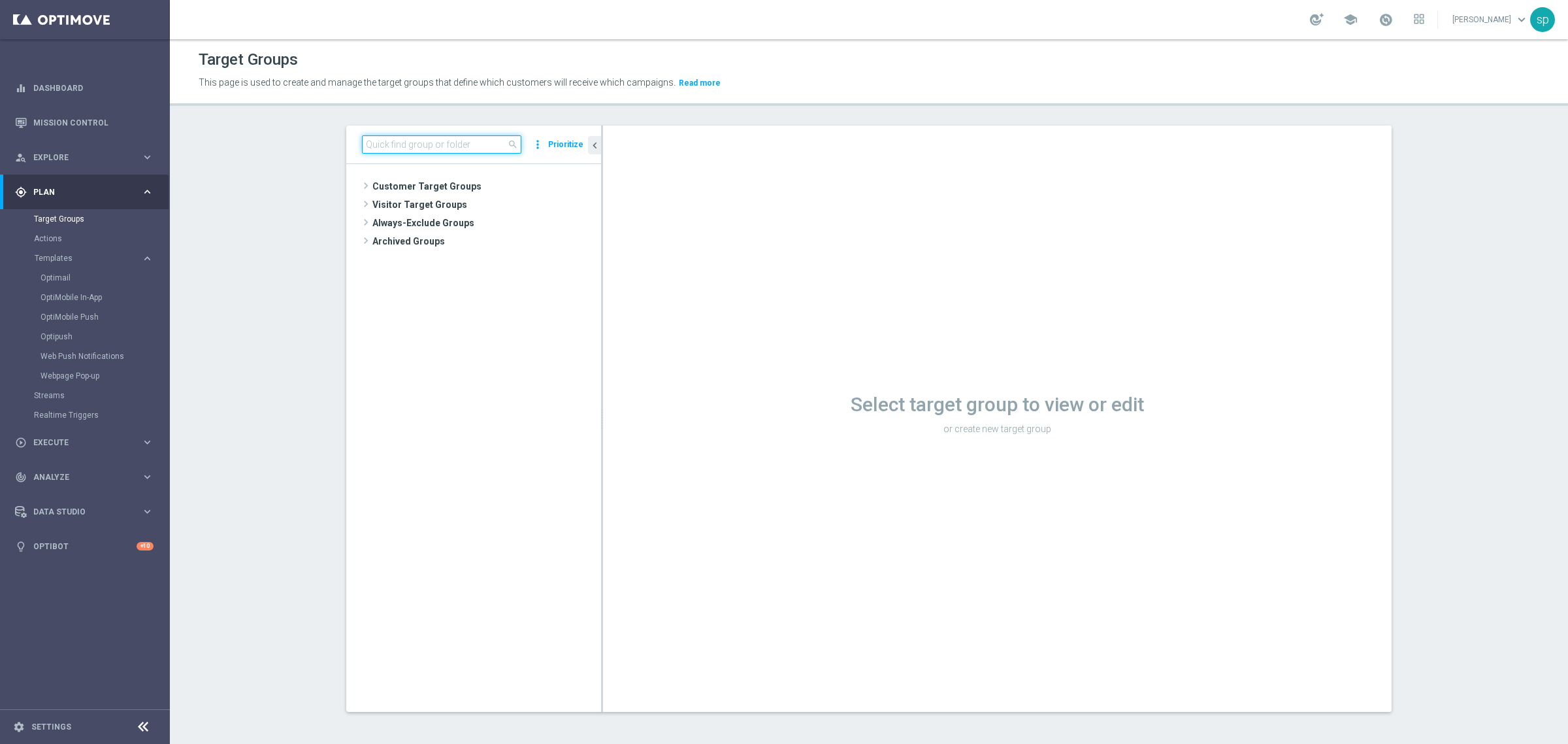
click at [464, 144] on input at bounding box center [441, 144] width 159 height 18
type input "[PERSON_NAME]"
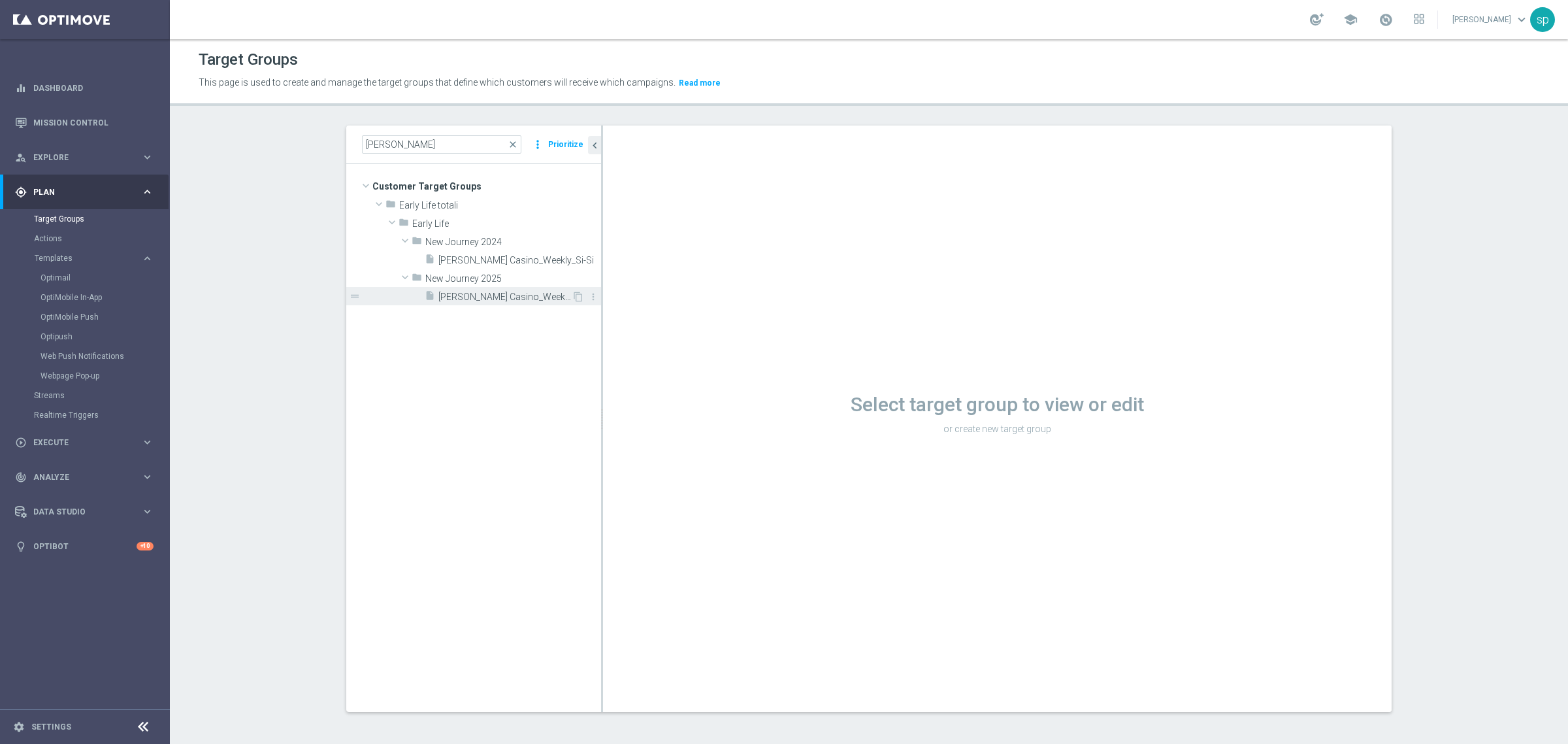
click at [498, 298] on span "[PERSON_NAME] Casino_Weekly_Si-Si- reg 8-16" at bounding box center [504, 297] width 133 height 11
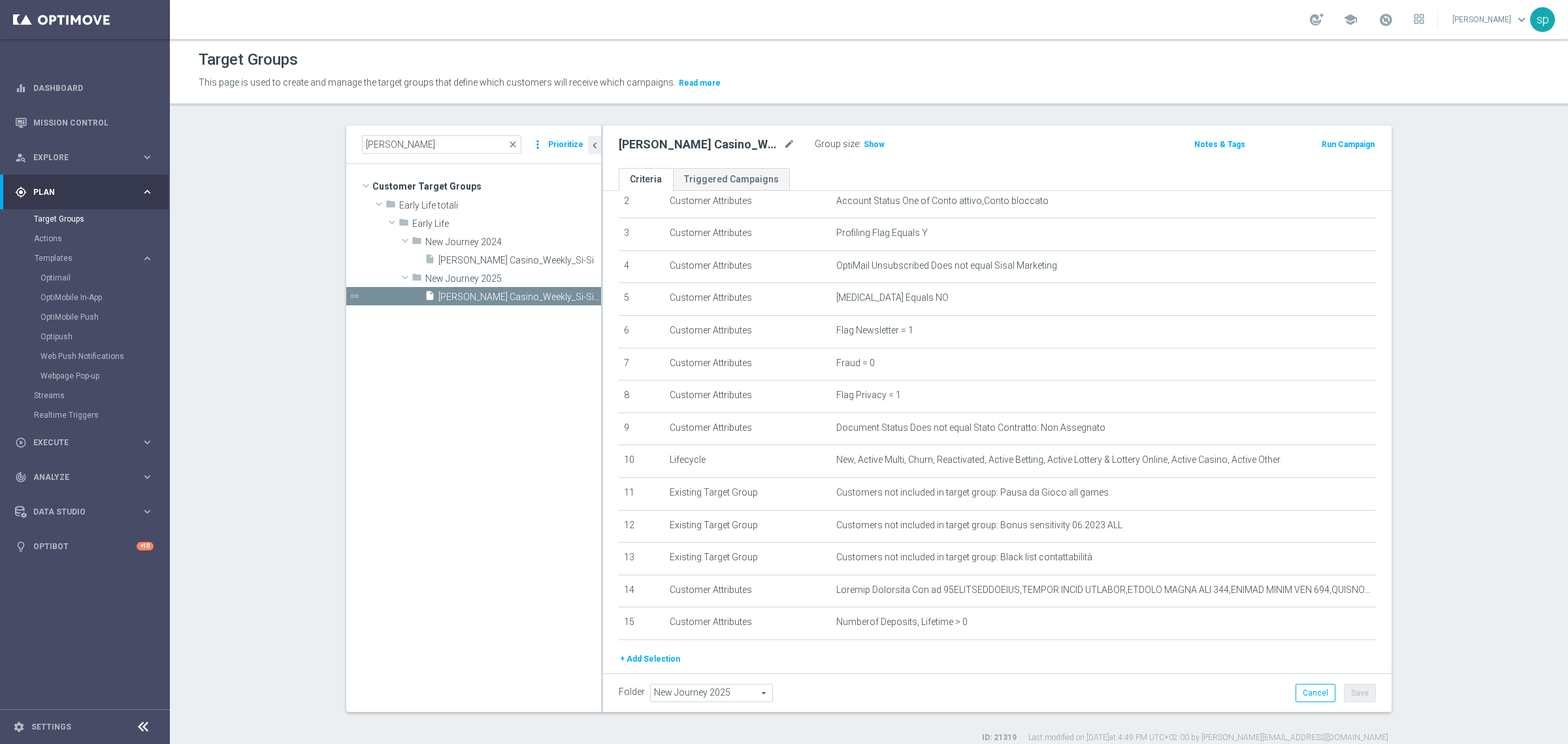
scroll to position [83, 0]
click at [1328, 592] on icon "mode_edit" at bounding box center [1333, 591] width 10 height 10
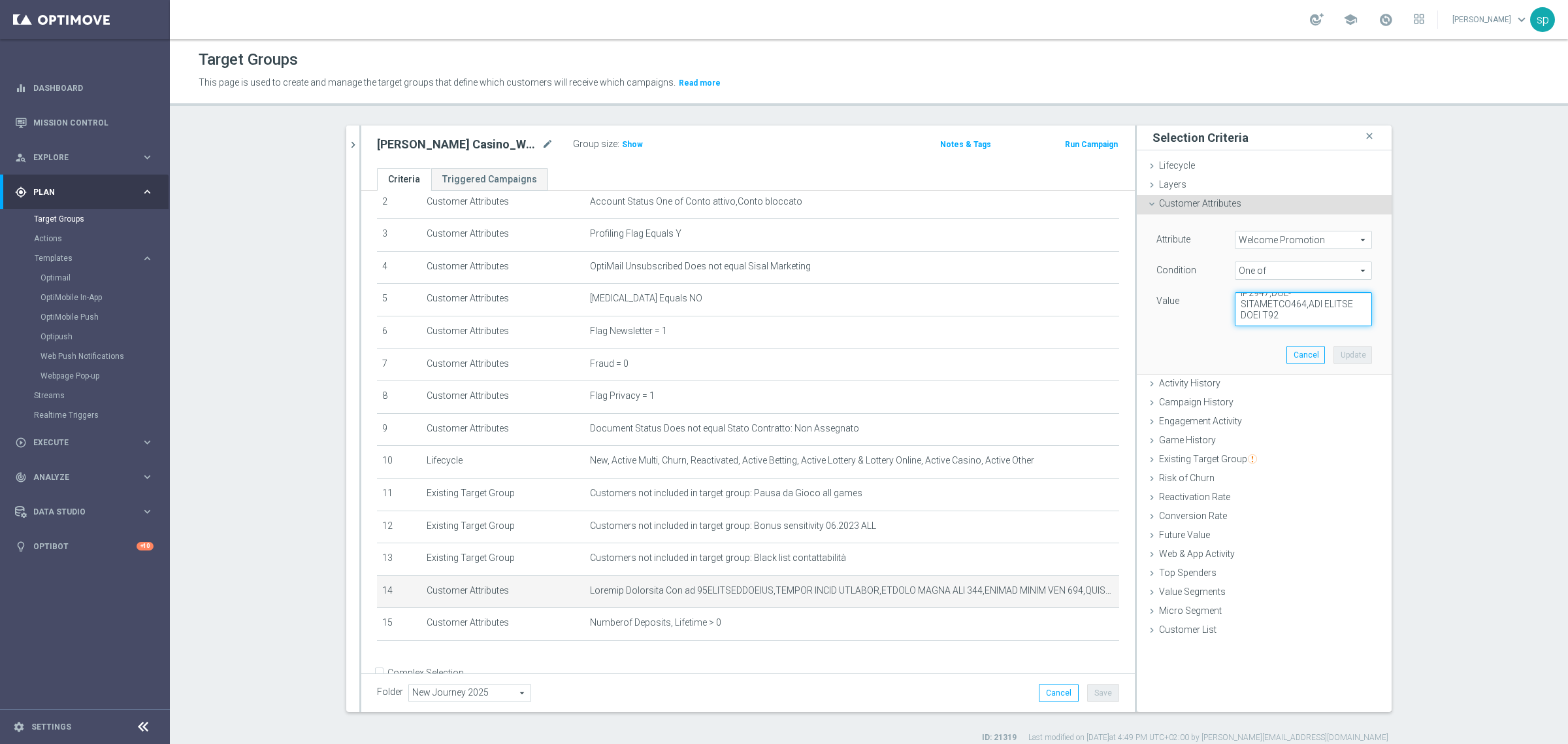
scroll to position [1119, 0]
click at [1318, 313] on textarea at bounding box center [1303, 309] width 137 height 34
paste textarea "WLC CASINO REAL W39"
type textarea "50WELCOMECASINO,CASINO QUICK WELCOME,CASINO QUICK WLC 100,CASINO QUICK WLC 150,…"
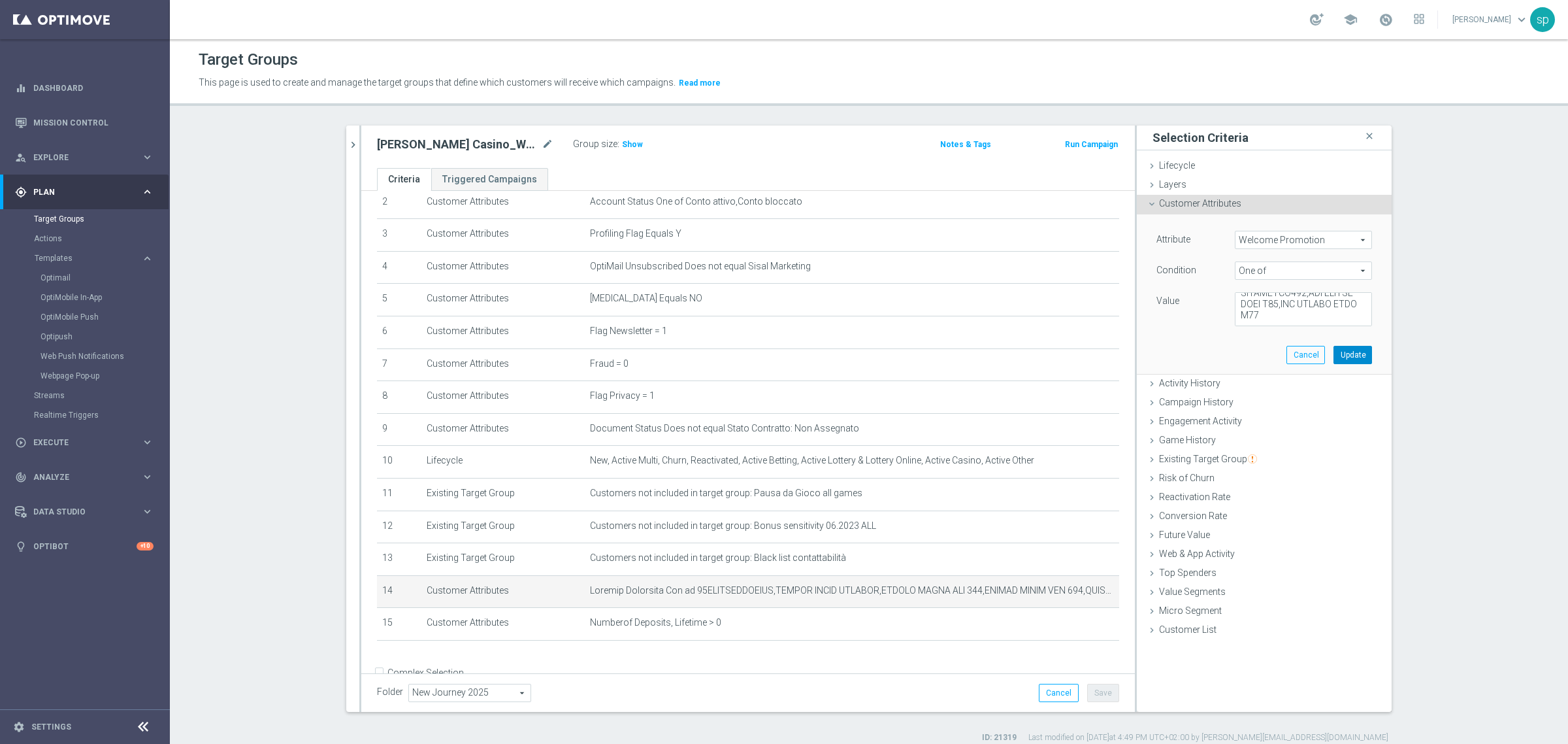
click at [1357, 355] on button "Update" at bounding box center [1353, 355] width 39 height 18
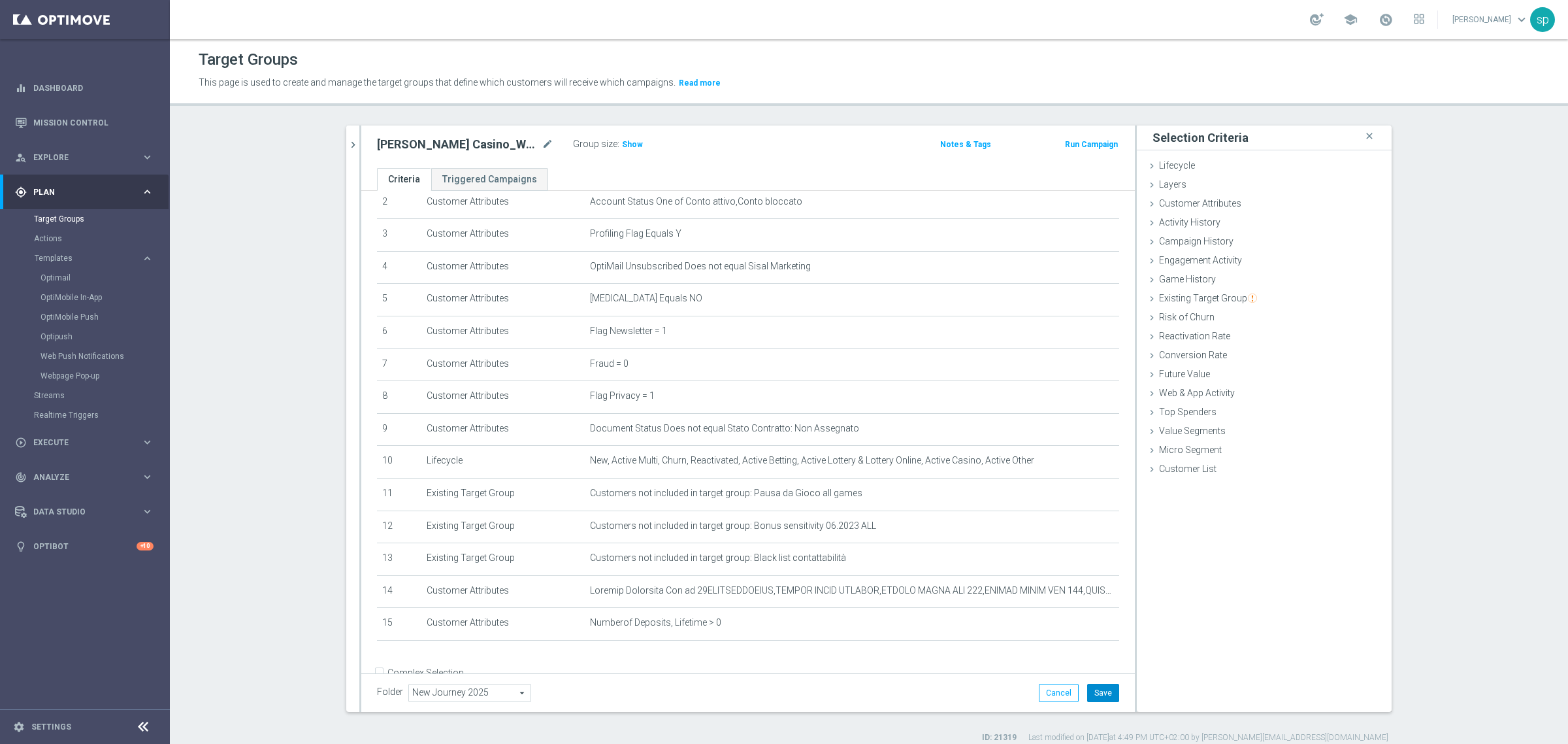
click at [1088, 687] on button "Save" at bounding box center [1103, 693] width 32 height 18
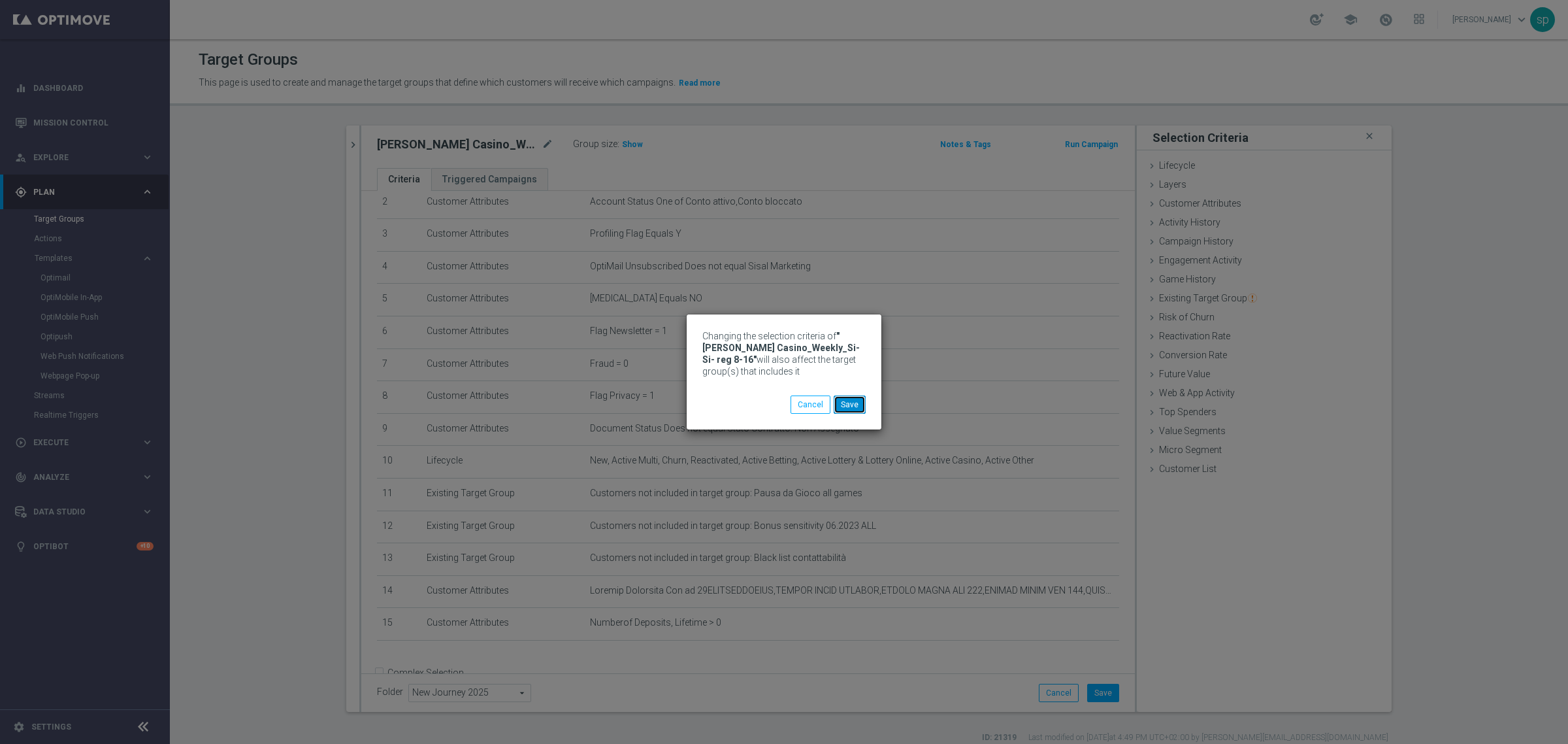
click at [857, 404] on button "Save" at bounding box center [849, 405] width 32 height 18
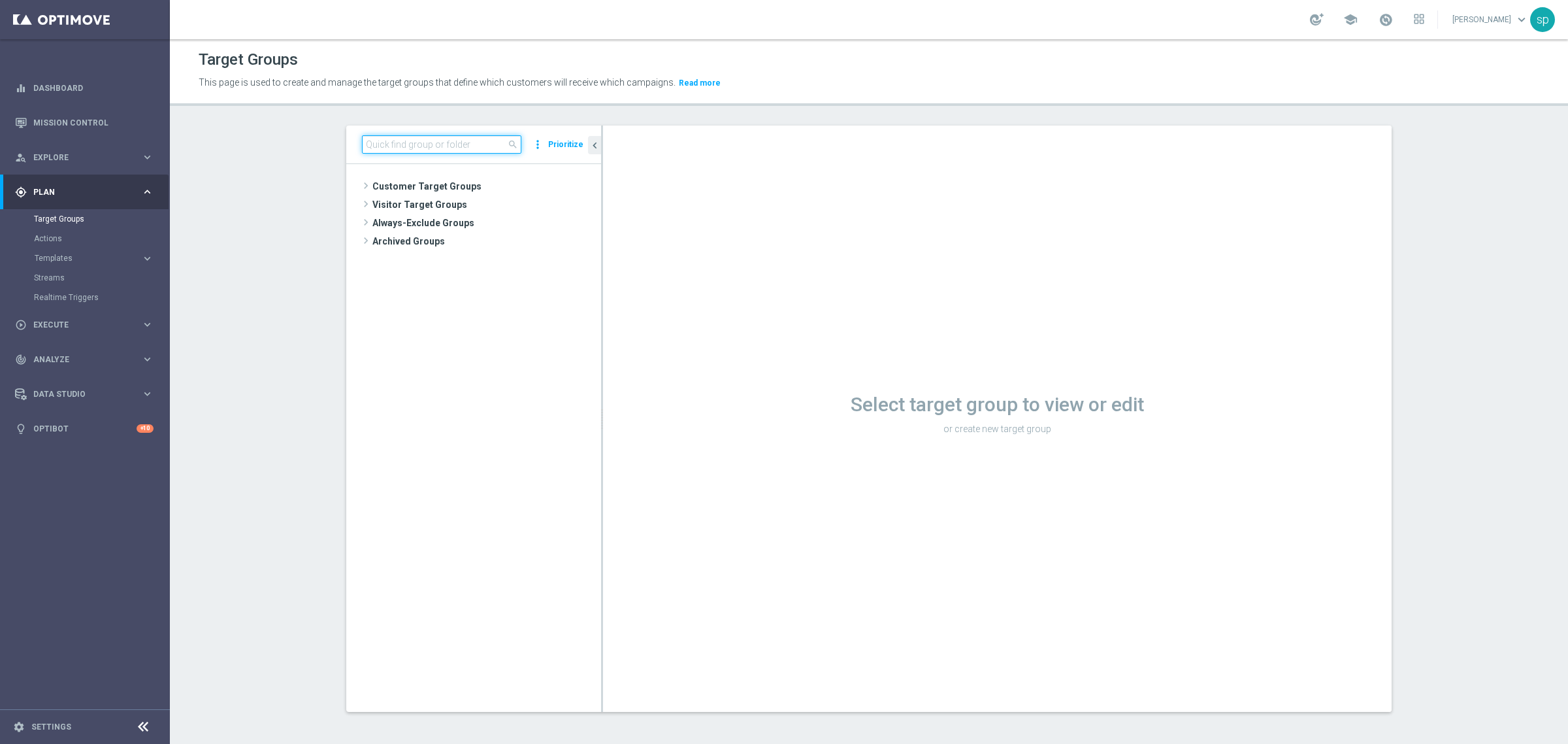
click at [430, 149] on input at bounding box center [441, 144] width 159 height 18
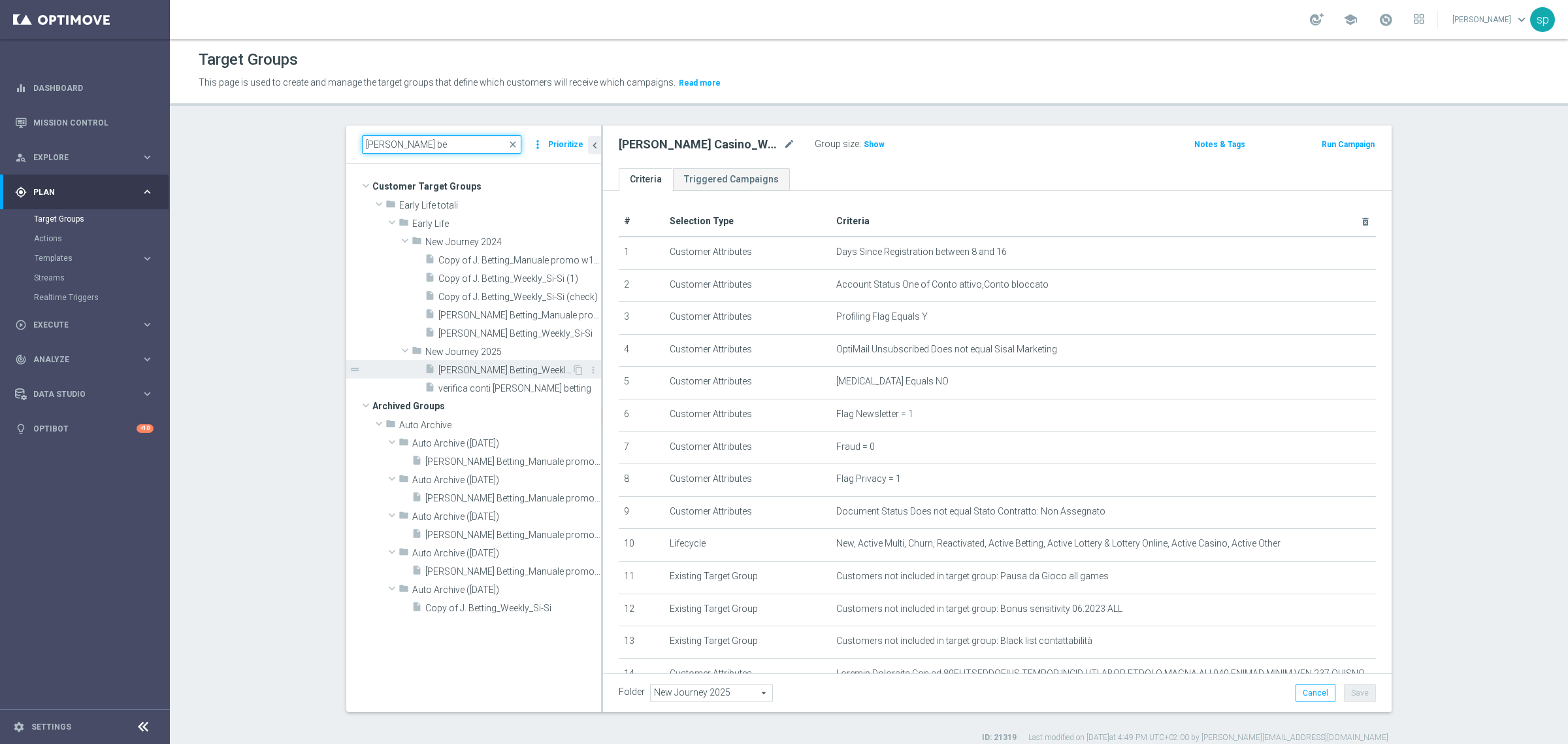
type input "[PERSON_NAME] be"
click at [513, 370] on span "[PERSON_NAME] Betting_Weekly_Si-Si reg 8-16" at bounding box center [504, 369] width 133 height 11
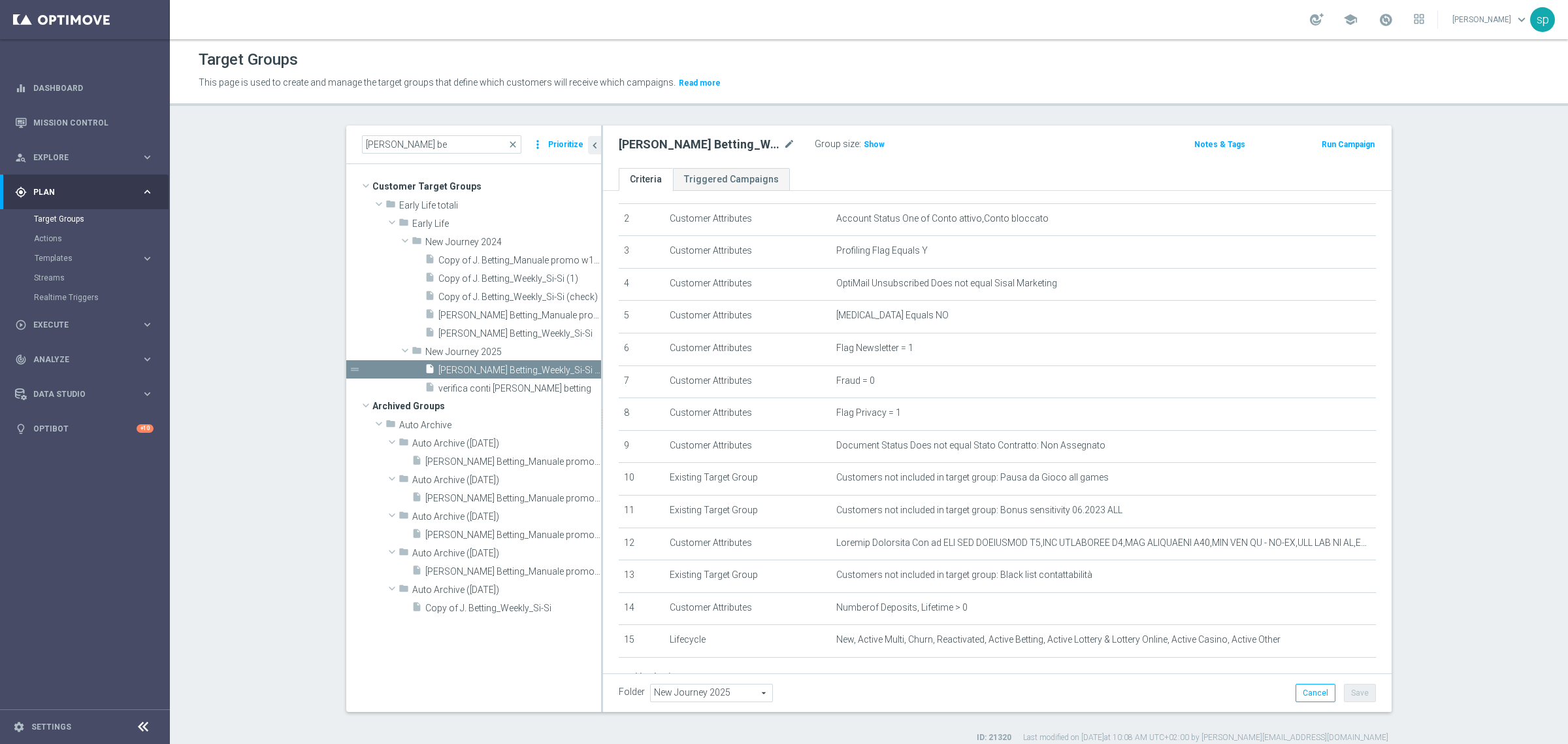
scroll to position [69, 0]
click at [1328, 543] on icon "mode_edit" at bounding box center [1333, 540] width 10 height 10
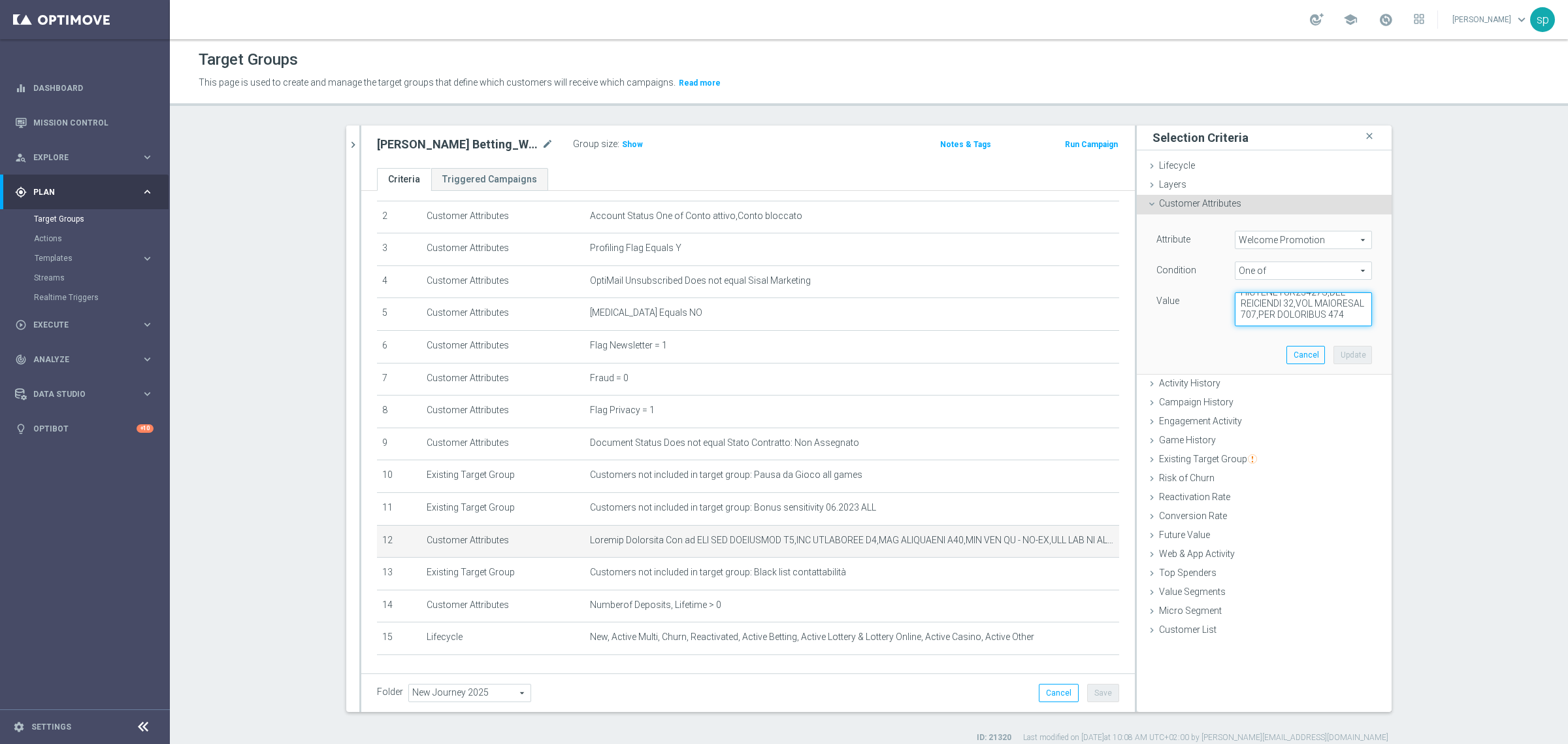
scroll to position [2053, 0]
click at [1327, 319] on textarea at bounding box center [1303, 309] width 137 height 34
click at [1318, 314] on textarea at bounding box center [1303, 309] width 137 height 34
type textarea "WLC APP SCOMMESSE W4,WLC SCOMMESSE W4,WLC SCOMMESSE W48,WLC APP MP - BT-VR,WLC …"
click at [1351, 352] on button "Update" at bounding box center [1353, 355] width 39 height 18
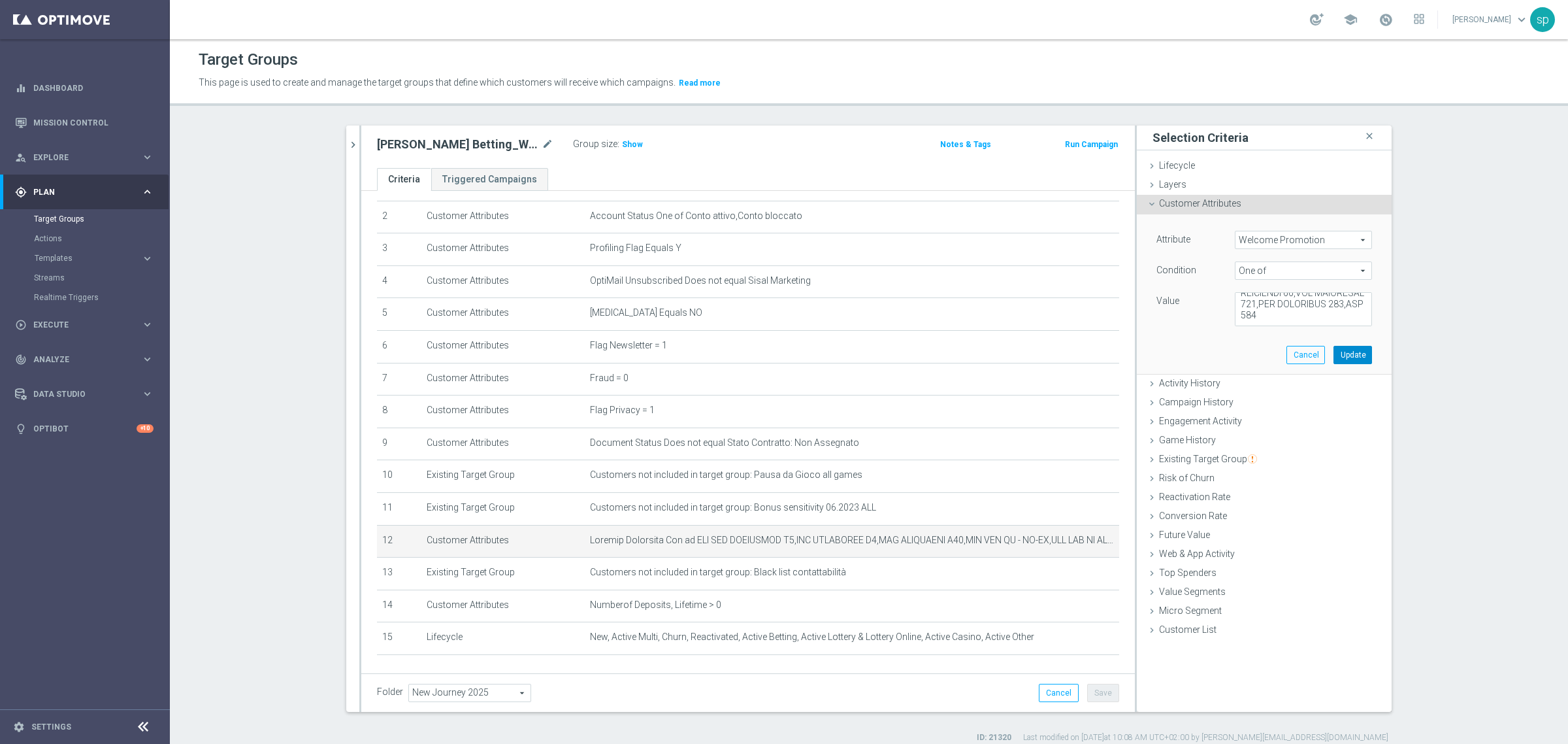
scroll to position [0, 0]
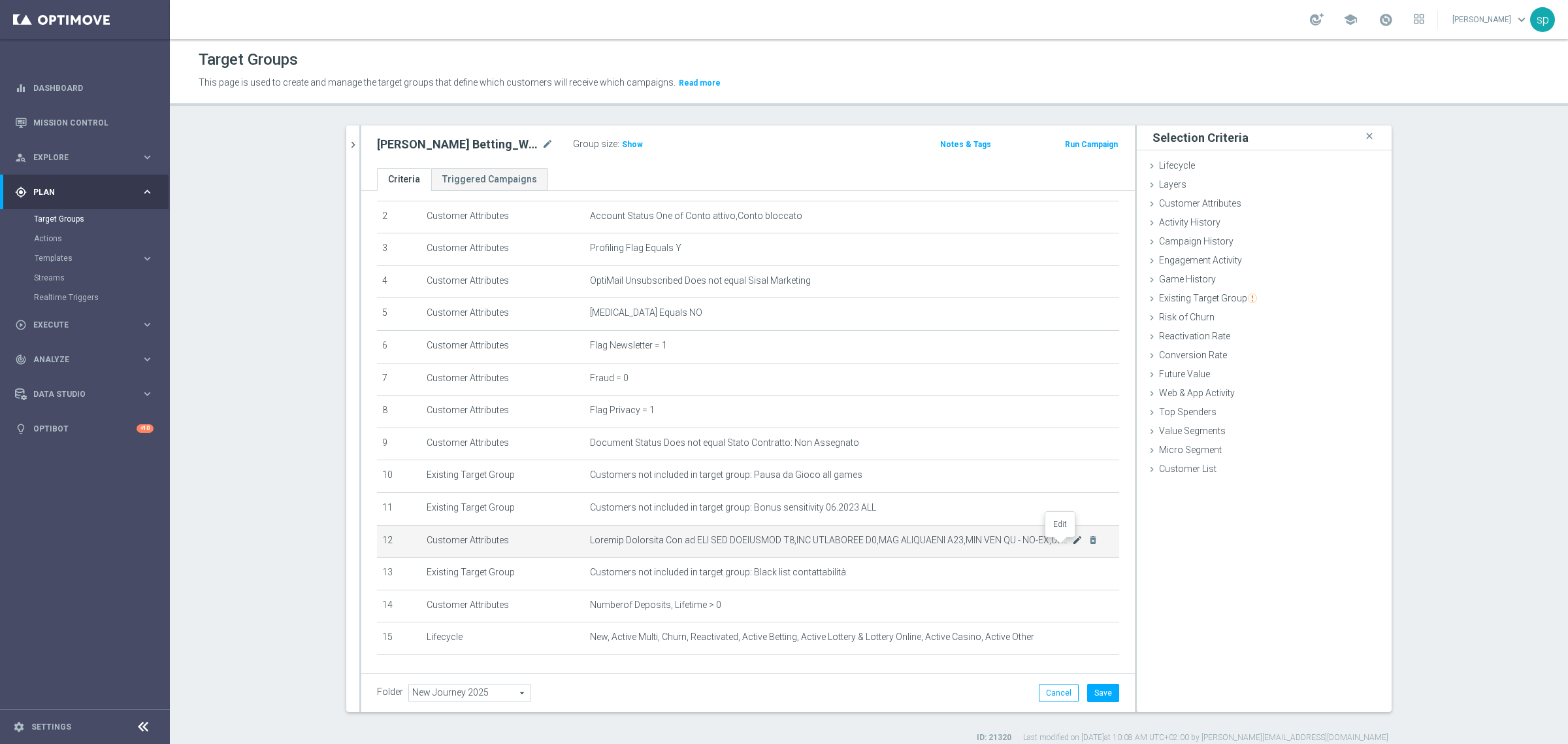
click at [1072, 543] on icon "mode_edit" at bounding box center [1077, 540] width 10 height 10
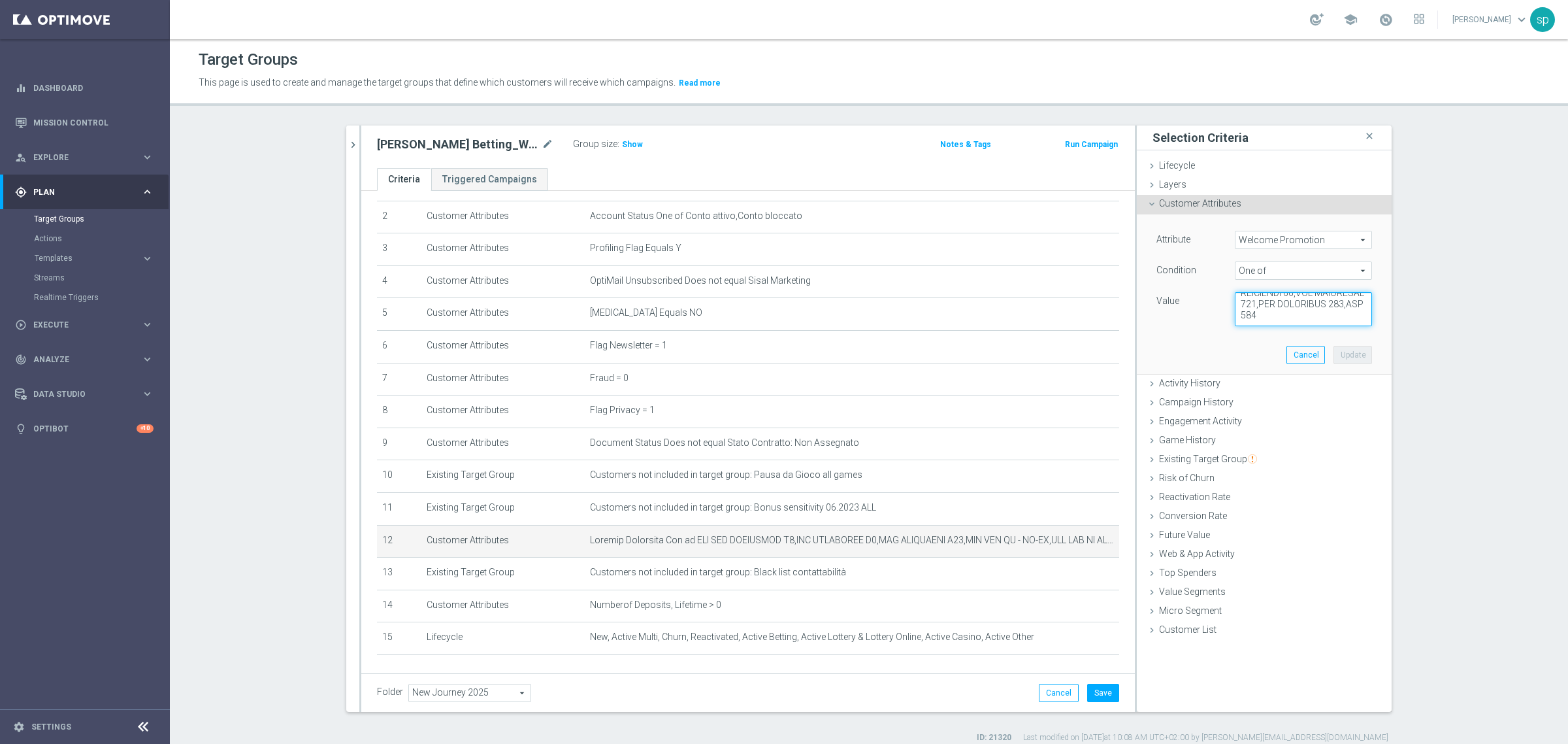
scroll to position [2053, 0]
drag, startPoint x: 1308, startPoint y: 314, endPoint x: 1338, endPoint y: 313, distance: 30.0
click at [1338, 313] on textarea at bounding box center [1303, 309] width 137 height 34
paste textarea "WLC BET W39"
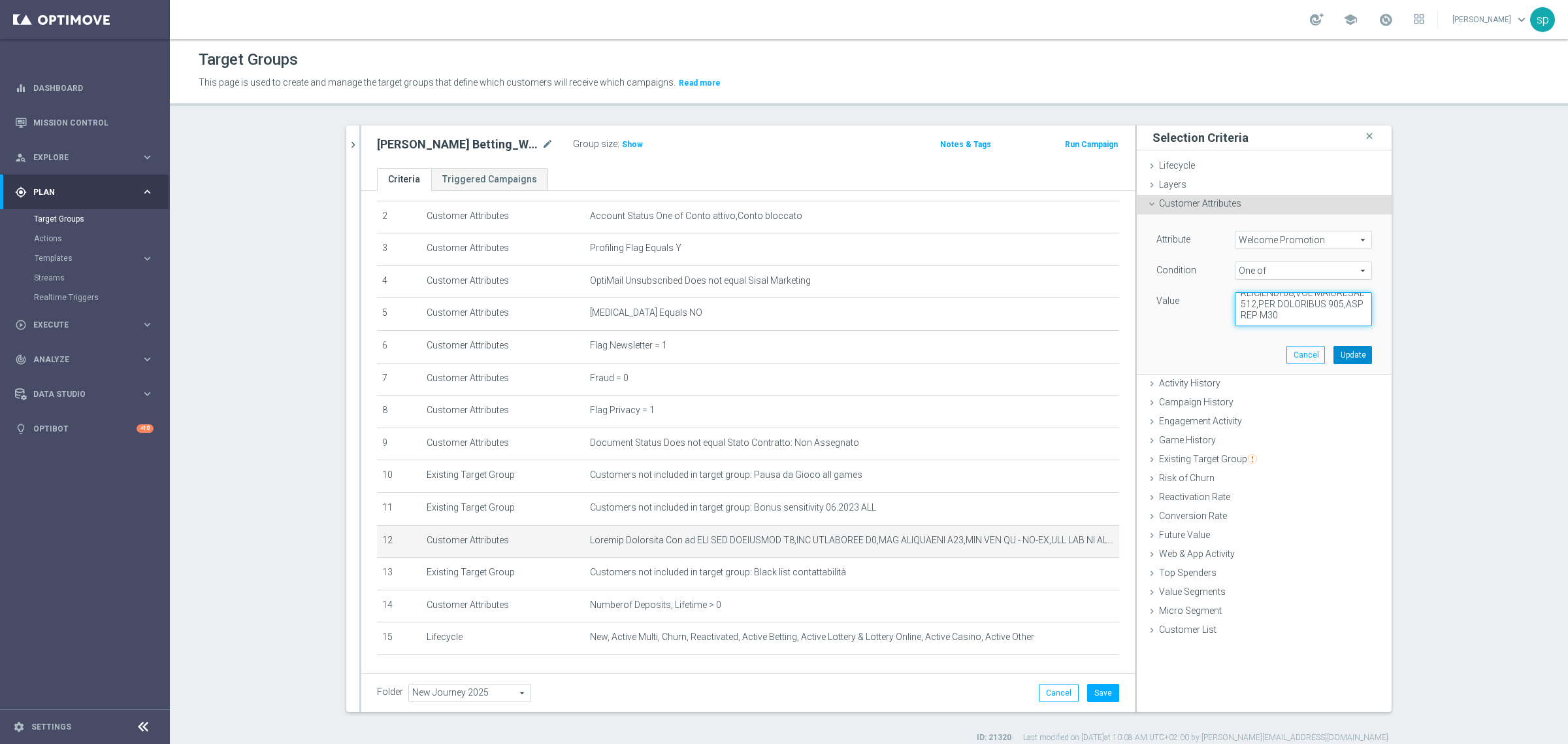
type textarea "WLC APP SCOMMESSE W4,WLC SCOMMESSE W4,WLC SCOMMESSE W48,WLC APP MP - BT-VR,WLC …"
click at [1359, 356] on button "Update" at bounding box center [1353, 355] width 39 height 18
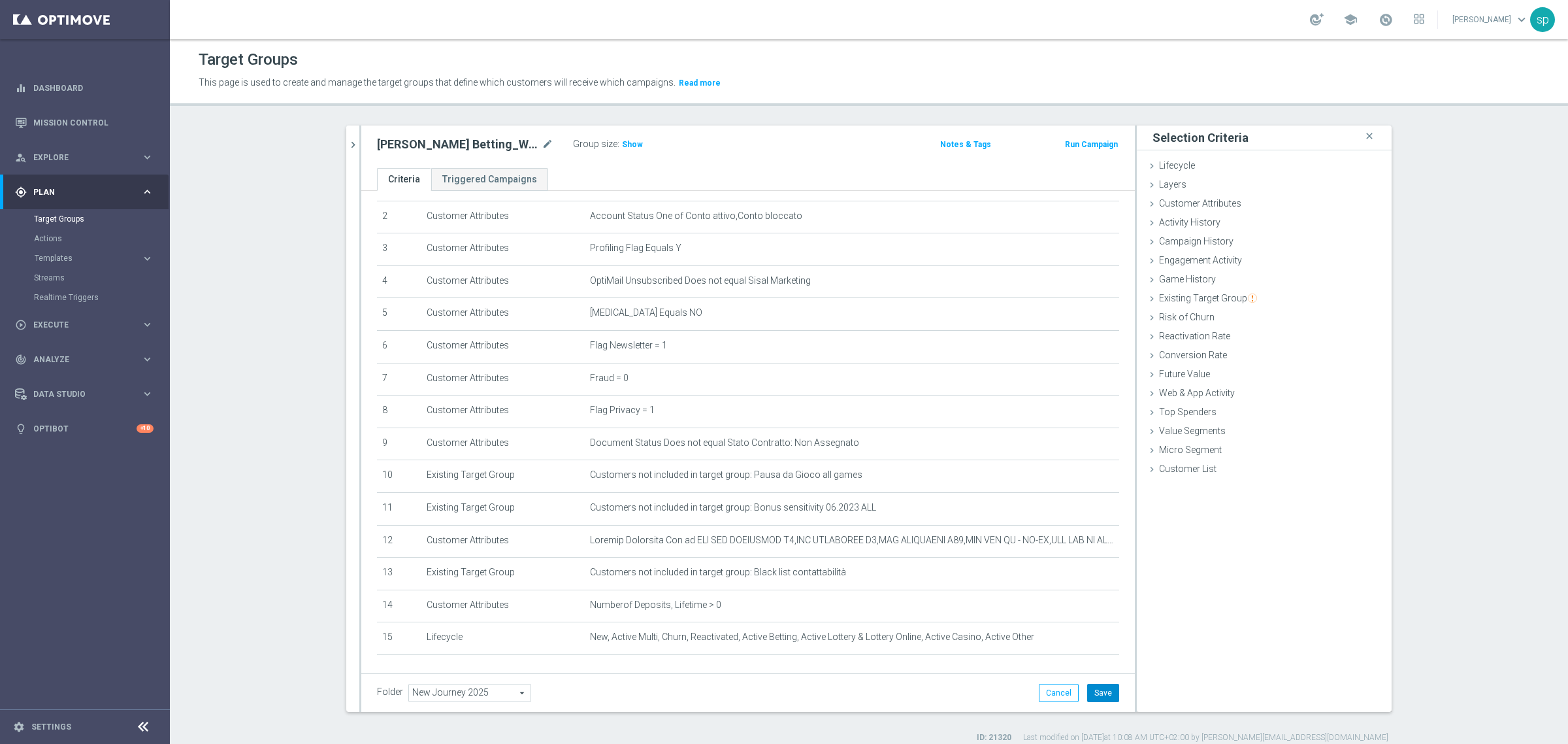
click at [1106, 690] on button "Save" at bounding box center [1103, 693] width 32 height 18
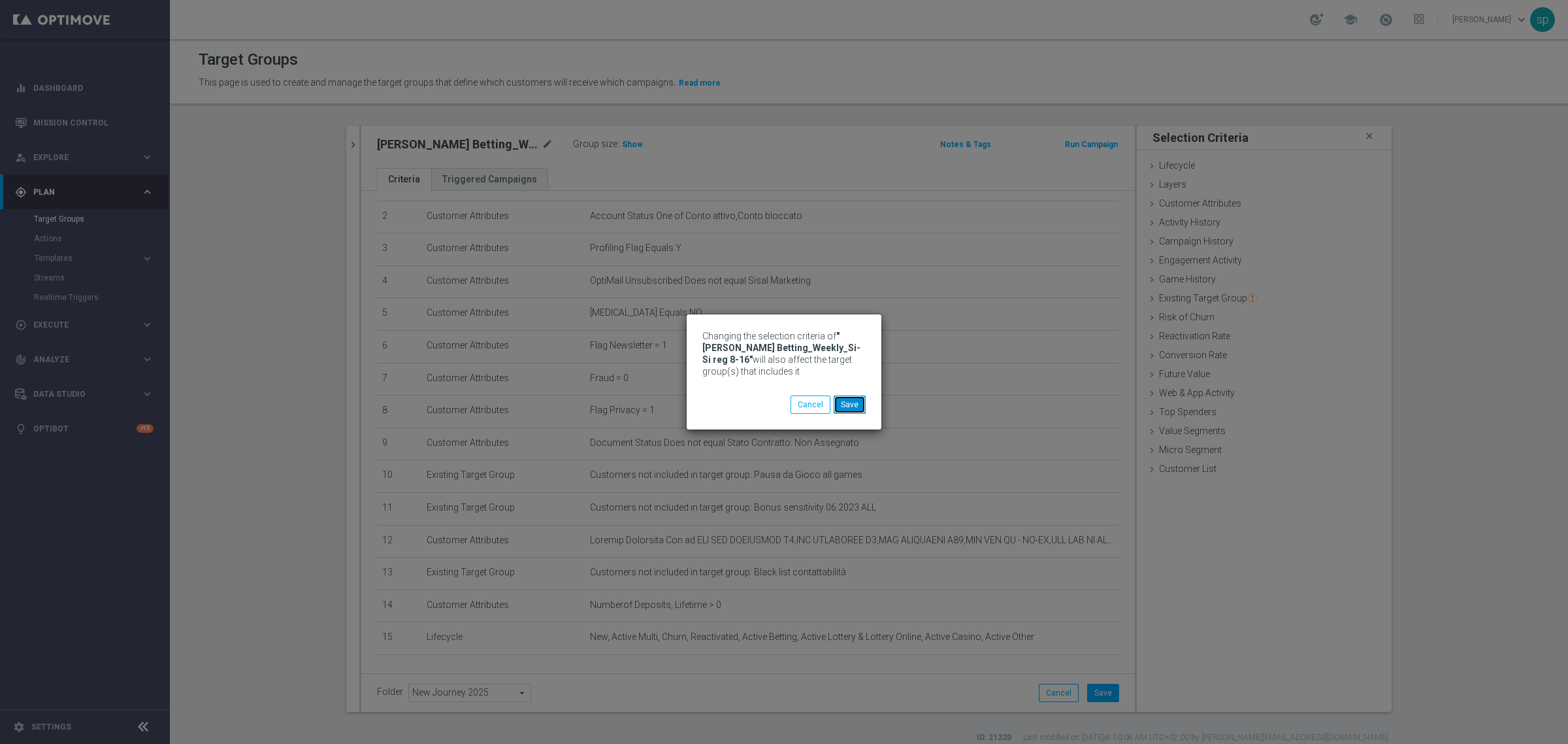
click at [843, 403] on button "Save" at bounding box center [849, 405] width 32 height 18
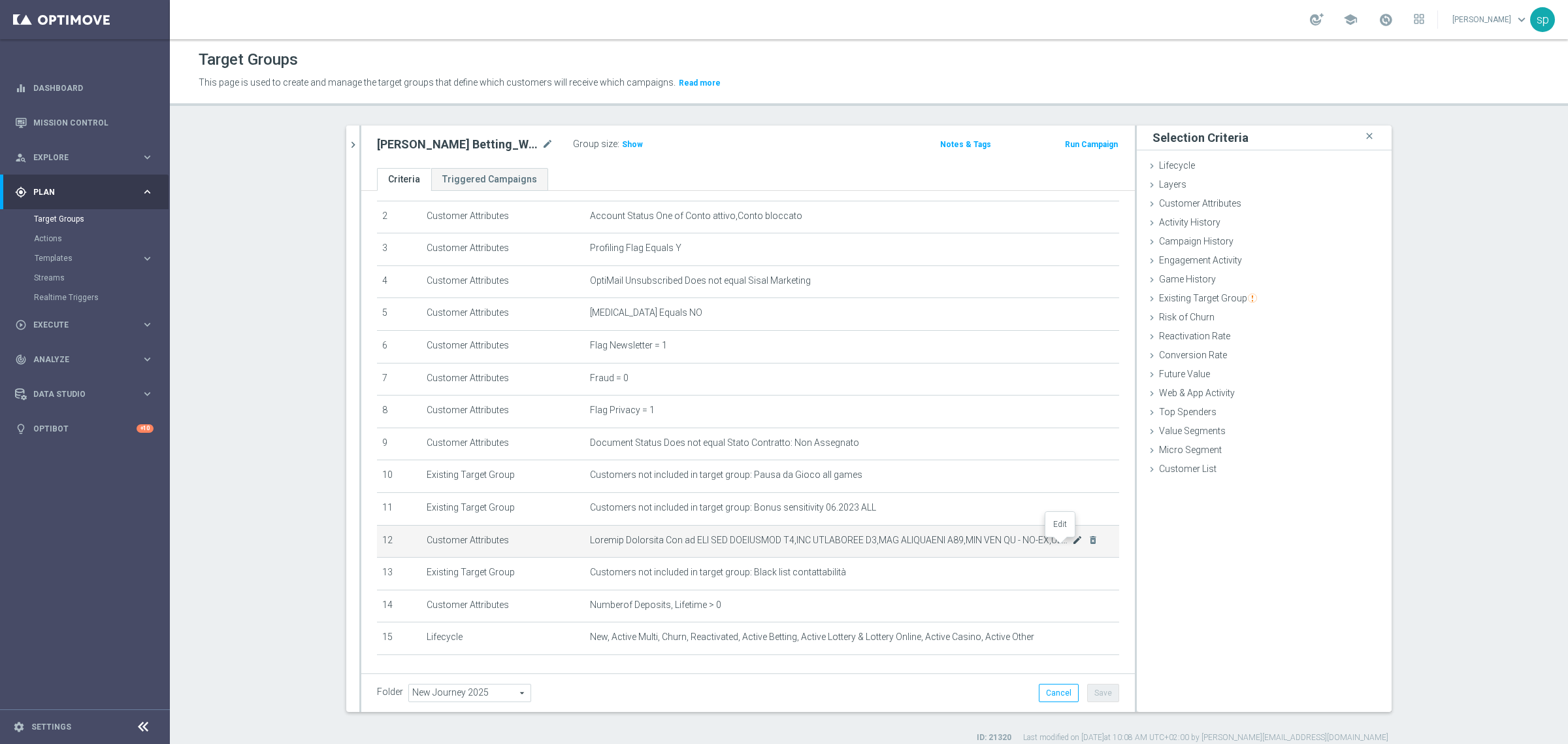
click at [1072, 544] on icon "mode_edit" at bounding box center [1077, 540] width 10 height 10
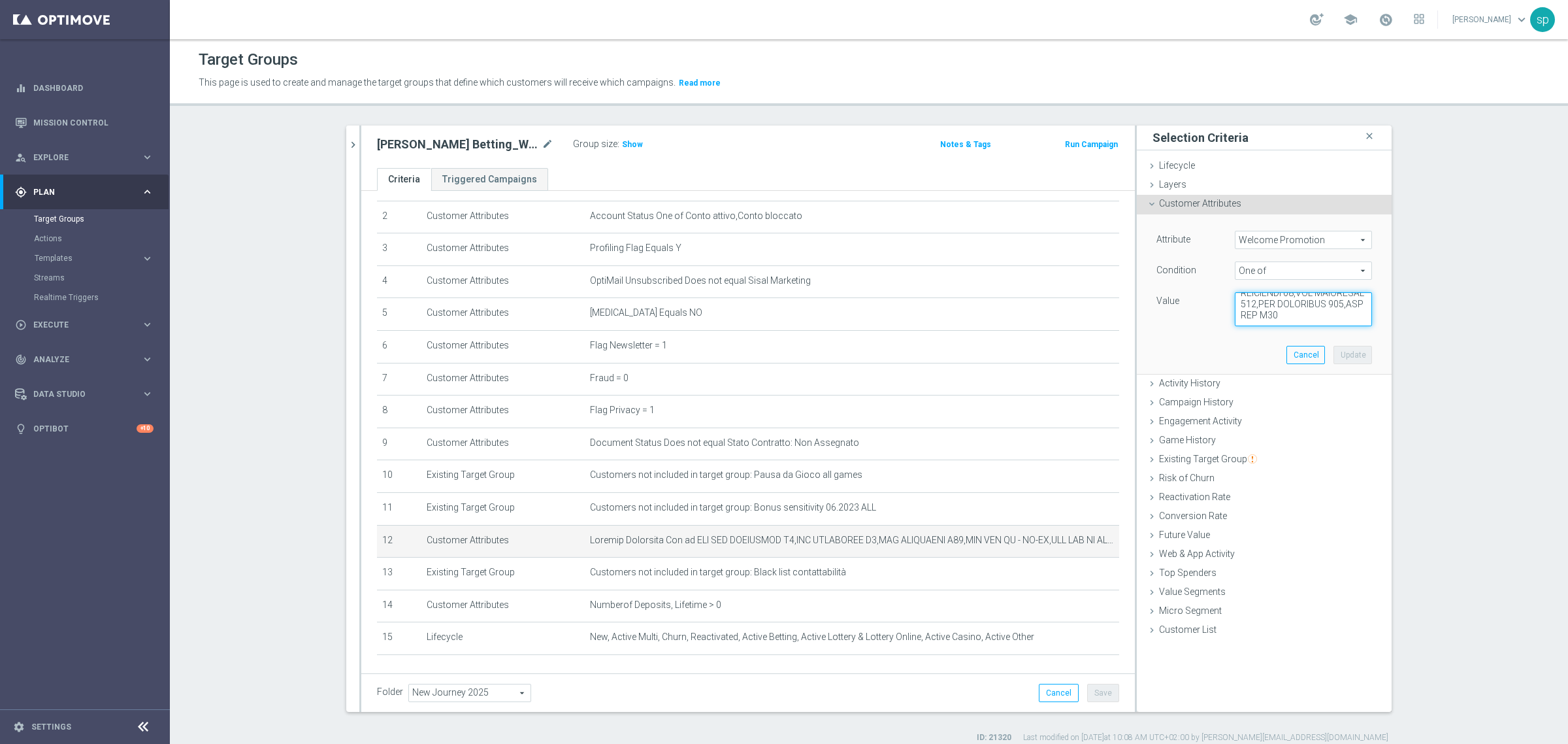
scroll to position [2064, 0]
click at [1301, 361] on button "Cancel" at bounding box center [1306, 355] width 39 height 18
